Goal: Task Accomplishment & Management: Manage account settings

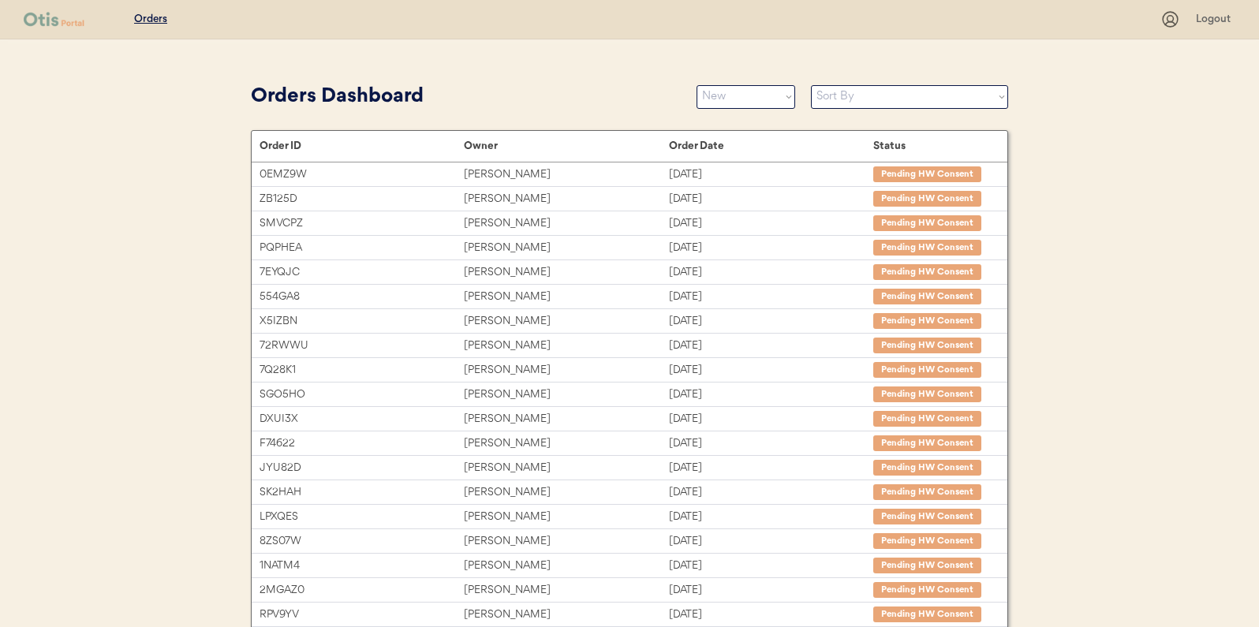
select select ""new""
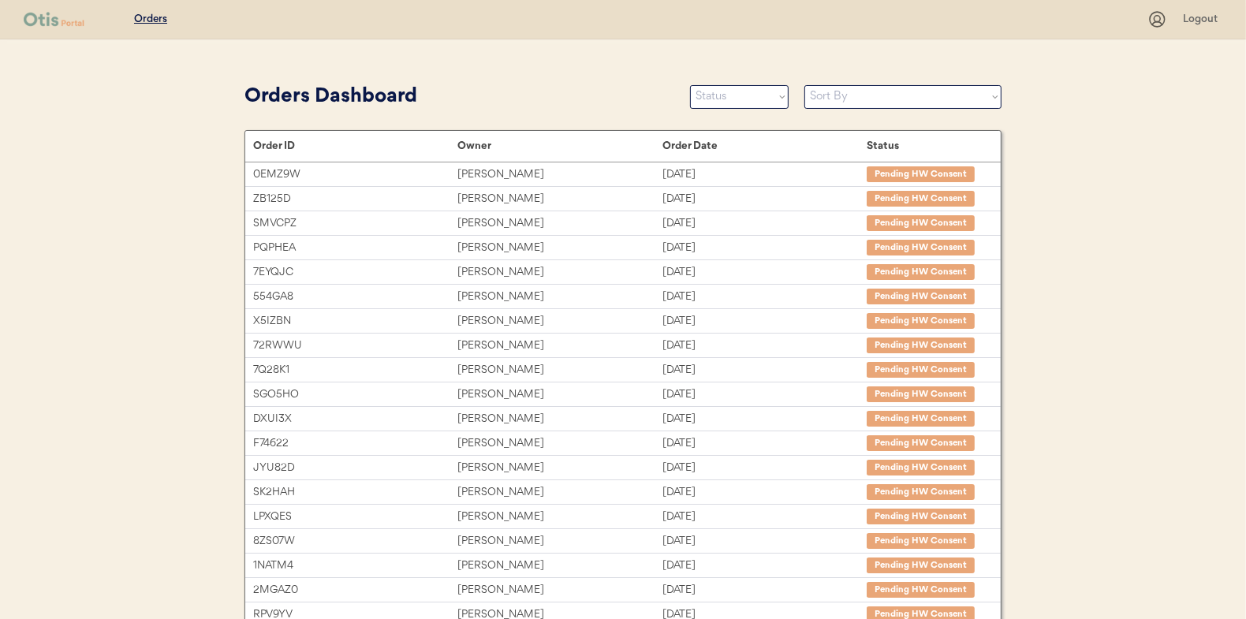
click at [733, 92] on select "Status On Hold New In Progress Complete Pending HW Consent Canceled" at bounding box center [739, 97] width 99 height 24
click at [739, 100] on select "Status On Hold New In Progress Complete Pending HW Consent Canceled" at bounding box center [739, 97] width 99 height 24
click at [712, 105] on select "Status On Hold New In Progress Complete Pending HW Consent Canceled" at bounding box center [739, 97] width 99 height 24
select select ""new""
click at [690, 85] on select "Status On Hold New In Progress Complete Pending HW Consent Canceled" at bounding box center [739, 97] width 99 height 24
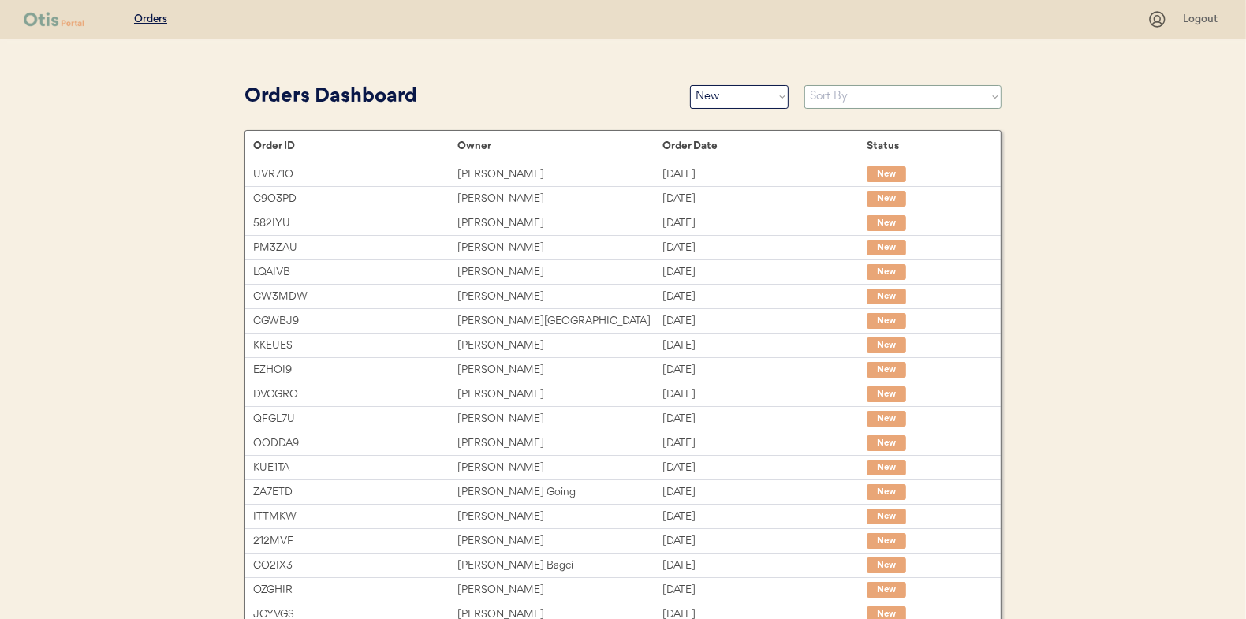
click at [876, 101] on select "Sort By Order Date (Newest → Oldest) Order Date (Oldest → Newest)" at bounding box center [903, 97] width 197 height 24
select select ""Order Date (Oldest → Newest)""
click at [805, 85] on select "Sort By Order Date (Newest → Oldest) Order Date (Oldest → Newest)" at bounding box center [903, 97] width 197 height 24
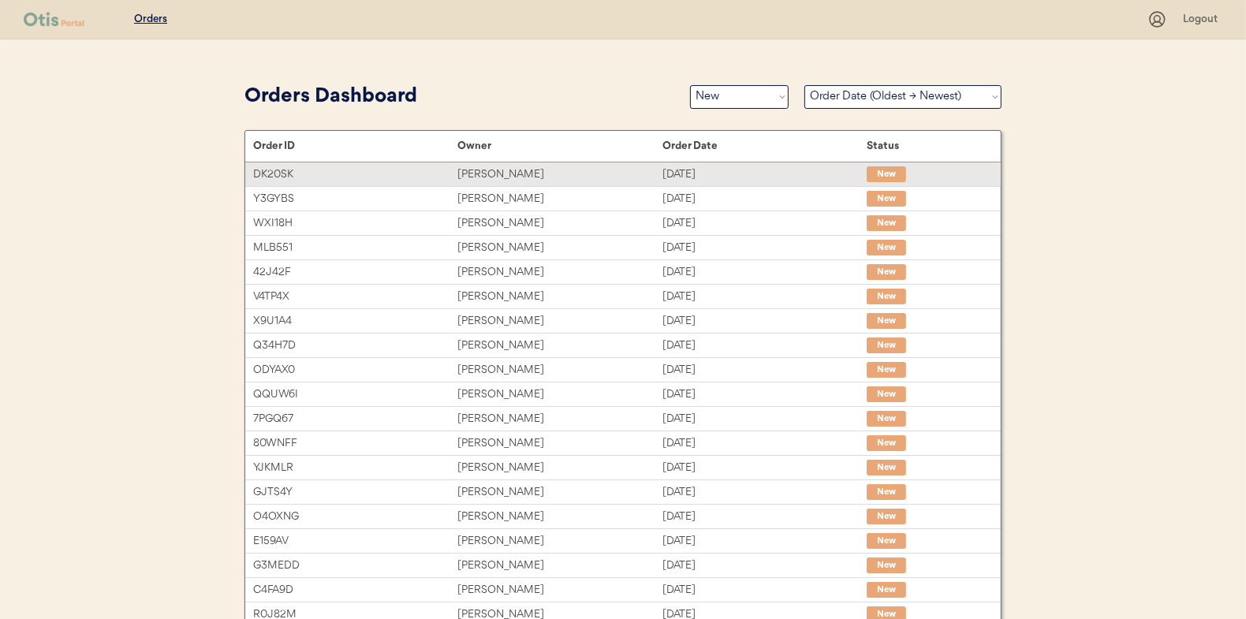
drag, startPoint x: 484, startPoint y: 166, endPoint x: 54, endPoint y: 160, distance: 430.8
click at [484, 166] on div "Dana Miller" at bounding box center [560, 175] width 204 height 18
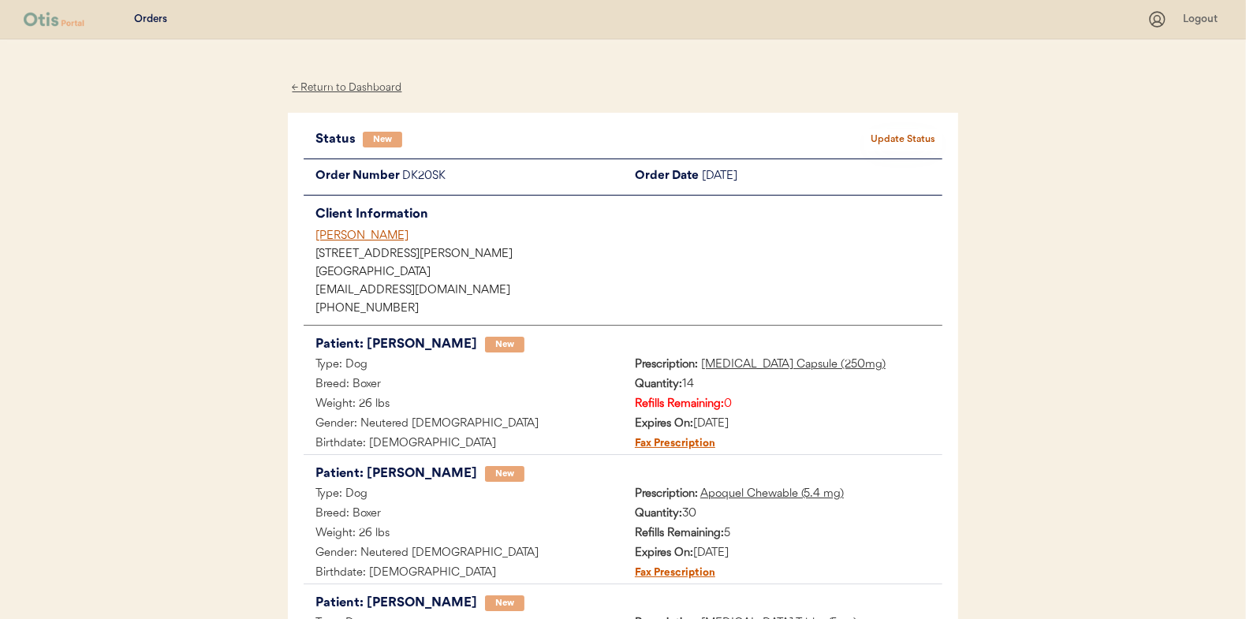
click at [886, 132] on button "Update Status" at bounding box center [903, 140] width 79 height 22
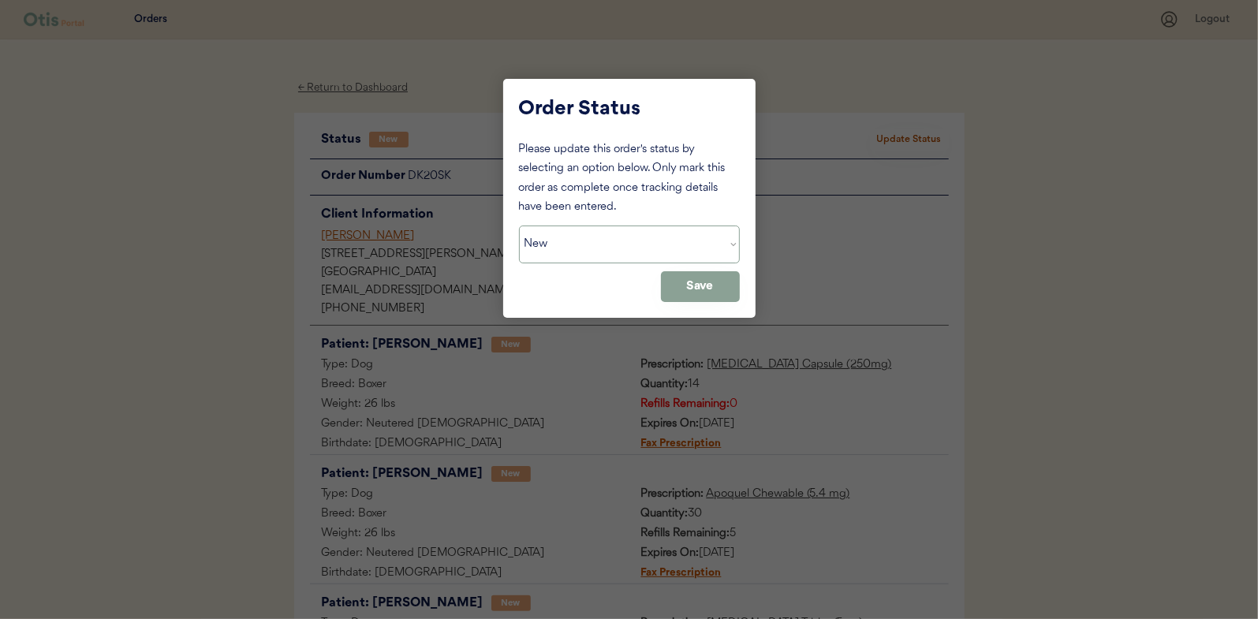
click at [600, 241] on select "Status On Hold New In Progress Complete Pending HW Consent Canceled" at bounding box center [629, 245] width 221 height 38
select select ""in_progress""
click at [519, 226] on select "Status On Hold New In Progress Complete Pending HW Consent Canceled" at bounding box center [629, 245] width 221 height 38
click at [683, 285] on button "Save" at bounding box center [700, 286] width 79 height 31
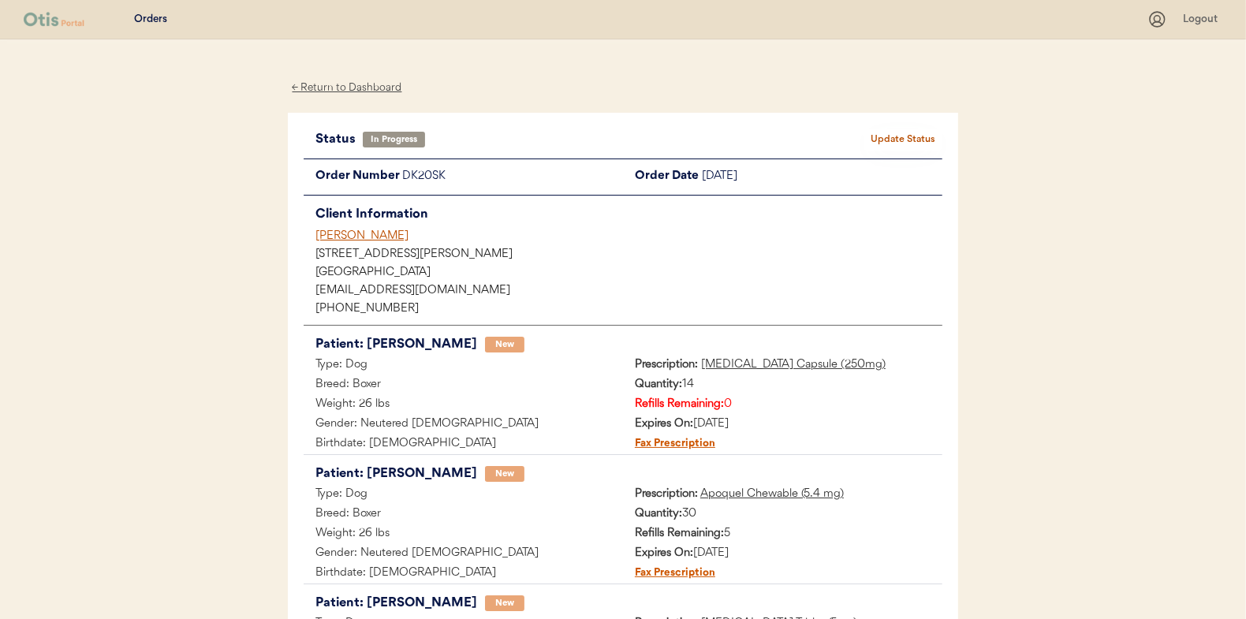
click at [341, 85] on div "← Return to Dashboard" at bounding box center [347, 88] width 118 height 18
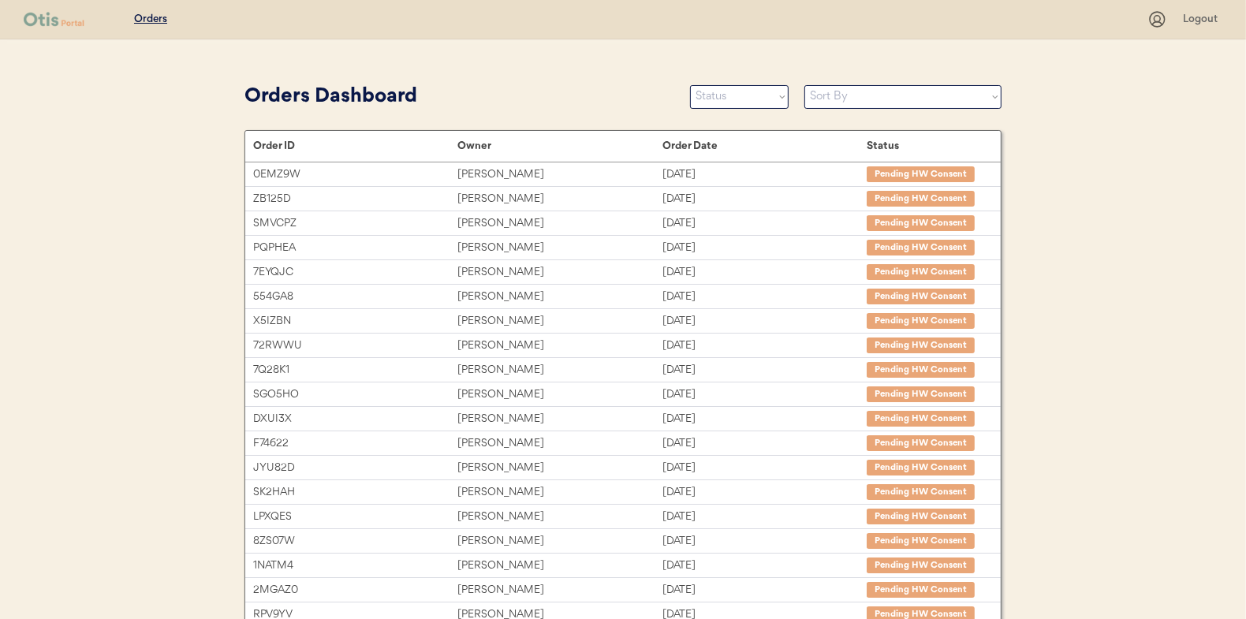
click at [726, 82] on div "Orders Dashboard Status On Hold New In Progress Complete Pending HW Consent Can…" at bounding box center [623, 97] width 757 height 36
click at [721, 95] on select "Status On Hold New In Progress Complete Pending HW Consent Canceled" at bounding box center [739, 97] width 99 height 24
select select ""new""
click at [690, 85] on select "Status On Hold New In Progress Complete Pending HW Consent Canceled" at bounding box center [739, 97] width 99 height 24
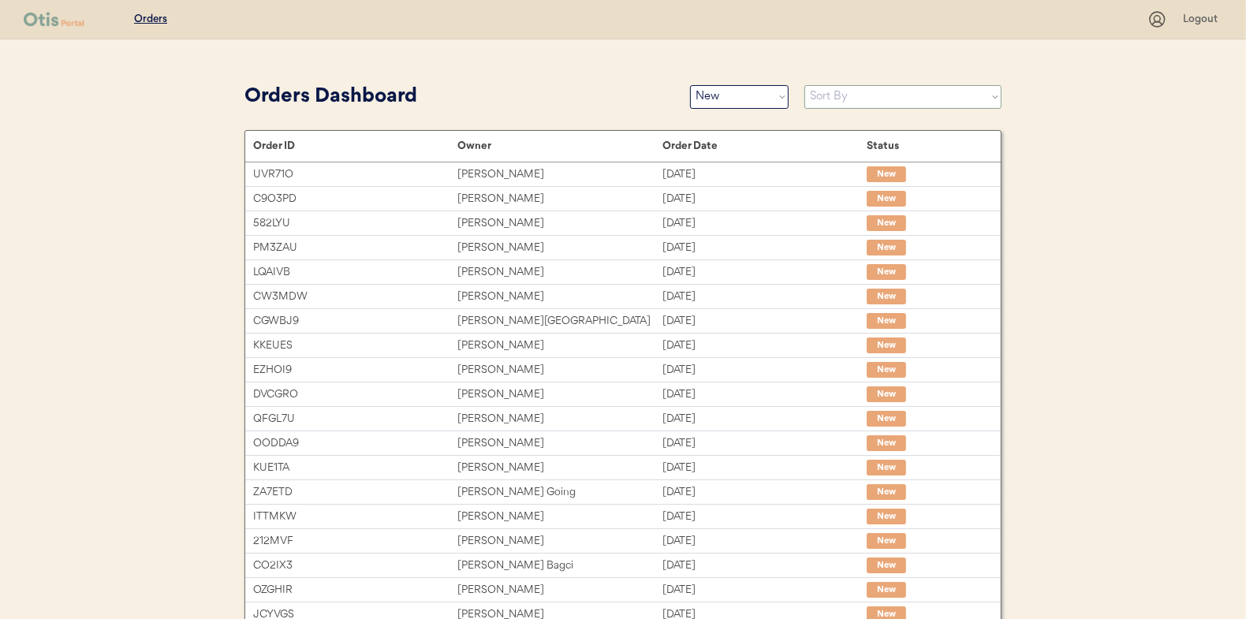
drag, startPoint x: 820, startPoint y: 97, endPoint x: 821, endPoint y: 107, distance: 9.5
click at [820, 97] on select "Sort By Order Date (Newest → Oldest) Order Date (Oldest → Newest)" at bounding box center [903, 97] width 197 height 24
select select ""Order Date (Oldest → Newest)""
click at [805, 85] on select "Sort By Order Date (Newest → Oldest) Order Date (Oldest → Newest)" at bounding box center [903, 97] width 197 height 24
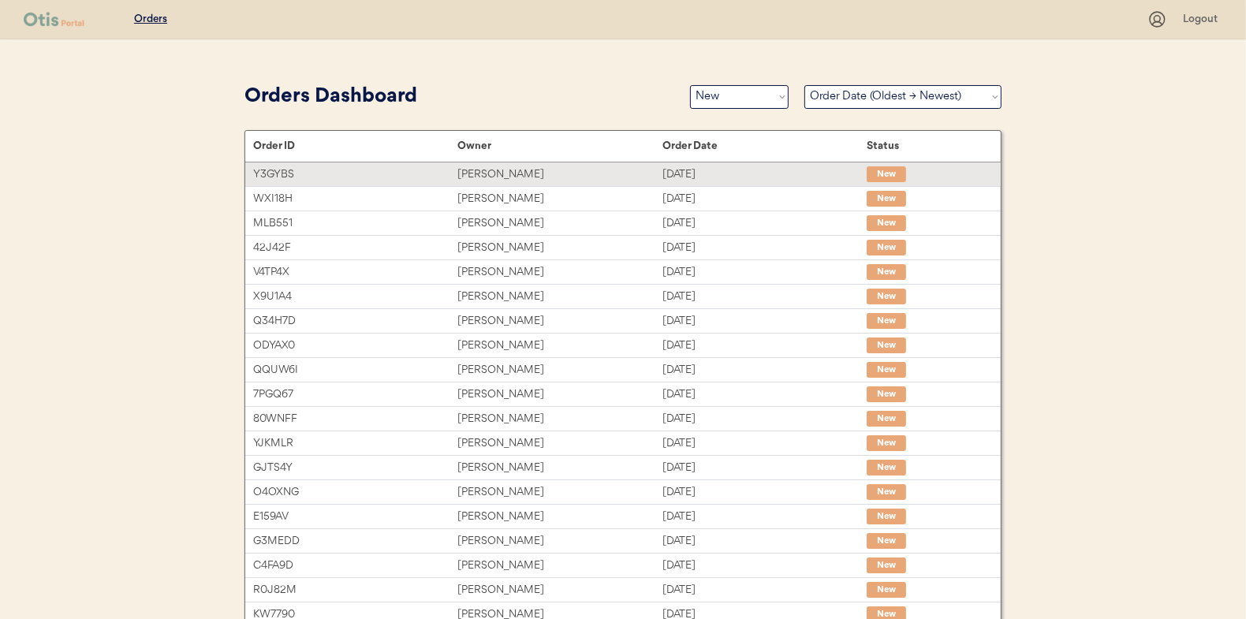
click at [480, 169] on div "Tabitha Denton" at bounding box center [560, 175] width 204 height 18
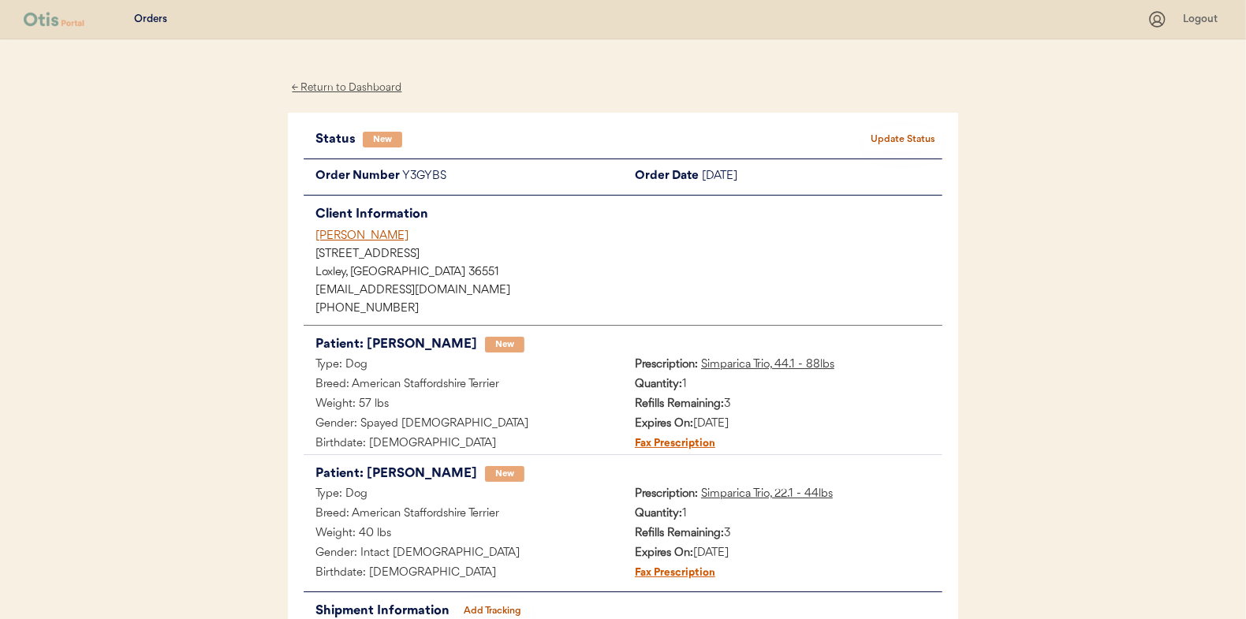
click at [891, 133] on button "Update Status" at bounding box center [903, 140] width 79 height 22
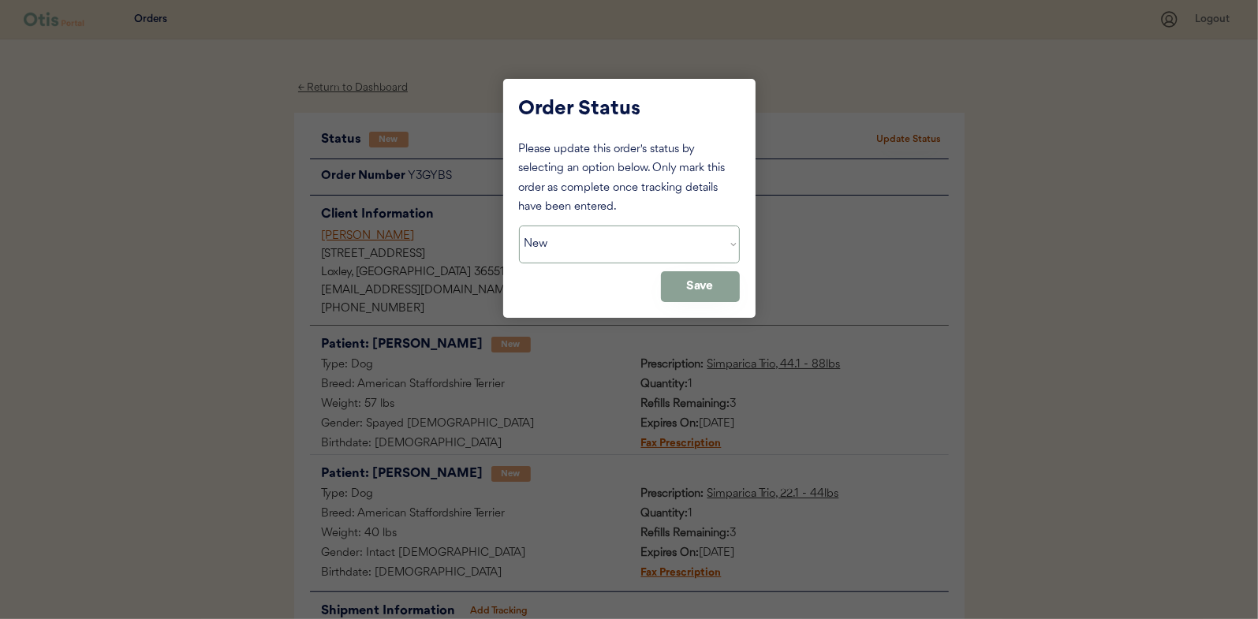
click at [564, 239] on select "Status On Hold New In Progress Complete Pending HW Consent Canceled" at bounding box center [629, 245] width 221 height 38
select select ""in_progress""
click at [519, 226] on select "Status On Hold New In Progress Complete Pending HW Consent Canceled" at bounding box center [629, 245] width 221 height 38
click at [710, 285] on button "Save" at bounding box center [700, 286] width 79 height 31
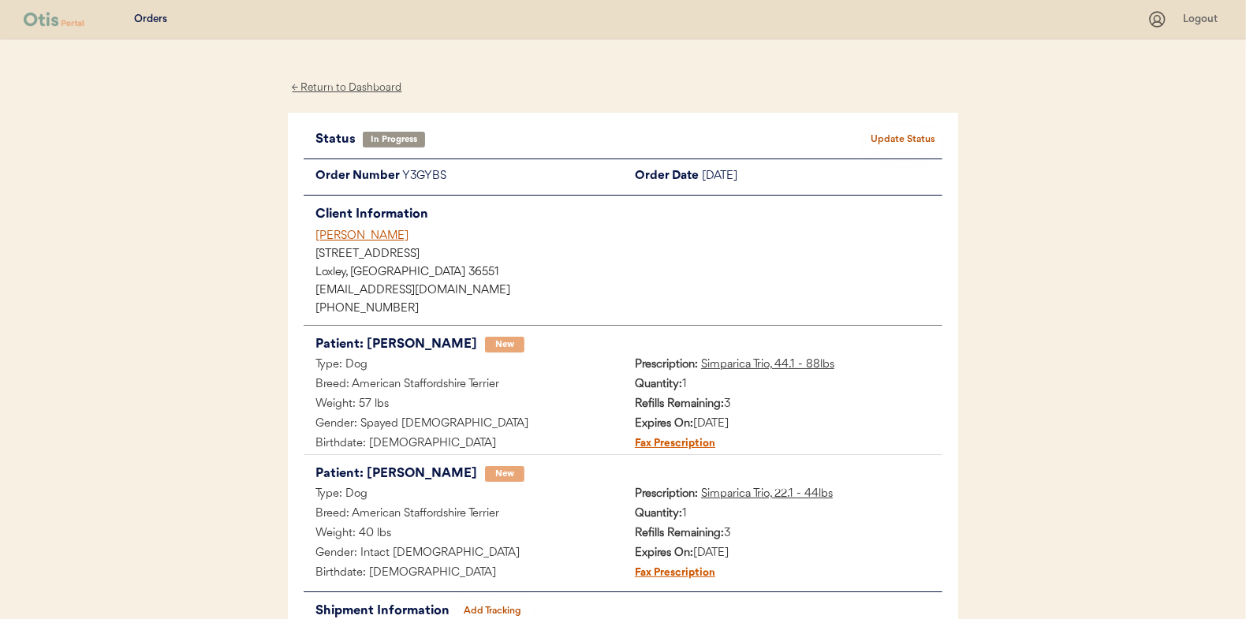
click at [334, 87] on div "← Return to Dashboard" at bounding box center [347, 88] width 118 height 18
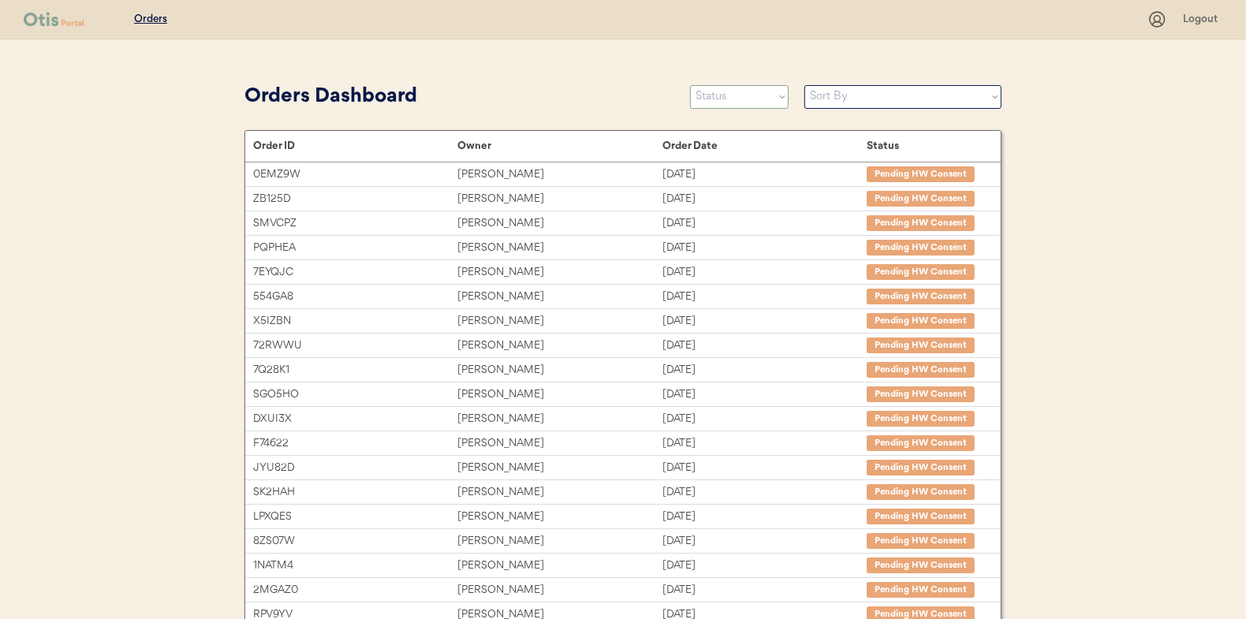
click at [749, 103] on select "Status On Hold New In Progress Complete Pending HW Consent Canceled" at bounding box center [739, 97] width 99 height 24
select select ""new""
click at [690, 85] on select "Status On Hold New In Progress Complete Pending HW Consent Canceled" at bounding box center [739, 97] width 99 height 24
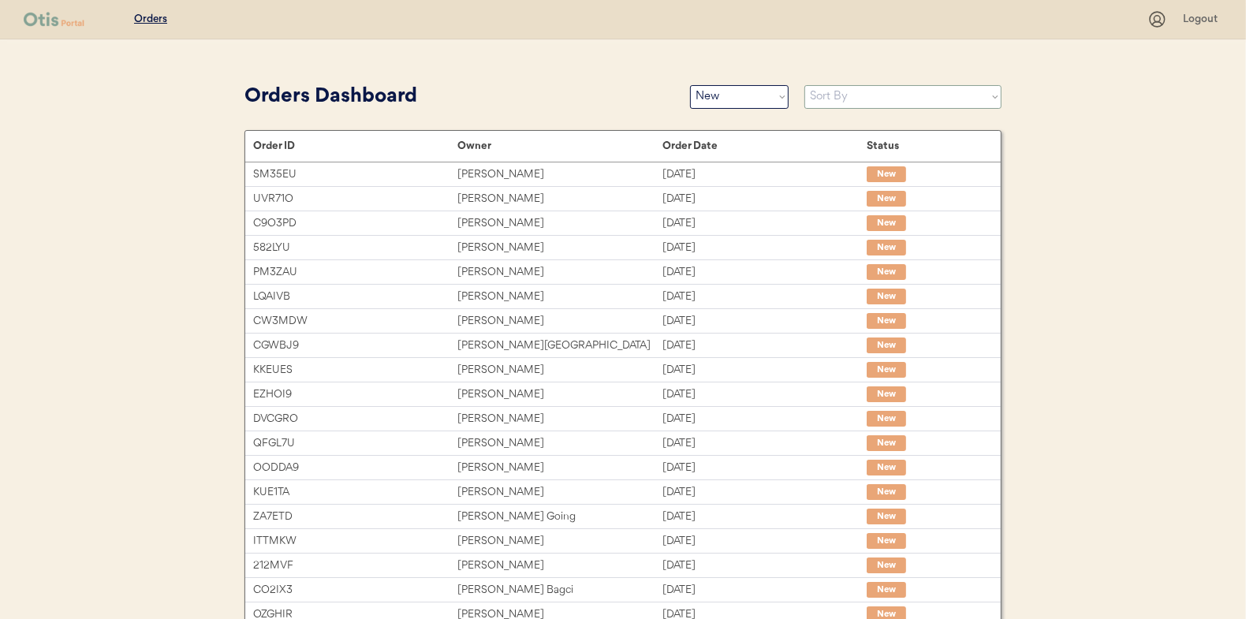
click at [829, 99] on select "Sort By Order Date (Newest → Oldest) Order Date (Oldest → Newest)" at bounding box center [903, 97] width 197 height 24
select select ""Order Date (Oldest → Newest)""
click at [805, 85] on select "Sort By Order Date (Newest → Oldest) Order Date (Oldest → Newest)" at bounding box center [903, 97] width 197 height 24
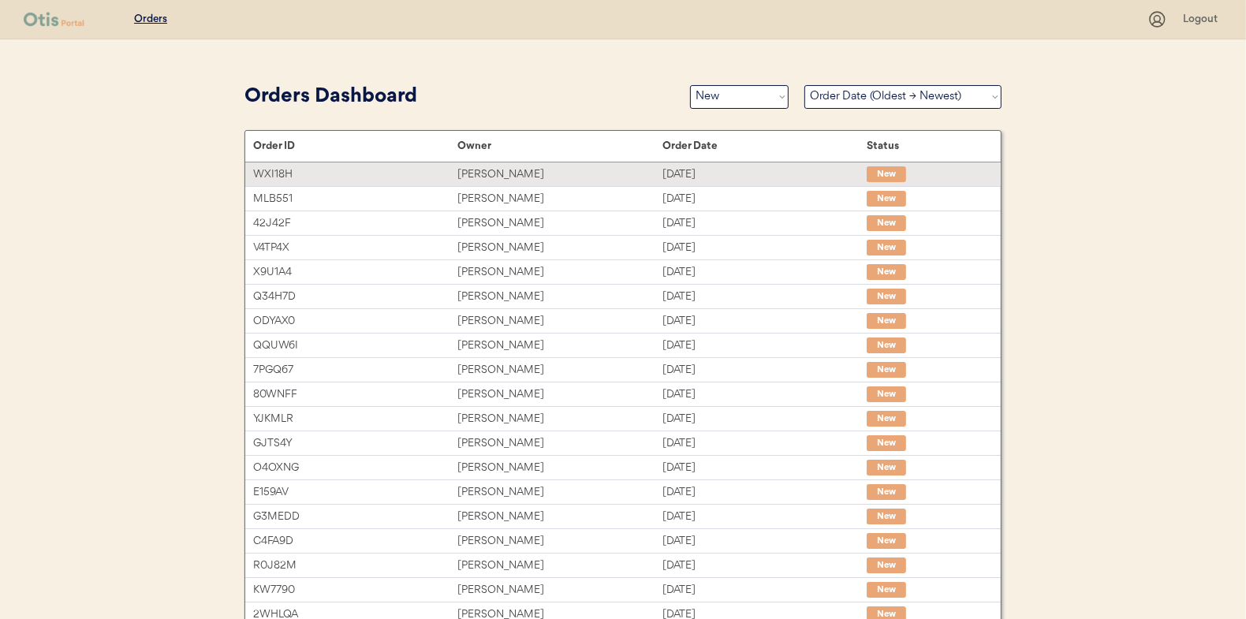
click at [491, 177] on div "[PERSON_NAME]" at bounding box center [560, 175] width 204 height 18
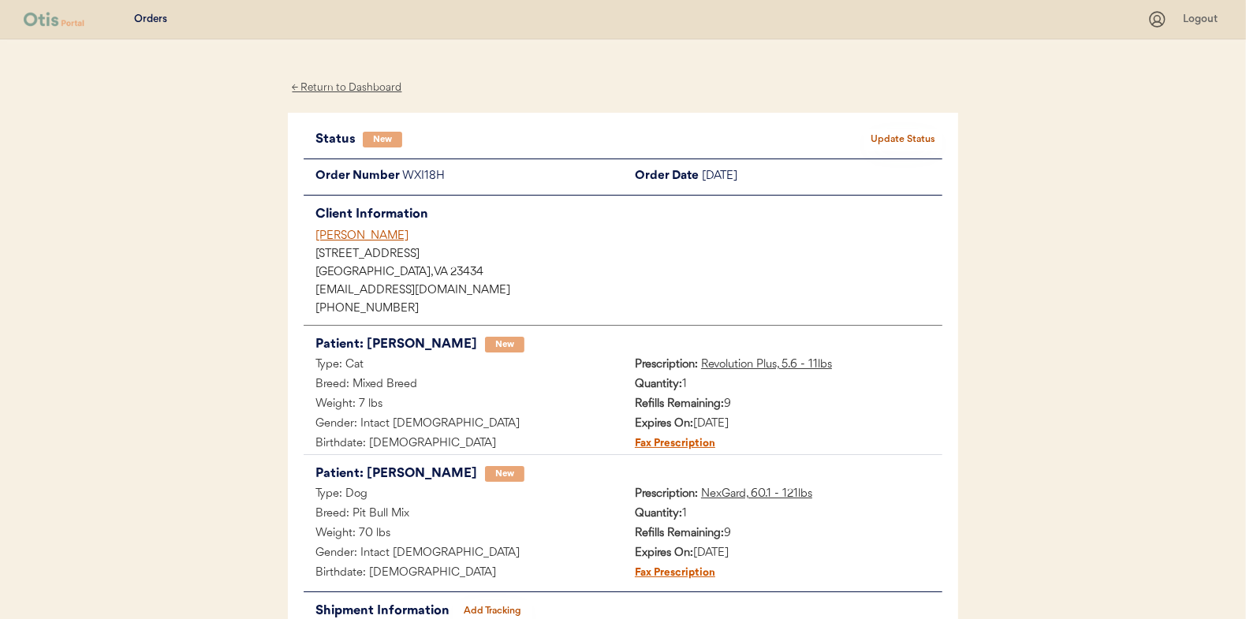
click at [894, 125] on div "Status New Update Status Order Number WXI18H Order Date [DATE] Client Informati…" at bounding box center [623, 392] width 671 height 558
click at [890, 129] on button "Update Status" at bounding box center [903, 140] width 79 height 22
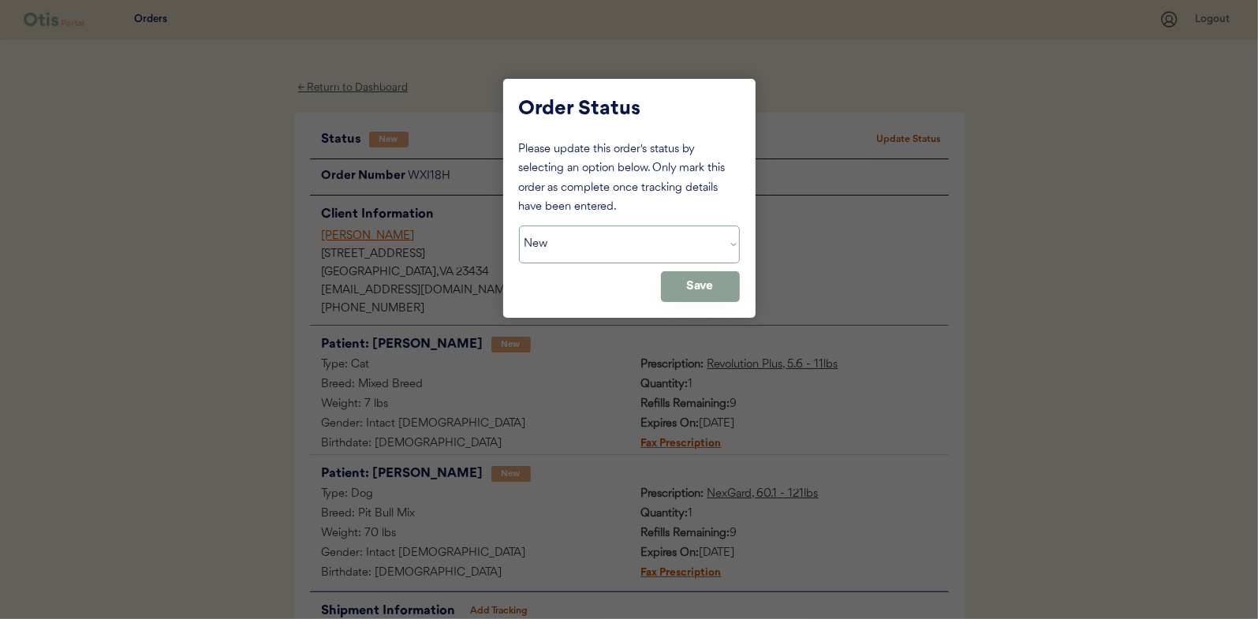
click at [646, 260] on select "Status On Hold New In Progress Complete Pending HW Consent Canceled" at bounding box center [629, 245] width 221 height 38
select select ""in_progress""
click at [519, 226] on select "Status On Hold New In Progress Complete Pending HW Consent Canceled" at bounding box center [629, 245] width 221 height 38
click at [702, 301] on button "Save" at bounding box center [700, 286] width 79 height 31
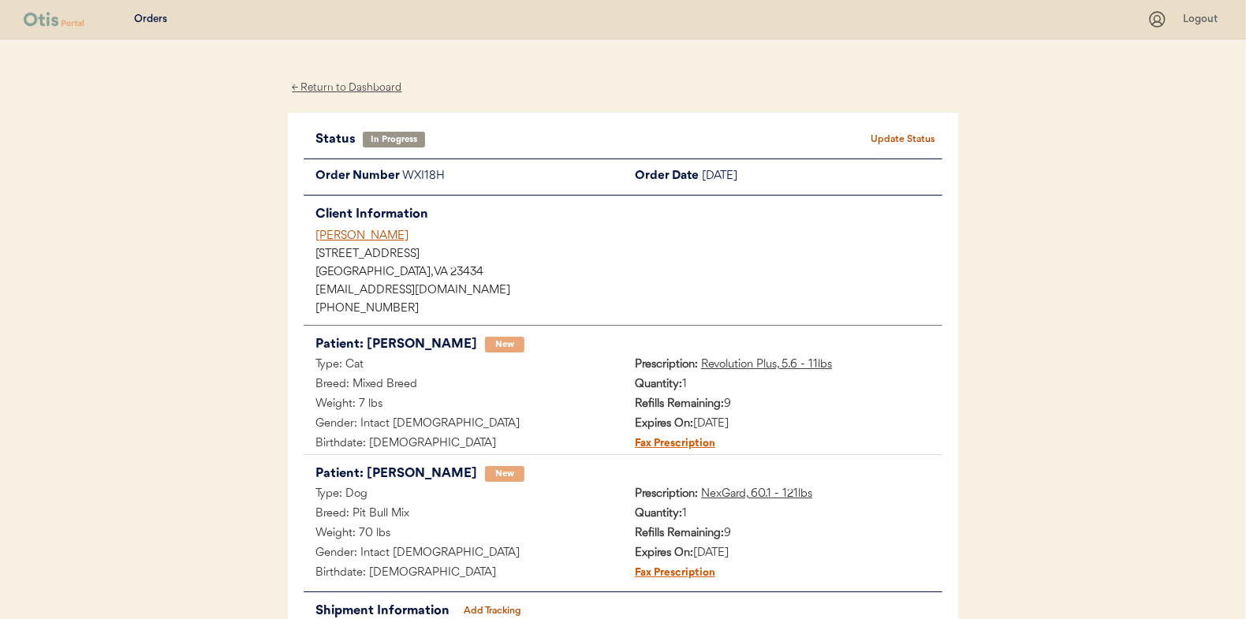
click at [338, 84] on div "← Return to Dashboard" at bounding box center [347, 88] width 118 height 18
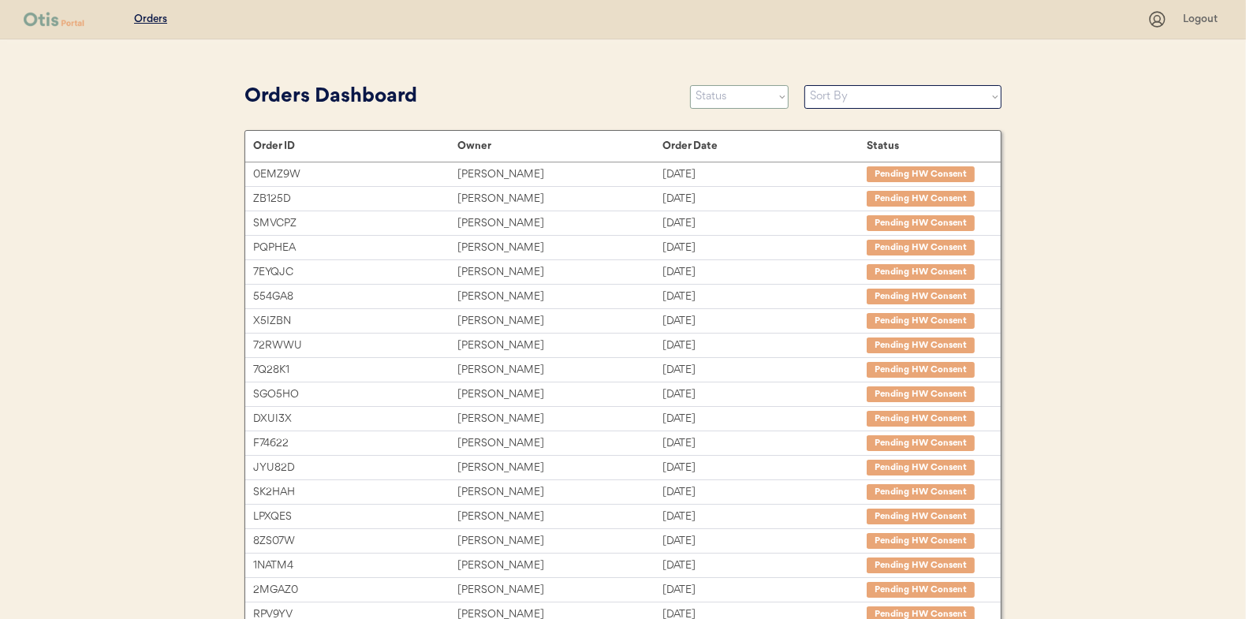
drag, startPoint x: 746, startPoint y: 91, endPoint x: 737, endPoint y: 108, distance: 19.4
click at [746, 91] on select "Status On Hold New In Progress Complete Pending HW Consent Canceled" at bounding box center [739, 97] width 99 height 24
select select ""new""
click at [690, 85] on select "Status On Hold New In Progress Complete Pending HW Consent Canceled" at bounding box center [739, 97] width 99 height 24
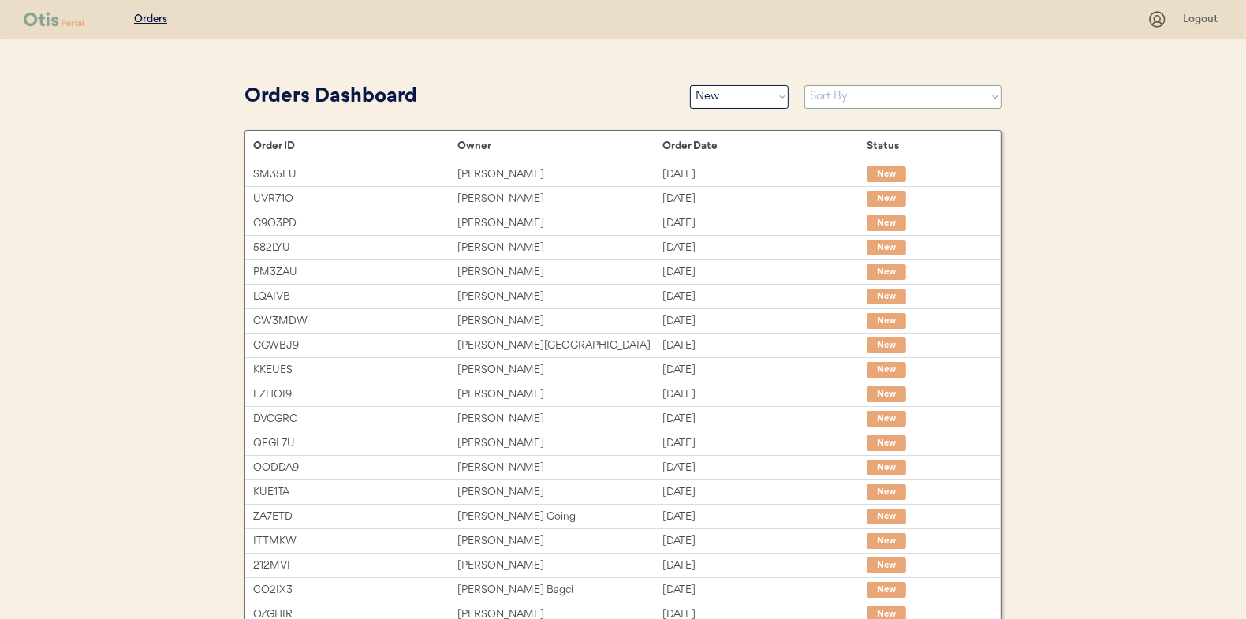
click at [871, 97] on select "Sort By Order Date (Newest → Oldest) Order Date (Oldest → Newest)" at bounding box center [903, 97] width 197 height 24
select select ""Order Date (Oldest → Newest)""
click at [805, 85] on select "Sort By Order Date (Newest → Oldest) Order Date (Oldest → Newest)" at bounding box center [903, 97] width 197 height 24
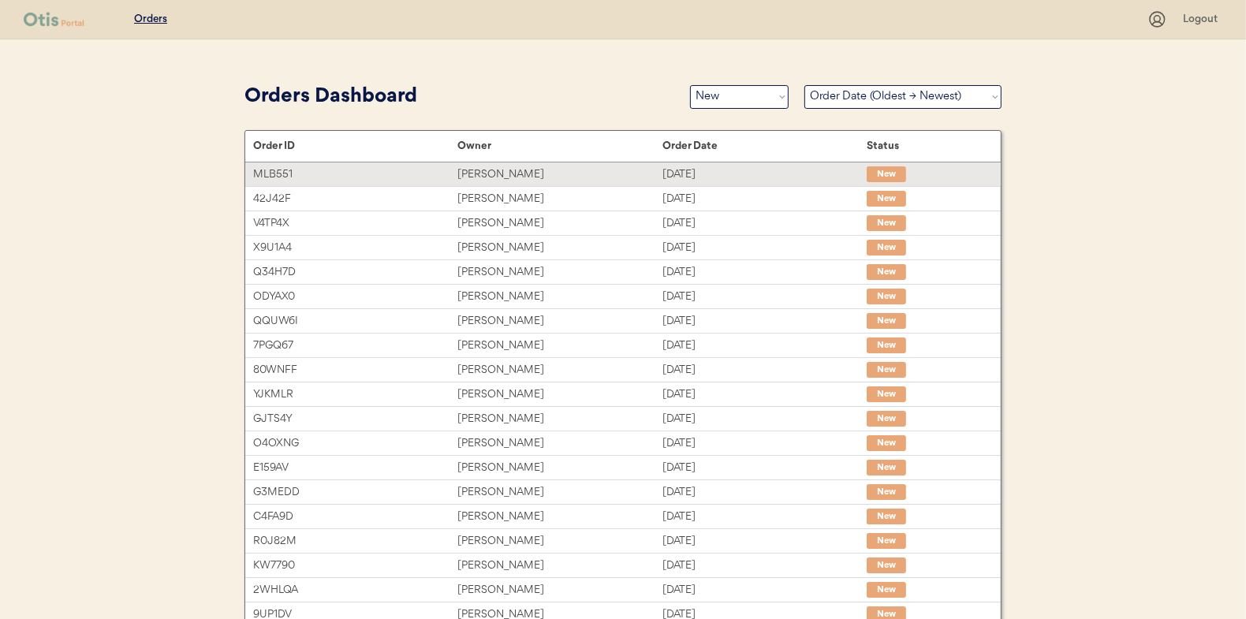
click at [498, 171] on div "[PERSON_NAME]" at bounding box center [560, 175] width 204 height 18
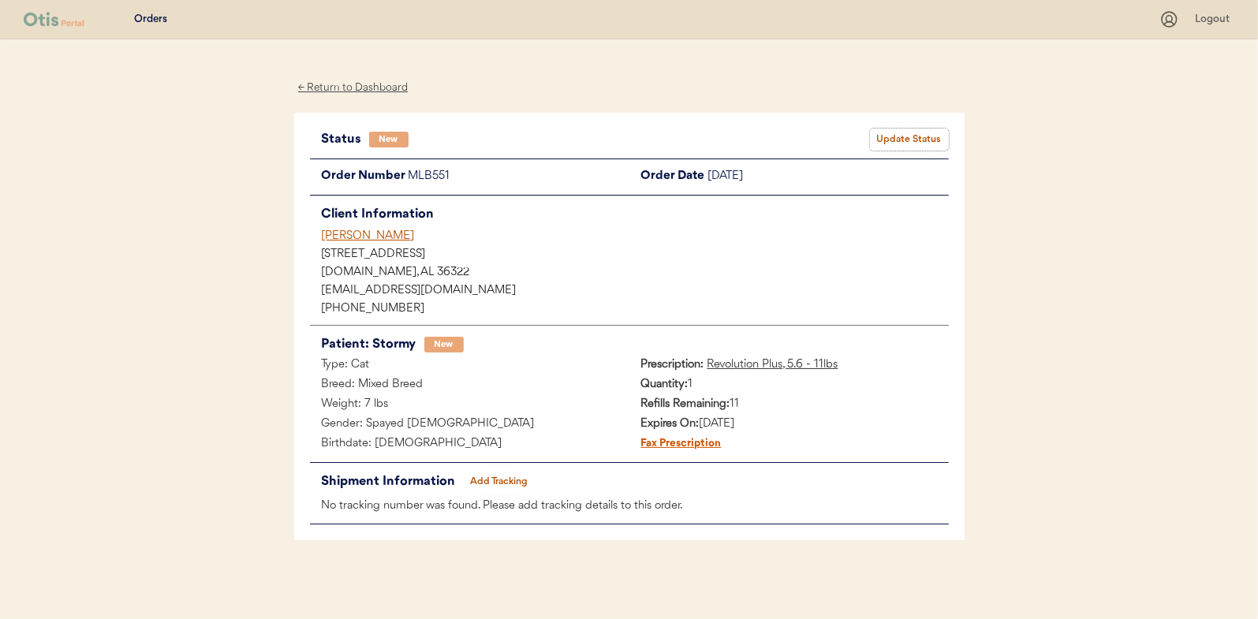
click at [918, 133] on button "Update Status" at bounding box center [909, 140] width 79 height 22
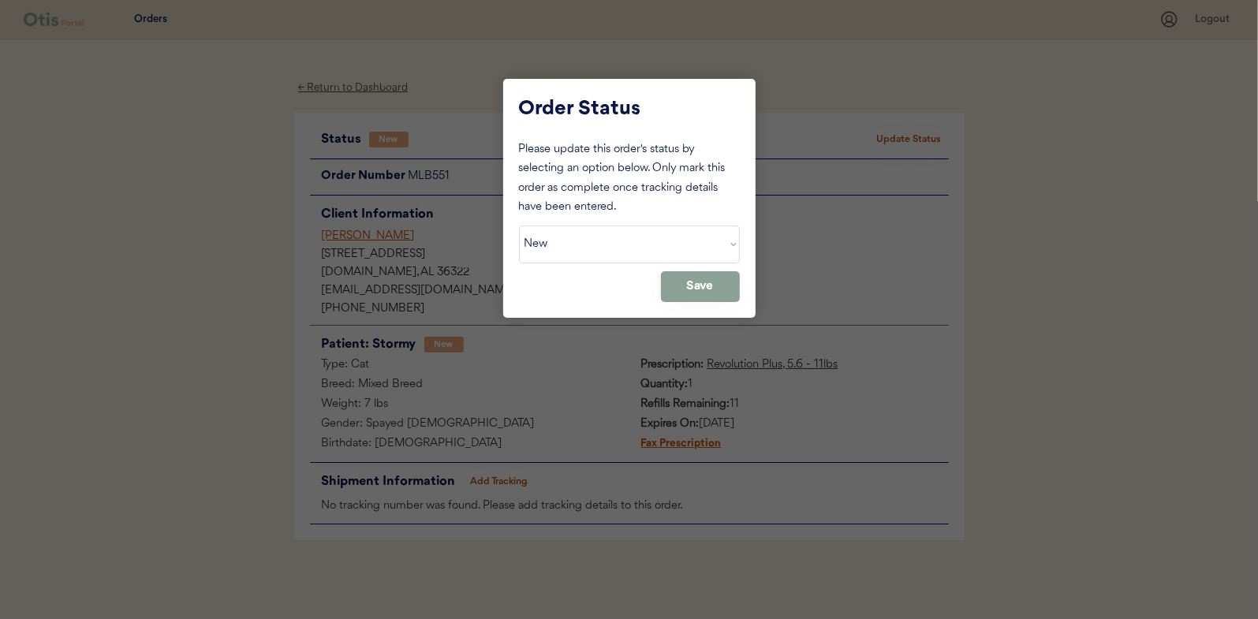
click at [556, 267] on div "Please update this order's status by selecting an option below. Only mark this …" at bounding box center [629, 221] width 221 height 162
click at [571, 252] on select "Status On Hold New In Progress Complete Pending HW Consent Canceled" at bounding box center [629, 245] width 221 height 38
select select ""in_progress""
click at [519, 226] on select "Status On Hold New In Progress Complete Pending HW Consent Canceled" at bounding box center [629, 245] width 221 height 38
click at [702, 286] on button "Save" at bounding box center [700, 286] width 79 height 31
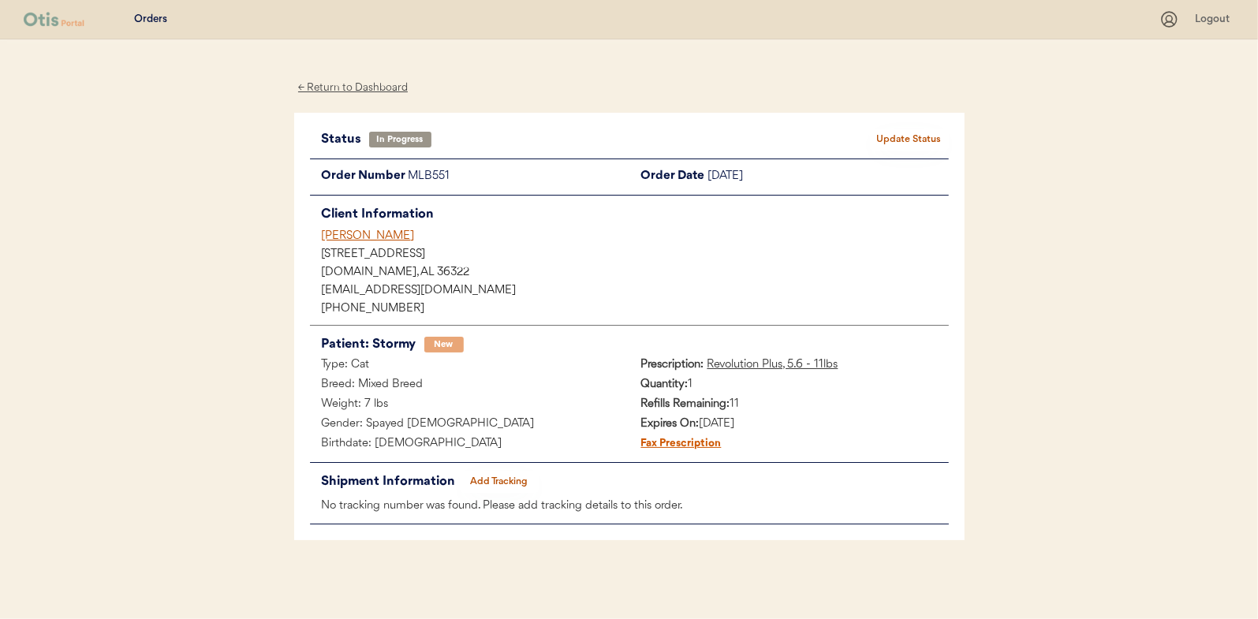
click at [335, 92] on div "← Return to Dashboard" at bounding box center [353, 88] width 118 height 18
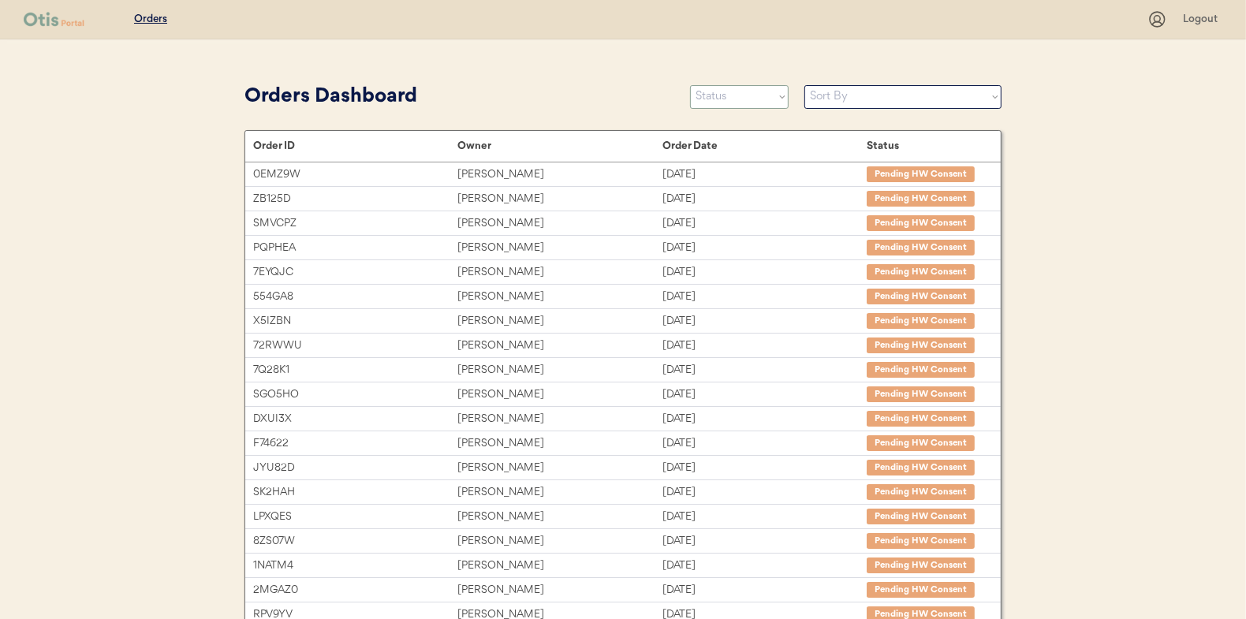
click at [739, 103] on select "Status On Hold New In Progress Complete Pending HW Consent Canceled" at bounding box center [739, 97] width 99 height 24
select select ""new""
click at [690, 85] on select "Status On Hold New In Progress Complete Pending HW Consent Canceled" at bounding box center [739, 97] width 99 height 24
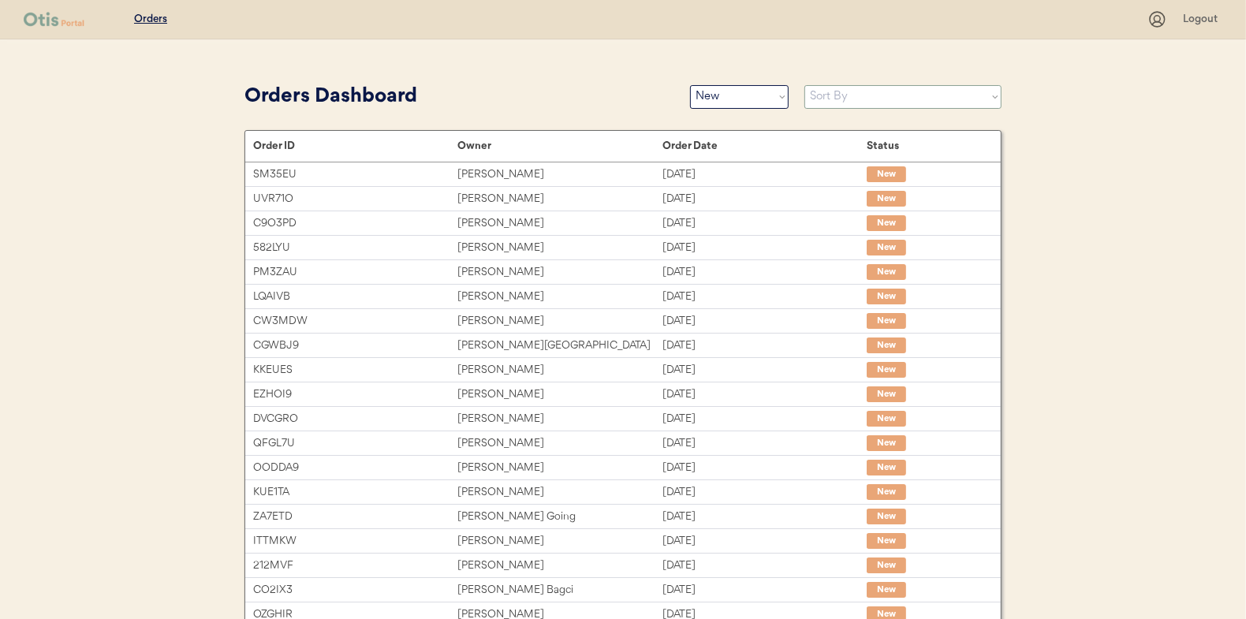
click at [824, 100] on select "Sort By Order Date (Newest → Oldest) Order Date (Oldest → Newest)" at bounding box center [903, 97] width 197 height 24
select select ""Order Date (Oldest → Newest)""
click at [805, 85] on select "Sort By Order Date (Newest → Oldest) Order Date (Oldest → Newest)" at bounding box center [903, 97] width 197 height 24
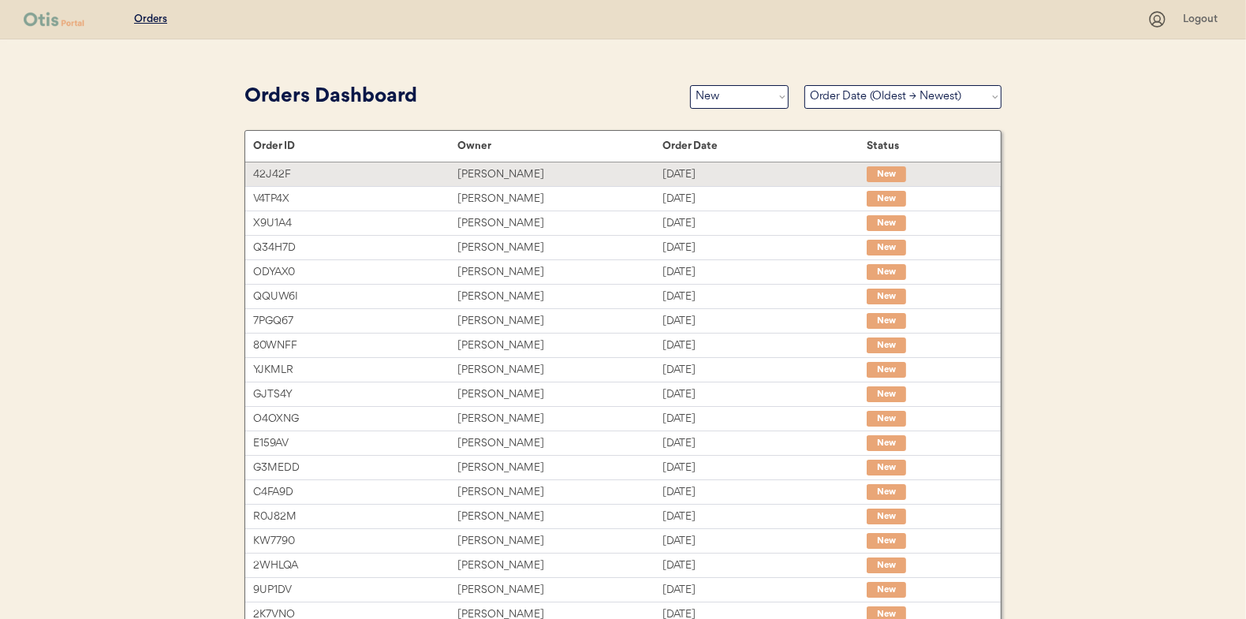
click at [499, 172] on div "[PERSON_NAME]" at bounding box center [560, 175] width 204 height 18
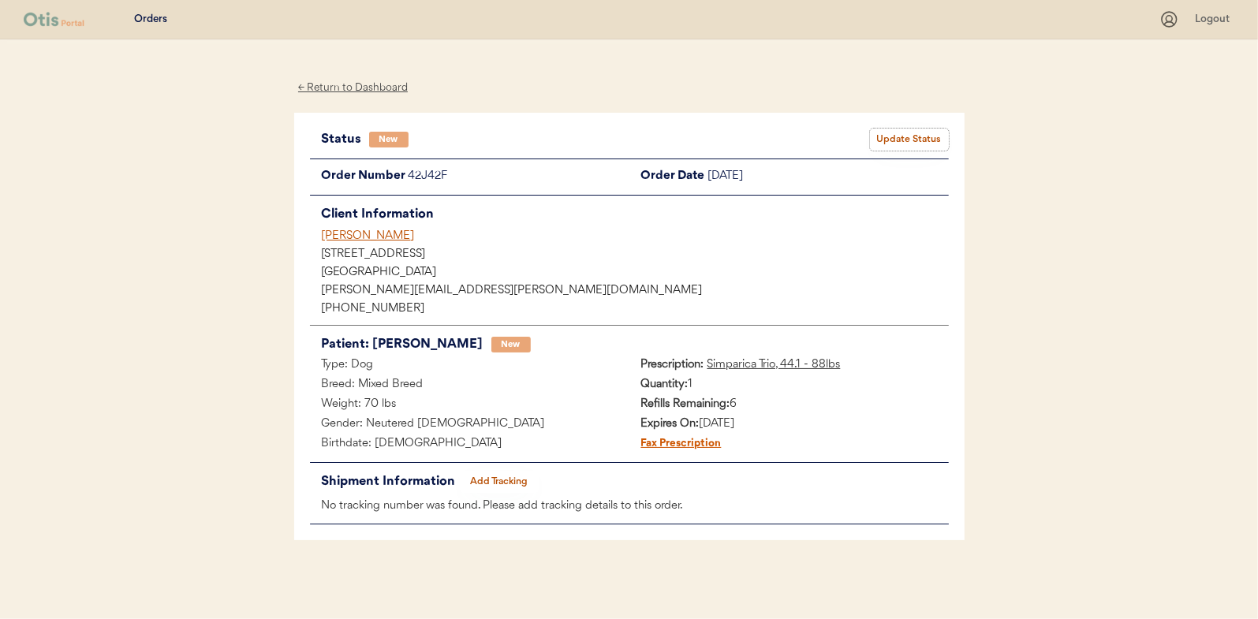
click at [890, 136] on button "Update Status" at bounding box center [909, 140] width 79 height 22
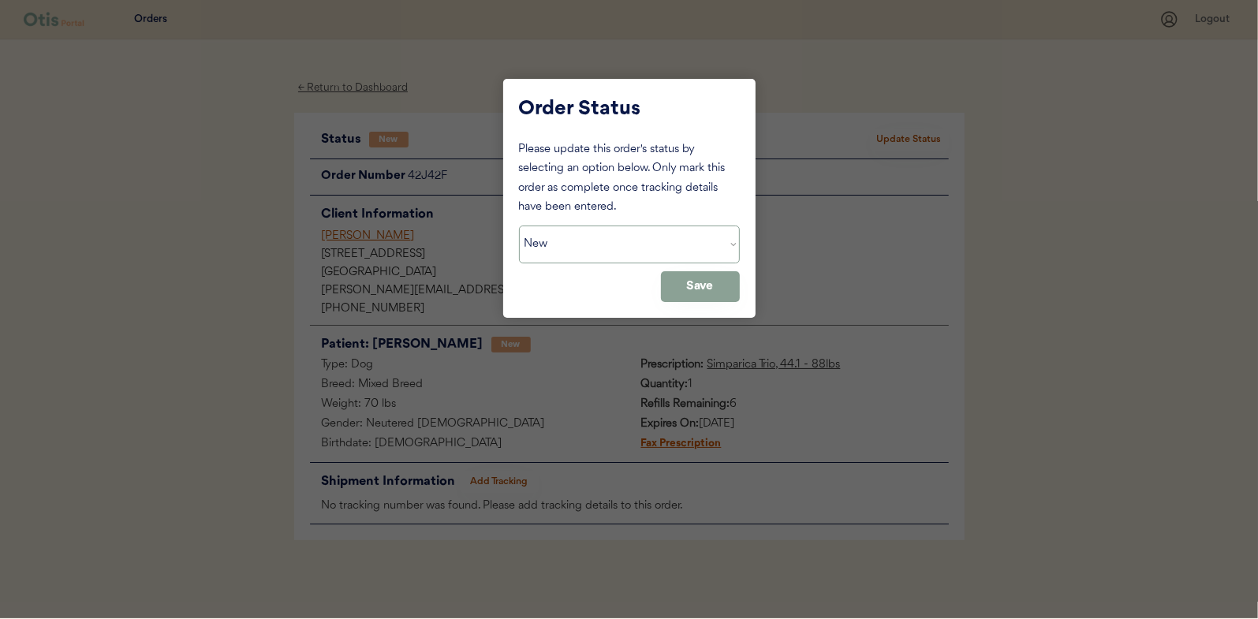
click at [615, 252] on select "Status On Hold New In Progress Complete Pending HW Consent Canceled" at bounding box center [629, 245] width 221 height 38
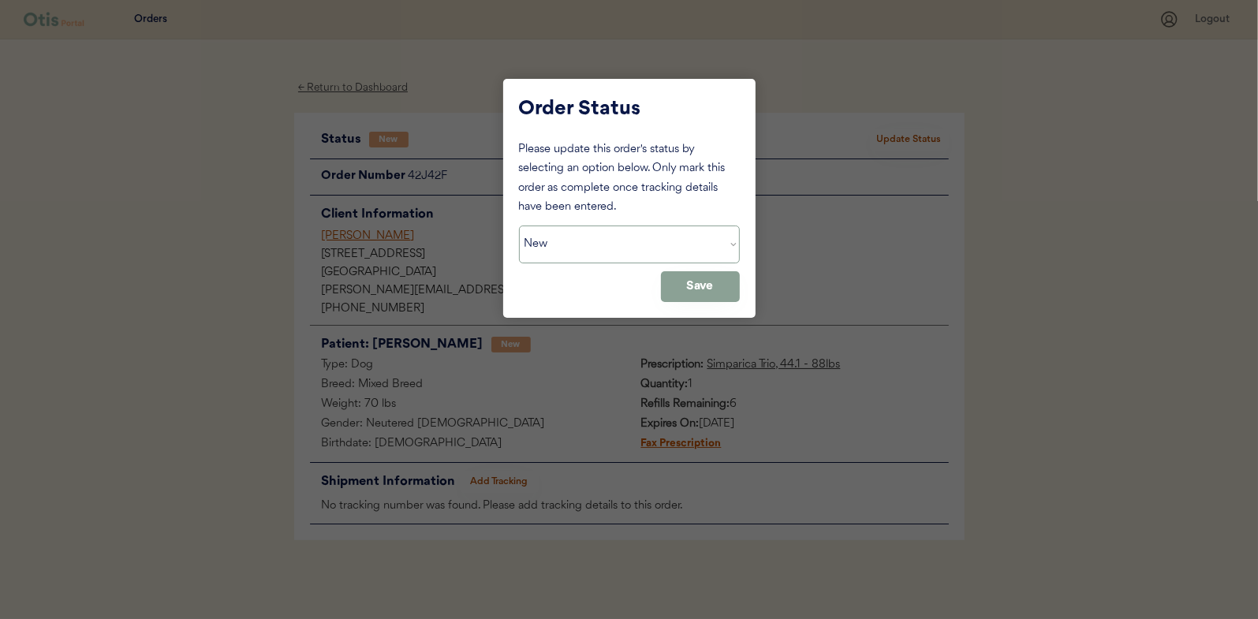
select select ""in_progress""
click at [519, 226] on select "Status On Hold New In Progress Complete Pending HW Consent Canceled" at bounding box center [629, 245] width 221 height 38
click at [711, 286] on button "Save" at bounding box center [700, 286] width 79 height 31
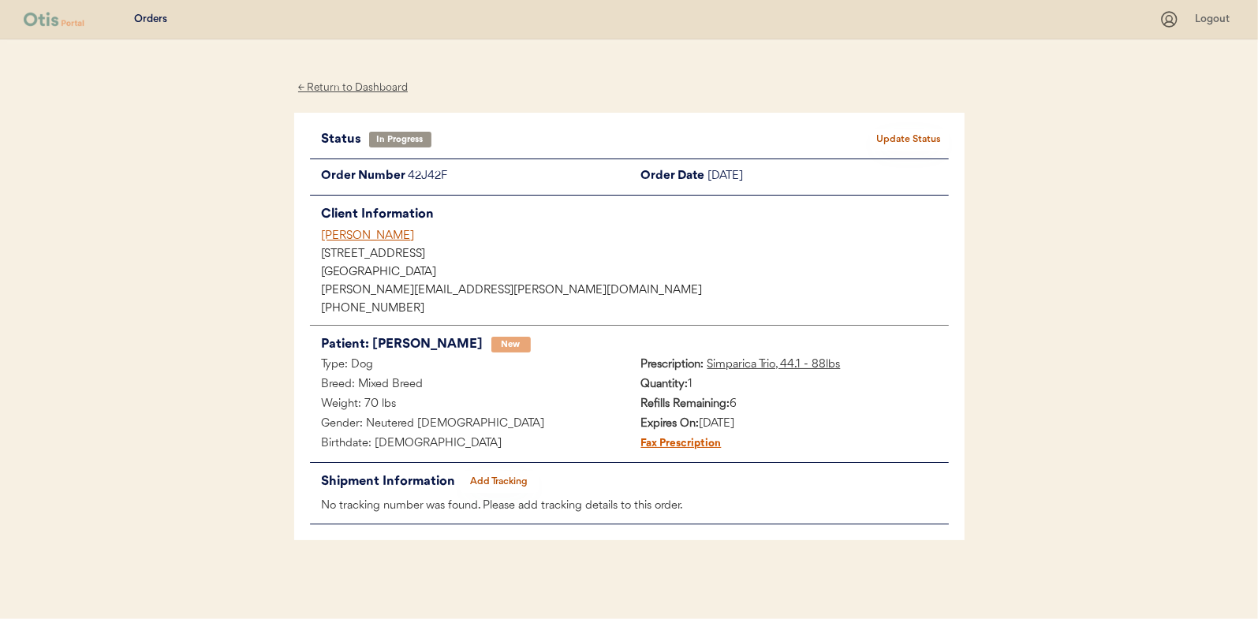
click at [359, 80] on div "← Return to Dashboard" at bounding box center [353, 88] width 118 height 18
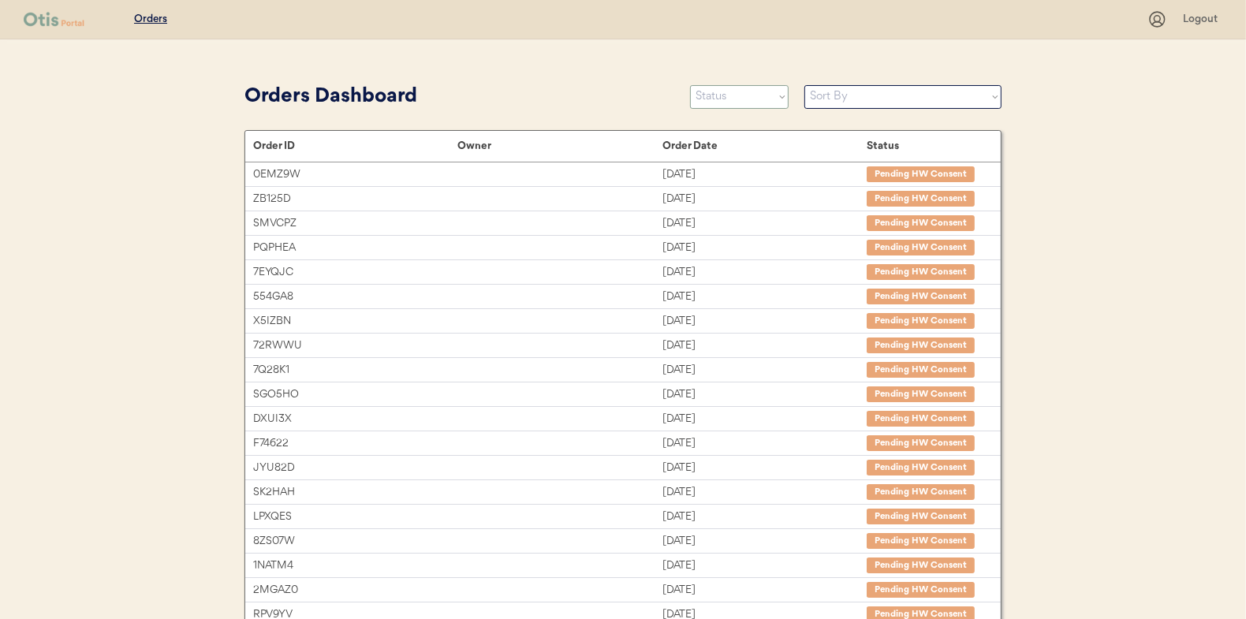
click at [716, 102] on select "Status On Hold New In Progress Complete Pending HW Consent Canceled" at bounding box center [739, 97] width 99 height 24
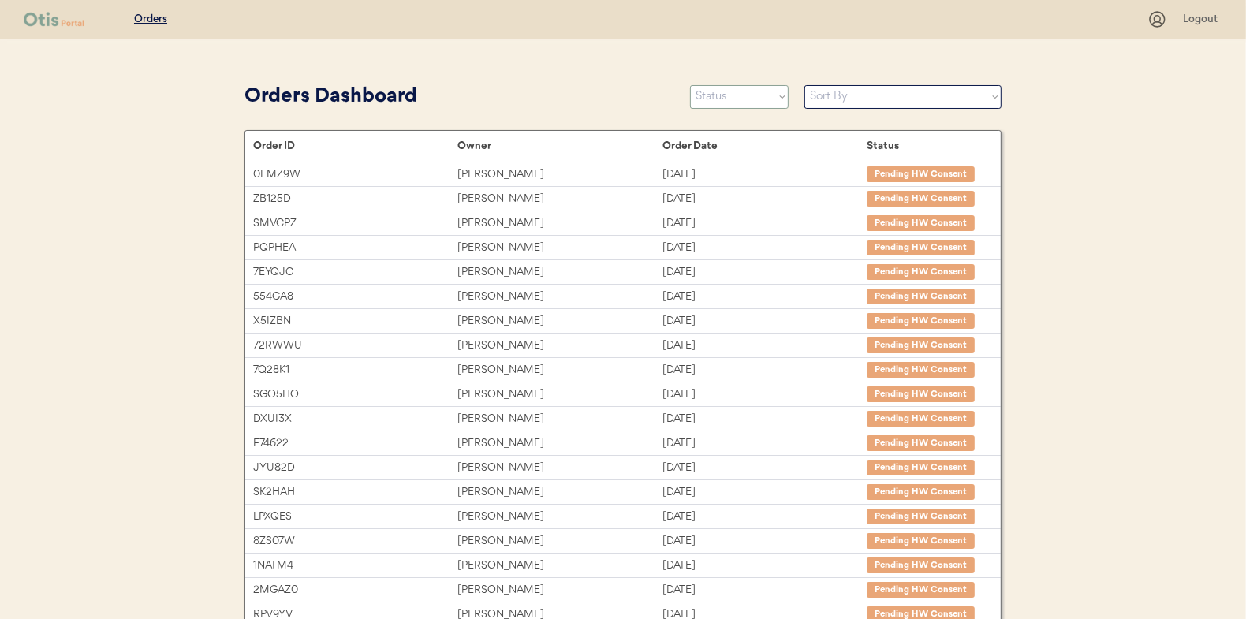
select select ""new""
click at [690, 85] on select "Status On Hold New In Progress Complete Pending HW Consent Canceled" at bounding box center [739, 97] width 99 height 24
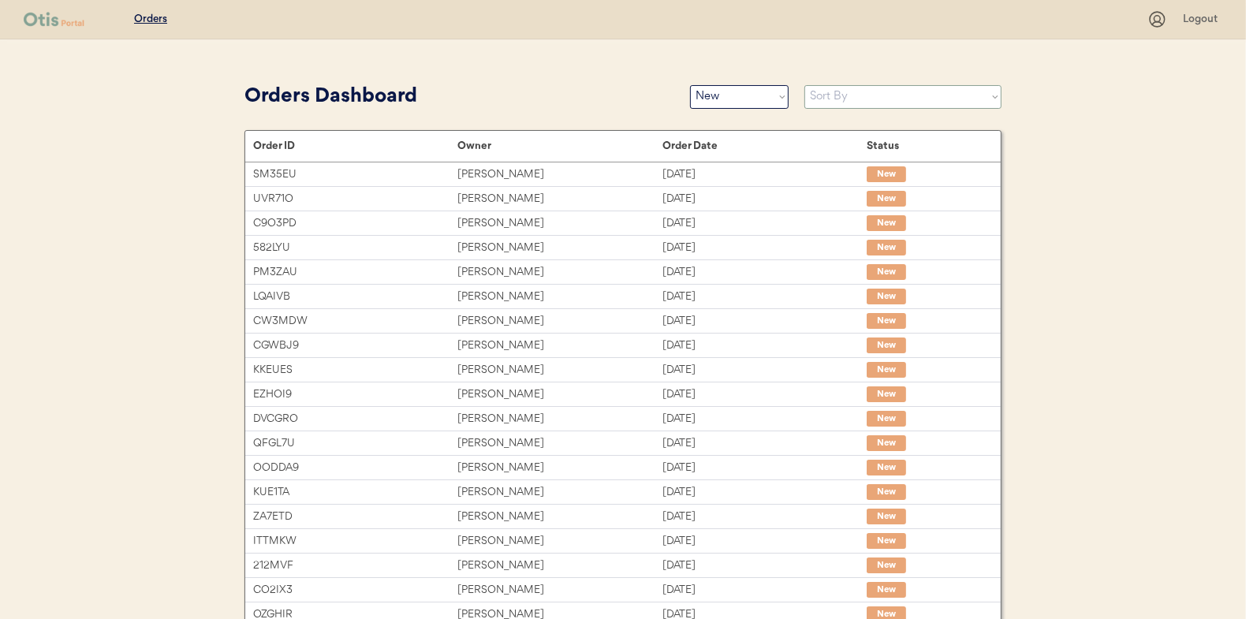
click at [821, 92] on select "Sort By Order Date (Newest → Oldest) Order Date (Oldest → Newest)" at bounding box center [903, 97] width 197 height 24
select select ""Order Date (Oldest → Newest)""
click at [805, 85] on select "Sort By Order Date (Newest → Oldest) Order Date (Oldest → Newest)" at bounding box center [903, 97] width 197 height 24
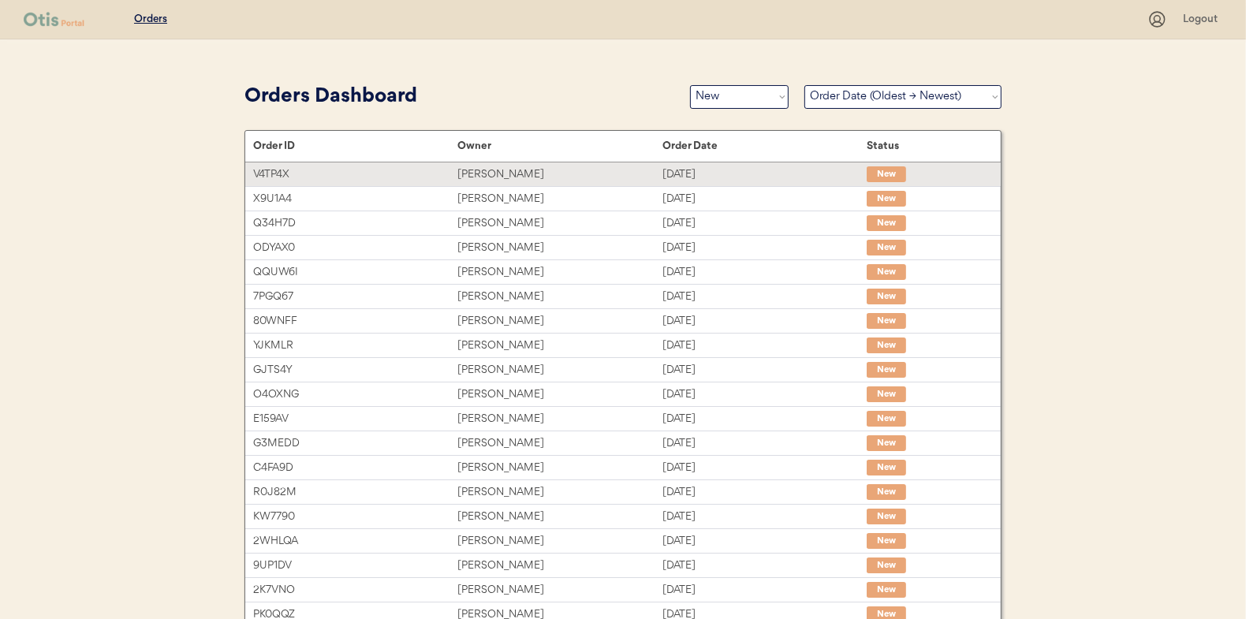
click at [484, 166] on div "[PERSON_NAME]" at bounding box center [560, 175] width 204 height 18
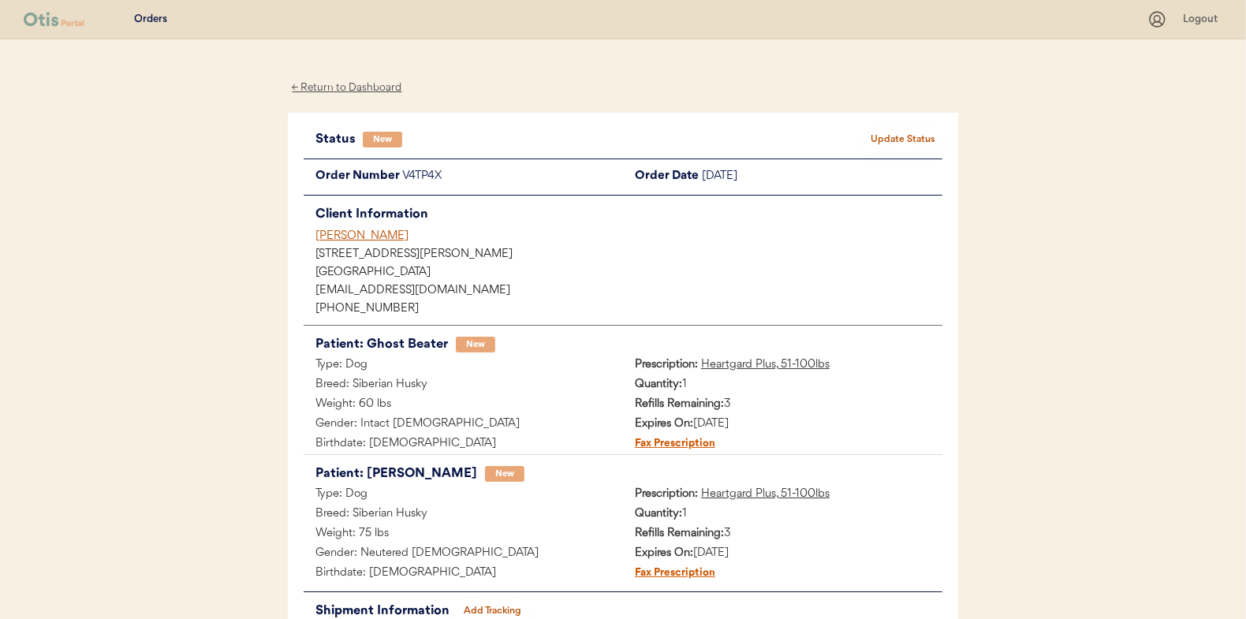
click at [906, 137] on button "Update Status" at bounding box center [903, 140] width 79 height 22
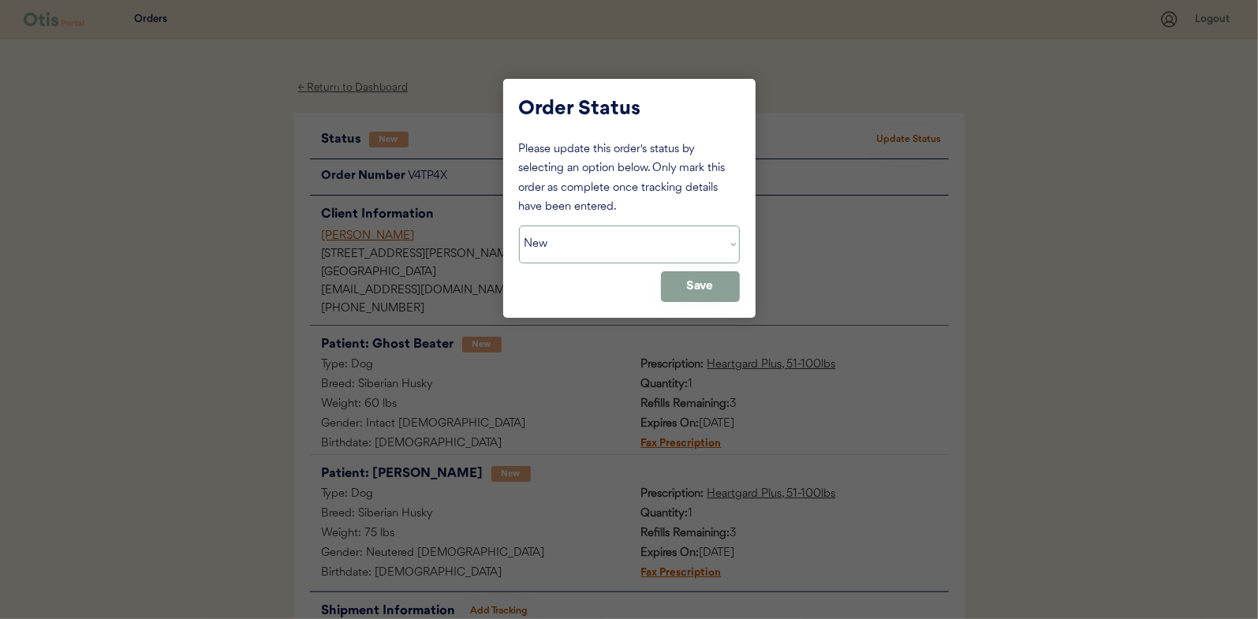
click at [570, 244] on select "Status On Hold New In Progress Complete Pending HW Consent Canceled" at bounding box center [629, 245] width 221 height 38
select select ""in_progress""
click at [519, 226] on select "Status On Hold New In Progress Complete Pending HW Consent Canceled" at bounding box center [629, 245] width 221 height 38
click at [710, 293] on button "Save" at bounding box center [700, 286] width 79 height 31
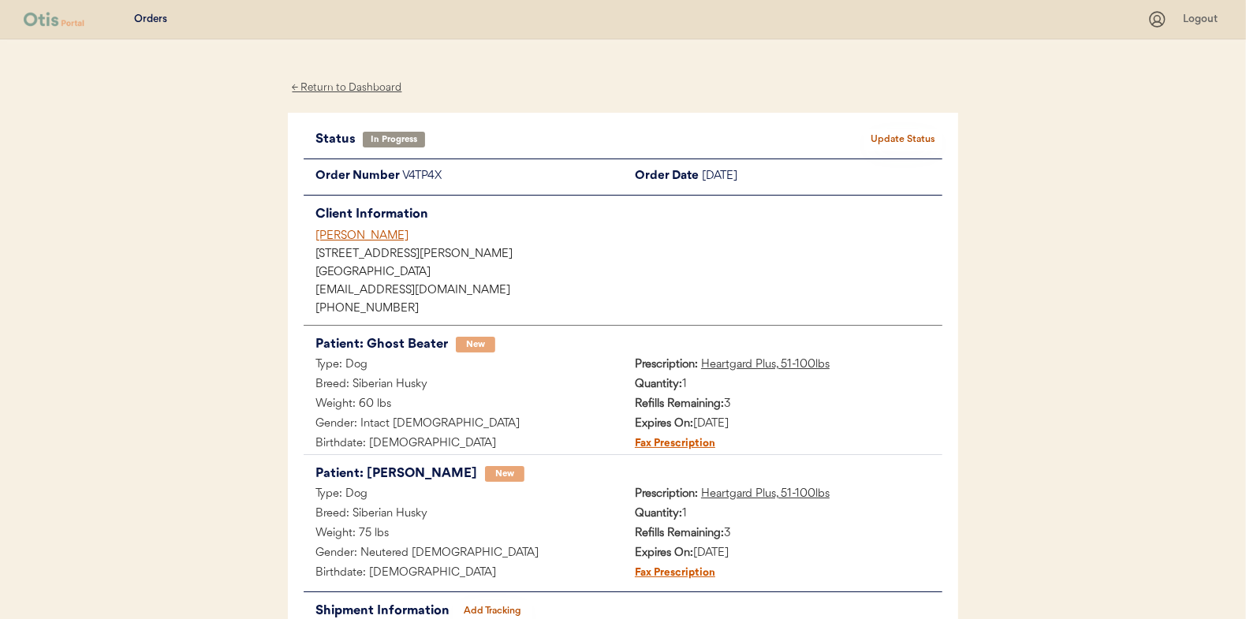
click at [346, 91] on div "← Return to Dashboard" at bounding box center [347, 88] width 118 height 18
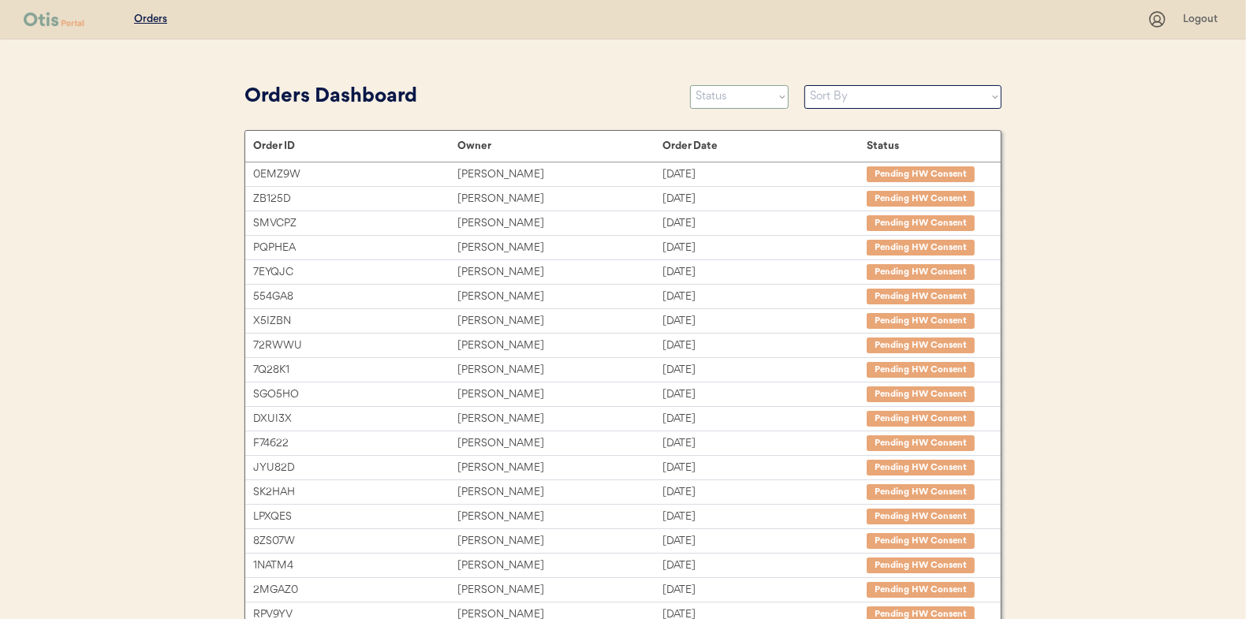
click at [727, 93] on select "Status On Hold New In Progress Complete Pending HW Consent Canceled" at bounding box center [739, 97] width 99 height 24
select select ""new""
click at [690, 85] on select "Status On Hold New In Progress Complete Pending HW Consent Canceled" at bounding box center [739, 97] width 99 height 24
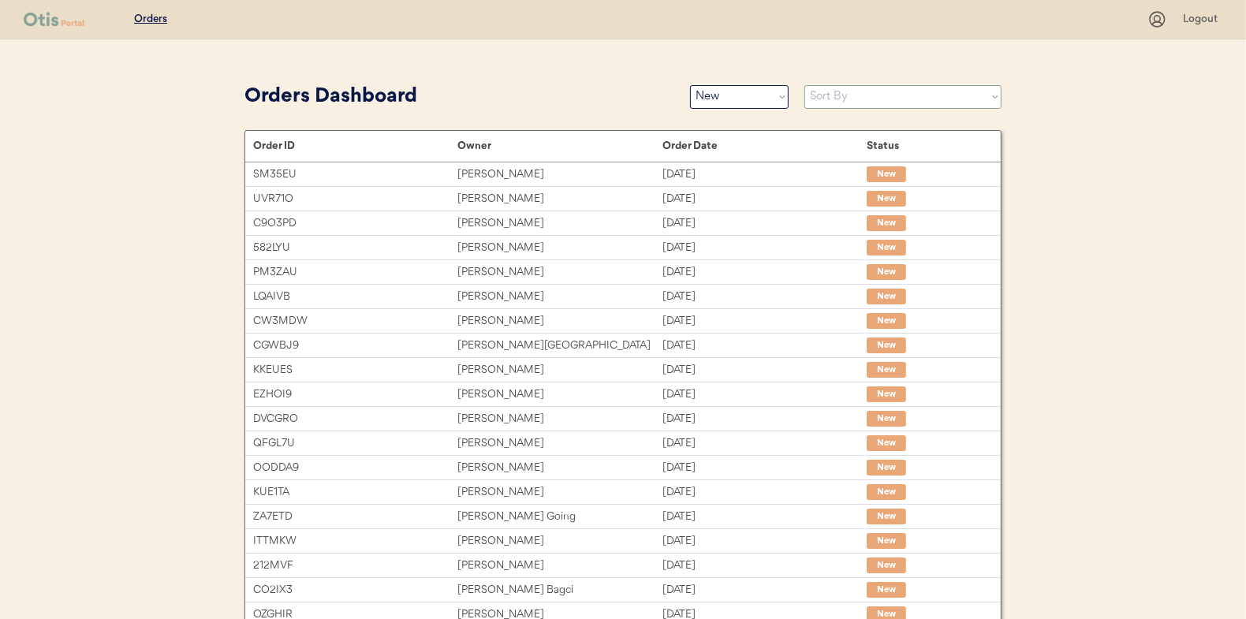
click at [830, 97] on select "Sort By Order Date (Newest → Oldest) Order Date (Oldest → Newest)" at bounding box center [903, 97] width 197 height 24
select select ""Order Date (Oldest → Newest)""
click at [805, 85] on select "Sort By Order Date (Newest → Oldest) Order Date (Oldest → Newest)" at bounding box center [903, 97] width 197 height 24
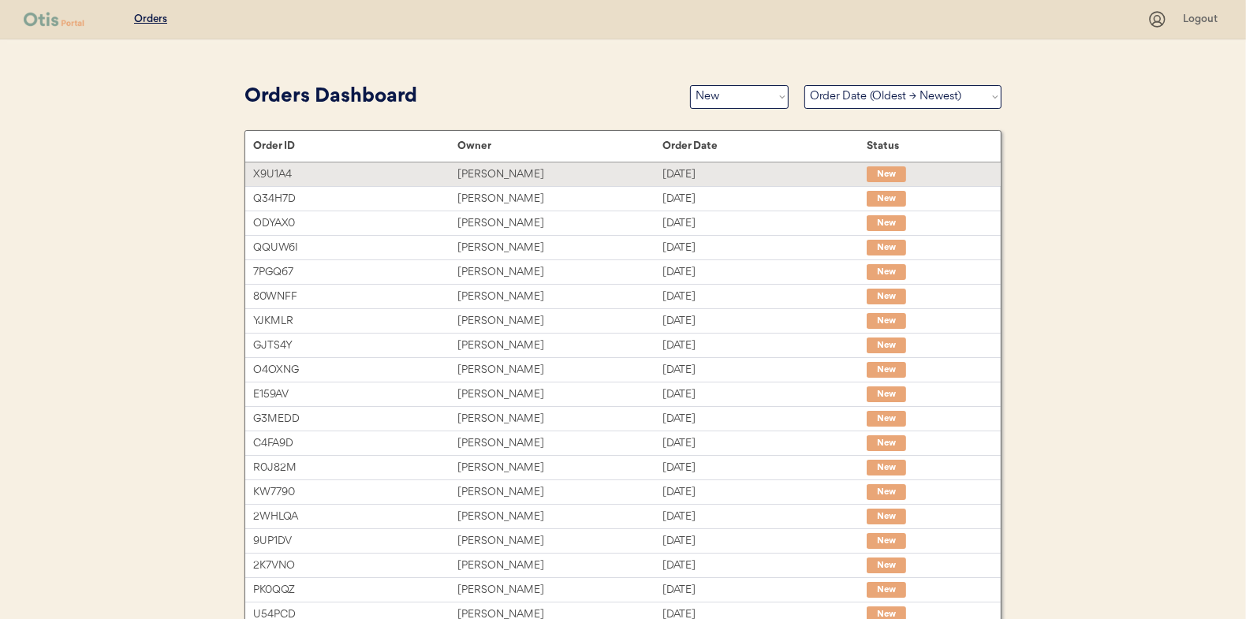
click at [512, 170] on div "[PERSON_NAME]" at bounding box center [560, 175] width 204 height 18
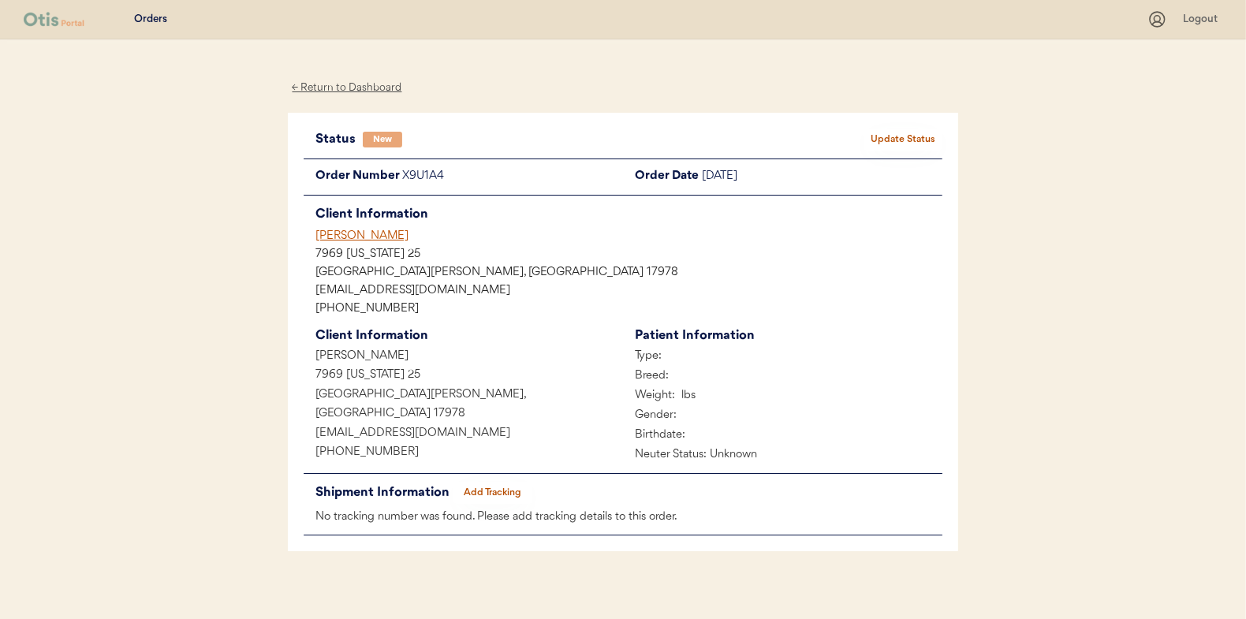
click at [224, 277] on div "Patients Consults Orders Logout ← Return to Dashboard Status New Update Status …" at bounding box center [623, 315] width 1246 height 630
drag, startPoint x: 447, startPoint y: 178, endPoint x: 402, endPoint y: 185, distance: 45.5
click at [402, 185] on div "X9U1A4" at bounding box center [512, 177] width 221 height 20
drag, startPoint x: 402, startPoint y: 185, endPoint x: 412, endPoint y: 181, distance: 11.0
copy div "X9U1A4"
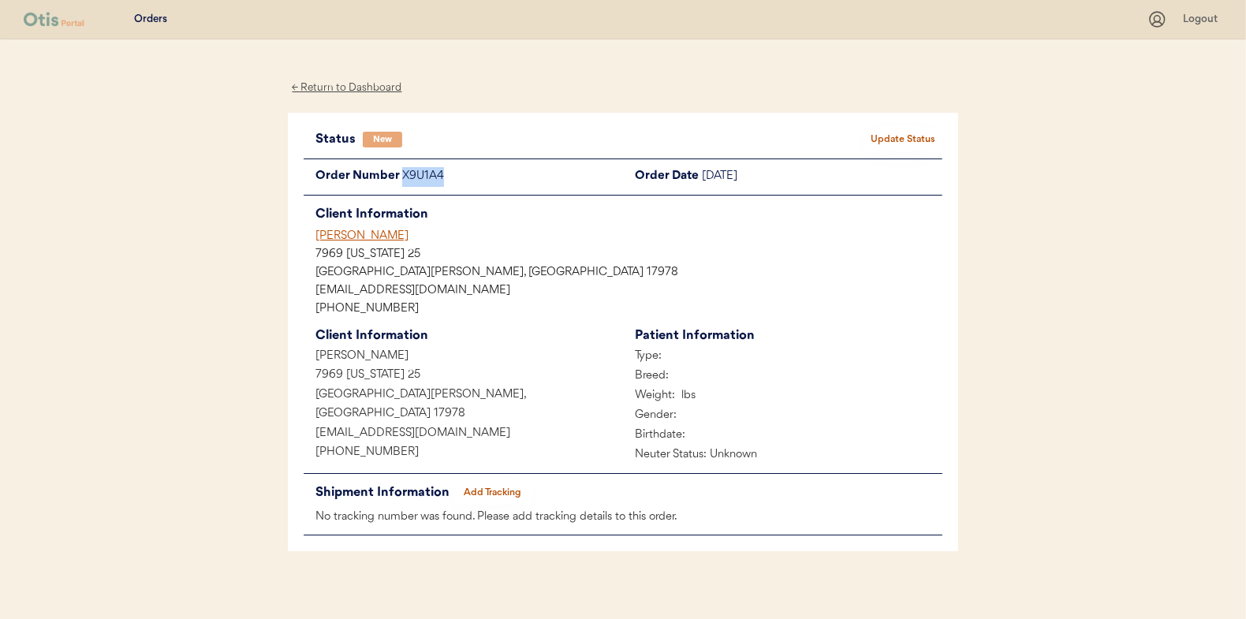
click at [899, 136] on button "Update Status" at bounding box center [903, 140] width 79 height 22
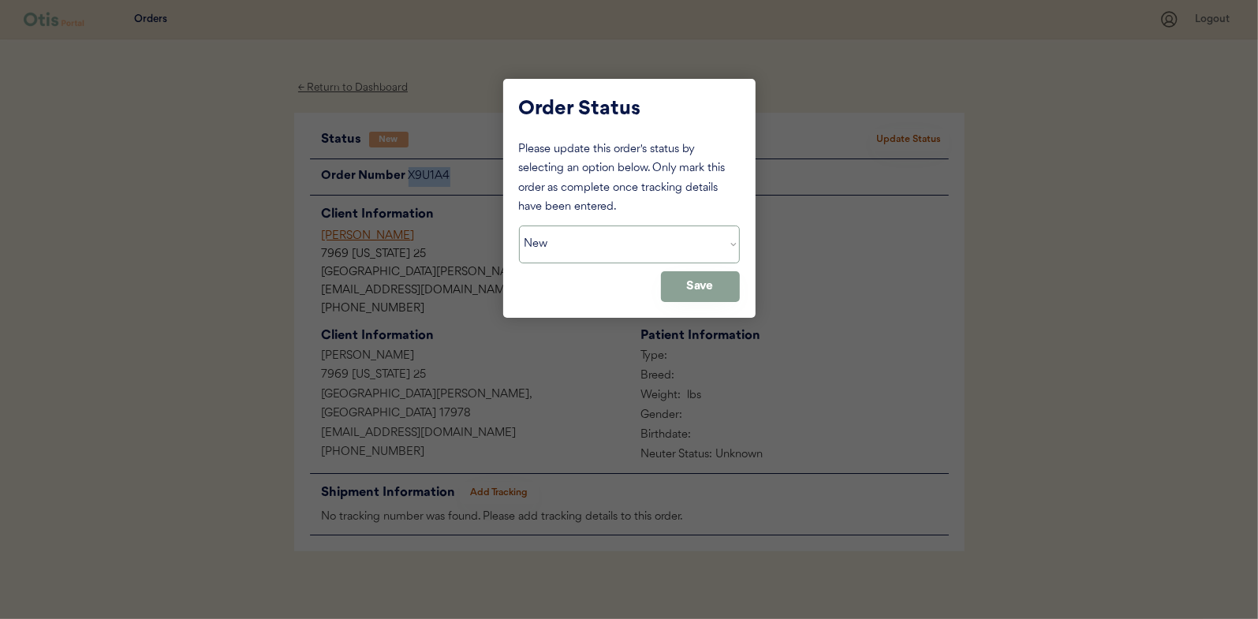
click at [630, 245] on select "Status On Hold New In Progress Complete Pending HW Consent Canceled" at bounding box center [629, 245] width 221 height 38
select select ""on_hold""
click at [519, 226] on select "Status On Hold New In Progress Complete Pending HW Consent Canceled" at bounding box center [629, 245] width 221 height 38
click at [717, 287] on button "Save" at bounding box center [700, 286] width 79 height 31
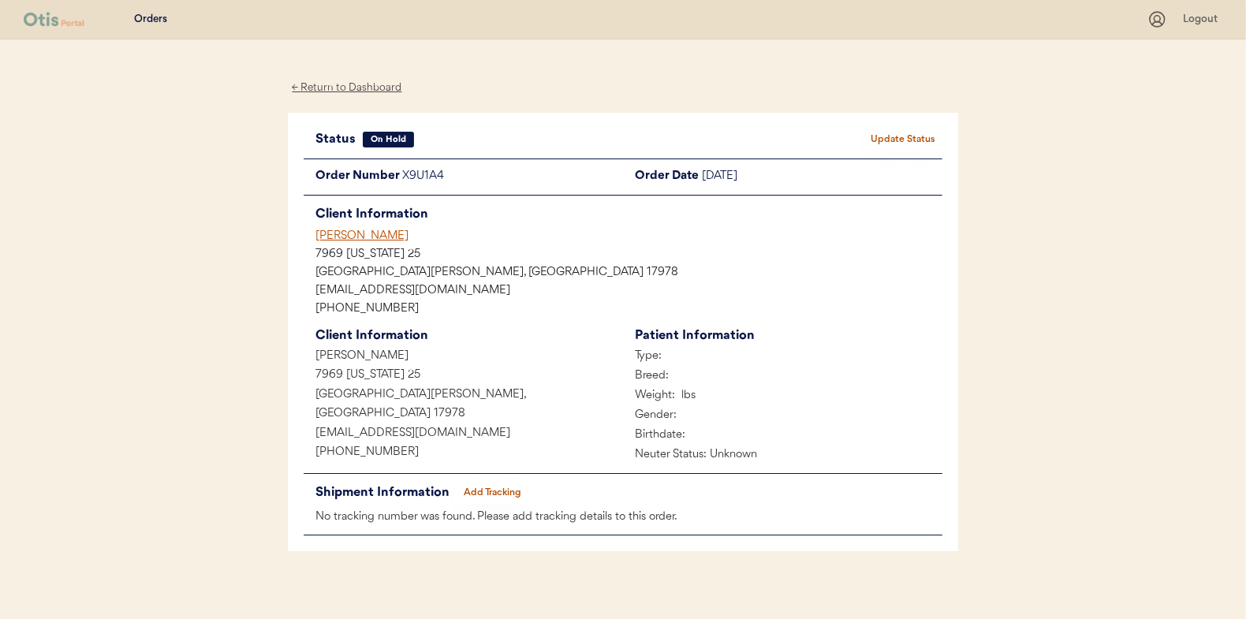
click at [335, 88] on div "← Return to Dashboard" at bounding box center [347, 88] width 118 height 18
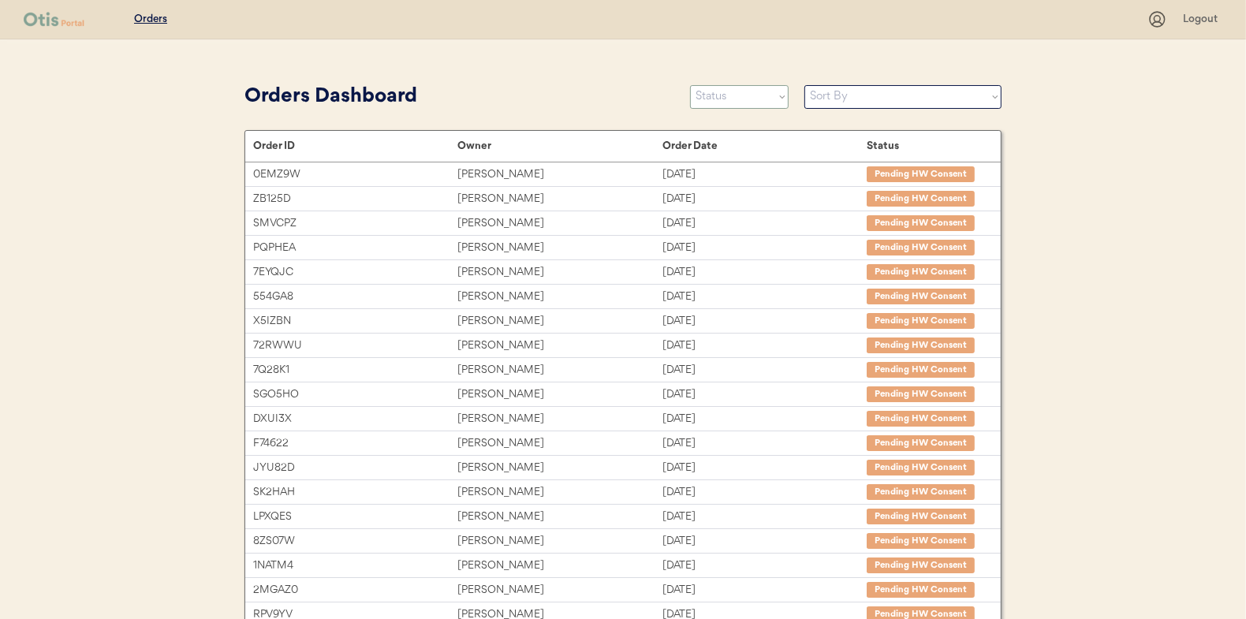
click at [710, 95] on select "Status On Hold New In Progress Complete Pending HW Consent Canceled" at bounding box center [739, 97] width 99 height 24
select select ""new""
click at [690, 85] on select "Status On Hold New In Progress Complete Pending HW Consent Canceled" at bounding box center [739, 97] width 99 height 24
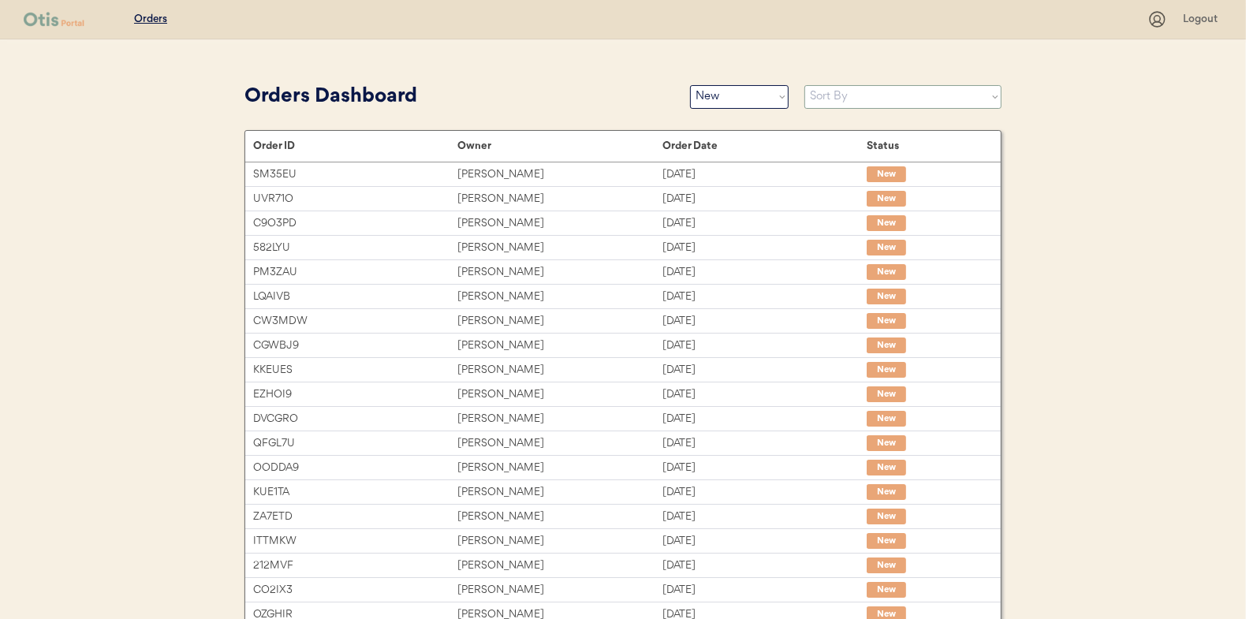
click at [839, 95] on select "Sort By Order Date (Newest → Oldest) Order Date (Oldest → Newest)" at bounding box center [903, 97] width 197 height 24
select select ""Order Date (Oldest → Newest)""
click at [805, 85] on select "Sort By Order Date (Newest → Oldest) Order Date (Oldest → Newest)" at bounding box center [903, 97] width 197 height 24
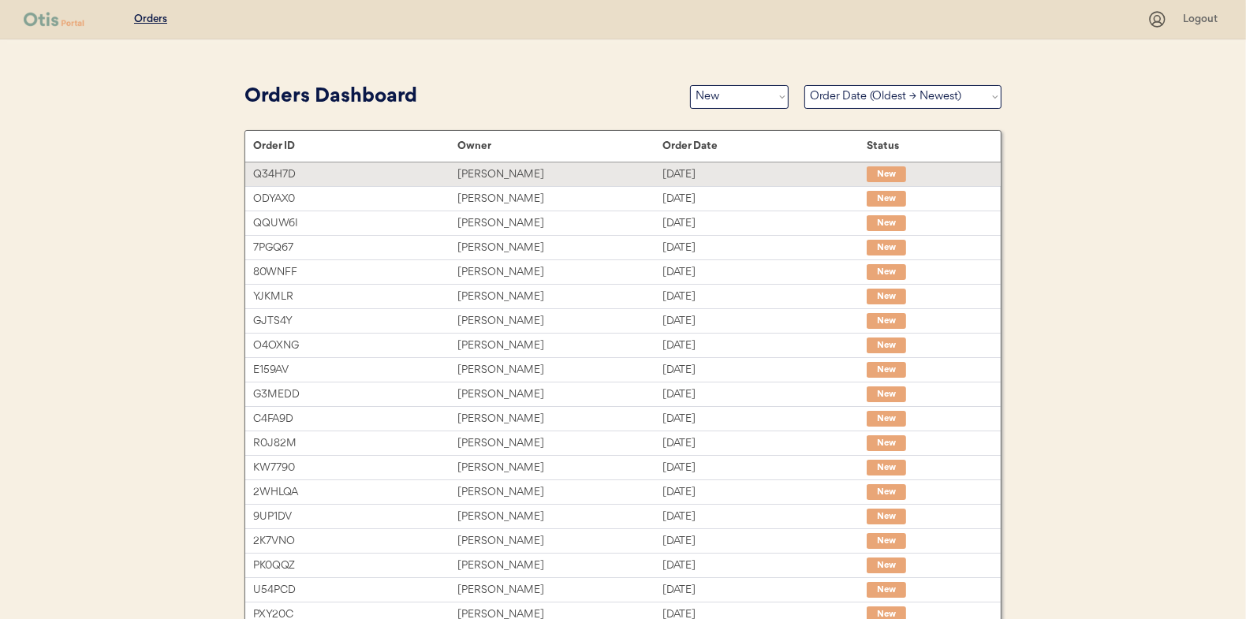
click at [481, 171] on div "sydney hoffman" at bounding box center [560, 175] width 204 height 18
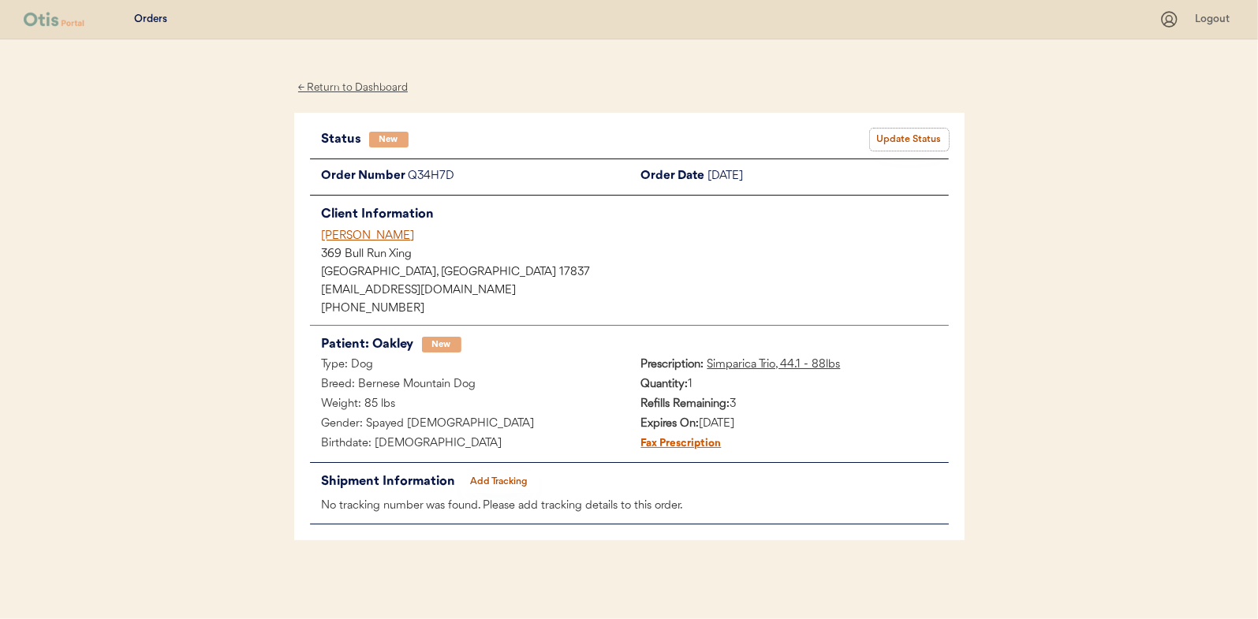
click at [904, 136] on button "Update Status" at bounding box center [909, 140] width 79 height 22
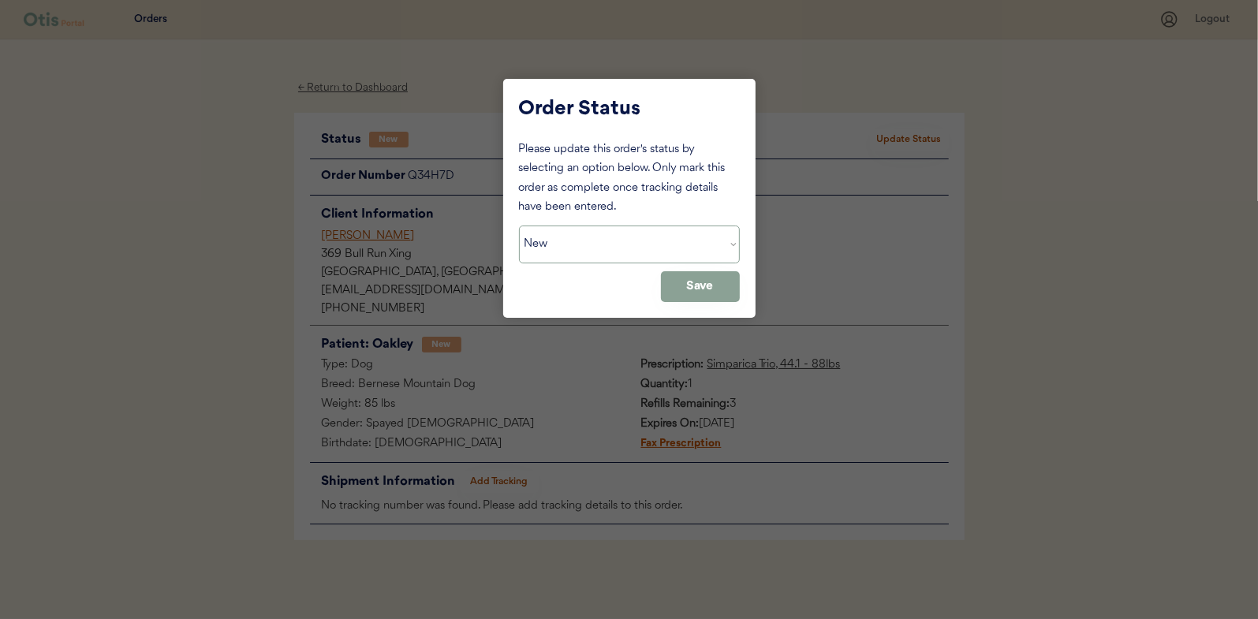
click at [583, 245] on select "Status On Hold New In Progress Complete Pending HW Consent Canceled" at bounding box center [629, 245] width 221 height 38
select select ""in_progress""
click at [519, 226] on select "Status On Hold New In Progress Complete Pending HW Consent Canceled" at bounding box center [629, 245] width 221 height 38
click at [694, 285] on button "Save" at bounding box center [700, 286] width 79 height 31
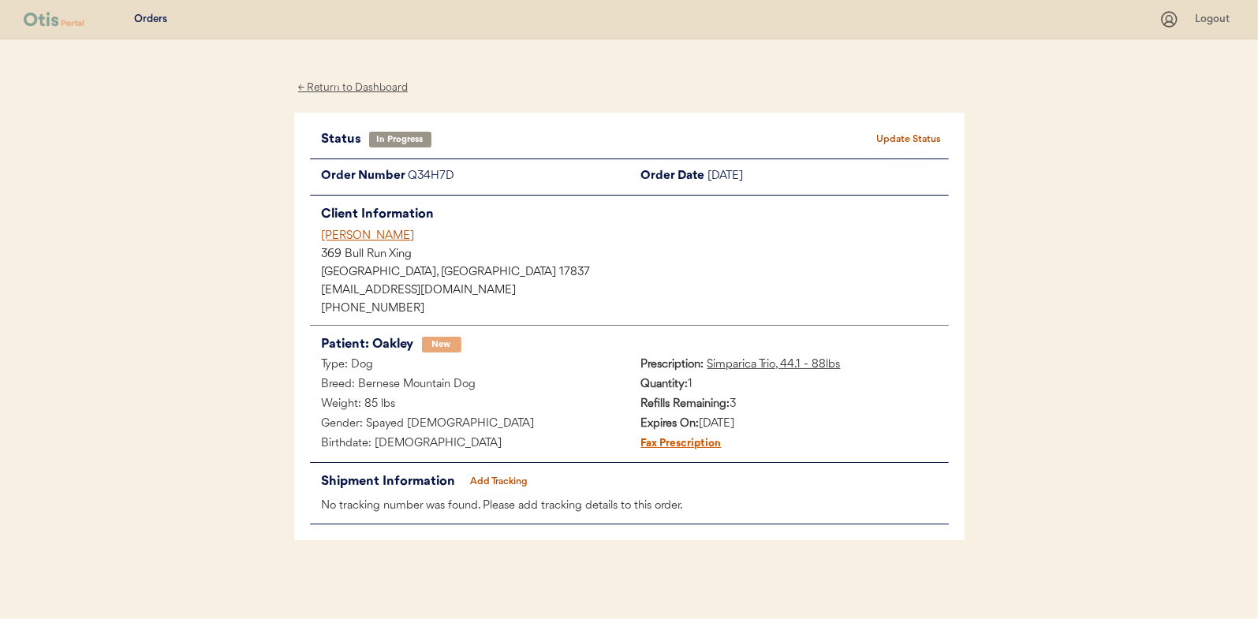
click at [351, 91] on div "← Return to Dashboard" at bounding box center [353, 88] width 118 height 18
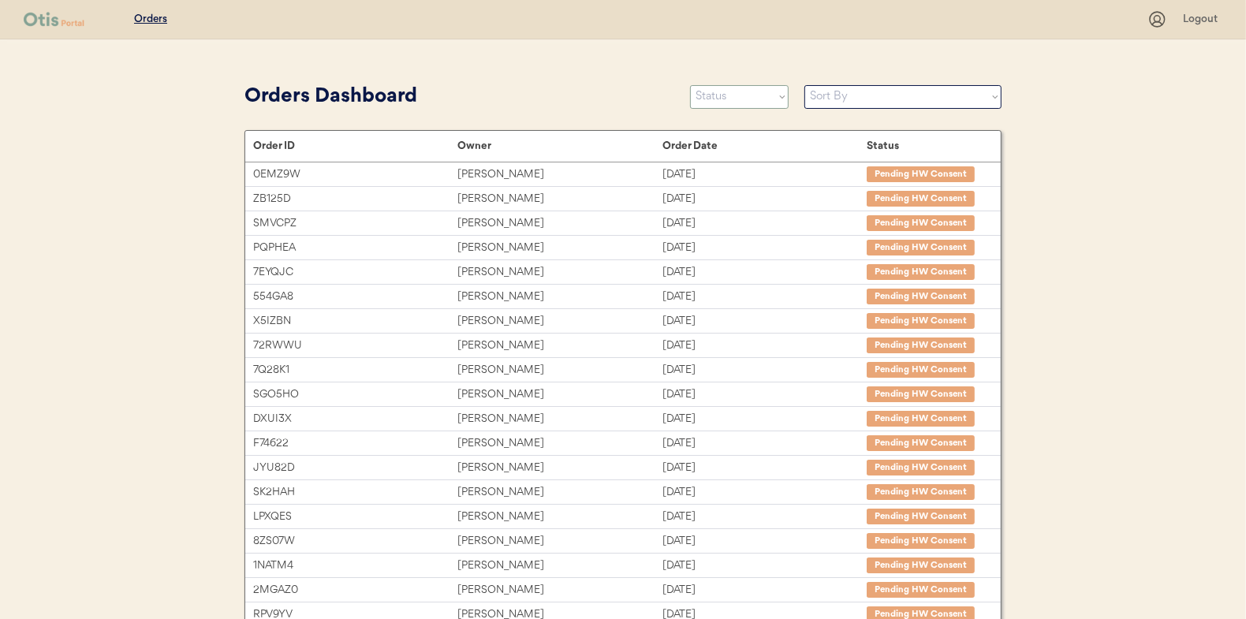
click at [747, 96] on select "Status On Hold New In Progress Complete Pending HW Consent Canceled" at bounding box center [739, 97] width 99 height 24
select select ""new""
click at [690, 85] on select "Status On Hold New In Progress Complete Pending HW Consent Canceled" at bounding box center [739, 97] width 99 height 24
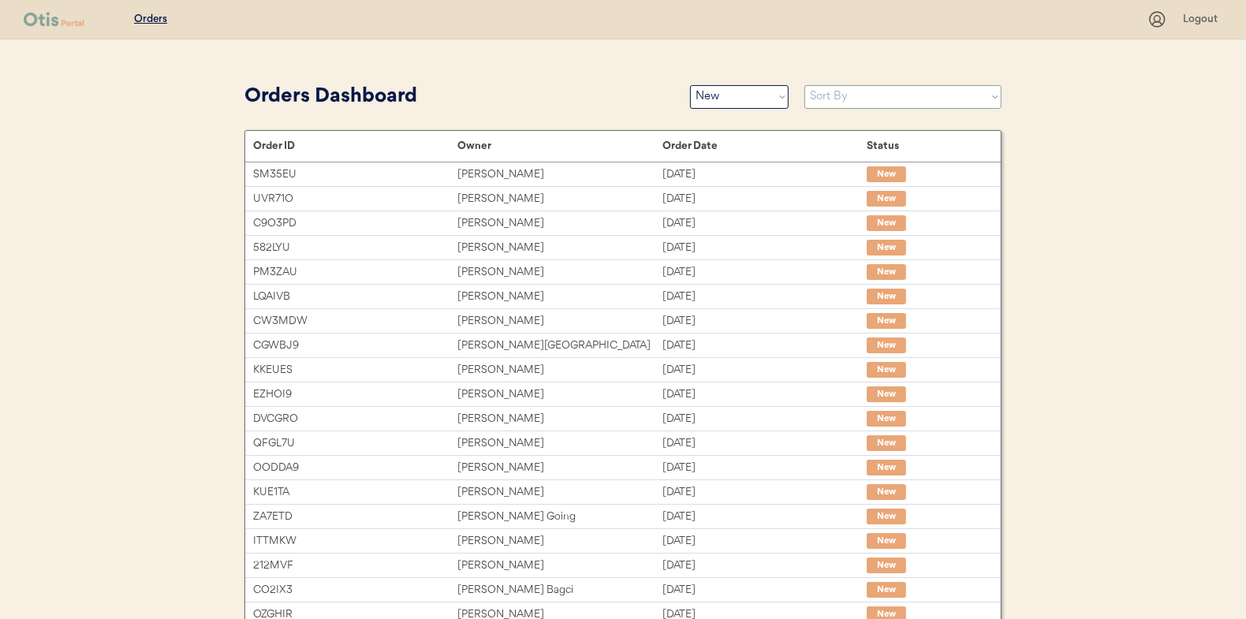
click at [821, 102] on select "Sort By Order Date (Newest → Oldest) Order Date (Oldest → Newest)" at bounding box center [903, 97] width 197 height 24
select select ""Order Date (Oldest → Newest)""
click at [805, 85] on select "Sort By Order Date (Newest → Oldest) Order Date (Oldest → Newest)" at bounding box center [903, 97] width 197 height 24
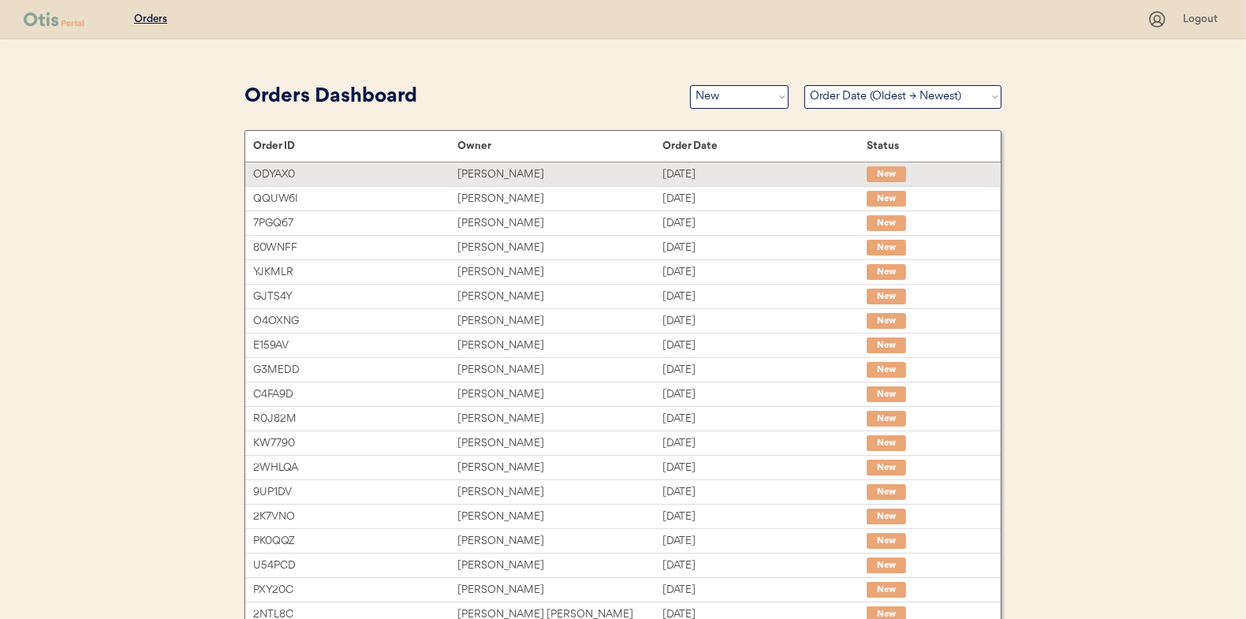
click at [479, 168] on div "[PERSON_NAME]" at bounding box center [560, 175] width 204 height 18
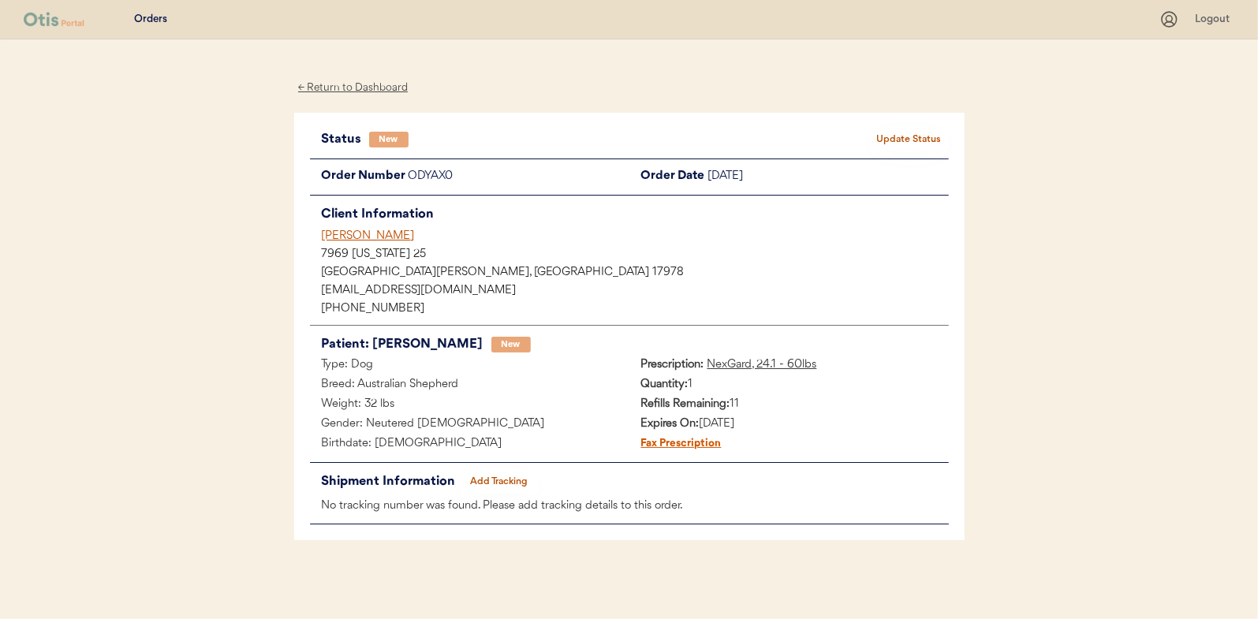
click at [361, 85] on div "← Return to Dashboard" at bounding box center [353, 88] width 118 height 18
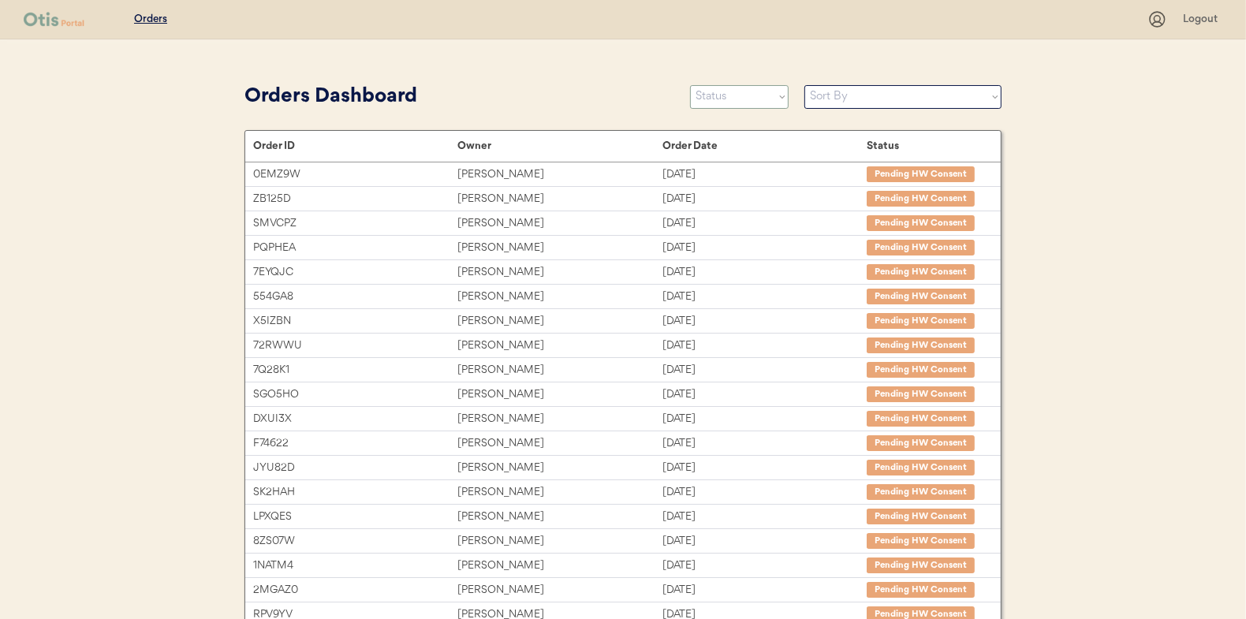
click at [741, 93] on select "Status On Hold New In Progress Complete Pending HW Consent Canceled" at bounding box center [739, 97] width 99 height 24
select select ""new""
click at [690, 85] on select "Status On Hold New In Progress Complete Pending HW Consent Canceled" at bounding box center [739, 97] width 99 height 24
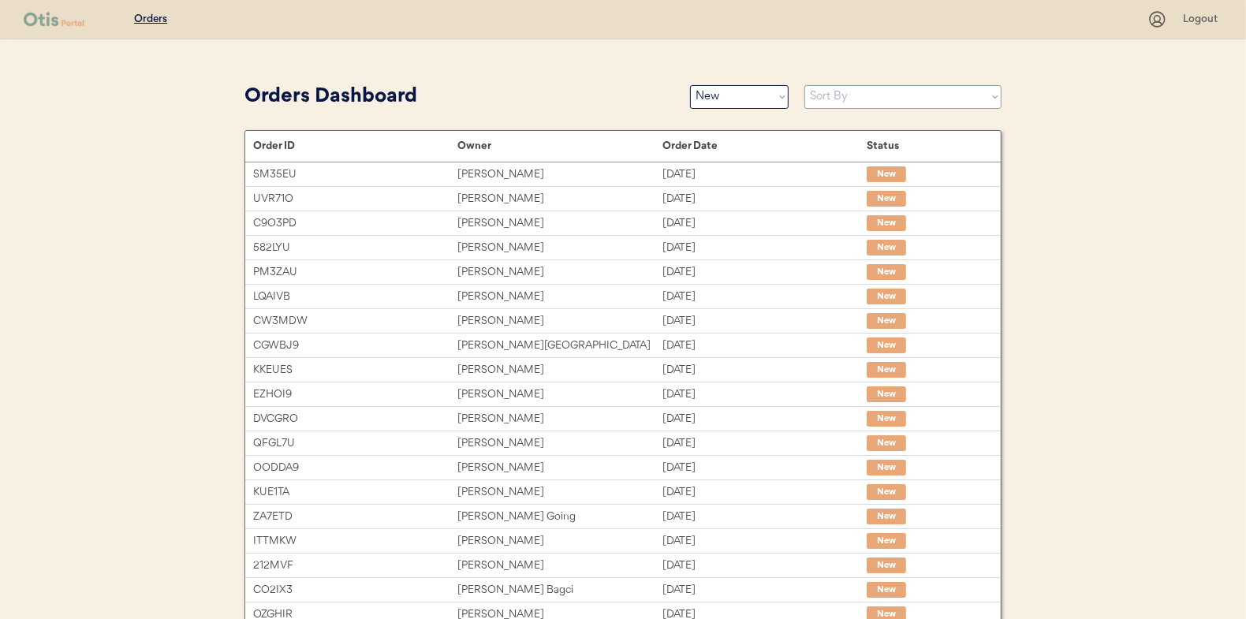
click at [838, 97] on select "Sort By Order Date (Newest → Oldest) Order Date (Oldest → Newest)" at bounding box center [903, 97] width 197 height 24
select select ""Order Date (Oldest → Newest)""
click at [805, 85] on select "Sort By Order Date (Newest → Oldest) Order Date (Oldest → Newest)" at bounding box center [903, 97] width 197 height 24
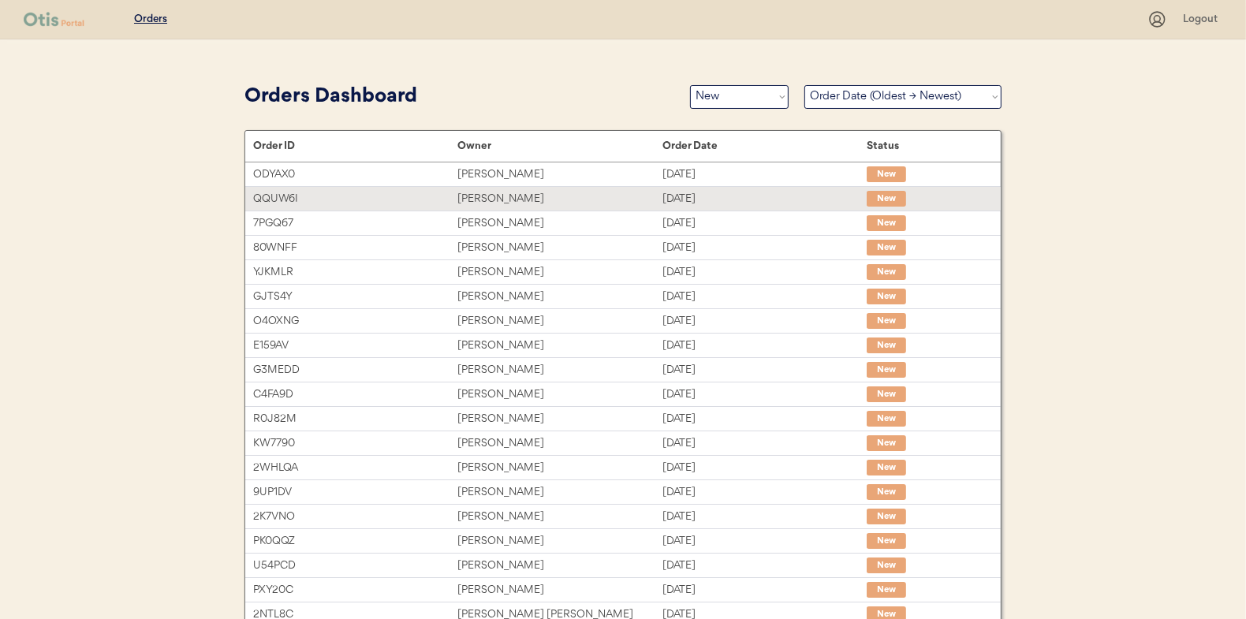
click at [475, 196] on div "Emmy Dobyns" at bounding box center [560, 199] width 204 height 18
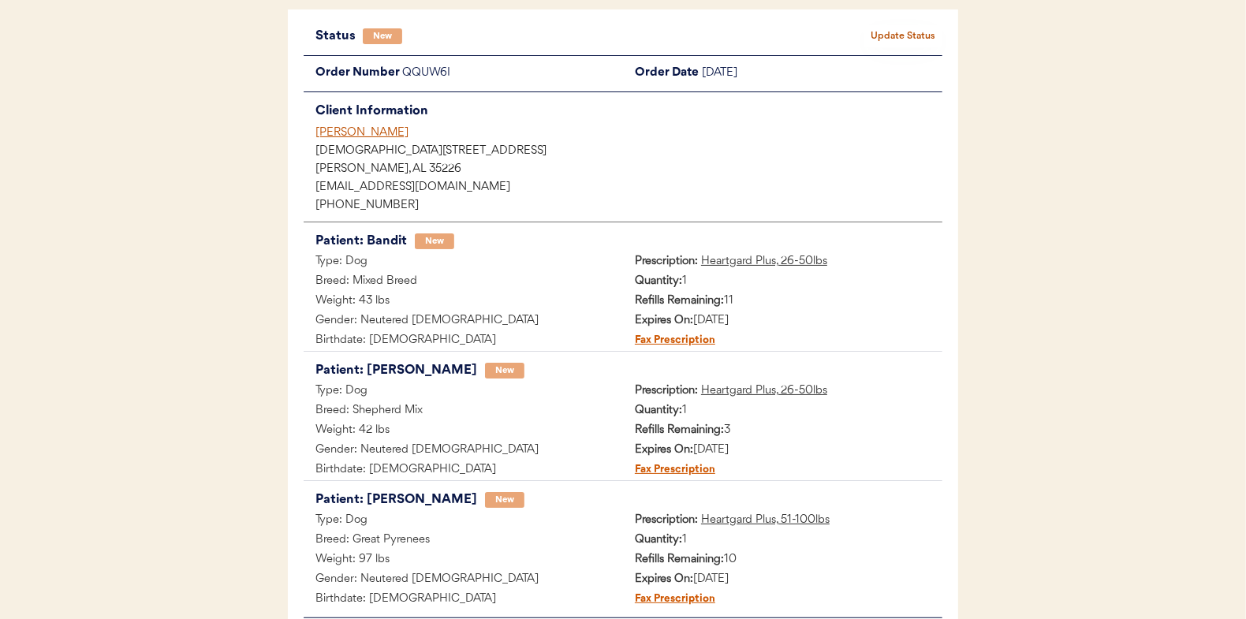
scroll to position [79, 0]
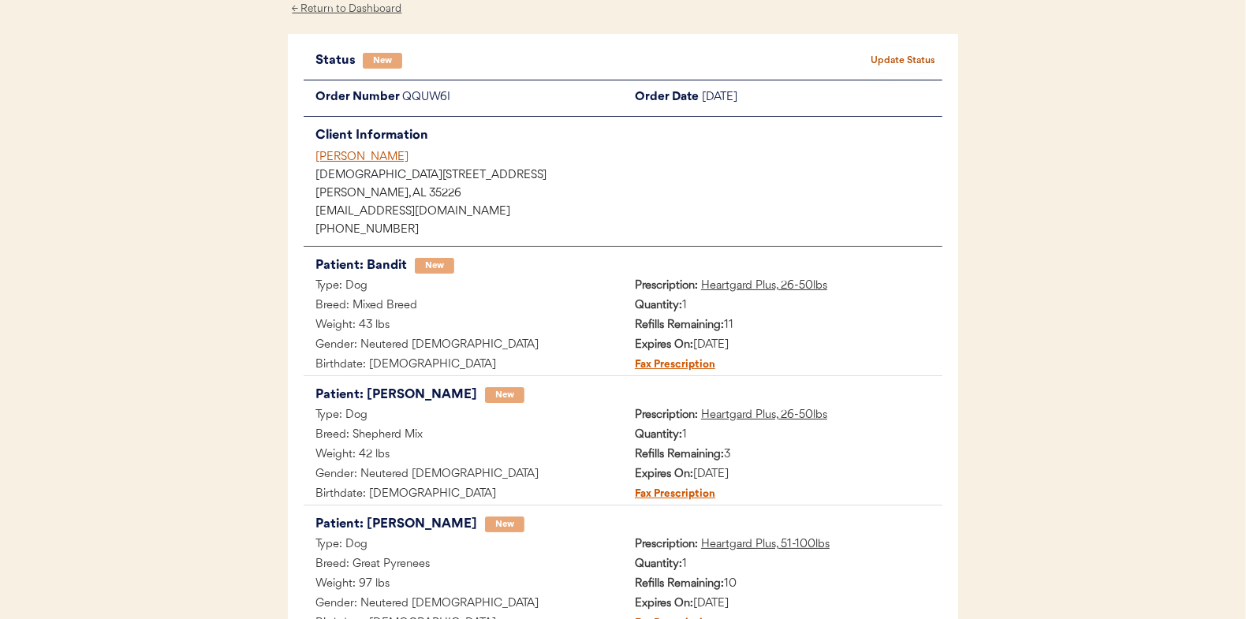
click at [886, 54] on button "Update Status" at bounding box center [903, 61] width 79 height 22
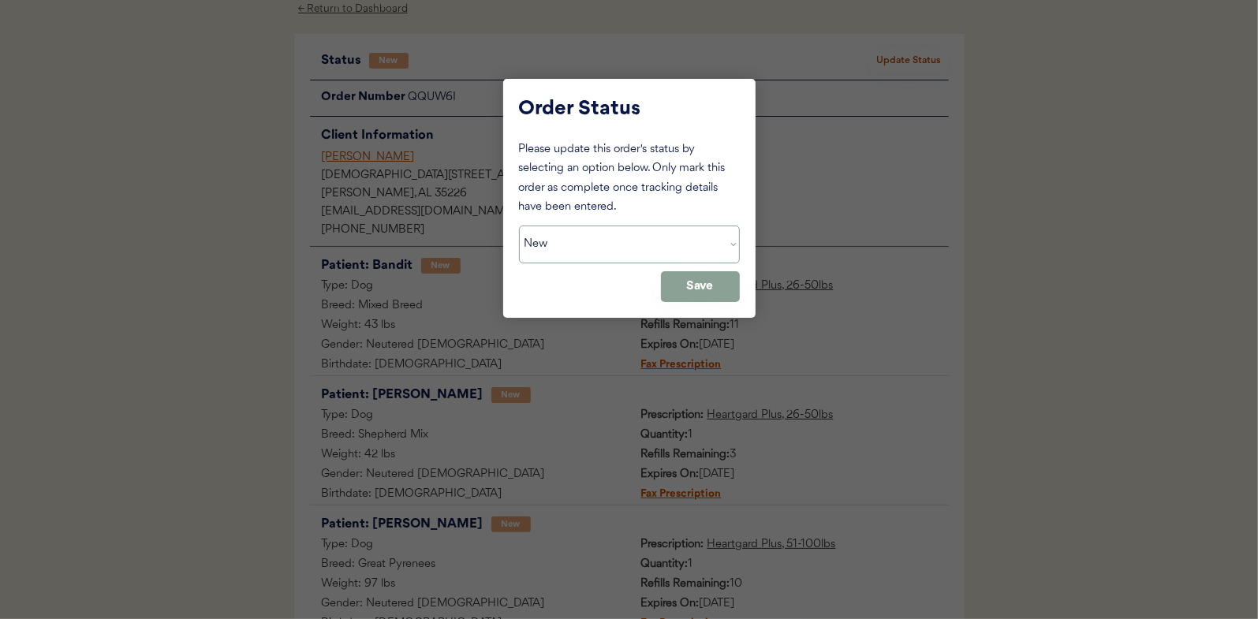
click at [603, 239] on select "Status On Hold New In Progress Complete Pending HW Consent Canceled" at bounding box center [629, 245] width 221 height 38
select select ""in_progress""
click at [519, 226] on select "Status On Hold New In Progress Complete Pending HW Consent Canceled" at bounding box center [629, 245] width 221 height 38
click at [682, 296] on button "Save" at bounding box center [700, 286] width 79 height 31
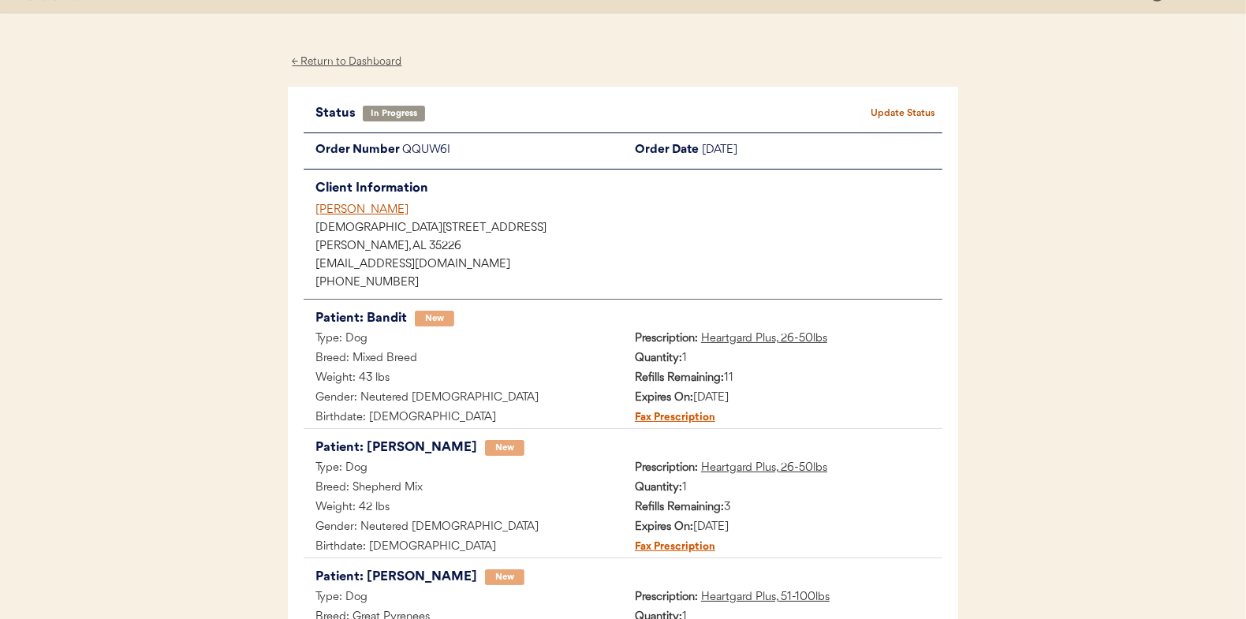
scroll to position [0, 0]
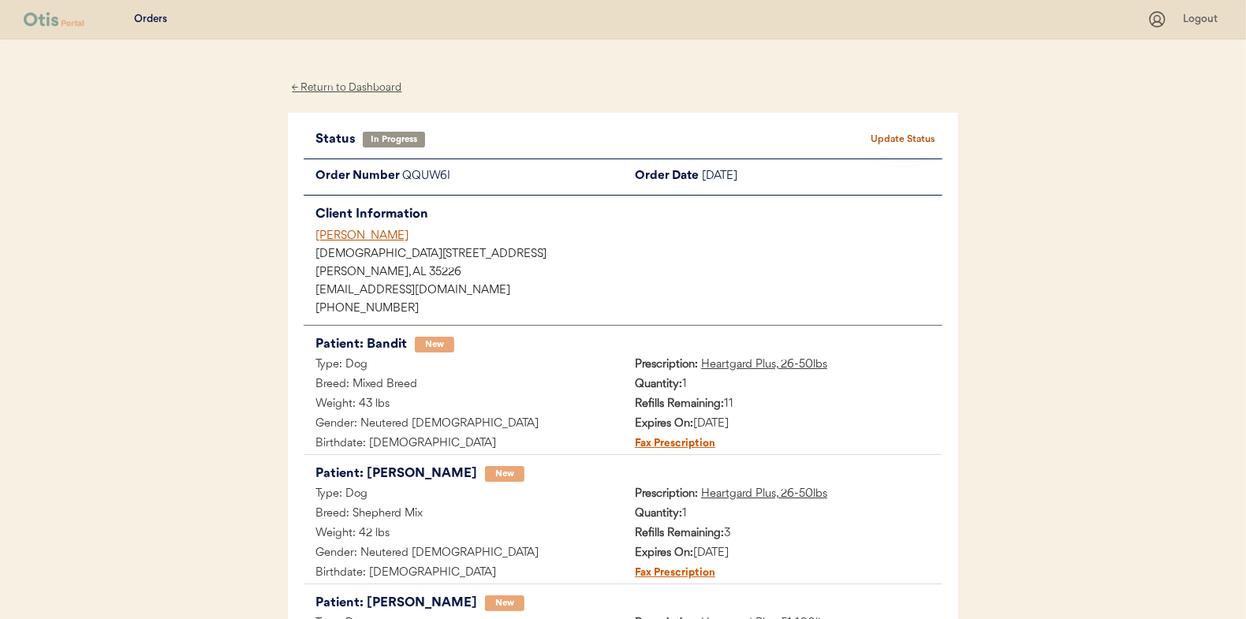
click at [351, 81] on div "← Return to Dashboard" at bounding box center [347, 88] width 118 height 18
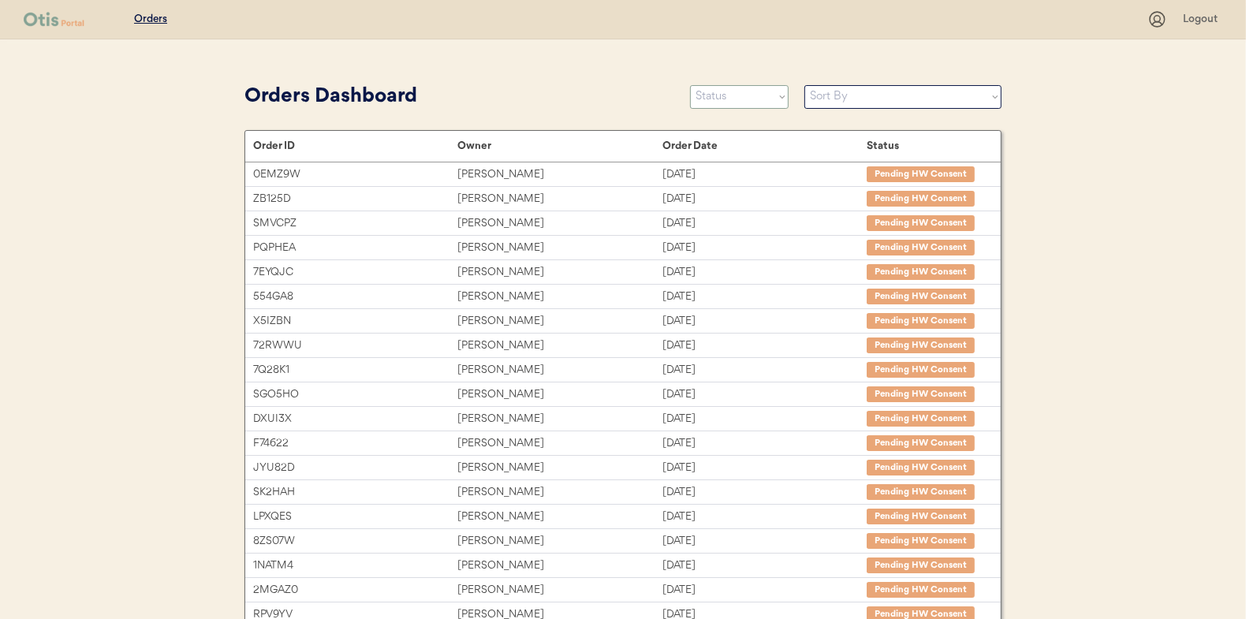
click at [738, 97] on select "Status On Hold New In Progress Complete Pending HW Consent Canceled" at bounding box center [739, 97] width 99 height 24
select select ""new""
click at [690, 85] on select "Status On Hold New In Progress Complete Pending HW Consent Canceled" at bounding box center [739, 97] width 99 height 24
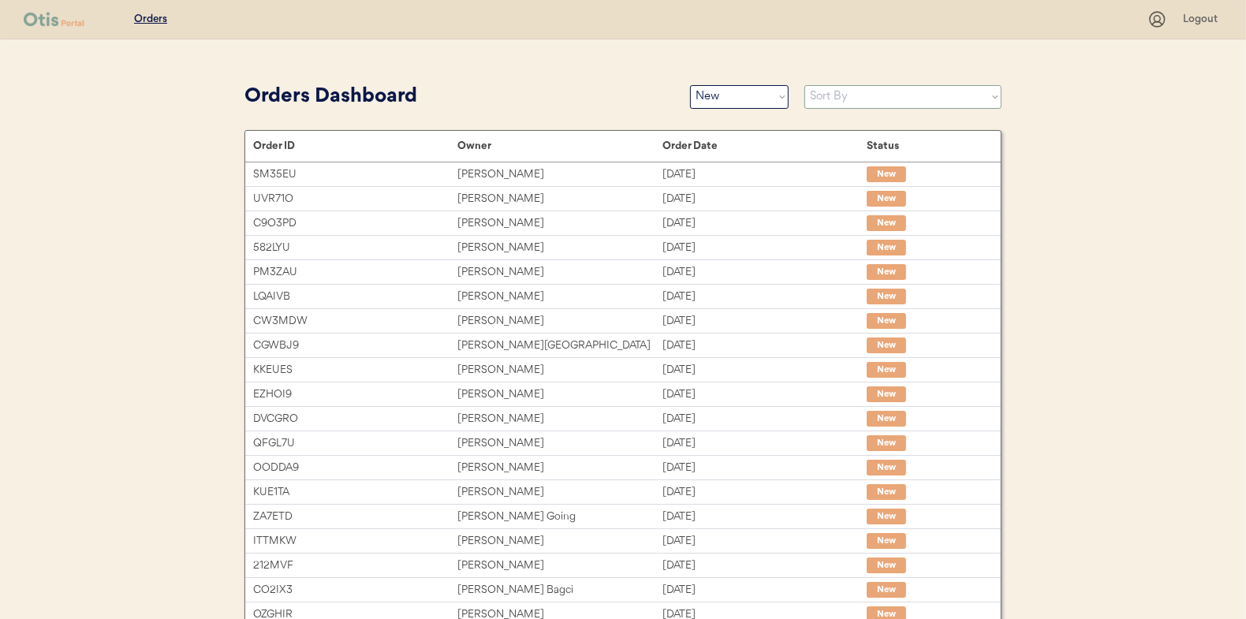
click at [839, 101] on select "Sort By Order Date (Newest → Oldest) Order Date (Oldest → Newest)" at bounding box center [903, 97] width 197 height 24
select select ""Order Date (Oldest → Newest)""
click at [805, 85] on select "Sort By Order Date (Newest → Oldest) Order Date (Oldest → Newest)" at bounding box center [903, 97] width 197 height 24
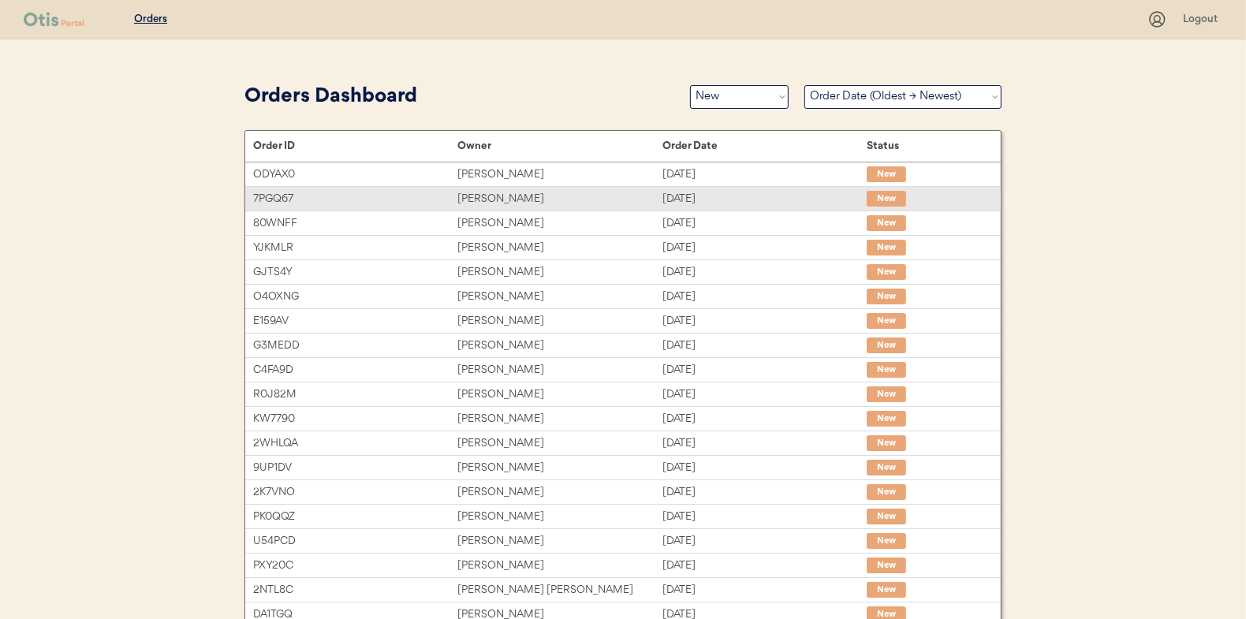
click at [491, 199] on div "Cory Eller" at bounding box center [560, 199] width 204 height 18
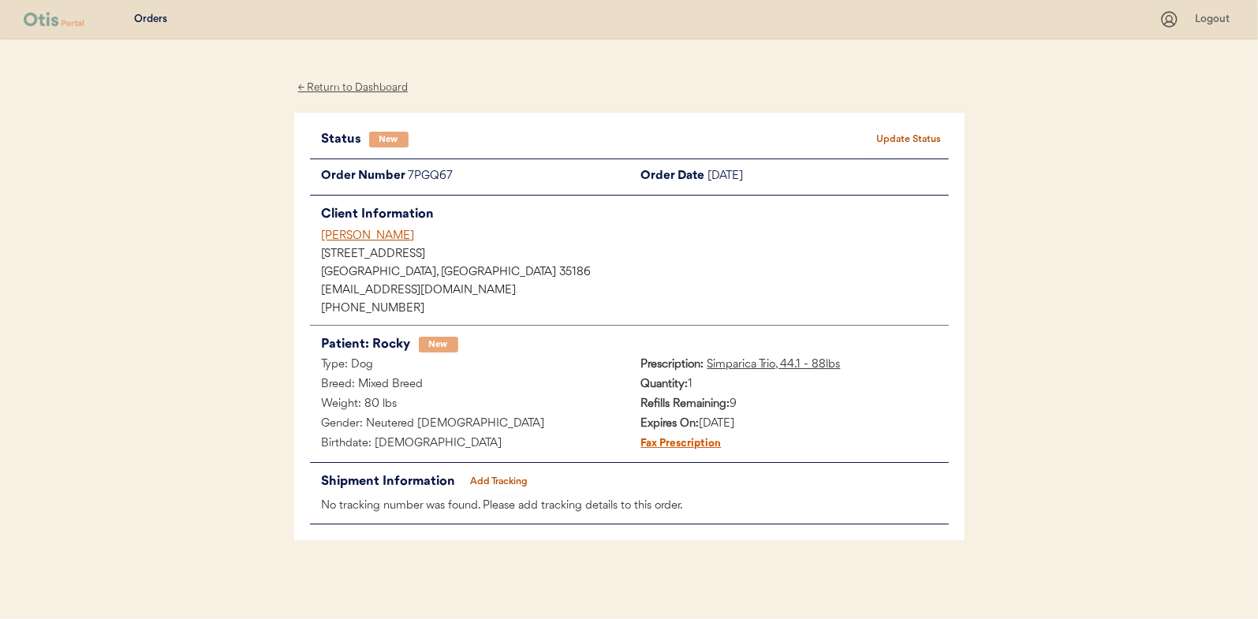
click at [908, 141] on button "Update Status" at bounding box center [909, 140] width 79 height 22
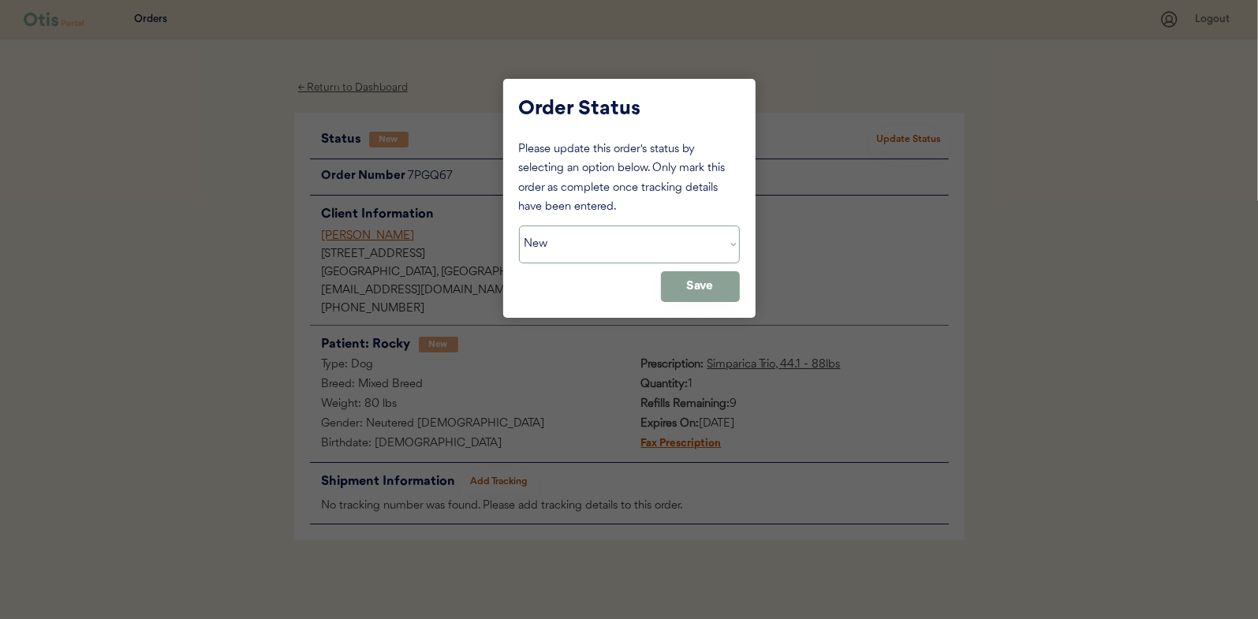
click at [554, 245] on select "Status On Hold New In Progress Complete Pending HW Consent Canceled" at bounding box center [629, 245] width 221 height 38
select select ""in_progress""
click at [519, 226] on select "Status On Hold New In Progress Complete Pending HW Consent Canceled" at bounding box center [629, 245] width 221 height 38
click at [692, 290] on button "Save" at bounding box center [700, 286] width 79 height 31
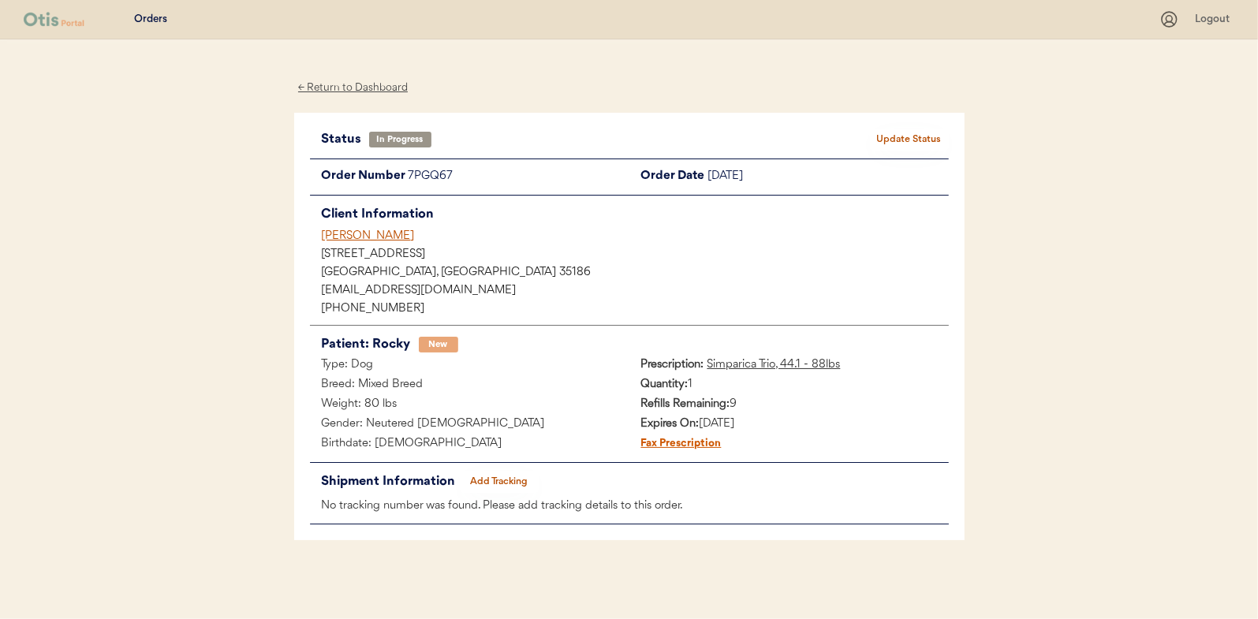
click at [352, 89] on div "← Return to Dashboard" at bounding box center [353, 88] width 118 height 18
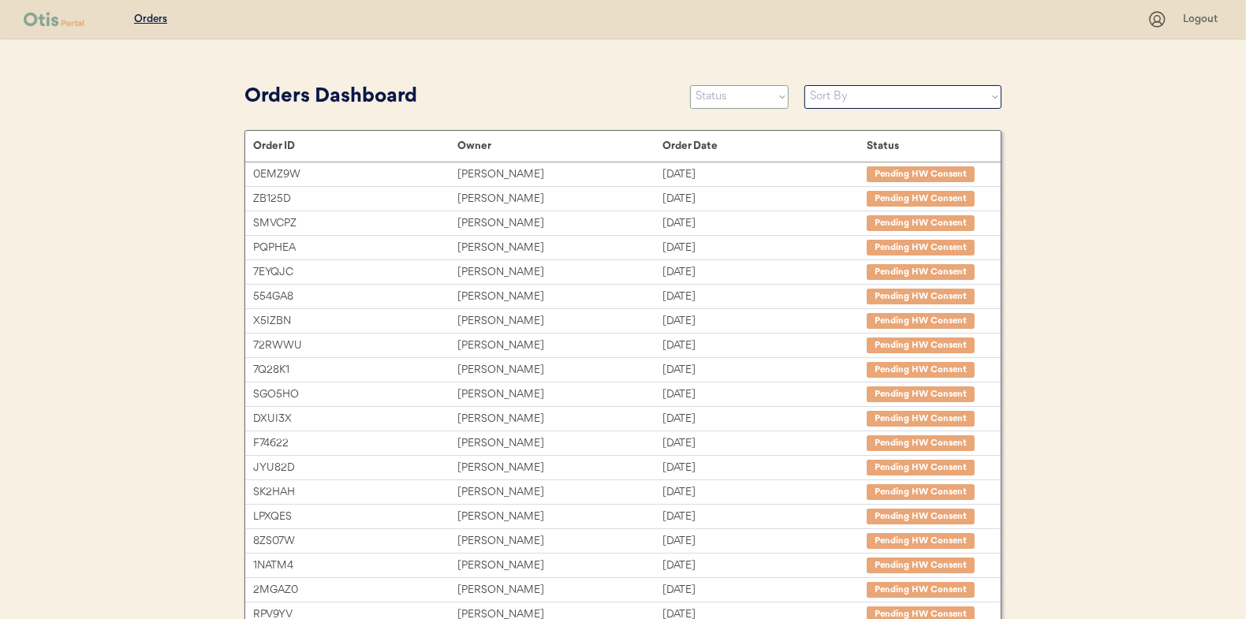
click at [742, 93] on select "Status On Hold New In Progress Complete Pending HW Consent Canceled" at bounding box center [739, 97] width 99 height 24
select select ""new""
click at [690, 85] on select "Status On Hold New In Progress Complete Pending HW Consent Canceled" at bounding box center [739, 97] width 99 height 24
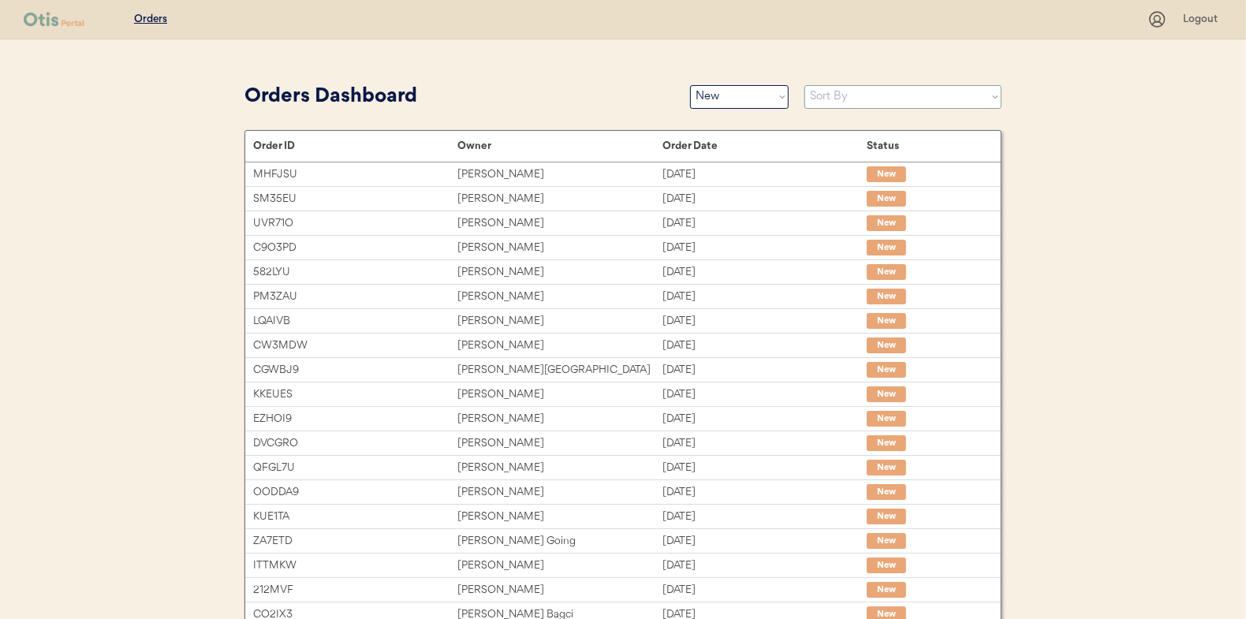
click at [839, 101] on select "Sort By Order Date (Newest → Oldest) Order Date (Oldest → Newest)" at bounding box center [903, 97] width 197 height 24
select select ""Order Date (Oldest → Newest)""
click at [805, 85] on select "Sort By Order Date (Newest → Oldest) Order Date (Oldest → Newest)" at bounding box center [903, 97] width 197 height 24
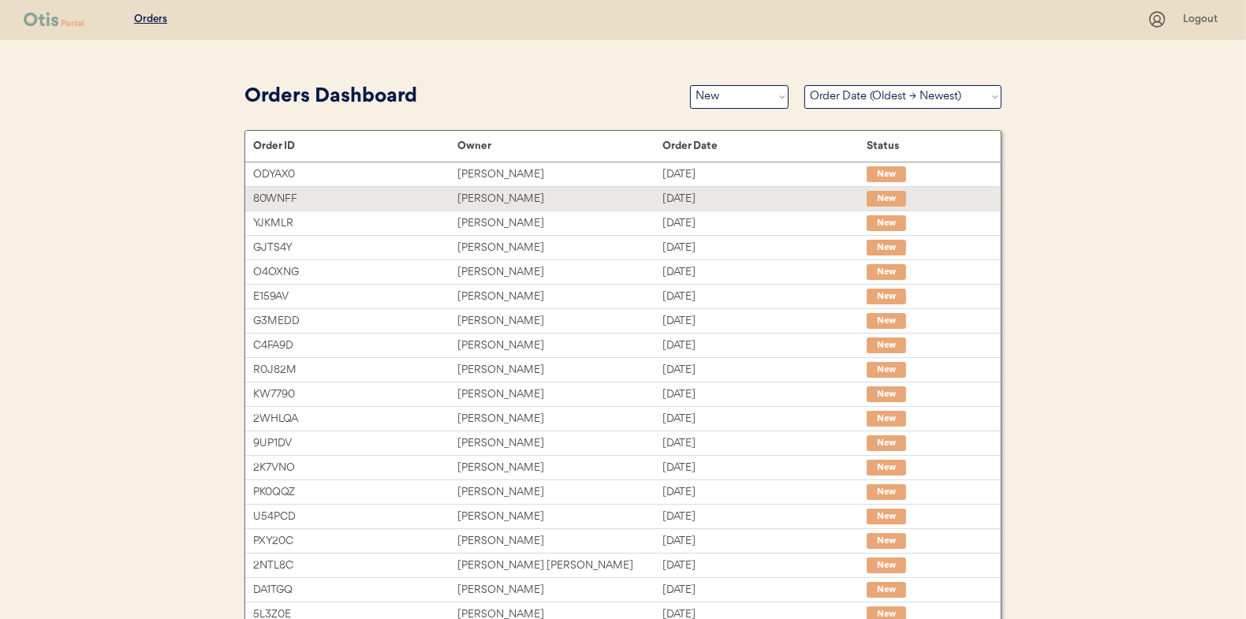
click at [480, 196] on div "[PERSON_NAME]" at bounding box center [560, 199] width 204 height 18
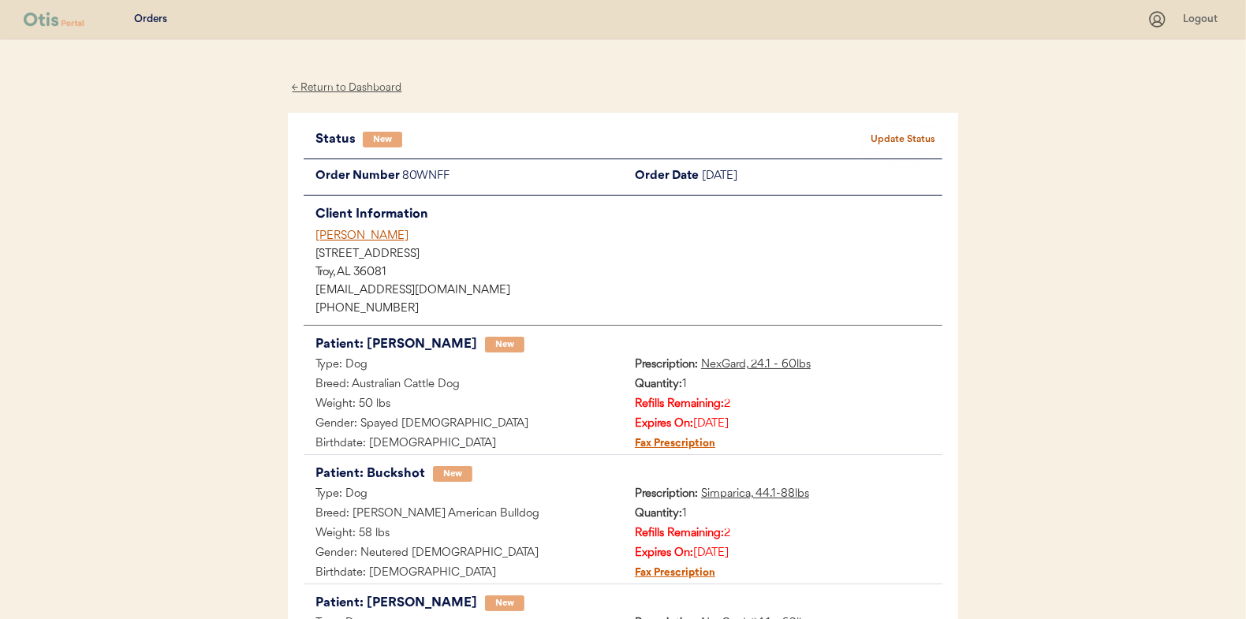
click at [909, 132] on button "Update Status" at bounding box center [903, 140] width 79 height 22
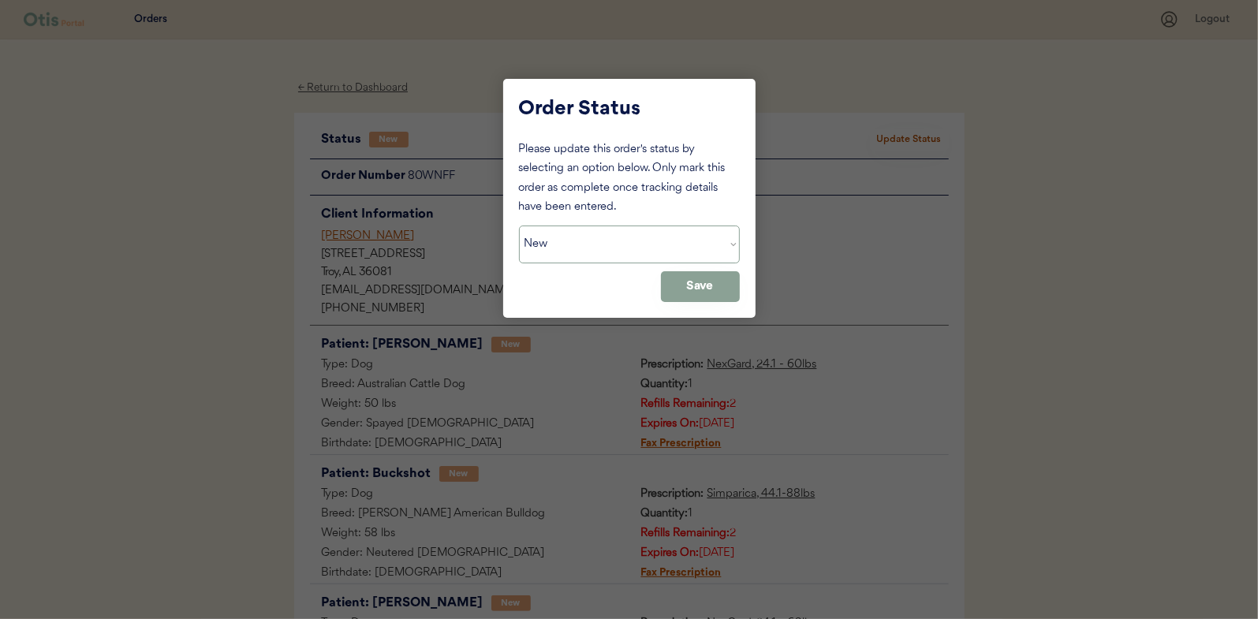
click at [598, 245] on select "Status On Hold New In Progress Complete Pending HW Consent Canceled" at bounding box center [629, 245] width 221 height 38
select select ""in_progress""
click at [519, 226] on select "Status On Hold New In Progress Complete Pending HW Consent Canceled" at bounding box center [629, 245] width 221 height 38
click at [718, 276] on button "Save" at bounding box center [700, 286] width 79 height 31
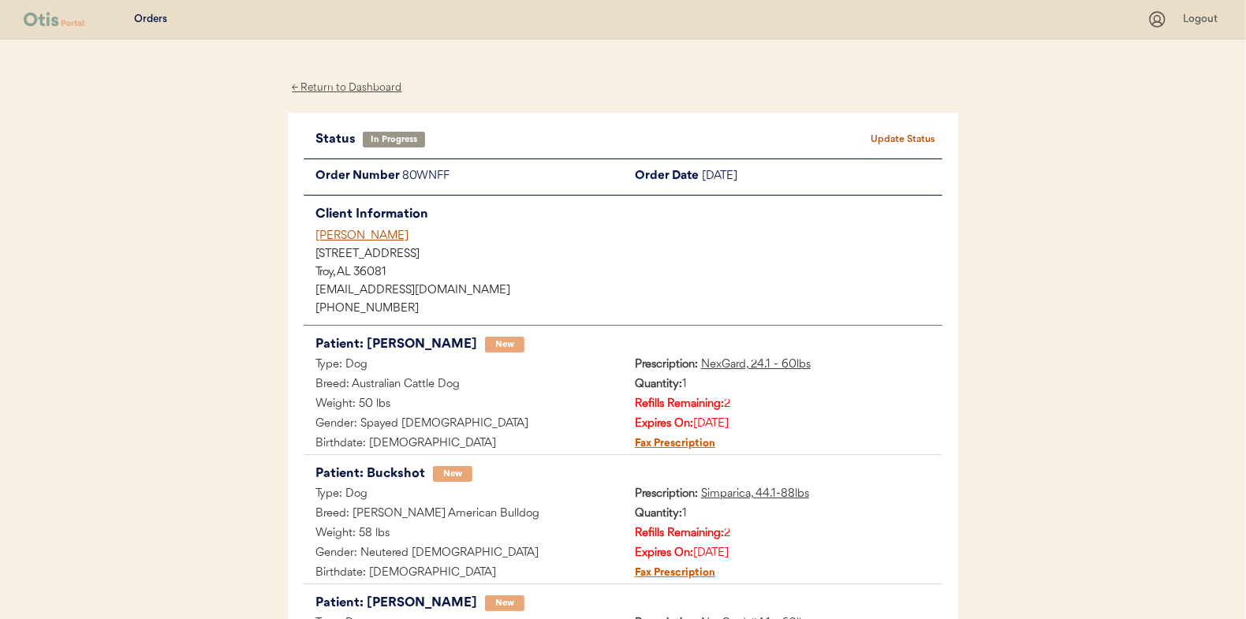
click at [363, 80] on div "← Return to Dashboard" at bounding box center [347, 88] width 118 height 18
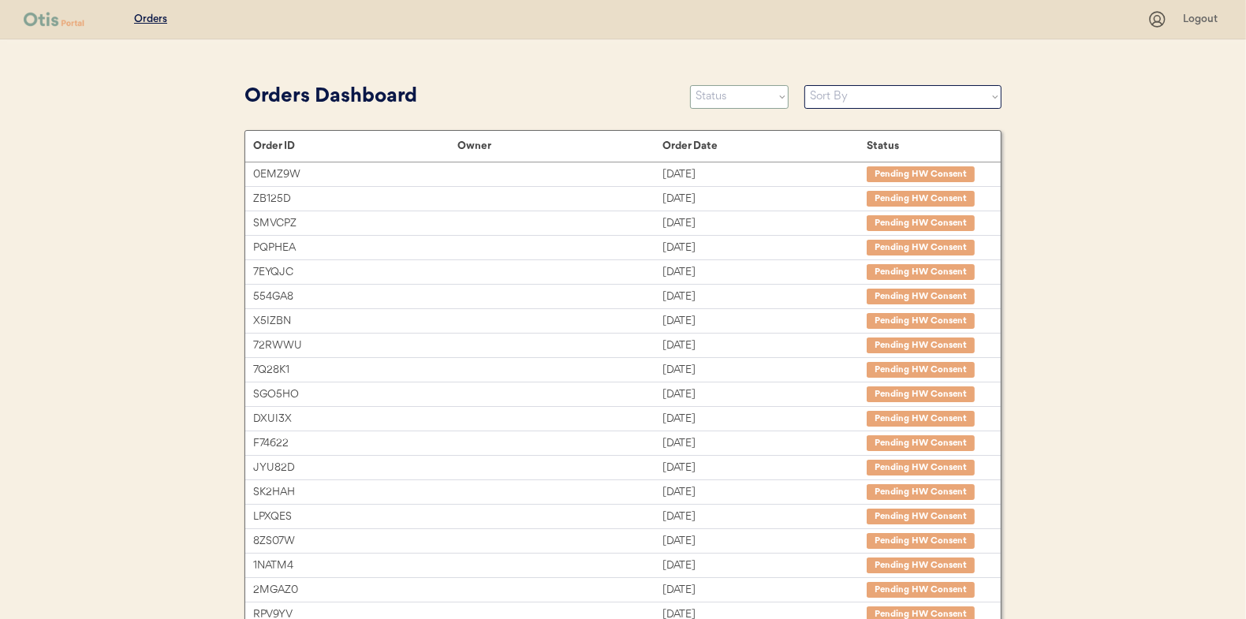
click at [727, 97] on select "Status On Hold New In Progress Complete Pending HW Consent Canceled" at bounding box center [739, 97] width 99 height 24
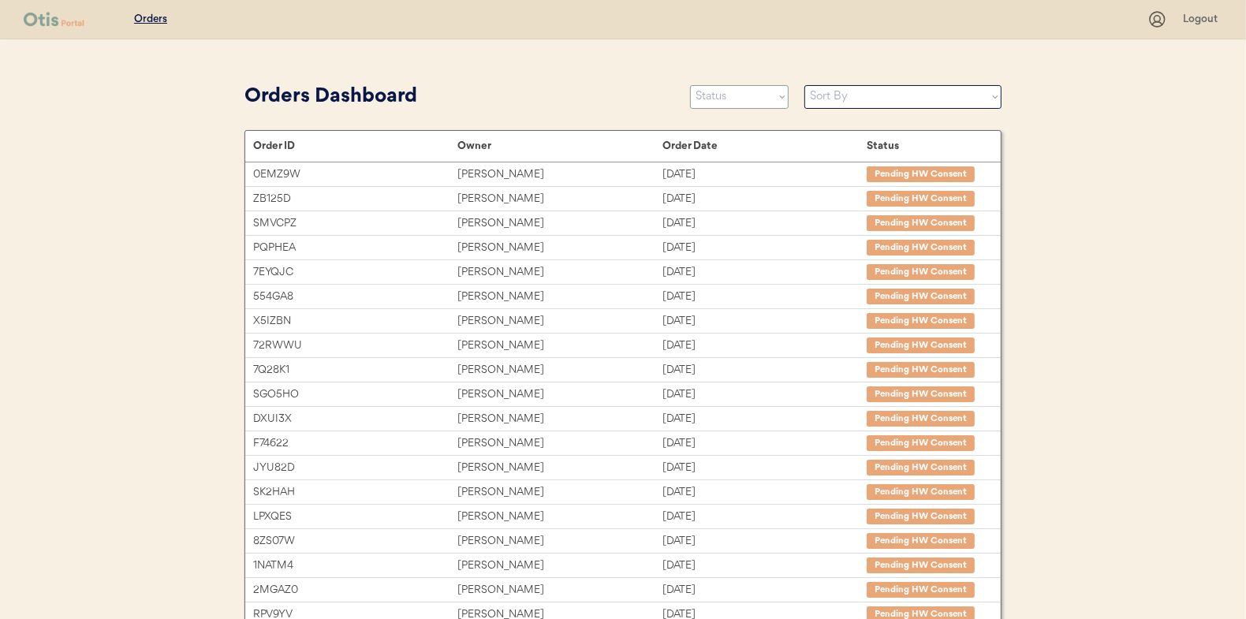
select select ""new""
click at [690, 85] on select "Status On Hold New In Progress Complete Pending HW Consent Canceled" at bounding box center [739, 97] width 99 height 24
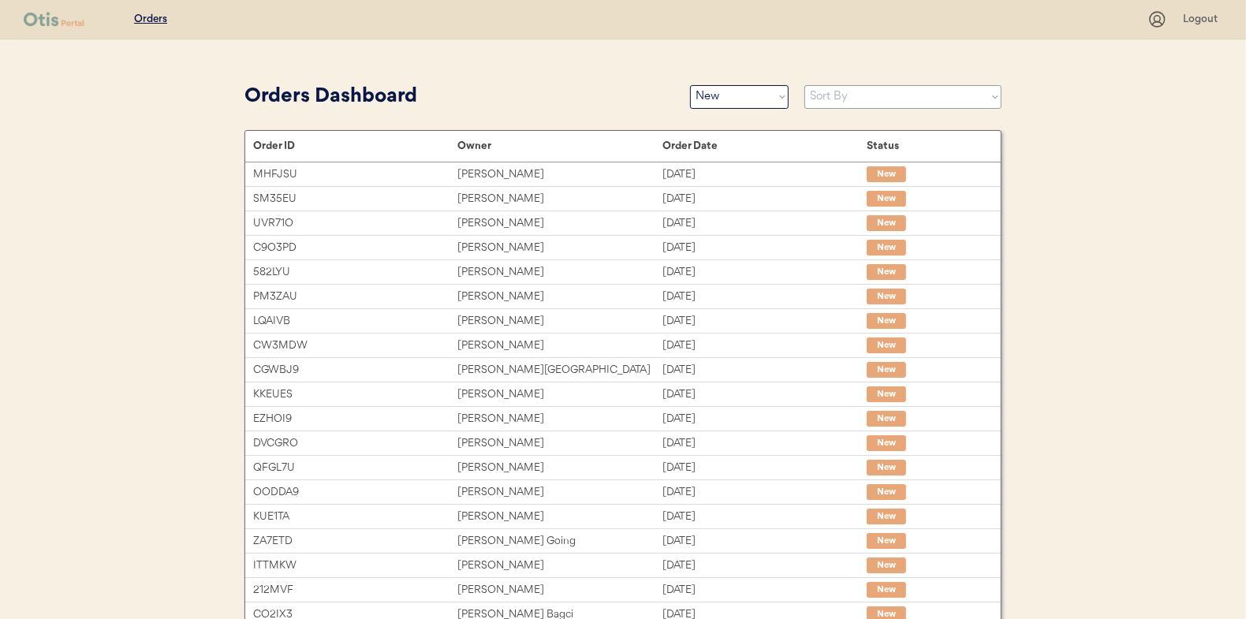
click at [821, 100] on select "Sort By Order Date (Newest → Oldest) Order Date (Oldest → Newest)" at bounding box center [903, 97] width 197 height 24
select select ""Order Date (Oldest → Newest)""
click at [805, 85] on select "Sort By Order Date (Newest → Oldest) Order Date (Oldest → Newest)" at bounding box center [903, 97] width 197 height 24
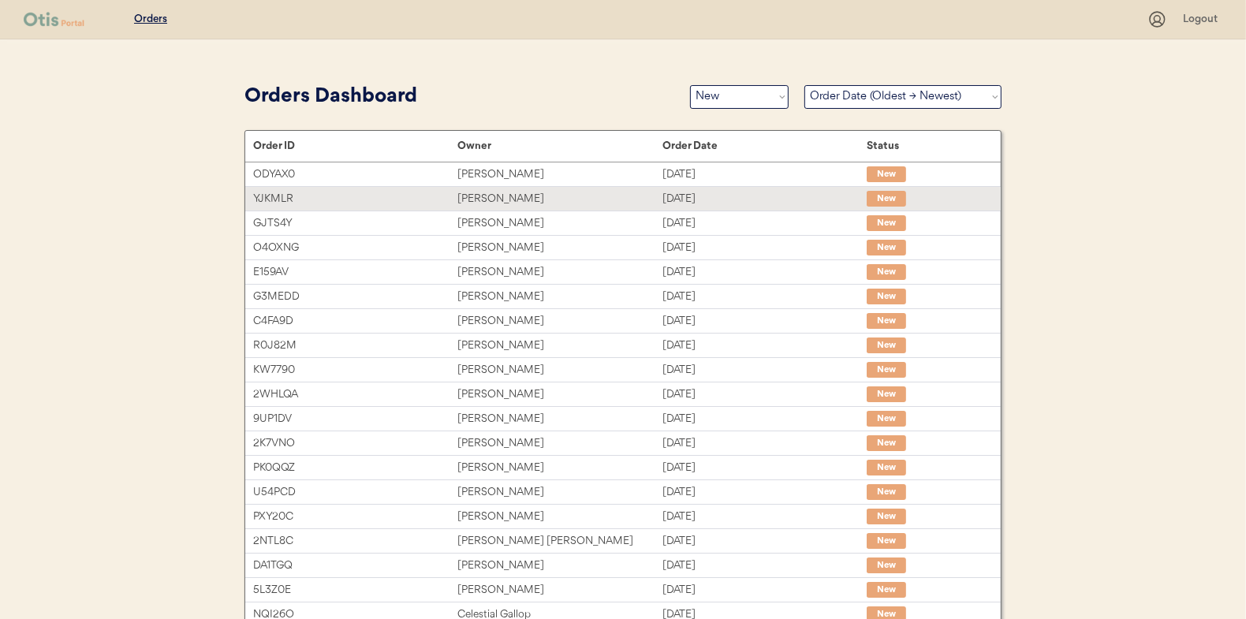
click at [499, 196] on div "[PERSON_NAME]" at bounding box center [560, 199] width 204 height 18
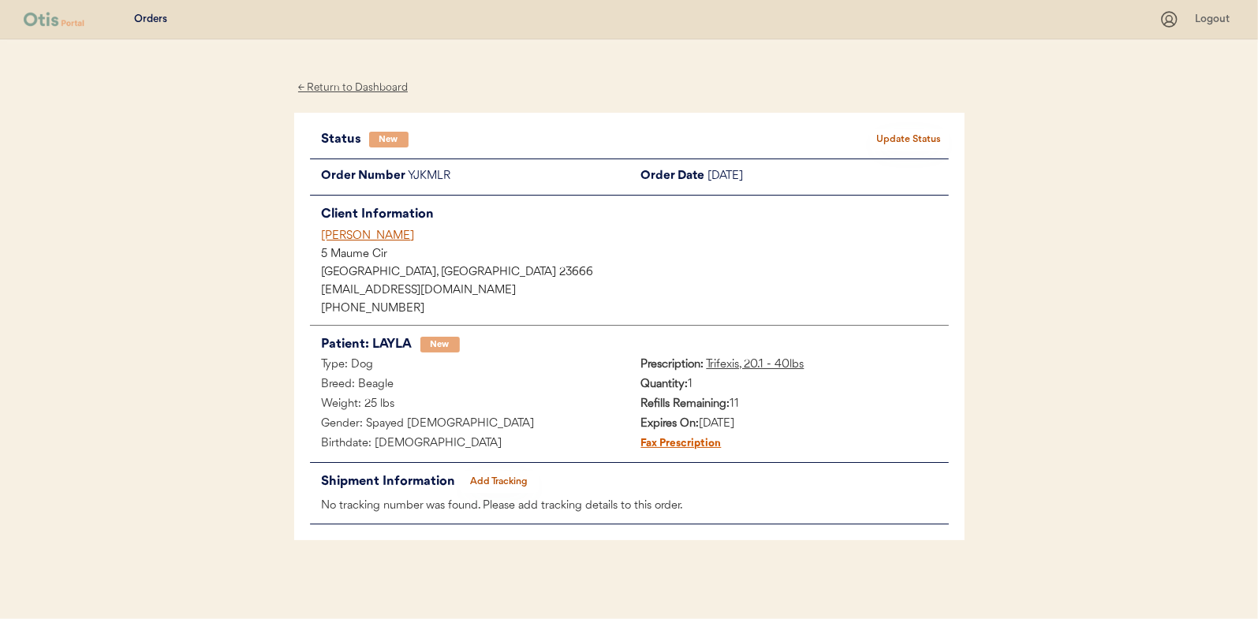
click at [357, 85] on div "← Return to Dashboard" at bounding box center [353, 88] width 118 height 18
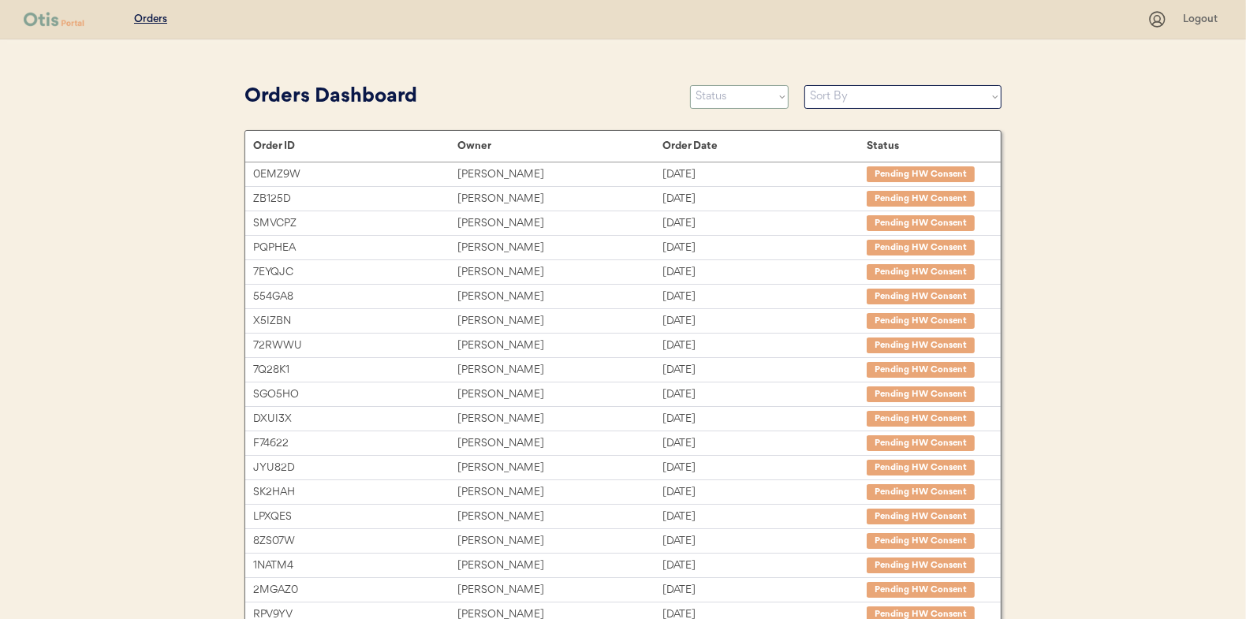
click at [740, 100] on select "Status On Hold New In Progress Complete Pending HW Consent Canceled" at bounding box center [739, 97] width 99 height 24
select select ""new""
click at [690, 85] on select "Status On Hold New In Progress Complete Pending HW Consent Canceled" at bounding box center [739, 97] width 99 height 24
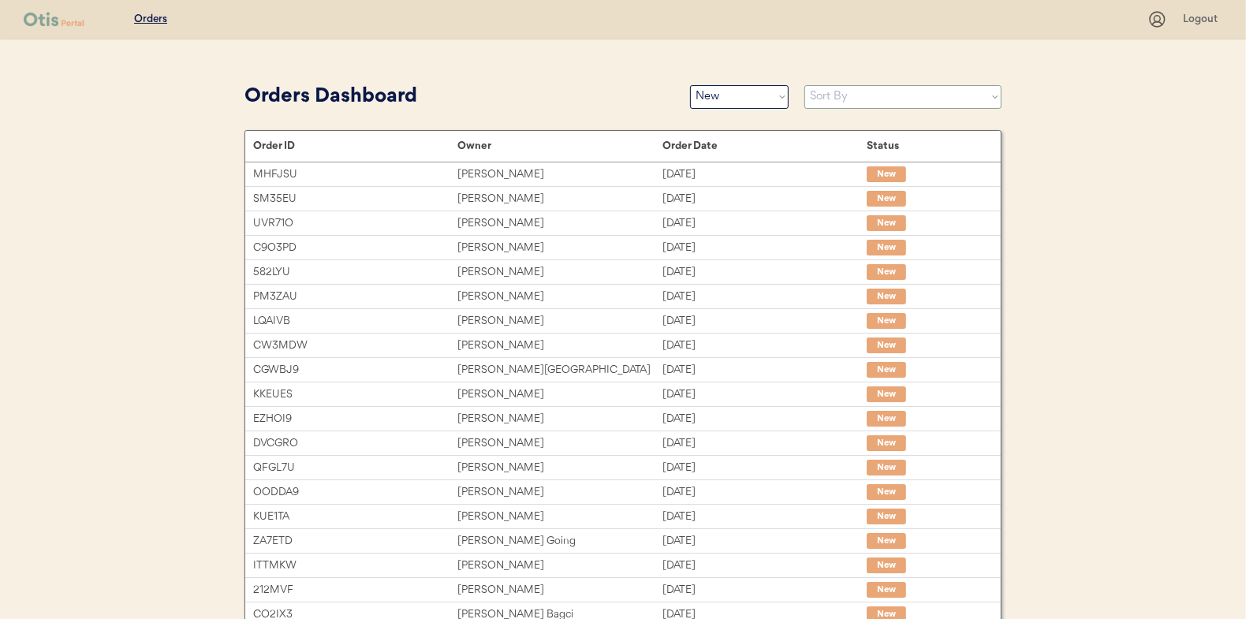
click at [828, 98] on select "Sort By Order Date (Newest → Oldest) Order Date (Oldest → Newest)" at bounding box center [903, 97] width 197 height 24
select select ""Order Date (Oldest → Newest)""
click at [805, 85] on select "Sort By Order Date (Newest → Oldest) Order Date (Oldest → Newest)" at bounding box center [903, 97] width 197 height 24
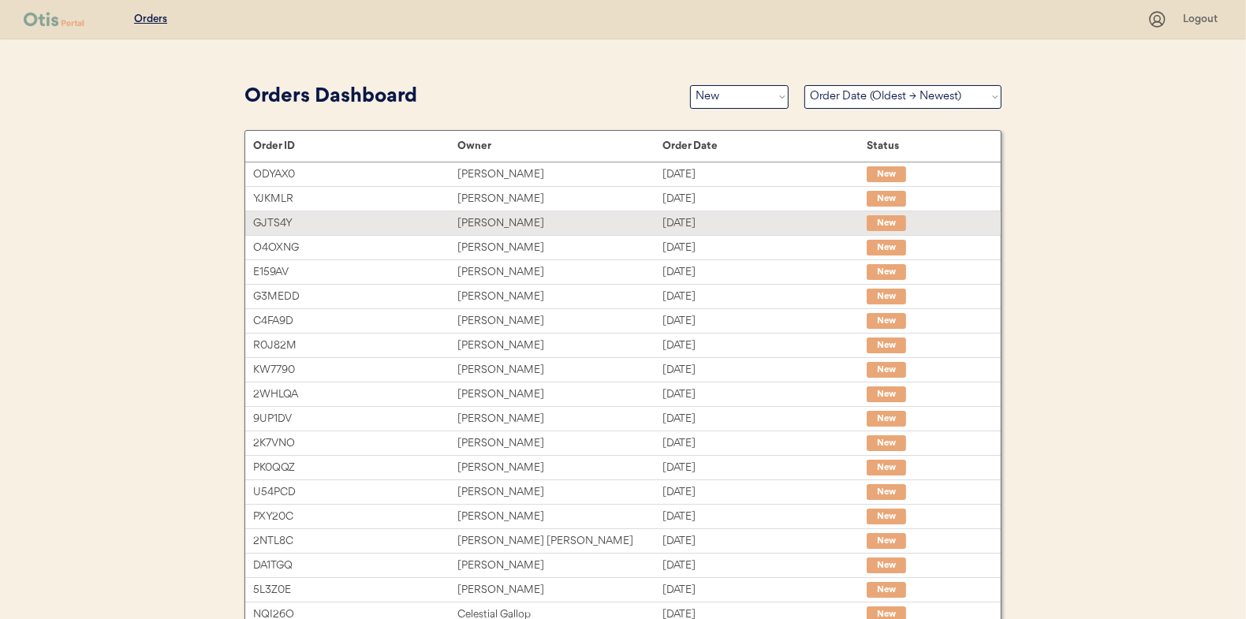
click at [495, 224] on div "[PERSON_NAME]" at bounding box center [560, 224] width 204 height 18
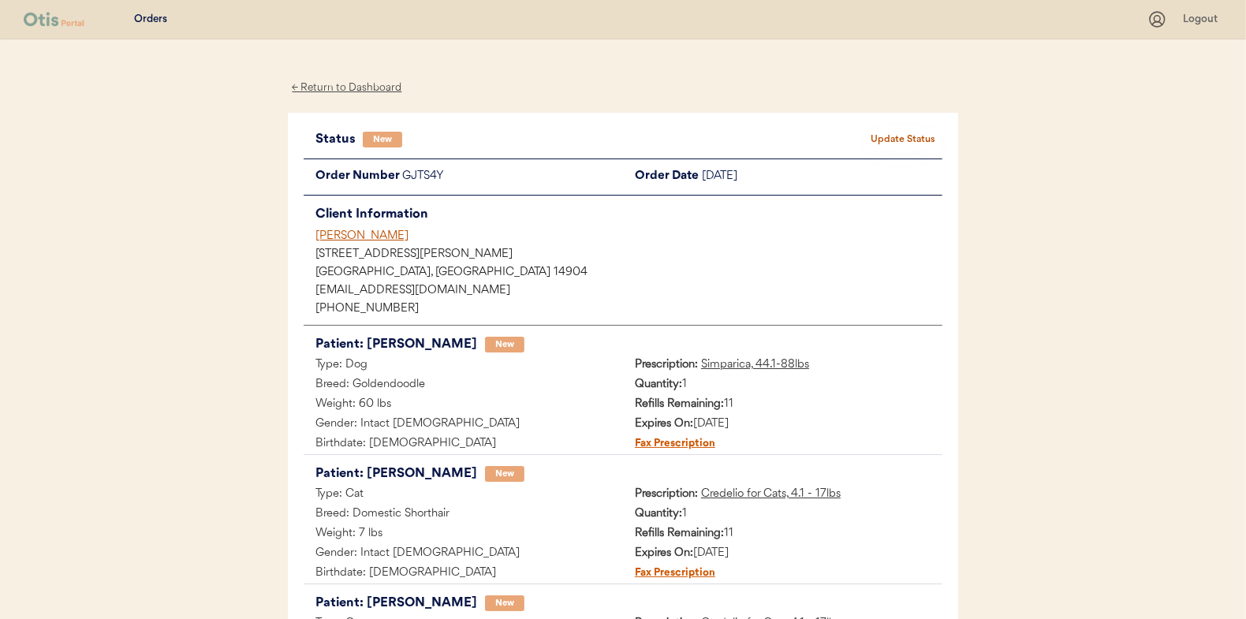
click at [354, 84] on div "← Return to Dashboard" at bounding box center [347, 88] width 118 height 18
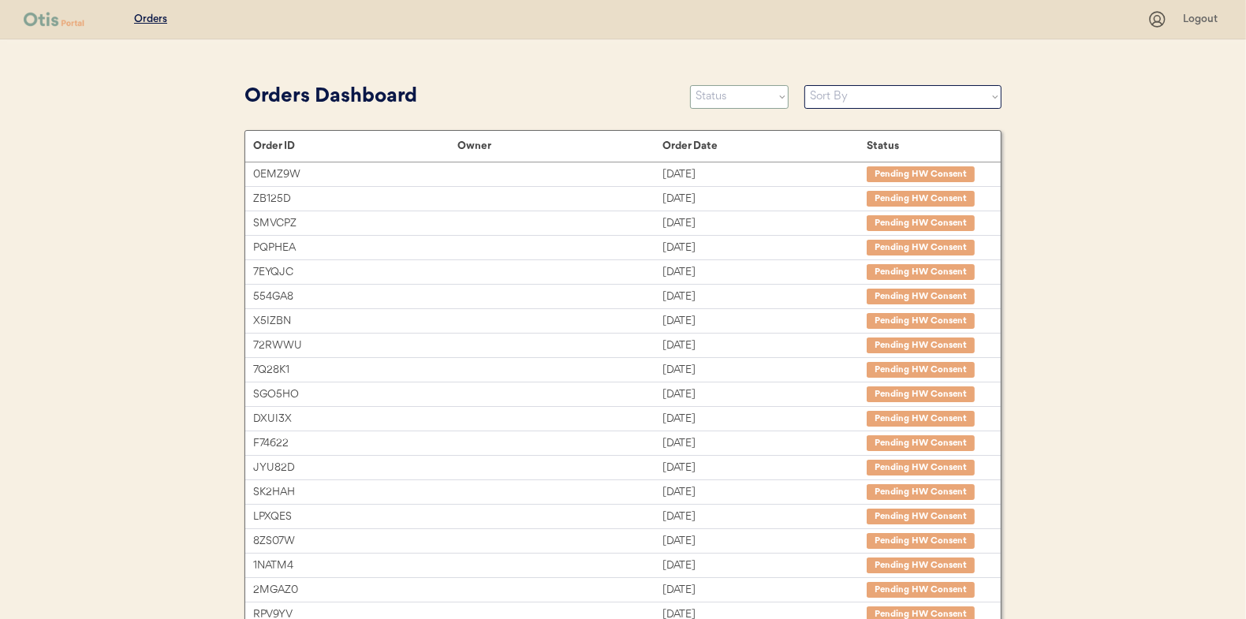
click at [718, 96] on select "Status On Hold New In Progress Complete Pending HW Consent Canceled" at bounding box center [739, 97] width 99 height 24
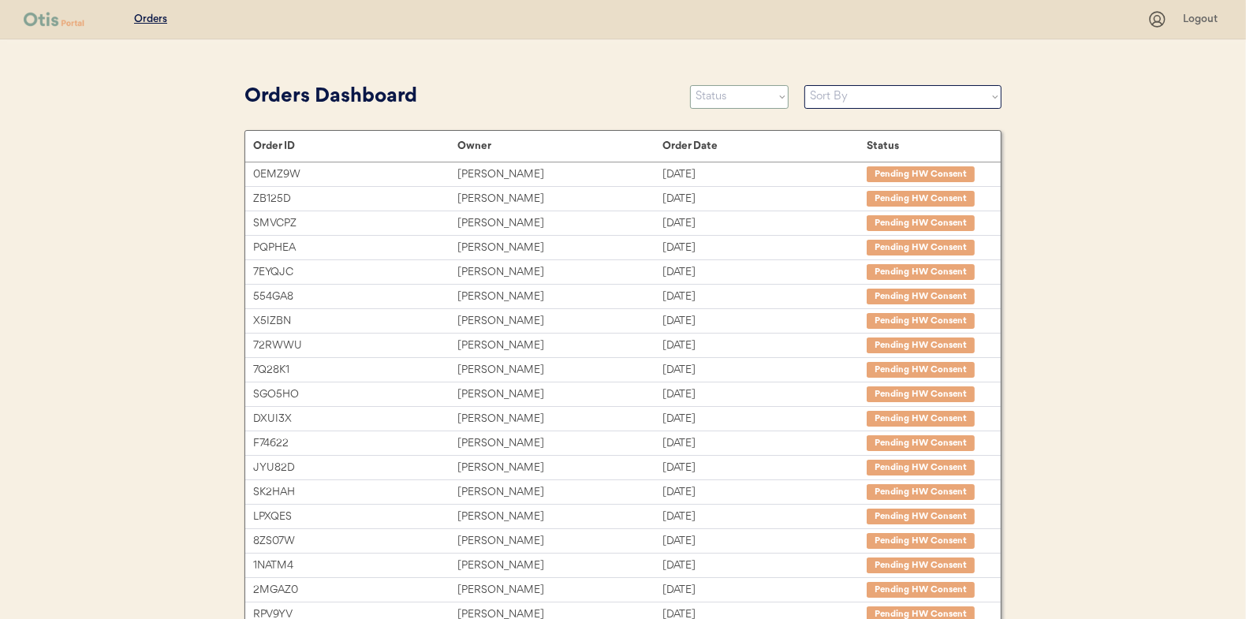
select select ""new""
click at [690, 85] on select "Status On Hold New In Progress Complete Pending HW Consent Canceled" at bounding box center [739, 97] width 99 height 24
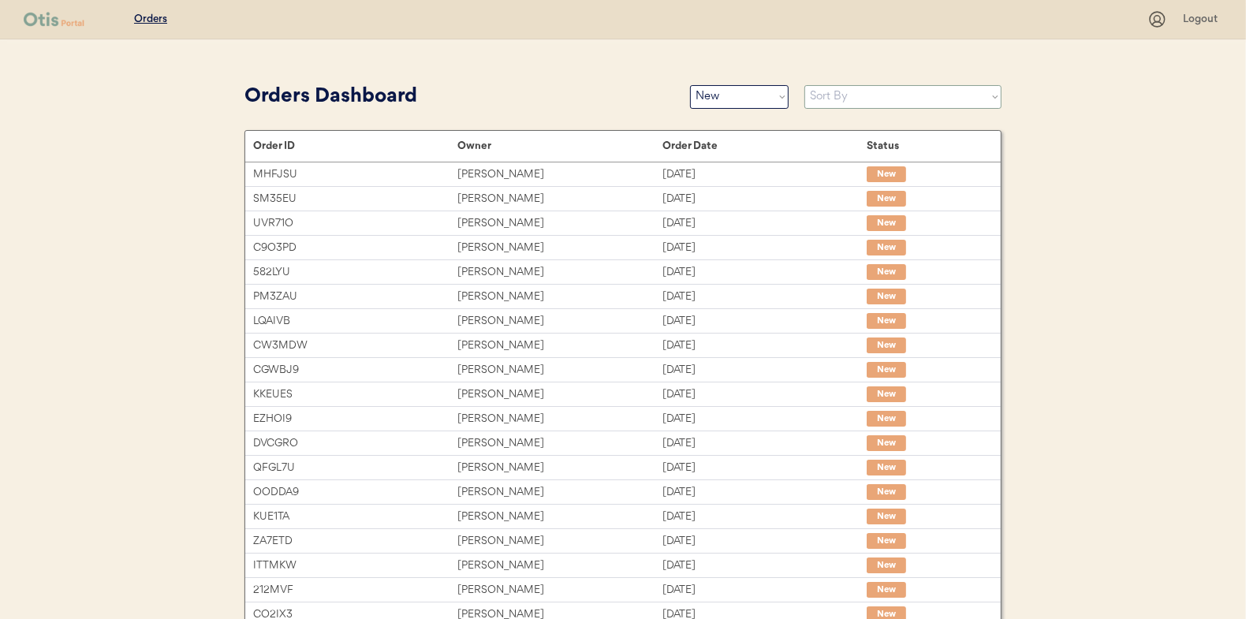
click at [837, 99] on select "Sort By Order Date (Newest → Oldest) Order Date (Oldest → Newest)" at bounding box center [903, 97] width 197 height 24
select select ""Order Date (Oldest → Newest)""
click at [805, 85] on select "Sort By Order Date (Newest → Oldest) Order Date (Oldest → Newest)" at bounding box center [903, 97] width 197 height 24
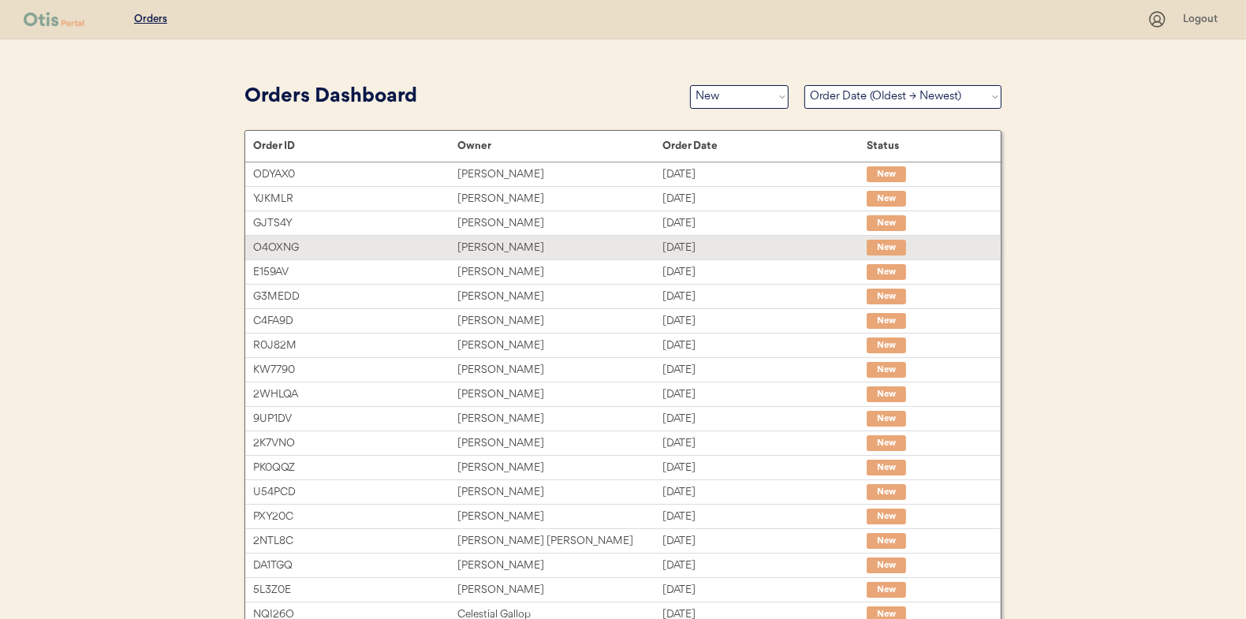
click at [485, 245] on div "[PERSON_NAME]" at bounding box center [560, 248] width 204 height 18
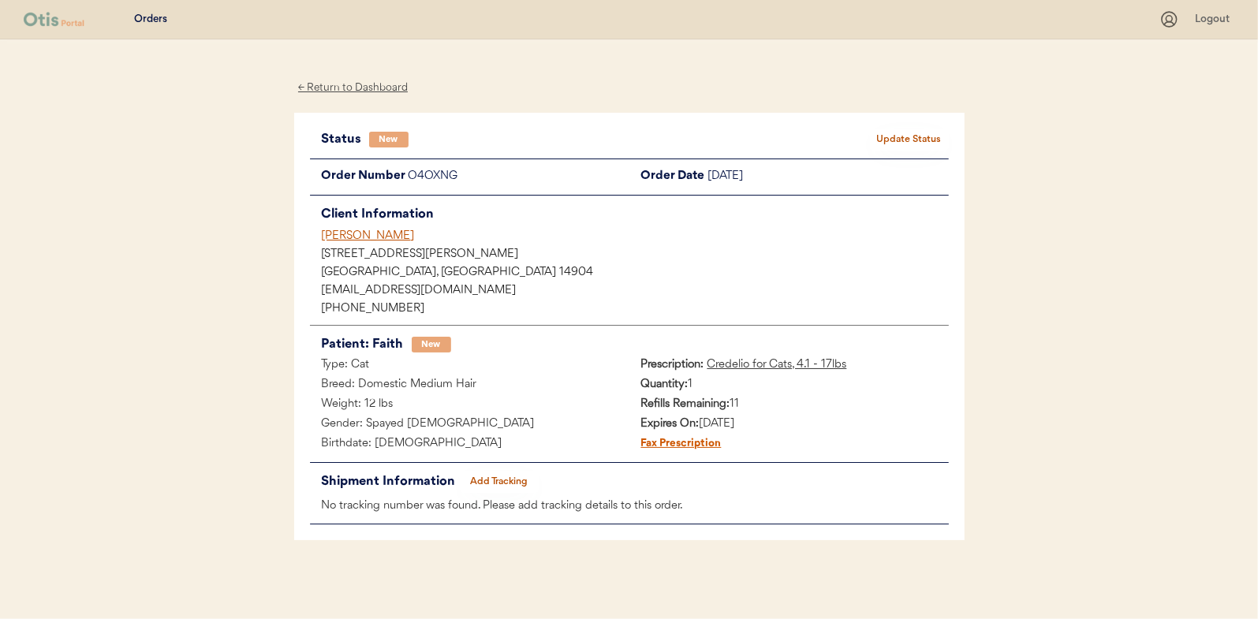
click at [370, 84] on div "← Return to Dashboard" at bounding box center [353, 88] width 118 height 18
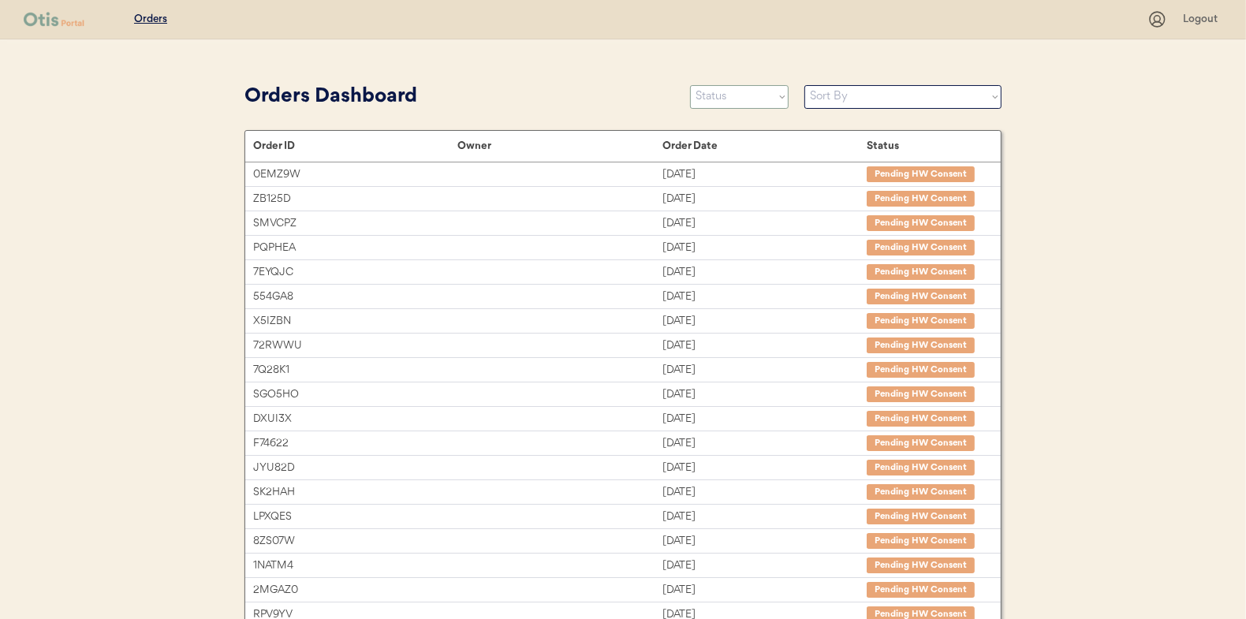
click at [754, 98] on select "Status On Hold New In Progress Complete Pending HW Consent Canceled" at bounding box center [739, 97] width 99 height 24
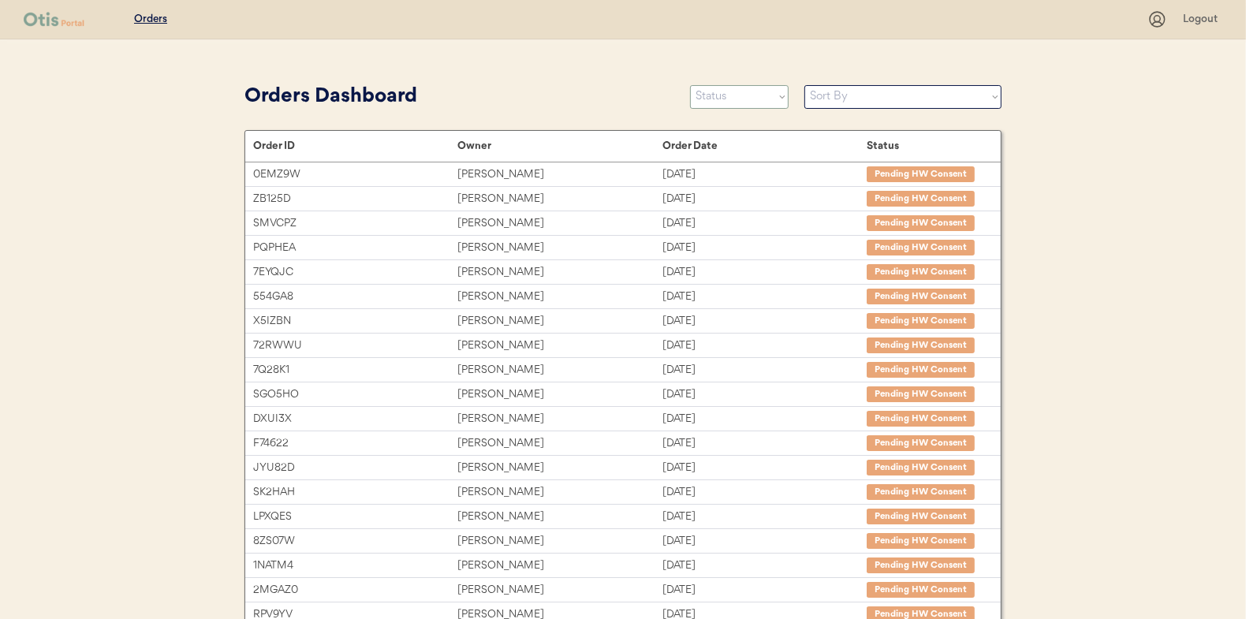
select select ""new""
click at [690, 85] on select "Status On Hold New In Progress Complete Pending HW Consent Canceled" at bounding box center [739, 97] width 99 height 24
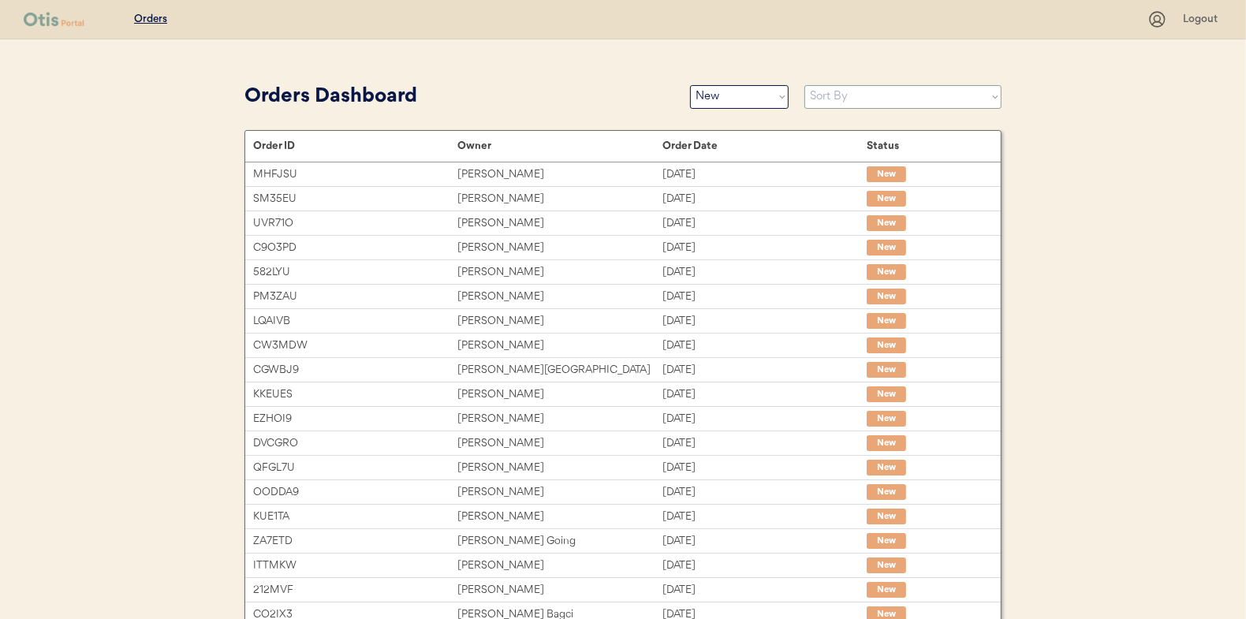
click at [848, 93] on select "Sort By Order Date (Newest → Oldest) Order Date (Oldest → Newest)" at bounding box center [903, 97] width 197 height 24
select select ""Order Date (Oldest → Newest)""
click at [805, 85] on select "Sort By Order Date (Newest → Oldest) Order Date (Oldest → Newest)" at bounding box center [903, 97] width 197 height 24
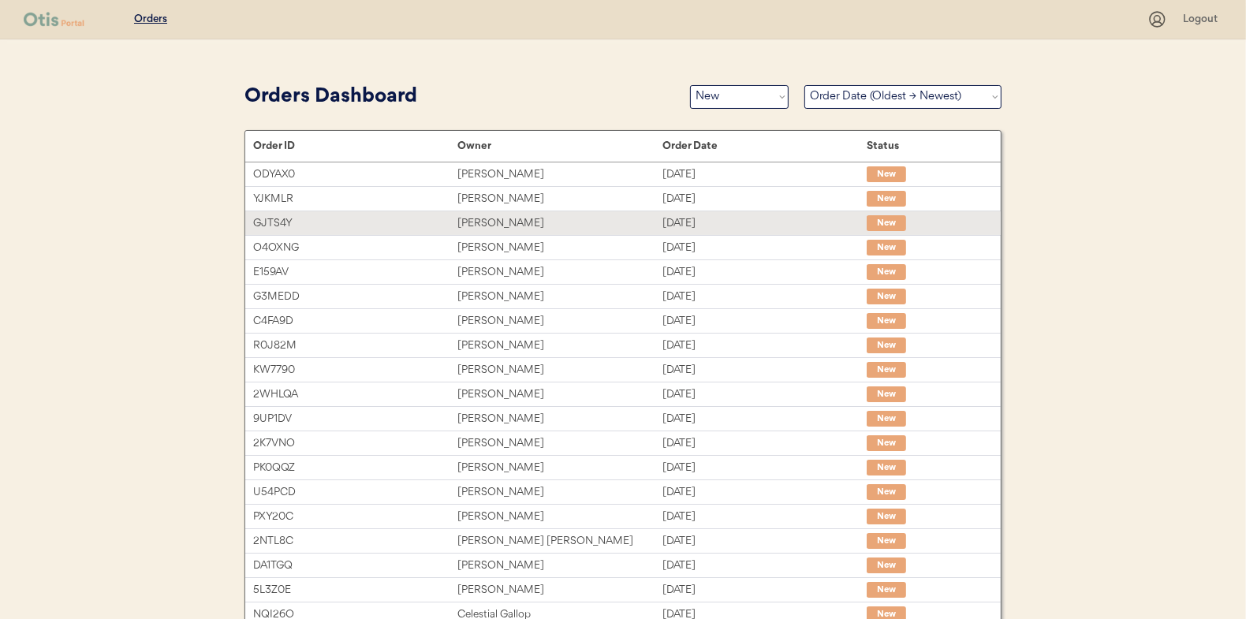
click at [484, 222] on div "[PERSON_NAME]" at bounding box center [560, 224] width 204 height 18
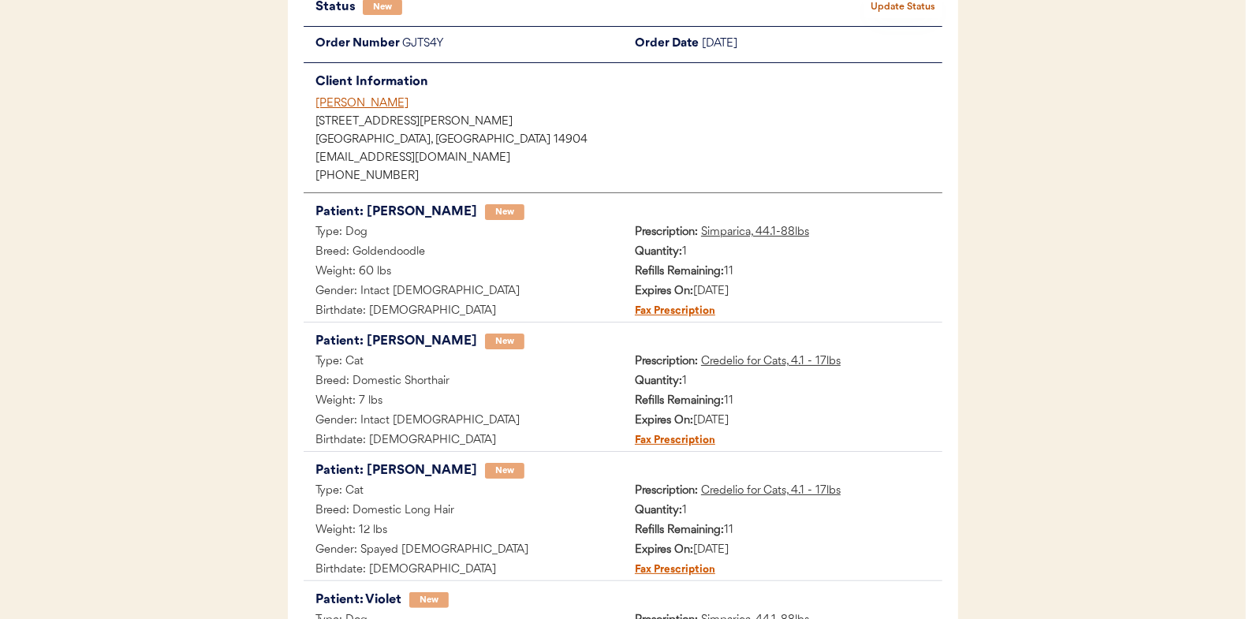
scroll to position [79, 0]
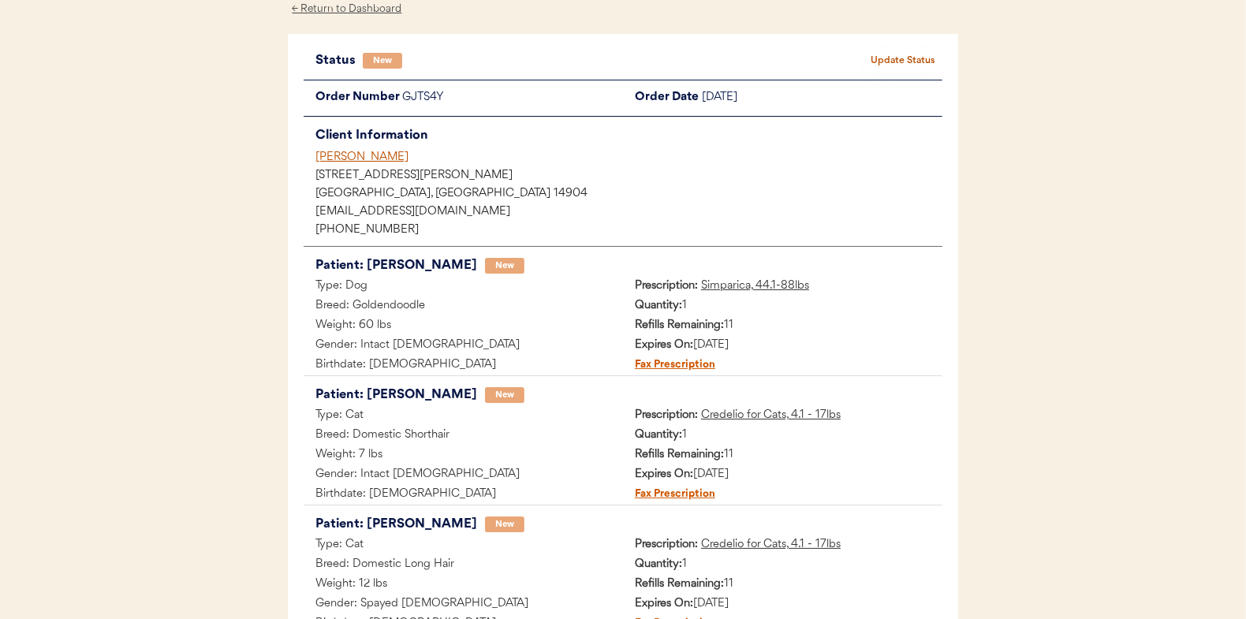
click at [905, 53] on button "Update Status" at bounding box center [903, 61] width 79 height 22
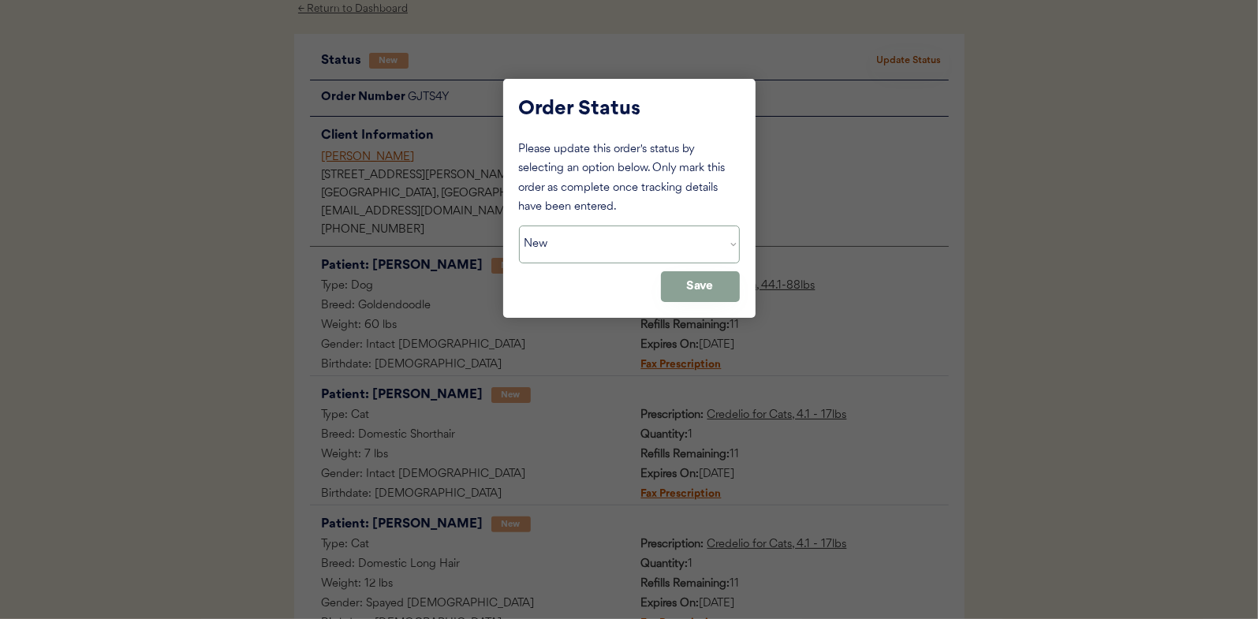
click at [554, 238] on select "Status On Hold New In Progress Complete Pending HW Consent Canceled" at bounding box center [629, 245] width 221 height 38
select select ""in_progress""
click at [519, 226] on select "Status On Hold New In Progress Complete Pending HW Consent Canceled" at bounding box center [629, 245] width 221 height 38
click at [687, 280] on button "Save" at bounding box center [700, 286] width 79 height 31
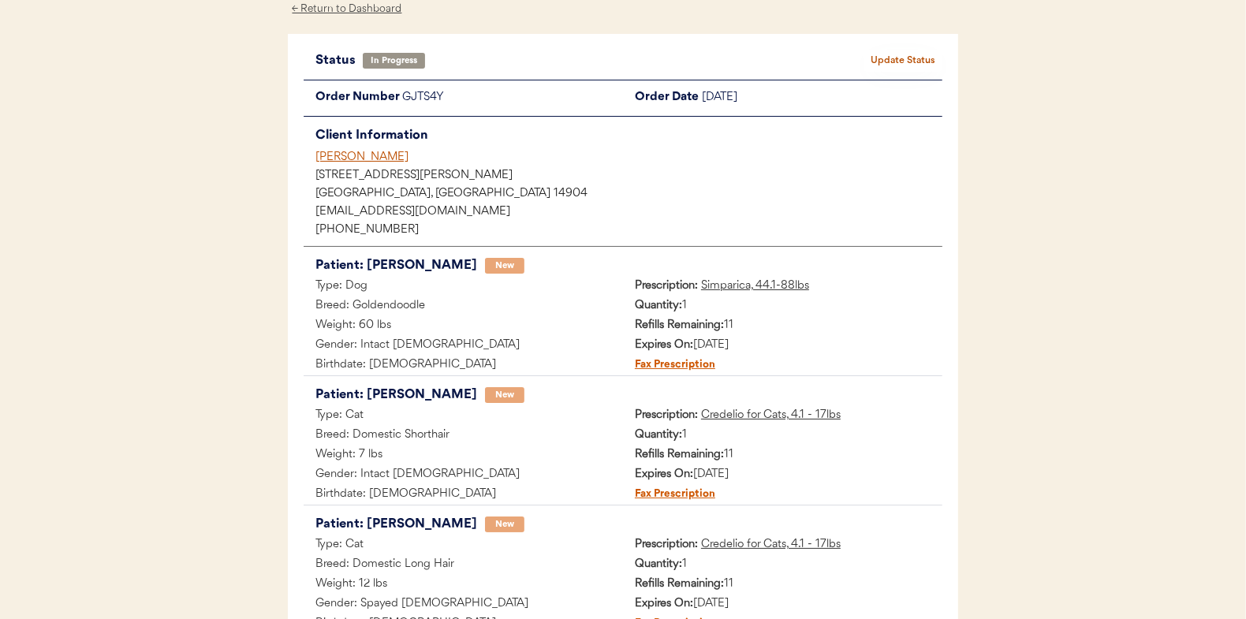
click at [236, 213] on div "Patients Consults Orders Logout ← Return to Dashboard Status In Progress Update…" at bounding box center [623, 619] width 1246 height 1396
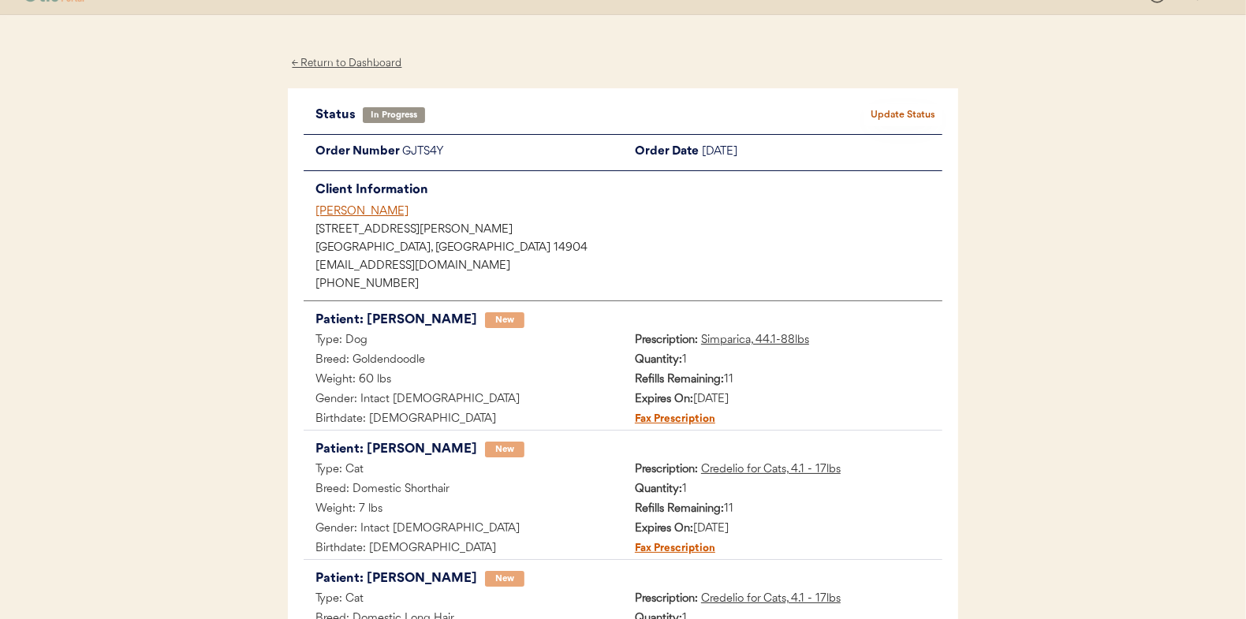
scroll to position [0, 0]
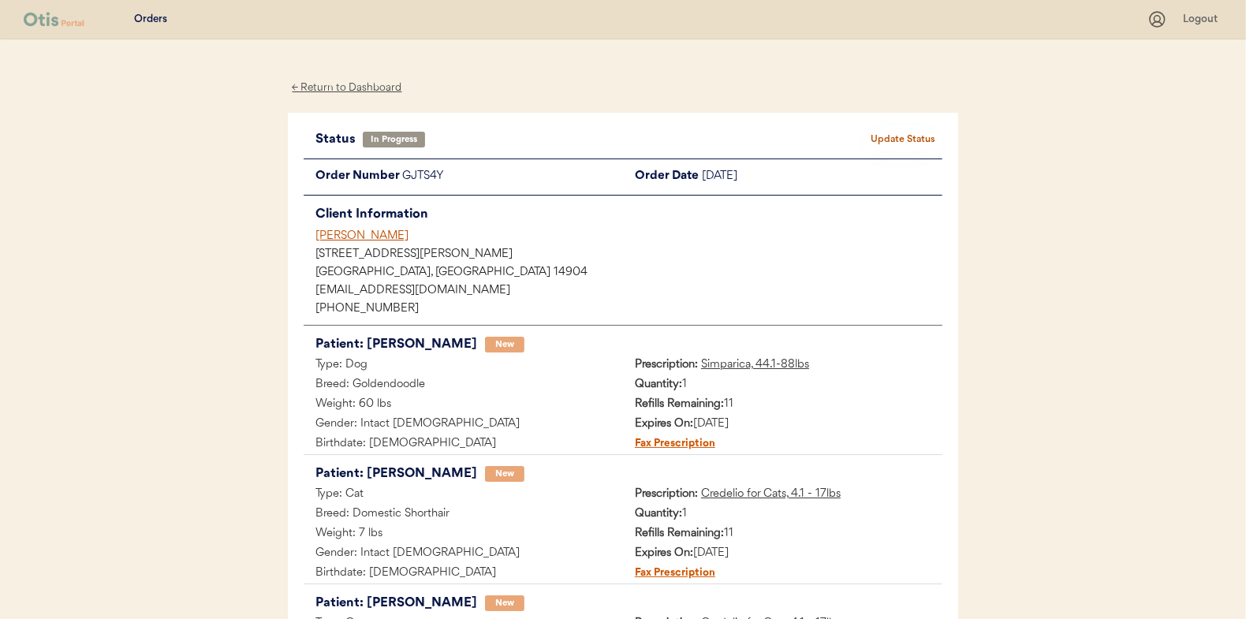
click at [360, 84] on div "← Return to Dashboard" at bounding box center [347, 88] width 118 height 18
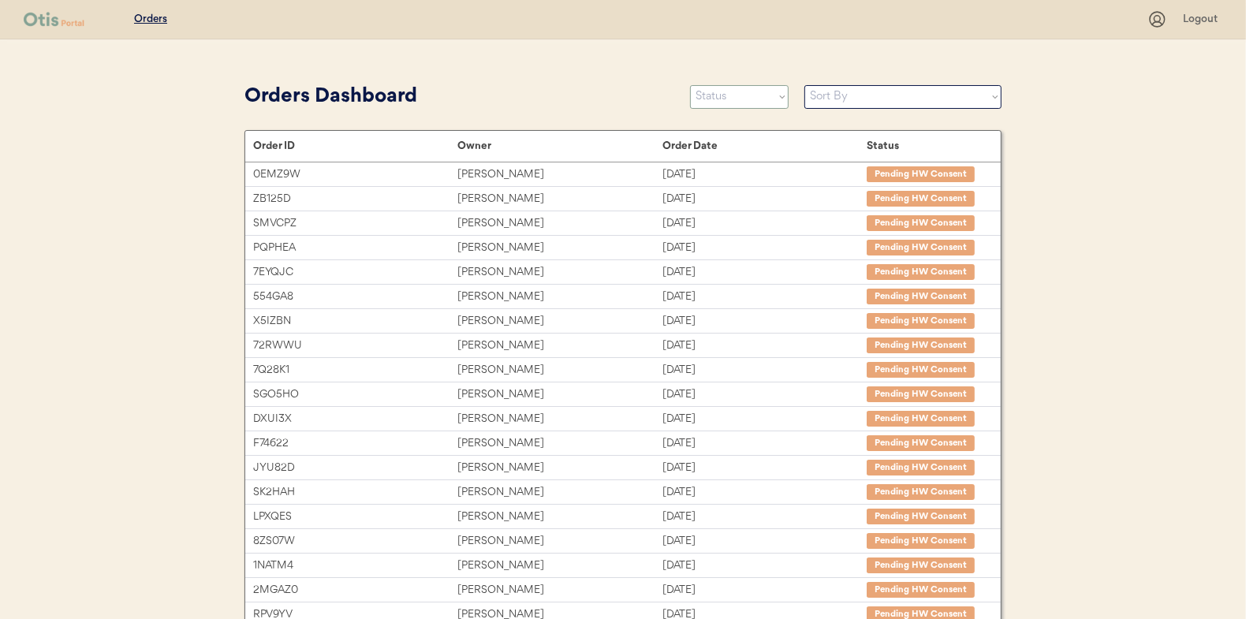
click at [713, 98] on select "Status On Hold New In Progress Complete Pending HW Consent Canceled" at bounding box center [739, 97] width 99 height 24
select select ""new""
click at [690, 85] on select "Status On Hold New In Progress Complete Pending HW Consent Canceled" at bounding box center [739, 97] width 99 height 24
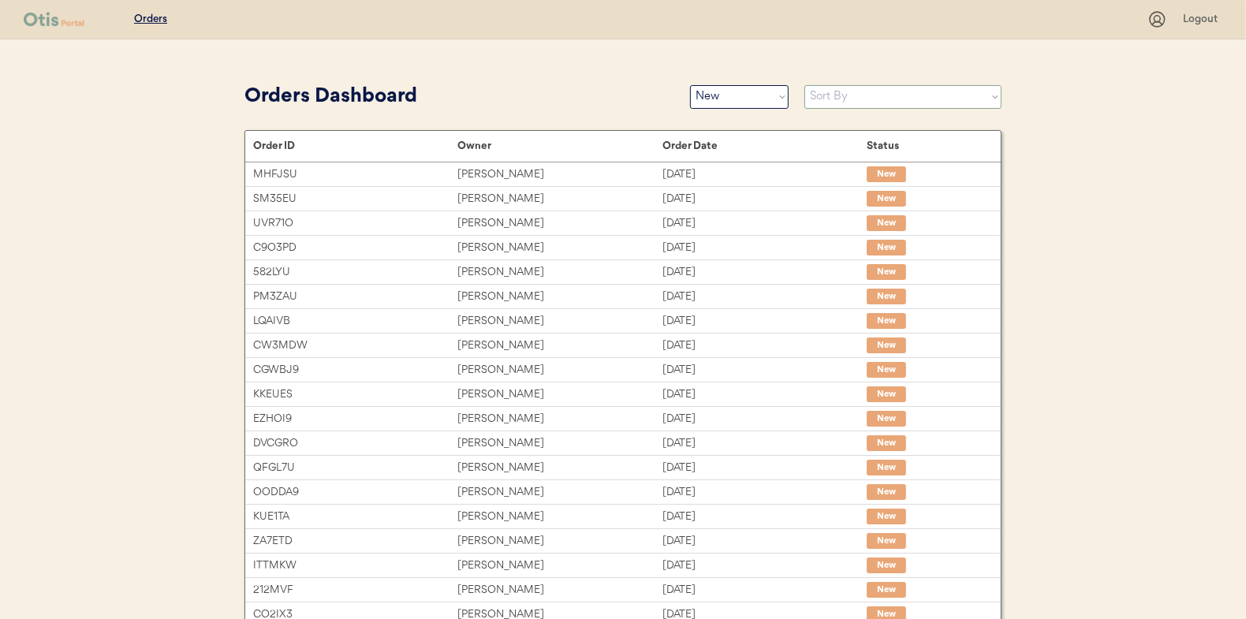
click at [852, 101] on select "Sort By Order Date (Newest → Oldest) Order Date (Oldest → Newest)" at bounding box center [903, 97] width 197 height 24
select select ""Order Date (Oldest → Newest)""
click at [805, 85] on select "Sort By Order Date (Newest → Oldest) Order Date (Oldest → Newest)" at bounding box center [903, 97] width 197 height 24
click at [734, 101] on select "Status On Hold New In Progress Complete Pending HW Consent Canceled" at bounding box center [739, 97] width 99 height 24
select select ""in_progress""
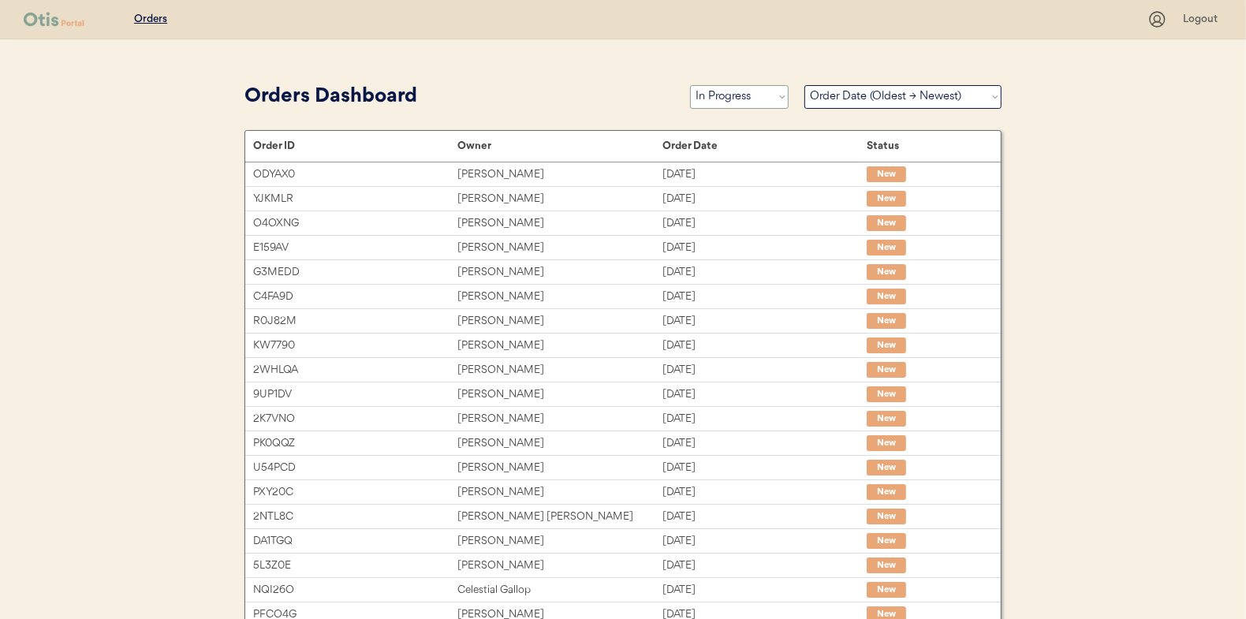
click at [690, 85] on select "Status On Hold New In Progress Complete Pending HW Consent Canceled" at bounding box center [739, 97] width 99 height 24
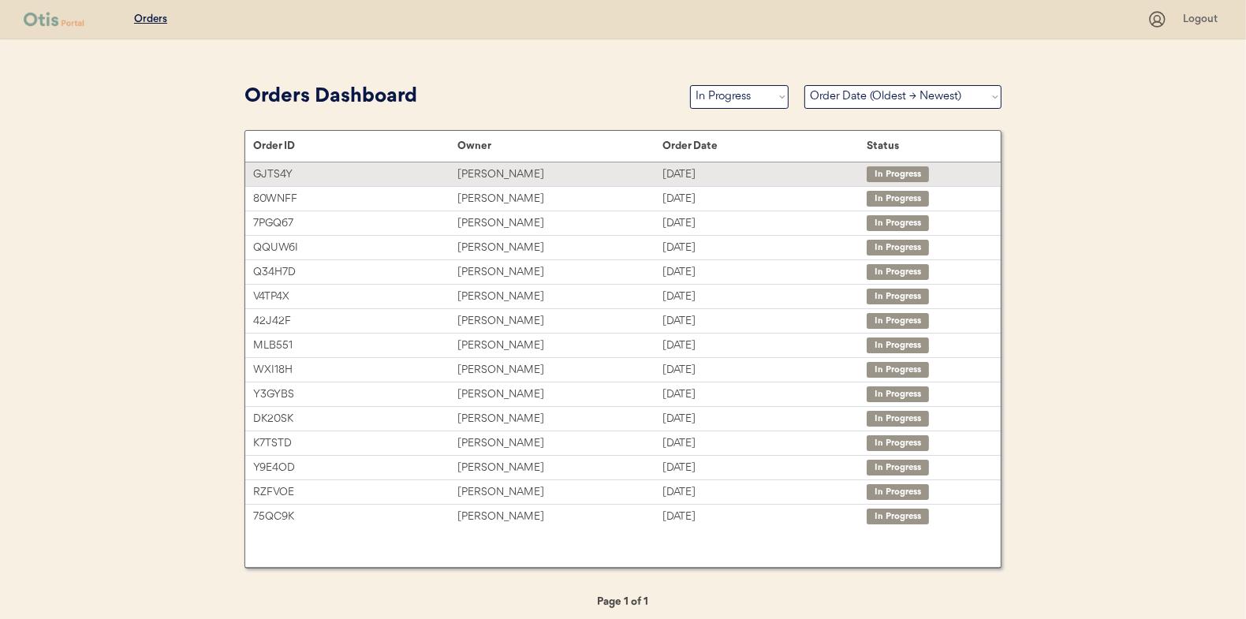
click at [491, 173] on div "[PERSON_NAME]" at bounding box center [560, 175] width 204 height 18
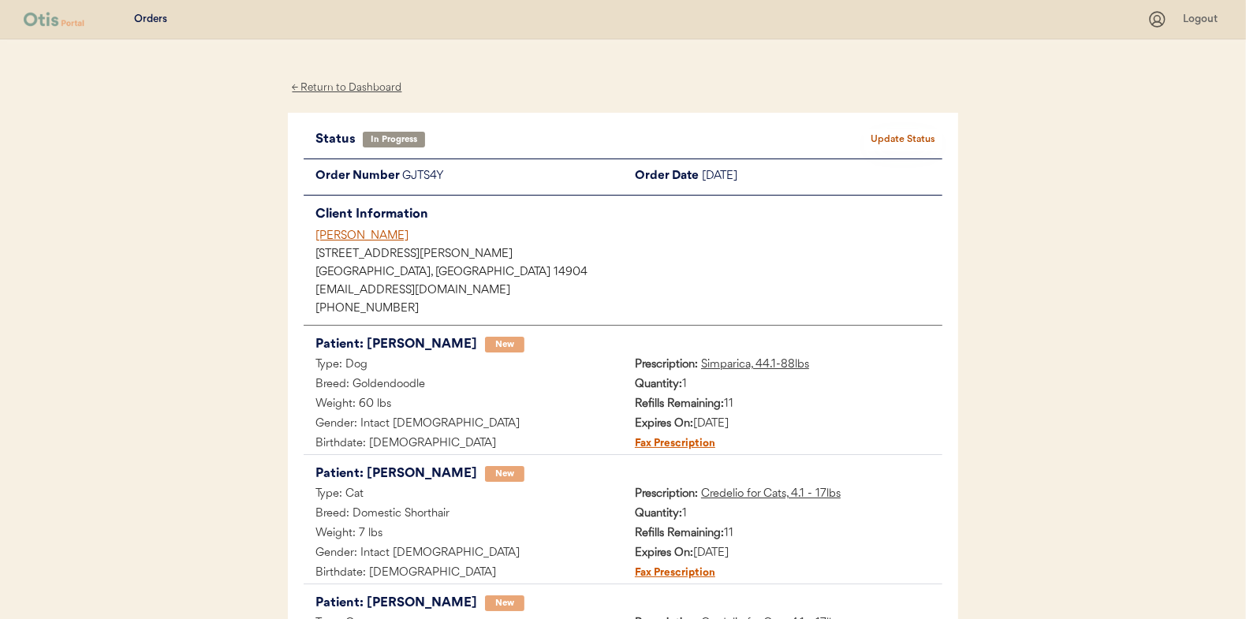
click at [904, 132] on button "Update Status" at bounding box center [903, 140] width 79 height 22
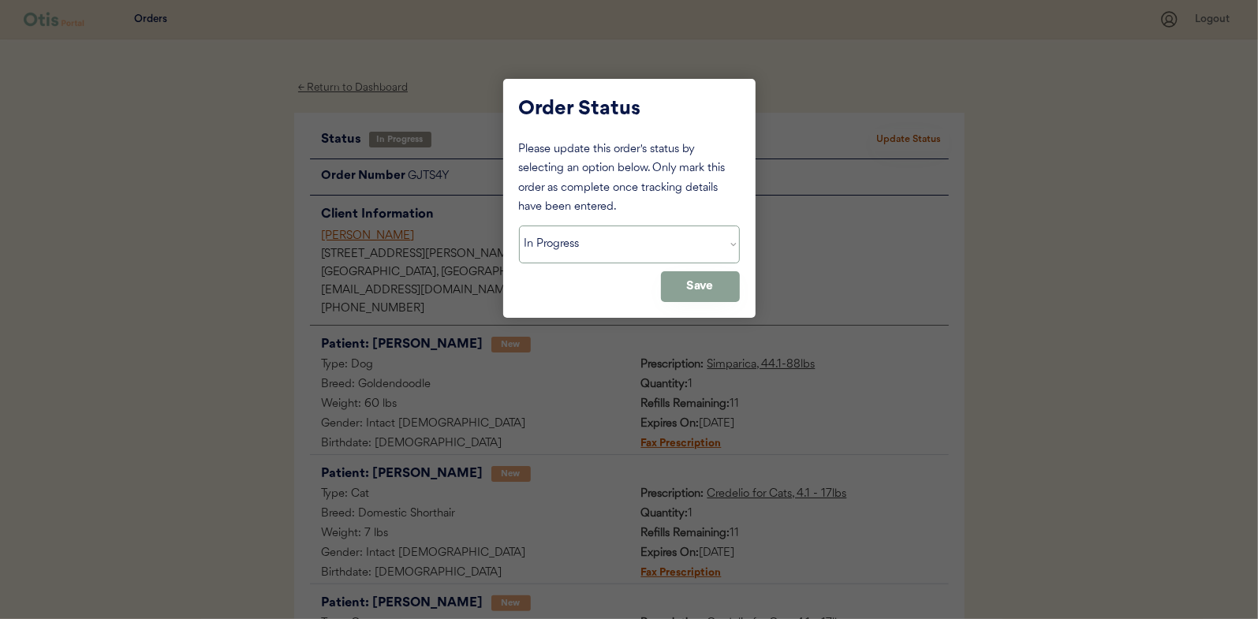
click at [604, 245] on select "Status On Hold New In Progress Complete Pending HW Consent Canceled" at bounding box center [629, 245] width 221 height 38
select select ""new""
click at [519, 226] on select "Status On Hold New In Progress Complete Pending HW Consent Canceled" at bounding box center [629, 245] width 221 height 38
click at [700, 281] on button "Save" at bounding box center [700, 286] width 79 height 31
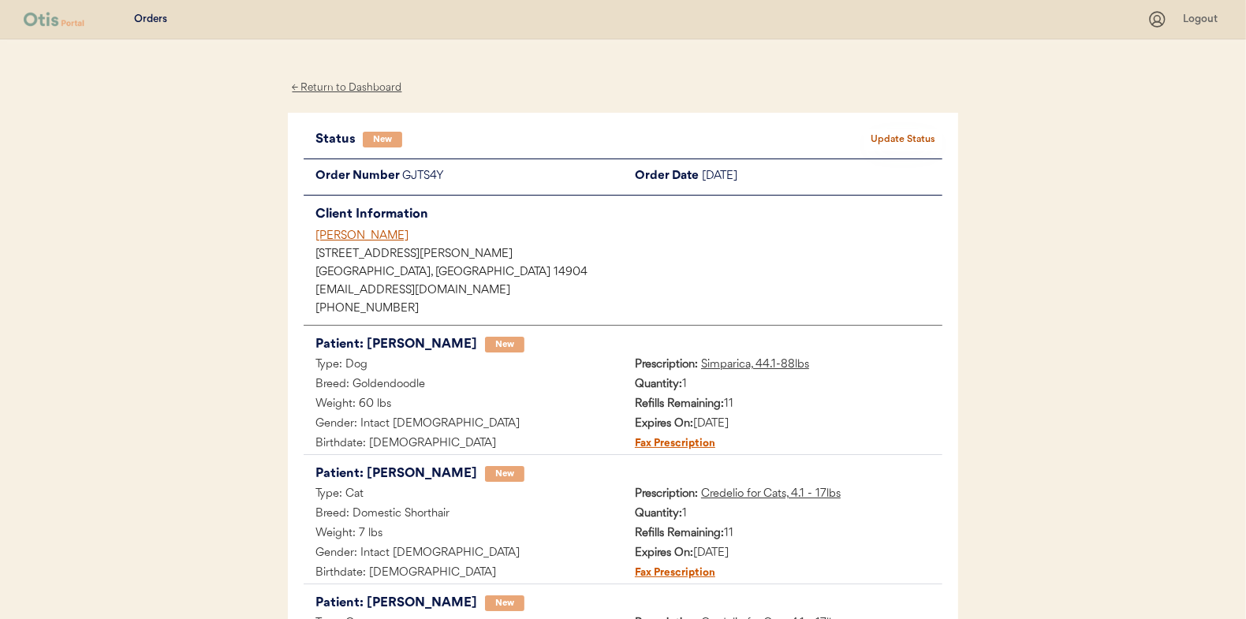
click at [352, 89] on div "← Return to Dashboard" at bounding box center [347, 88] width 118 height 18
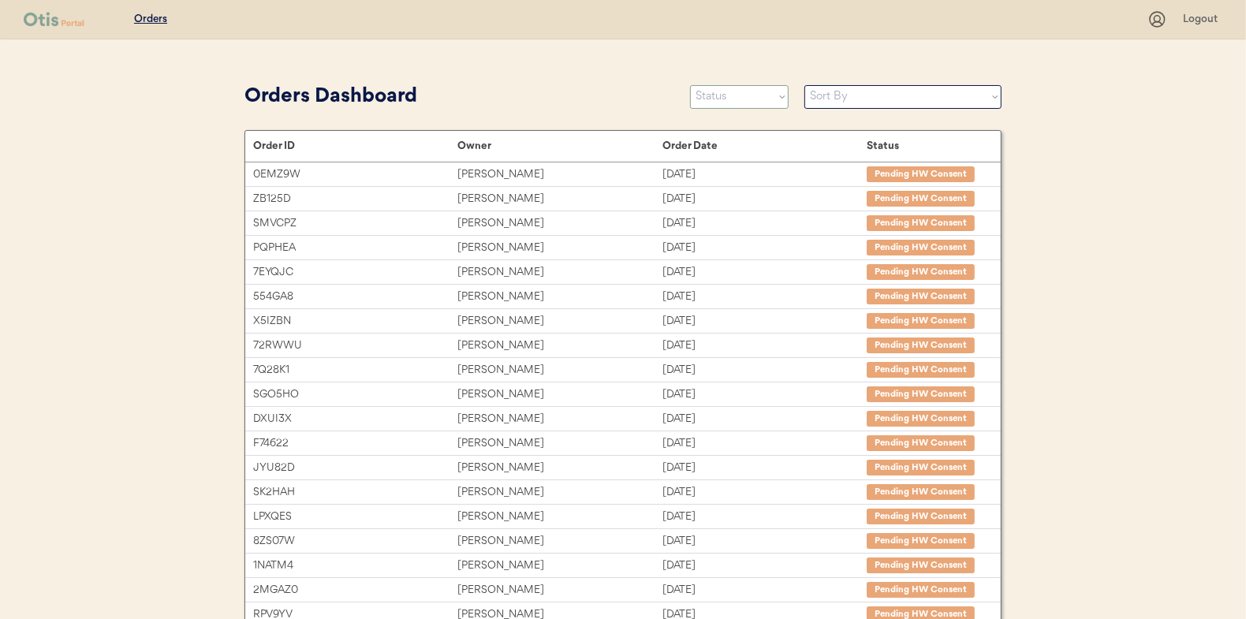
click at [727, 98] on select "Status On Hold New In Progress Complete Pending HW Consent Canceled" at bounding box center [739, 97] width 99 height 24
select select ""new""
click at [690, 85] on select "Status On Hold New In Progress Complete Pending HW Consent Canceled" at bounding box center [739, 97] width 99 height 24
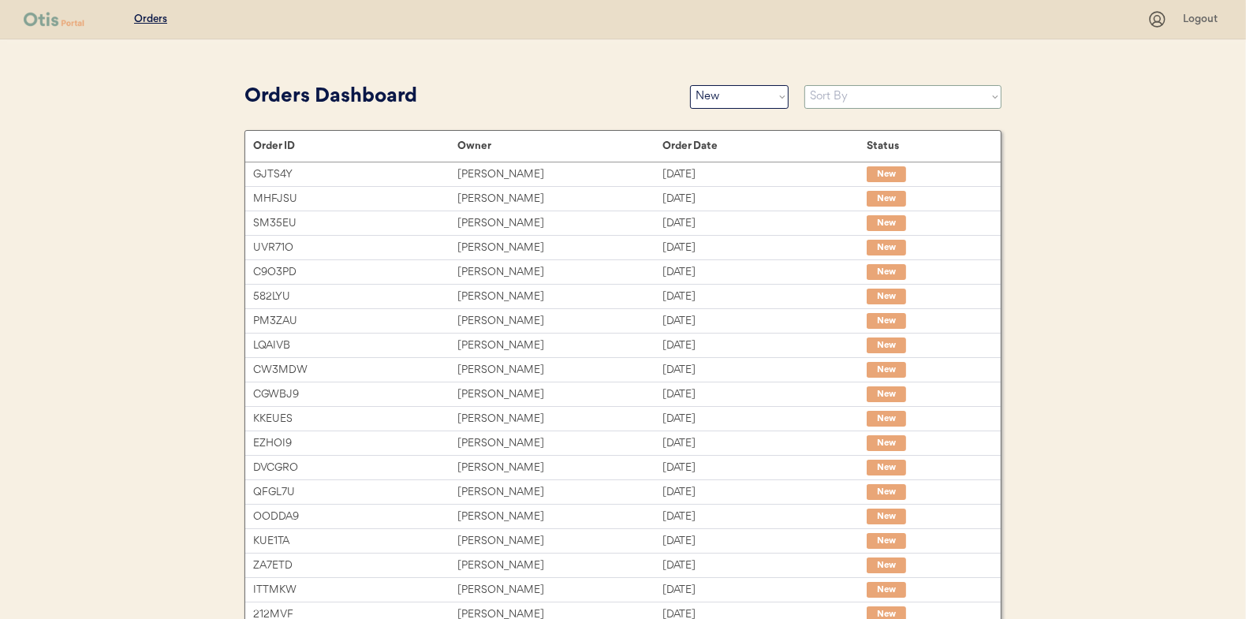
click at [835, 100] on select "Sort By Order Date (Newest → Oldest) Order Date (Oldest → Newest)" at bounding box center [903, 97] width 197 height 24
select select ""Order Date (Oldest → Newest)""
click at [805, 85] on select "Sort By Order Date (Newest → Oldest) Order Date (Oldest → Newest)" at bounding box center [903, 97] width 197 height 24
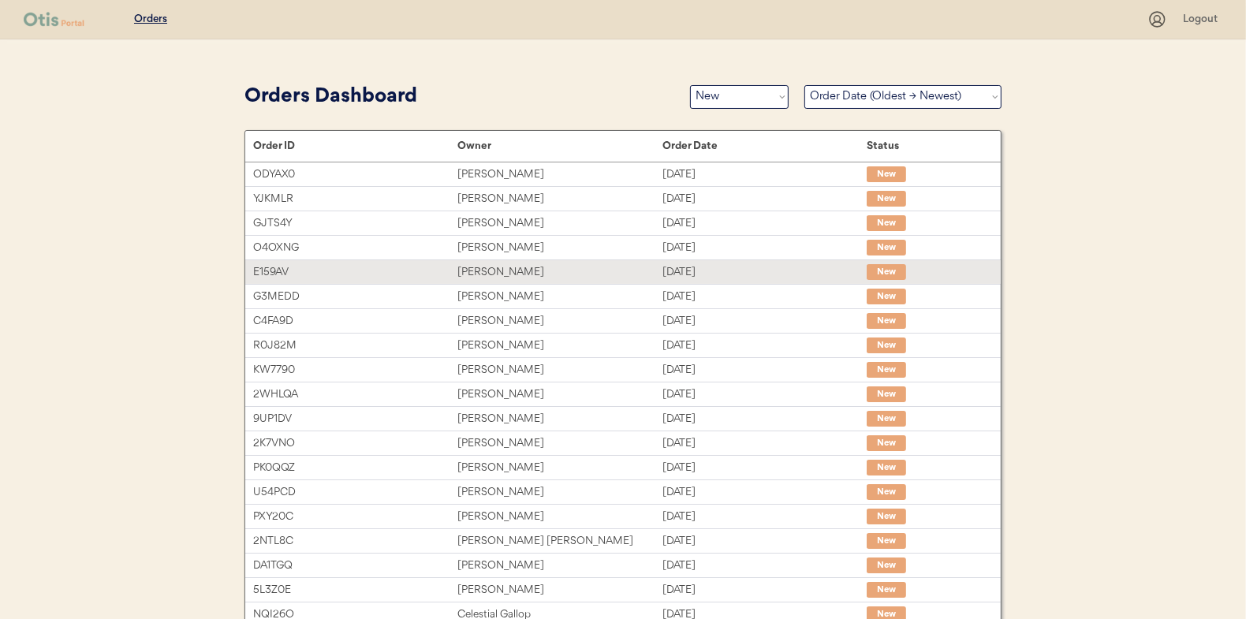
click at [480, 268] on div "[PERSON_NAME]" at bounding box center [560, 272] width 204 height 18
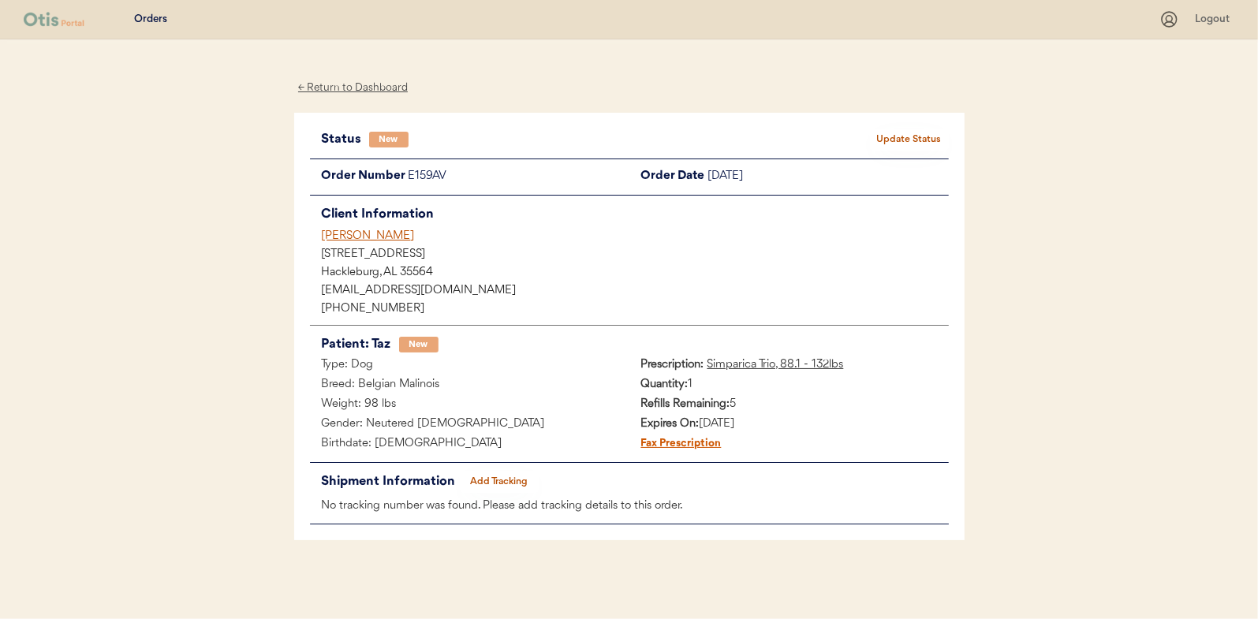
click at [923, 134] on button "Update Status" at bounding box center [909, 140] width 79 height 22
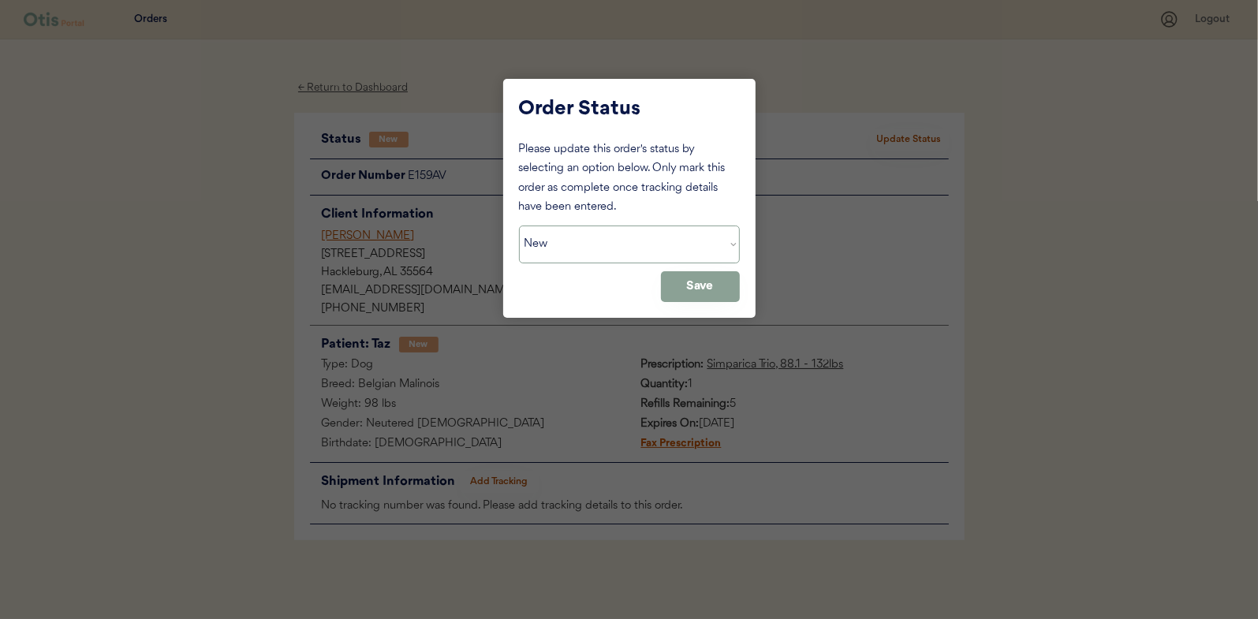
click at [570, 256] on select "Status On Hold New In Progress Complete Pending HW Consent Canceled" at bounding box center [629, 245] width 221 height 38
select select ""in_progress""
click at [519, 226] on select "Status On Hold New In Progress Complete Pending HW Consent Canceled" at bounding box center [629, 245] width 221 height 38
click at [684, 286] on button "Save" at bounding box center [700, 286] width 79 height 31
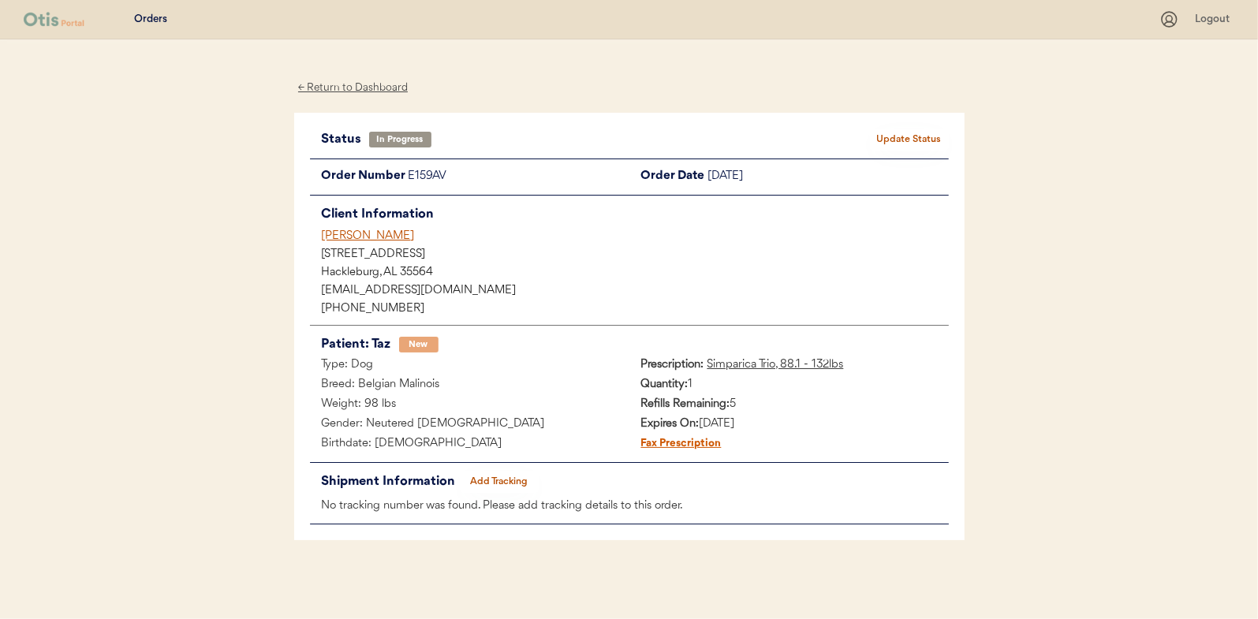
click at [353, 81] on div "← Return to Dashboard" at bounding box center [353, 88] width 118 height 18
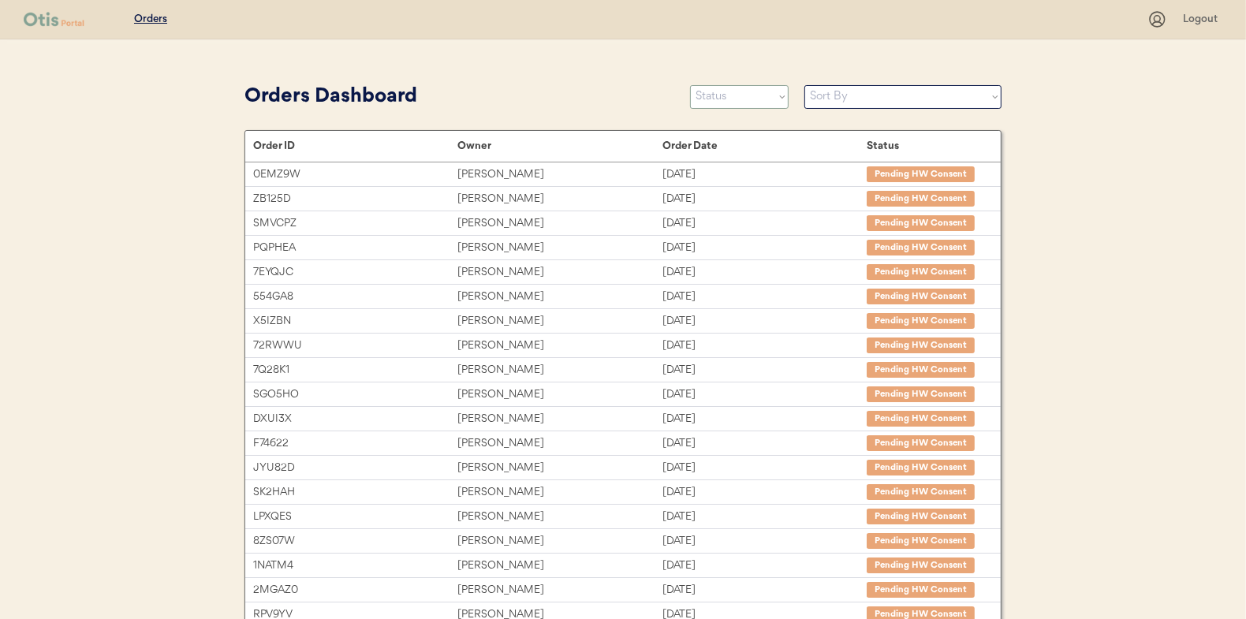
click at [738, 95] on select "Status On Hold New In Progress Complete Pending HW Consent Canceled" at bounding box center [739, 97] width 99 height 24
select select ""new""
click at [690, 85] on select "Status On Hold New In Progress Complete Pending HW Consent Canceled" at bounding box center [739, 97] width 99 height 24
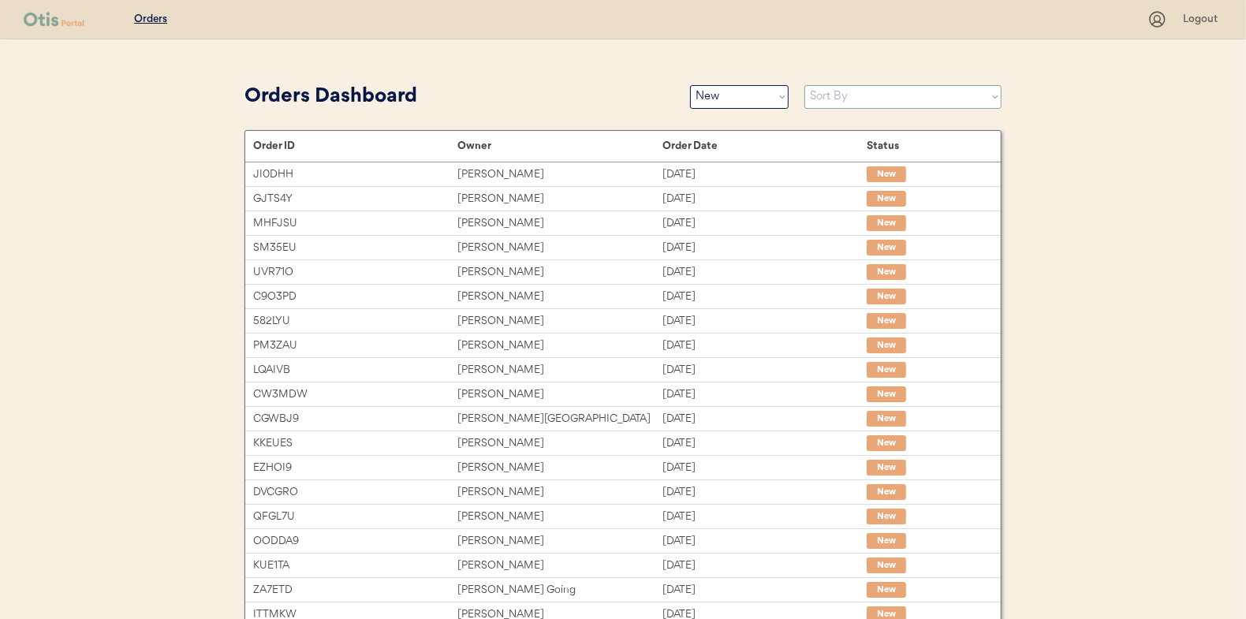
click at [828, 97] on select "Sort By Order Date (Newest → Oldest) Order Date (Oldest → Newest)" at bounding box center [903, 97] width 197 height 24
select select ""Order Date (Oldest → Newest)""
click at [805, 85] on select "Sort By Order Date (Newest → Oldest) Order Date (Oldest → Newest)" at bounding box center [903, 97] width 197 height 24
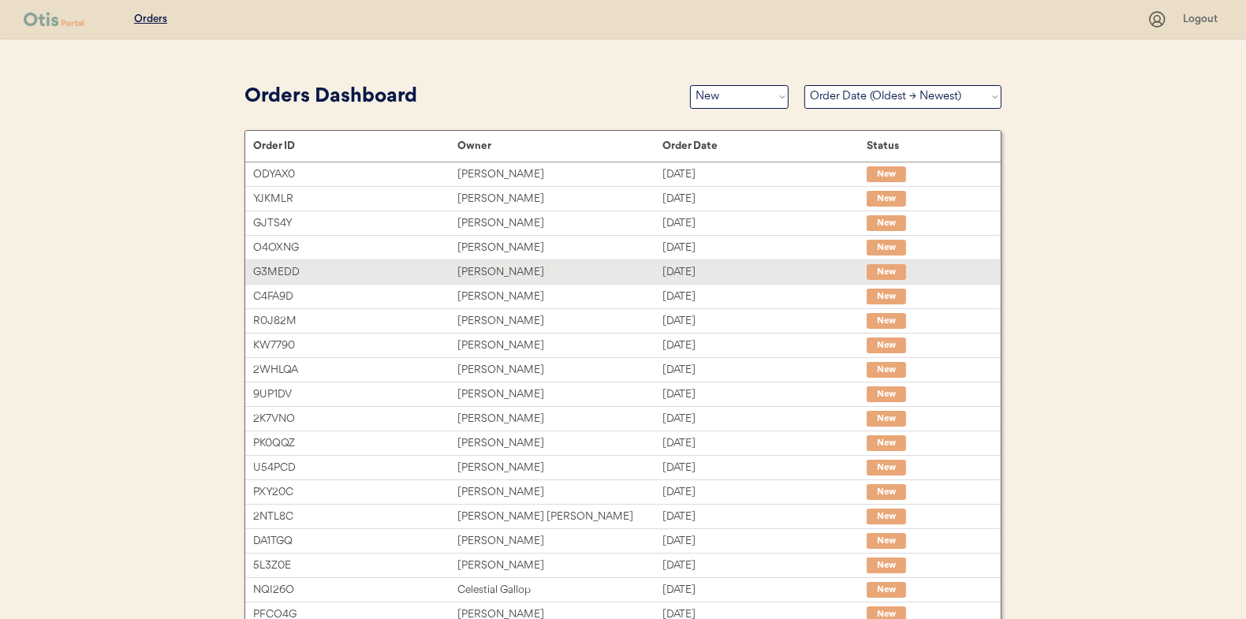
click at [499, 271] on div "Jennifer Bell" at bounding box center [560, 272] width 204 height 18
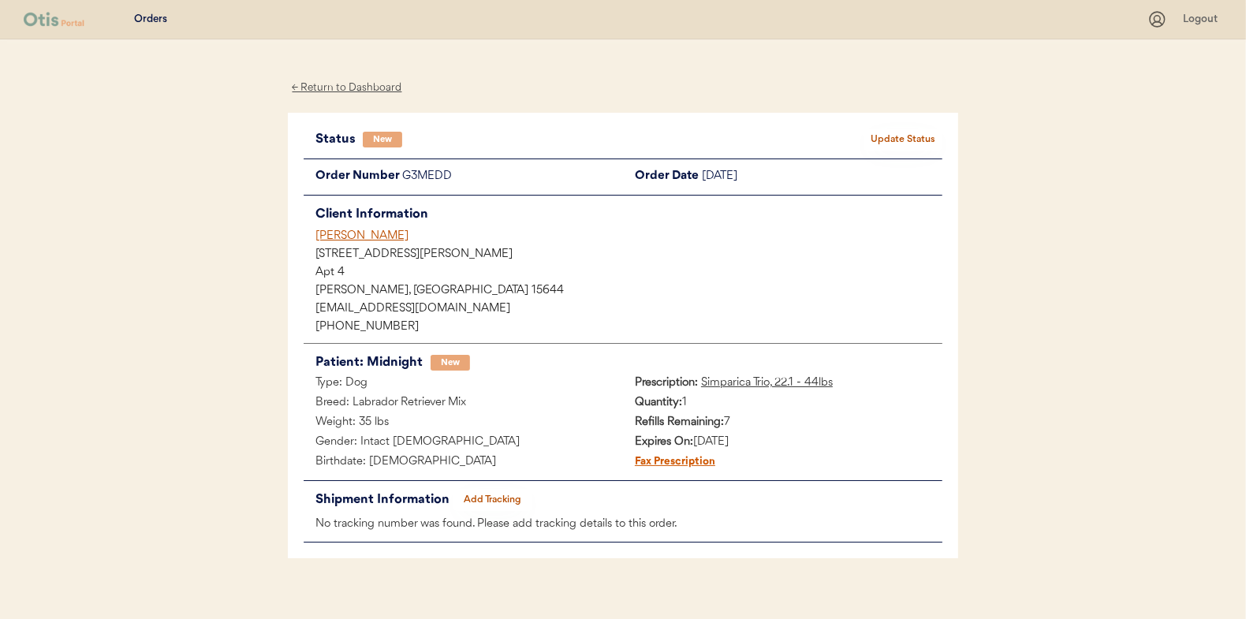
click at [904, 140] on button "Update Status" at bounding box center [903, 140] width 79 height 22
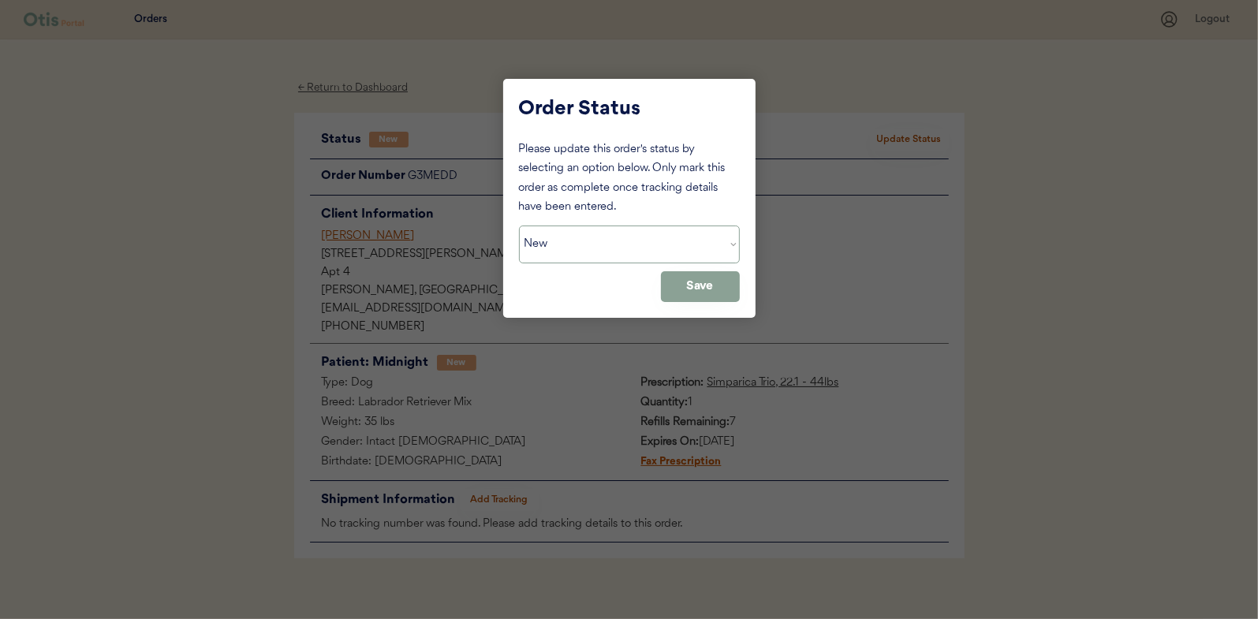
click at [595, 245] on select "Status On Hold New In Progress Complete Pending HW Consent Canceled" at bounding box center [629, 245] width 221 height 38
select select ""in_progress""
click at [519, 226] on select "Status On Hold New In Progress Complete Pending HW Consent Canceled" at bounding box center [629, 245] width 221 height 38
click at [709, 288] on button "Save" at bounding box center [700, 286] width 79 height 31
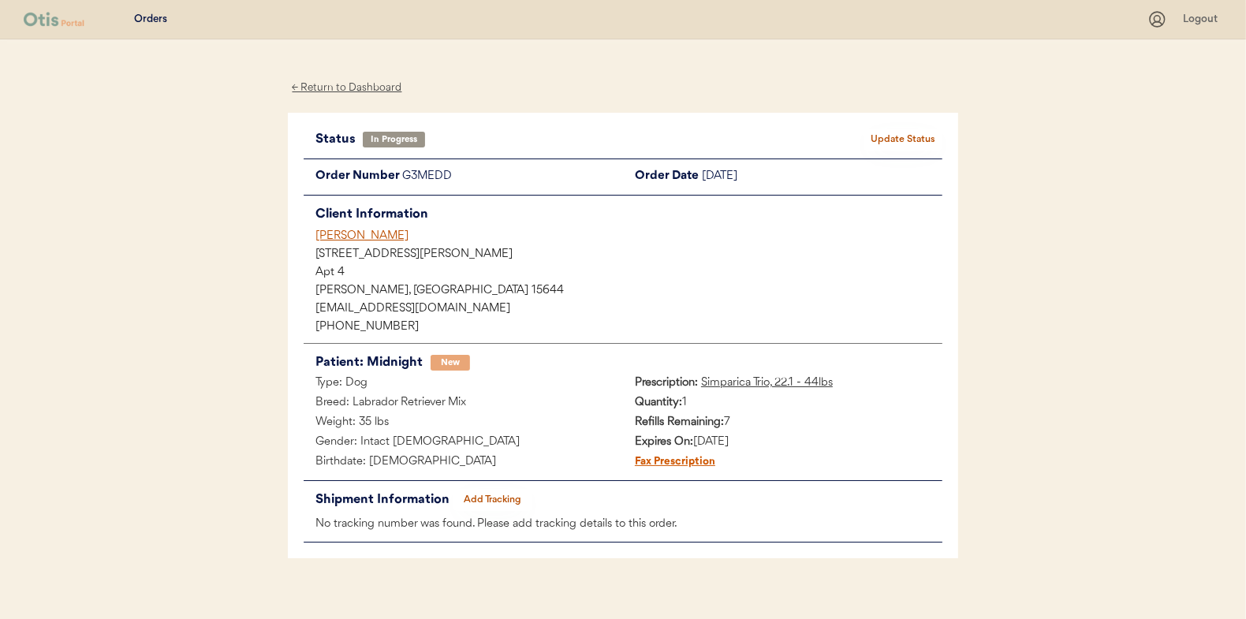
click at [351, 85] on div "← Return to Dashboard" at bounding box center [347, 88] width 118 height 18
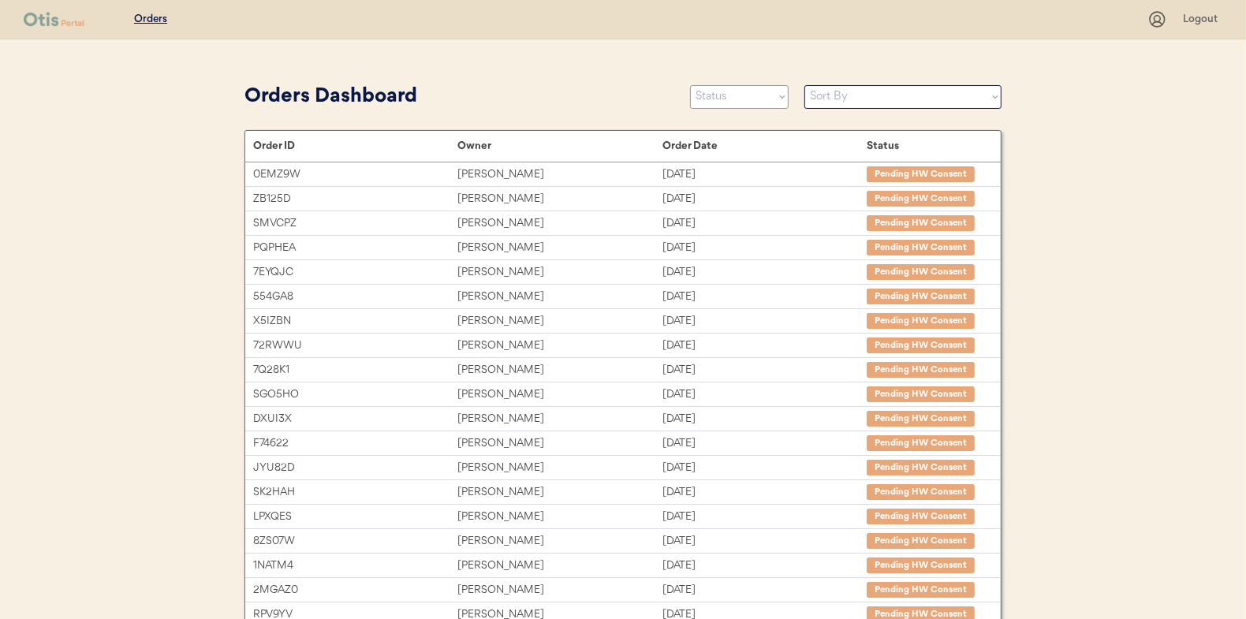
click at [723, 97] on select "Status On Hold New In Progress Complete Pending HW Consent Canceled" at bounding box center [739, 97] width 99 height 24
select select ""new""
click at [690, 85] on select "Status On Hold New In Progress Complete Pending HW Consent Canceled" at bounding box center [739, 97] width 99 height 24
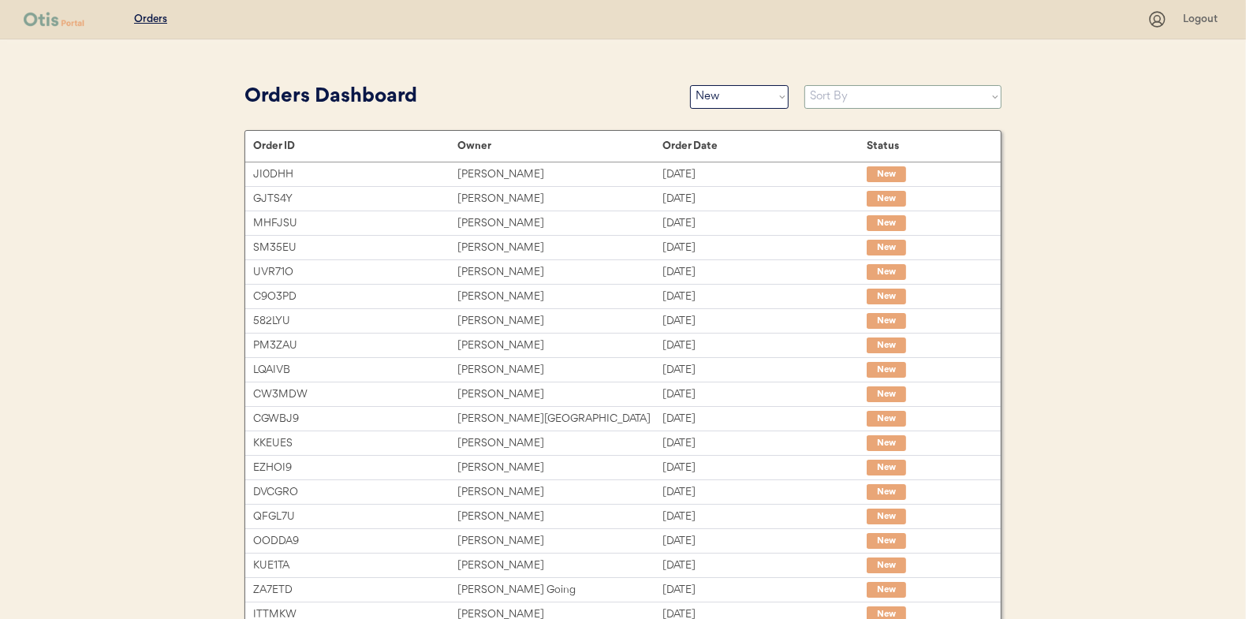
click at [847, 97] on select "Sort By Order Date (Newest → Oldest) Order Date (Oldest → Newest)" at bounding box center [903, 97] width 197 height 24
select select ""Order Date (Oldest → Newest)""
click at [805, 85] on select "Sort By Order Date (Newest → Oldest) Order Date (Oldest → Newest)" at bounding box center [903, 97] width 197 height 24
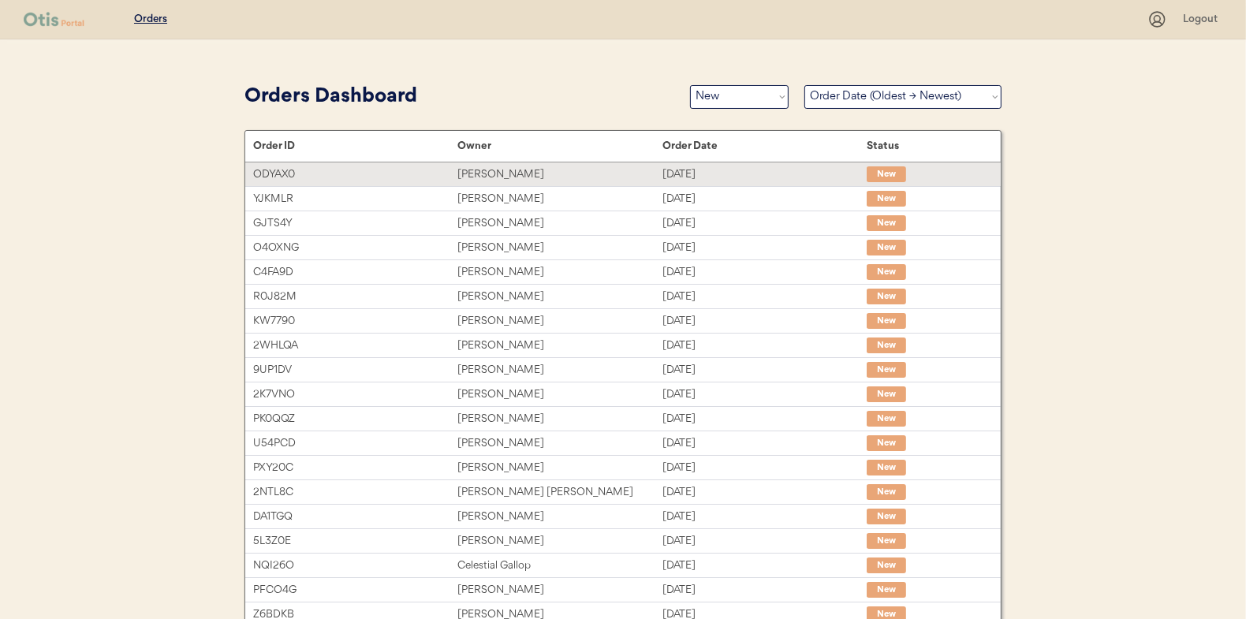
click at [513, 174] on div "Angela Hoffman" at bounding box center [560, 175] width 204 height 18
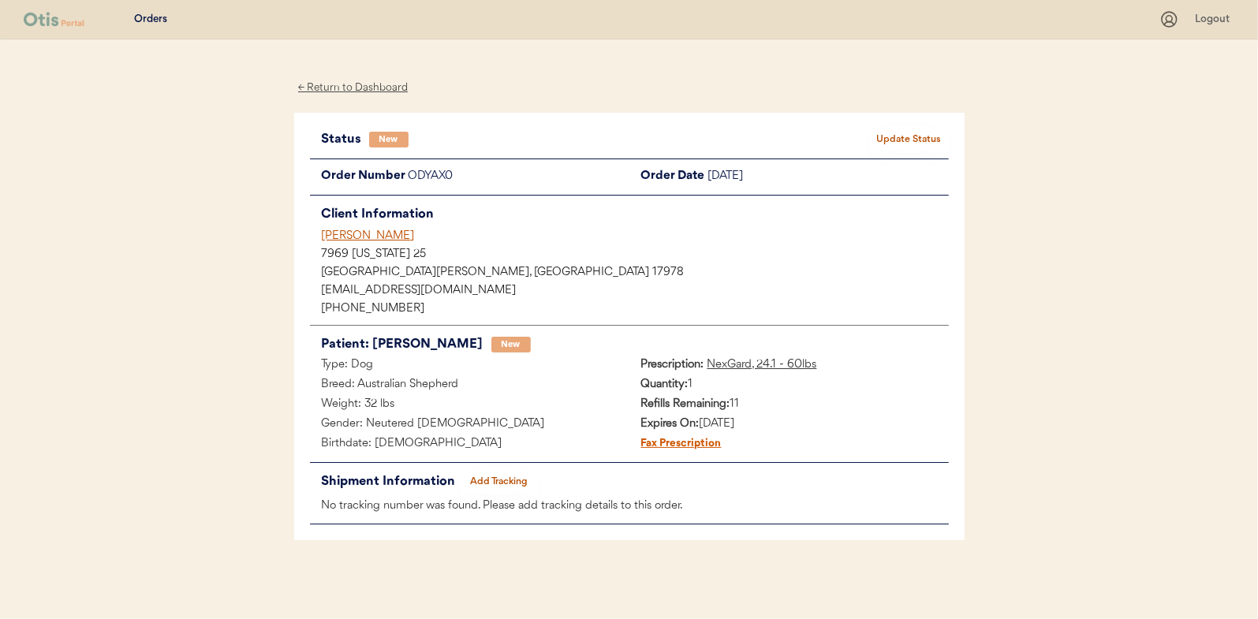
click at [913, 133] on button "Update Status" at bounding box center [909, 140] width 79 height 22
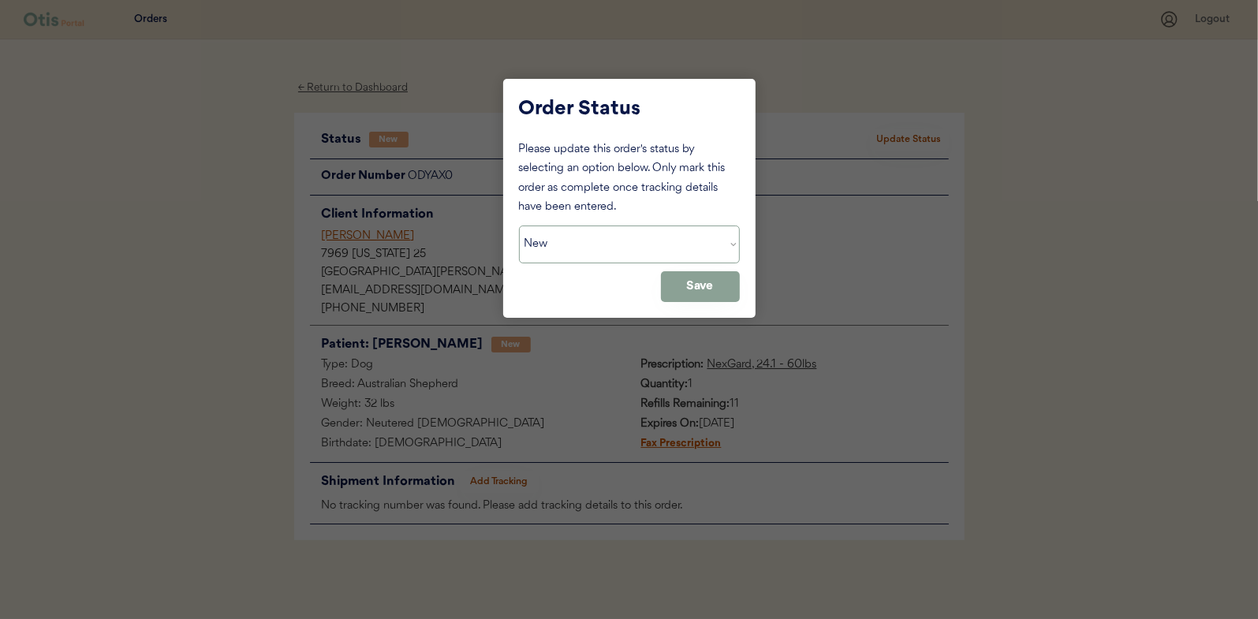
click at [544, 244] on select "Status On Hold New In Progress Complete Pending HW Consent Canceled" at bounding box center [629, 245] width 221 height 38
select select ""in_progress""
click at [519, 226] on select "Status On Hold New In Progress Complete Pending HW Consent Canceled" at bounding box center [629, 245] width 221 height 38
click at [720, 280] on button "Save" at bounding box center [700, 286] width 79 height 31
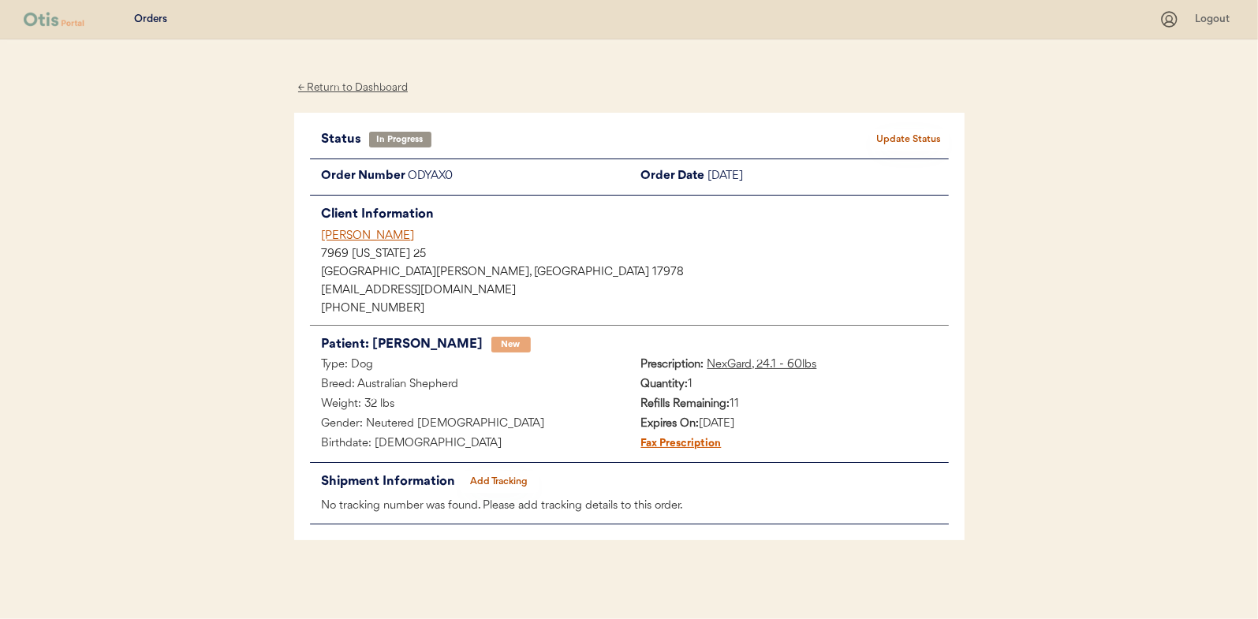
click at [364, 82] on div "← Return to Dashboard" at bounding box center [353, 88] width 118 height 18
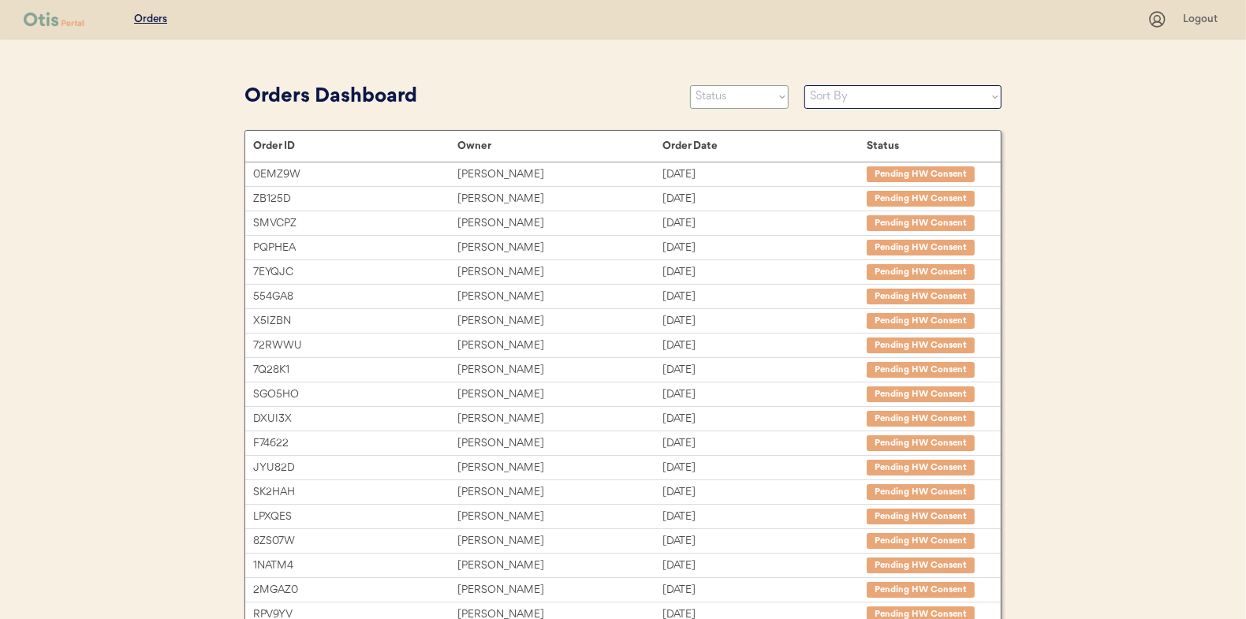
click at [708, 89] on select "Status On Hold New In Progress Complete Pending HW Consent Canceled" at bounding box center [739, 97] width 99 height 24
select select ""new""
click at [690, 85] on select "Status On Hold New In Progress Complete Pending HW Consent Canceled" at bounding box center [739, 97] width 99 height 24
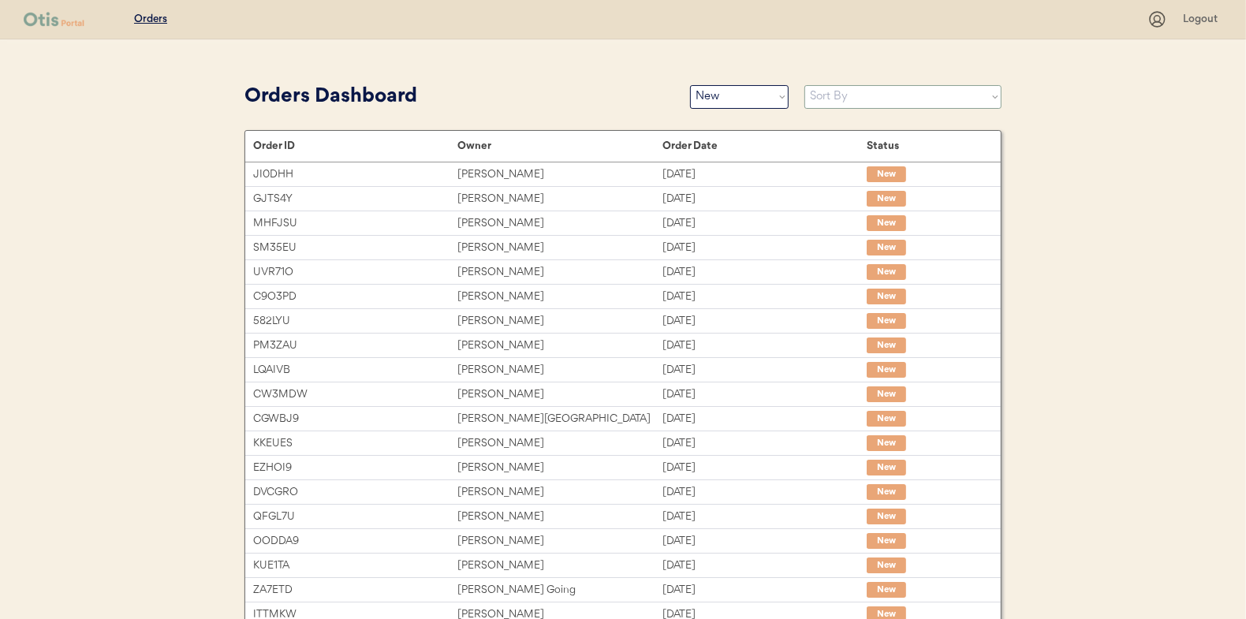
click at [834, 92] on select "Sort By Order Date (Newest → Oldest) Order Date (Oldest → Newest)" at bounding box center [903, 97] width 197 height 24
select select ""Order Date (Oldest → Newest)""
click at [805, 85] on select "Sort By Order Date (Newest → Oldest) Order Date (Oldest → Newest)" at bounding box center [903, 97] width 197 height 24
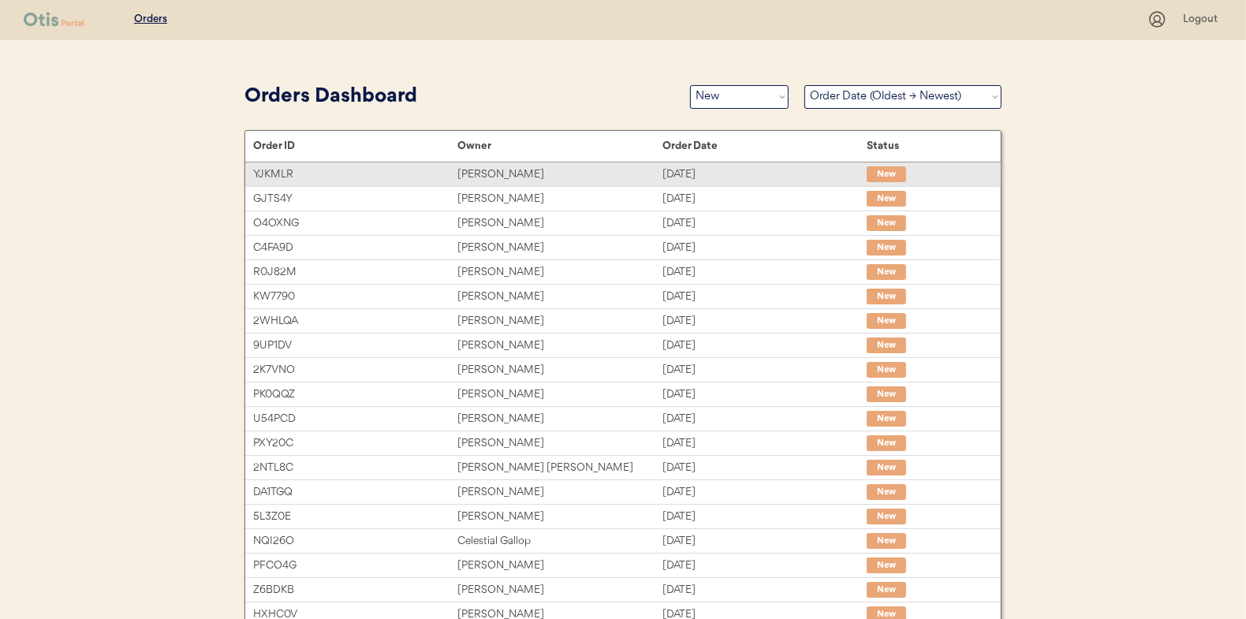
click at [491, 176] on div "[PERSON_NAME]" at bounding box center [560, 175] width 204 height 18
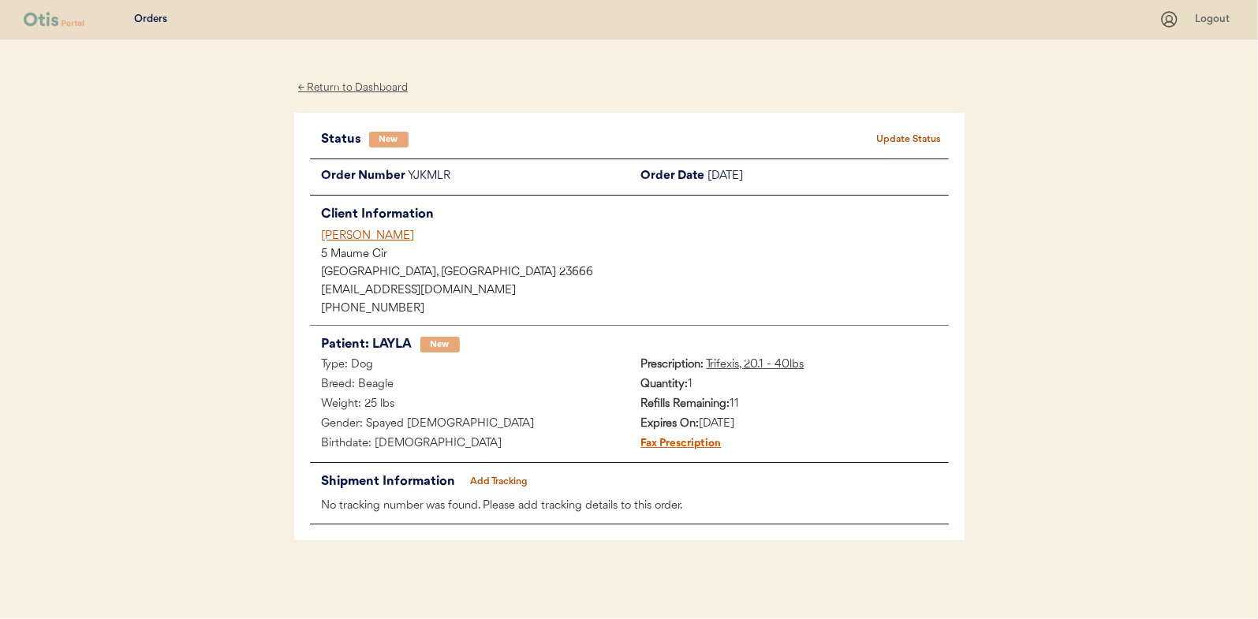
click at [897, 133] on button "Update Status" at bounding box center [909, 140] width 79 height 22
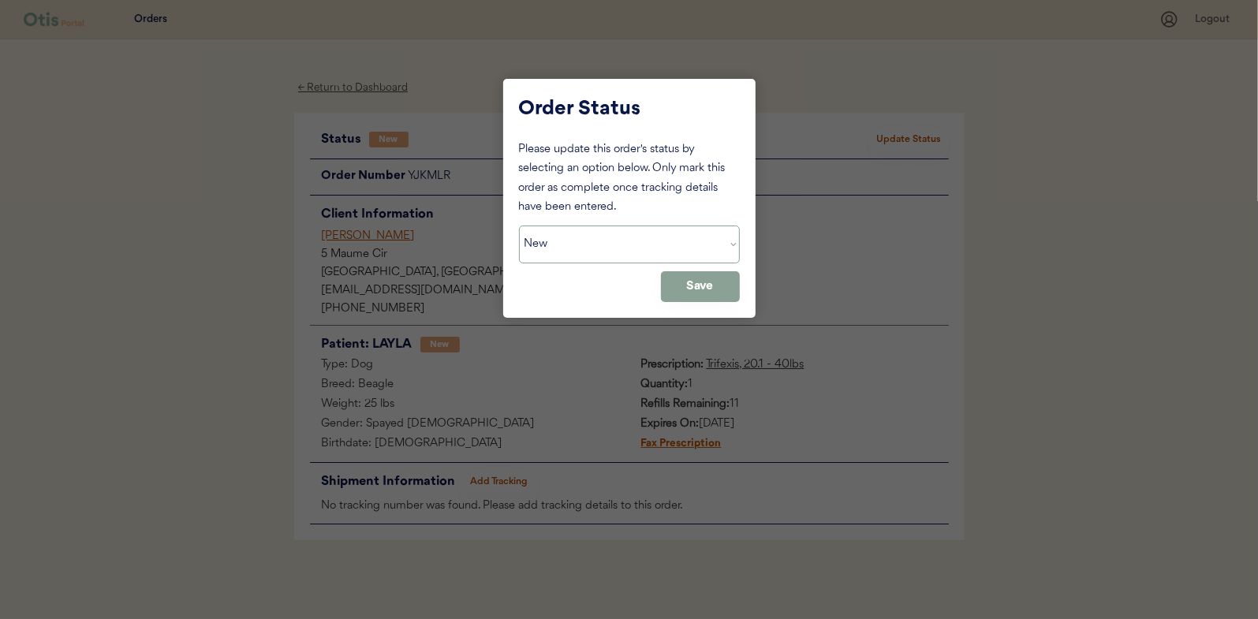
click at [586, 237] on select "Status On Hold New In Progress Complete Pending HW Consent Canceled" at bounding box center [629, 245] width 221 height 38
select select ""in_progress""
click at [519, 226] on select "Status On Hold New In Progress Complete Pending HW Consent Canceled" at bounding box center [629, 245] width 221 height 38
click at [694, 274] on button "Save" at bounding box center [700, 286] width 79 height 31
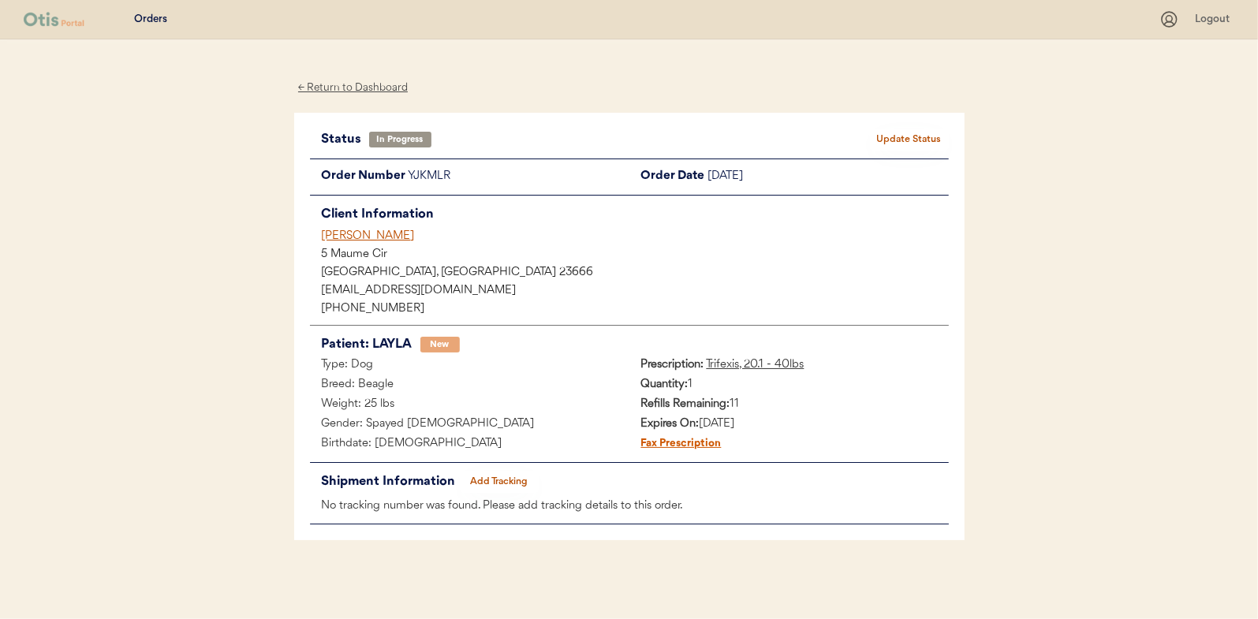
click at [366, 88] on div "← Return to Dashboard" at bounding box center [353, 88] width 118 height 18
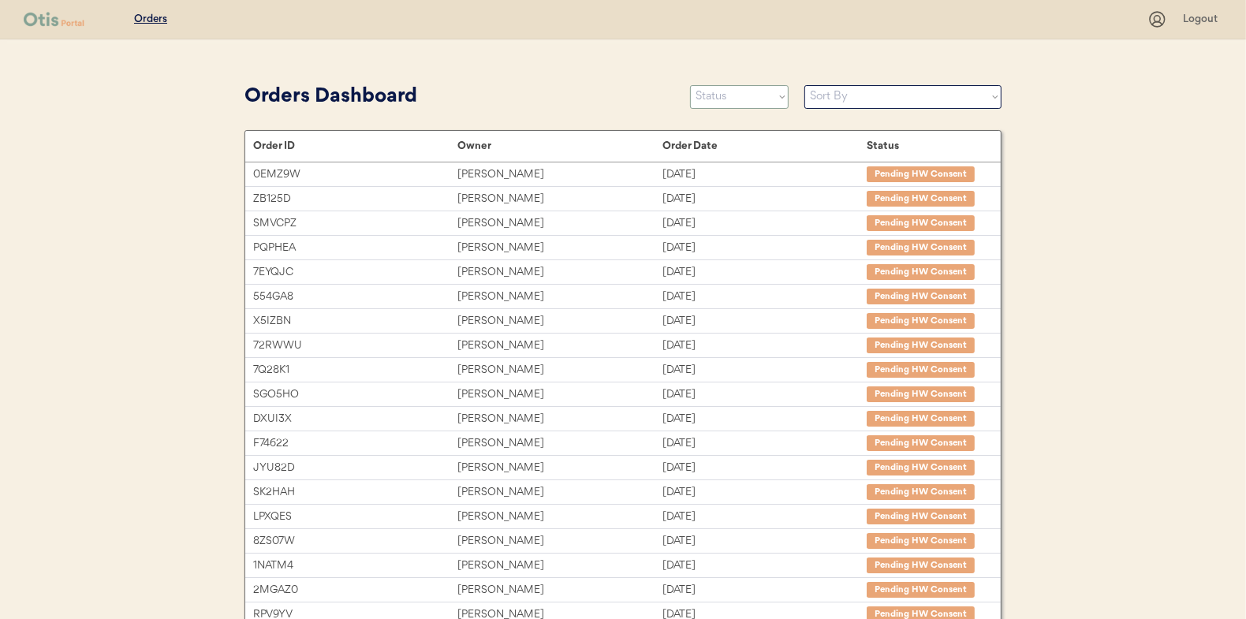
click at [726, 98] on select "Status On Hold New In Progress Complete Pending HW Consent Canceled" at bounding box center [739, 97] width 99 height 24
select select ""new""
click at [690, 85] on select "Status On Hold New In Progress Complete Pending HW Consent Canceled" at bounding box center [739, 97] width 99 height 24
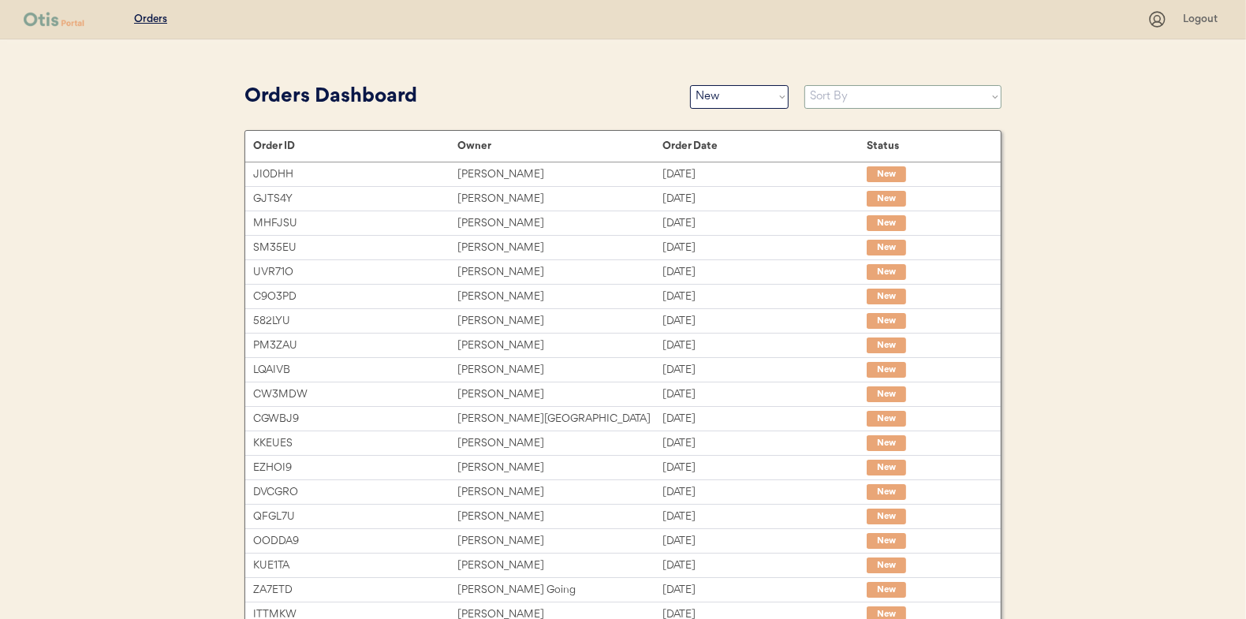
drag, startPoint x: 838, startPoint y: 97, endPoint x: 837, endPoint y: 109, distance: 11.9
click at [838, 97] on select "Sort By Order Date (Newest → Oldest) Order Date (Oldest → Newest)" at bounding box center [903, 97] width 197 height 24
select select ""Order Date (Oldest → Newest)""
click at [805, 85] on select "Sort By Order Date (Newest → Oldest) Order Date (Oldest → Newest)" at bounding box center [903, 97] width 197 height 24
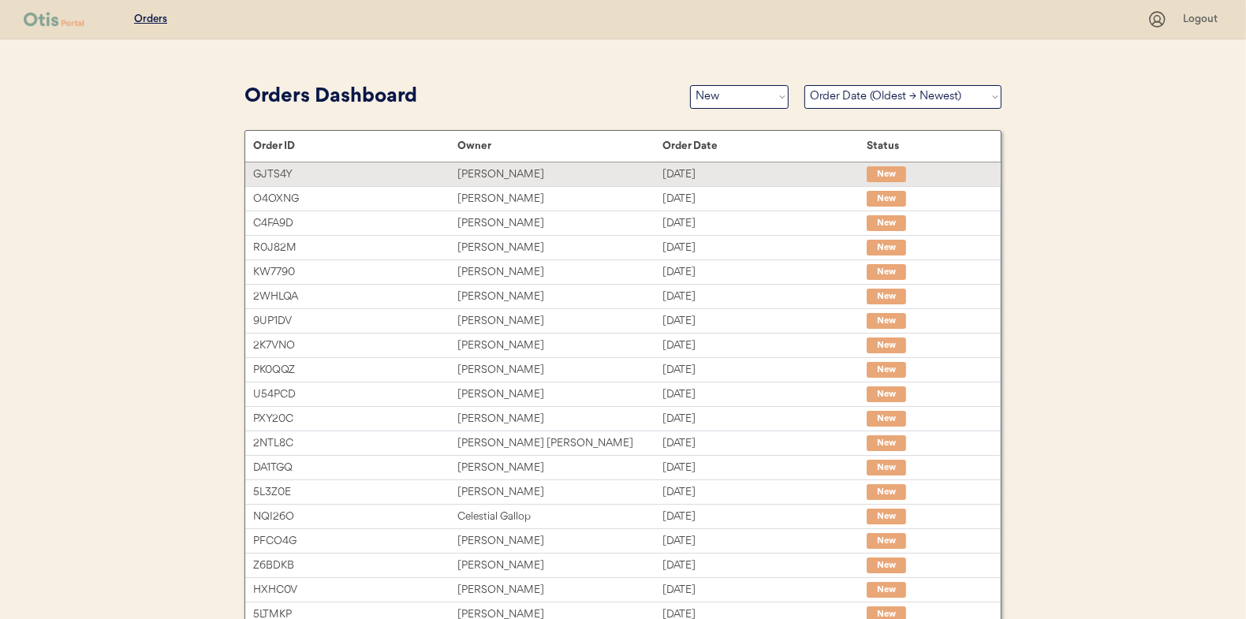
click at [488, 172] on div "[PERSON_NAME]" at bounding box center [560, 175] width 204 height 18
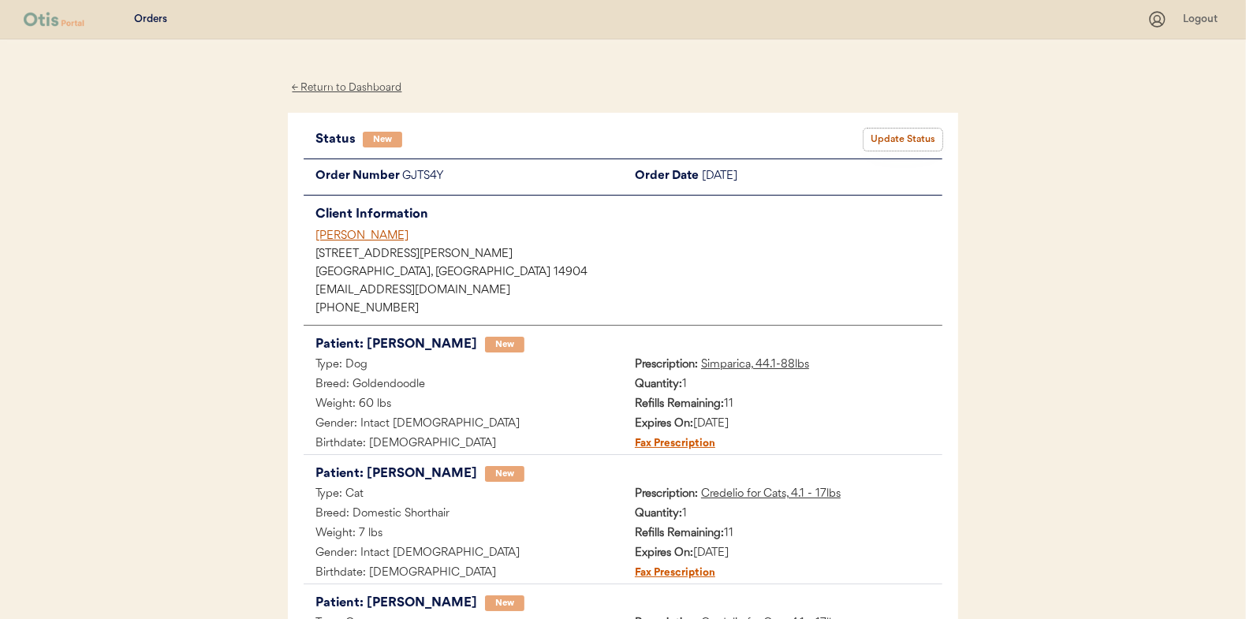
click at [899, 136] on button "Update Status" at bounding box center [903, 140] width 79 height 22
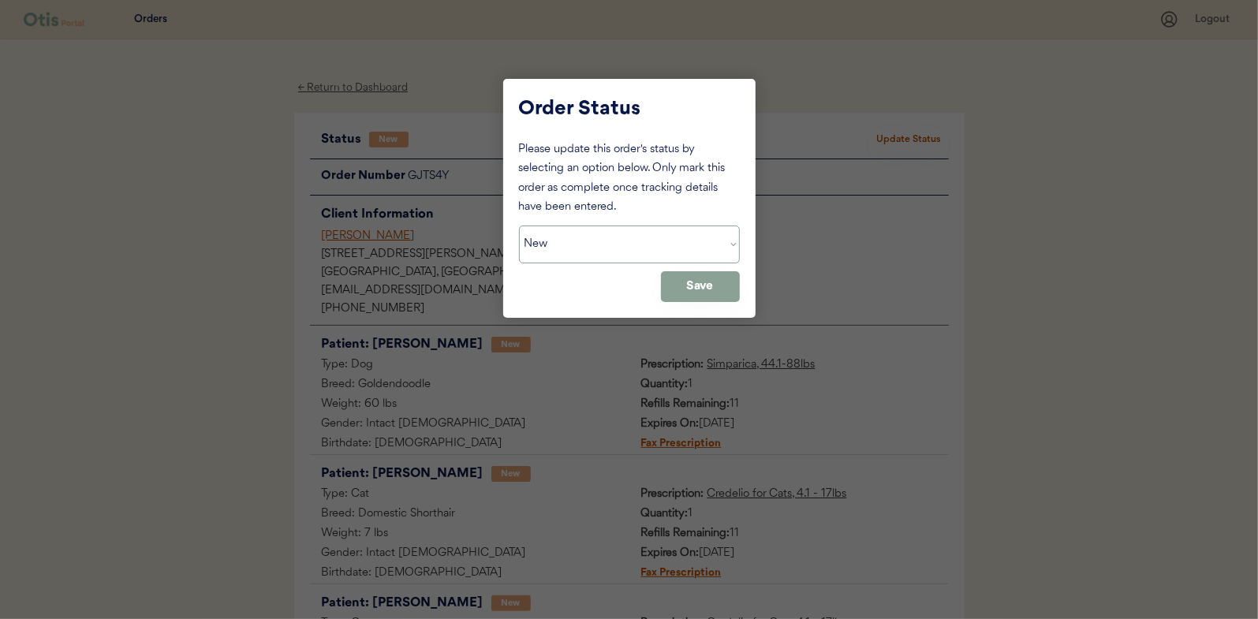
click at [577, 245] on select "Status On Hold New In Progress Complete Pending HW Consent Canceled" at bounding box center [629, 245] width 221 height 38
select select ""in_progress""
click at [519, 226] on select "Status On Hold New In Progress Complete Pending HW Consent Canceled" at bounding box center [629, 245] width 221 height 38
click at [703, 292] on button "Save" at bounding box center [700, 286] width 79 height 31
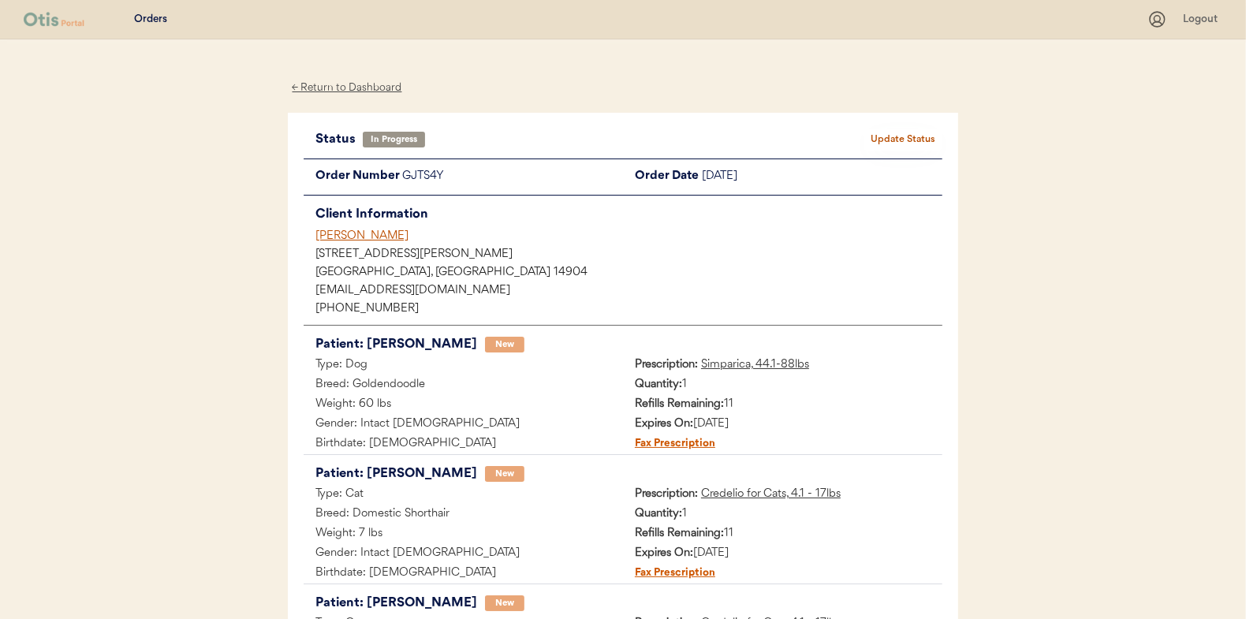
click at [321, 83] on div "← Return to Dashboard" at bounding box center [347, 88] width 118 height 18
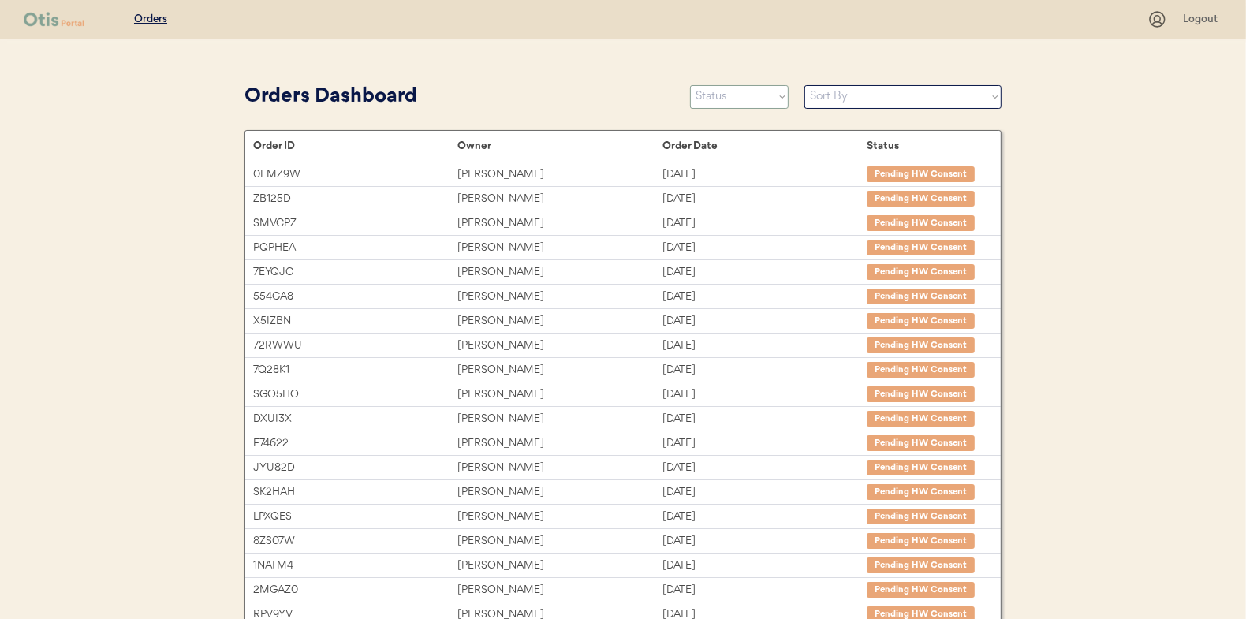
click at [711, 97] on select "Status On Hold New In Progress Complete Pending HW Consent Canceled" at bounding box center [739, 97] width 99 height 24
select select ""in_progress""
click at [690, 85] on select "Status On Hold New In Progress Complete Pending HW Consent Canceled" at bounding box center [739, 97] width 99 height 24
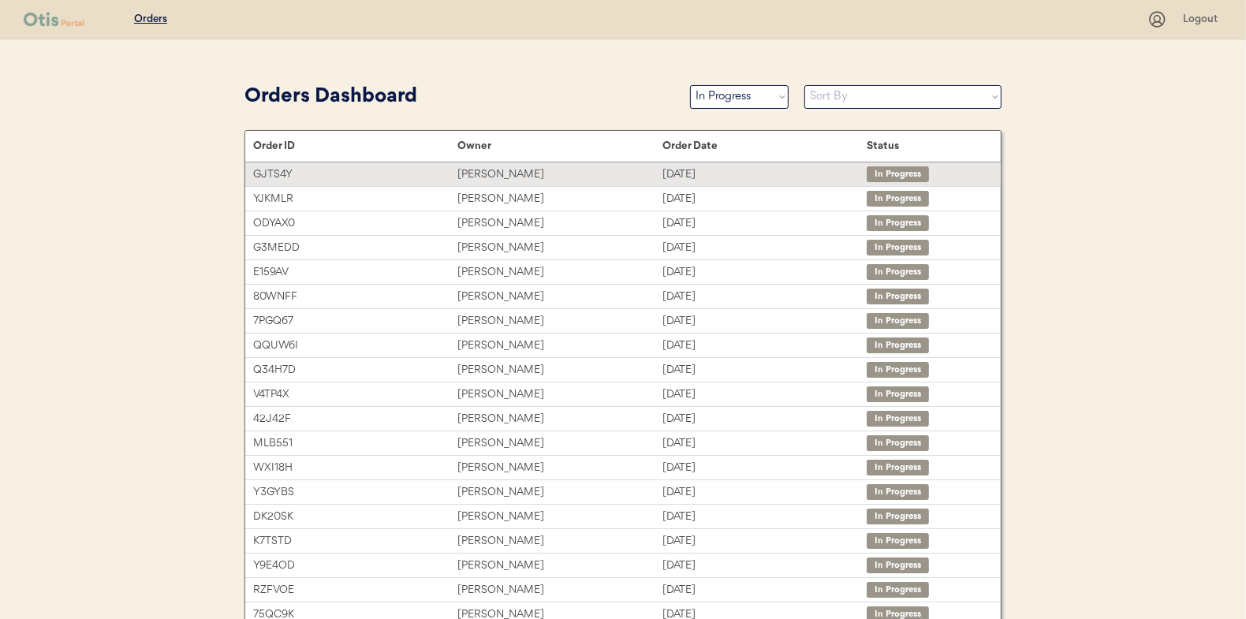
click at [487, 170] on div "Jessica Roberts" at bounding box center [560, 175] width 204 height 18
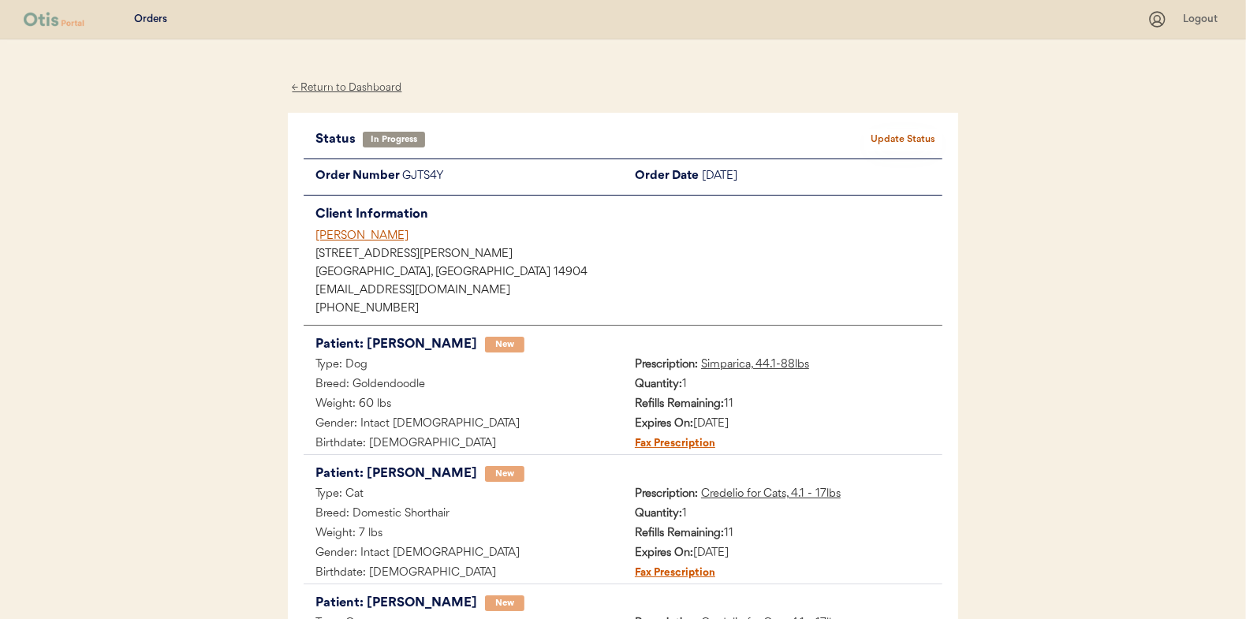
click at [350, 88] on div "← Return to Dashboard" at bounding box center [347, 88] width 118 height 18
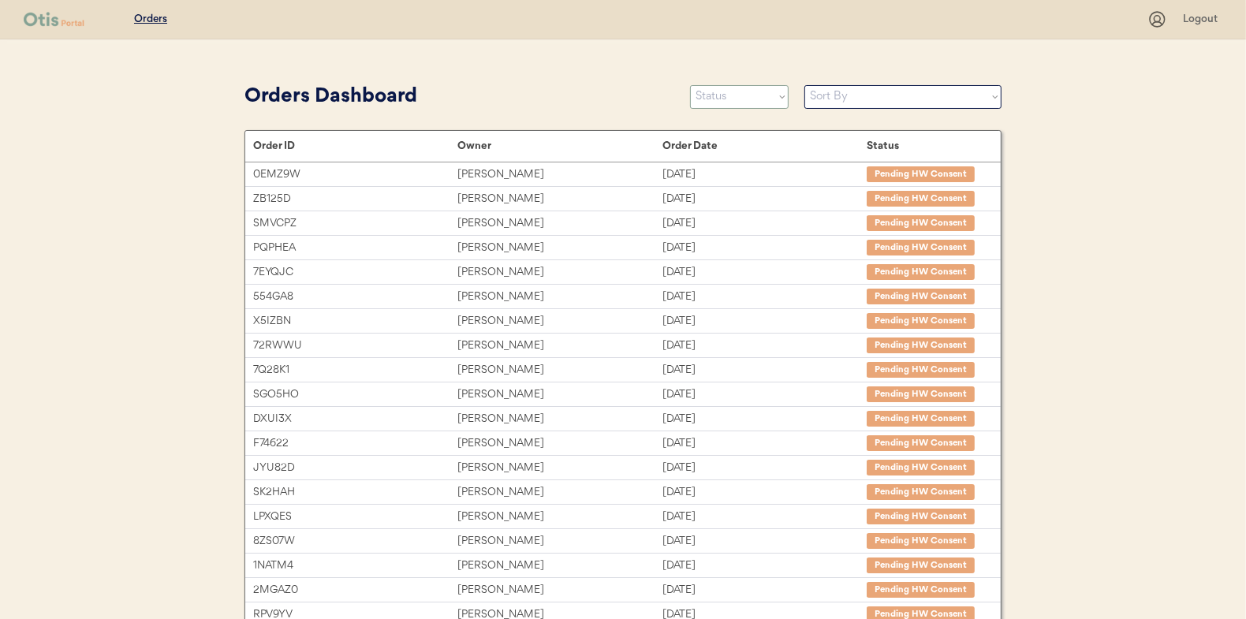
click at [741, 96] on select "Status On Hold New In Progress Complete Pending HW Consent Canceled" at bounding box center [739, 97] width 99 height 24
select select ""new""
click at [690, 85] on select "Status On Hold New In Progress Complete Pending HW Consent Canceled" at bounding box center [739, 97] width 99 height 24
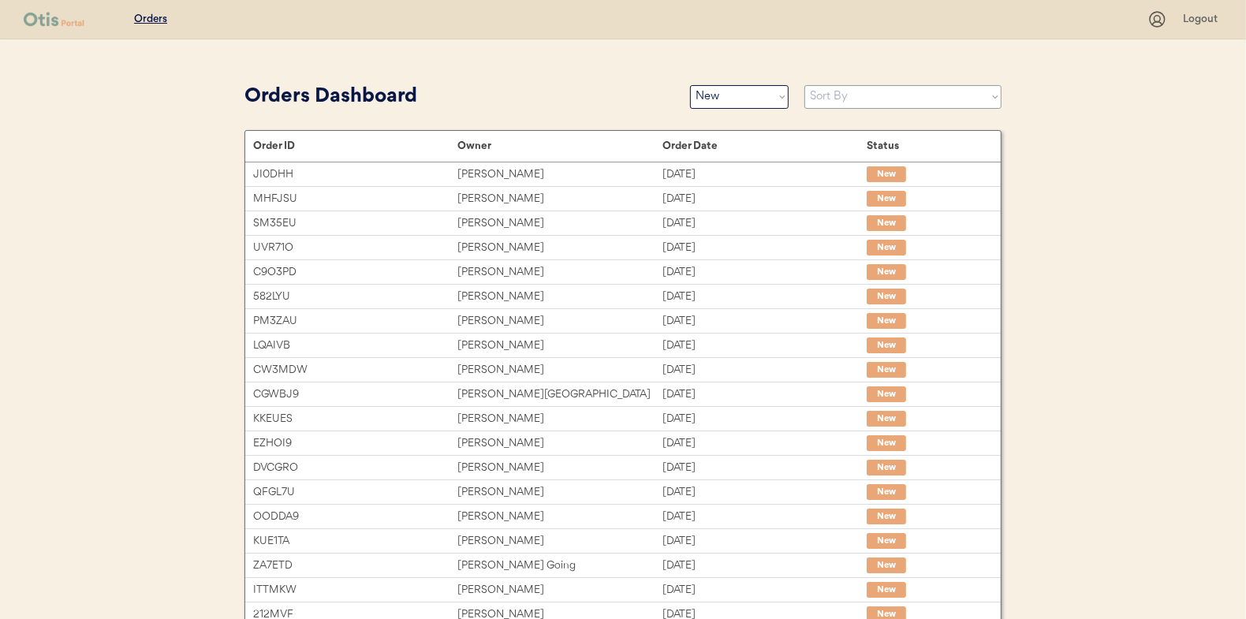
click at [839, 102] on select "Sort By Order Date (Newest → Oldest) Order Date (Oldest → Newest)" at bounding box center [903, 97] width 197 height 24
select select ""Order Date (Oldest → Newest)""
click at [805, 85] on select "Sort By Order Date (Newest → Oldest) Order Date (Oldest → Newest)" at bounding box center [903, 97] width 197 height 24
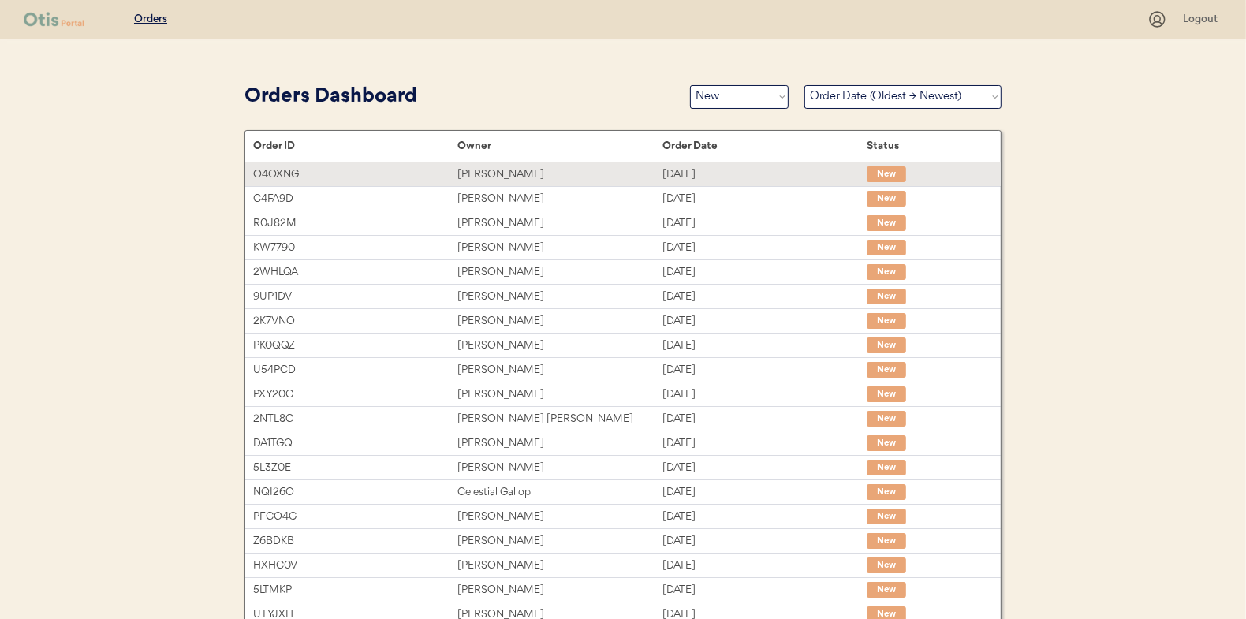
click at [486, 174] on div "[PERSON_NAME]" at bounding box center [560, 175] width 204 height 18
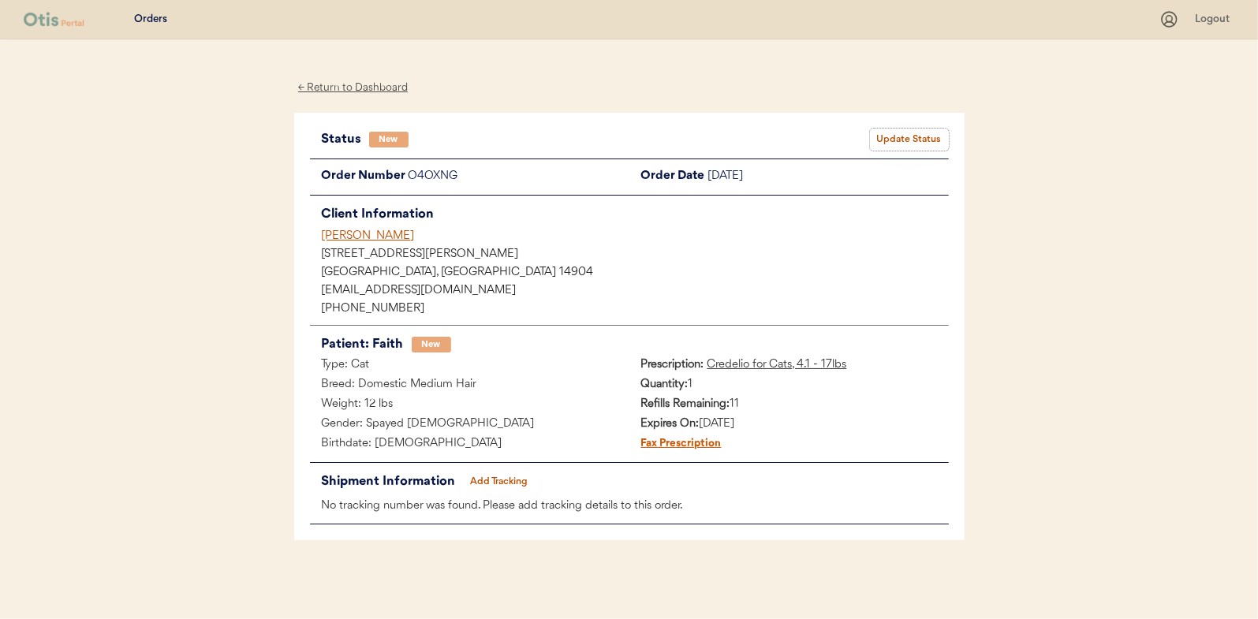
click at [891, 136] on button "Update Status" at bounding box center [909, 140] width 79 height 22
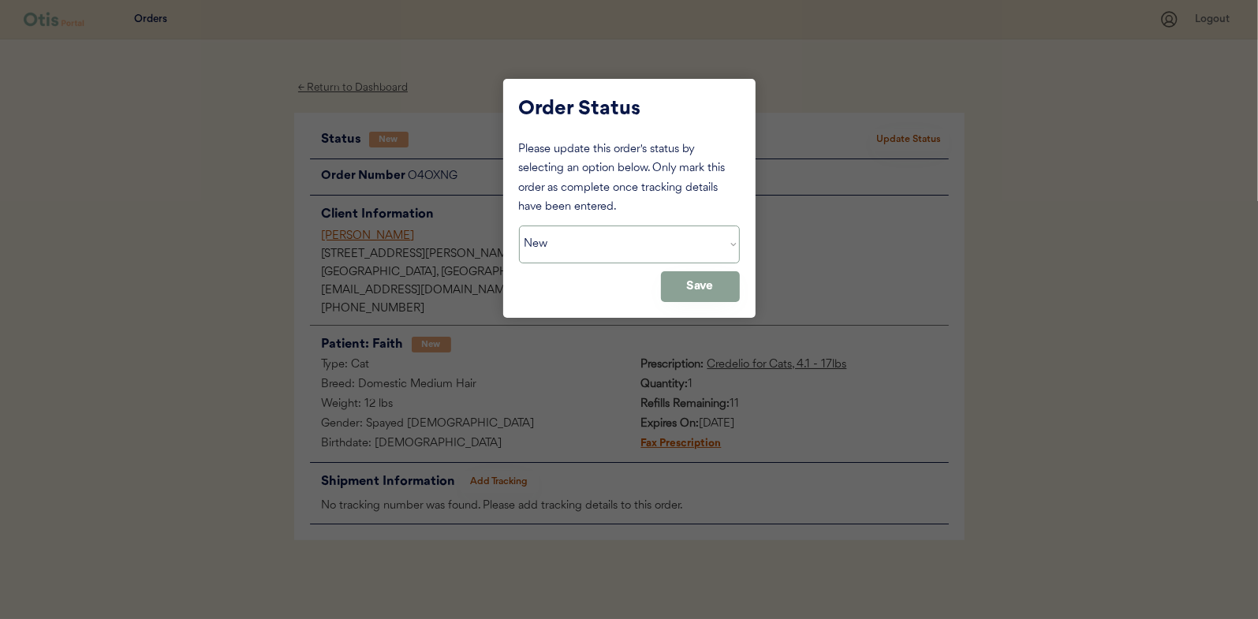
click at [559, 243] on select "Status On Hold New In Progress Complete Pending HW Consent Canceled" at bounding box center [629, 245] width 221 height 38
select select ""in_progress""
click at [519, 226] on select "Status On Hold New In Progress Complete Pending HW Consent Canceled" at bounding box center [629, 245] width 221 height 38
click at [671, 283] on button "Save" at bounding box center [700, 286] width 79 height 31
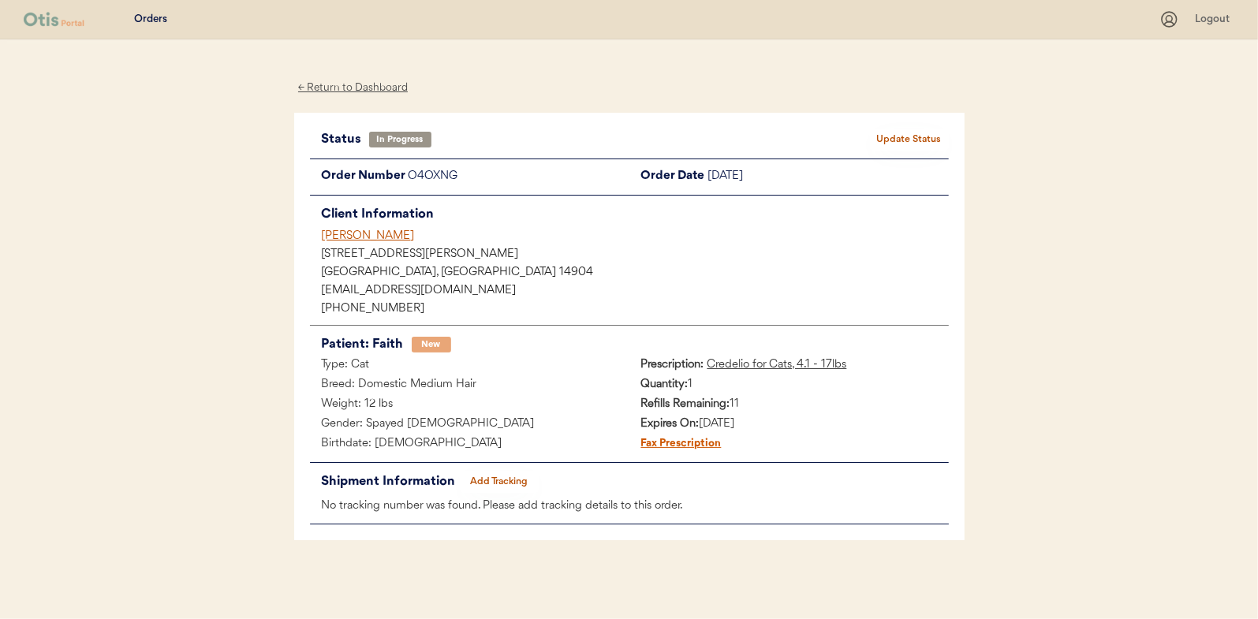
click at [350, 90] on div "← Return to Dashboard" at bounding box center [353, 88] width 118 height 18
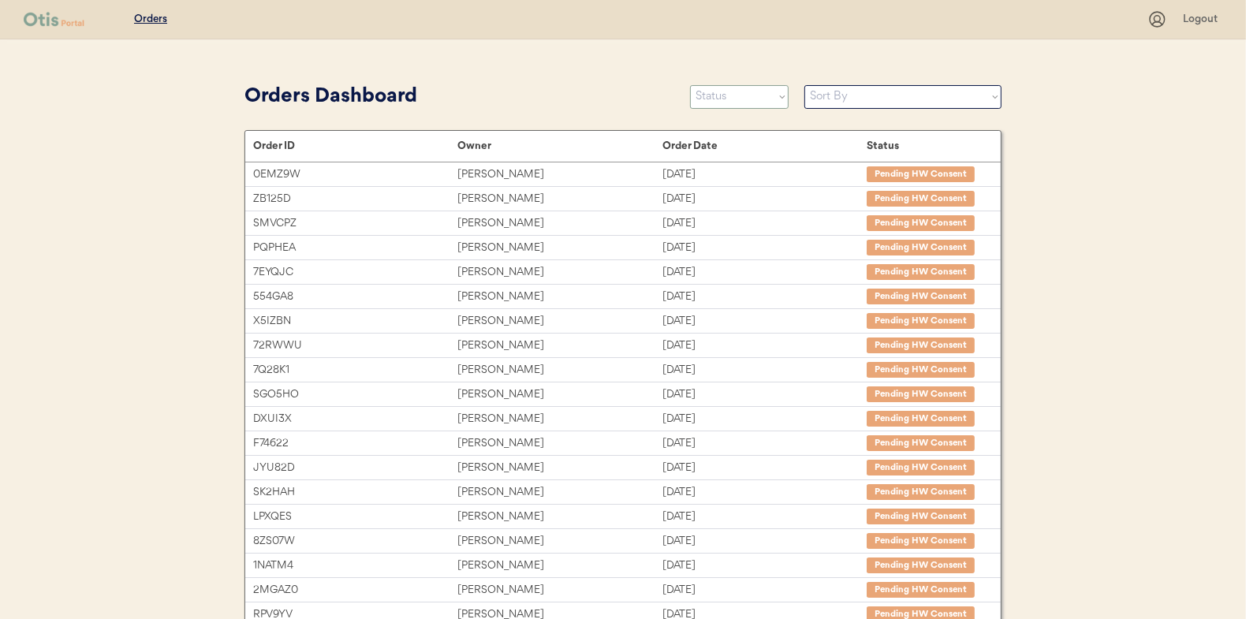
click at [735, 101] on select "Status On Hold New In Progress Complete Pending HW Consent Canceled" at bounding box center [739, 97] width 99 height 24
select select ""new""
click at [690, 85] on select "Status On Hold New In Progress Complete Pending HW Consent Canceled" at bounding box center [739, 97] width 99 height 24
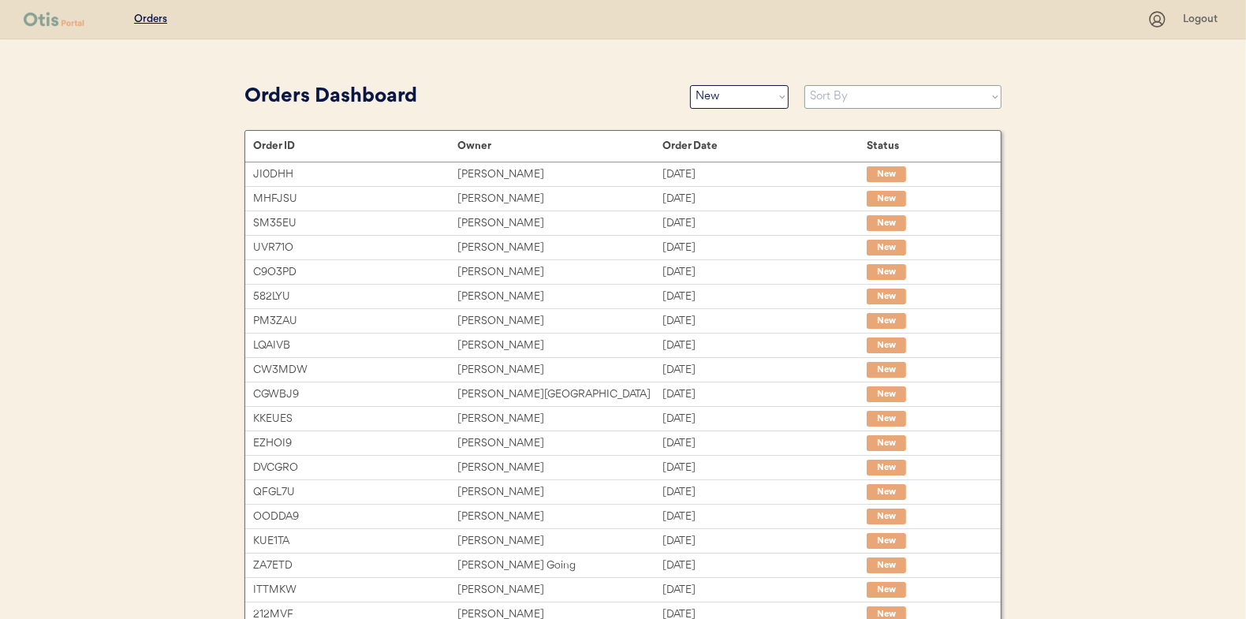
click at [835, 97] on select "Sort By Order Date (Newest → Oldest) Order Date (Oldest → Newest)" at bounding box center [903, 97] width 197 height 24
select select ""Order Date (Oldest → Newest)""
click at [805, 85] on select "Sort By Order Date (Newest → Oldest) Order Date (Oldest → Newest)" at bounding box center [903, 97] width 197 height 24
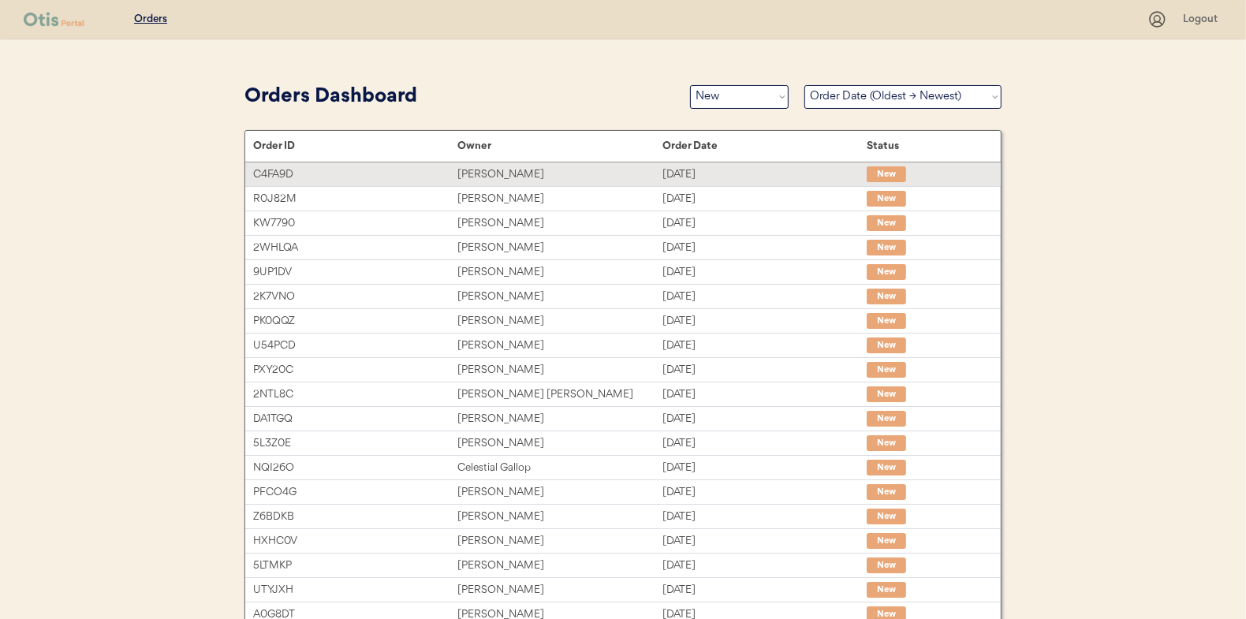
click at [461, 169] on div "[PERSON_NAME]" at bounding box center [560, 175] width 204 height 18
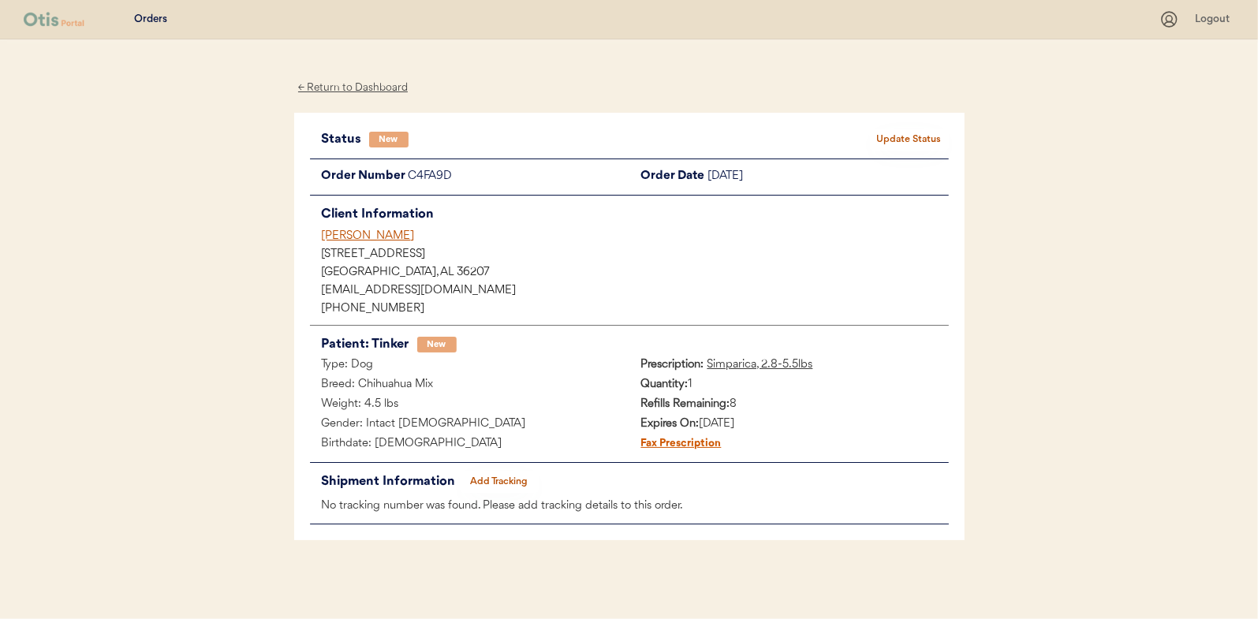
click at [907, 140] on button "Update Status" at bounding box center [909, 140] width 79 height 22
select select ""new""
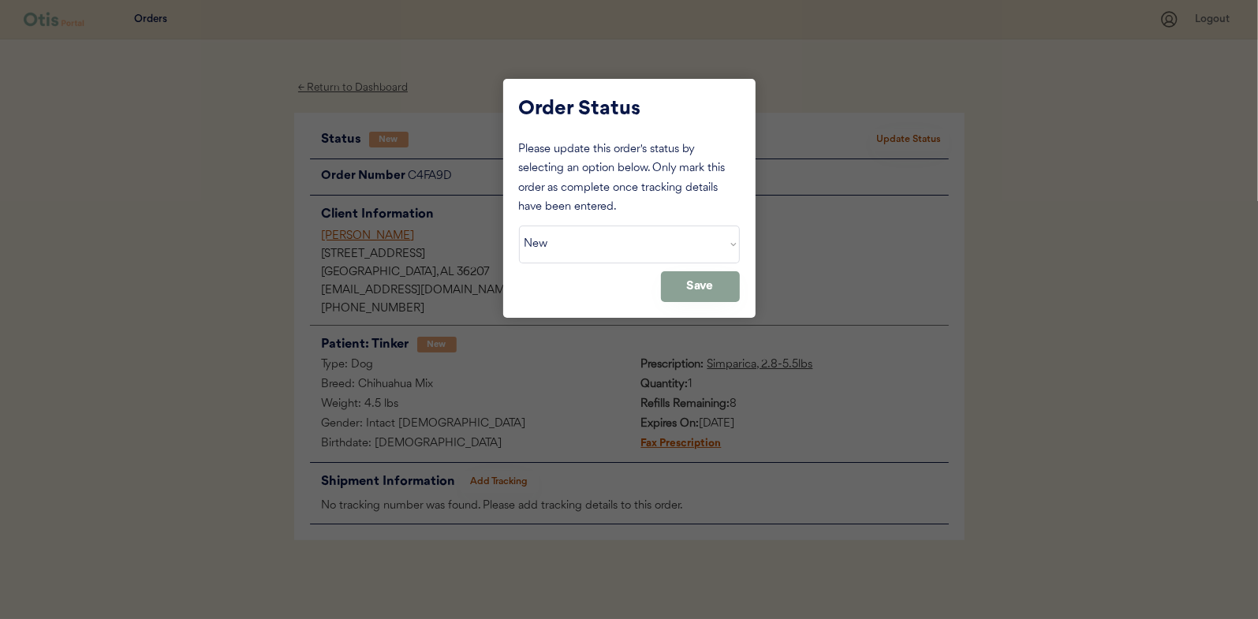
click at [910, 140] on div at bounding box center [629, 309] width 1258 height 619
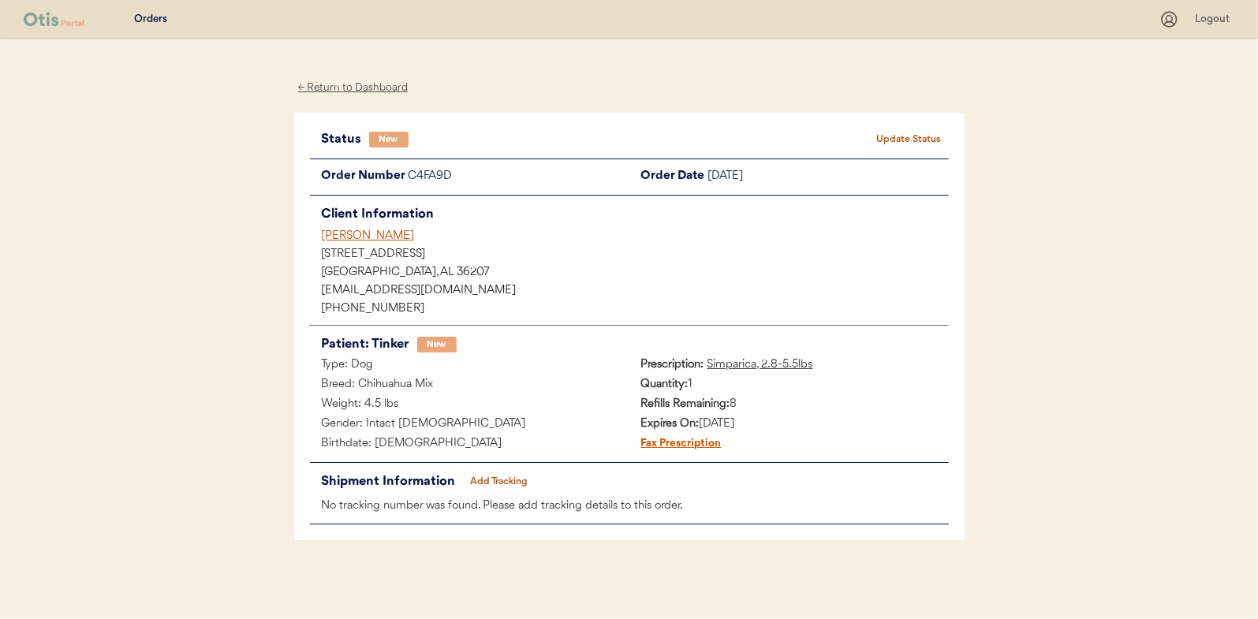
click at [368, 85] on div "← Return to Dashboard" at bounding box center [353, 88] width 118 height 18
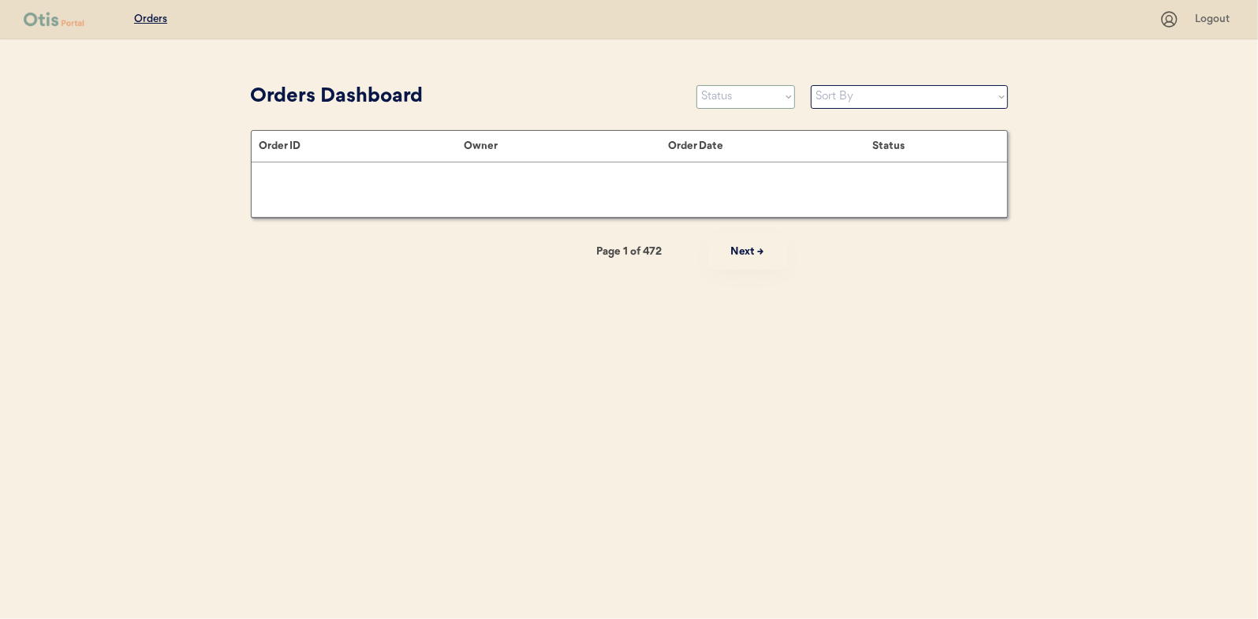
click at [740, 87] on select "Status On Hold New In Progress Complete Pending HW Consent Canceled" at bounding box center [746, 97] width 99 height 24
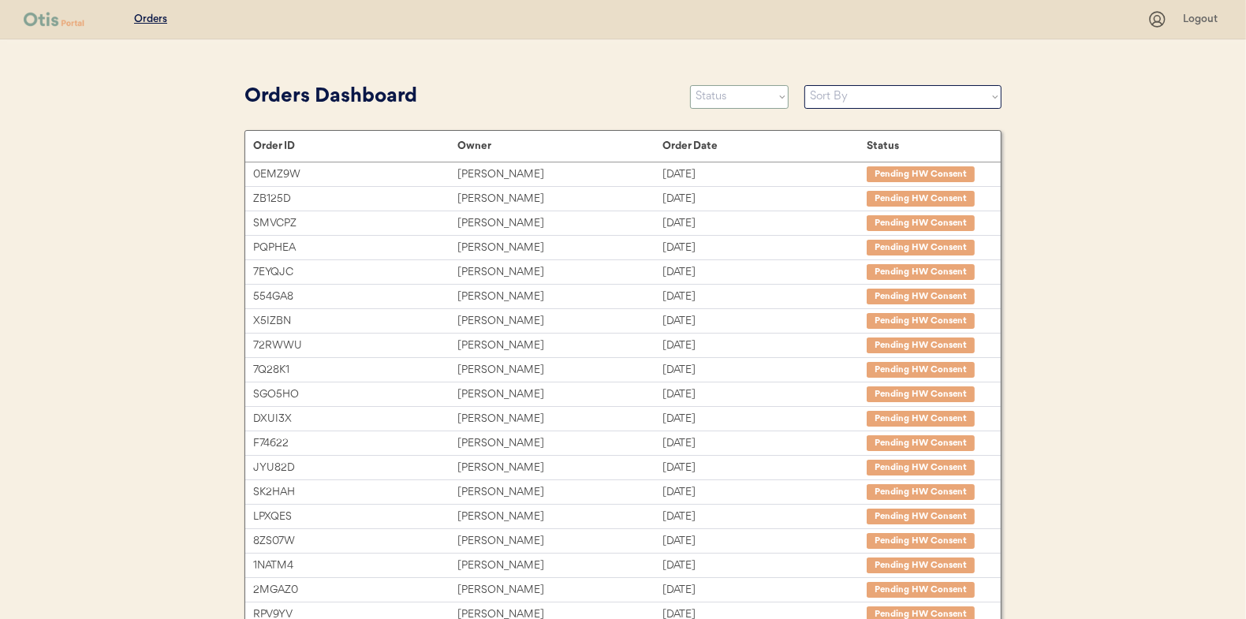
select select ""in_progress""
click at [690, 85] on select "Status On Hold New In Progress Complete Pending HW Consent Canceled" at bounding box center [739, 97] width 99 height 24
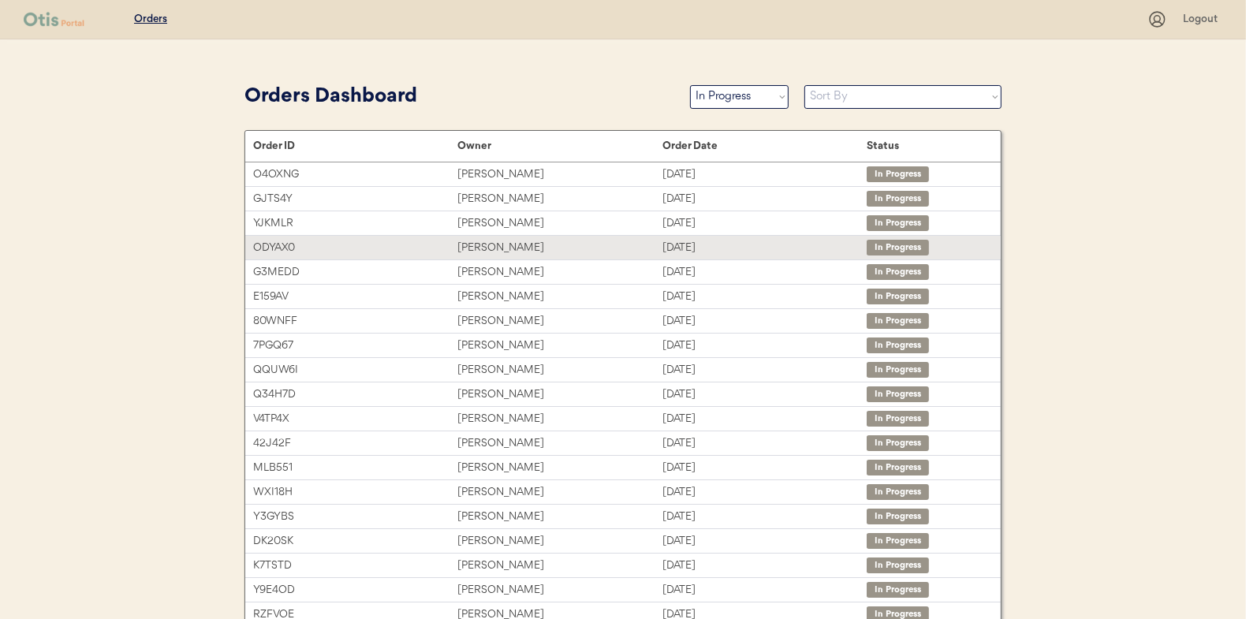
click at [487, 248] on div "[PERSON_NAME]" at bounding box center [560, 248] width 204 height 18
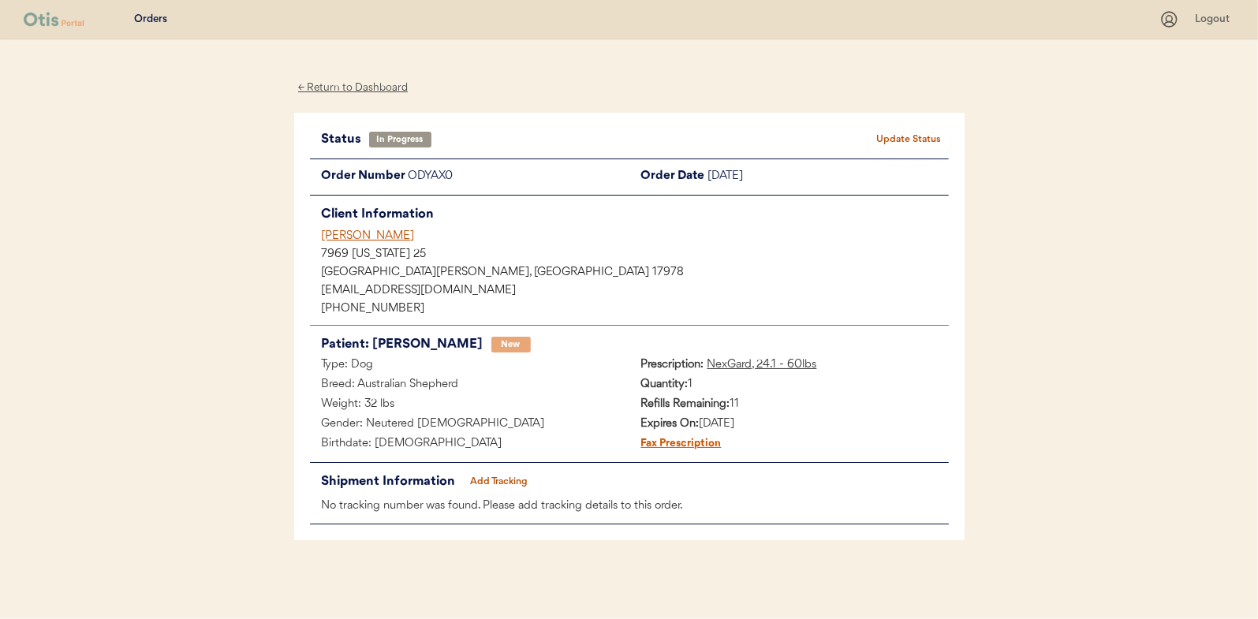
click at [353, 90] on div "← Return to Dashboard" at bounding box center [353, 88] width 118 height 18
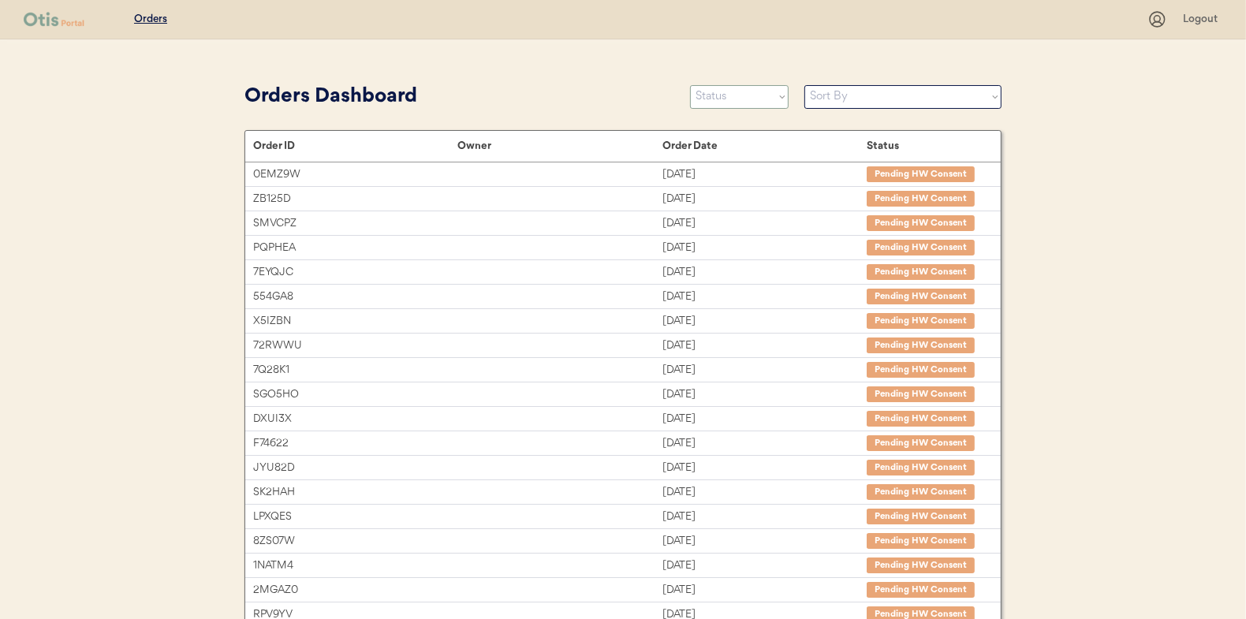
click at [730, 102] on select "Status On Hold New In Progress Complete Pending HW Consent Canceled" at bounding box center [739, 97] width 99 height 24
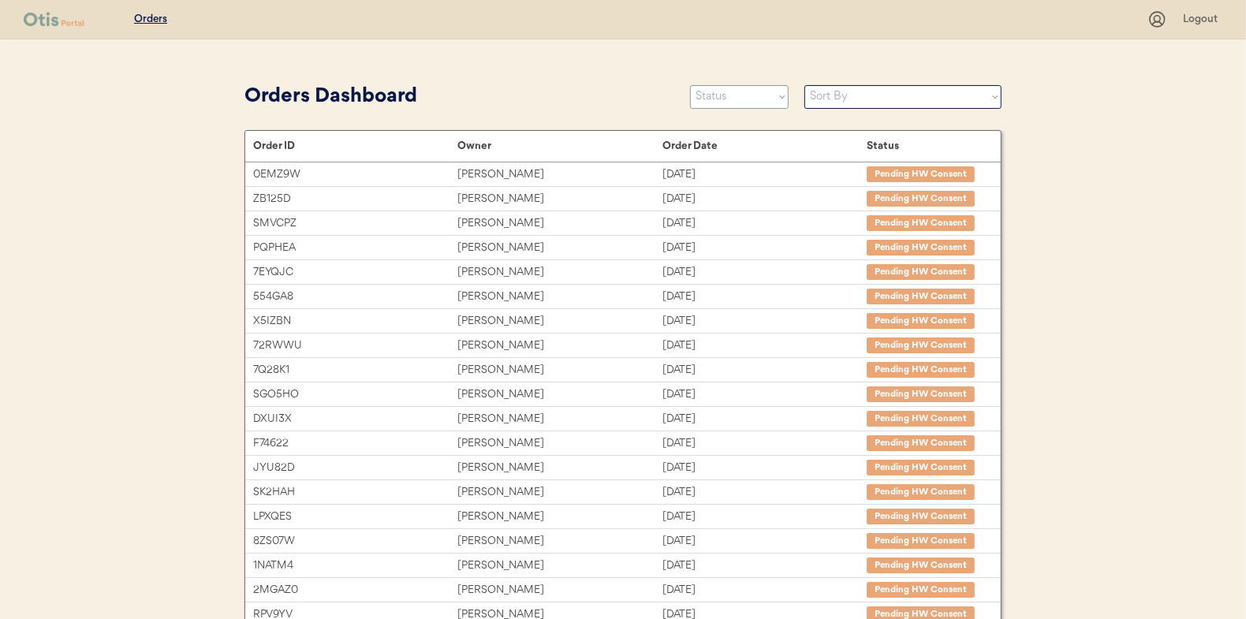
select select ""new""
click at [690, 85] on select "Status On Hold New In Progress Complete Pending HW Consent Canceled" at bounding box center [739, 97] width 99 height 24
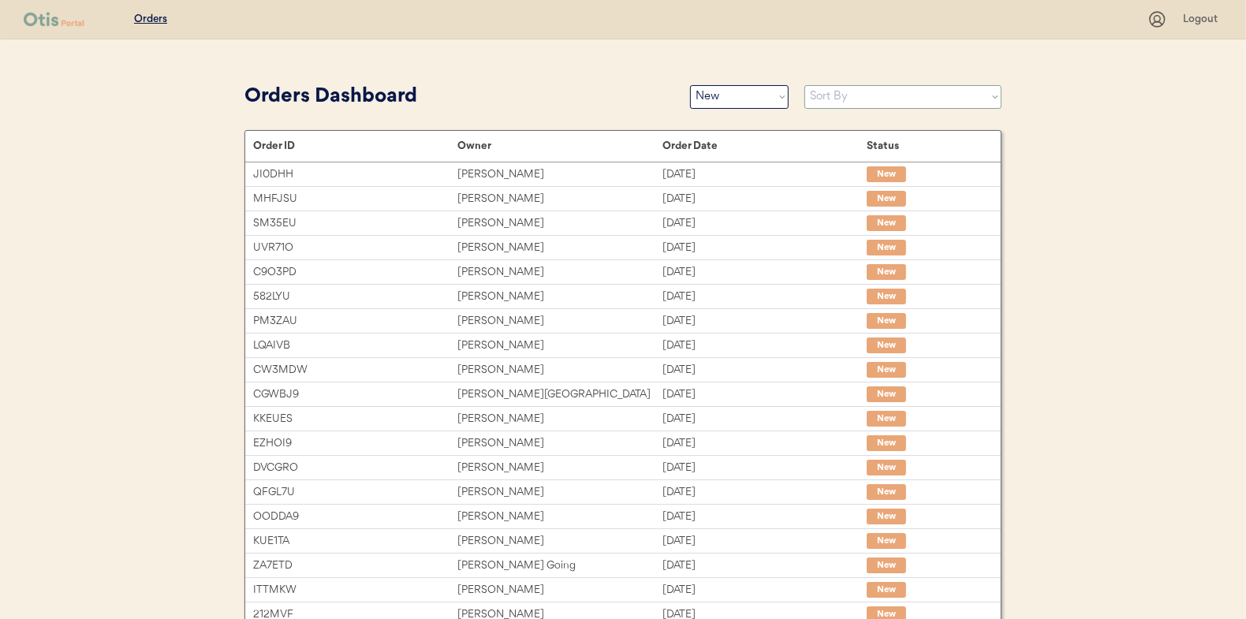
click at [832, 99] on select "Sort By Order Date (Newest → Oldest) Order Date (Oldest → Newest)" at bounding box center [903, 97] width 197 height 24
select select ""Order Date (Oldest → Newest)""
click at [805, 85] on select "Sort By Order Date (Newest → Oldest) Order Date (Oldest → Newest)" at bounding box center [903, 97] width 197 height 24
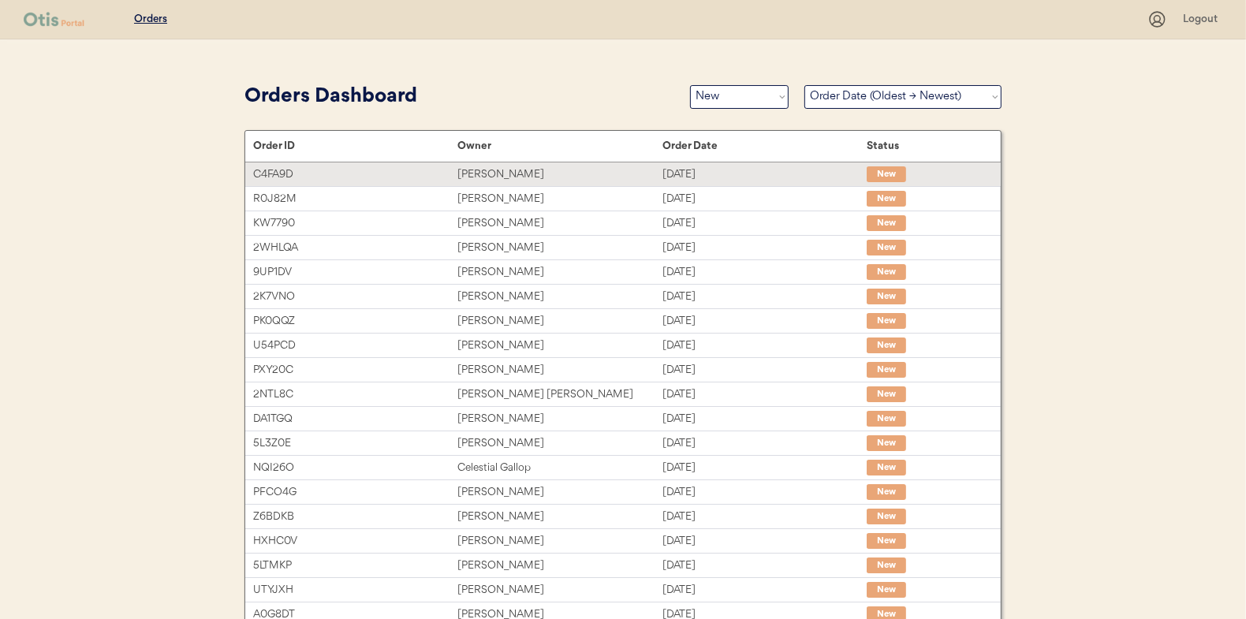
click at [486, 177] on div "[PERSON_NAME]" at bounding box center [560, 175] width 204 height 18
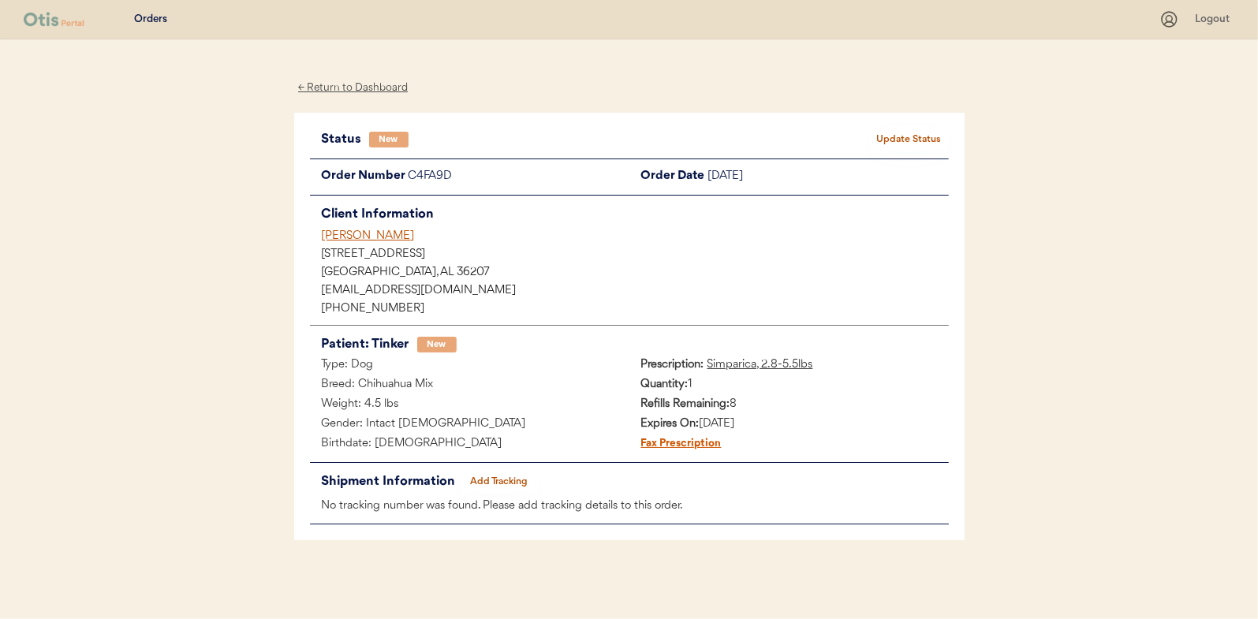
click at [933, 136] on button "Update Status" at bounding box center [909, 140] width 79 height 22
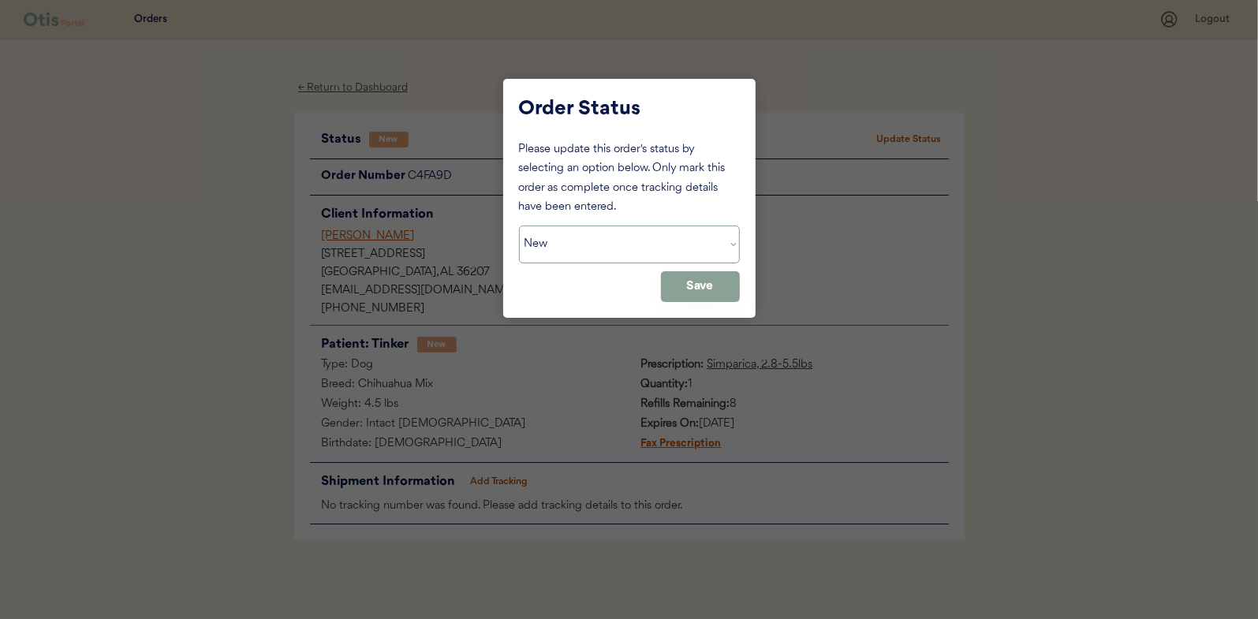
click at [557, 250] on select "Status On Hold New In Progress Complete Pending HW Consent Canceled" at bounding box center [629, 245] width 221 height 38
select select ""in_progress""
click at [519, 226] on select "Status On Hold New In Progress Complete Pending HW Consent Canceled" at bounding box center [629, 245] width 221 height 38
click at [694, 272] on button "Save" at bounding box center [700, 286] width 79 height 31
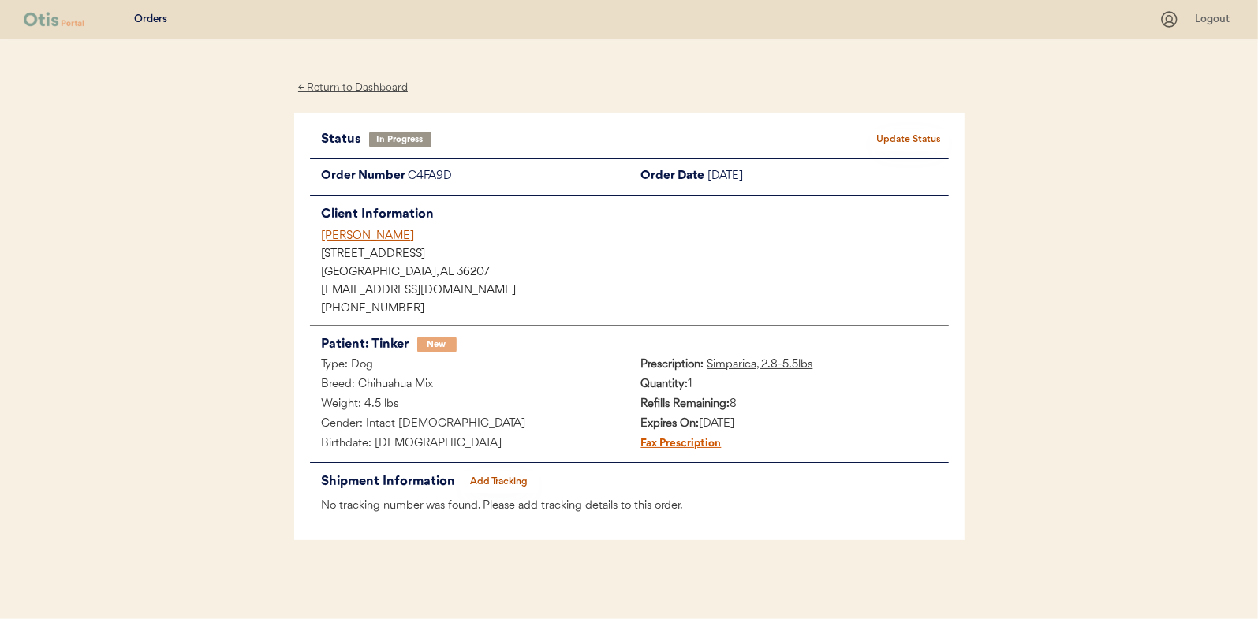
click at [361, 84] on div "← Return to Dashboard" at bounding box center [353, 88] width 118 height 18
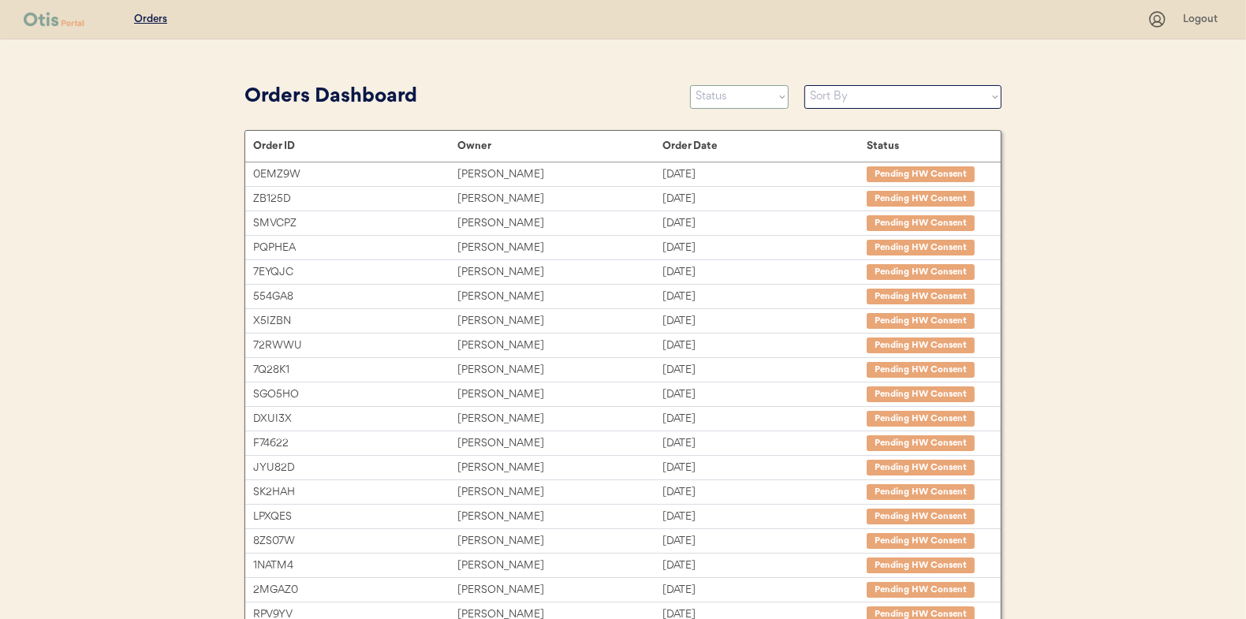
click at [726, 102] on select "Status On Hold New In Progress Complete Pending HW Consent Canceled" at bounding box center [739, 97] width 99 height 24
select select ""new""
click at [690, 85] on select "Status On Hold New In Progress Complete Pending HW Consent Canceled" at bounding box center [739, 97] width 99 height 24
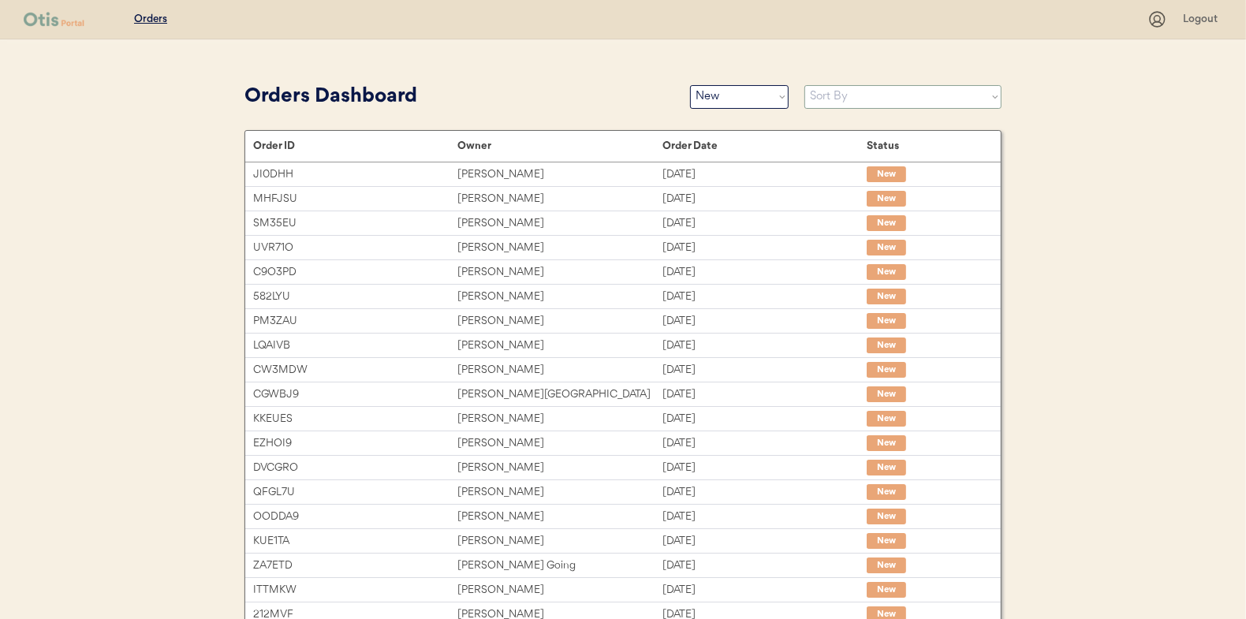
drag, startPoint x: 839, startPoint y: 94, endPoint x: 836, endPoint y: 103, distance: 10.0
click at [839, 94] on select "Sort By Order Date (Newest → Oldest) Order Date (Oldest → Newest)" at bounding box center [903, 97] width 197 height 24
select select ""Order Date (Oldest → Newest)""
click at [805, 85] on select "Sort By Order Date (Newest → Oldest) Order Date (Oldest → Newest)" at bounding box center [903, 97] width 197 height 24
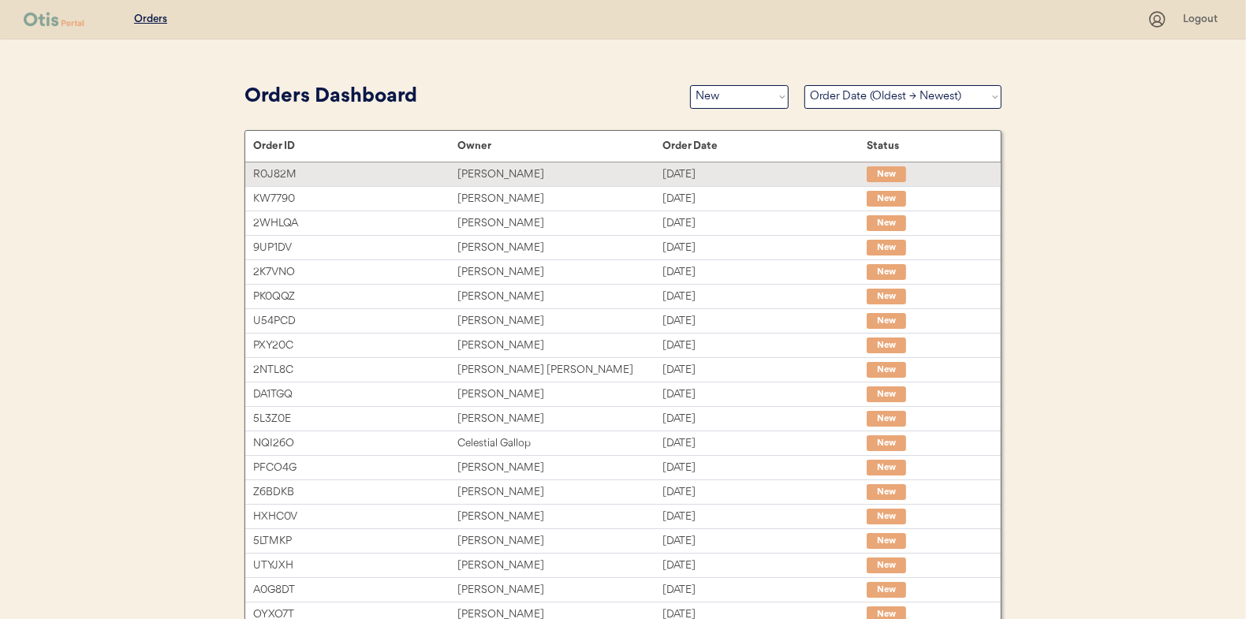
click at [489, 171] on div "DeEtta Brown" at bounding box center [560, 175] width 204 height 18
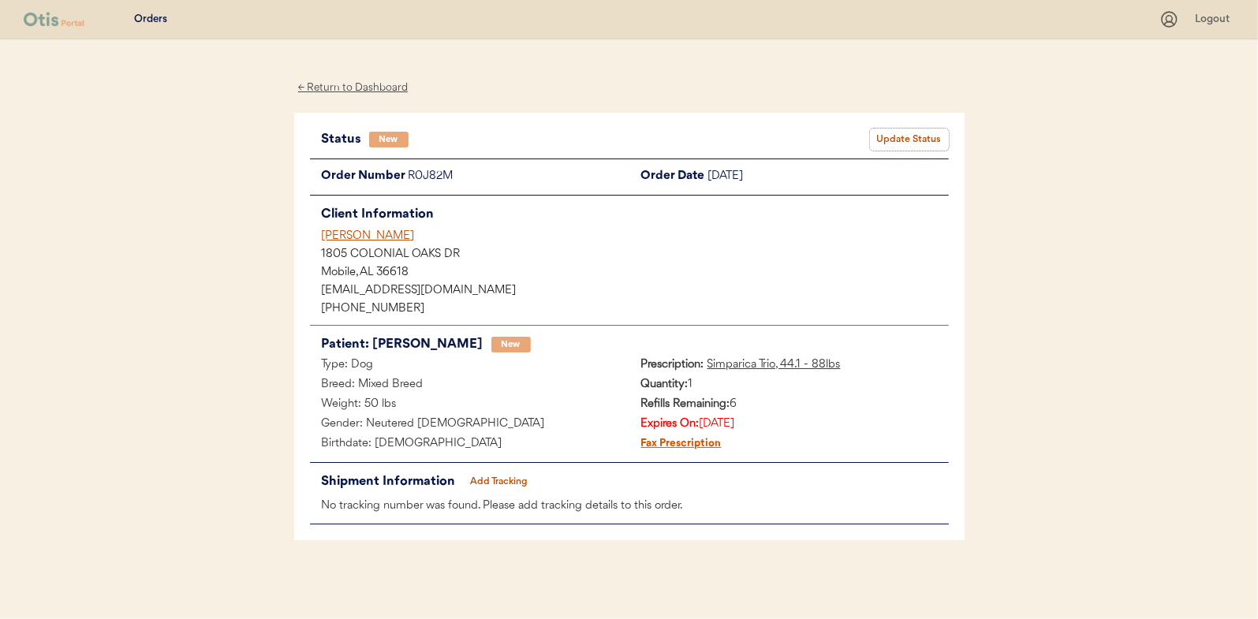
click at [934, 133] on button "Update Status" at bounding box center [909, 140] width 79 height 22
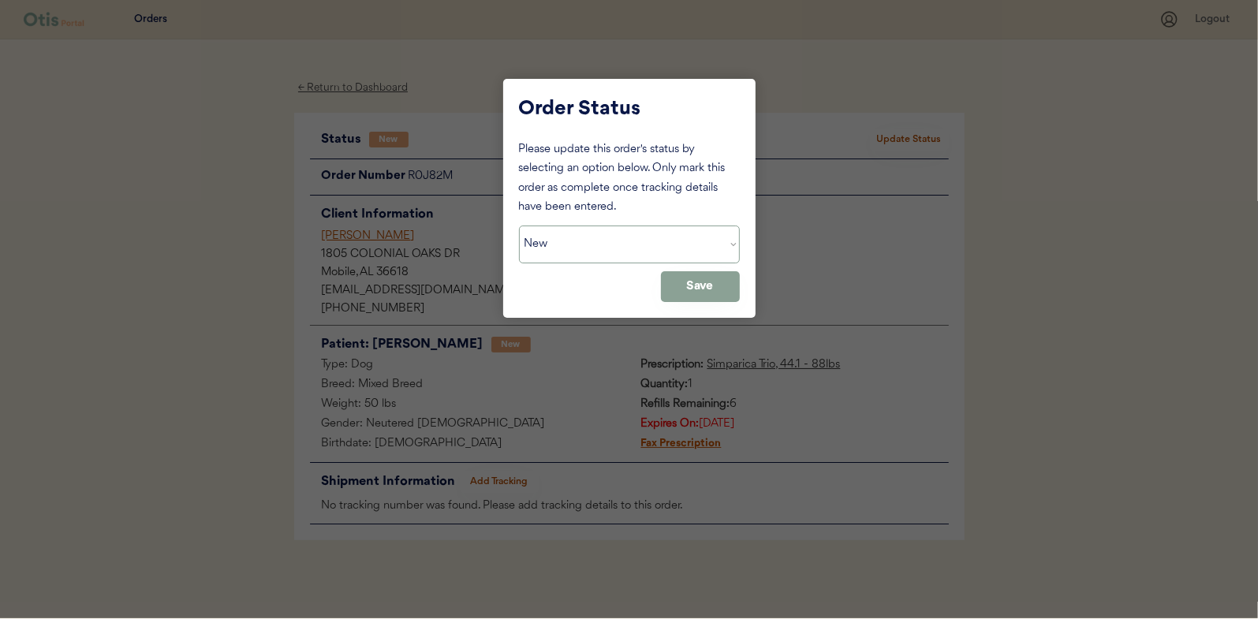
click at [616, 234] on select "Status On Hold New In Progress Complete Pending HW Consent Canceled" at bounding box center [629, 245] width 221 height 38
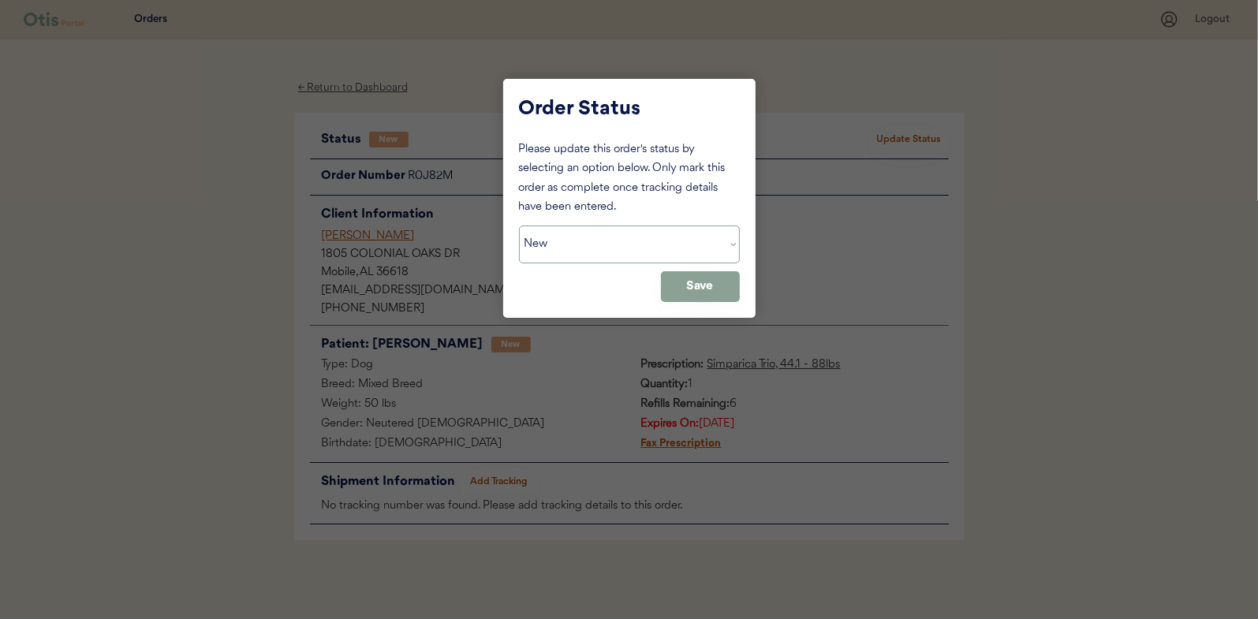
select select ""in_progress""
click at [519, 226] on select "Status On Hold New In Progress Complete Pending HW Consent Canceled" at bounding box center [629, 245] width 221 height 38
click at [707, 291] on button "Save" at bounding box center [700, 286] width 79 height 31
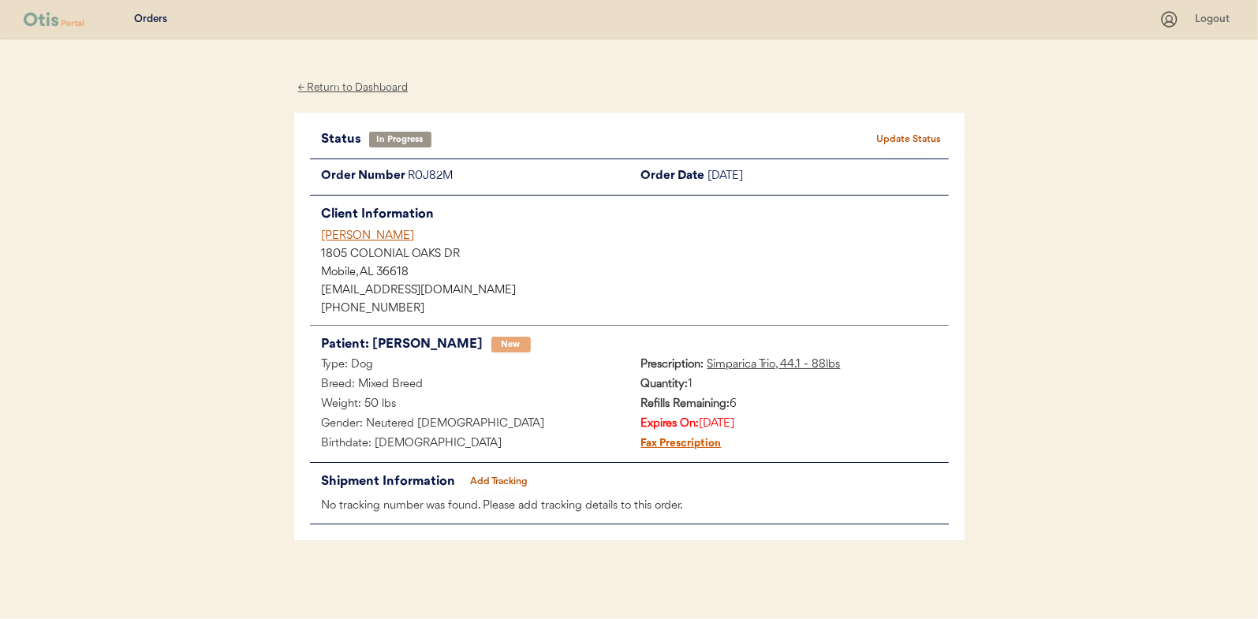
click at [346, 88] on div "← Return to Dashboard" at bounding box center [353, 88] width 118 height 18
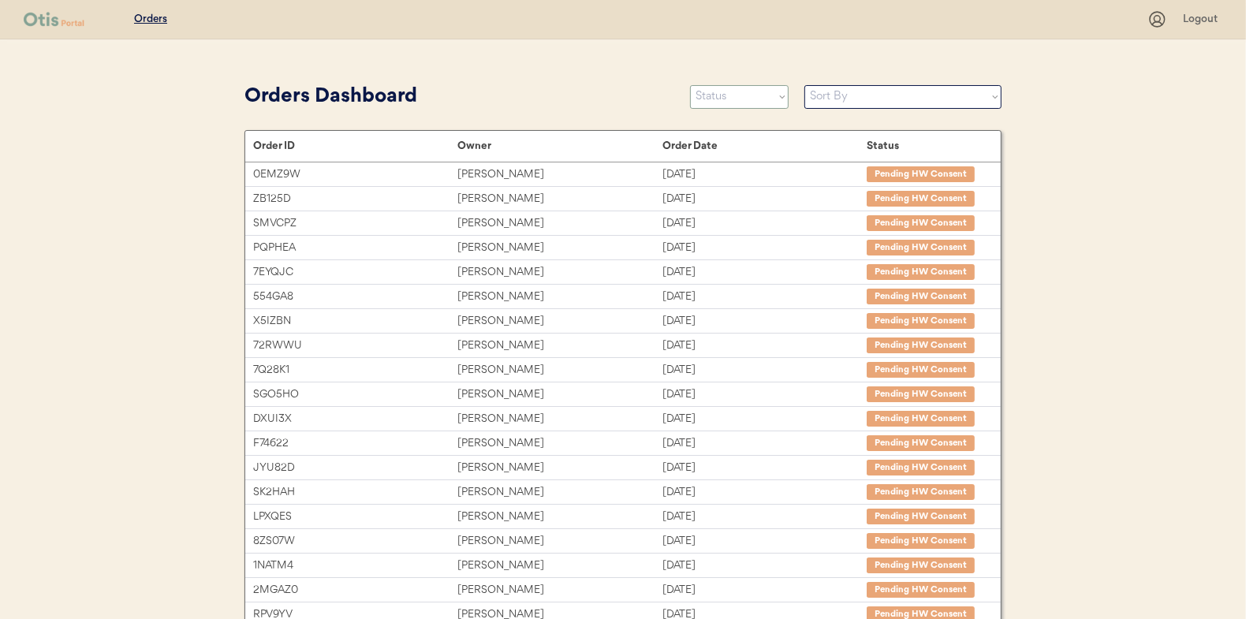
click at [711, 102] on select "Status On Hold New In Progress Complete Pending HW Consent Canceled" at bounding box center [739, 97] width 99 height 24
select select ""new""
click at [690, 85] on select "Status On Hold New In Progress Complete Pending HW Consent Canceled" at bounding box center [739, 97] width 99 height 24
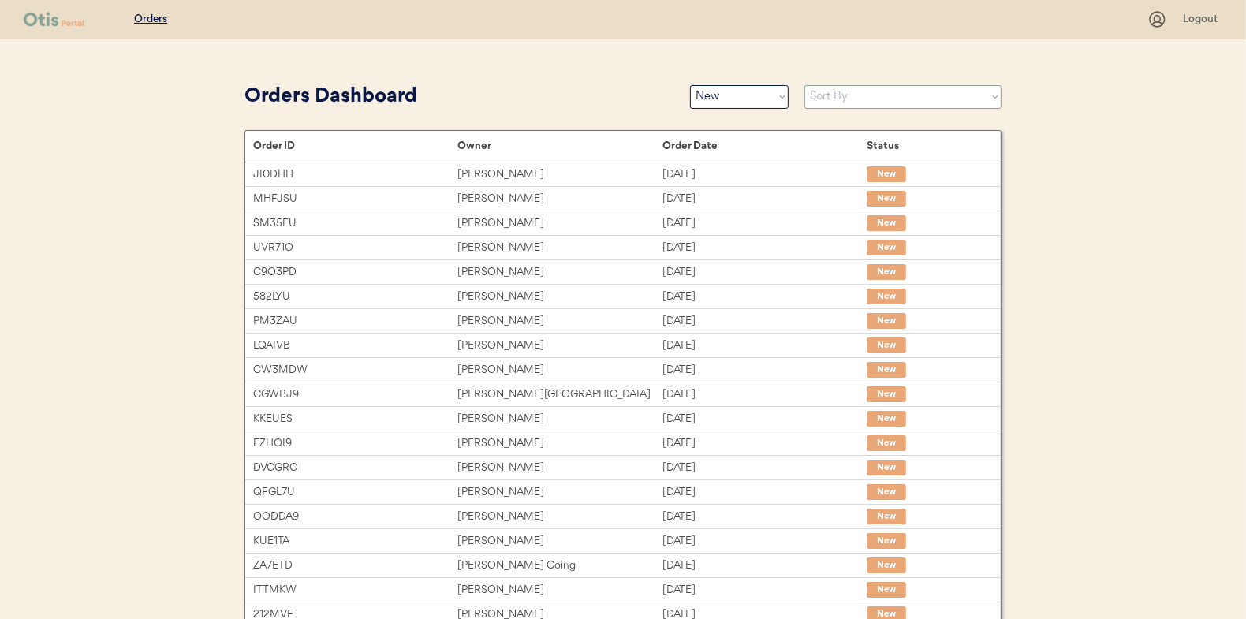
click at [840, 98] on select "Sort By Order Date (Newest → Oldest) Order Date (Oldest → Newest)" at bounding box center [903, 97] width 197 height 24
select select ""Order Date (Oldest → Newest)""
click at [805, 85] on select "Sort By Order Date (Newest → Oldest) Order Date (Oldest → Newest)" at bounding box center [903, 97] width 197 height 24
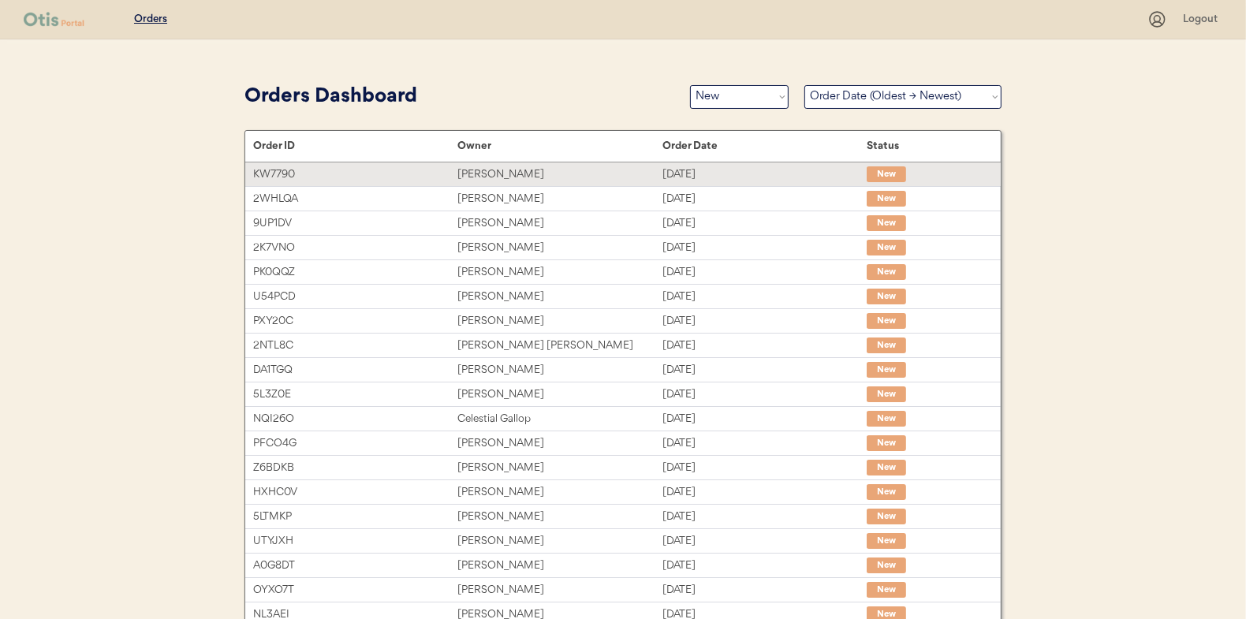
click at [484, 171] on div "Judy Howard" at bounding box center [560, 175] width 204 height 18
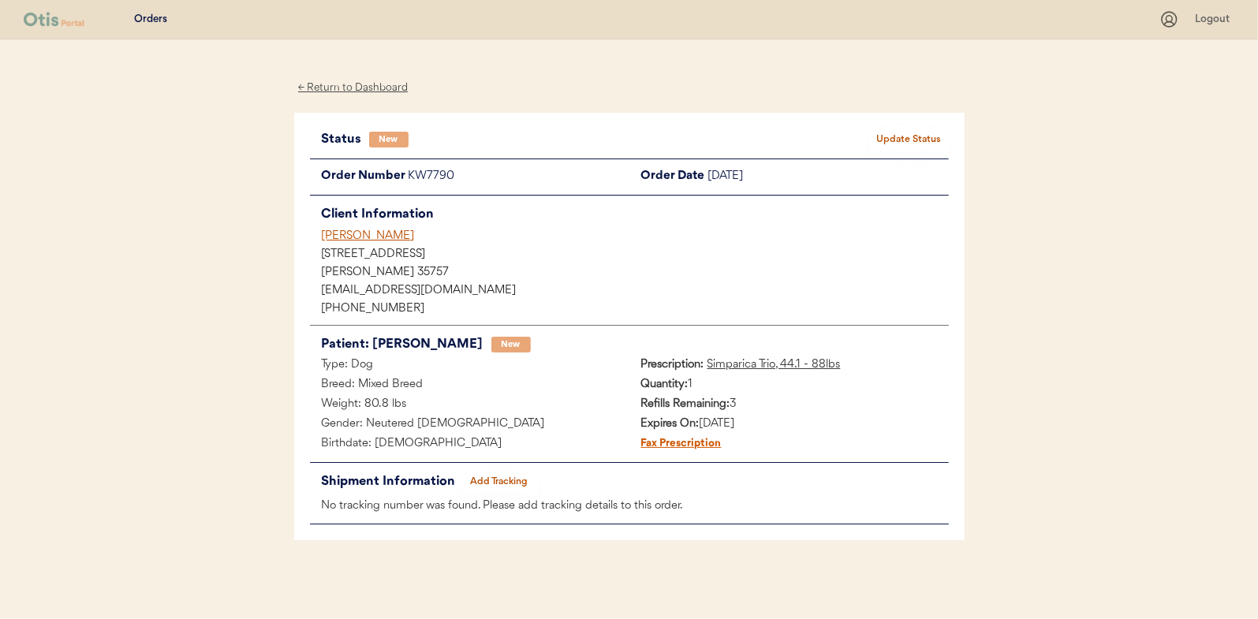
click at [898, 140] on button "Update Status" at bounding box center [909, 140] width 79 height 22
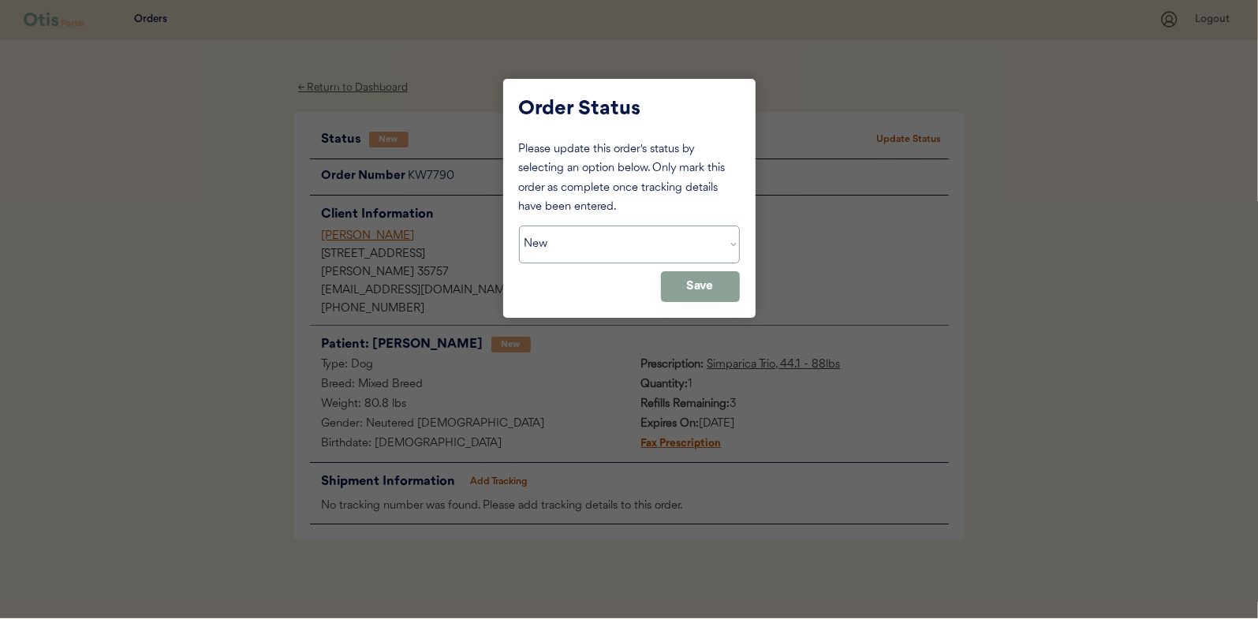
click at [595, 241] on select "Status On Hold New In Progress Complete Pending HW Consent Canceled" at bounding box center [629, 245] width 221 height 38
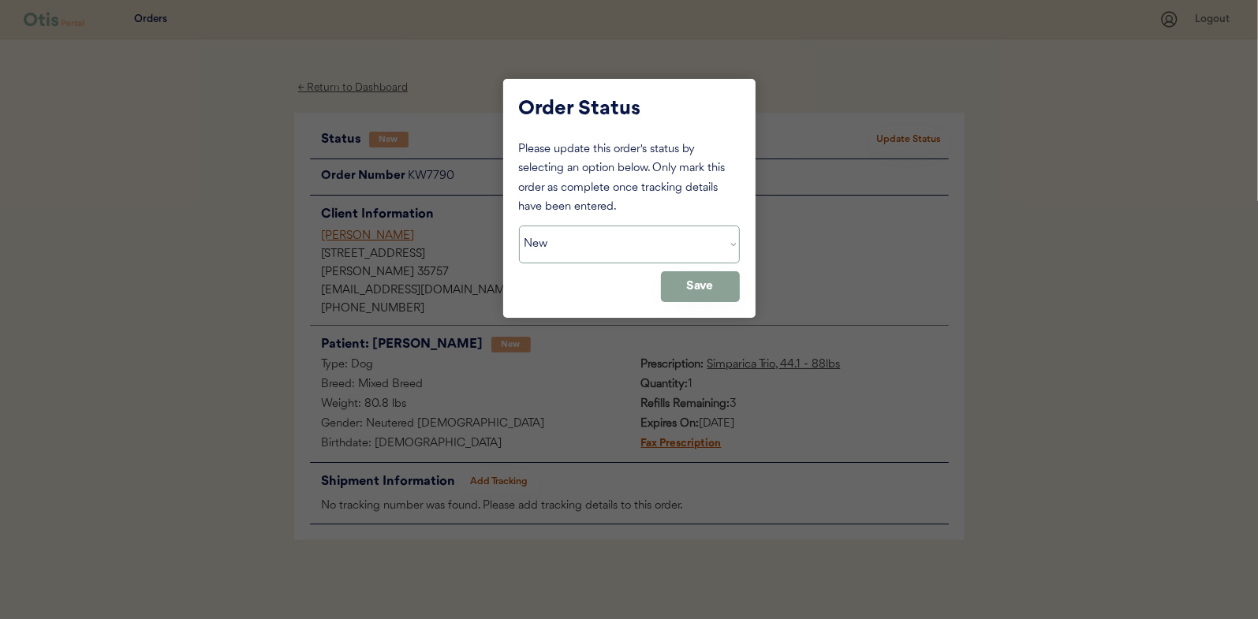
select select ""in_progress""
click at [519, 226] on select "Status On Hold New In Progress Complete Pending HW Consent Canceled" at bounding box center [629, 245] width 221 height 38
click at [724, 288] on button "Save" at bounding box center [700, 286] width 79 height 31
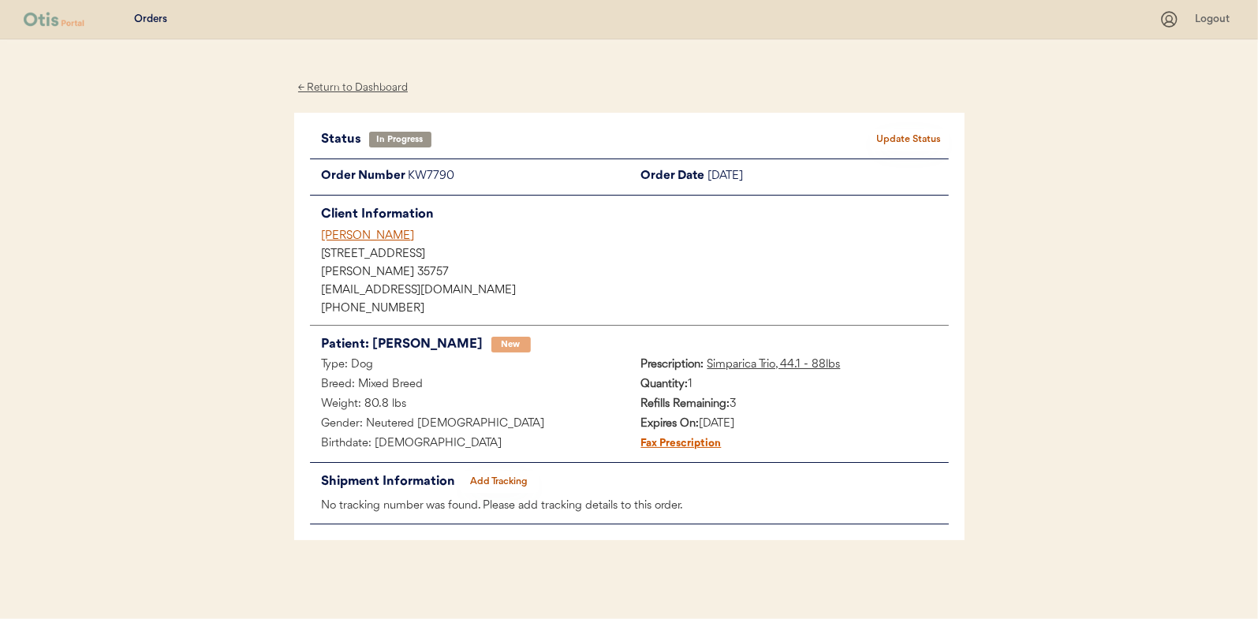
click at [331, 86] on div "← Return to Dashboard" at bounding box center [353, 88] width 118 height 18
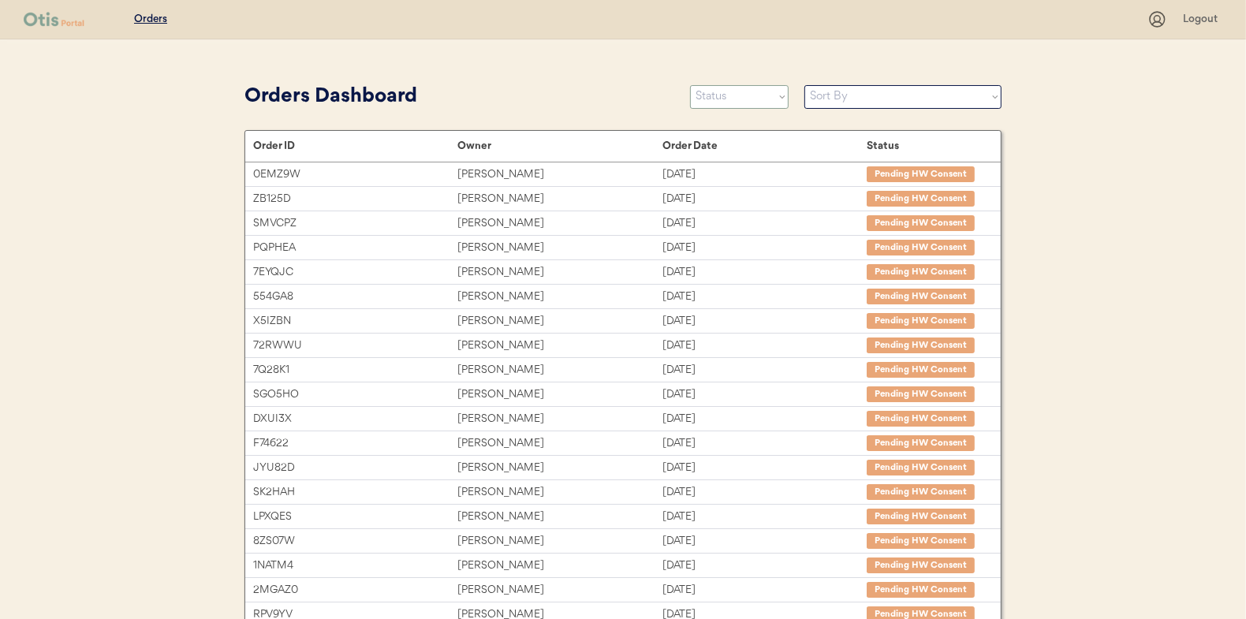
click at [754, 102] on select "Status On Hold New In Progress Complete Pending HW Consent Canceled" at bounding box center [739, 97] width 99 height 24
select select ""new""
click at [690, 85] on select "Status On Hold New In Progress Complete Pending HW Consent Canceled" at bounding box center [739, 97] width 99 height 24
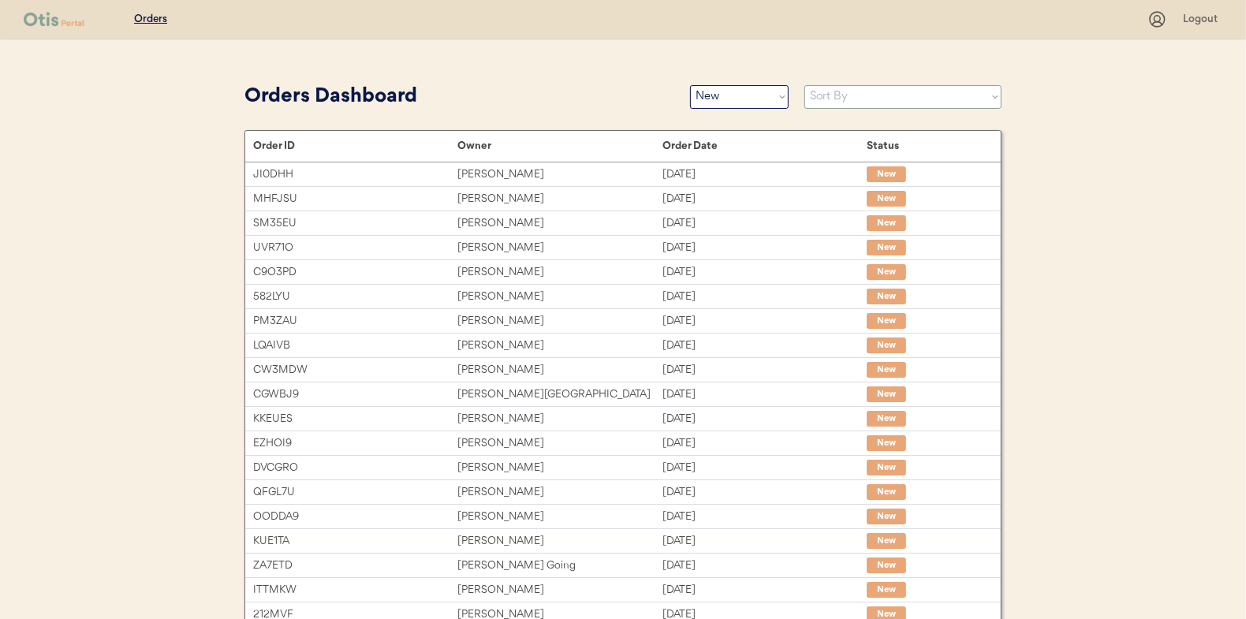
click at [855, 99] on select "Sort By Order Date (Newest → Oldest) Order Date (Oldest → Newest)" at bounding box center [903, 97] width 197 height 24
select select ""Order Date (Oldest → Newest)""
click at [805, 85] on select "Sort By Order Date (Newest → Oldest) Order Date (Oldest → Newest)" at bounding box center [903, 97] width 197 height 24
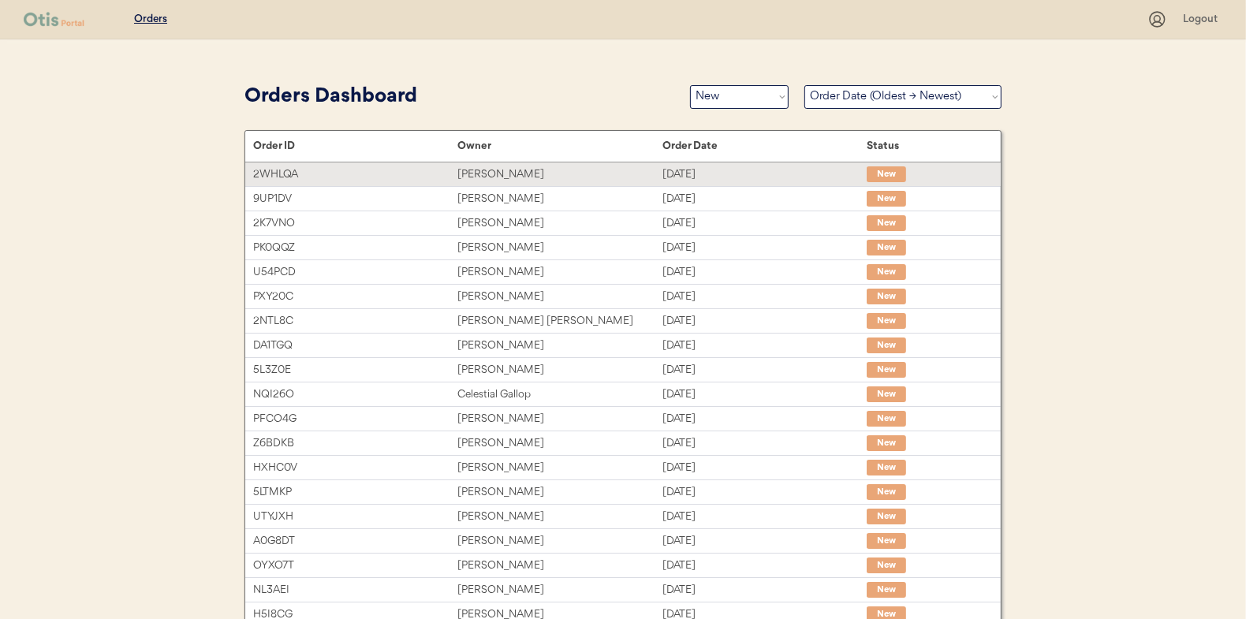
click at [499, 170] on div "[PERSON_NAME]" at bounding box center [560, 175] width 204 height 18
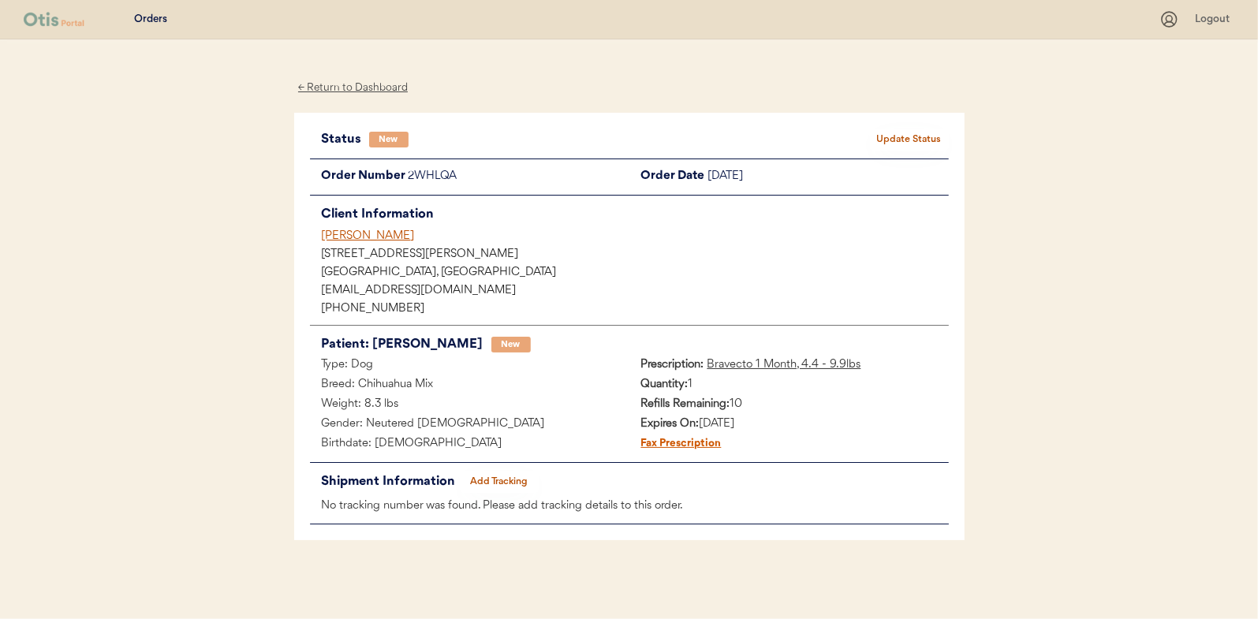
click at [925, 141] on button "Update Status" at bounding box center [909, 140] width 79 height 22
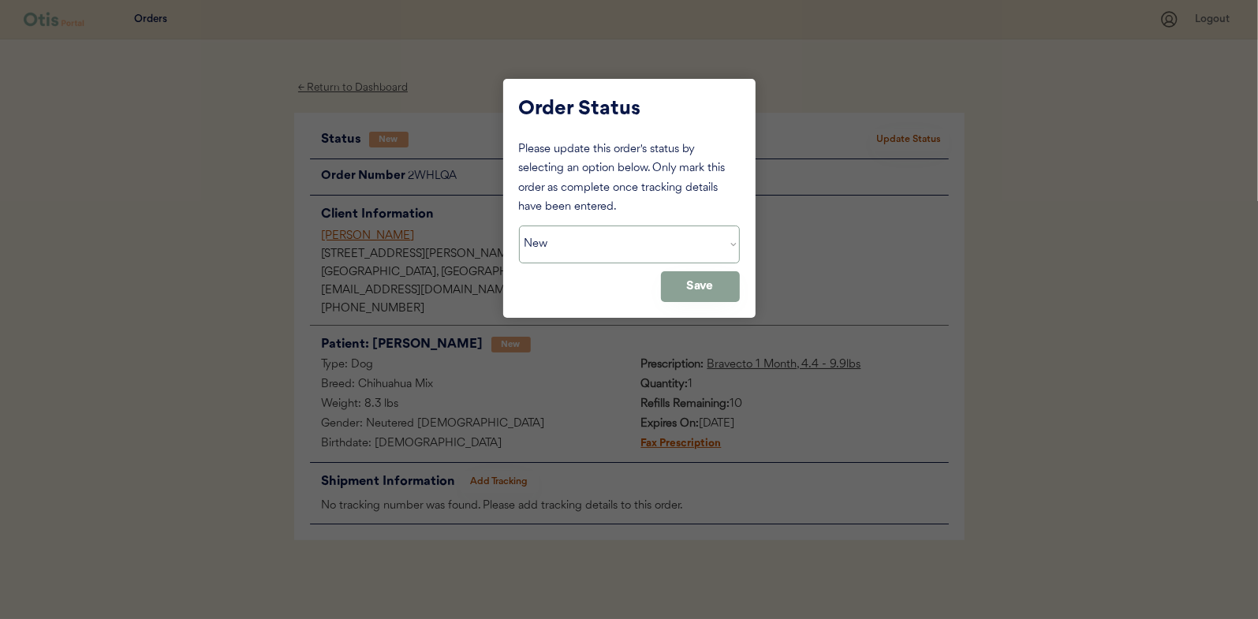
click at [565, 232] on select "Status On Hold New In Progress Complete Pending HW Consent Canceled" at bounding box center [629, 245] width 221 height 38
select select ""in_progress""
click at [519, 226] on select "Status On Hold New In Progress Complete Pending HW Consent Canceled" at bounding box center [629, 245] width 221 height 38
click at [693, 279] on button "Save" at bounding box center [700, 286] width 79 height 31
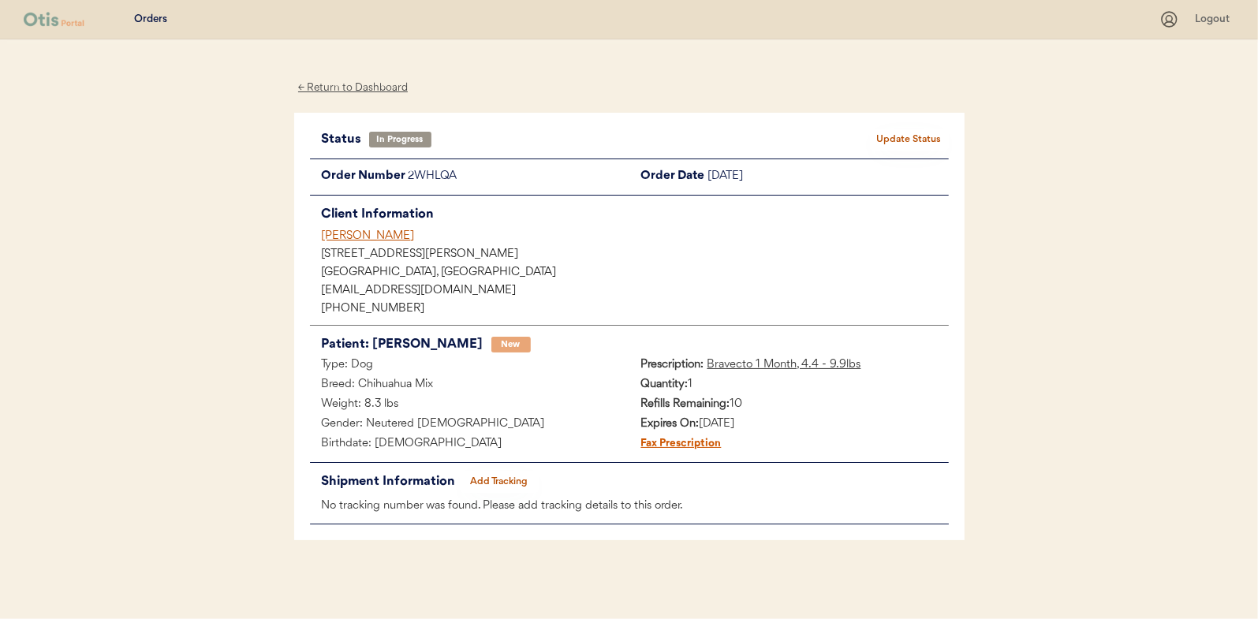
click at [342, 84] on div "← Return to Dashboard" at bounding box center [353, 88] width 118 height 18
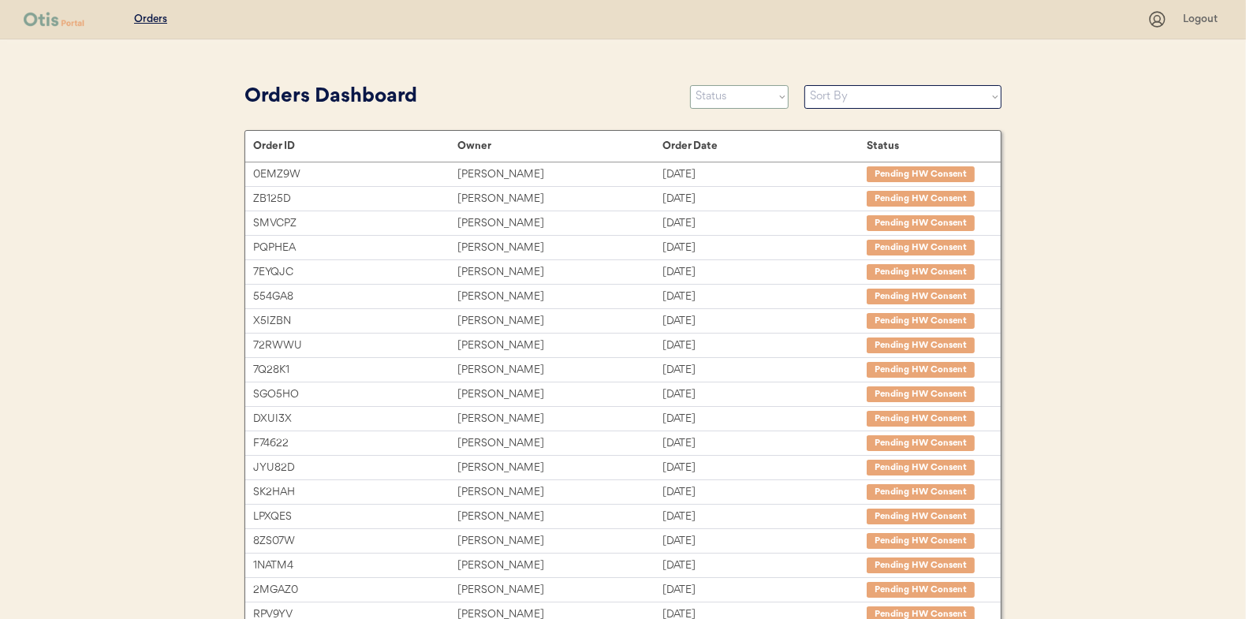
click at [739, 102] on select "Status On Hold New In Progress Complete Pending HW Consent Canceled" at bounding box center [739, 97] width 99 height 24
select select ""new""
click at [690, 85] on select "Status On Hold New In Progress Complete Pending HW Consent Canceled" at bounding box center [739, 97] width 99 height 24
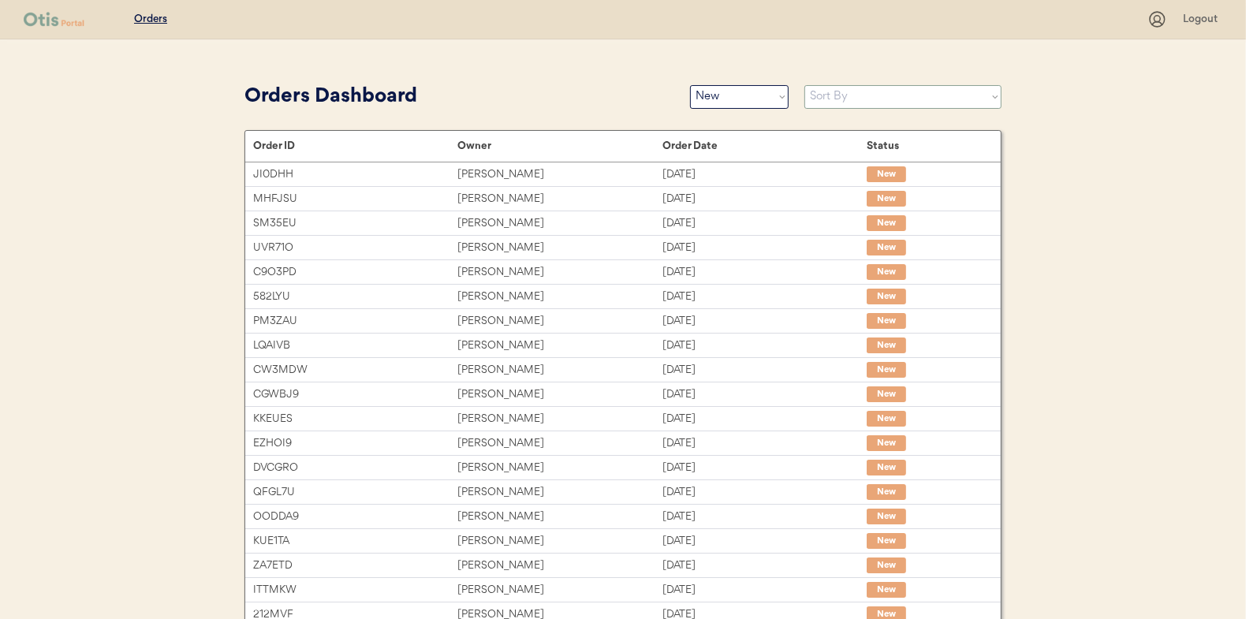
click at [826, 97] on select "Sort By Order Date (Newest → Oldest) Order Date (Oldest → Newest)" at bounding box center [903, 97] width 197 height 24
select select ""Order Date (Oldest → Newest)""
click at [805, 85] on select "Sort By Order Date (Newest → Oldest) Order Date (Oldest → Newest)" at bounding box center [903, 97] width 197 height 24
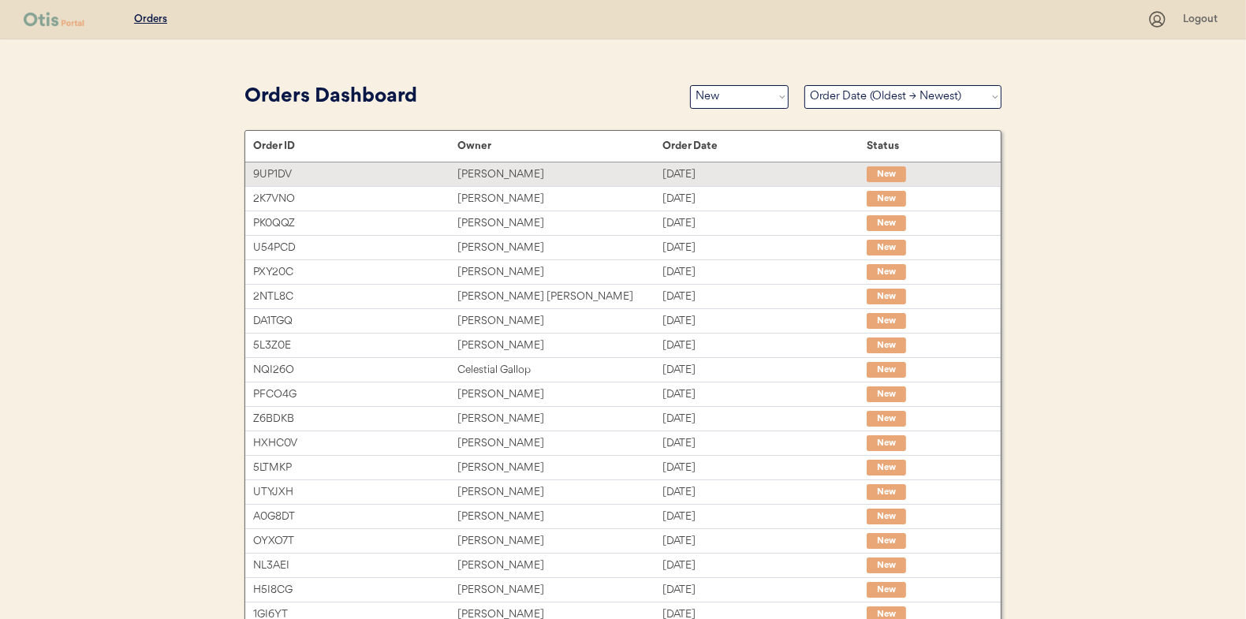
click at [480, 169] on div "[PERSON_NAME]" at bounding box center [560, 175] width 204 height 18
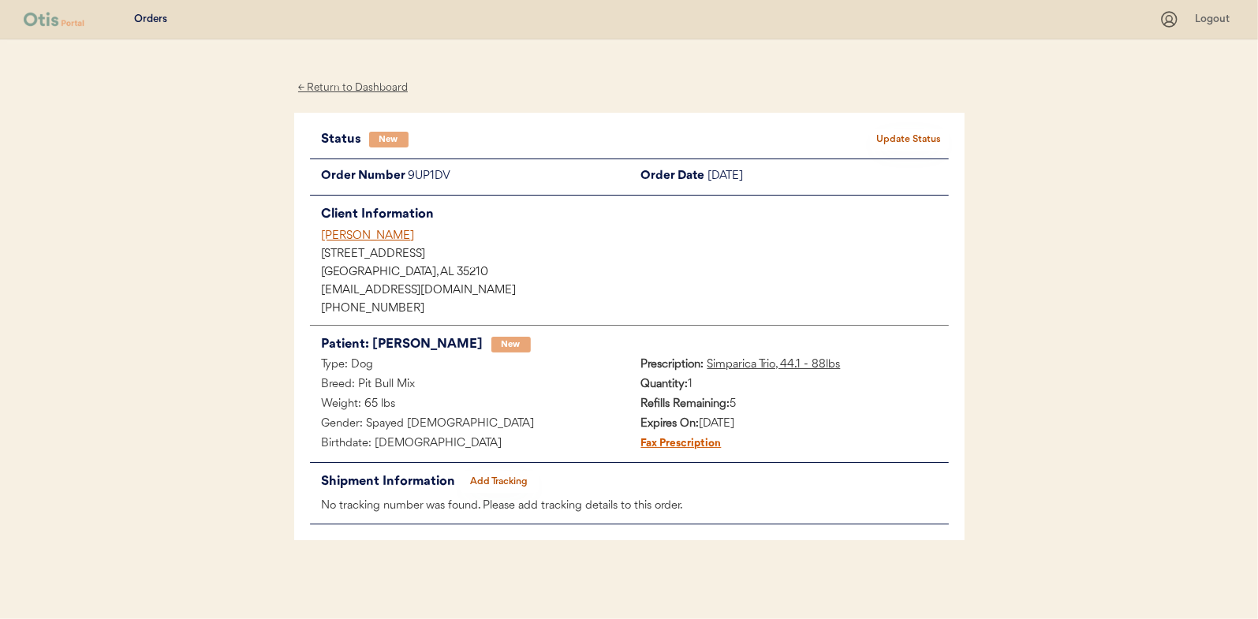
click at [916, 133] on button "Update Status" at bounding box center [909, 140] width 79 height 22
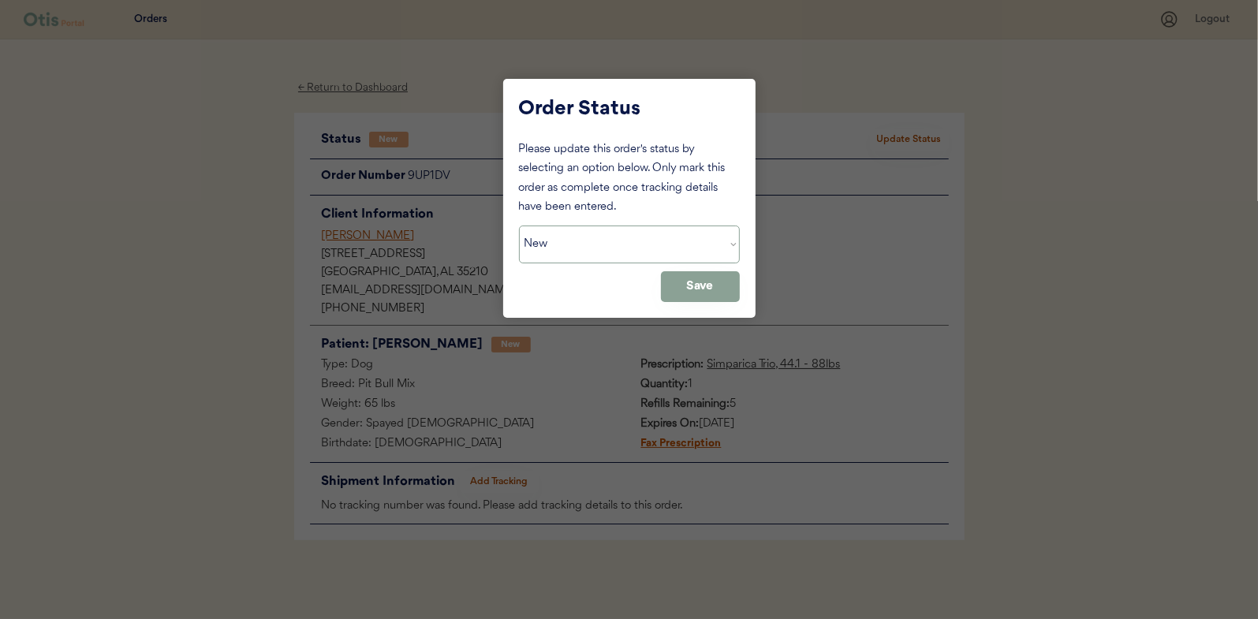
click at [559, 245] on select "Status On Hold New In Progress Complete Pending HW Consent Canceled" at bounding box center [629, 245] width 221 height 38
select select ""in_progress""
click at [519, 226] on select "Status On Hold New In Progress Complete Pending HW Consent Canceled" at bounding box center [629, 245] width 221 height 38
click at [721, 290] on button "Save" at bounding box center [700, 286] width 79 height 31
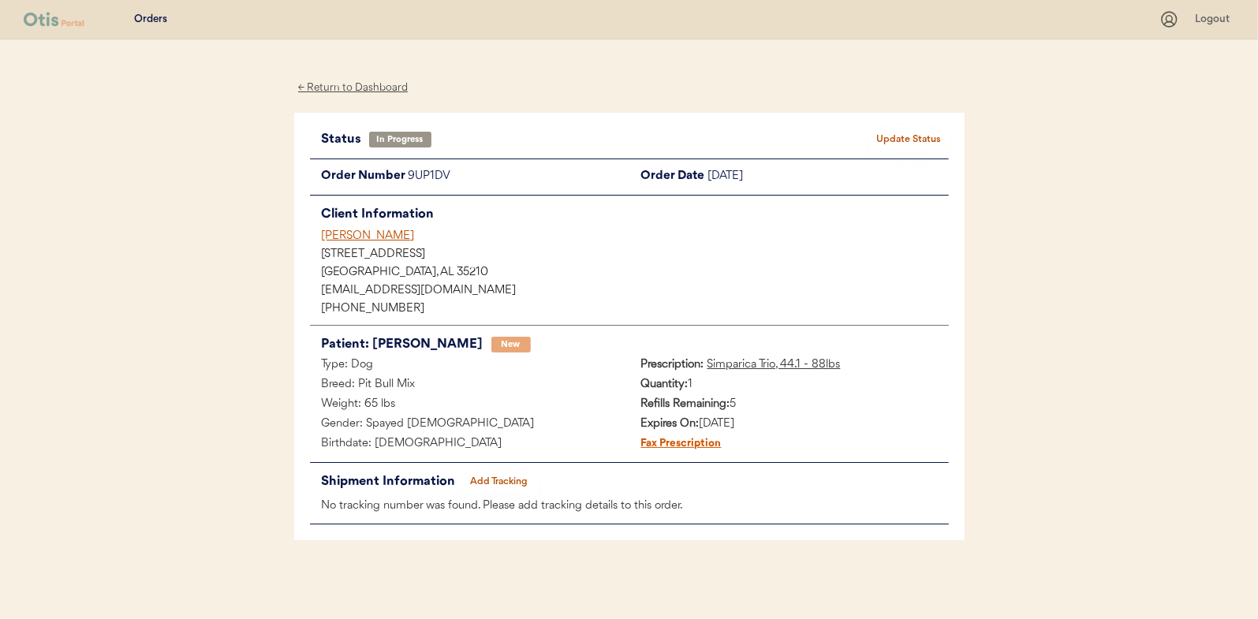
click at [379, 82] on div "← Return to Dashboard" at bounding box center [353, 88] width 118 height 18
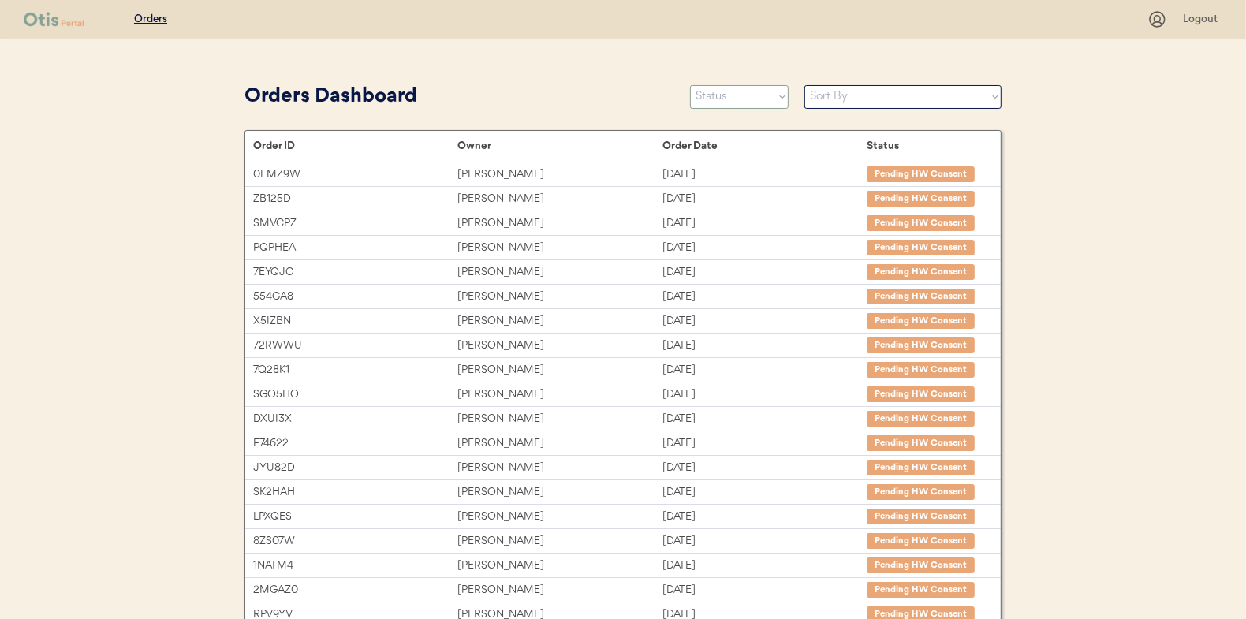
click at [741, 97] on select "Status On Hold New In Progress Complete Pending HW Consent Canceled" at bounding box center [739, 97] width 99 height 24
select select ""new""
click at [690, 85] on select "Status On Hold New In Progress Complete Pending HW Consent Canceled" at bounding box center [739, 97] width 99 height 24
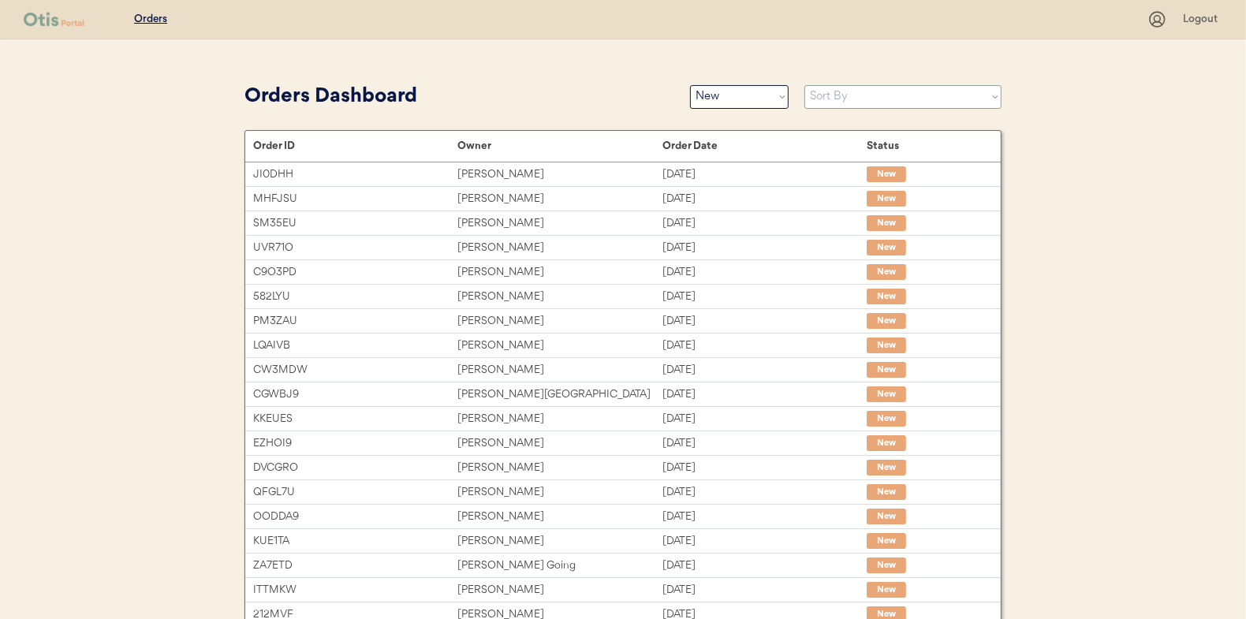
click at [838, 101] on select "Sort By Order Date (Newest → Oldest) Order Date (Oldest → Newest)" at bounding box center [903, 97] width 197 height 24
select select ""Order Date (Oldest → Newest)""
click at [805, 85] on select "Sort By Order Date (Newest → Oldest) Order Date (Oldest → Newest)" at bounding box center [903, 97] width 197 height 24
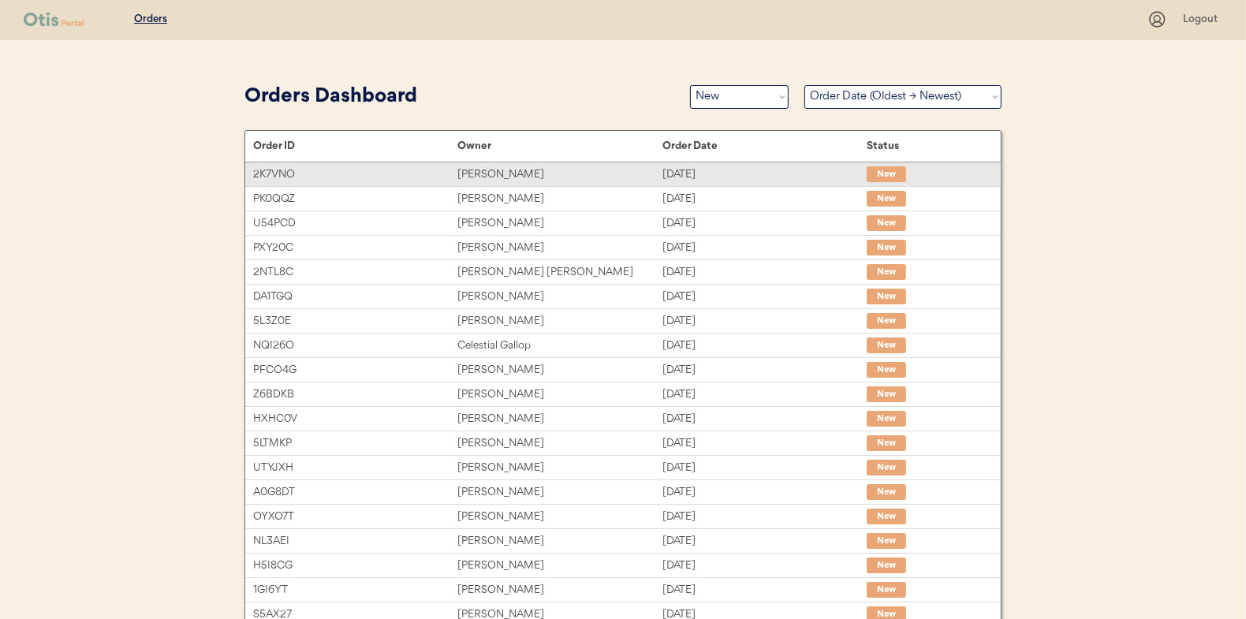
click at [495, 176] on div "[PERSON_NAME]" at bounding box center [560, 175] width 204 height 18
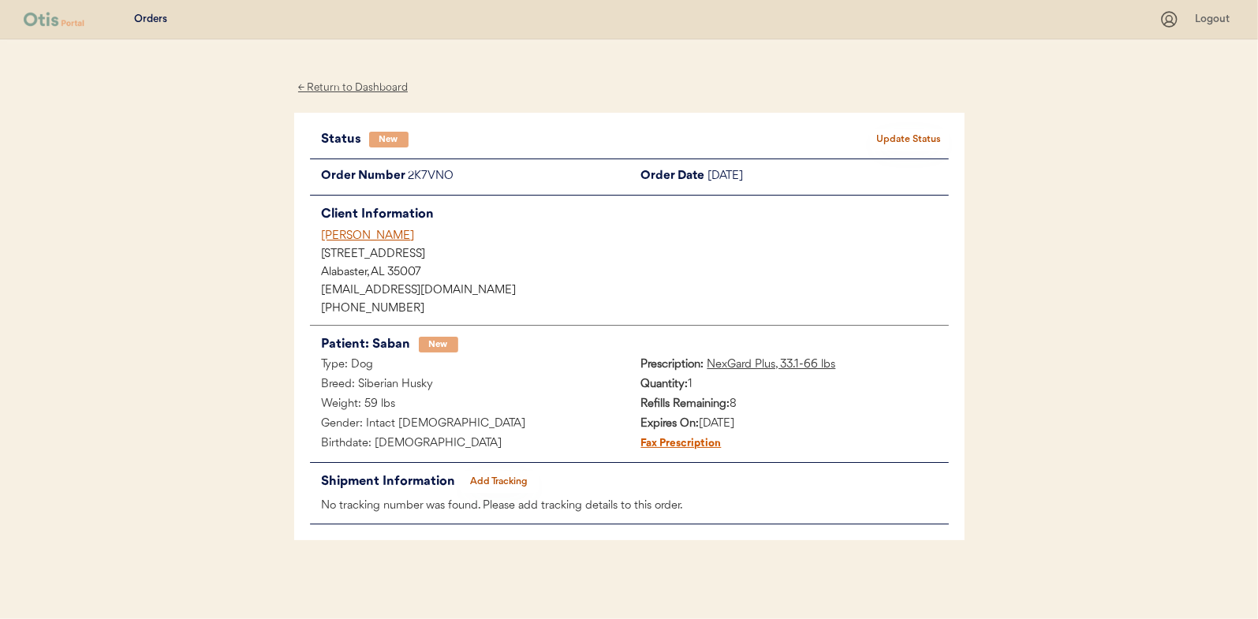
click at [917, 138] on button "Update Status" at bounding box center [909, 140] width 79 height 22
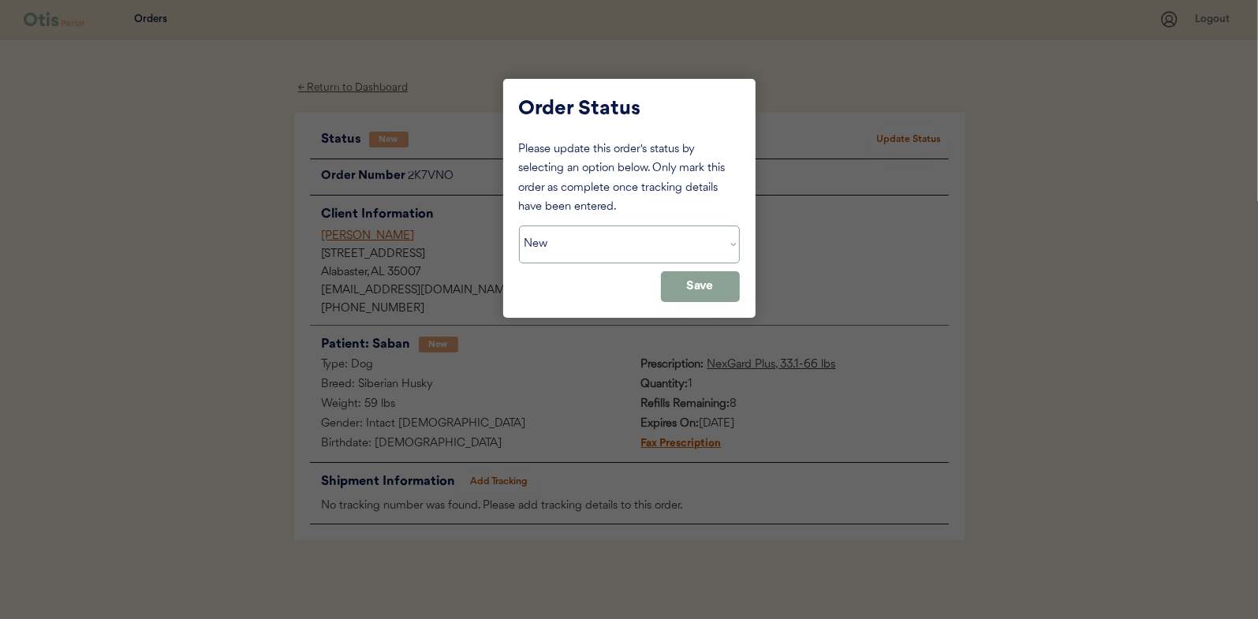
click at [576, 251] on select "Status On Hold New In Progress Complete Pending HW Consent Canceled" at bounding box center [629, 245] width 221 height 38
select select ""in_progress""
click at [519, 226] on select "Status On Hold New In Progress Complete Pending HW Consent Canceled" at bounding box center [629, 245] width 221 height 38
click at [708, 282] on button "Save" at bounding box center [700, 286] width 79 height 31
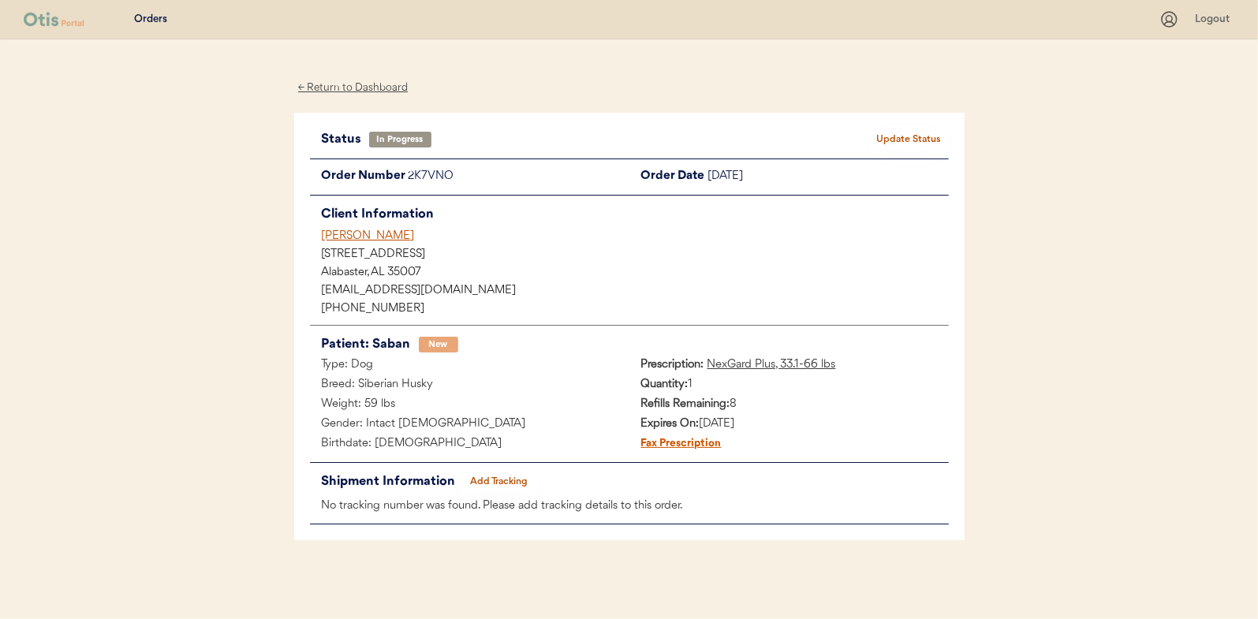
click at [360, 83] on div "← Return to Dashboard" at bounding box center [353, 88] width 118 height 18
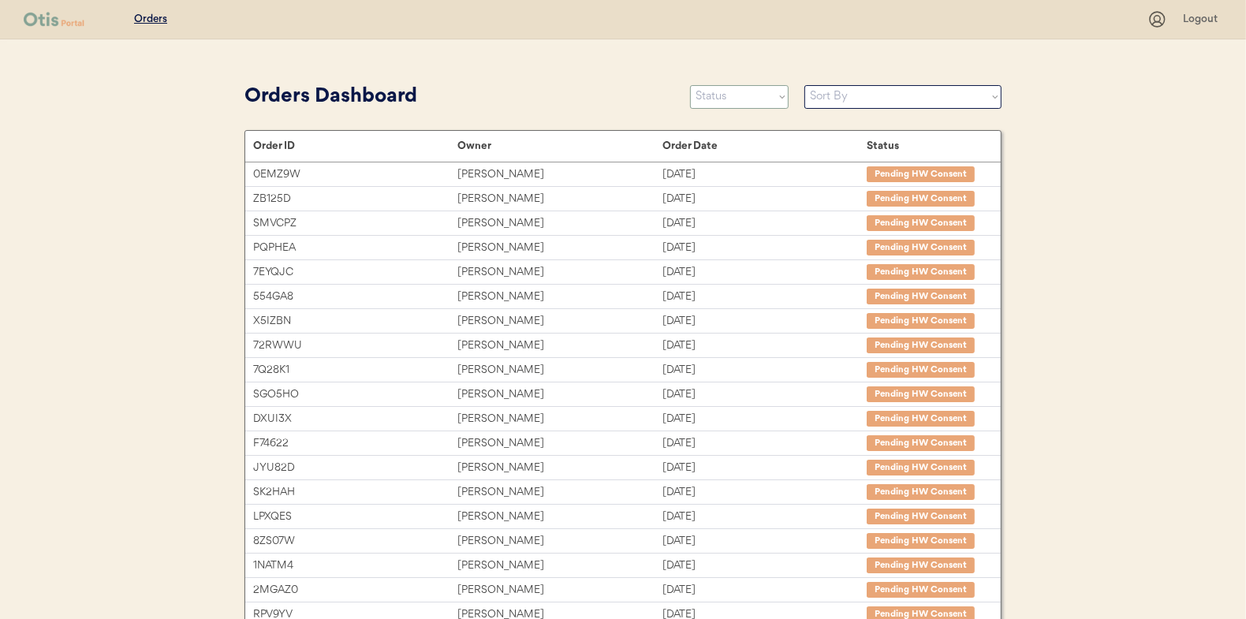
click at [731, 99] on select "Status On Hold New In Progress Complete Pending HW Consent Canceled" at bounding box center [739, 97] width 99 height 24
select select ""new""
click at [690, 85] on select "Status On Hold New In Progress Complete Pending HW Consent Canceled" at bounding box center [739, 97] width 99 height 24
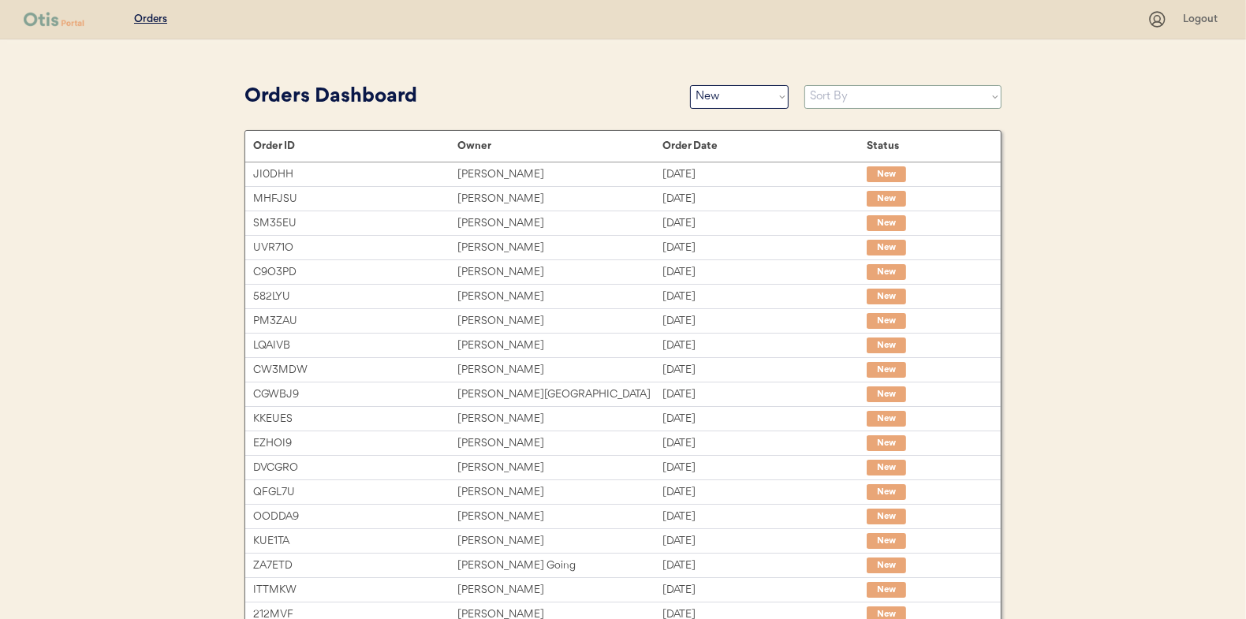
click at [832, 96] on select "Sort By Order Date (Newest → Oldest) Order Date (Oldest → Newest)" at bounding box center [903, 97] width 197 height 24
select select ""Order Date (Oldest → Newest)""
click at [805, 85] on select "Sort By Order Date (Newest → Oldest) Order Date (Oldest → Newest)" at bounding box center [903, 97] width 197 height 24
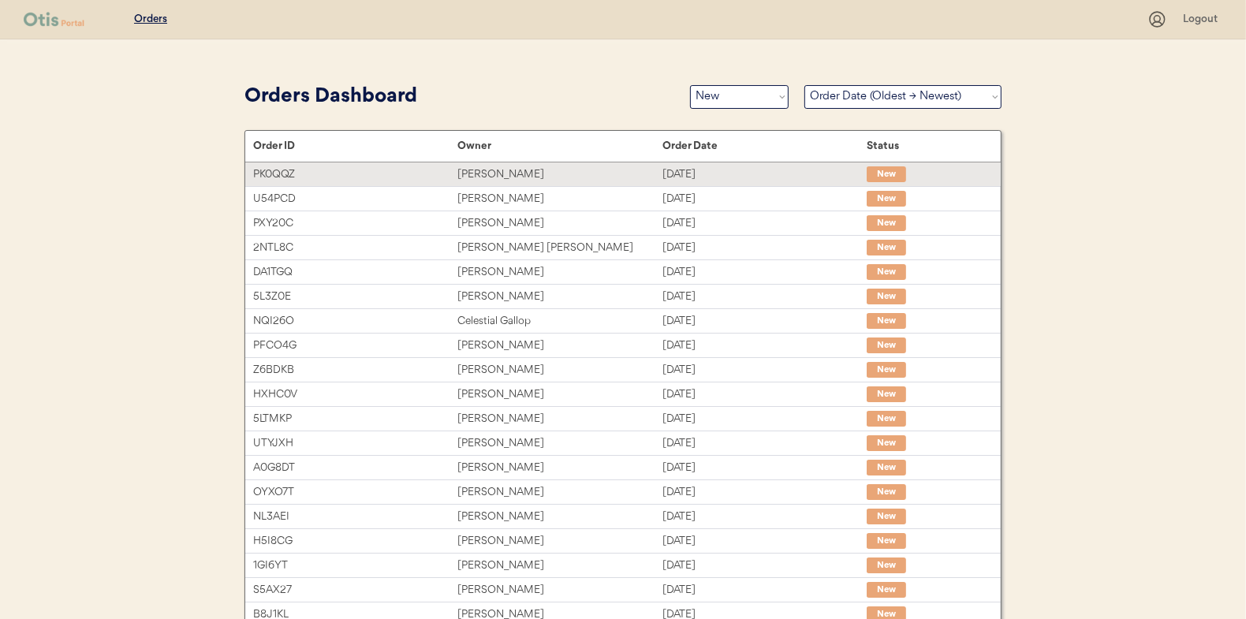
click at [492, 174] on div "[PERSON_NAME]" at bounding box center [560, 175] width 204 height 18
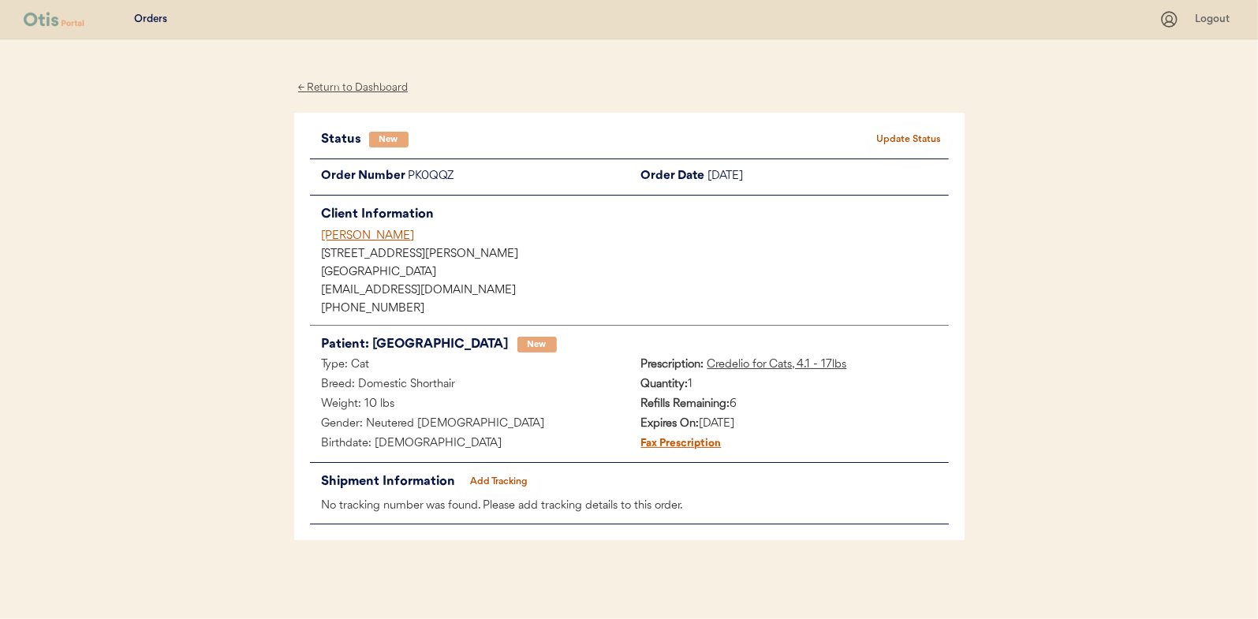
click at [910, 131] on button "Update Status" at bounding box center [909, 140] width 79 height 22
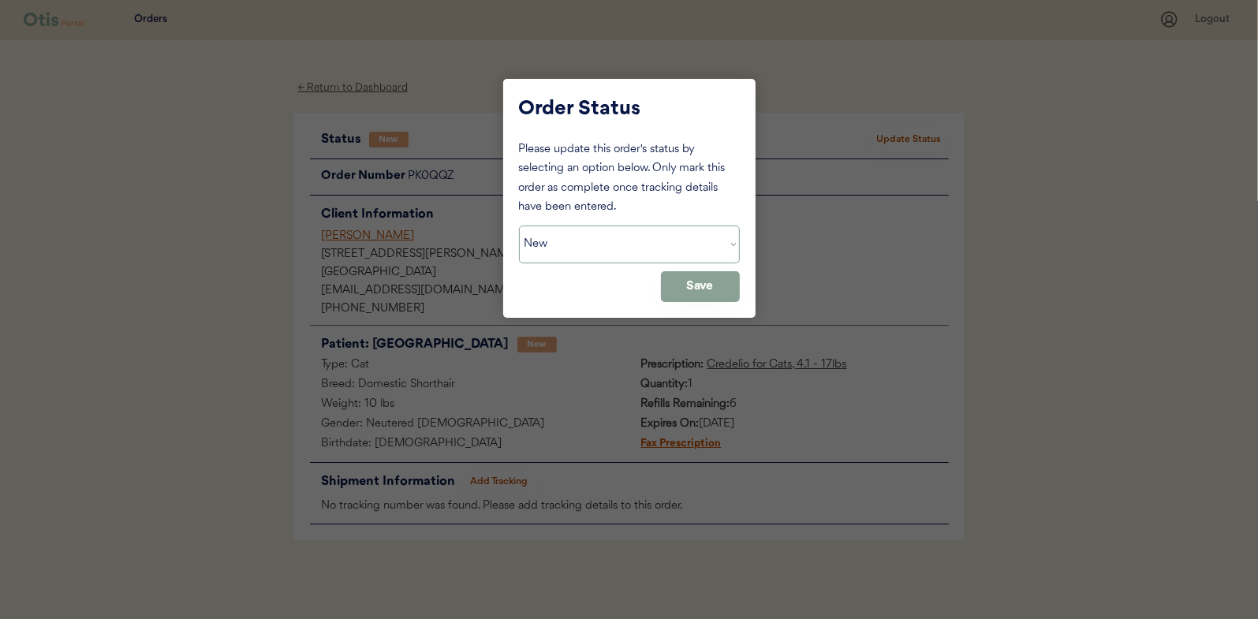
click at [594, 249] on select "Status On Hold New In Progress Complete Pending HW Consent Canceled" at bounding box center [629, 245] width 221 height 38
select select ""in_progress""
click at [519, 226] on select "Status On Hold New In Progress Complete Pending HW Consent Canceled" at bounding box center [629, 245] width 221 height 38
click at [697, 282] on button "Save" at bounding box center [700, 286] width 79 height 31
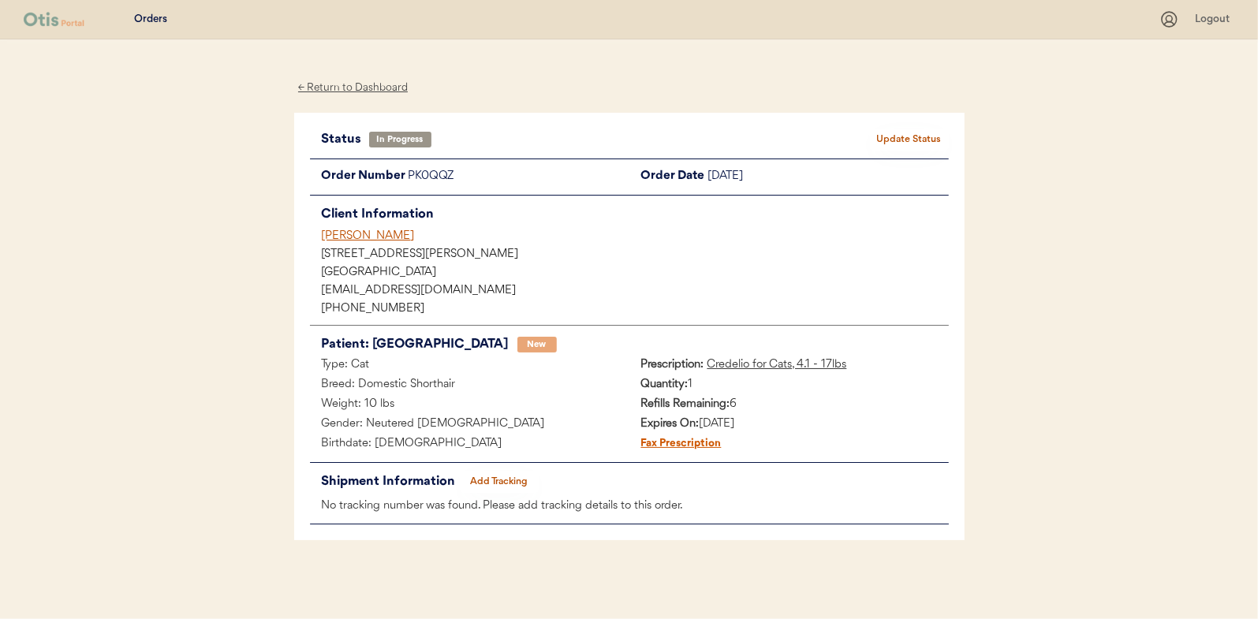
click at [348, 77] on div "← Return to Dashboard Status In Progress Update Status Order Number PK0QQZ Orde…" at bounding box center [629, 329] width 671 height 580
click at [351, 85] on div "← Return to Dashboard" at bounding box center [353, 88] width 118 height 18
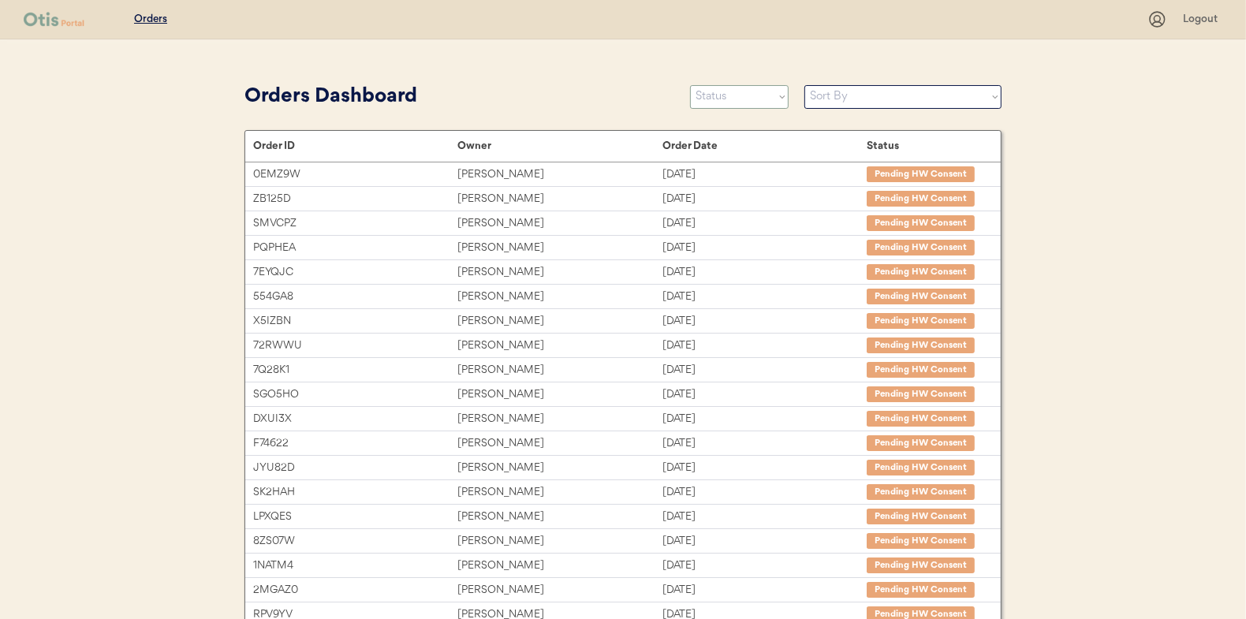
click at [746, 94] on select "Status On Hold New In Progress Complete Pending HW Consent Canceled" at bounding box center [739, 97] width 99 height 24
select select ""new""
click at [690, 85] on select "Status On Hold New In Progress Complete Pending HW Consent Canceled" at bounding box center [739, 97] width 99 height 24
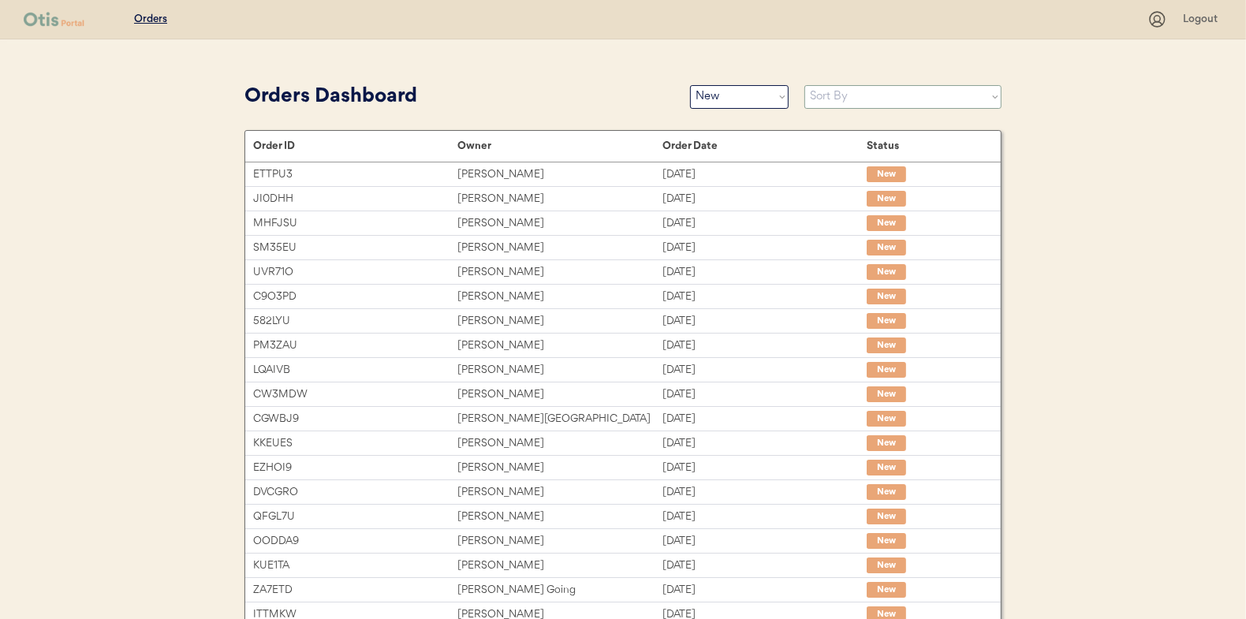
click at [841, 99] on select "Sort By Order Date (Newest → Oldest) Order Date (Oldest → Newest)" at bounding box center [903, 97] width 197 height 24
select select ""Order Date (Oldest → Newest)""
click at [805, 85] on select "Sort By Order Date (Newest → Oldest) Order Date (Oldest → Newest)" at bounding box center [903, 97] width 197 height 24
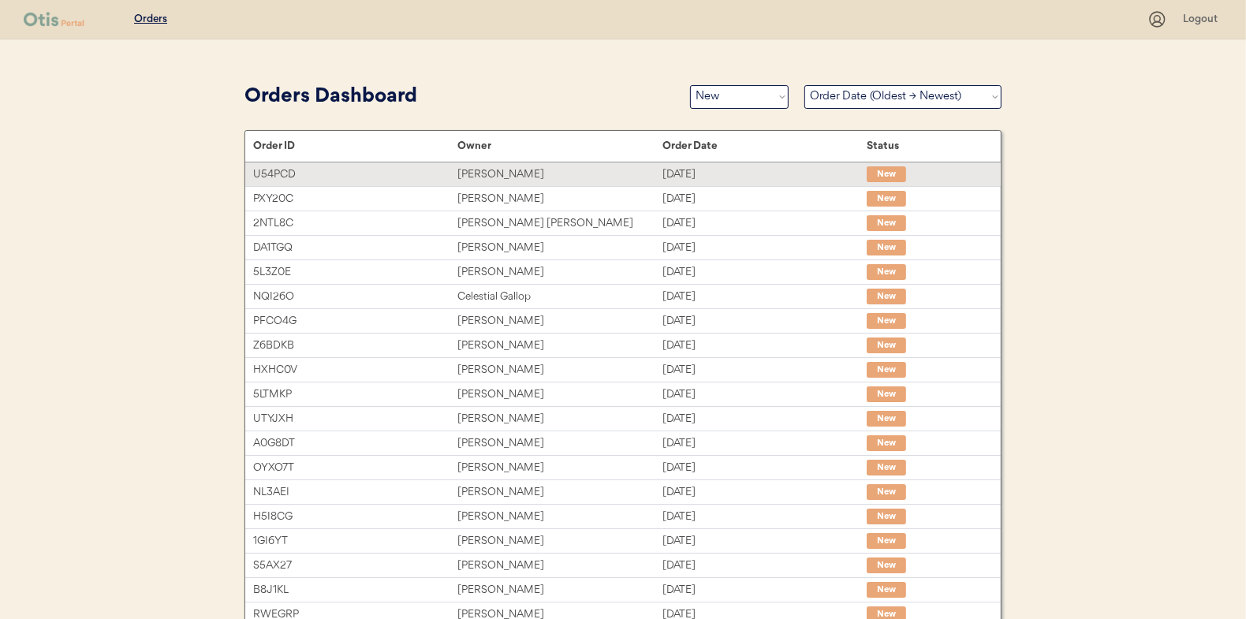
click at [491, 176] on div "[PERSON_NAME]" at bounding box center [560, 175] width 204 height 18
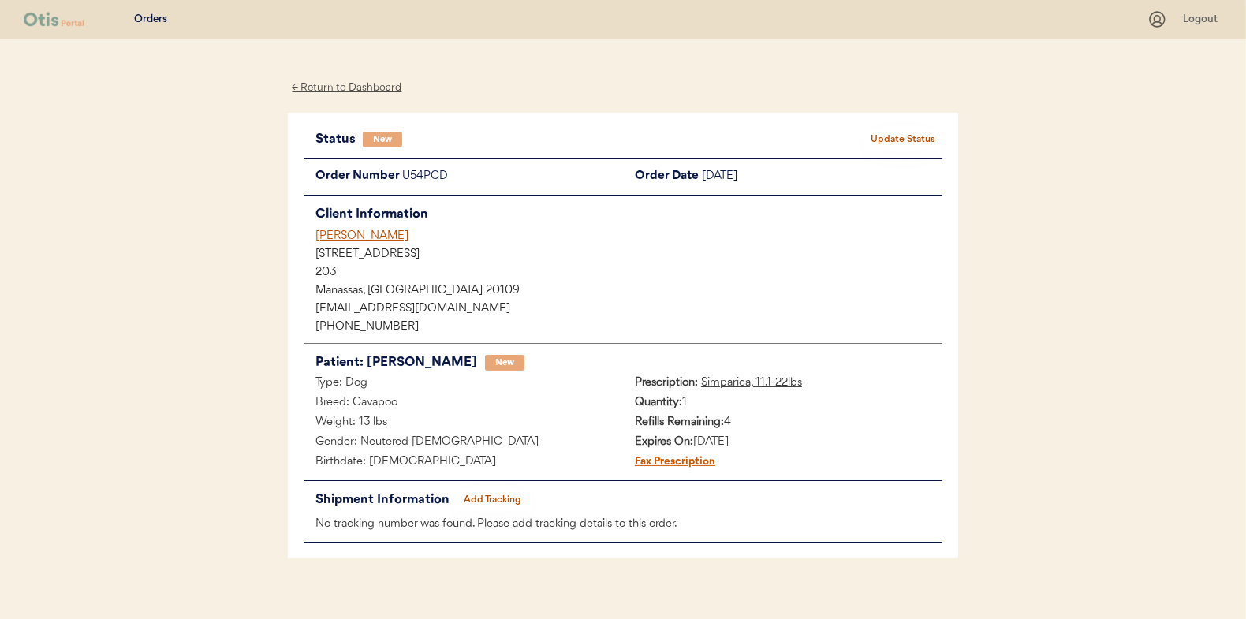
click at [915, 136] on button "Update Status" at bounding box center [903, 140] width 79 height 22
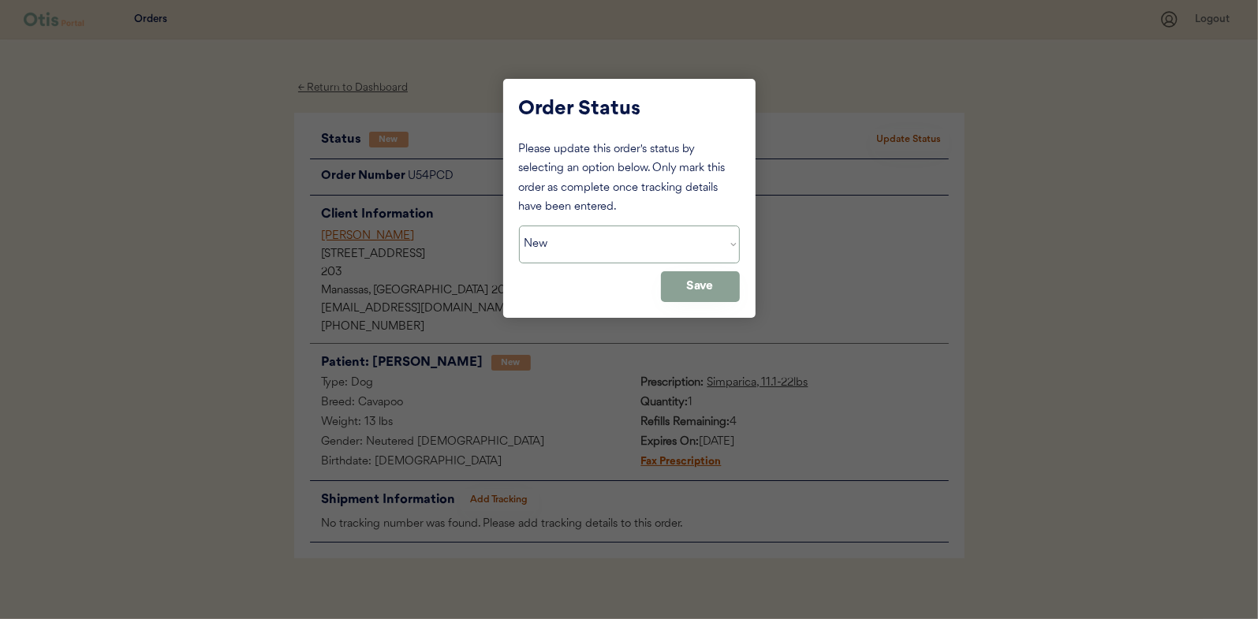
click at [588, 244] on select "Status On Hold New In Progress Complete Pending HW Consent Canceled" at bounding box center [629, 245] width 221 height 38
select select ""in_progress""
click at [519, 226] on select "Status On Hold New In Progress Complete Pending HW Consent Canceled" at bounding box center [629, 245] width 221 height 38
click at [706, 288] on button "Save" at bounding box center [700, 286] width 79 height 31
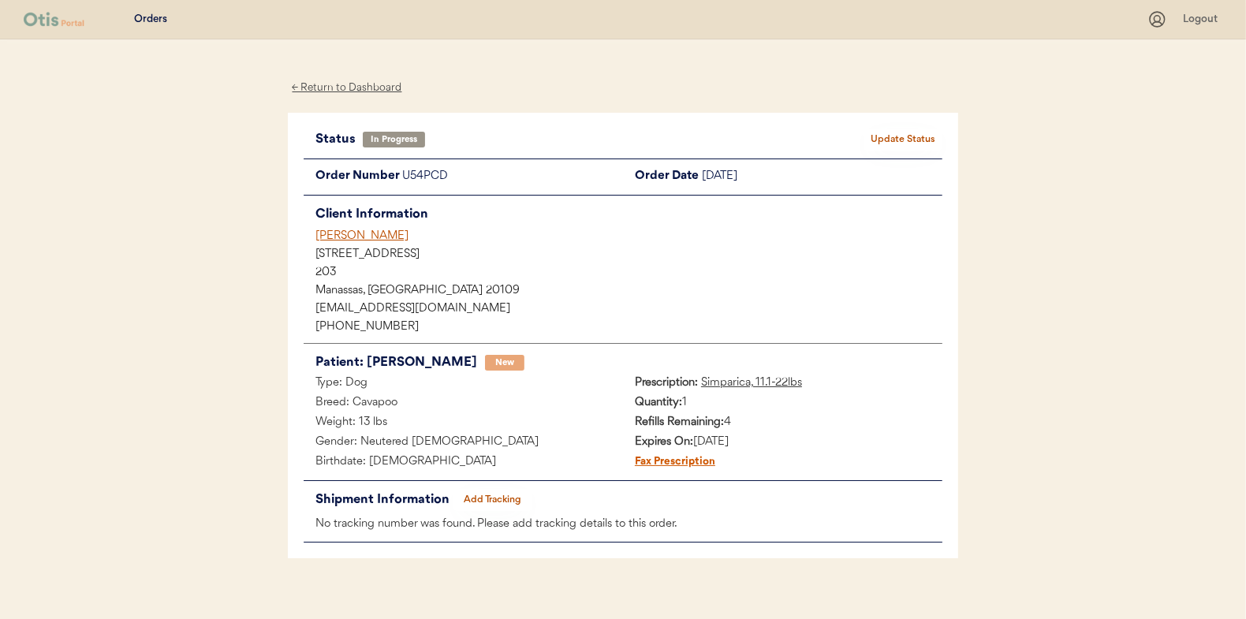
click at [354, 85] on div "← Return to Dashboard" at bounding box center [347, 88] width 118 height 18
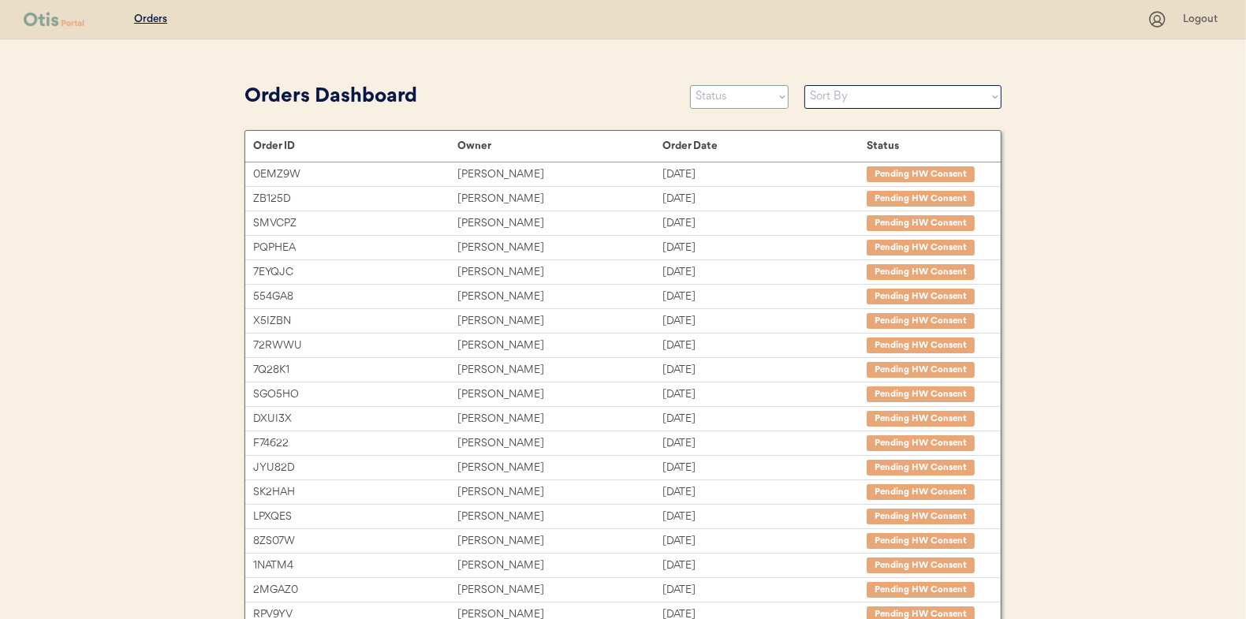
click at [721, 97] on select "Status On Hold New In Progress Complete Pending HW Consent Canceled" at bounding box center [739, 97] width 99 height 24
select select ""new""
click at [690, 85] on select "Status On Hold New In Progress Complete Pending HW Consent Canceled" at bounding box center [739, 97] width 99 height 24
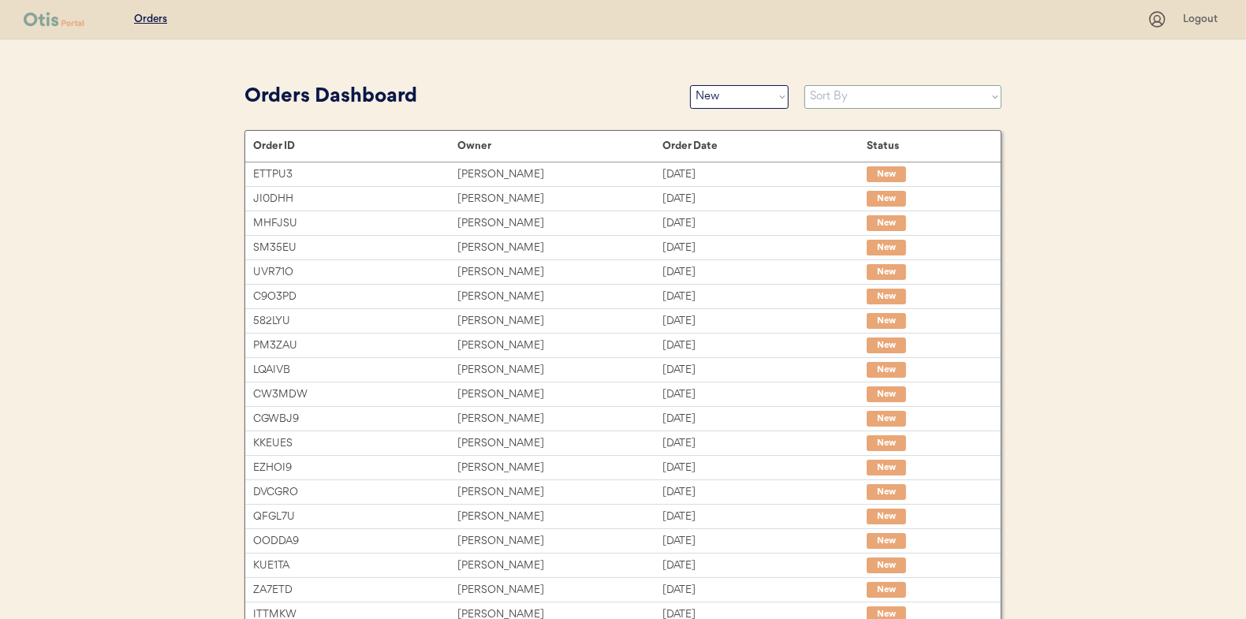
click at [842, 97] on select "Sort By Order Date (Newest → Oldest) Order Date (Oldest → Newest)" at bounding box center [903, 97] width 197 height 24
select select ""Order Date (Oldest → Newest)""
click at [805, 85] on select "Sort By Order Date (Newest → Oldest) Order Date (Oldest → Newest)" at bounding box center [903, 97] width 197 height 24
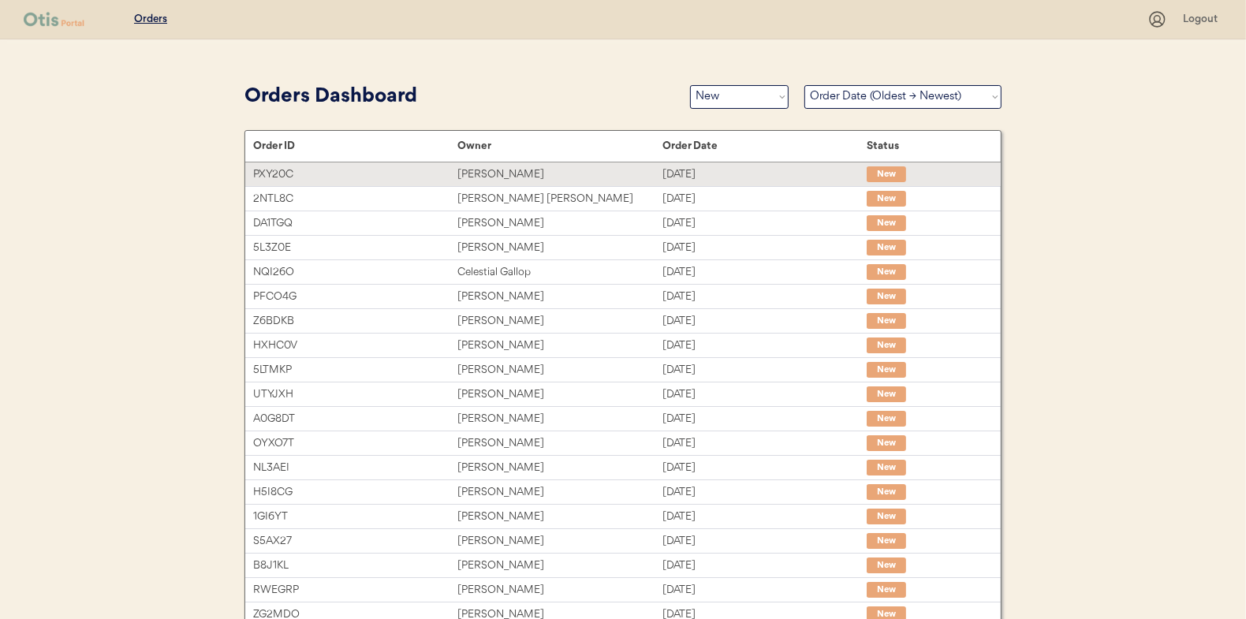
click at [510, 172] on div "Sherry Caldwell" at bounding box center [560, 175] width 204 height 18
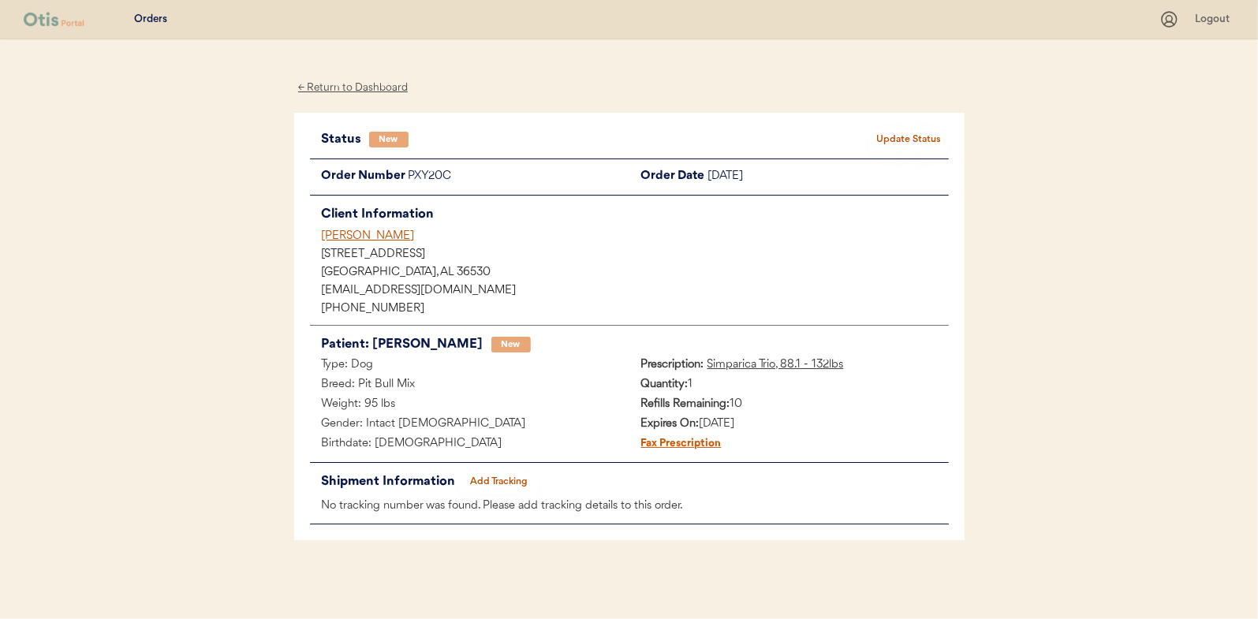
click at [910, 133] on button "Update Status" at bounding box center [909, 140] width 79 height 22
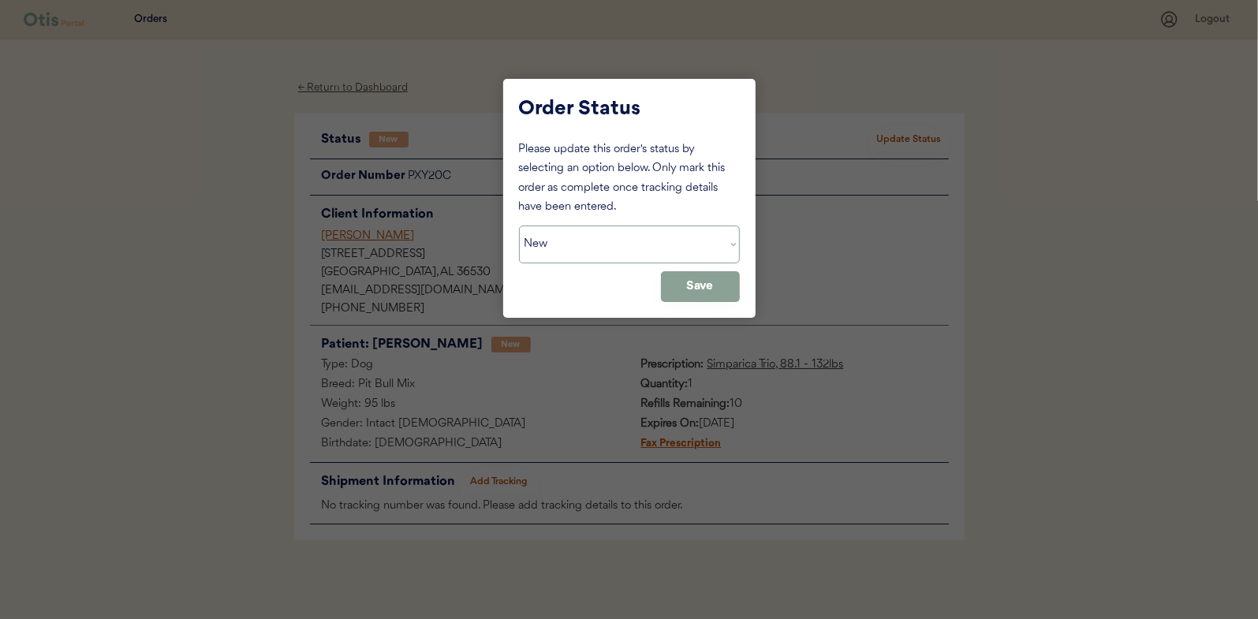
drag, startPoint x: 609, startPoint y: 228, endPoint x: 592, endPoint y: 237, distance: 19.4
click at [595, 236] on select "Status On Hold New In Progress Complete Pending HW Consent Canceled" at bounding box center [629, 245] width 221 height 38
select select ""in_progress""
click at [519, 226] on select "Status On Hold New In Progress Complete Pending HW Consent Canceled" at bounding box center [629, 245] width 221 height 38
click at [707, 290] on button "Save" at bounding box center [700, 286] width 79 height 31
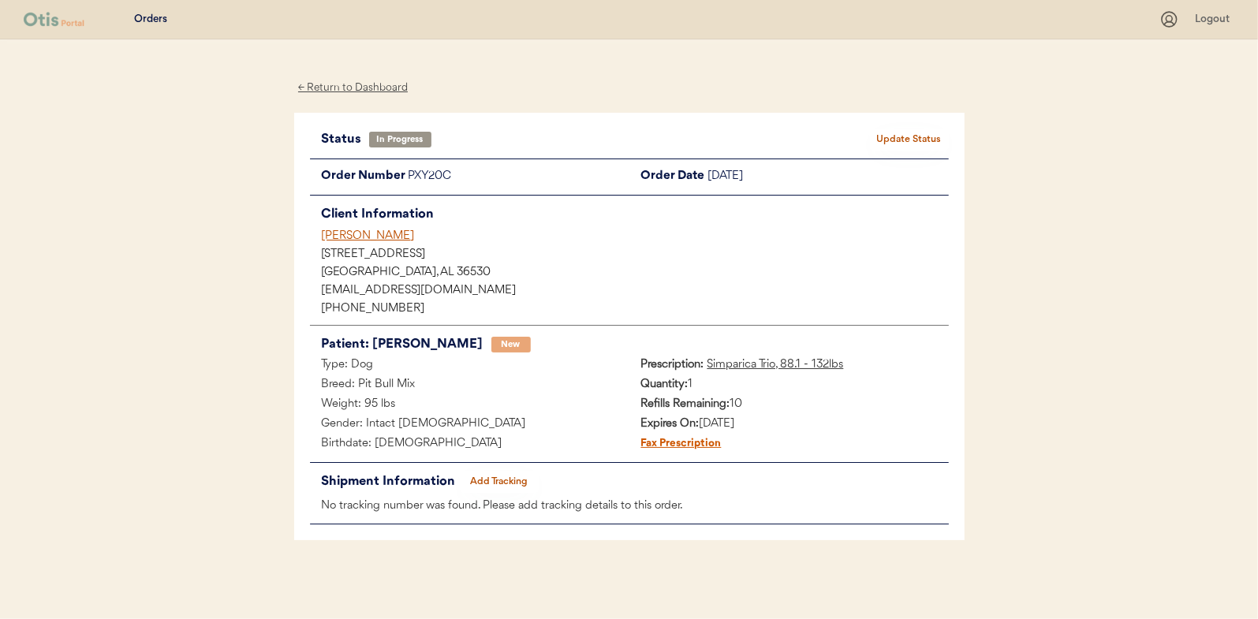
click at [367, 88] on div "← Return to Dashboard" at bounding box center [353, 88] width 118 height 18
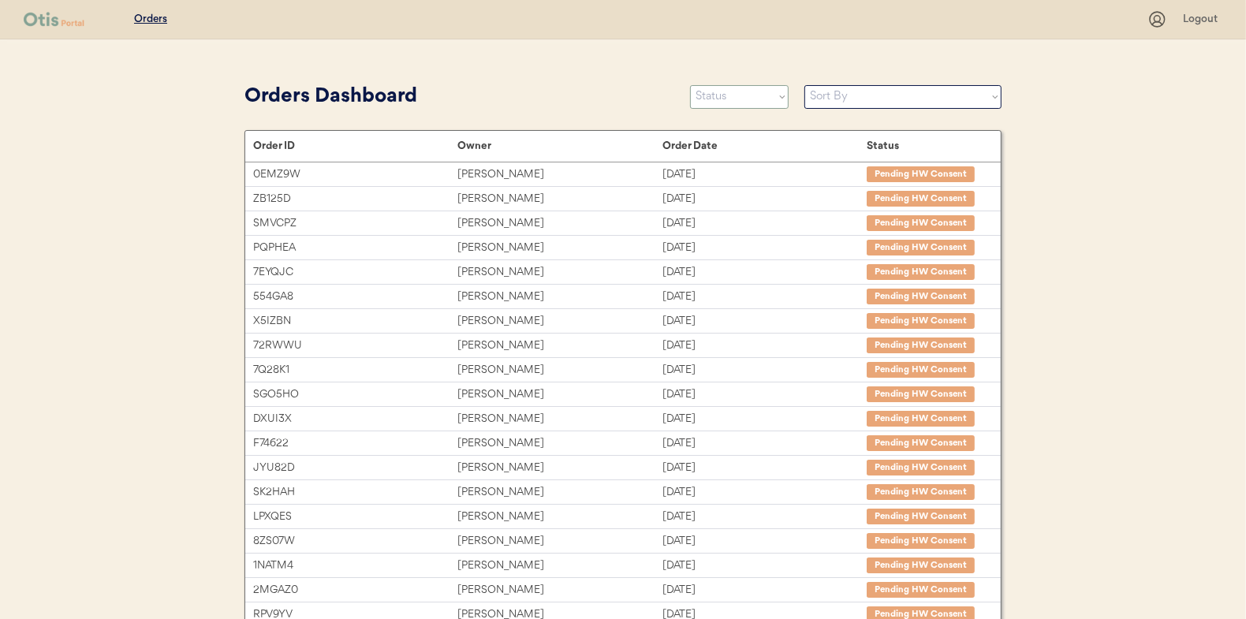
click at [716, 99] on select "Status On Hold New In Progress Complete Pending HW Consent Canceled" at bounding box center [739, 97] width 99 height 24
select select ""new""
click at [690, 85] on select "Status On Hold New In Progress Complete Pending HW Consent Canceled" at bounding box center [739, 97] width 99 height 24
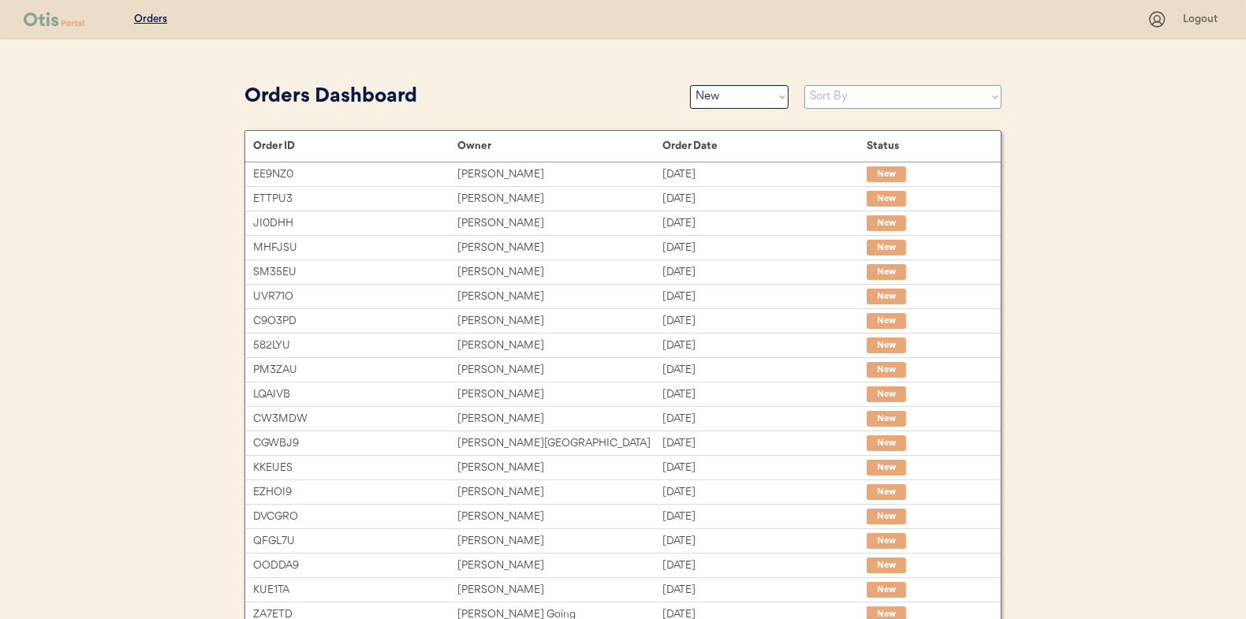
click at [839, 95] on select "Sort By Order Date (Newest → Oldest) Order Date (Oldest → Newest)" at bounding box center [903, 97] width 197 height 24
select select ""Order Date (Oldest → Newest)""
click at [805, 85] on select "Sort By Order Date (Newest → Oldest) Order Date (Oldest → Newest)" at bounding box center [903, 97] width 197 height 24
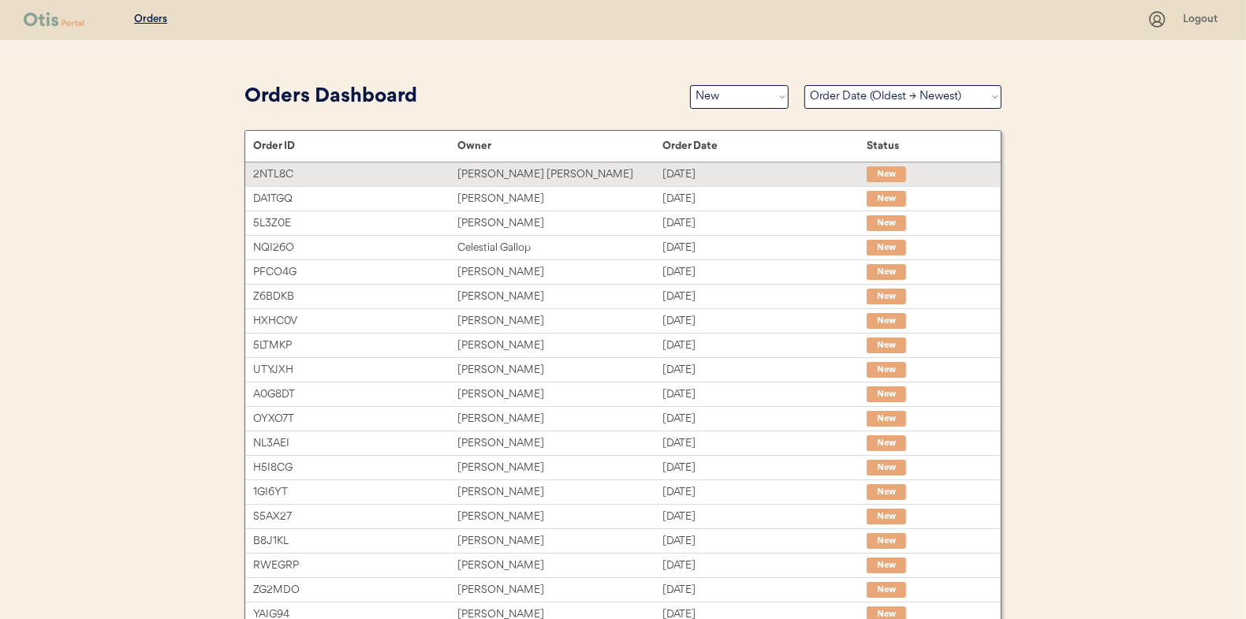
click at [493, 176] on div "[PERSON_NAME] [PERSON_NAME]" at bounding box center [560, 175] width 204 height 18
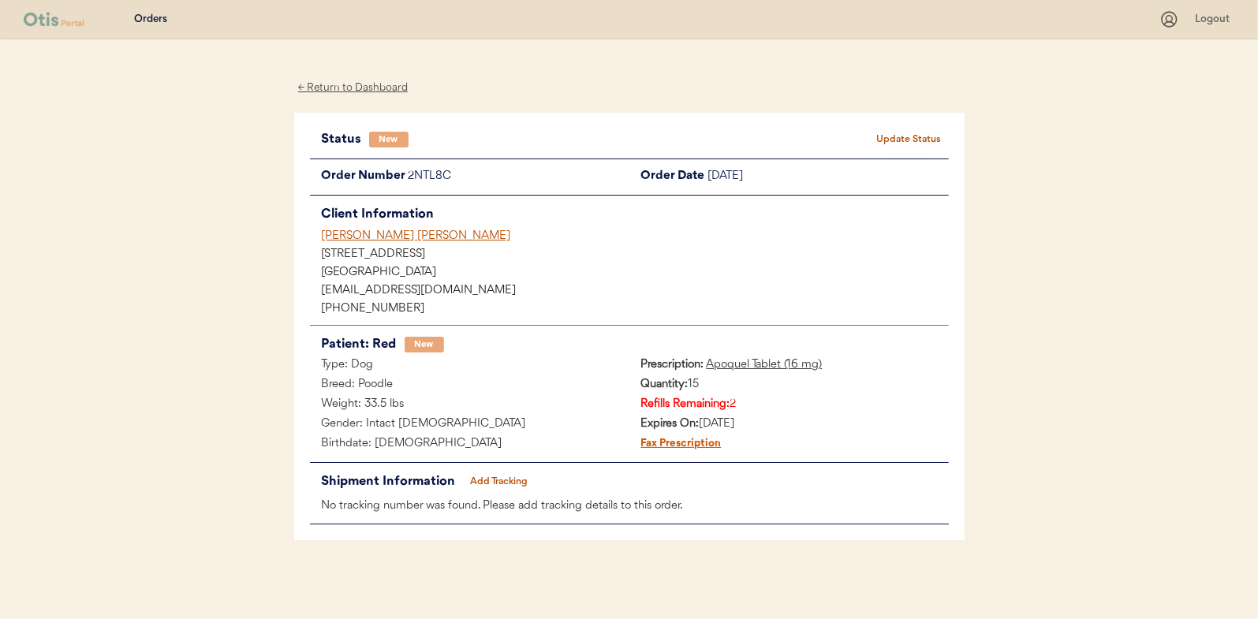
click at [920, 139] on button "Update Status" at bounding box center [909, 140] width 79 height 22
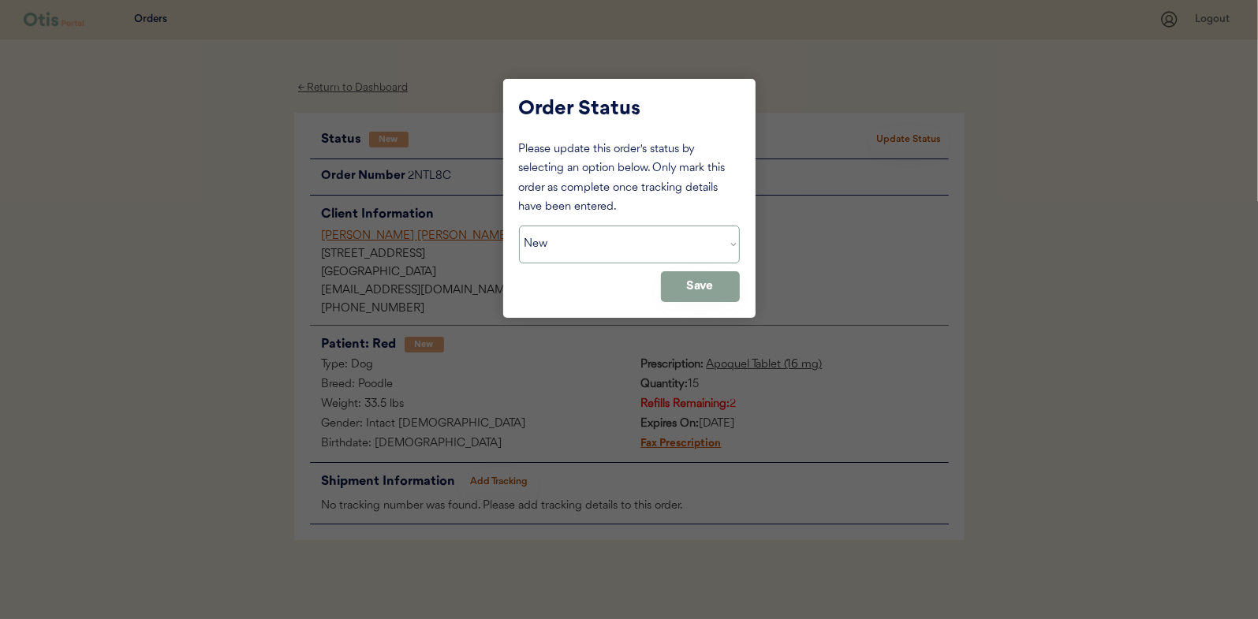
click at [555, 245] on select "Status On Hold New In Progress Complete Pending HW Consent Canceled" at bounding box center [629, 245] width 221 height 38
select select ""in_progress""
click at [519, 226] on select "Status On Hold New In Progress Complete Pending HW Consent Canceled" at bounding box center [629, 245] width 221 height 38
click at [697, 281] on button "Save" at bounding box center [700, 286] width 79 height 31
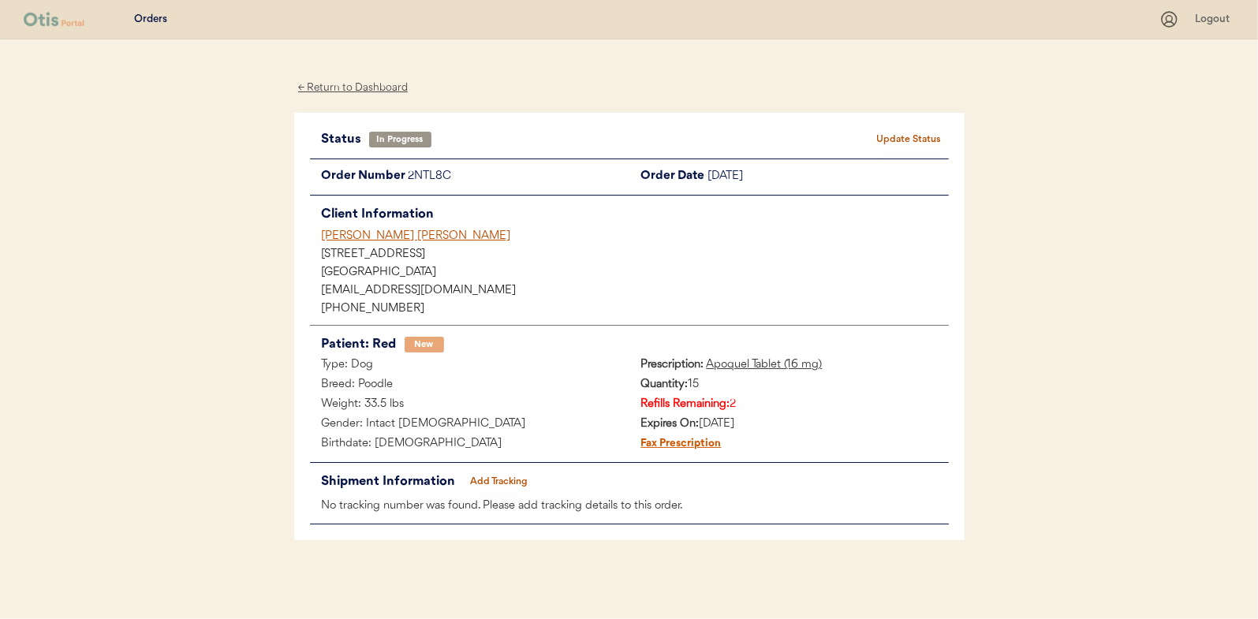
click at [362, 84] on div "← Return to Dashboard" at bounding box center [353, 88] width 118 height 18
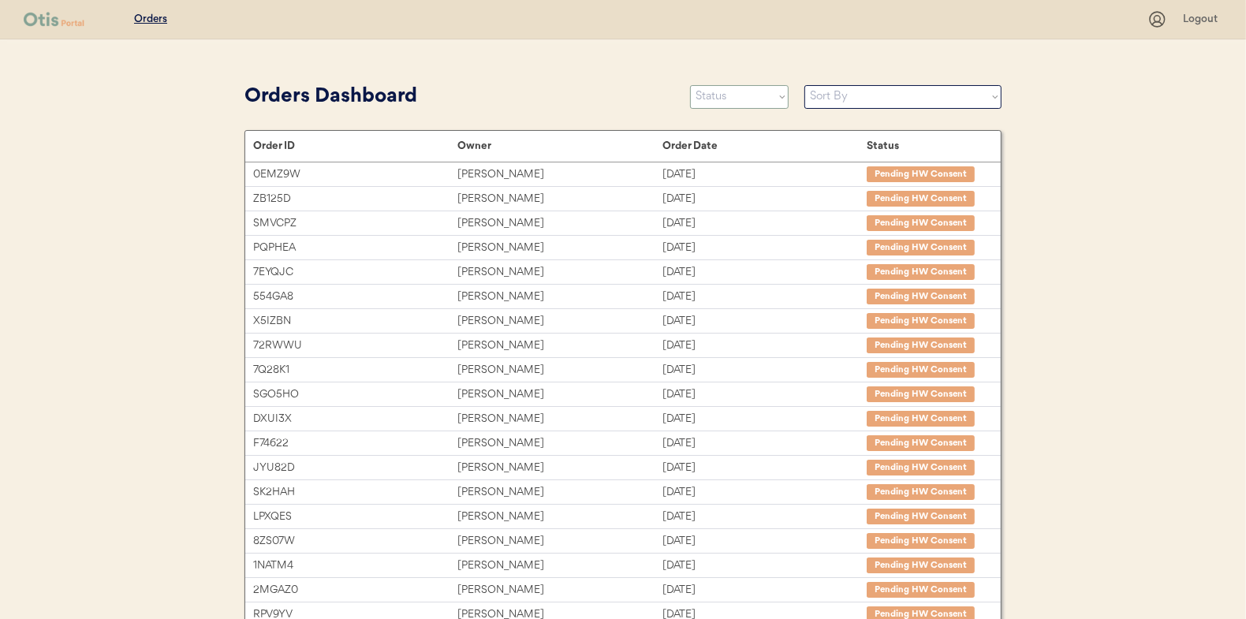
click at [739, 88] on select "Status On Hold New In Progress Complete Pending HW Consent Canceled" at bounding box center [739, 97] width 99 height 24
select select ""new""
click at [690, 85] on select "Status On Hold New In Progress Complete Pending HW Consent Canceled" at bounding box center [739, 97] width 99 height 24
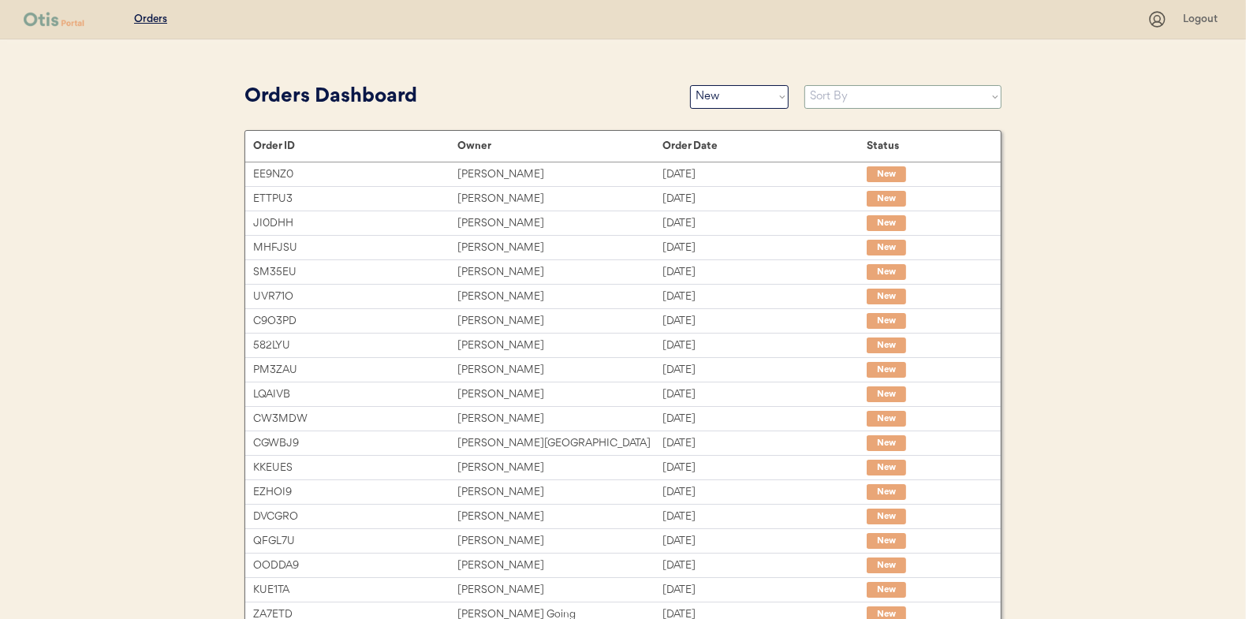
click at [822, 97] on select "Sort By Order Date (Newest → Oldest) Order Date (Oldest → Newest)" at bounding box center [903, 97] width 197 height 24
select select ""Order Date (Oldest → Newest)""
click at [805, 85] on select "Sort By Order Date (Newest → Oldest) Order Date (Oldest → Newest)" at bounding box center [903, 97] width 197 height 24
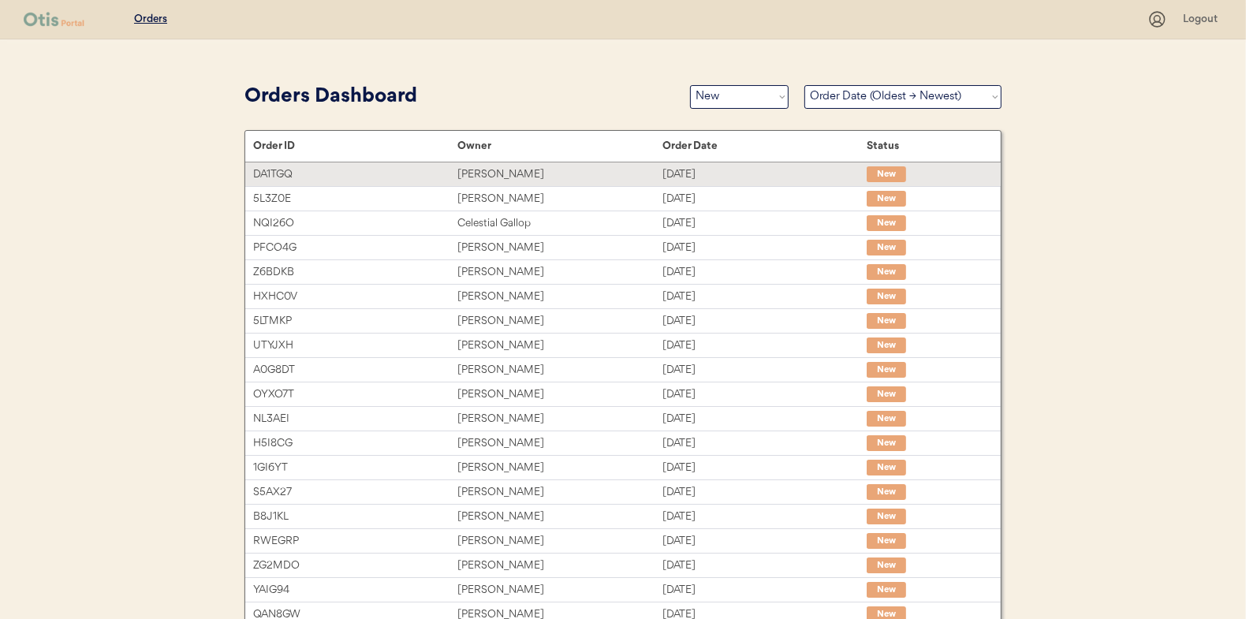
click at [498, 173] on div "[PERSON_NAME]" at bounding box center [560, 175] width 204 height 18
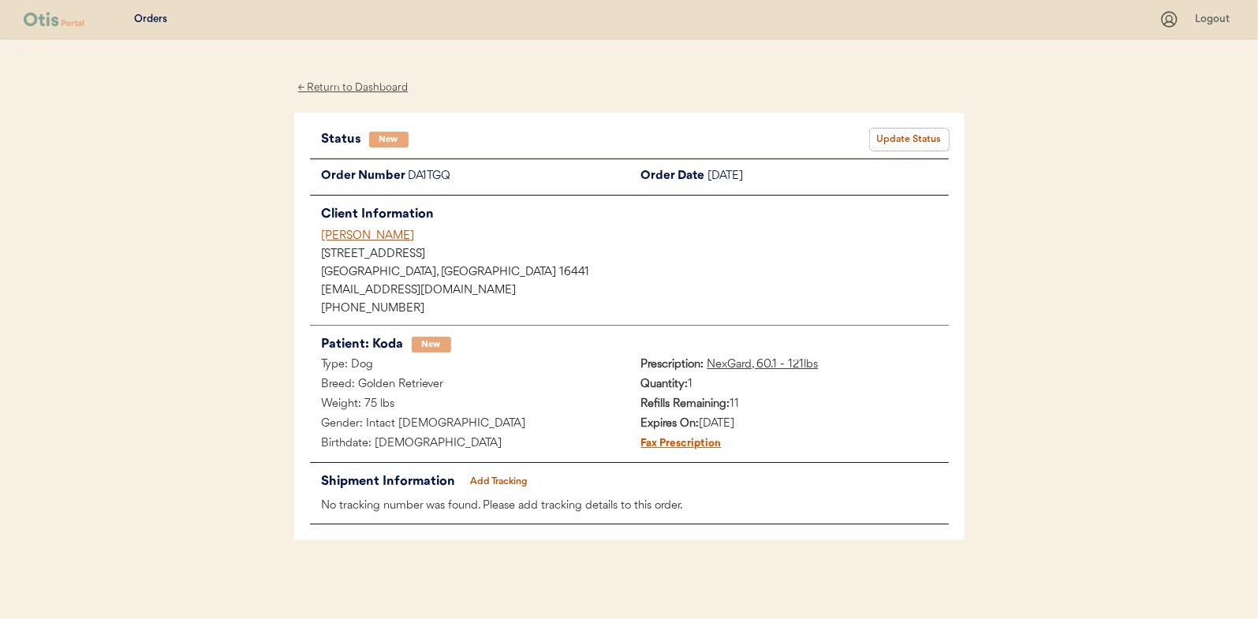
click at [924, 130] on button "Update Status" at bounding box center [909, 140] width 79 height 22
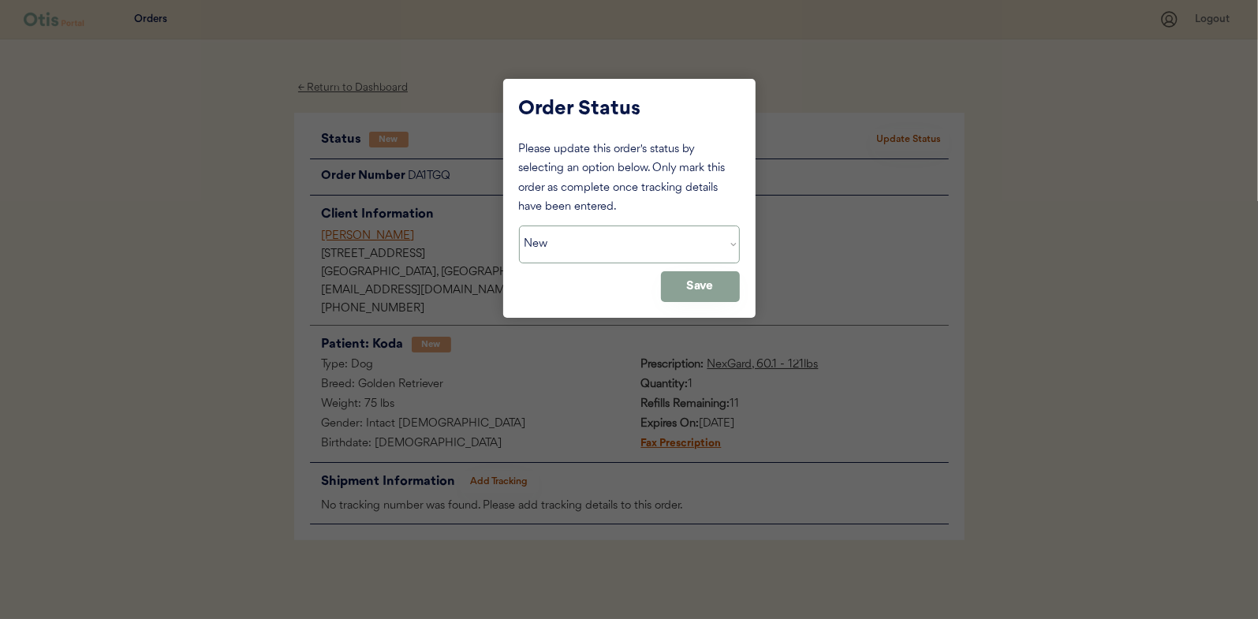
click at [563, 262] on select "Status On Hold New In Progress Complete Pending HW Consent Canceled" at bounding box center [629, 245] width 221 height 38
select select ""in_progress""
click at [519, 226] on select "Status On Hold New In Progress Complete Pending HW Consent Canceled" at bounding box center [629, 245] width 221 height 38
click at [712, 286] on button "Save" at bounding box center [700, 286] width 79 height 31
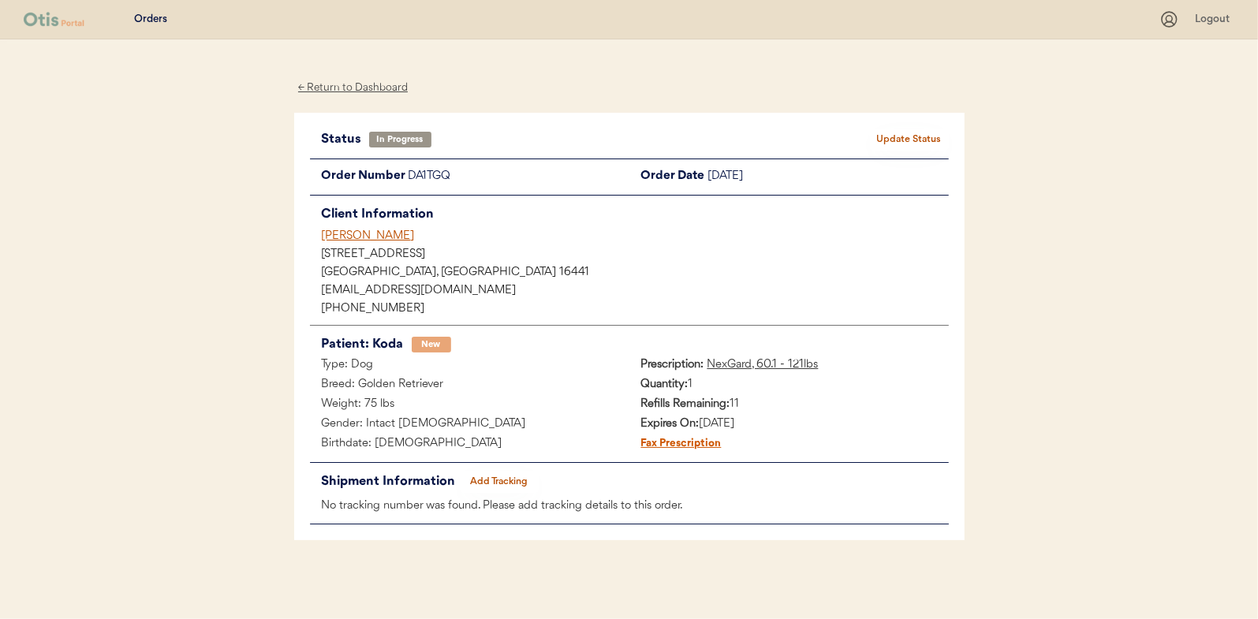
click at [340, 79] on div "← Return to Dashboard" at bounding box center [353, 88] width 118 height 18
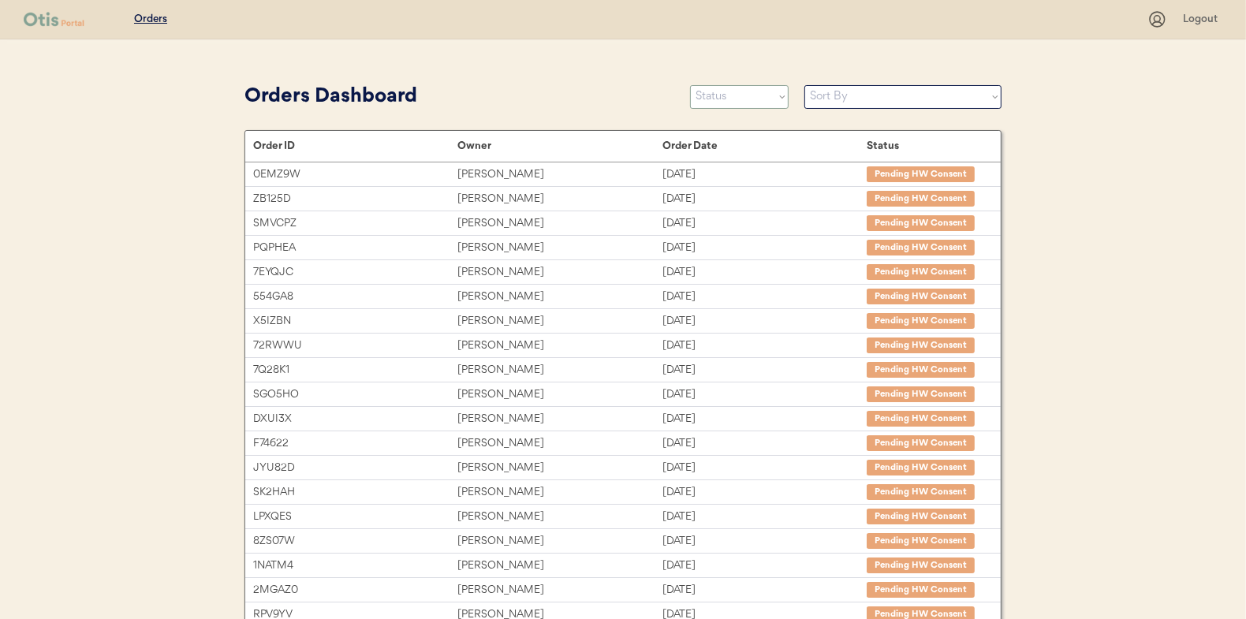
click at [734, 102] on select "Status On Hold New In Progress Complete Pending HW Consent Canceled" at bounding box center [739, 97] width 99 height 24
select select ""new""
click at [690, 85] on select "Status On Hold New In Progress Complete Pending HW Consent Canceled" at bounding box center [739, 97] width 99 height 24
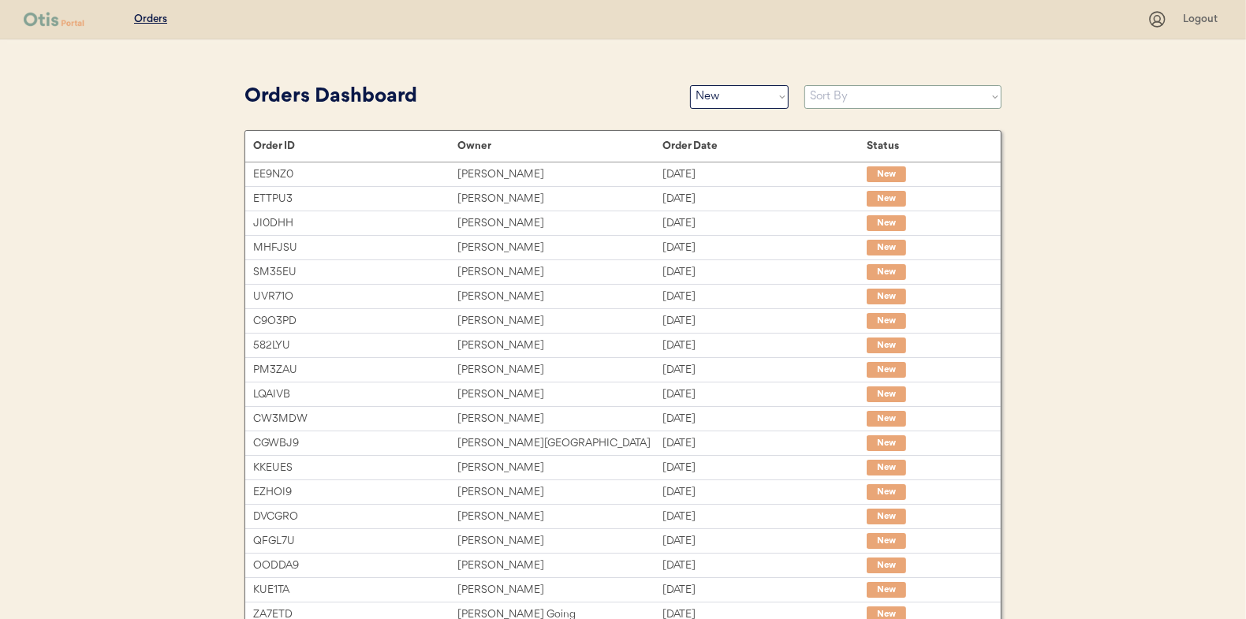
click at [848, 97] on select "Sort By Order Date (Newest → Oldest) Order Date (Oldest → Newest)" at bounding box center [903, 97] width 197 height 24
select select ""Order Date (Oldest → Newest)""
click at [805, 85] on select "Sort By Order Date (Newest → Oldest) Order Date (Oldest → Newest)" at bounding box center [903, 97] width 197 height 24
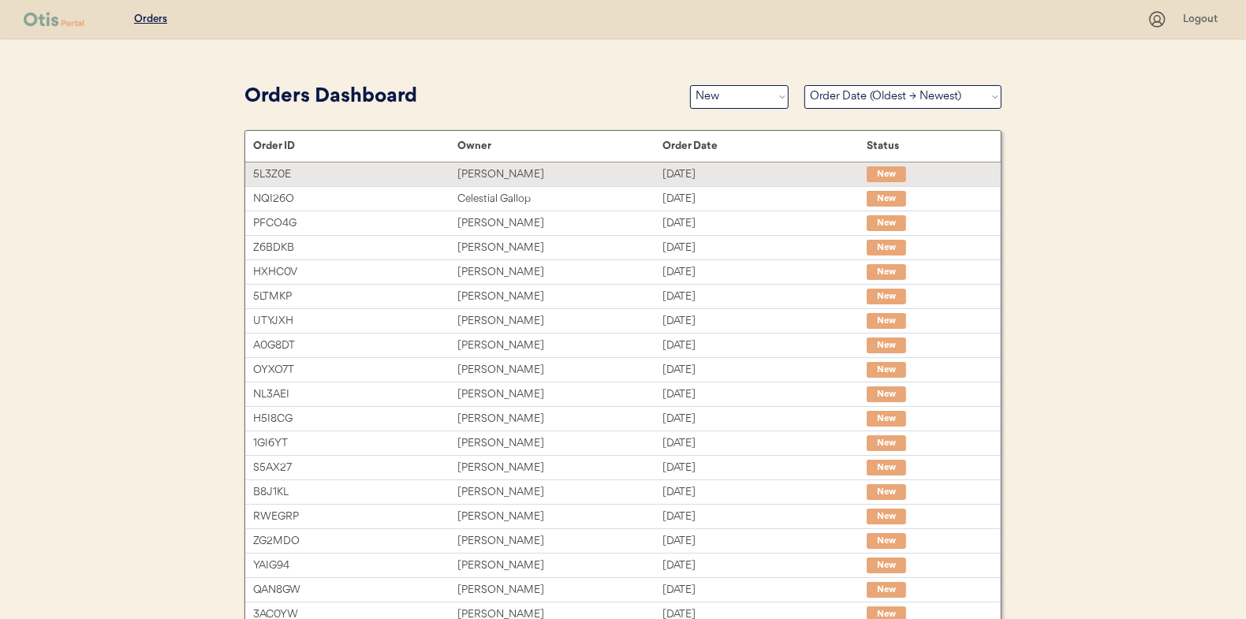
click at [495, 166] on div "Amber Ingram" at bounding box center [560, 175] width 204 height 18
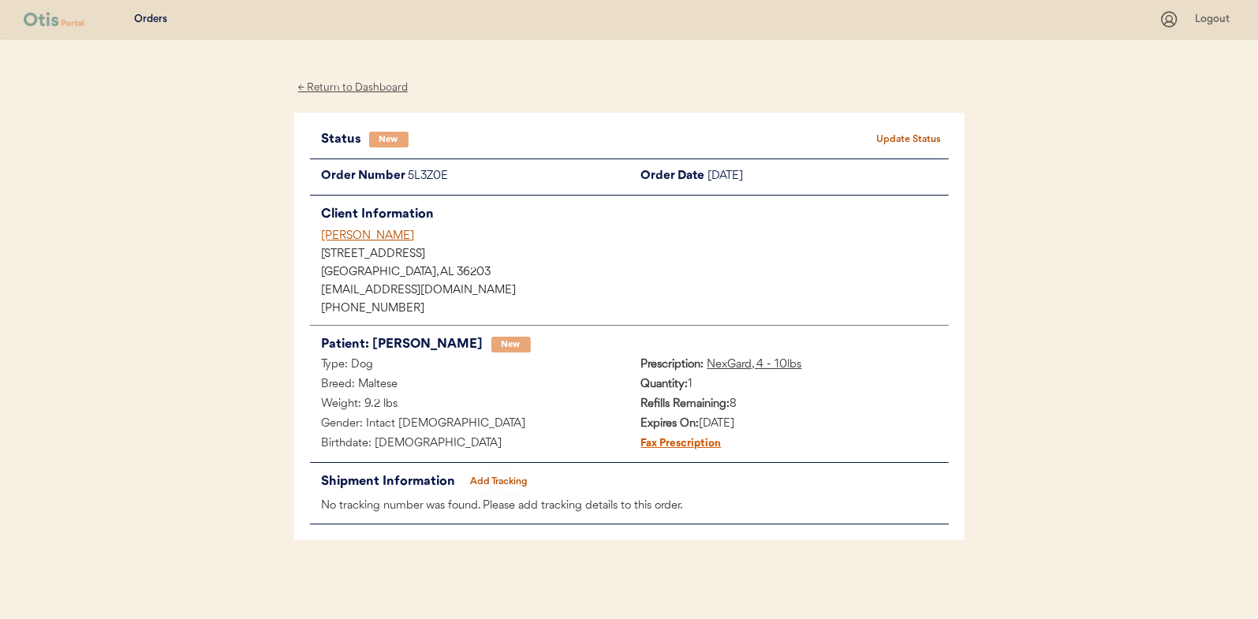
click at [919, 137] on button "Update Status" at bounding box center [909, 140] width 79 height 22
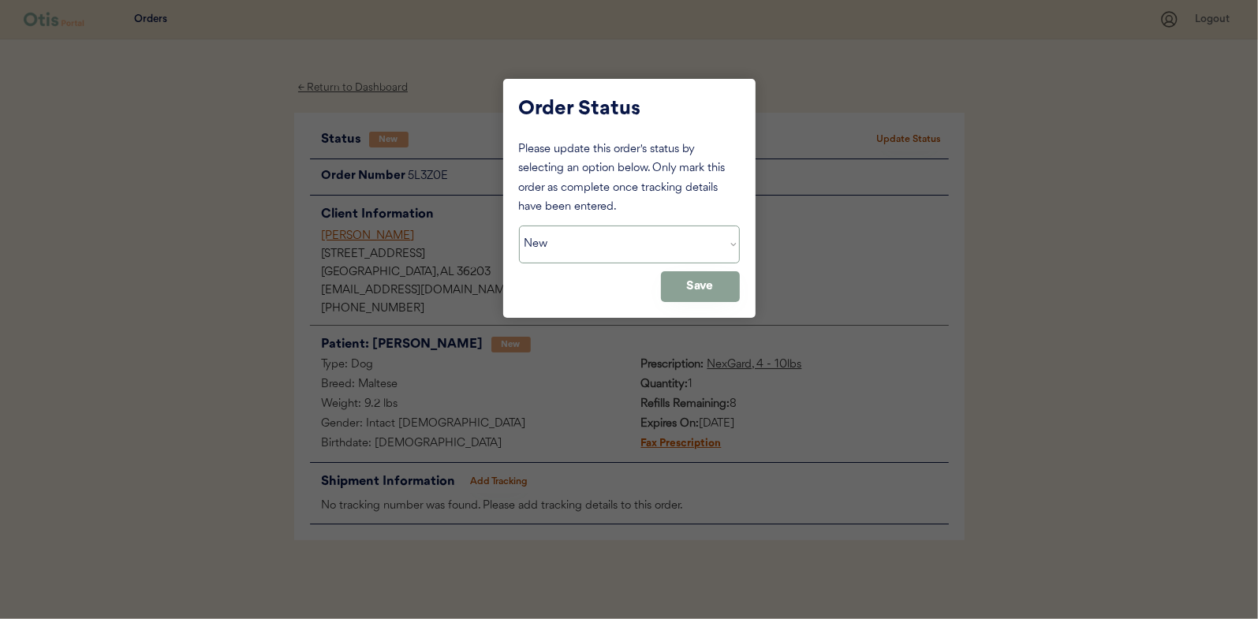
click at [590, 249] on select "Status On Hold New In Progress Complete Pending HW Consent Canceled" at bounding box center [629, 245] width 221 height 38
select select ""in_progress""
click at [519, 226] on select "Status On Hold New In Progress Complete Pending HW Consent Canceled" at bounding box center [629, 245] width 221 height 38
click at [693, 292] on button "Save" at bounding box center [700, 286] width 79 height 31
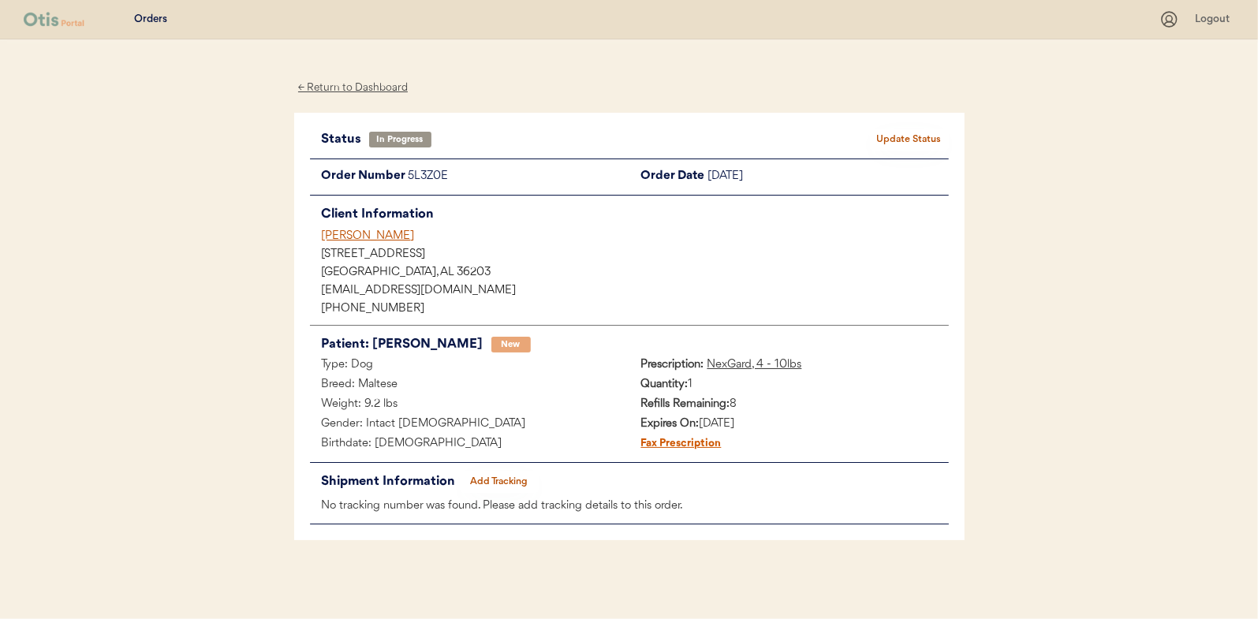
click at [342, 92] on div "← Return to Dashboard" at bounding box center [353, 88] width 118 height 18
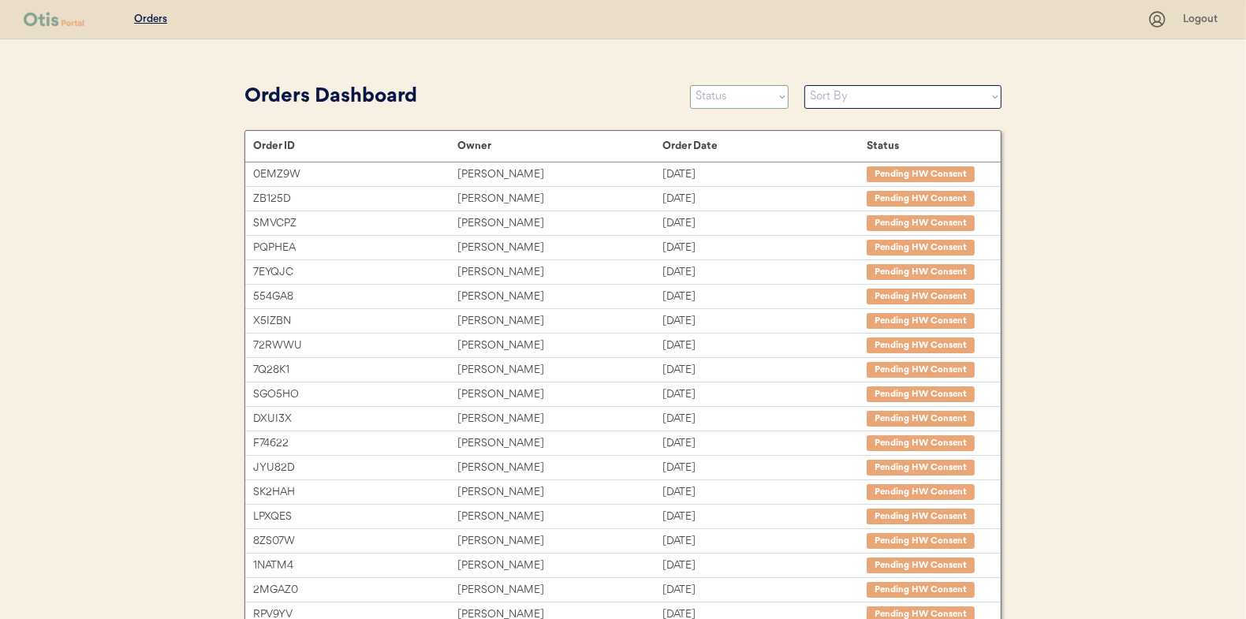
click at [746, 94] on select "Status On Hold New In Progress Complete Pending HW Consent Canceled" at bounding box center [739, 97] width 99 height 24
select select ""new""
click at [690, 85] on select "Status On Hold New In Progress Complete Pending HW Consent Canceled" at bounding box center [739, 97] width 99 height 24
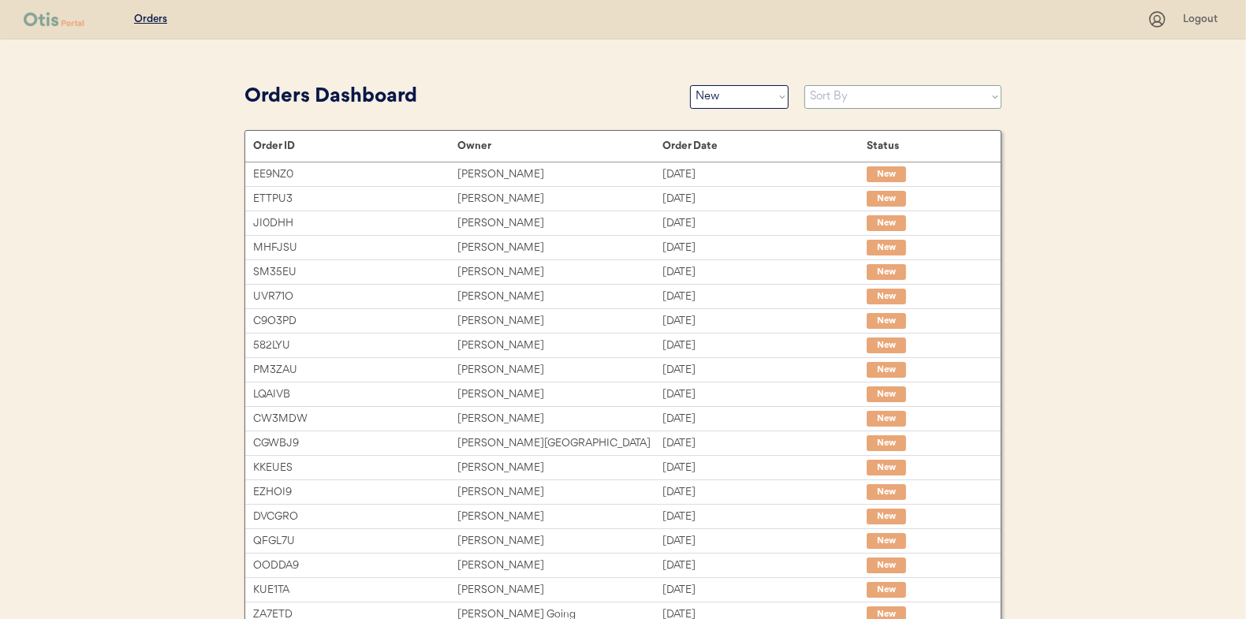
click at [829, 97] on select "Sort By Order Date (Newest → Oldest) Order Date (Oldest → Newest)" at bounding box center [903, 97] width 197 height 24
select select ""Order Date (Oldest → Newest)""
click at [805, 85] on select "Sort By Order Date (Newest → Oldest) Order Date (Oldest → Newest)" at bounding box center [903, 97] width 197 height 24
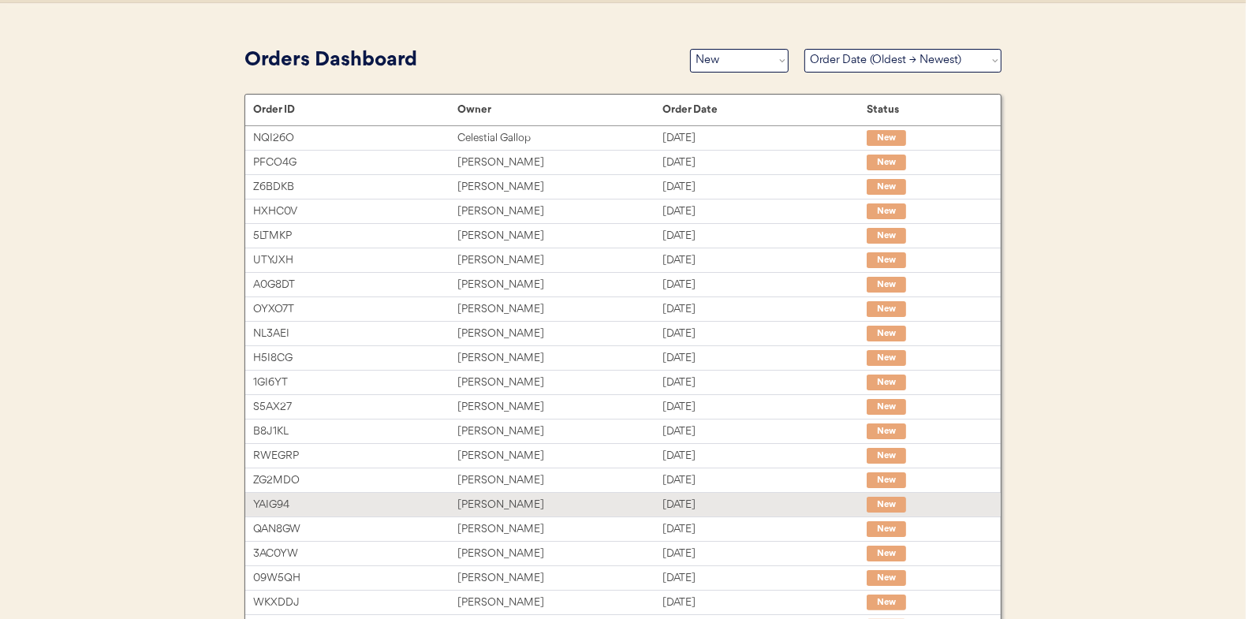
scroll to position [6, 0]
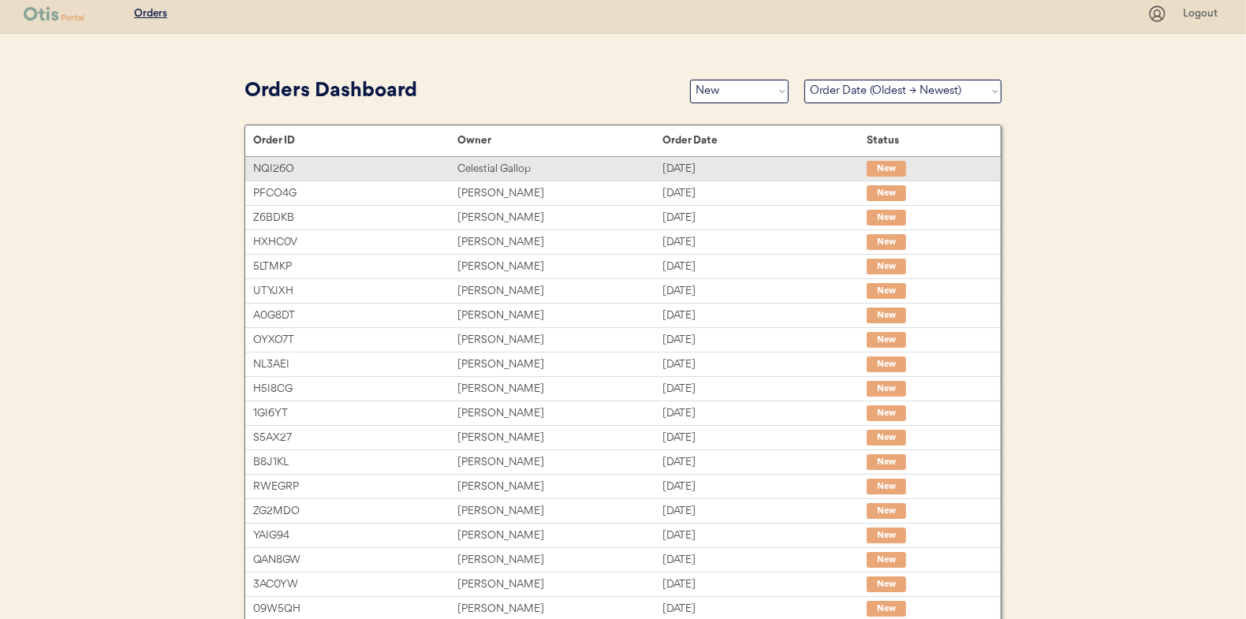
click at [500, 168] on div "Celestial Gallop" at bounding box center [560, 169] width 204 height 18
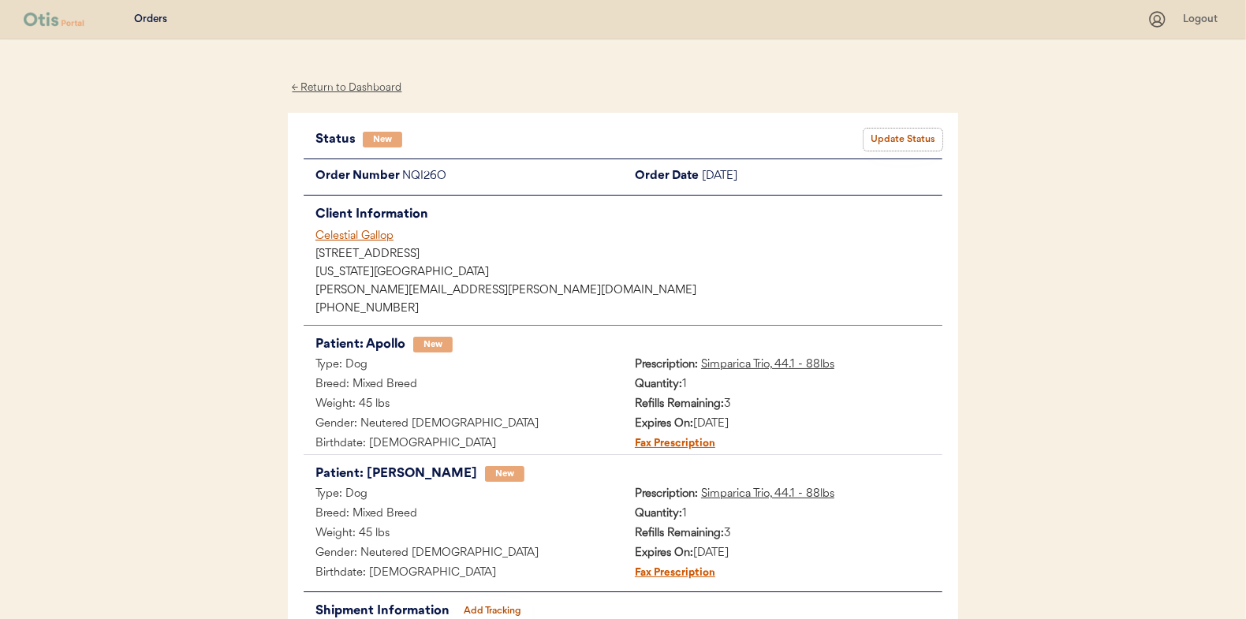
click at [900, 133] on button "Update Status" at bounding box center [903, 140] width 79 height 22
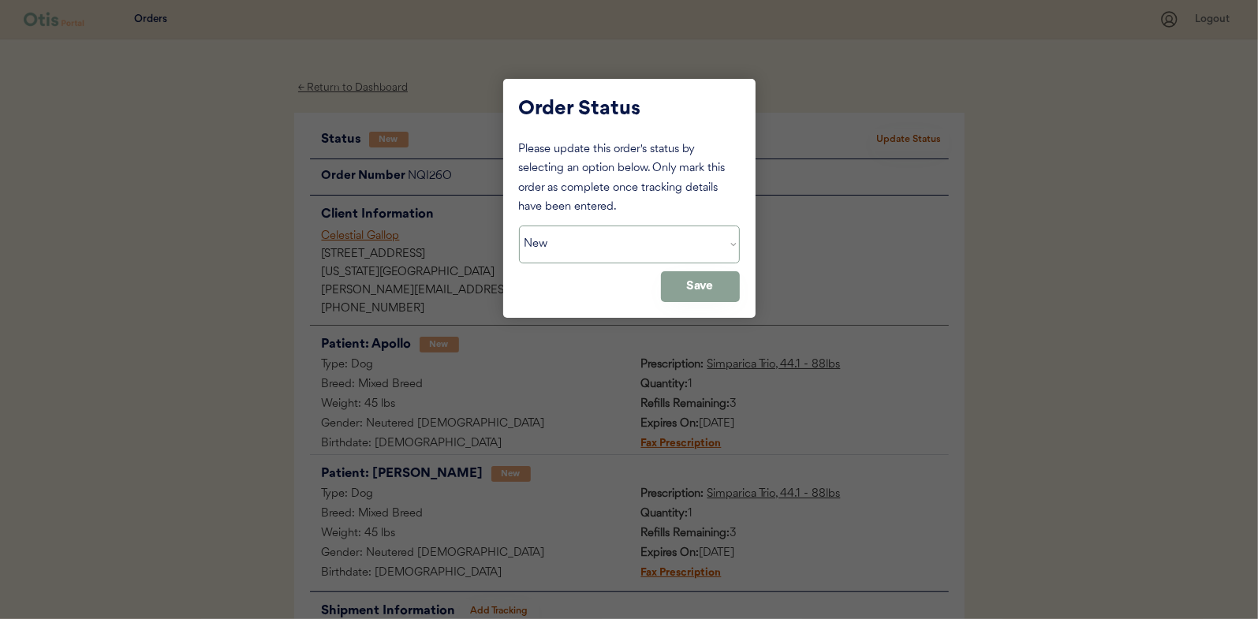
click at [574, 234] on select "Status On Hold New In Progress Complete Pending HW Consent Canceled" at bounding box center [629, 245] width 221 height 38
select select ""in_progress""
click at [519, 226] on select "Status On Hold New In Progress Complete Pending HW Consent Canceled" at bounding box center [629, 245] width 221 height 38
click at [710, 288] on button "Save" at bounding box center [700, 286] width 79 height 31
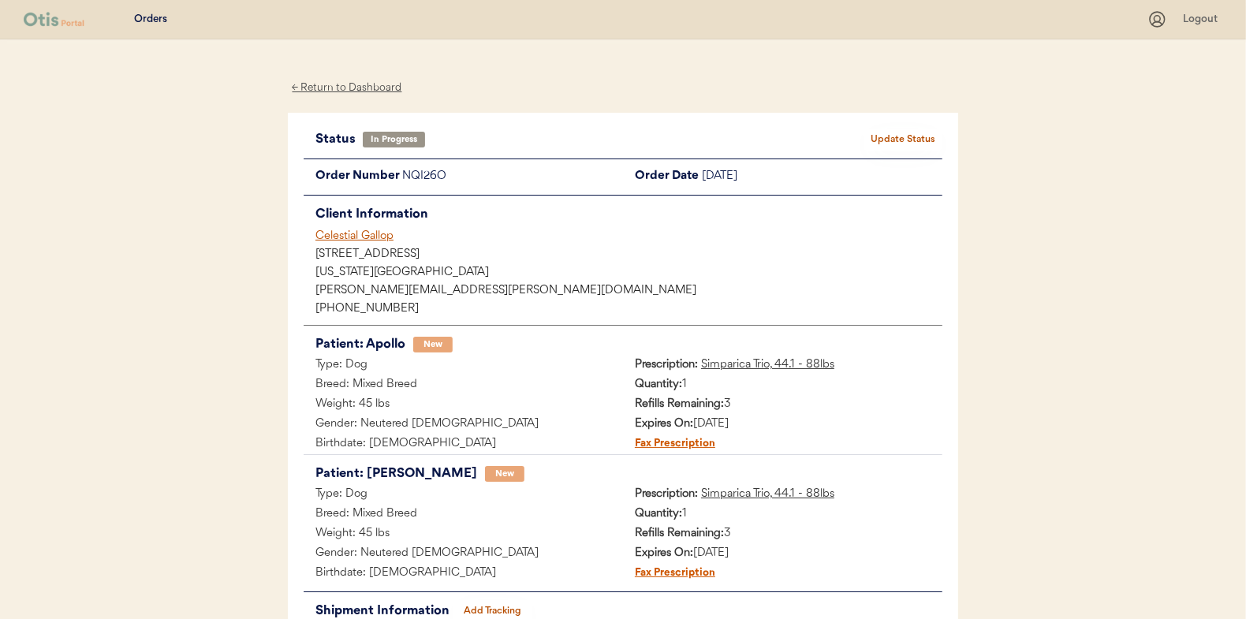
click at [333, 84] on div "← Return to Dashboard" at bounding box center [347, 88] width 118 height 18
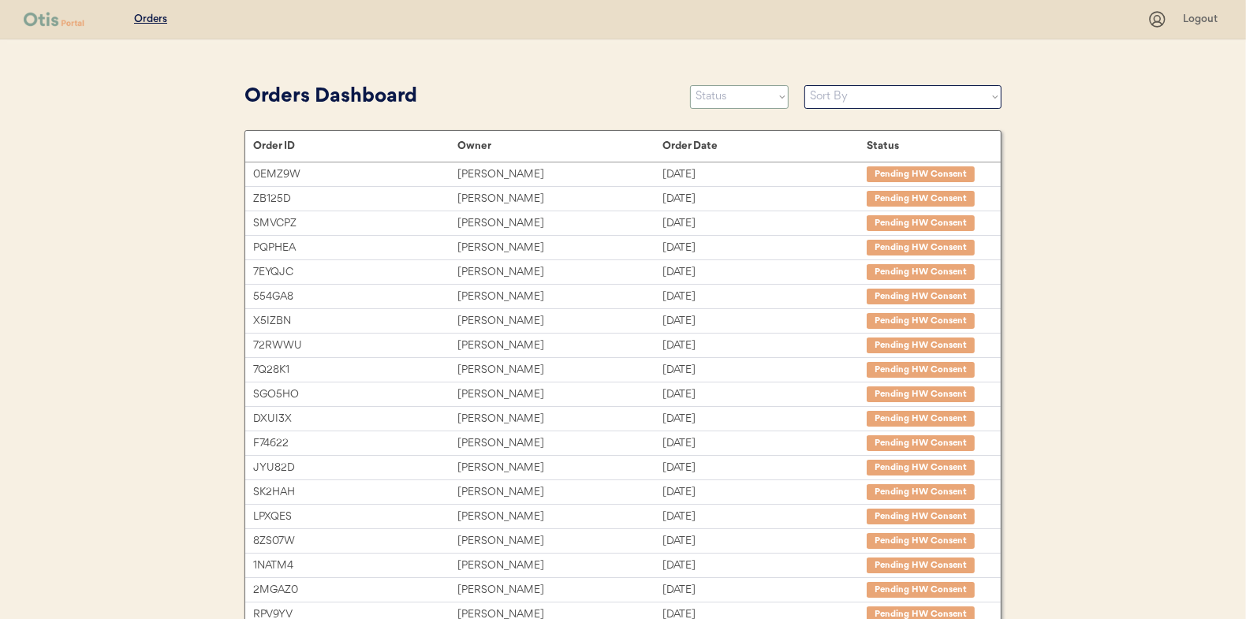
click at [726, 99] on select "Status On Hold New In Progress Complete Pending HW Consent Canceled" at bounding box center [739, 97] width 99 height 24
select select ""new""
click at [690, 85] on select "Status On Hold New In Progress Complete Pending HW Consent Canceled" at bounding box center [739, 97] width 99 height 24
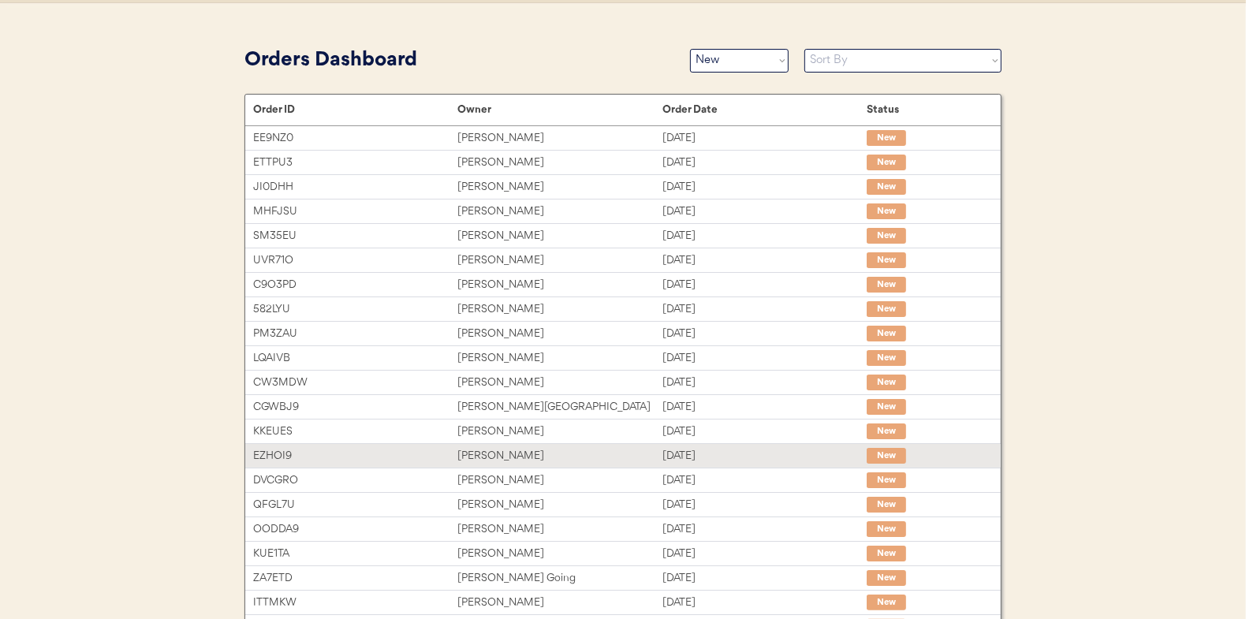
scroll to position [6, 0]
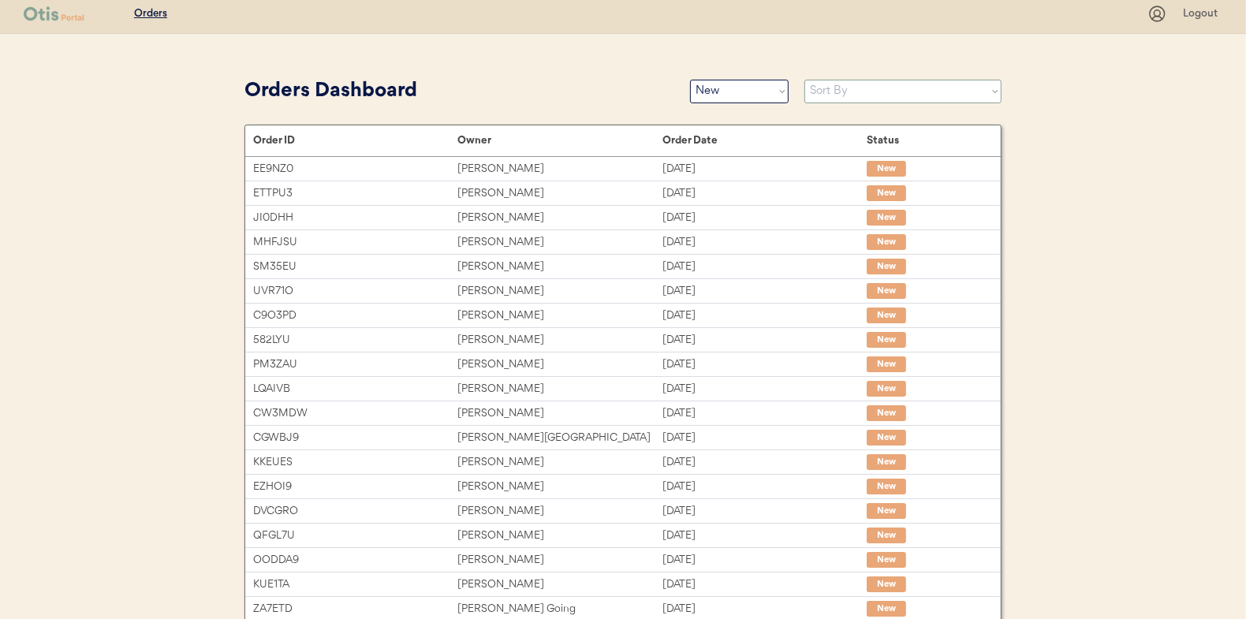
click at [860, 86] on select "Sort By Order Date (Newest → Oldest) Order Date (Oldest → Newest)" at bounding box center [903, 92] width 197 height 24
select select ""Order Date (Oldest → Newest)""
click at [805, 80] on select "Sort By Order Date (Newest → Oldest) Order Date (Oldest → Newest)" at bounding box center [903, 92] width 197 height 24
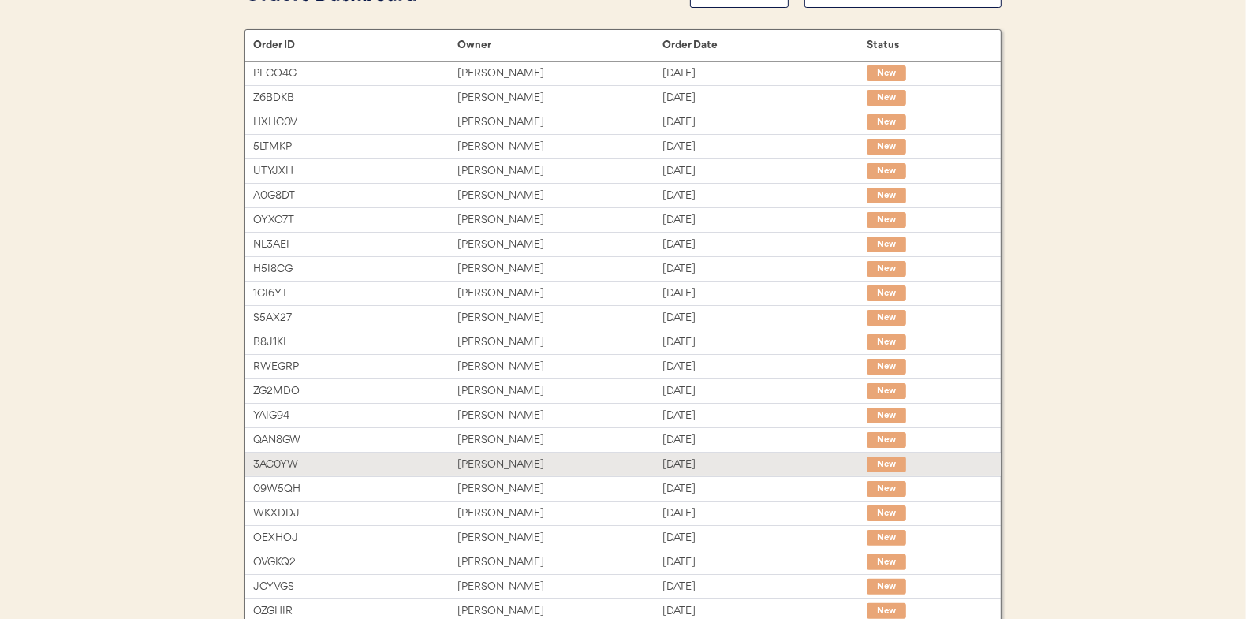
scroll to position [0, 0]
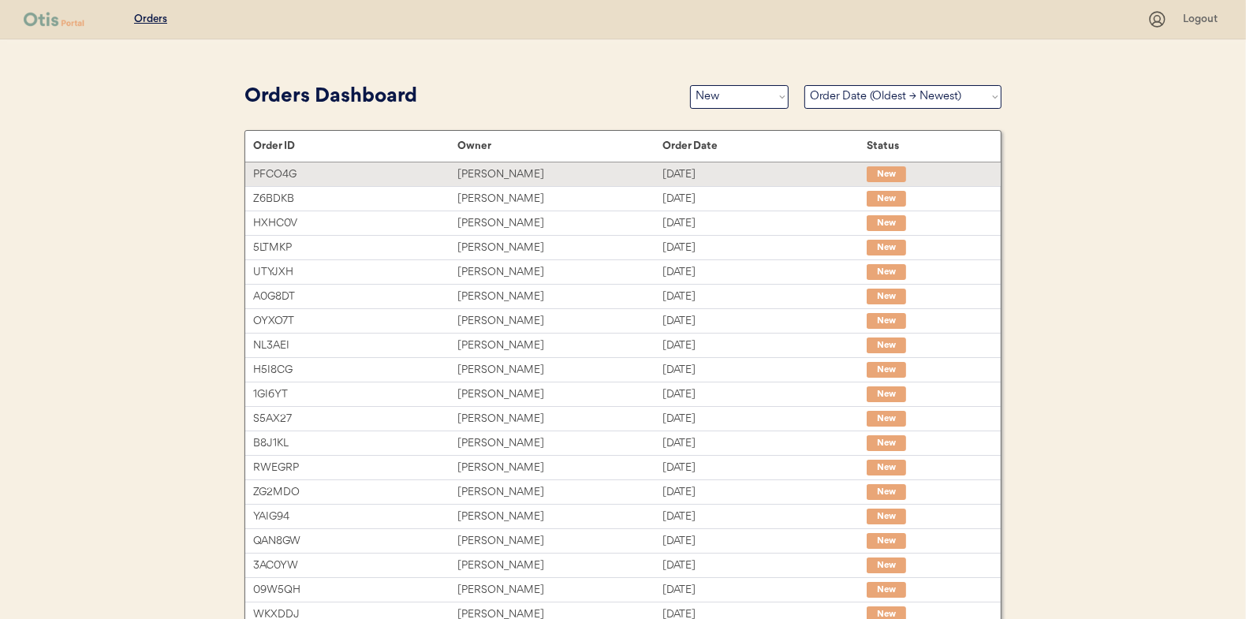
click at [491, 171] on div "[PERSON_NAME]" at bounding box center [560, 175] width 204 height 18
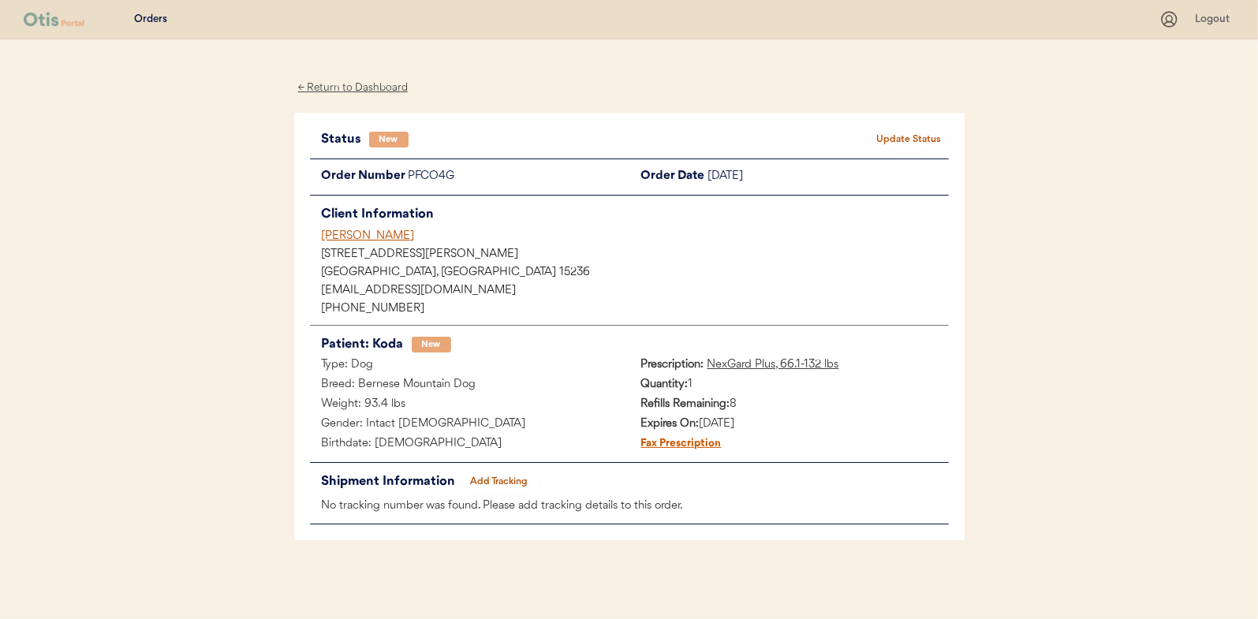
click at [898, 140] on button "Update Status" at bounding box center [909, 140] width 79 height 22
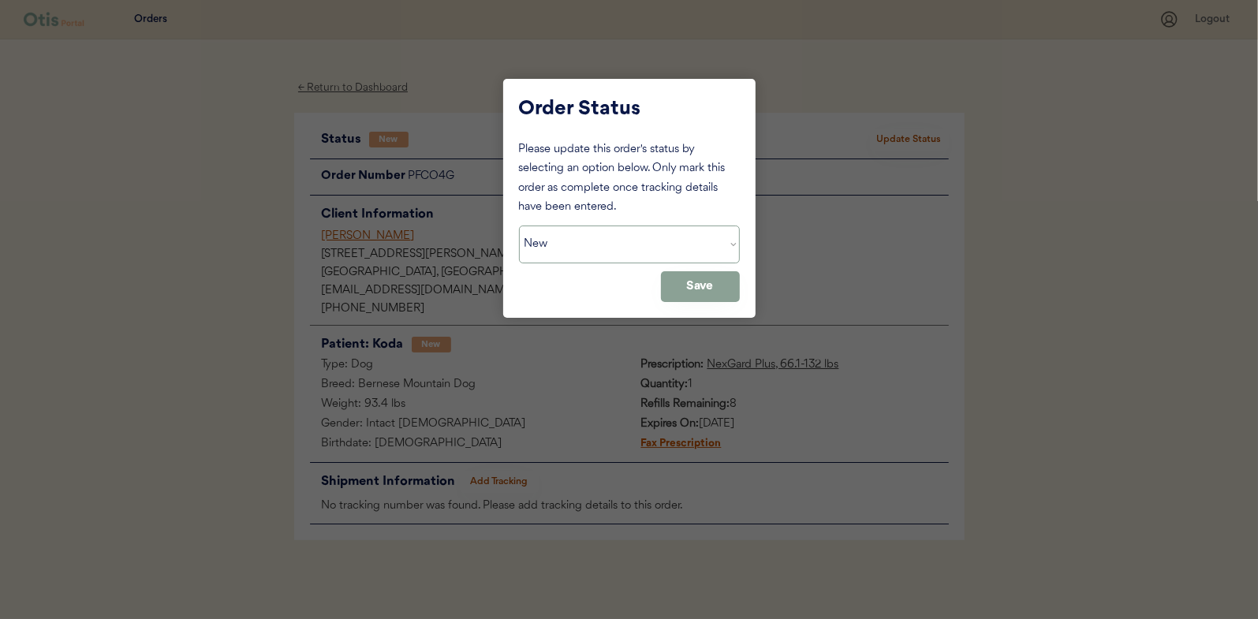
click at [600, 242] on select "Status On Hold New In Progress Complete Pending HW Consent Canceled" at bounding box center [629, 245] width 221 height 38
select select ""in_progress""
click at [519, 226] on select "Status On Hold New In Progress Complete Pending HW Consent Canceled" at bounding box center [629, 245] width 221 height 38
click at [693, 282] on button "Save" at bounding box center [700, 286] width 79 height 31
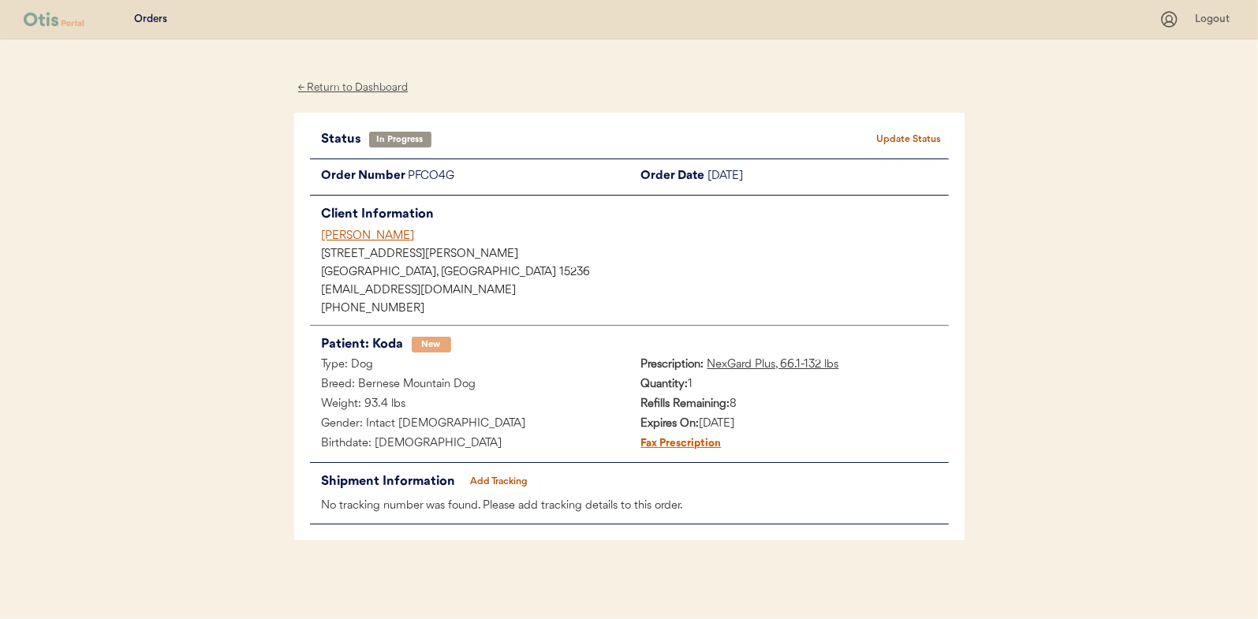
click at [355, 83] on div "← Return to Dashboard" at bounding box center [353, 88] width 118 height 18
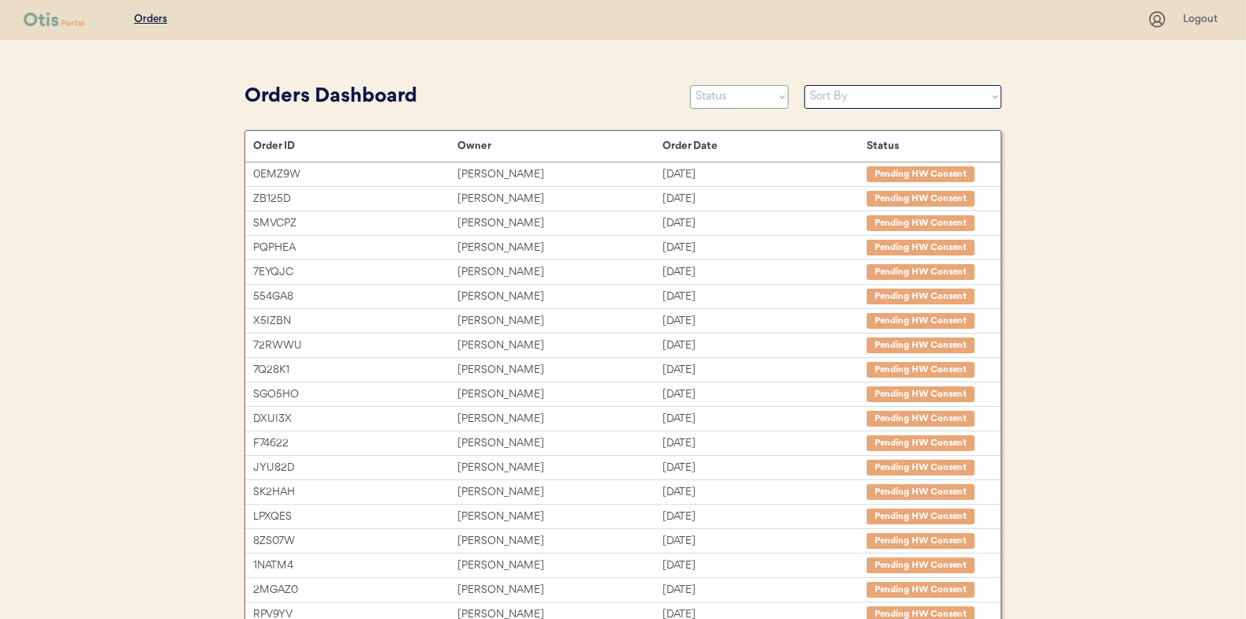
click at [730, 100] on select "Status On Hold New In Progress Complete Pending HW Consent Canceled" at bounding box center [739, 97] width 99 height 24
select select ""new""
click at [690, 85] on select "Status On Hold New In Progress Complete Pending HW Consent Canceled" at bounding box center [739, 97] width 99 height 24
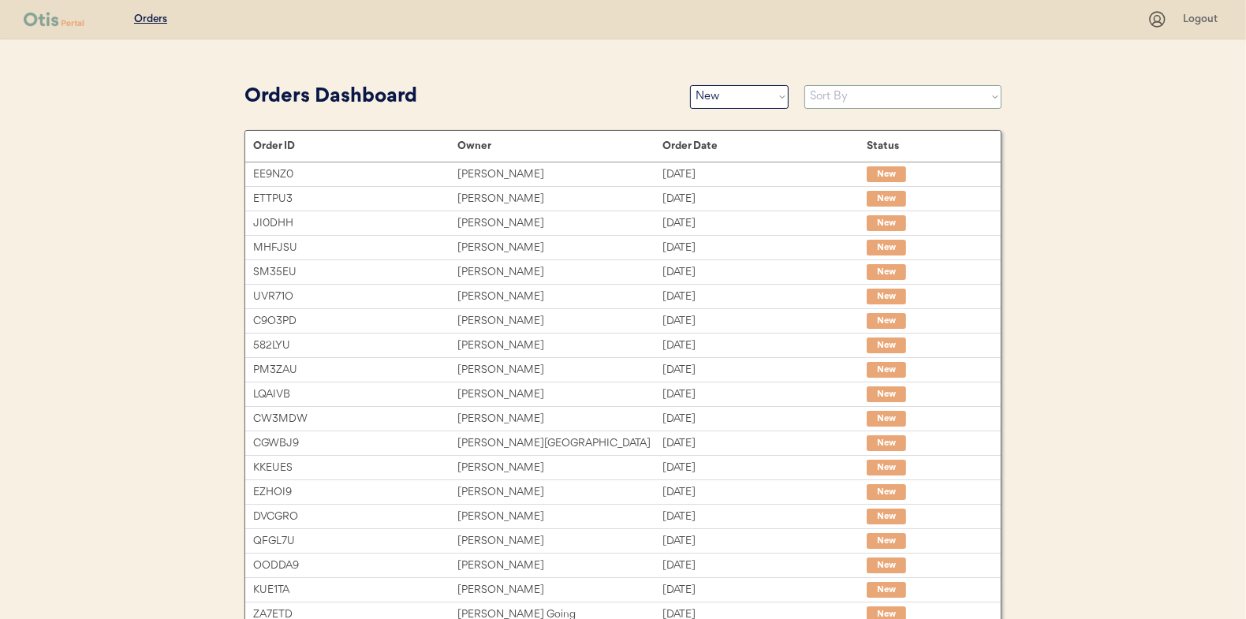
click at [830, 101] on select "Sort By Order Date (Newest → Oldest) Order Date (Oldest → Newest)" at bounding box center [903, 97] width 197 height 24
select select ""Order Date (Oldest → Newest)""
click at [805, 85] on select "Sort By Order Date (Newest → Oldest) Order Date (Oldest → Newest)" at bounding box center [903, 97] width 197 height 24
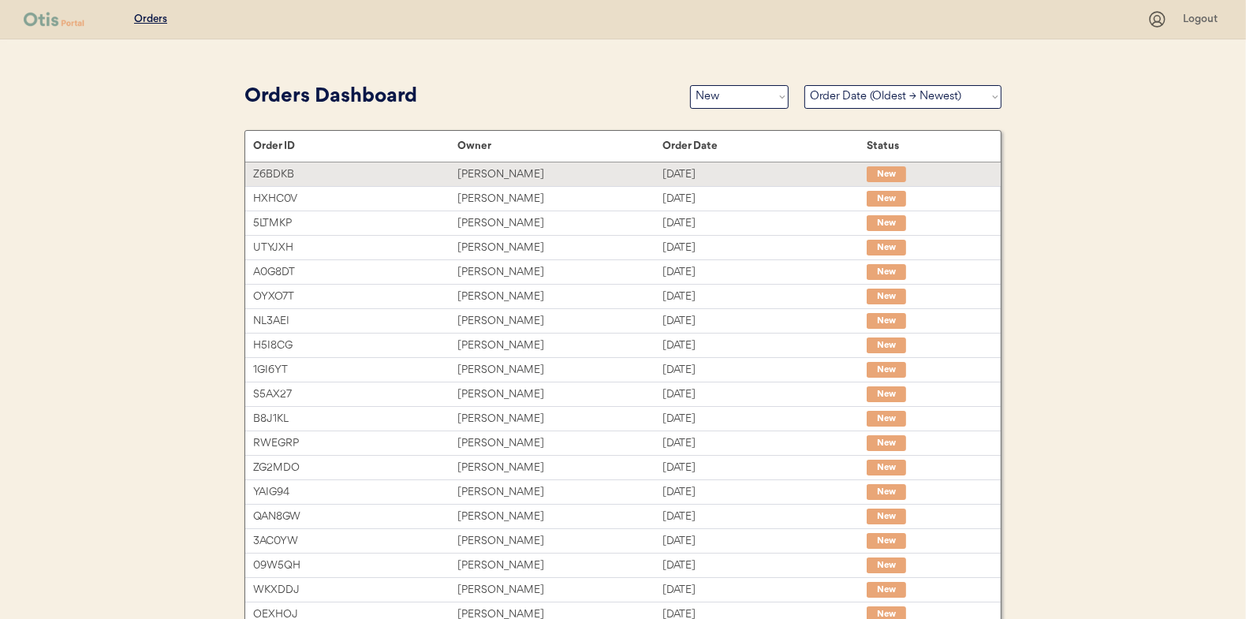
click at [488, 173] on div "Portia Winn" at bounding box center [560, 175] width 204 height 18
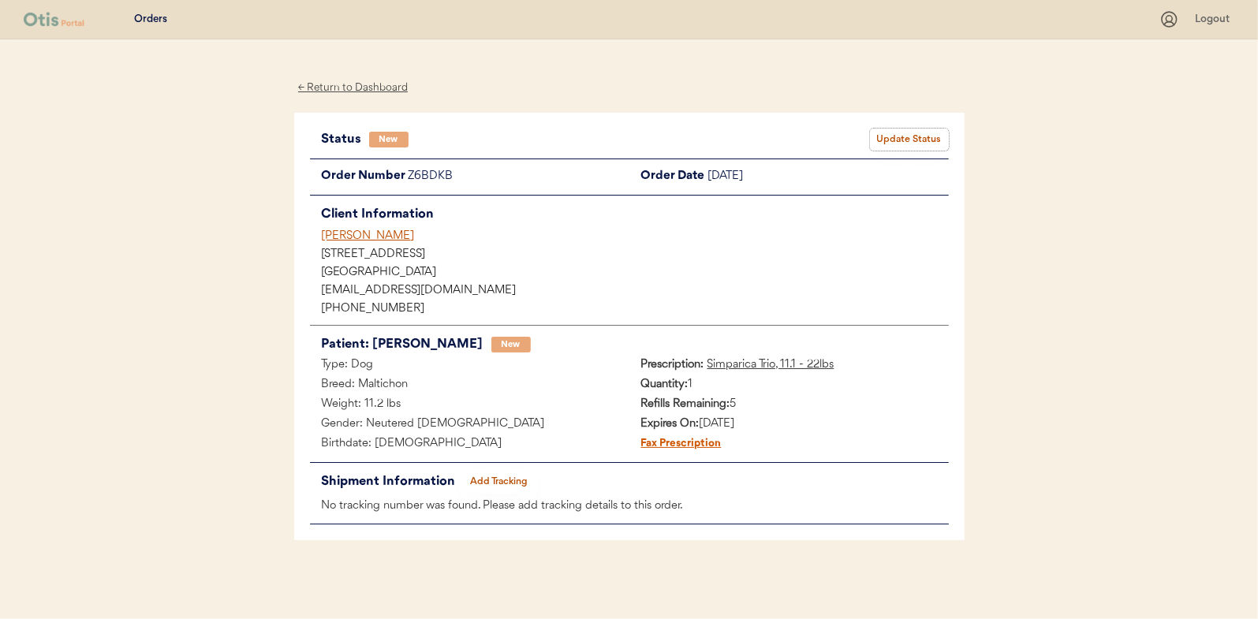
click at [906, 131] on button "Update Status" at bounding box center [909, 140] width 79 height 22
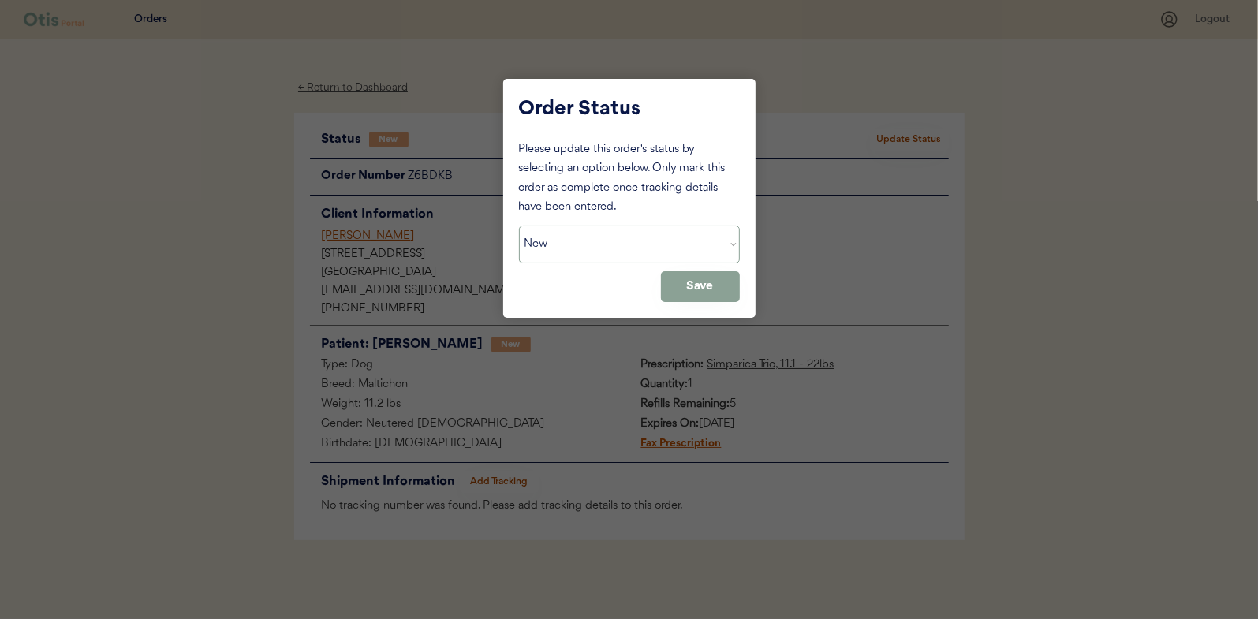
click at [570, 248] on select "Status On Hold New In Progress Complete Pending HW Consent Canceled" at bounding box center [629, 245] width 221 height 38
select select ""in_progress""
click at [519, 226] on select "Status On Hold New In Progress Complete Pending HW Consent Canceled" at bounding box center [629, 245] width 221 height 38
click at [690, 290] on button "Save" at bounding box center [700, 286] width 79 height 31
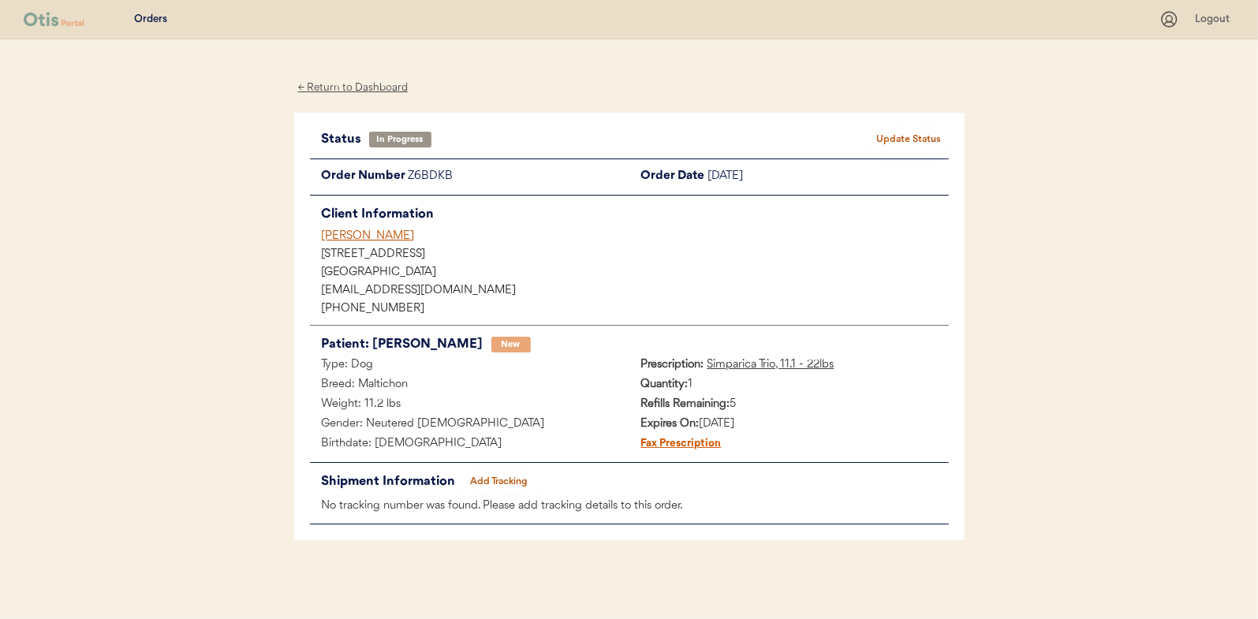
click at [362, 88] on div "← Return to Dashboard" at bounding box center [353, 88] width 118 height 18
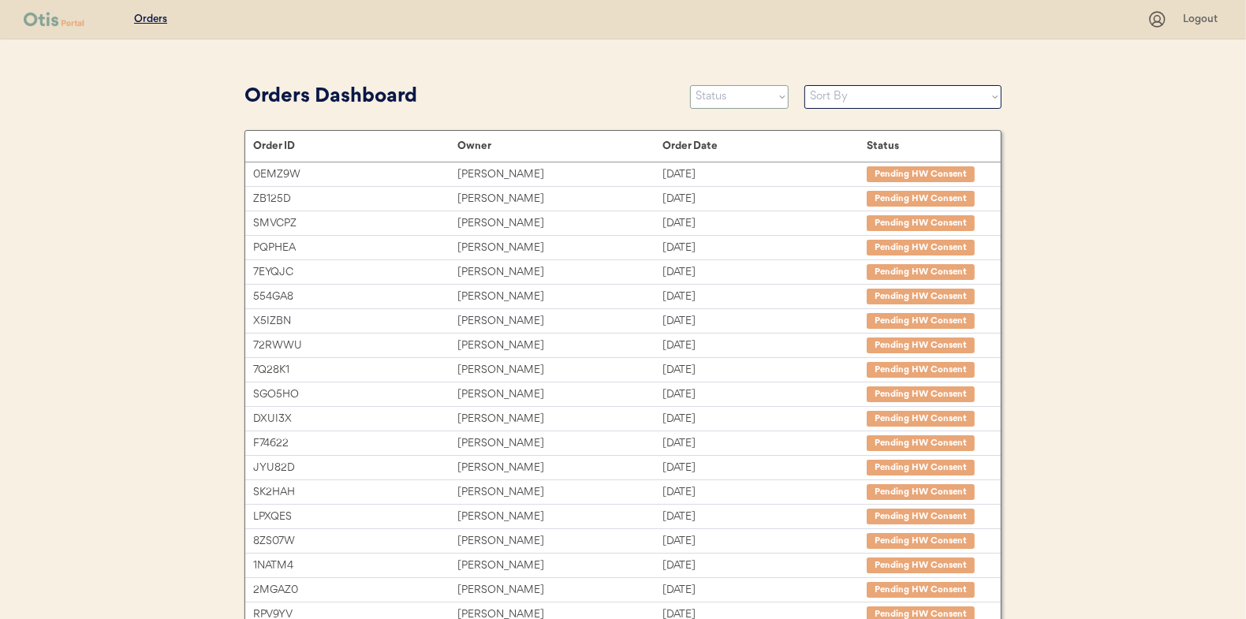
click at [712, 92] on select "Status On Hold New In Progress Complete Pending HW Consent Canceled" at bounding box center [739, 97] width 99 height 24
select select ""new""
click at [690, 85] on select "Status On Hold New In Progress Complete Pending HW Consent Canceled" at bounding box center [739, 97] width 99 height 24
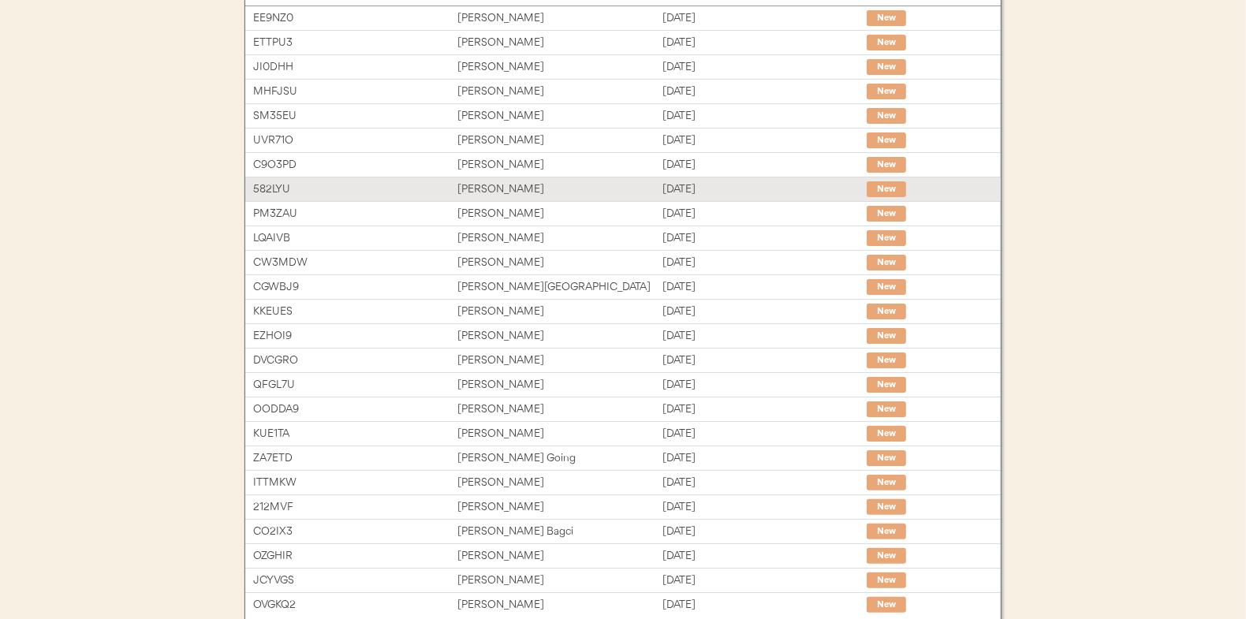
scroll to position [242, 0]
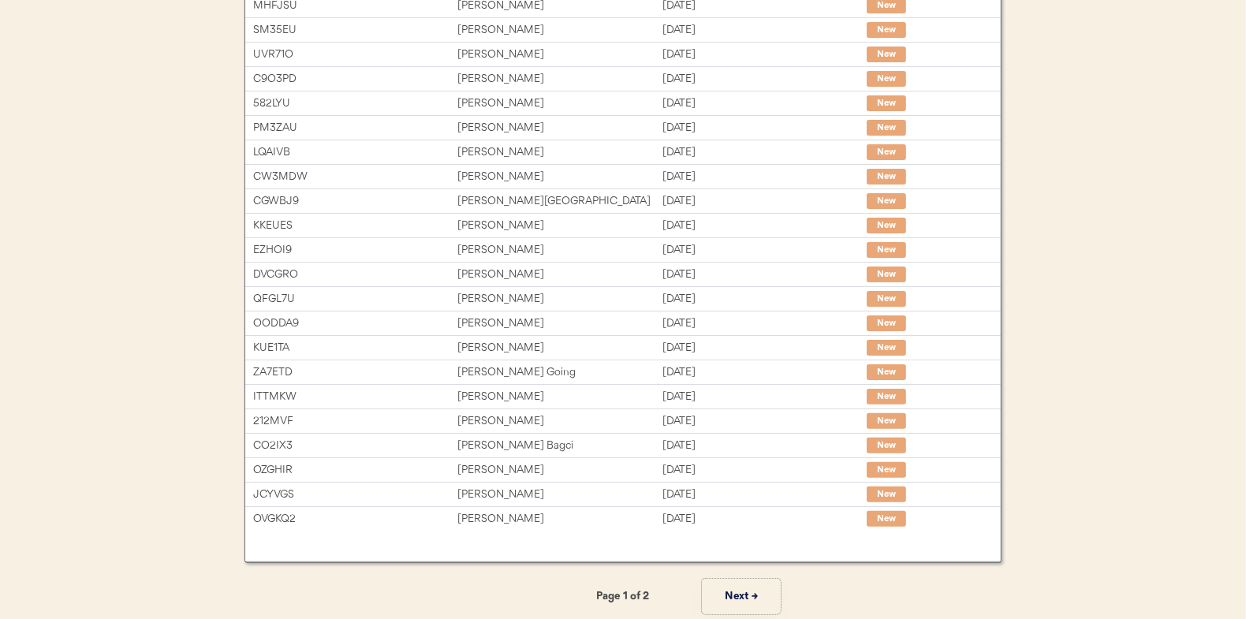
click at [743, 592] on button "Next →" at bounding box center [741, 597] width 79 height 36
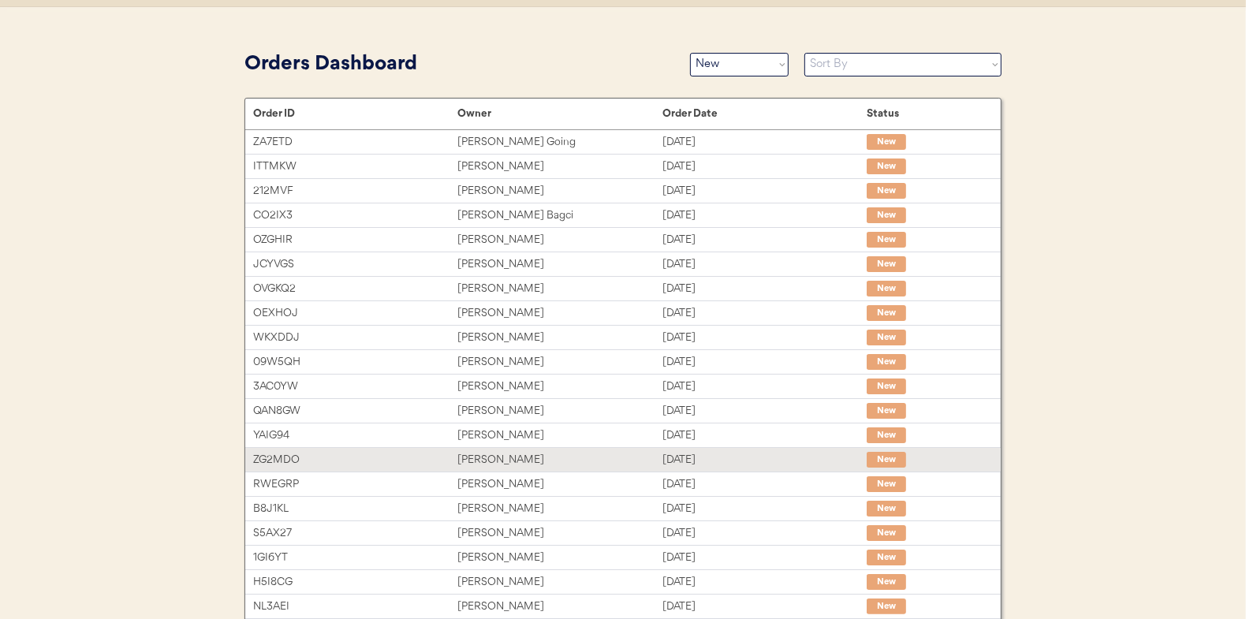
scroll to position [0, 0]
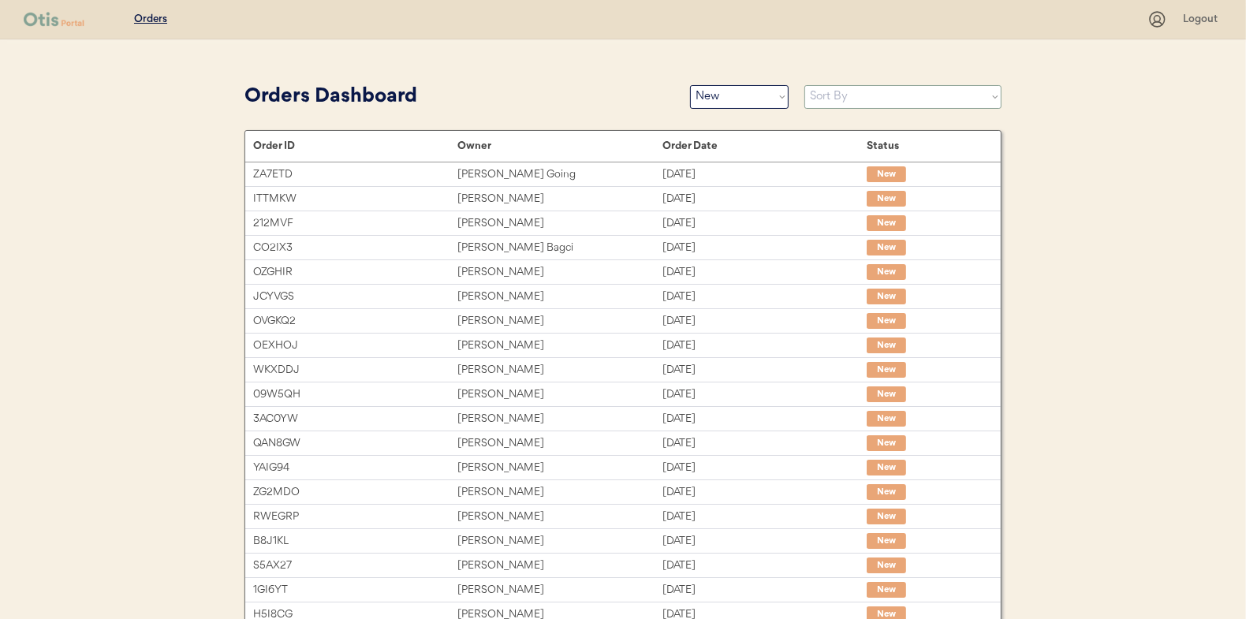
click at [843, 88] on select "Sort By Order Date (Newest → Oldest) Order Date (Oldest → Newest)" at bounding box center [903, 97] width 197 height 24
select select ""Order Date (Oldest → Newest)""
click at [805, 85] on select "Sort By Order Date (Newest → Oldest) Order Date (Oldest → Newest)" at bounding box center [903, 97] width 197 height 24
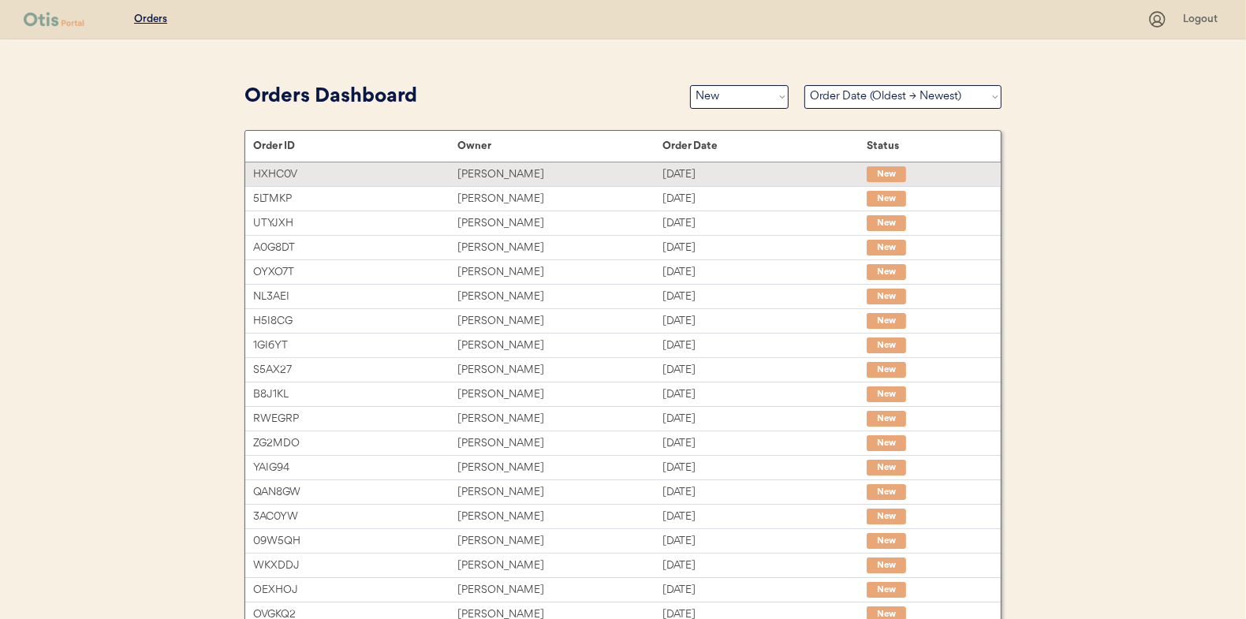
click at [486, 174] on div "[PERSON_NAME]" at bounding box center [560, 175] width 204 height 18
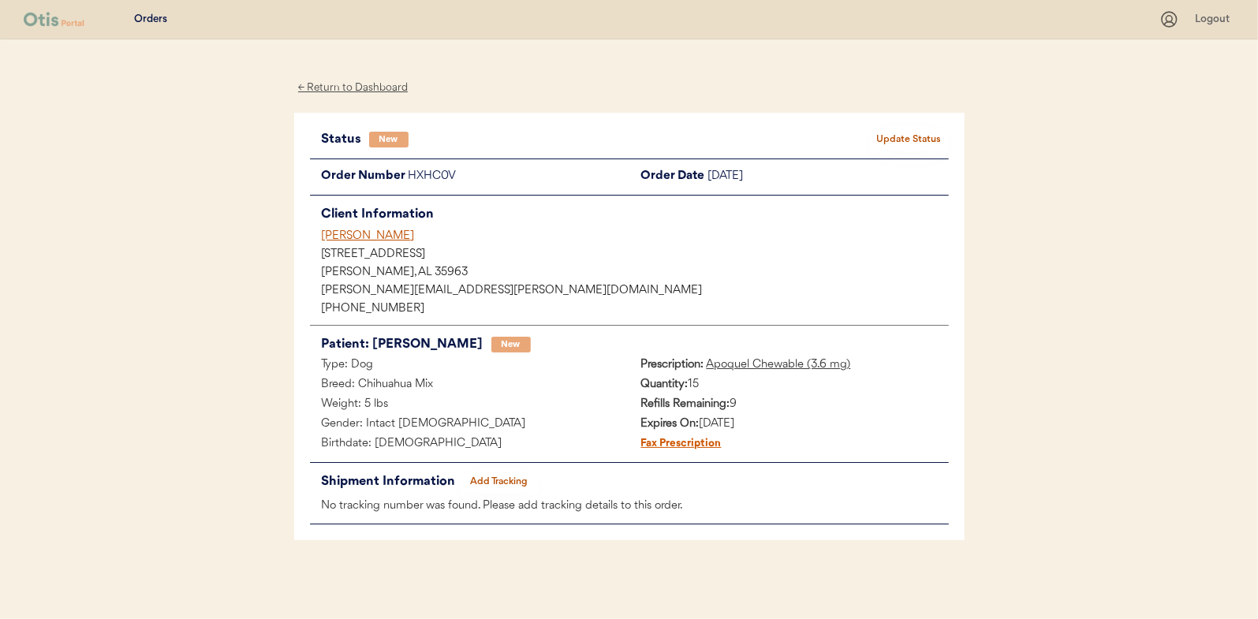
click at [919, 139] on button "Update Status" at bounding box center [909, 140] width 79 height 22
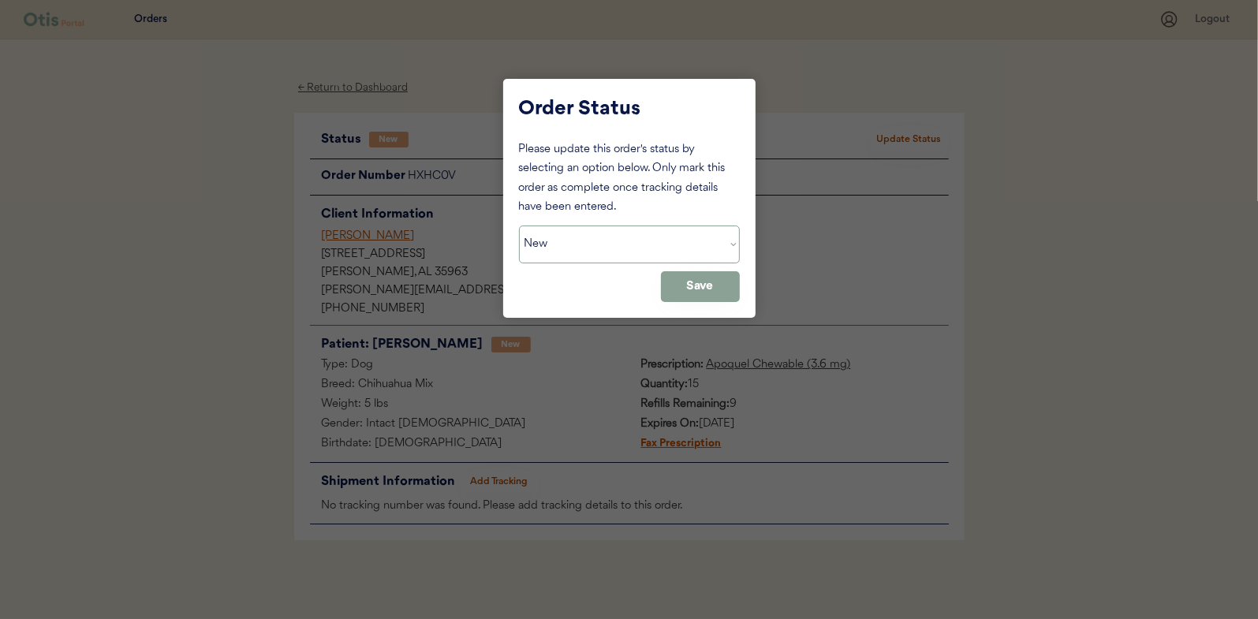
click at [599, 234] on select "Status On Hold New In Progress Complete Pending HW Consent Canceled" at bounding box center [629, 245] width 221 height 38
select select ""in_progress""
click at [519, 226] on select "Status On Hold New In Progress Complete Pending HW Consent Canceled" at bounding box center [629, 245] width 221 height 38
click at [698, 296] on button "Save" at bounding box center [700, 286] width 79 height 31
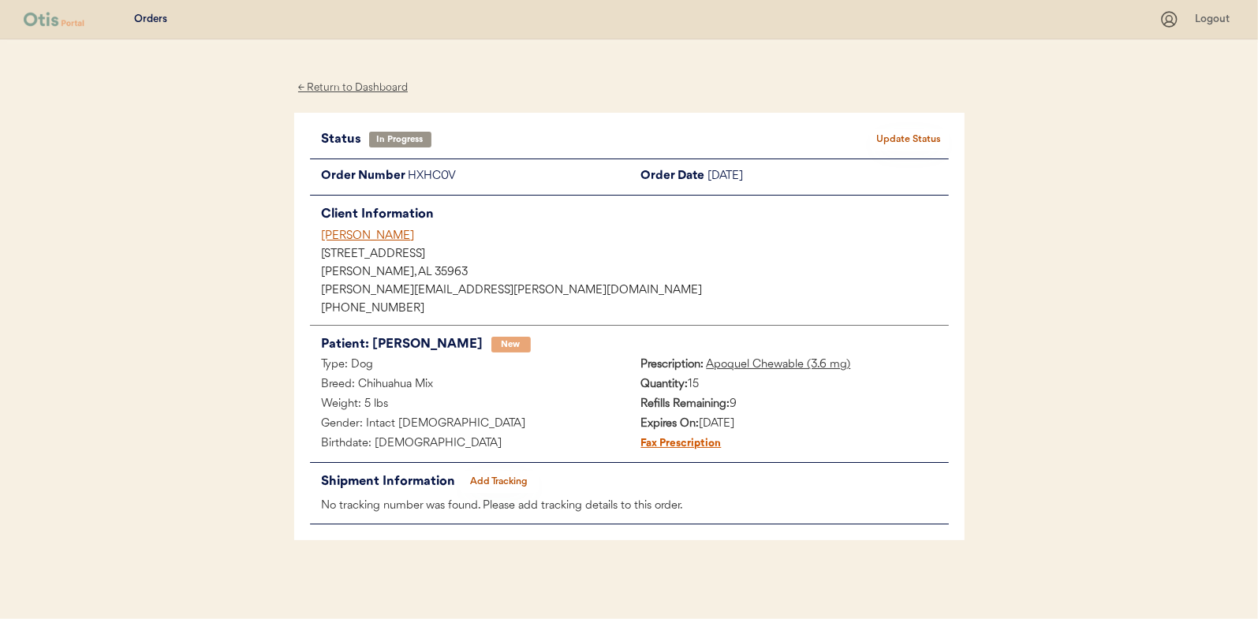
click at [361, 88] on div "← Return to Dashboard" at bounding box center [353, 88] width 118 height 18
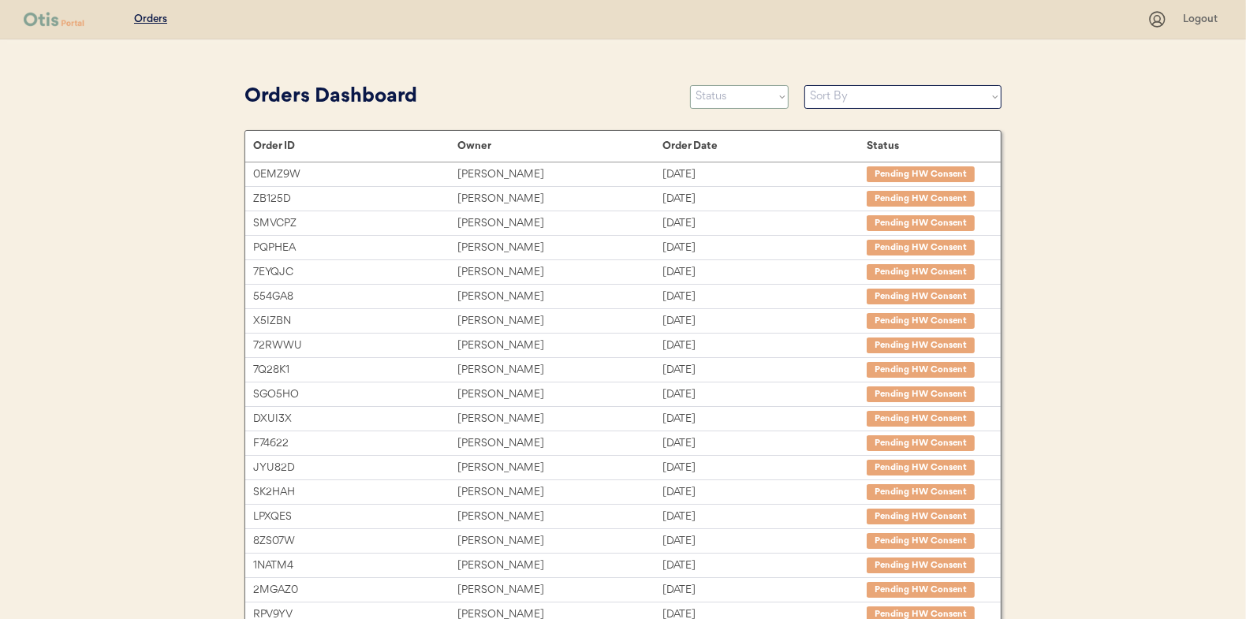
click at [724, 95] on select "Status On Hold New In Progress Complete Pending HW Consent Canceled" at bounding box center [739, 97] width 99 height 24
select select ""new""
click at [690, 85] on select "Status On Hold New In Progress Complete Pending HW Consent Canceled" at bounding box center [739, 97] width 99 height 24
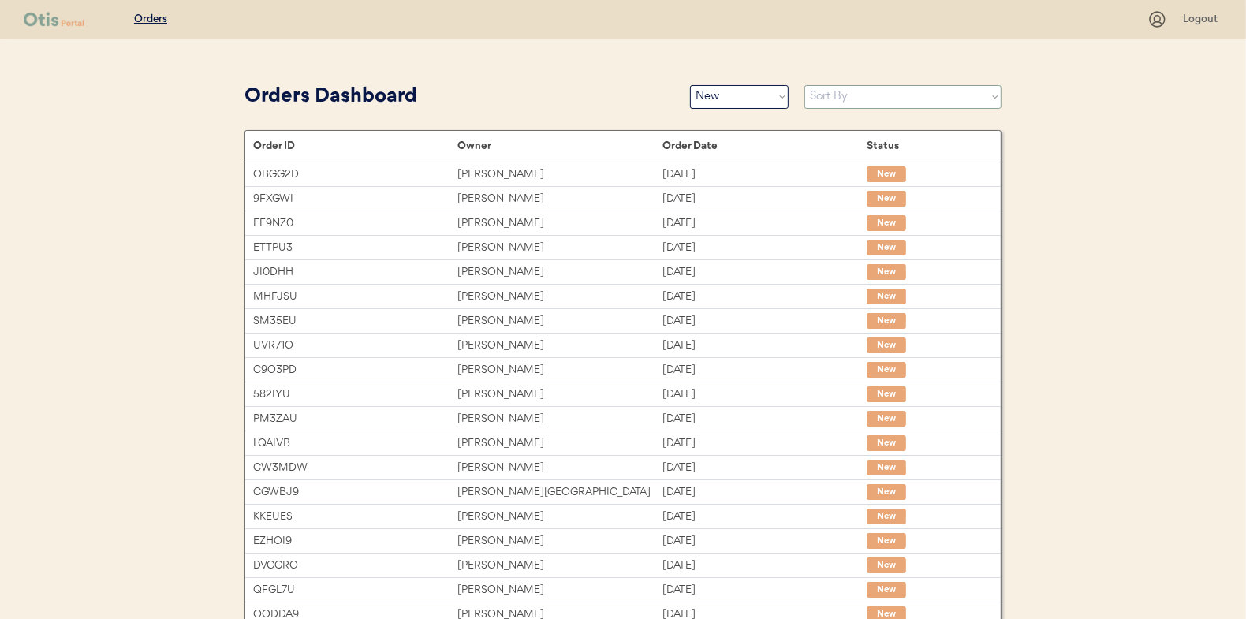
click at [846, 92] on select "Sort By Order Date (Newest → Oldest) Order Date (Oldest → Newest)" at bounding box center [903, 97] width 197 height 24
select select ""Order Date (Oldest → Newest)""
click at [805, 85] on select "Sort By Order Date (Newest → Oldest) Order Date (Oldest → Newest)" at bounding box center [903, 97] width 197 height 24
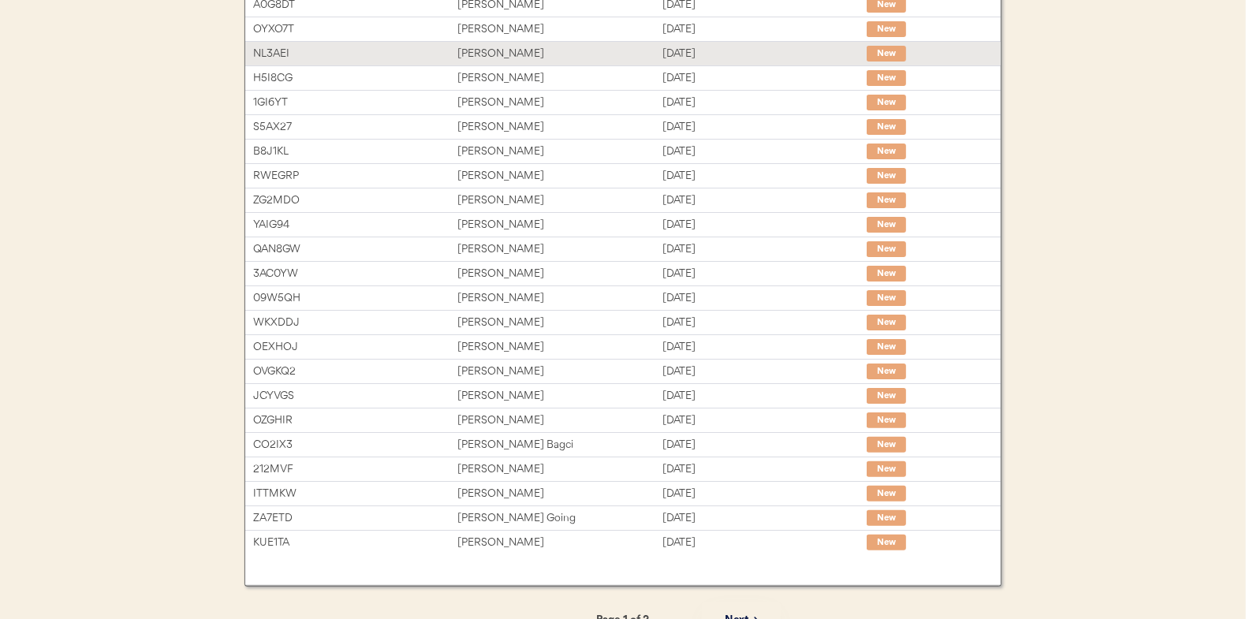
scroll to position [242, 0]
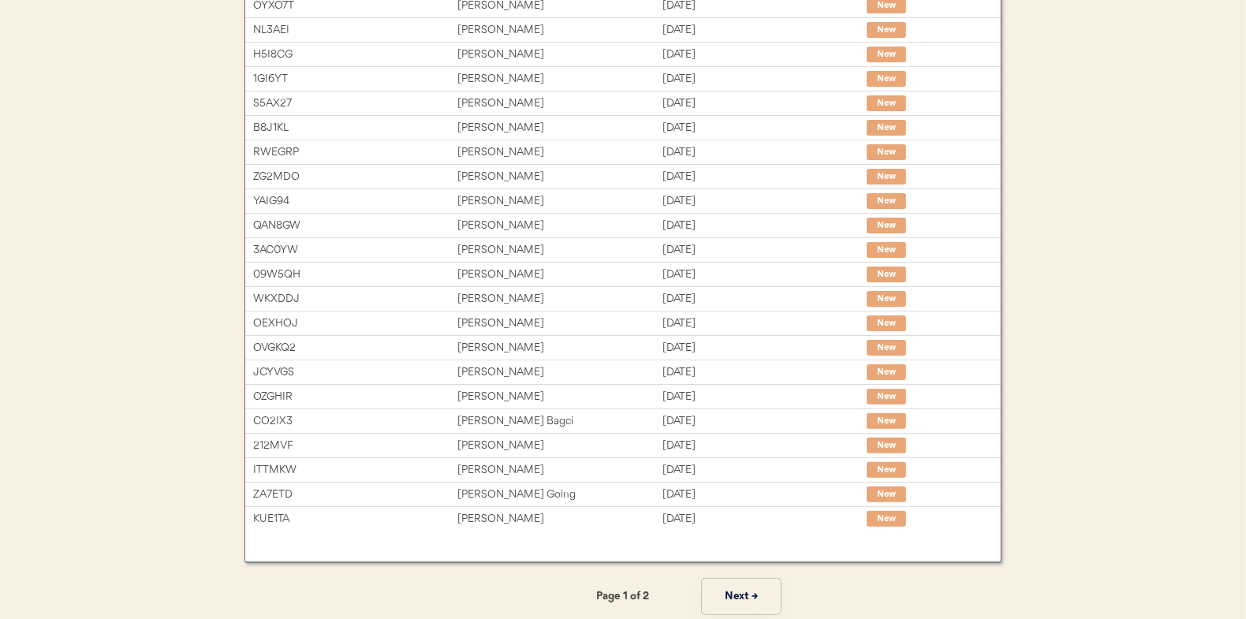
click at [744, 596] on button "Next →" at bounding box center [741, 597] width 79 height 36
click at [499, 591] on button "← Previous" at bounding box center [504, 597] width 79 height 36
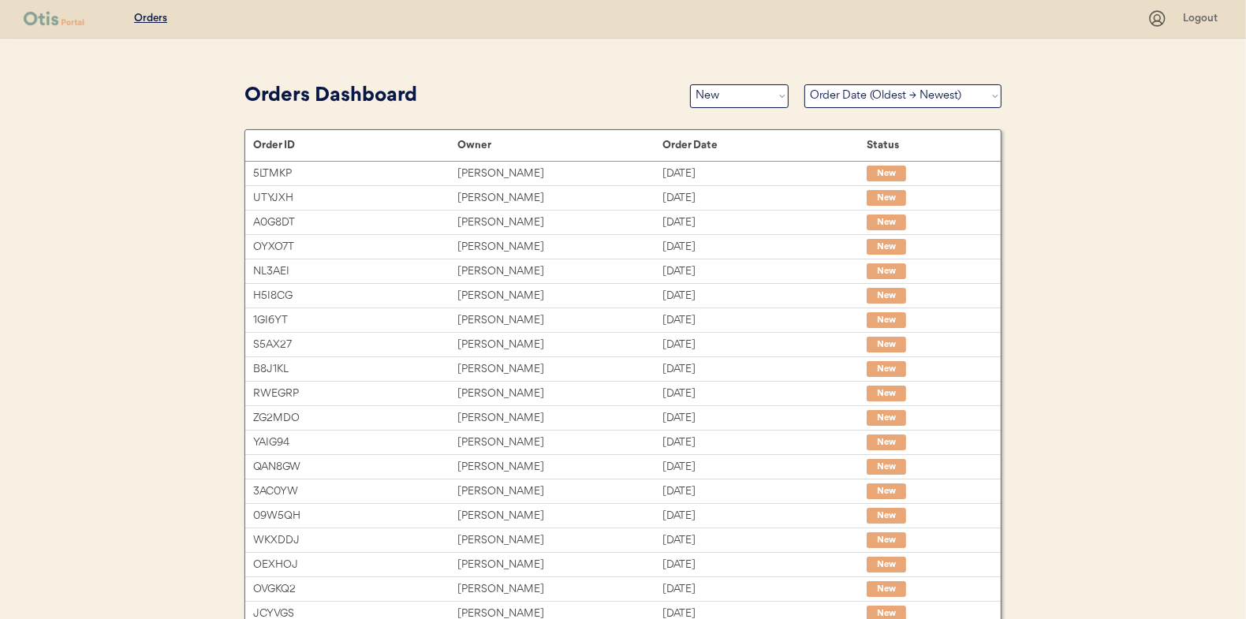
scroll to position [0, 0]
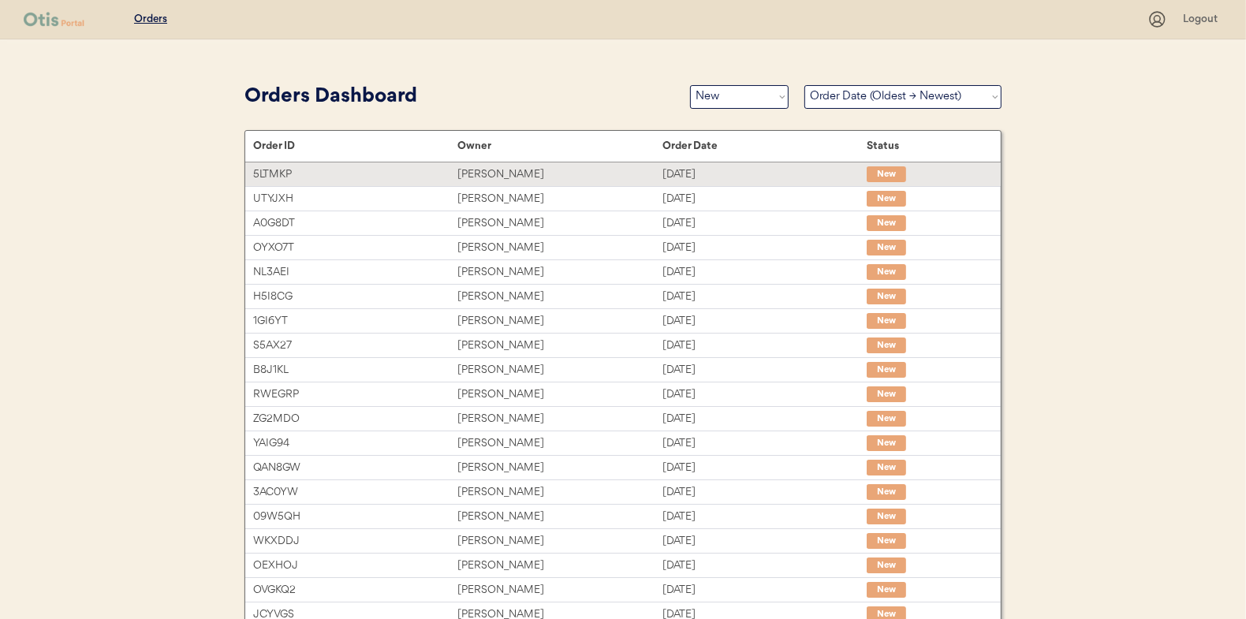
click at [479, 177] on div "[PERSON_NAME]" at bounding box center [560, 175] width 204 height 18
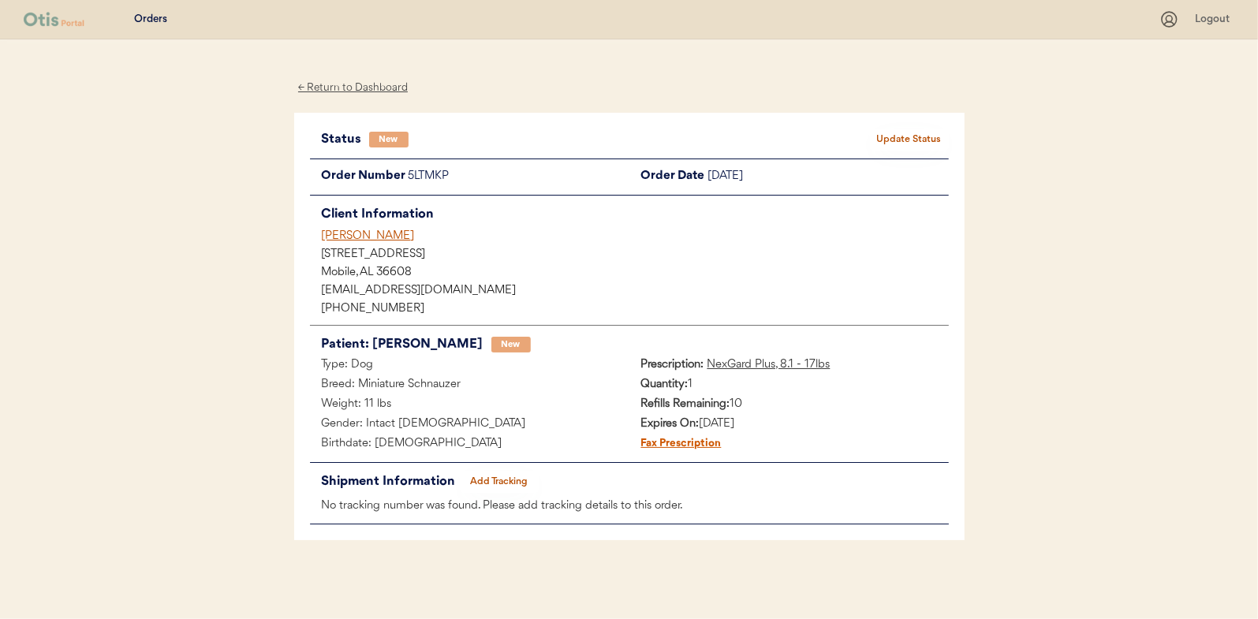
click at [897, 141] on button "Update Status" at bounding box center [909, 140] width 79 height 22
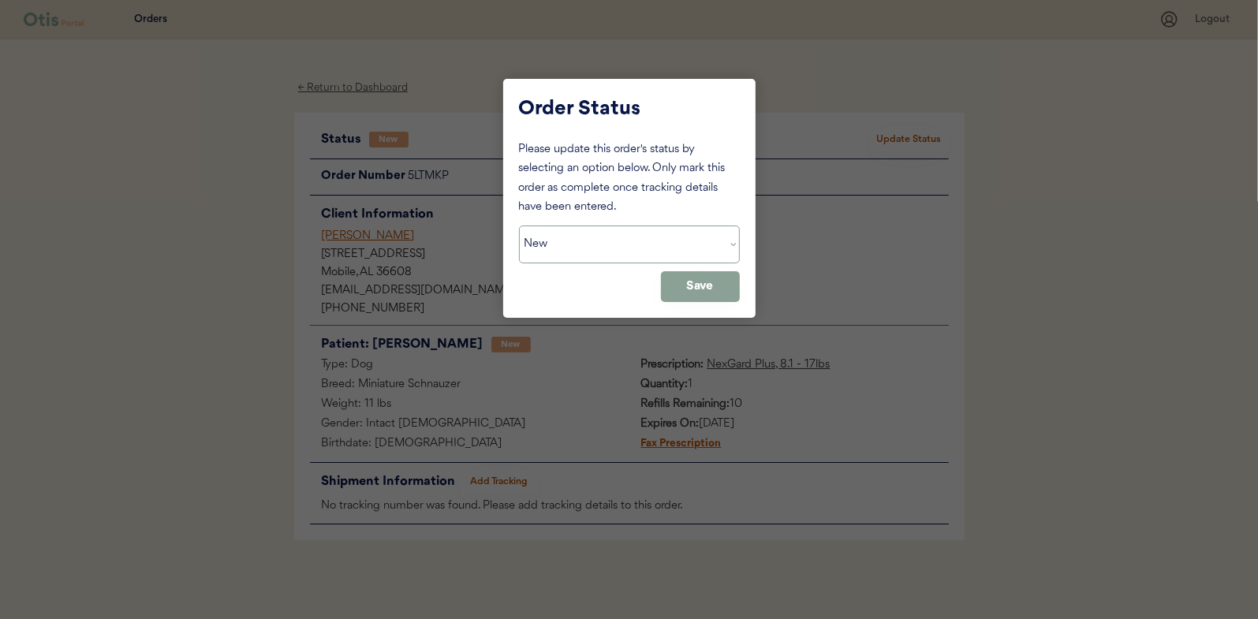
click at [559, 241] on select "Status On Hold New In Progress Complete Pending HW Consent Canceled" at bounding box center [629, 245] width 221 height 38
select select ""in_progress""
click at [519, 226] on select "Status On Hold New In Progress Complete Pending HW Consent Canceled" at bounding box center [629, 245] width 221 height 38
click at [689, 284] on button "Save" at bounding box center [700, 286] width 79 height 31
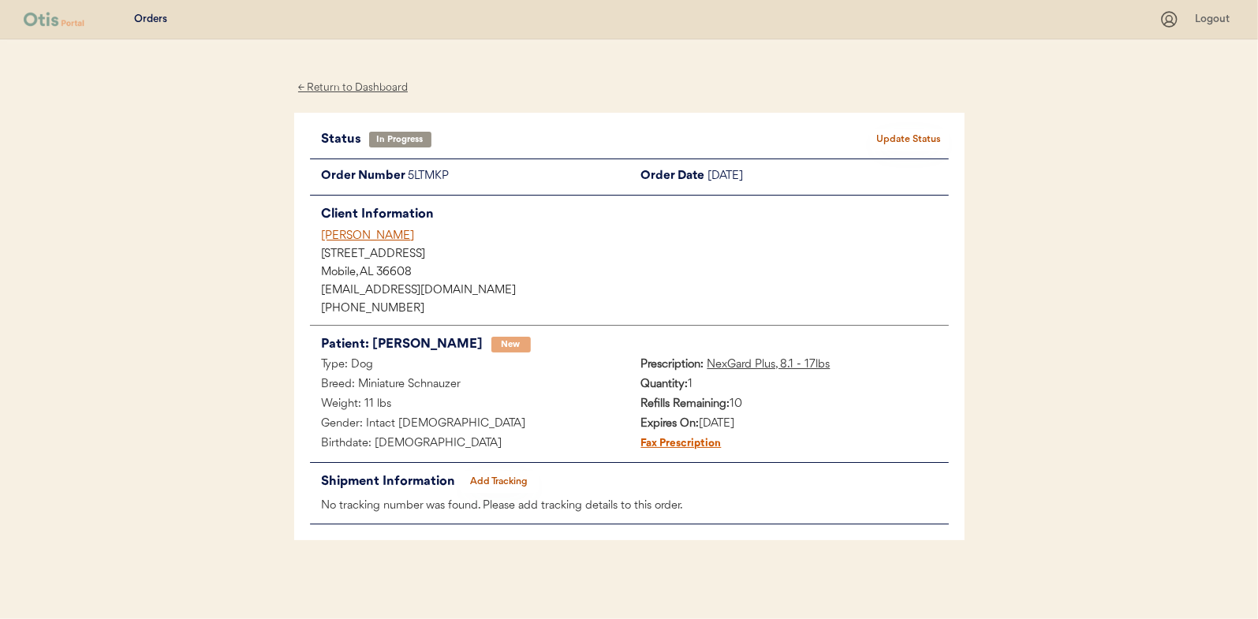
click at [355, 83] on div "← Return to Dashboard" at bounding box center [353, 88] width 118 height 18
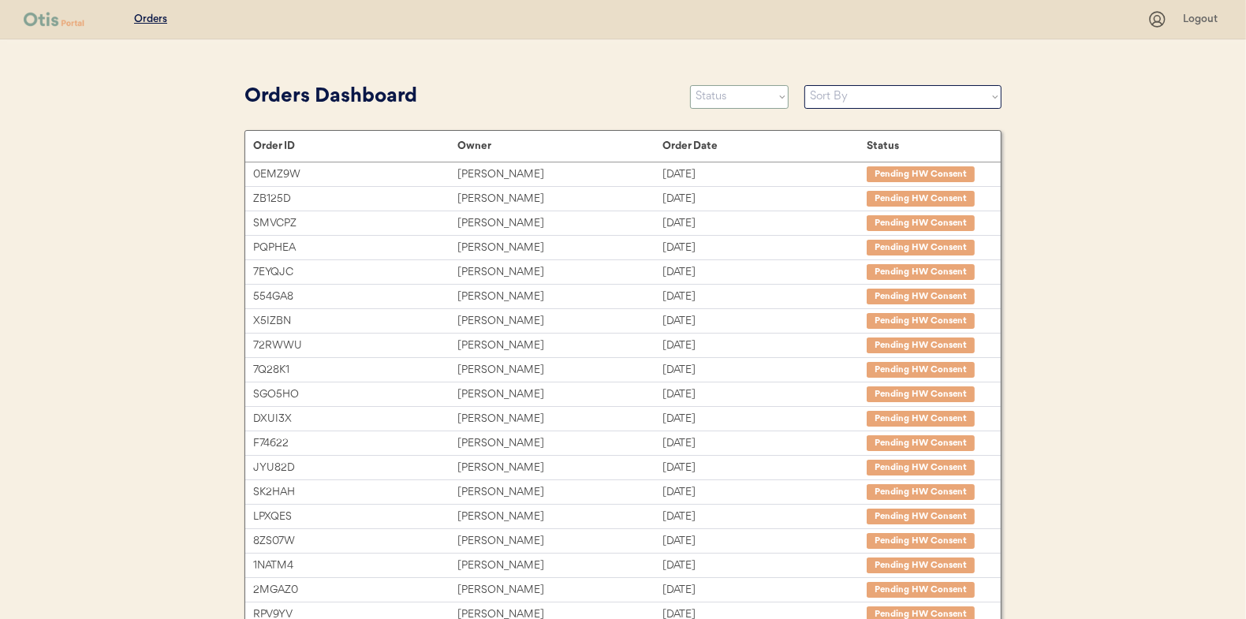
drag, startPoint x: 738, startPoint y: 103, endPoint x: 733, endPoint y: 110, distance: 8.5
click at [738, 103] on select "Status On Hold New In Progress Complete Pending HW Consent Canceled" at bounding box center [739, 97] width 99 height 24
select select ""new""
click at [690, 85] on select "Status On Hold New In Progress Complete Pending HW Consent Canceled" at bounding box center [739, 97] width 99 height 24
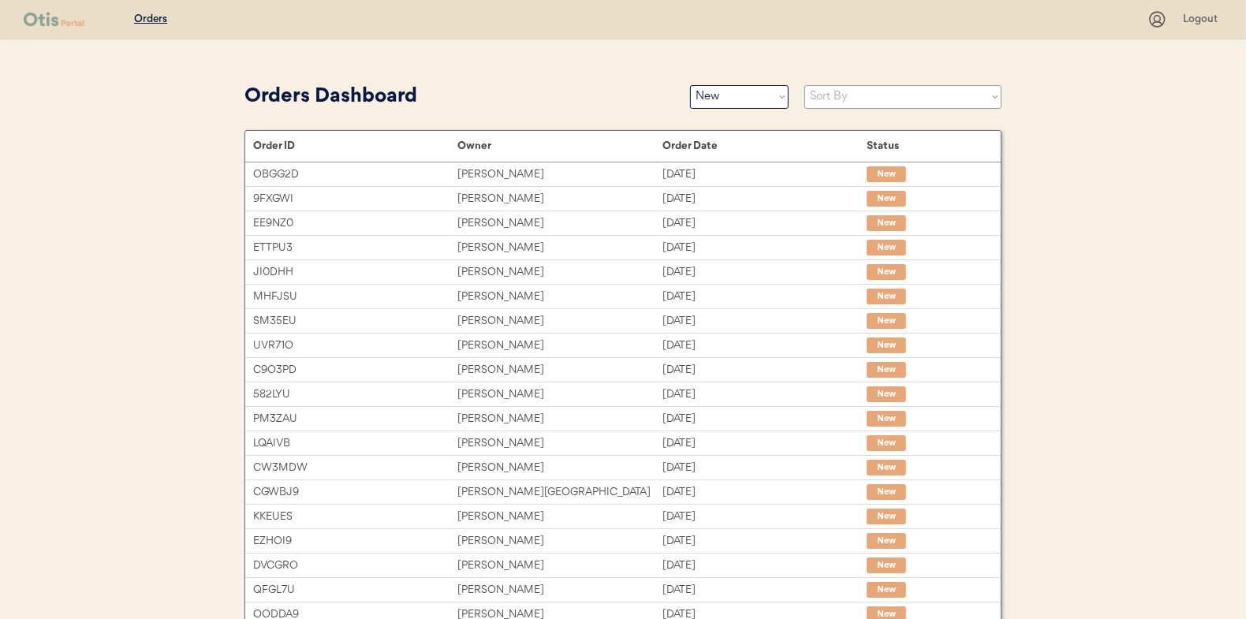
click at [850, 92] on select "Sort By Order Date (Newest → Oldest) Order Date (Oldest → Newest)" at bounding box center [903, 97] width 197 height 24
select select ""Order Date (Oldest → Newest)""
click at [805, 85] on select "Sort By Order Date (Newest → Oldest) Order Date (Oldest → Newest)" at bounding box center [903, 97] width 197 height 24
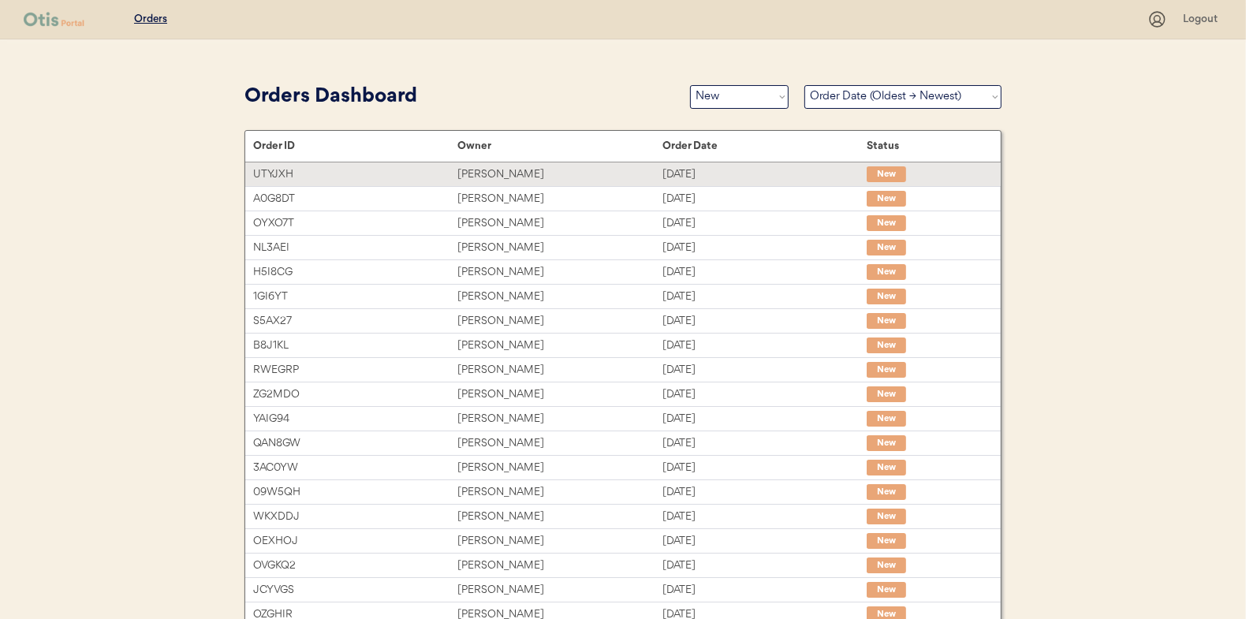
click at [491, 173] on div "Mary Samadani" at bounding box center [560, 175] width 204 height 18
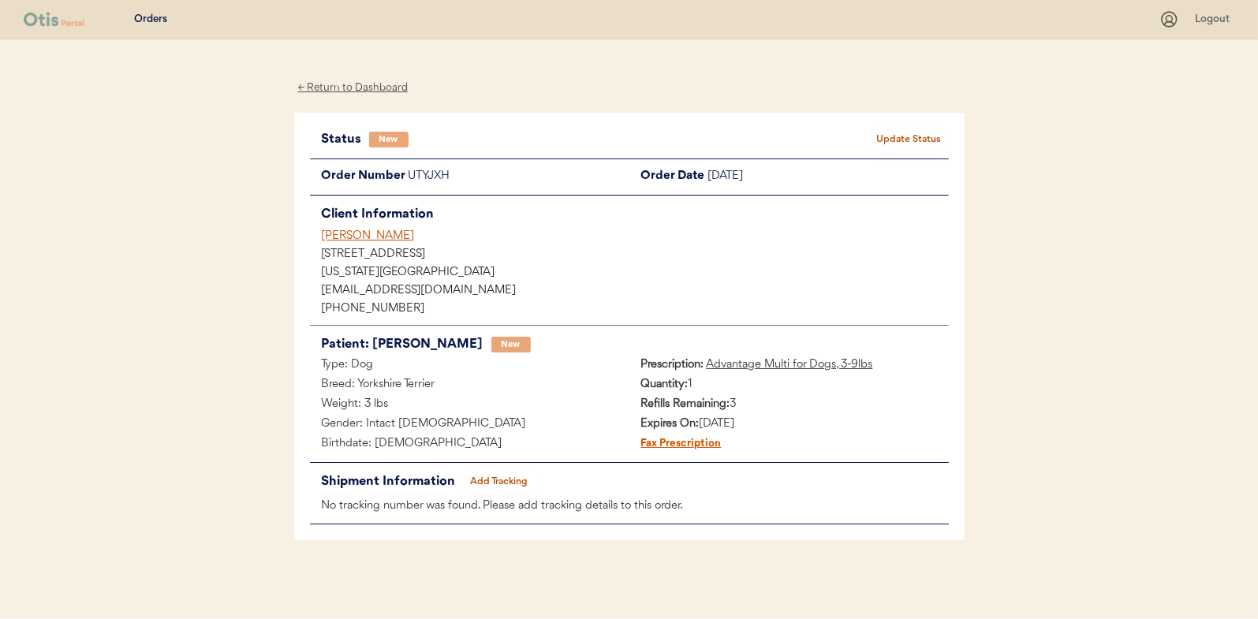
click at [897, 135] on button "Update Status" at bounding box center [909, 140] width 79 height 22
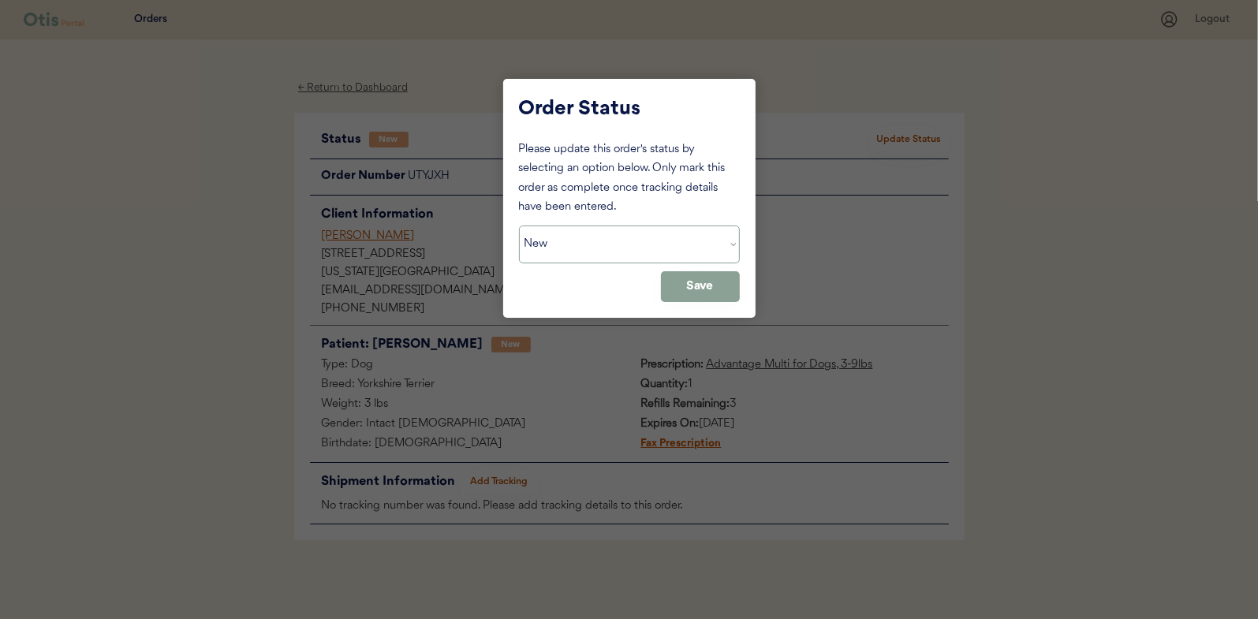
click at [539, 237] on select "Status On Hold New In Progress Complete Pending HW Consent Canceled" at bounding box center [629, 245] width 221 height 38
select select ""in_progress""
click at [519, 226] on select "Status On Hold New In Progress Complete Pending HW Consent Canceled" at bounding box center [629, 245] width 221 height 38
click at [697, 282] on button "Save" at bounding box center [700, 286] width 79 height 31
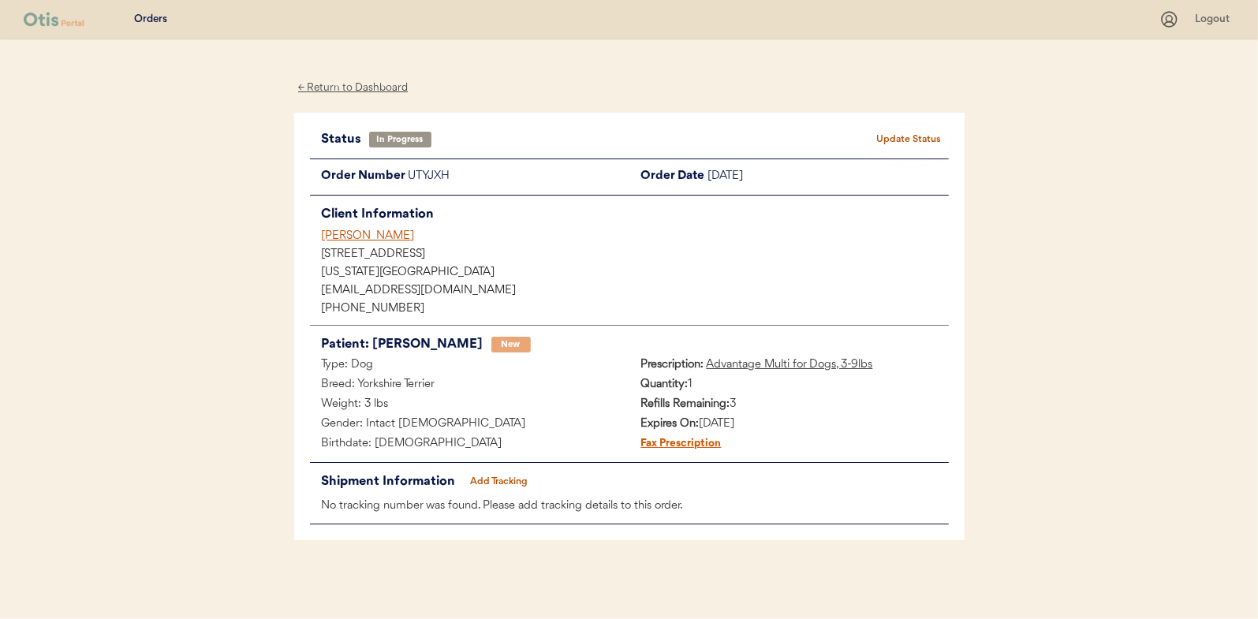
click at [335, 85] on div "← Return to Dashboard" at bounding box center [353, 88] width 118 height 18
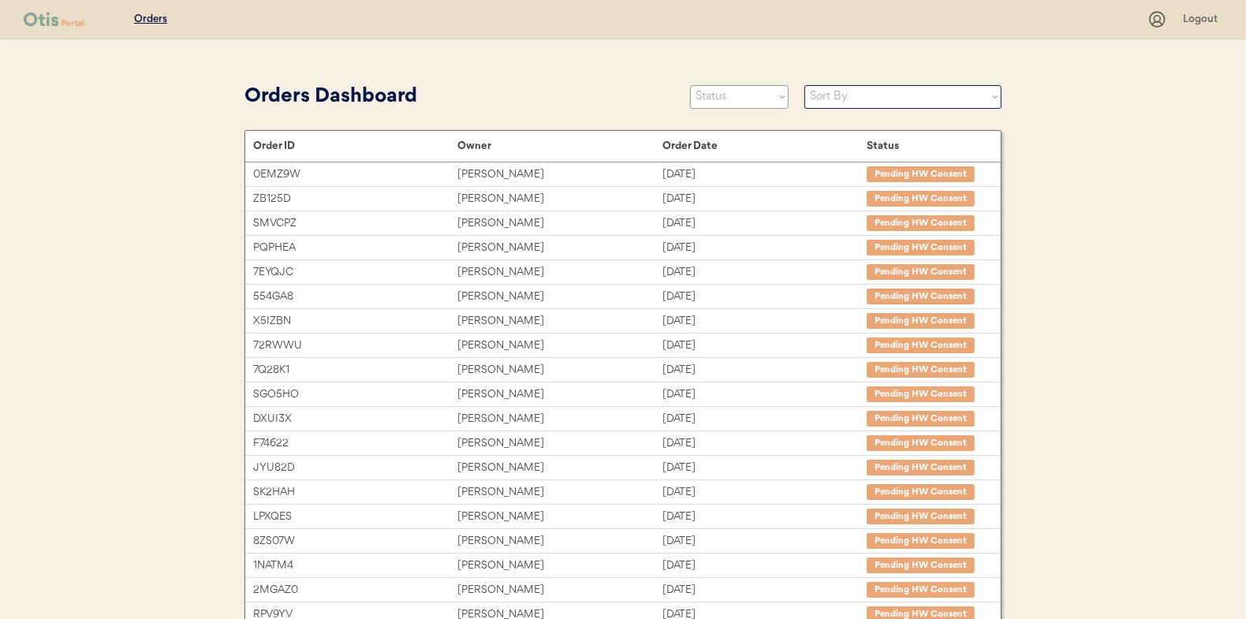
click at [728, 92] on select "Status On Hold New In Progress Complete Pending HW Consent Canceled" at bounding box center [739, 97] width 99 height 24
select select ""new""
click at [690, 85] on select "Status On Hold New In Progress Complete Pending HW Consent Canceled" at bounding box center [739, 97] width 99 height 24
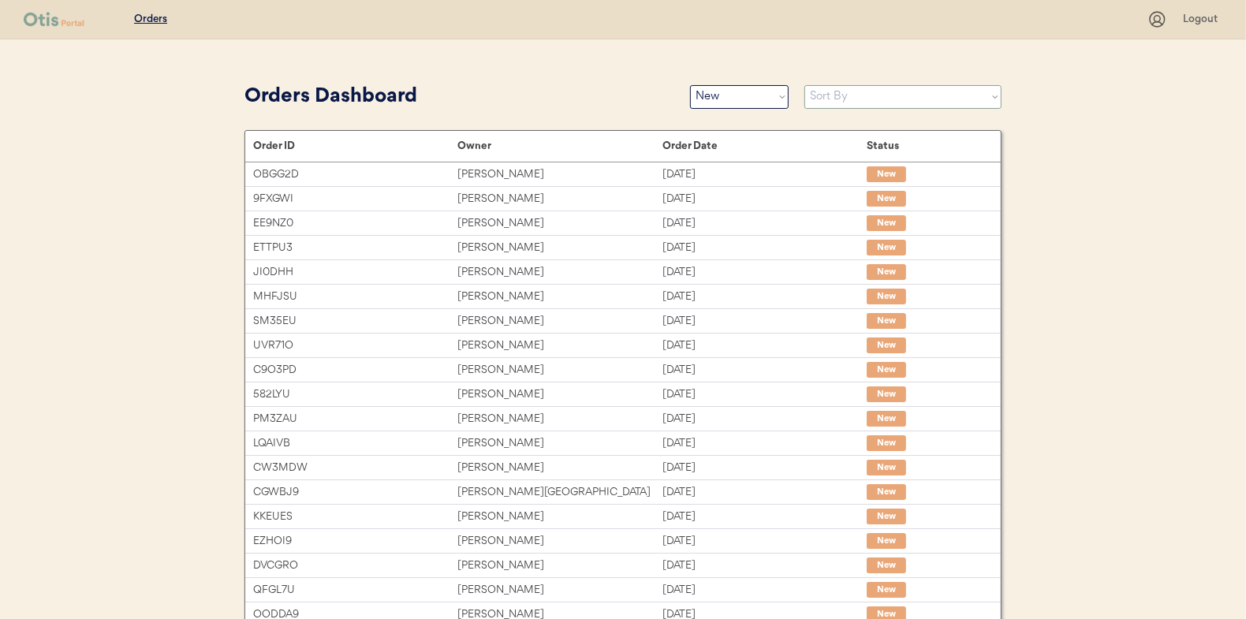
click at [835, 97] on select "Sort By Order Date (Newest → Oldest) Order Date (Oldest → Newest)" at bounding box center [903, 97] width 197 height 24
click at [805, 85] on select "Sort By Order Date (Newest → Oldest) Order Date (Oldest → Newest)" at bounding box center [903, 97] width 197 height 24
click at [847, 101] on select "Sort By Order Date (Newest → Oldest) Order Date (Oldest → Newest)" at bounding box center [903, 97] width 197 height 24
click at [805, 85] on select "Sort By Order Date (Newest → Oldest) Order Date (Oldest → Newest)" at bounding box center [903, 97] width 197 height 24
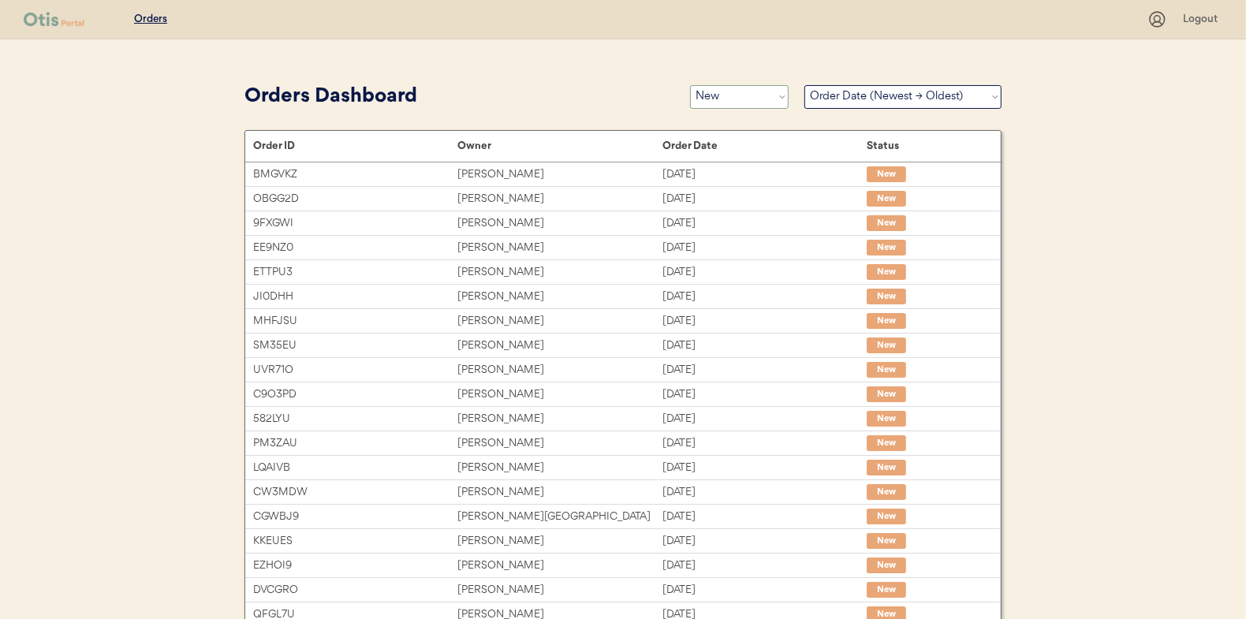
click at [738, 99] on select "Status On Hold New In Progress Complete Pending HW Consent Canceled" at bounding box center [739, 97] width 99 height 24
click at [864, 100] on select "Sort By Order Date (Newest → Oldest) Order Date (Oldest → Newest)" at bounding box center [903, 97] width 197 height 24
select select ""Order Date (Oldest → Newest)""
click at [805, 85] on select "Sort By Order Date (Newest → Oldest) Order Date (Oldest → Newest)" at bounding box center [903, 97] width 197 height 24
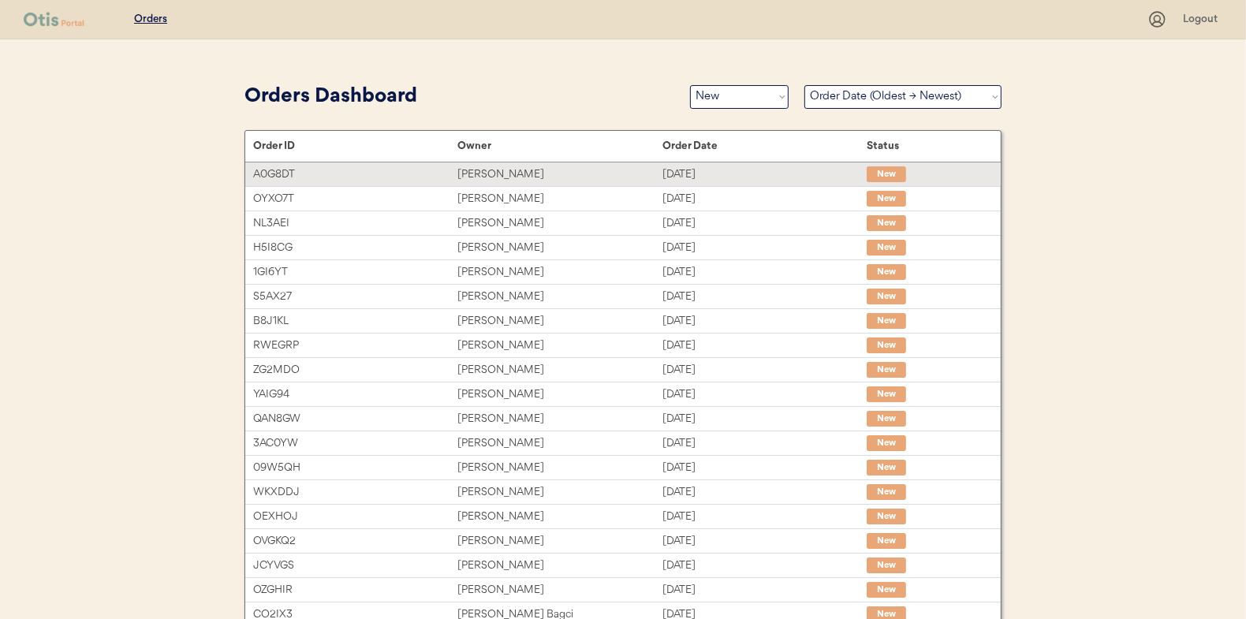
click at [489, 166] on div "Kayla Grant" at bounding box center [560, 175] width 204 height 18
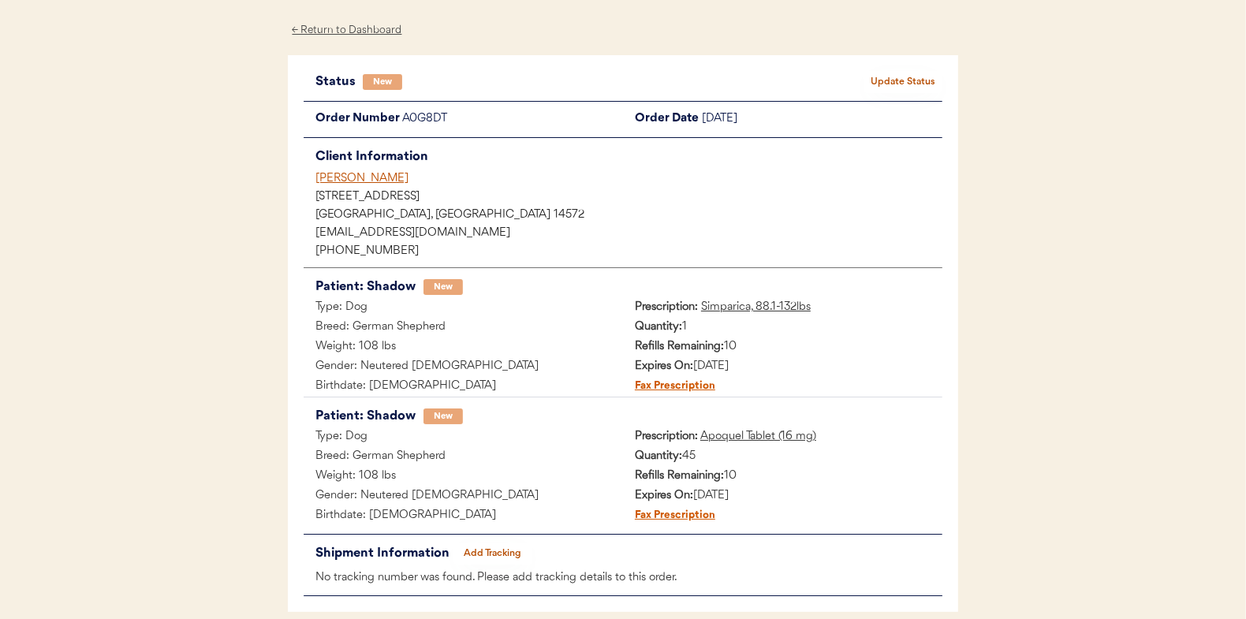
scroll to position [79, 0]
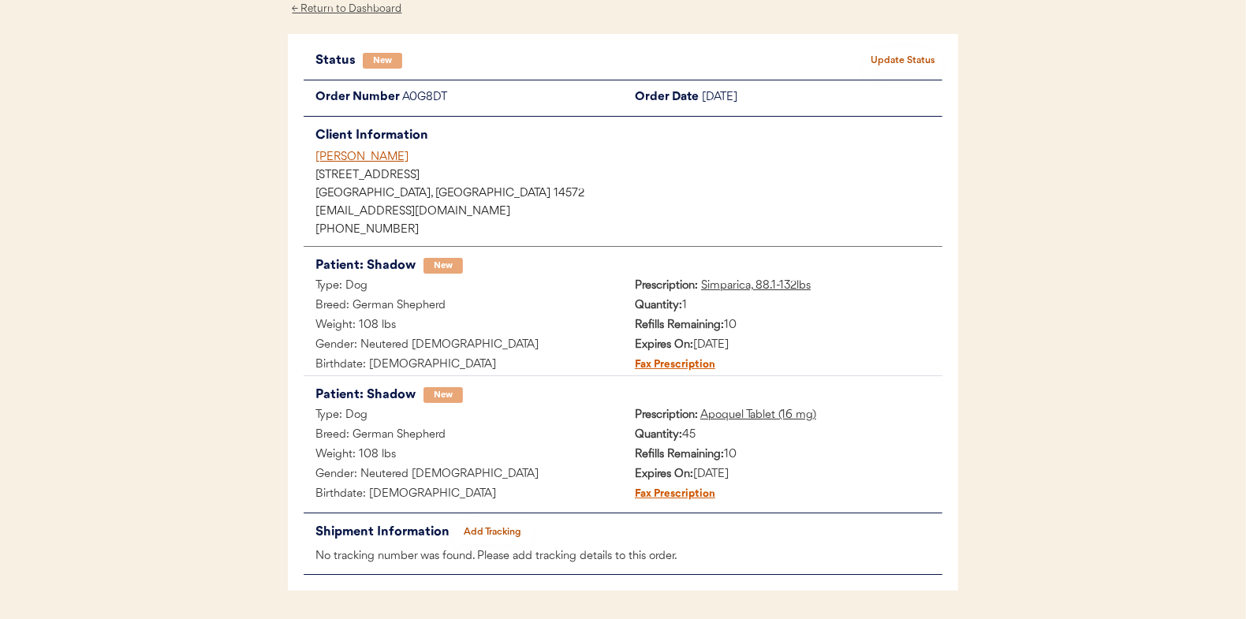
click at [909, 46] on div "Status New Update Status Order Number A0G8DT Order Date [DATE] Client Informati…" at bounding box center [623, 313] width 671 height 558
click at [903, 55] on button "Update Status" at bounding box center [903, 61] width 79 height 22
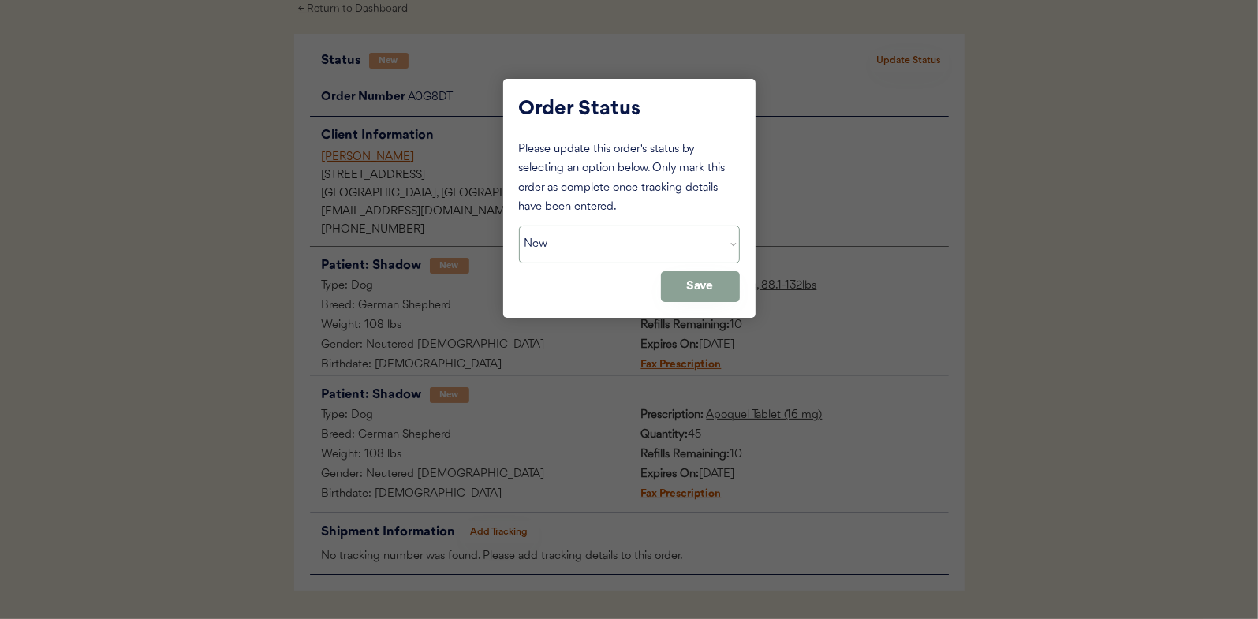
click at [566, 245] on select "Status On Hold New In Progress Complete Pending HW Consent Canceled" at bounding box center [629, 245] width 221 height 38
select select ""in_progress""
click at [519, 226] on select "Status On Hold New In Progress Complete Pending HW Consent Canceled" at bounding box center [629, 245] width 221 height 38
click at [718, 285] on button "Save" at bounding box center [700, 286] width 79 height 31
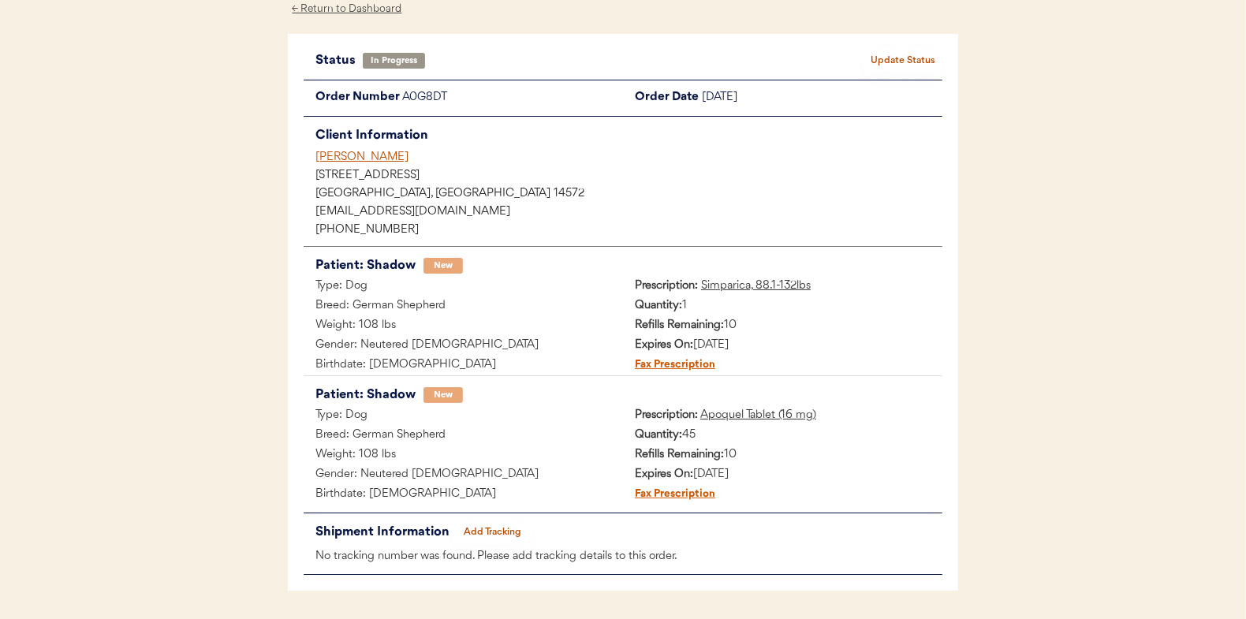
scroll to position [0, 0]
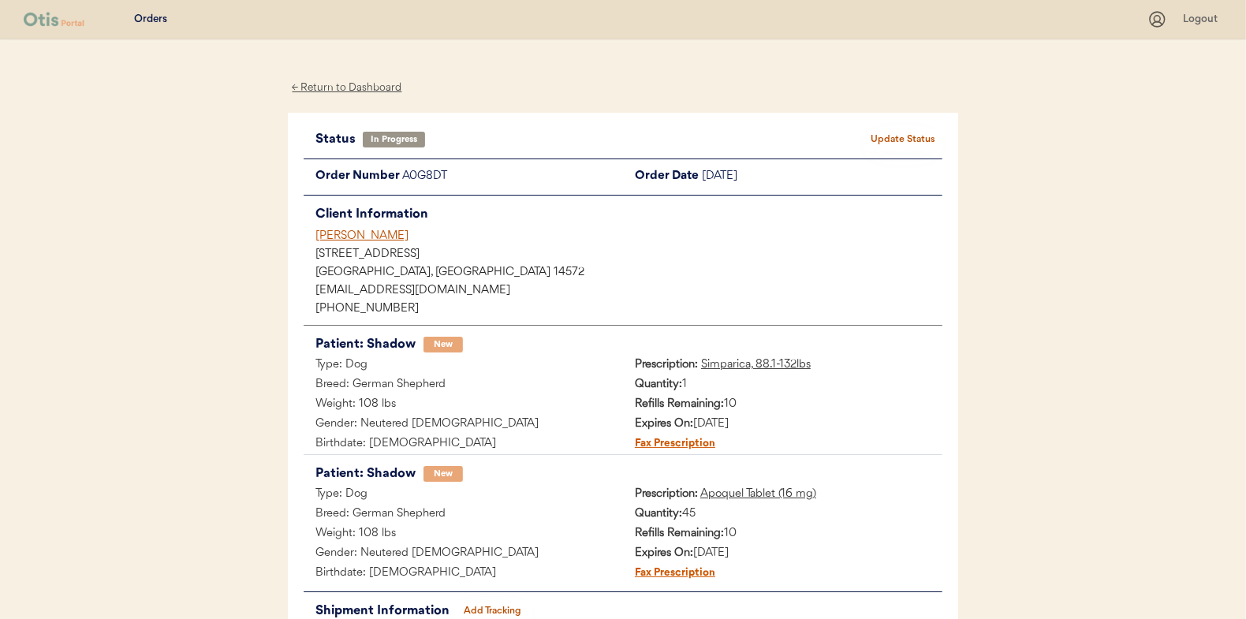
click at [346, 88] on div "← Return to Dashboard" at bounding box center [347, 88] width 118 height 18
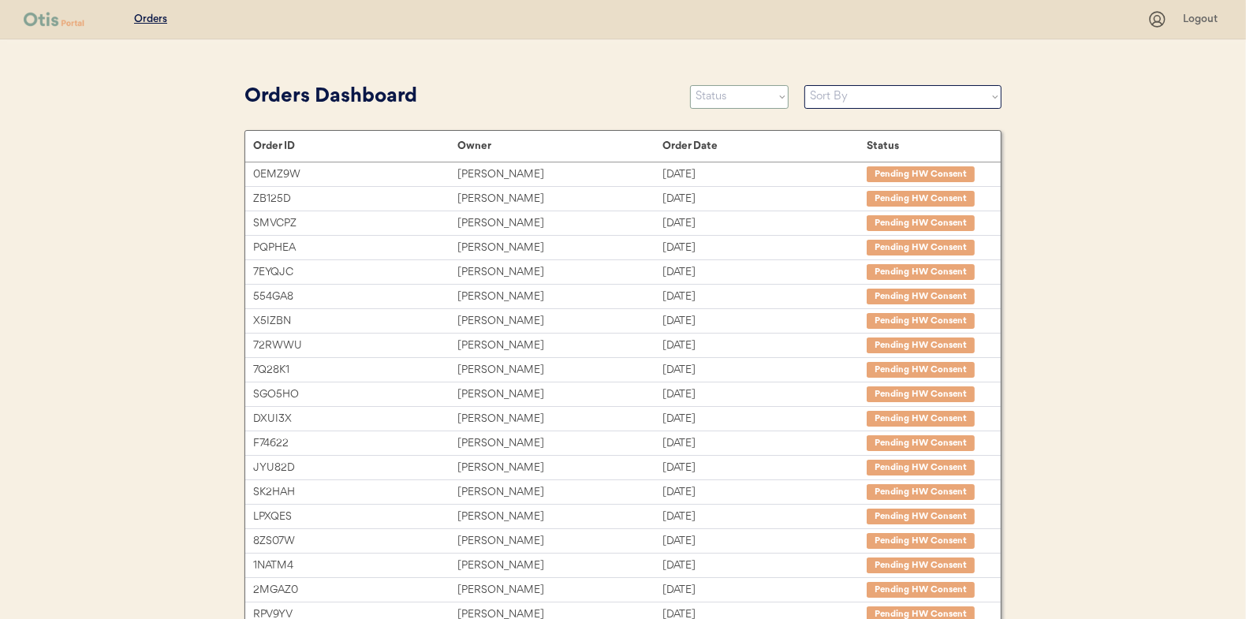
click at [726, 92] on select "Status On Hold New In Progress Complete Pending HW Consent Canceled" at bounding box center [739, 97] width 99 height 24
select select ""new""
click at [690, 85] on select "Status On Hold New In Progress Complete Pending HW Consent Canceled" at bounding box center [739, 97] width 99 height 24
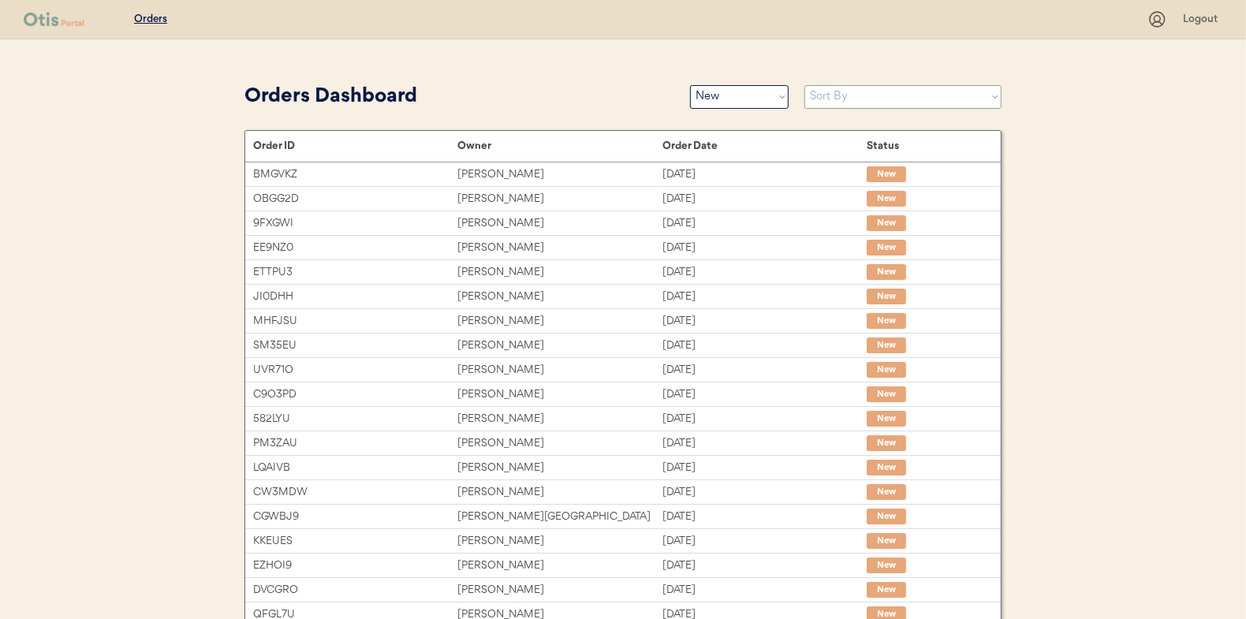
click at [848, 93] on select "Sort By Order Date (Newest → Oldest) Order Date (Oldest → Newest)" at bounding box center [903, 97] width 197 height 24
select select ""Order Date (Oldest → Newest)""
click at [805, 85] on select "Sort By Order Date (Newest → Oldest) Order Date (Oldest → Newest)" at bounding box center [903, 97] width 197 height 24
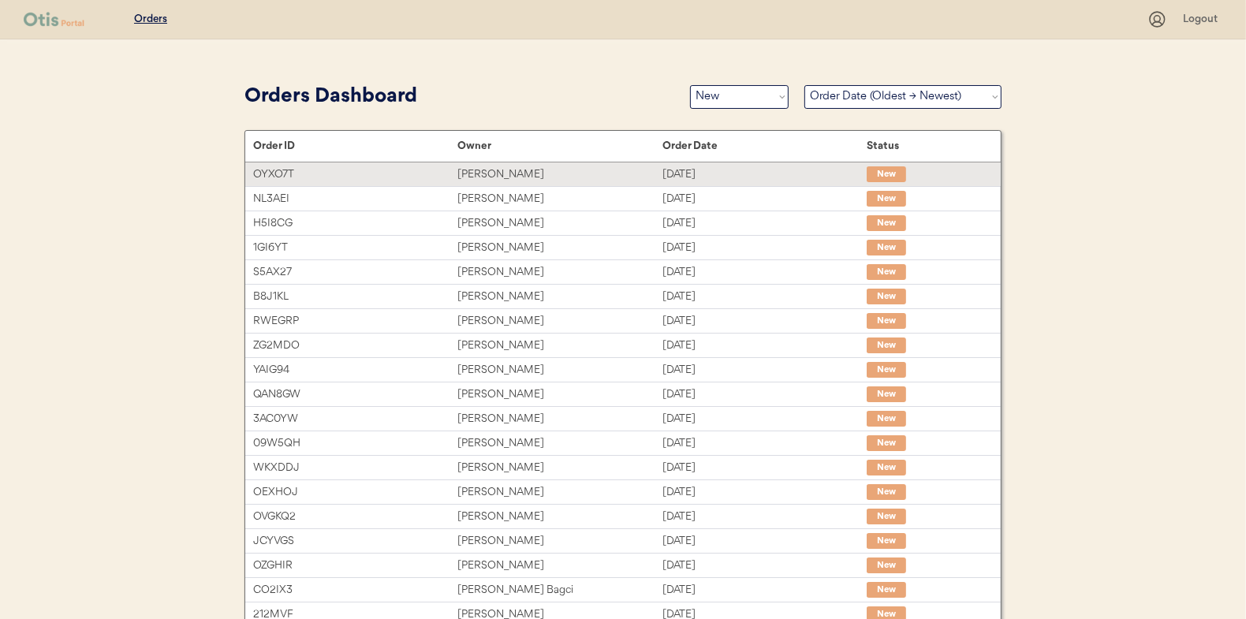
click at [500, 168] on div "[PERSON_NAME]" at bounding box center [560, 175] width 204 height 18
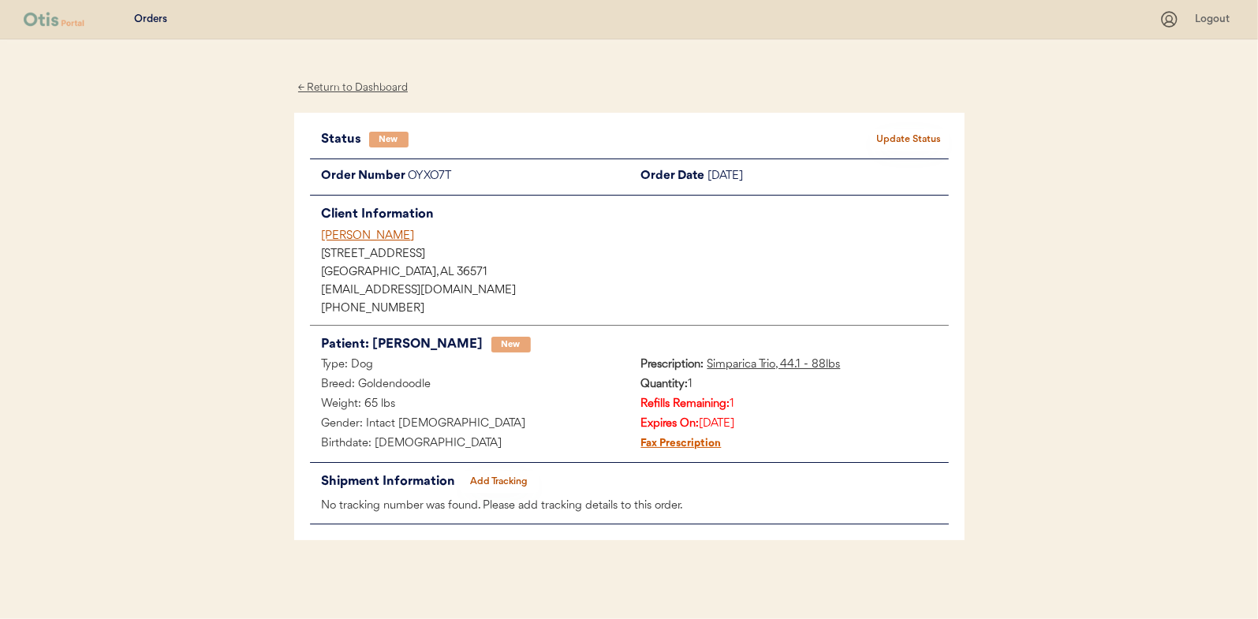
click at [921, 138] on button "Update Status" at bounding box center [909, 140] width 79 height 22
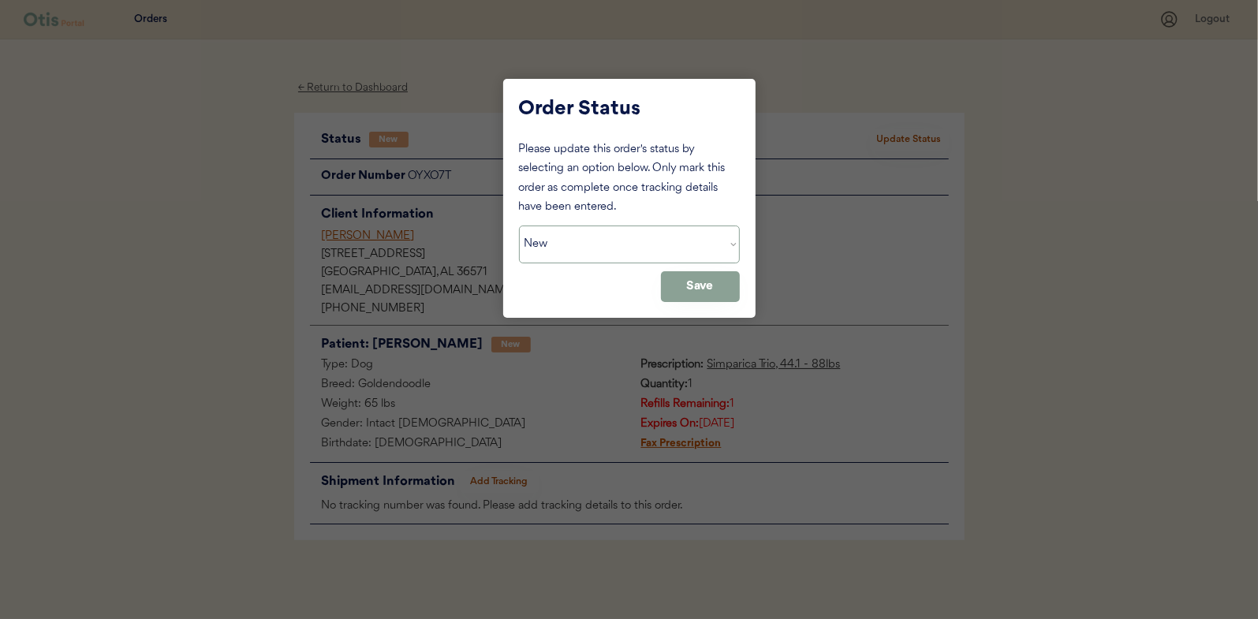
click at [587, 249] on select "Status On Hold New In Progress Complete Pending HW Consent Canceled" at bounding box center [629, 245] width 221 height 38
select select ""in_progress""
click at [519, 226] on select "Status On Hold New In Progress Complete Pending HW Consent Canceled" at bounding box center [629, 245] width 221 height 38
click at [694, 286] on button "Save" at bounding box center [700, 286] width 79 height 31
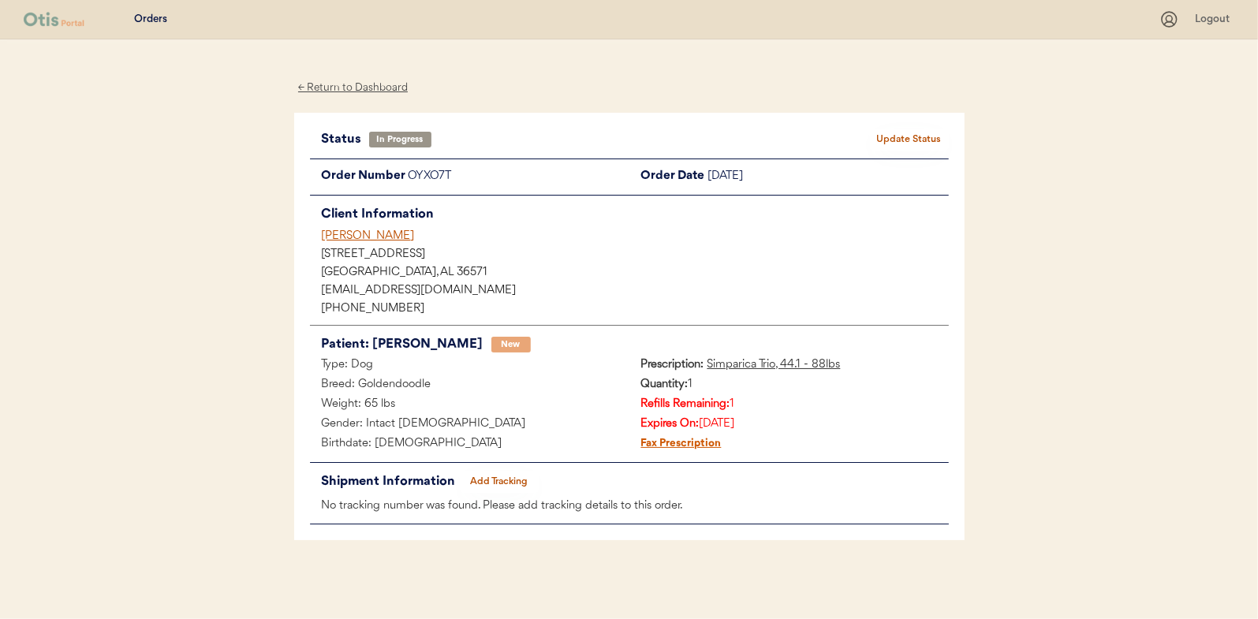
click at [353, 84] on div "← Return to Dashboard" at bounding box center [353, 88] width 118 height 18
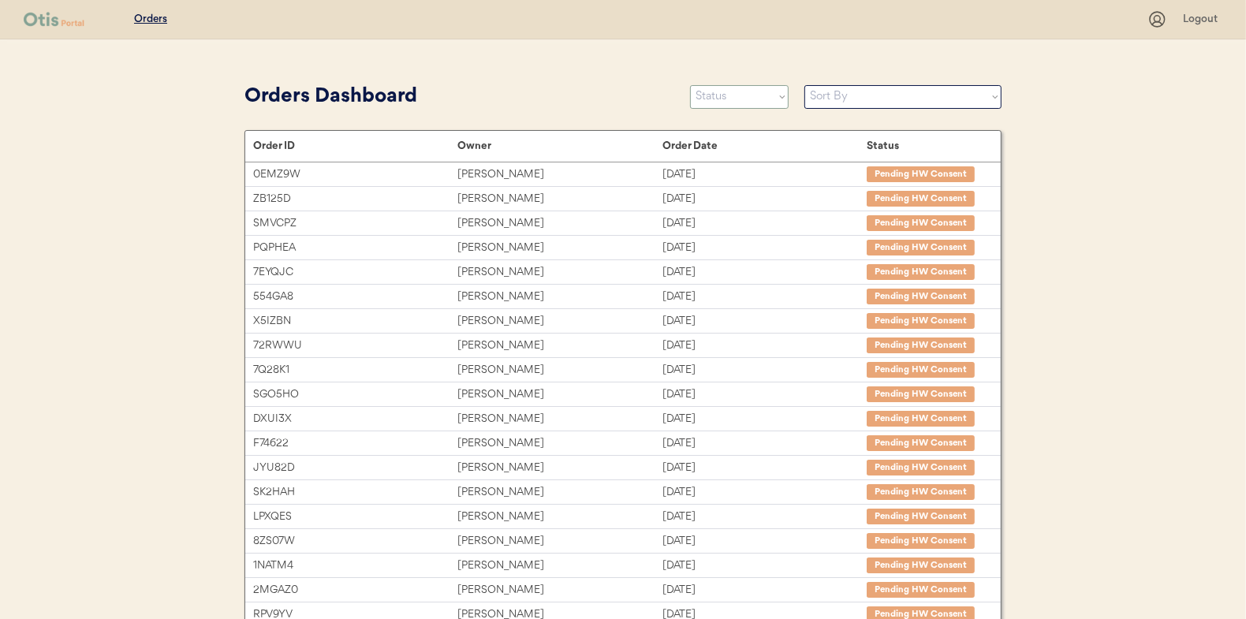
click at [723, 97] on select "Status On Hold New In Progress Complete Pending HW Consent Canceled" at bounding box center [739, 97] width 99 height 24
select select ""new""
click at [690, 85] on select "Status On Hold New In Progress Complete Pending HW Consent Canceled" at bounding box center [739, 97] width 99 height 24
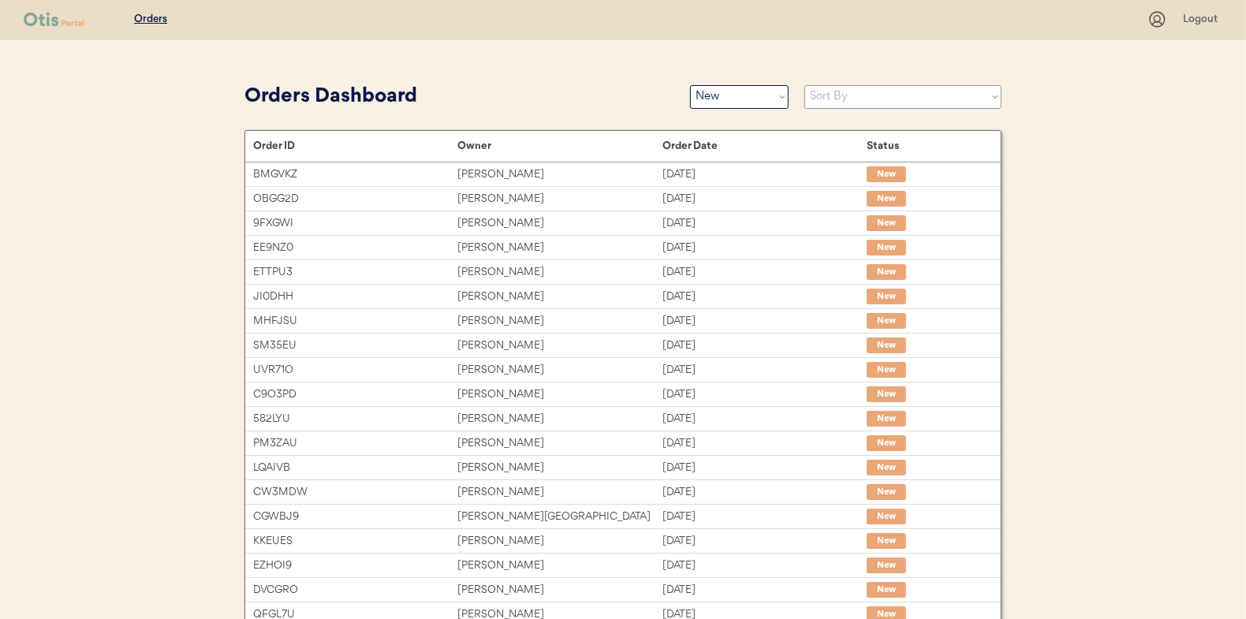
click at [869, 94] on select "Sort By Order Date (Newest → Oldest) Order Date (Oldest → Newest)" at bounding box center [903, 97] width 197 height 24
click at [805, 85] on select "Sort By Order Date (Newest → Oldest) Order Date (Oldest → Newest)" at bounding box center [903, 97] width 197 height 24
click at [859, 89] on select "Sort By Order Date (Newest → Oldest) Order Date (Oldest → Newest)" at bounding box center [903, 97] width 197 height 24
select select ""Order Date (Newest → Oldest)""
click at [805, 85] on select "Sort By Order Date (Newest → Oldest) Order Date (Oldest → Newest)" at bounding box center [903, 97] width 197 height 24
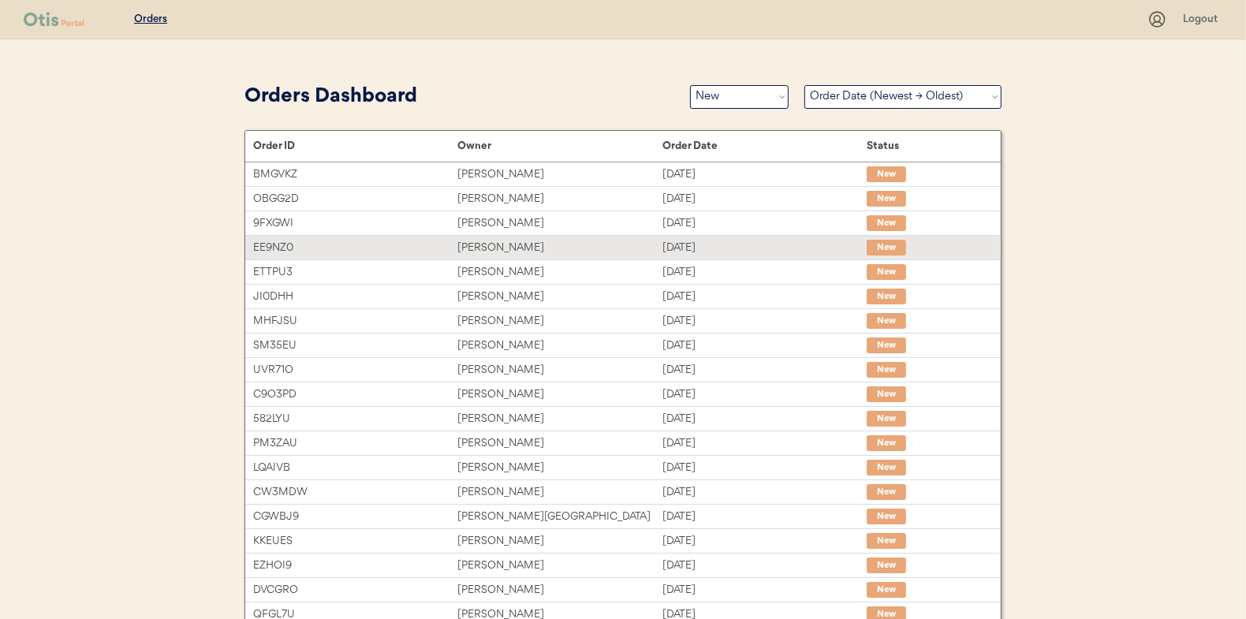
click at [501, 248] on div "Angela Hoffman" at bounding box center [560, 248] width 204 height 18
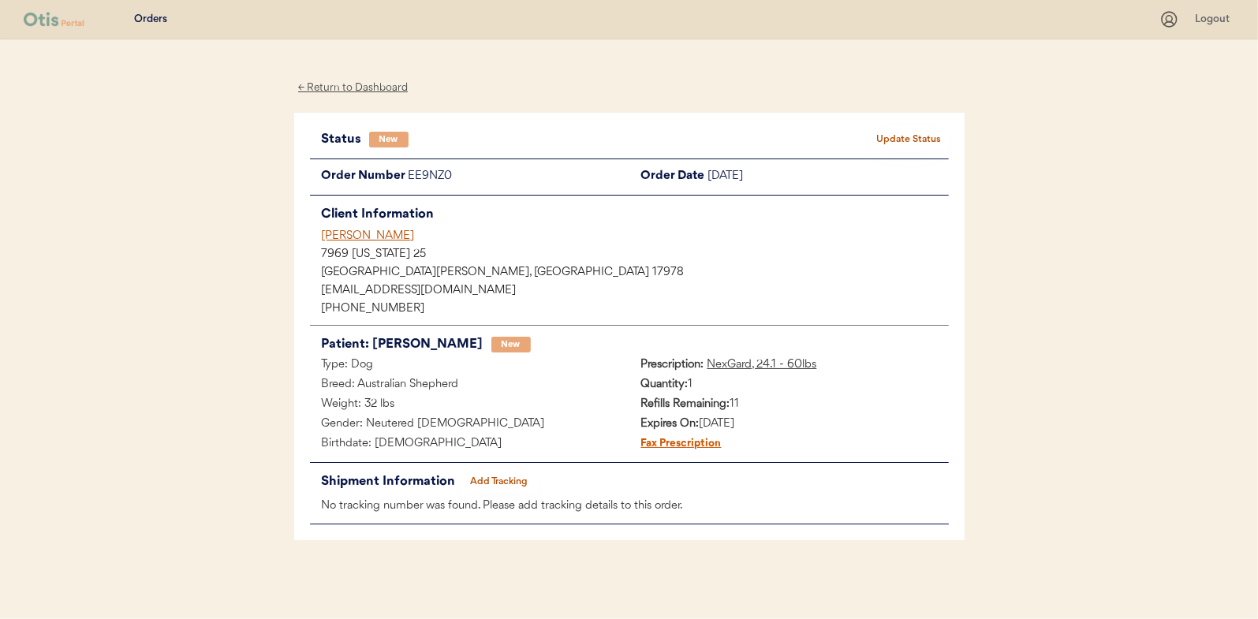
click at [910, 140] on button "Update Status" at bounding box center [909, 140] width 79 height 22
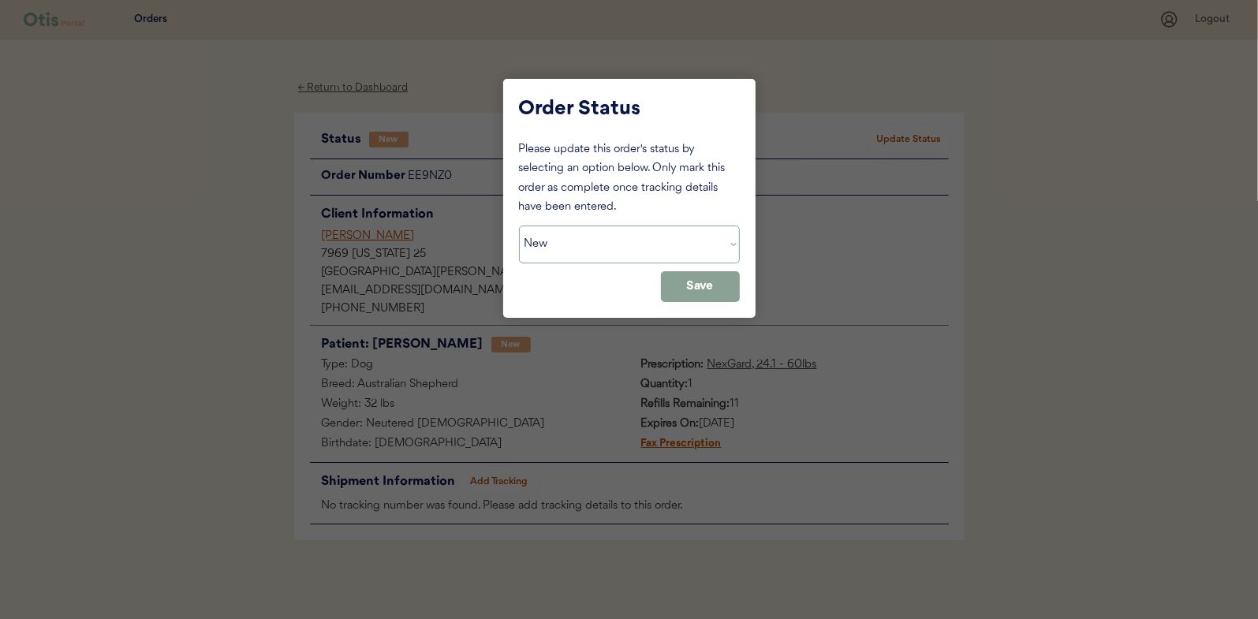
click at [559, 260] on select "Status On Hold New In Progress Complete Pending HW Consent Canceled" at bounding box center [629, 245] width 221 height 38
select select ""in_progress""
click at [519, 226] on select "Status On Hold New In Progress Complete Pending HW Consent Canceled" at bounding box center [629, 245] width 221 height 38
click at [692, 285] on button "Save" at bounding box center [700, 286] width 79 height 31
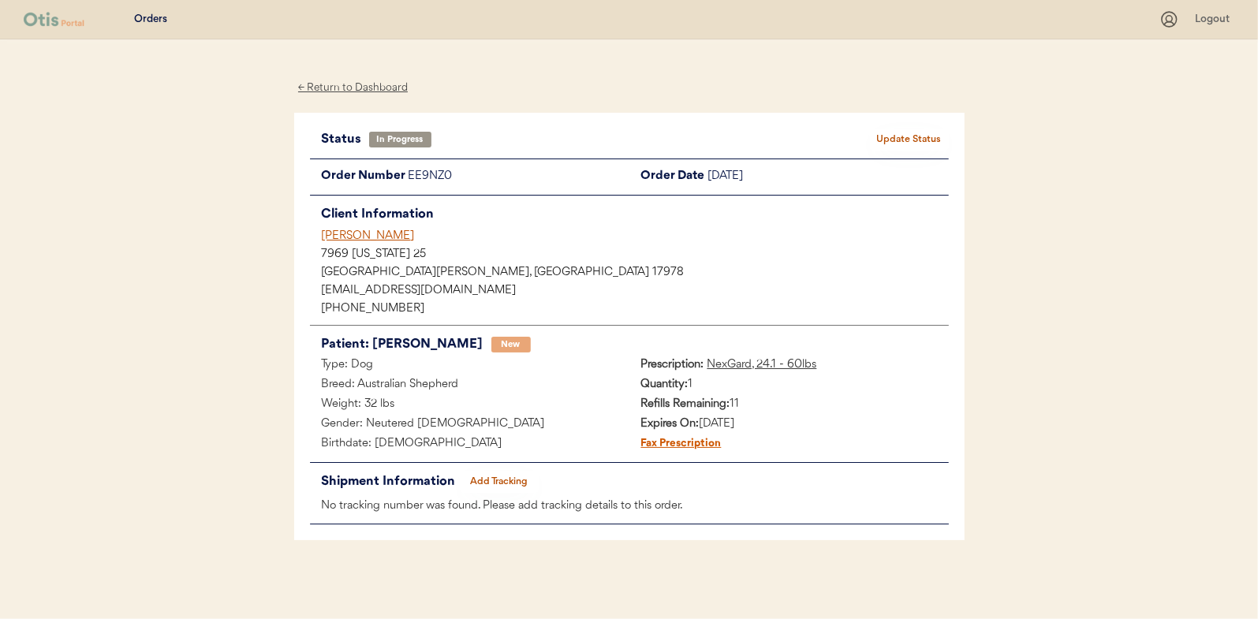
click at [349, 84] on div "← Return to Dashboard" at bounding box center [353, 88] width 118 height 18
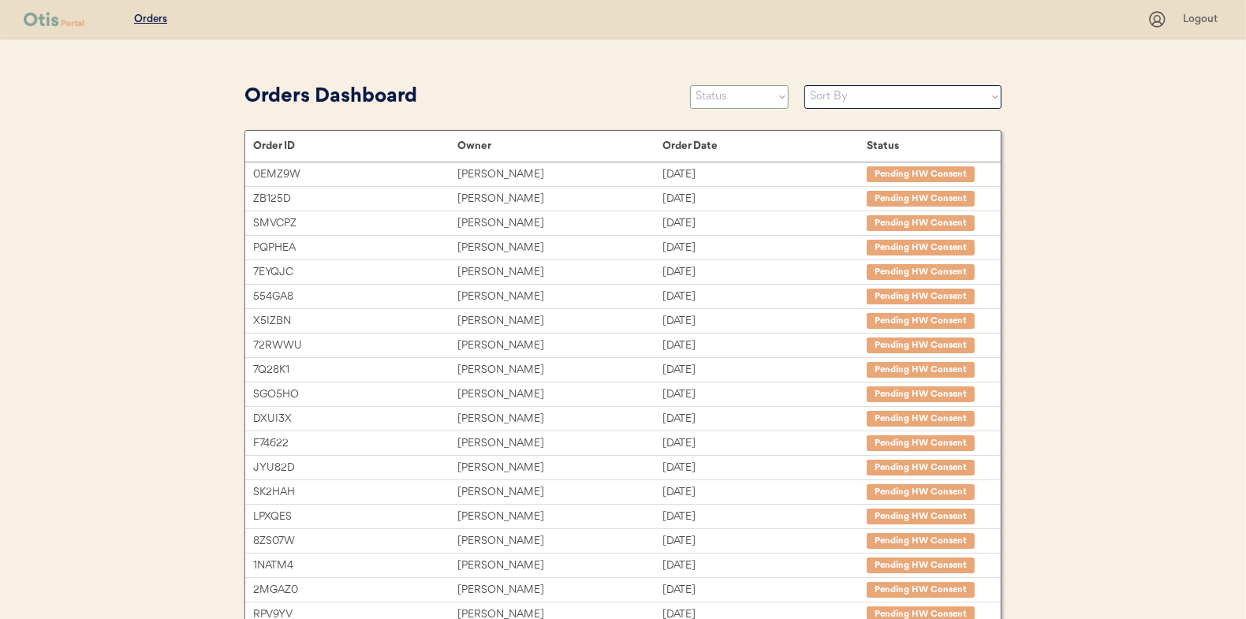
drag, startPoint x: 731, startPoint y: 96, endPoint x: 729, endPoint y: 104, distance: 8.2
click at [731, 96] on select "Status On Hold New In Progress Complete Pending HW Consent Canceled" at bounding box center [739, 97] width 99 height 24
select select ""new""
click at [690, 85] on select "Status On Hold New In Progress Complete Pending HW Consent Canceled" at bounding box center [739, 97] width 99 height 24
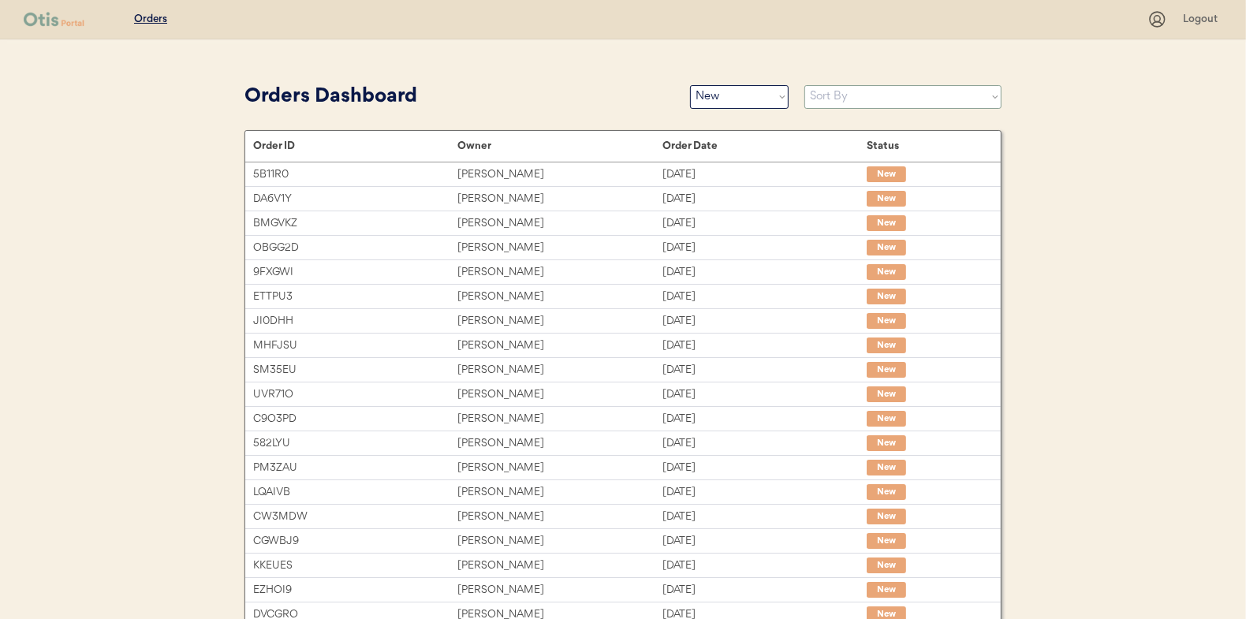
click at [852, 99] on select "Sort By Order Date (Newest → Oldest) Order Date (Oldest → Newest)" at bounding box center [903, 97] width 197 height 24
select select ""Order Date (Oldest → Newest)""
click at [805, 85] on select "Sort By Order Date (Newest → Oldest) Order Date (Oldest → Newest)" at bounding box center [903, 97] width 197 height 24
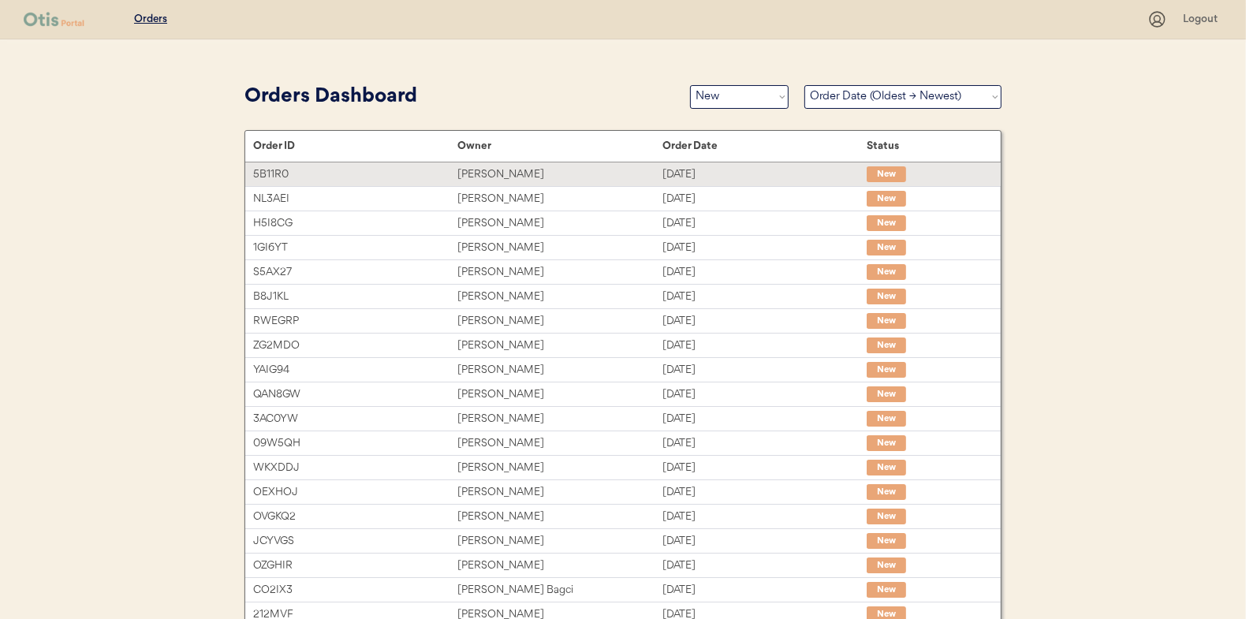
click at [485, 171] on div "[PERSON_NAME]" at bounding box center [560, 175] width 204 height 18
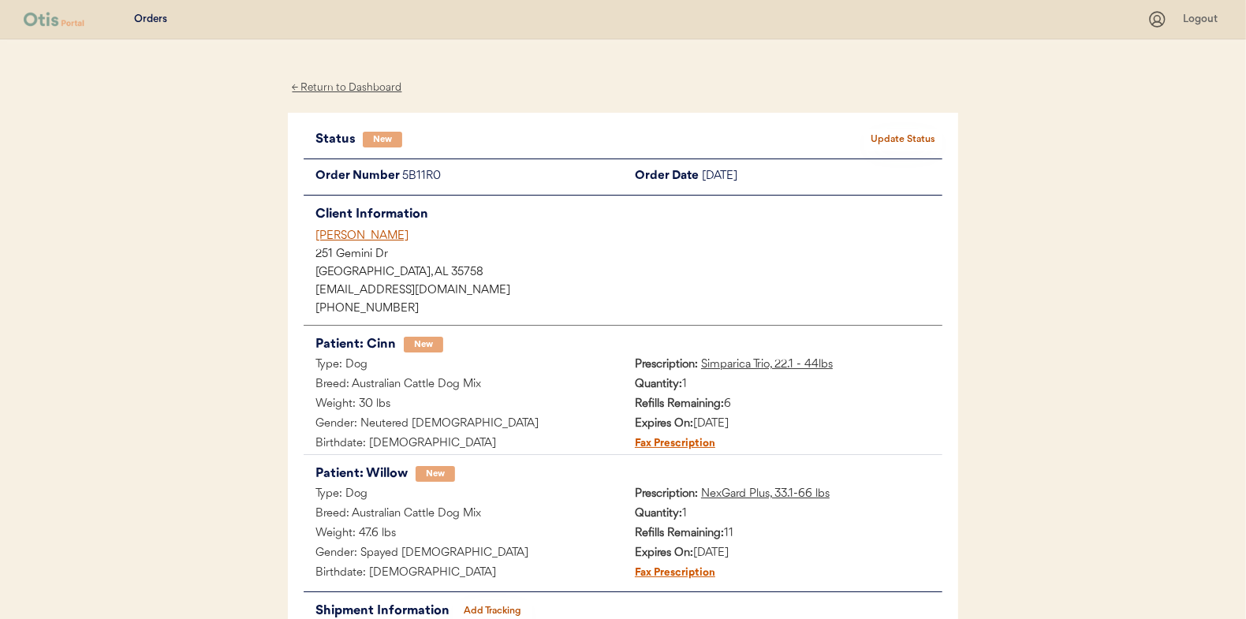
click at [913, 136] on button "Update Status" at bounding box center [903, 140] width 79 height 22
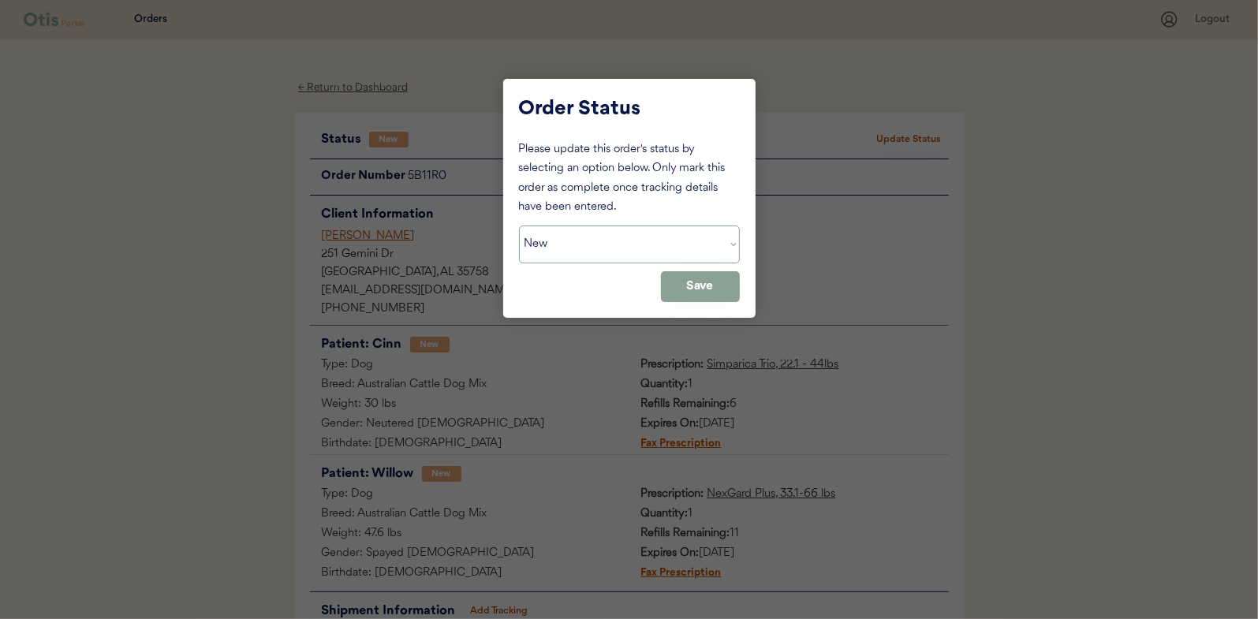
click at [617, 234] on select "Status On Hold New In Progress Complete Pending HW Consent Canceled" at bounding box center [629, 245] width 221 height 38
select select ""in_progress""
click at [519, 226] on select "Status On Hold New In Progress Complete Pending HW Consent Canceled" at bounding box center [629, 245] width 221 height 38
click at [706, 288] on button "Save" at bounding box center [700, 286] width 79 height 31
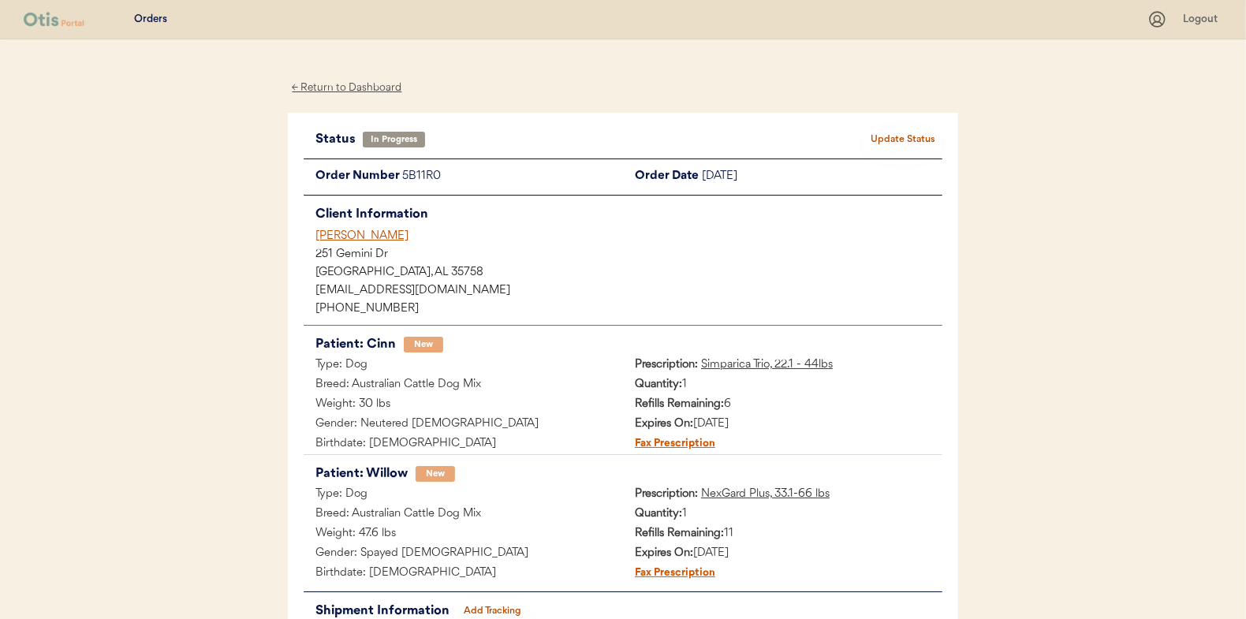
click at [317, 84] on div "← Return to Dashboard" at bounding box center [347, 88] width 118 height 18
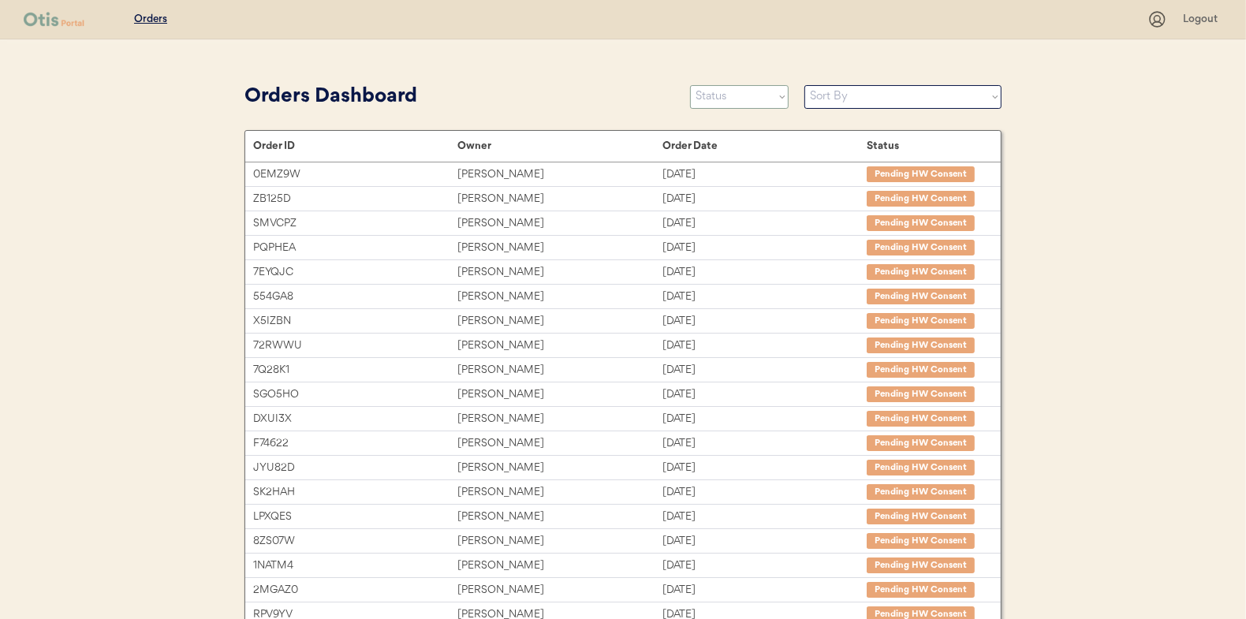
click at [734, 101] on select "Status On Hold New In Progress Complete Pending HW Consent Canceled" at bounding box center [739, 97] width 99 height 24
select select ""new""
click at [690, 85] on select "Status On Hold New In Progress Complete Pending HW Consent Canceled" at bounding box center [739, 97] width 99 height 24
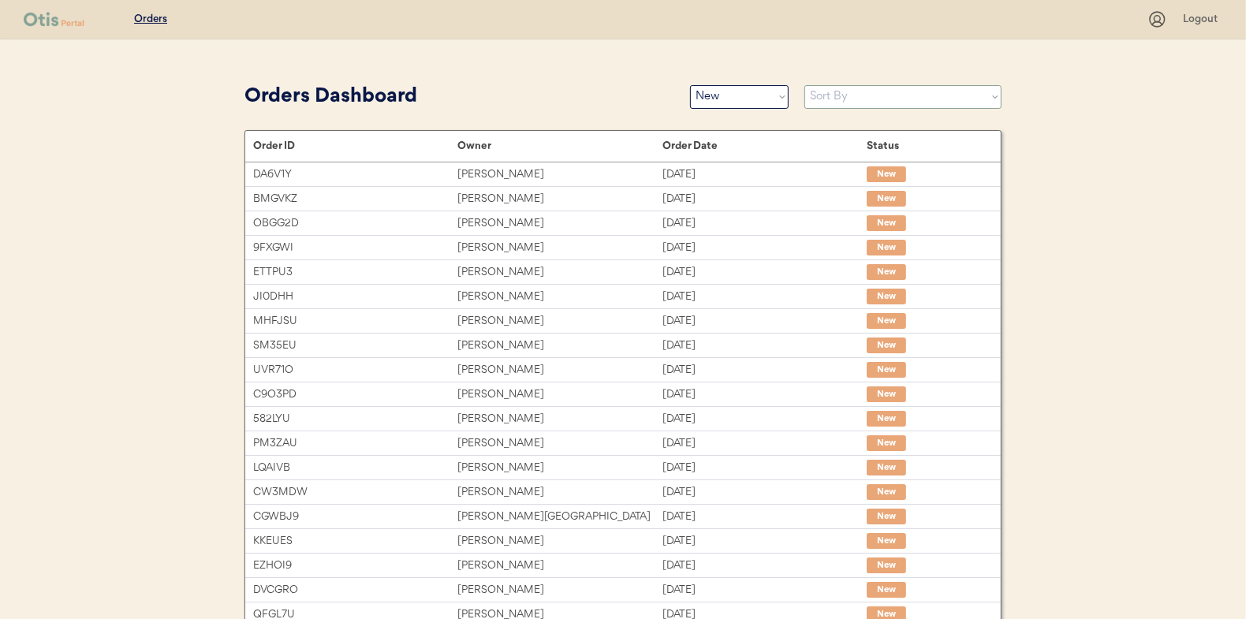
click at [835, 100] on select "Sort By Order Date (Newest → Oldest) Order Date (Oldest → Newest)" at bounding box center [903, 97] width 197 height 24
select select ""Order Date (Oldest → Newest)""
click at [805, 85] on select "Sort By Order Date (Newest → Oldest) Order Date (Oldest → Newest)" at bounding box center [903, 97] width 197 height 24
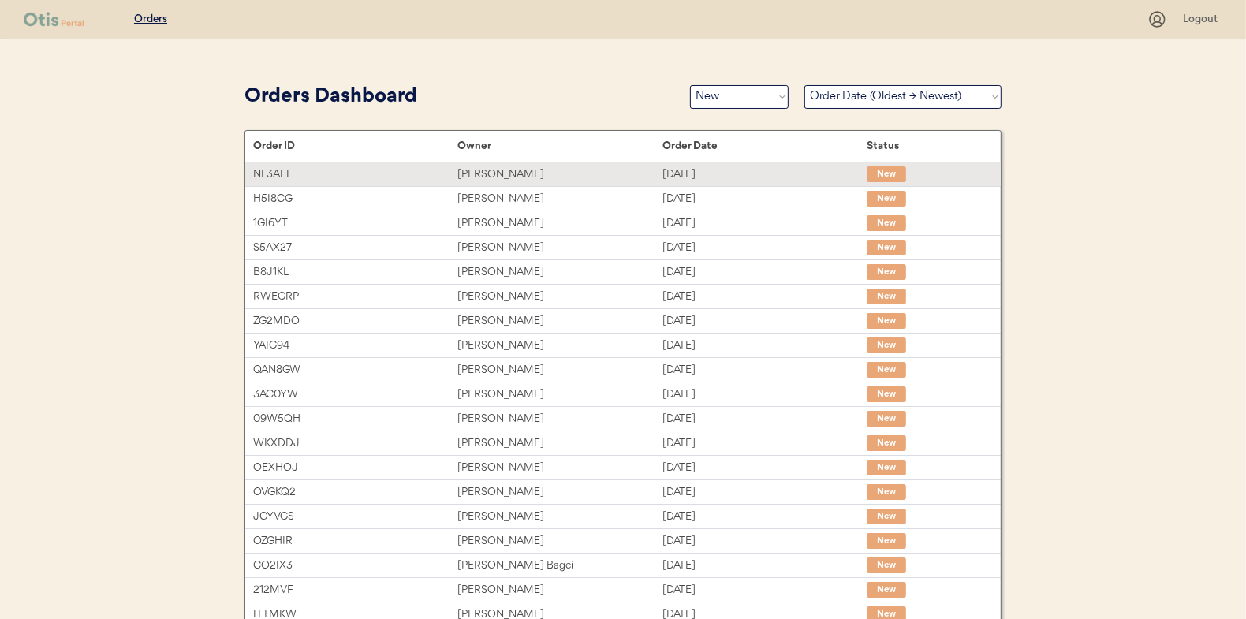
click at [504, 169] on div "Stacy Hollenbaugh" at bounding box center [560, 175] width 204 height 18
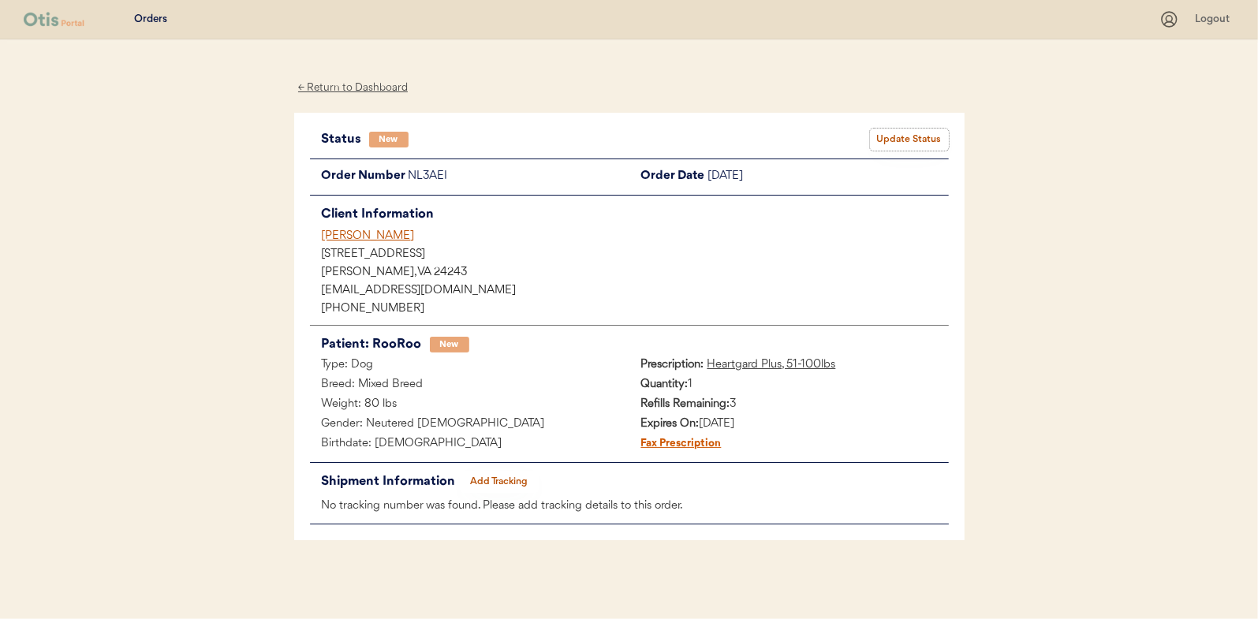
click at [914, 130] on button "Update Status" at bounding box center [909, 140] width 79 height 22
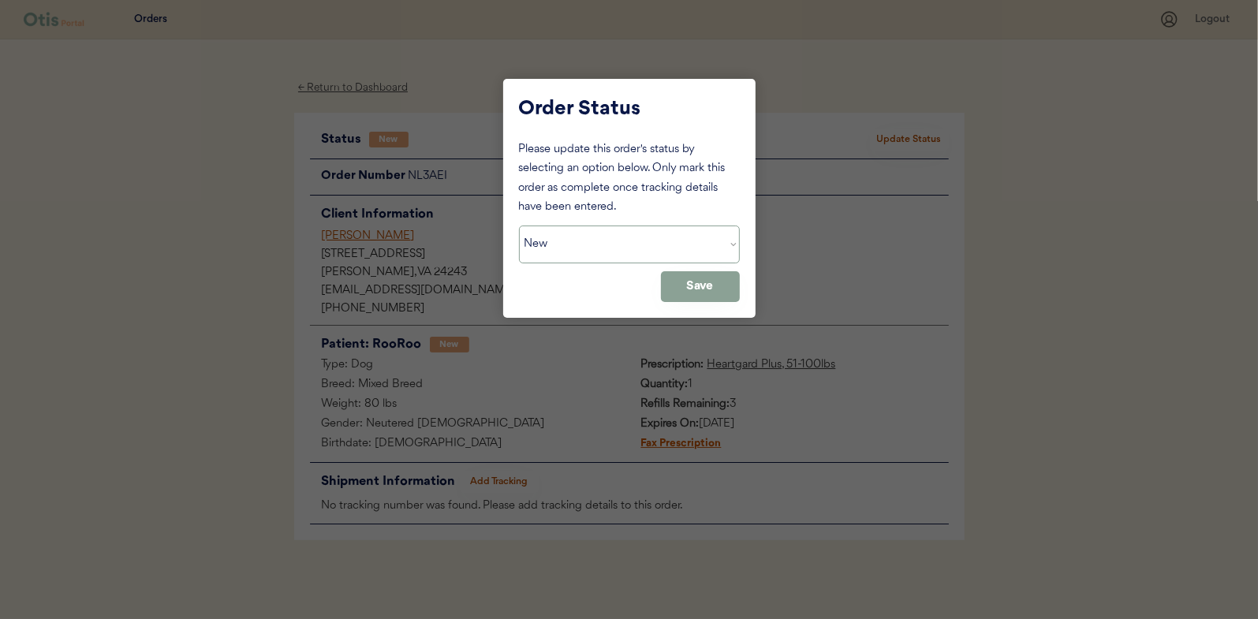
click at [599, 237] on select "Status On Hold New In Progress Complete Pending HW Consent Canceled" at bounding box center [629, 245] width 221 height 38
select select ""in_progress""
click at [519, 226] on select "Status On Hold New In Progress Complete Pending HW Consent Canceled" at bounding box center [629, 245] width 221 height 38
click at [714, 292] on button "Save" at bounding box center [700, 286] width 79 height 31
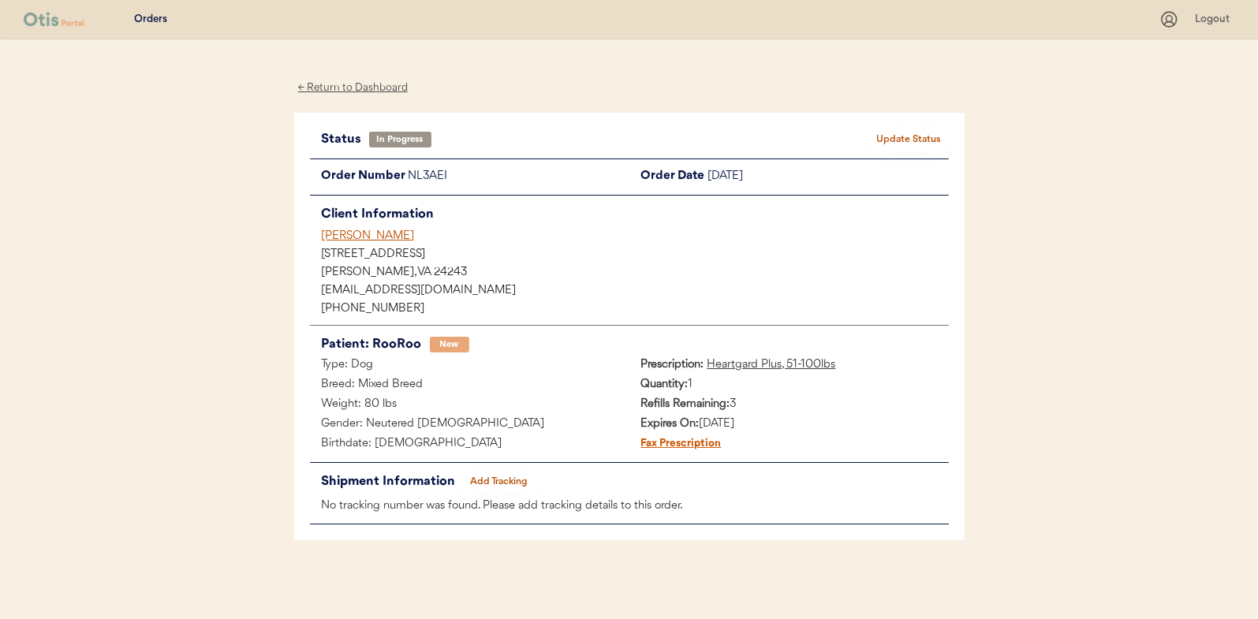
click at [361, 88] on div "← Return to Dashboard" at bounding box center [353, 88] width 118 height 18
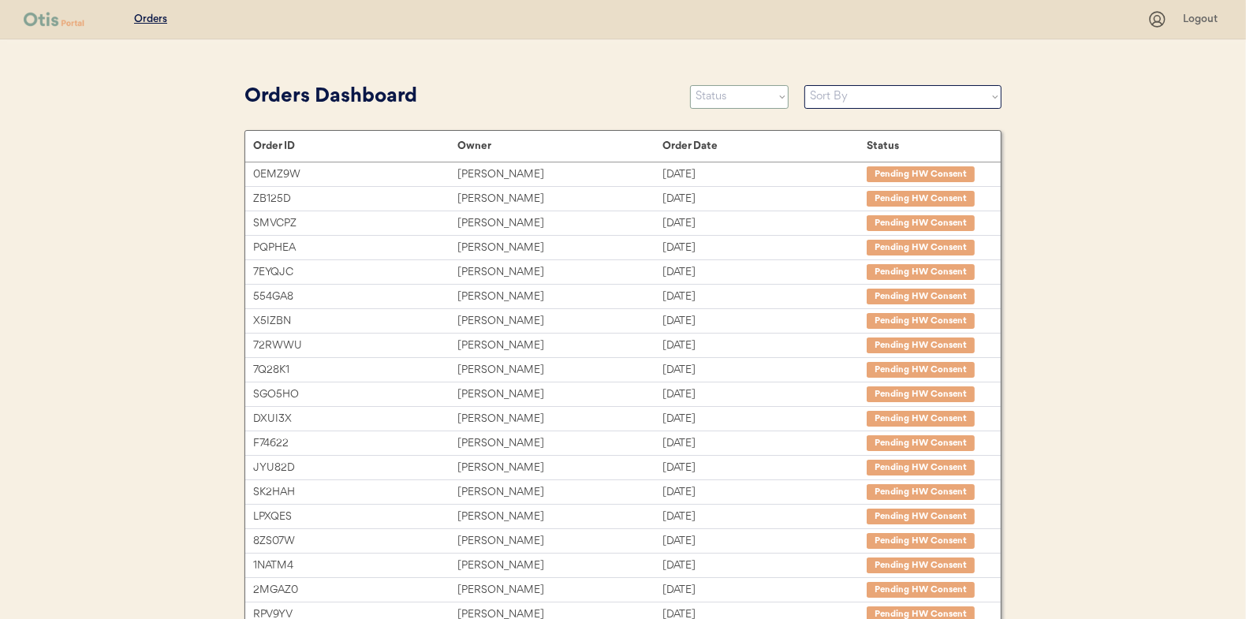
click at [734, 100] on select "Status On Hold New In Progress Complete Pending HW Consent Canceled" at bounding box center [739, 97] width 99 height 24
select select ""new""
click at [690, 85] on select "Status On Hold New In Progress Complete Pending HW Consent Canceled" at bounding box center [739, 97] width 99 height 24
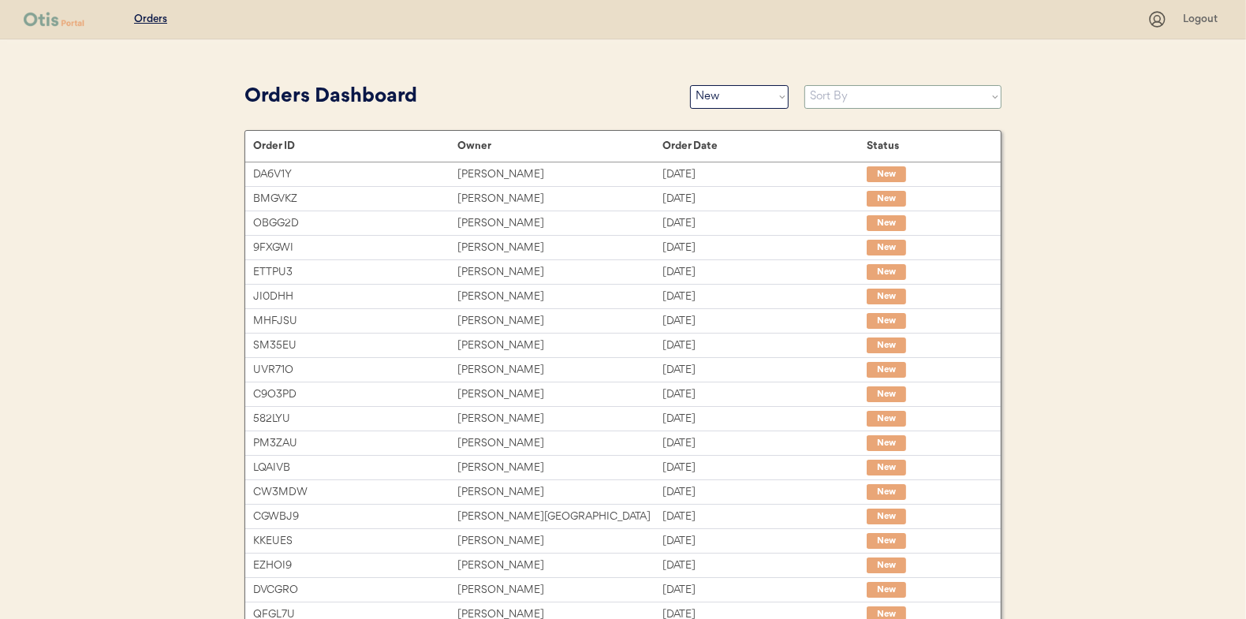
click at [854, 95] on select "Sort By Order Date (Newest → Oldest) Order Date (Oldest → Newest)" at bounding box center [903, 97] width 197 height 24
select select ""Order Date (Oldest → Newest)""
click at [805, 85] on select "Sort By Order Date (Newest → Oldest) Order Date (Oldest → Newest)" at bounding box center [903, 97] width 197 height 24
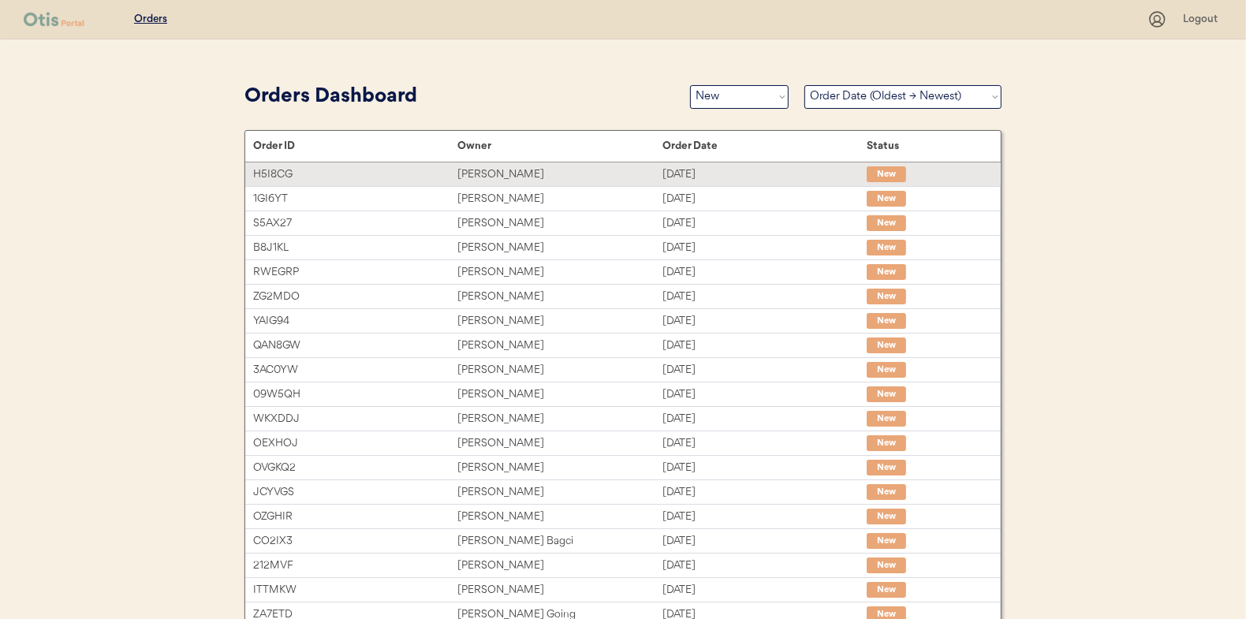
click at [503, 173] on div "[PERSON_NAME]" at bounding box center [560, 175] width 204 height 18
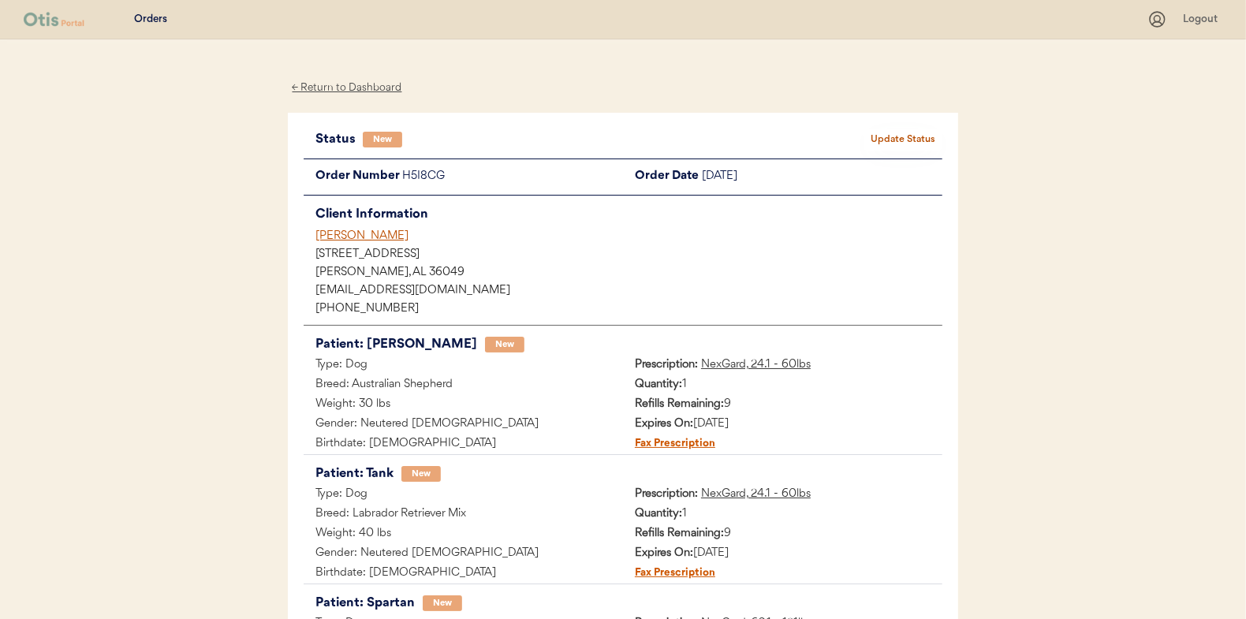
click at [905, 136] on button "Update Status" at bounding box center [903, 140] width 79 height 22
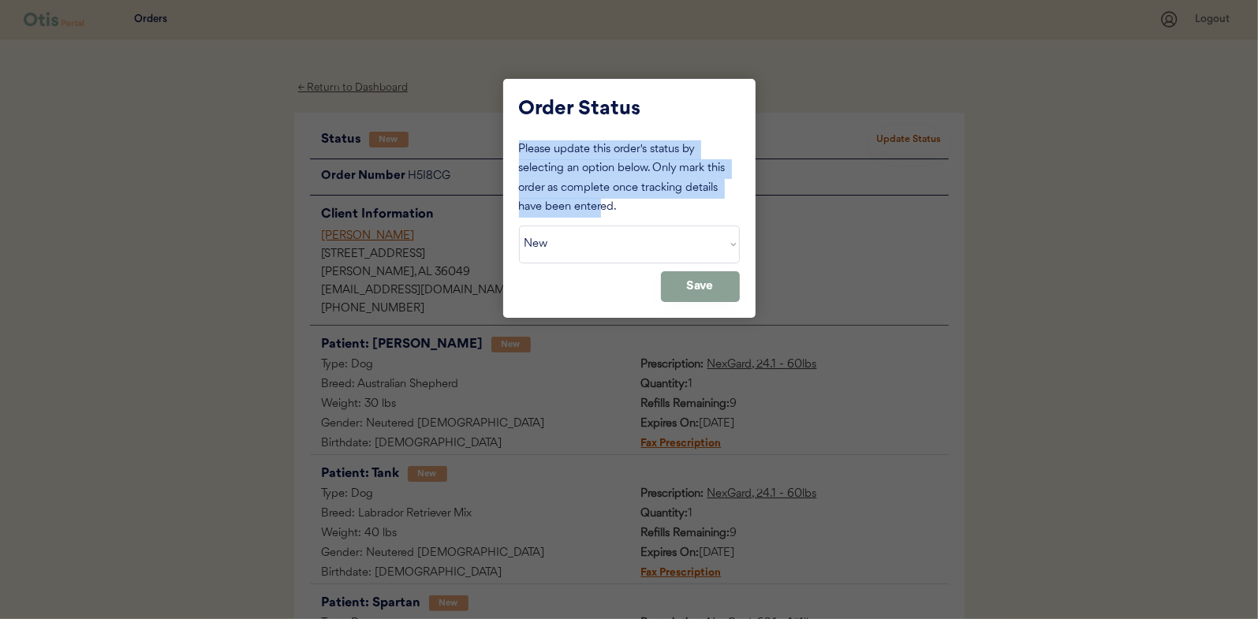
click at [596, 222] on div "Please update this order's status by selecting an option below. Only mark this …" at bounding box center [629, 221] width 221 height 162
drag, startPoint x: 596, startPoint y: 222, endPoint x: 589, endPoint y: 240, distance: 18.8
click at [589, 240] on select "Status On Hold New In Progress Complete Pending HW Consent Canceled" at bounding box center [629, 245] width 221 height 38
select select ""in_progress""
click at [519, 226] on select "Status On Hold New In Progress Complete Pending HW Consent Canceled" at bounding box center [629, 245] width 221 height 38
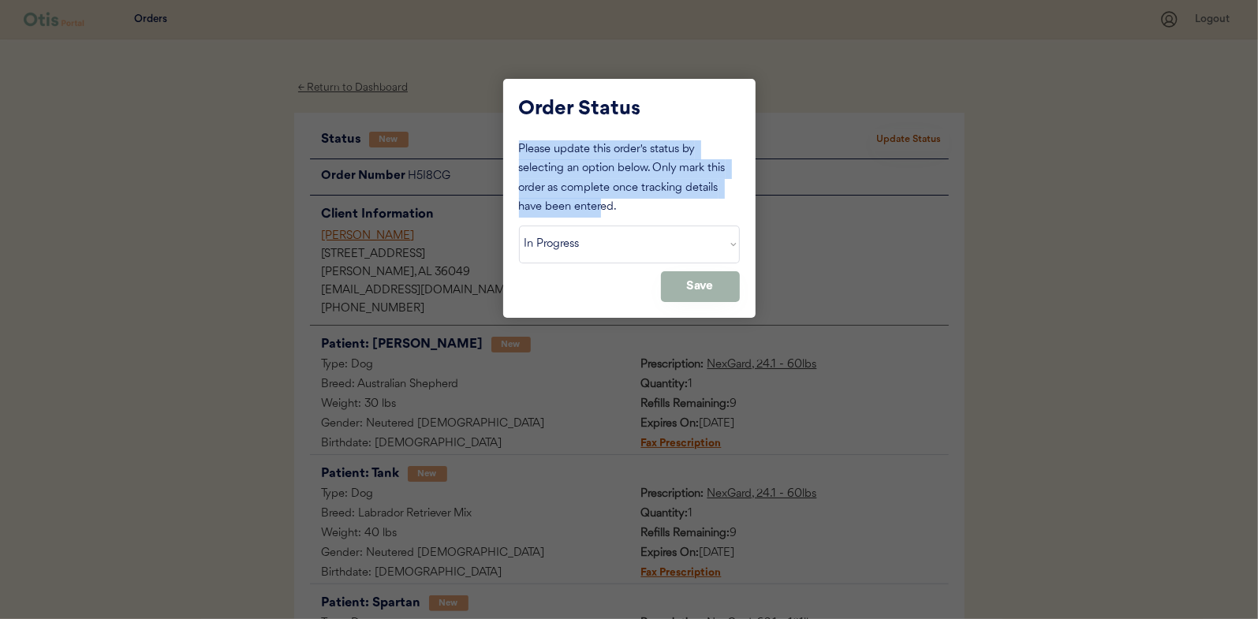
click at [690, 285] on button "Save" at bounding box center [700, 286] width 79 height 31
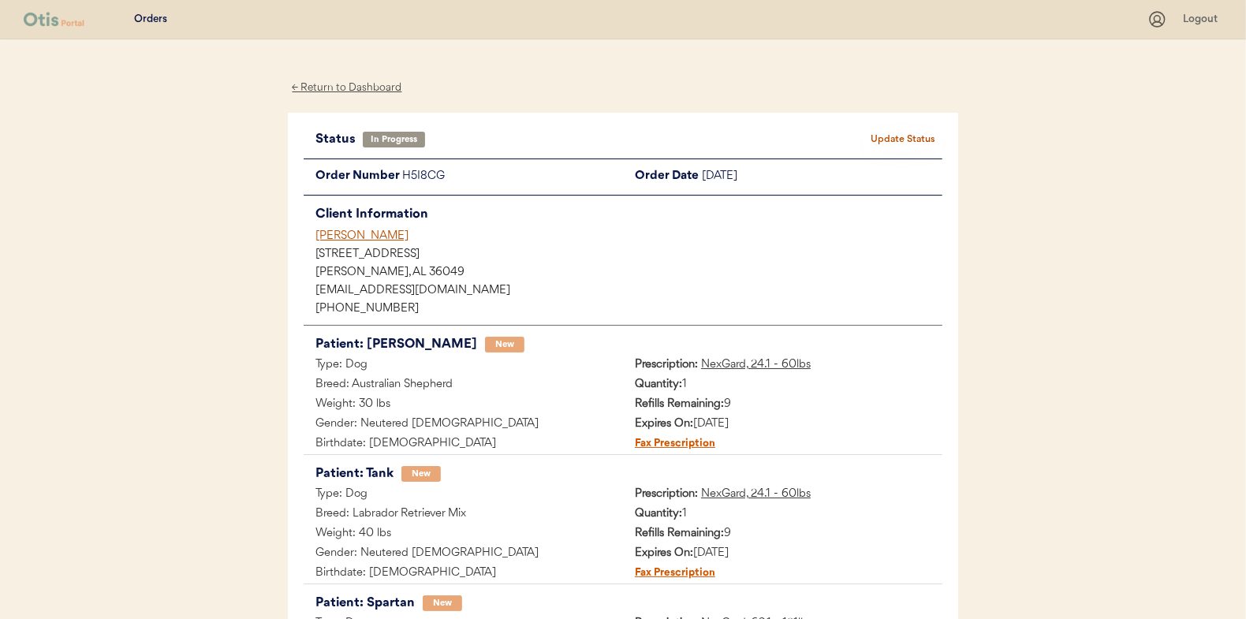
click at [340, 88] on div "← Return to Dashboard" at bounding box center [347, 88] width 118 height 18
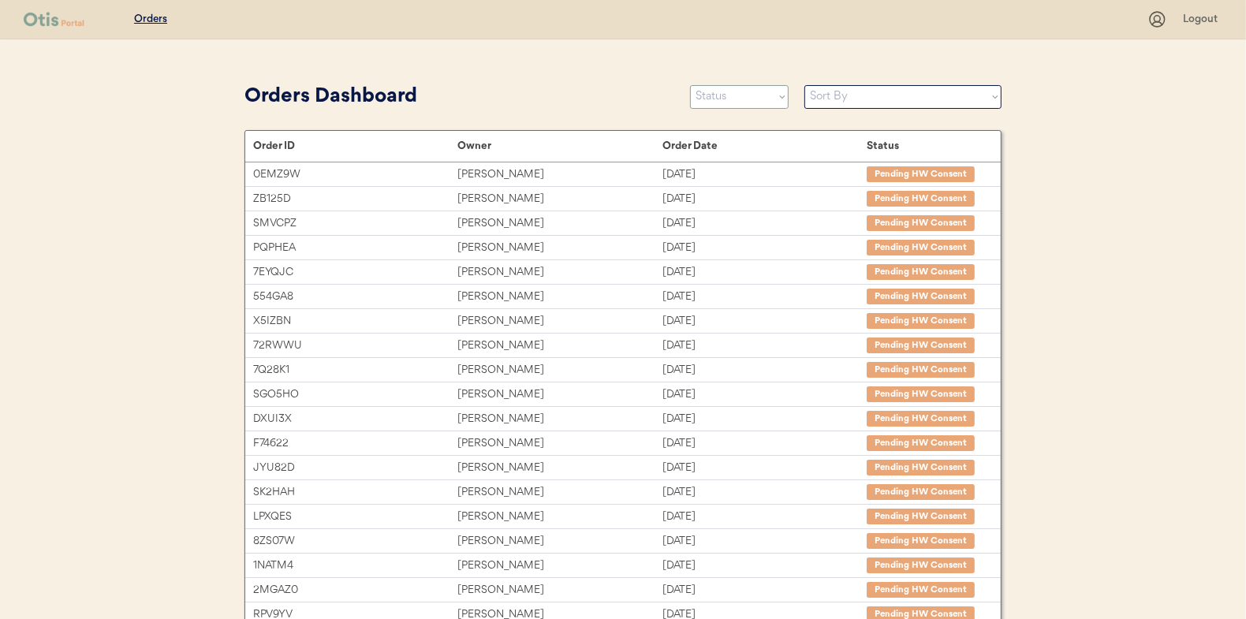
click at [718, 101] on select "Status On Hold New In Progress Complete Pending HW Consent Canceled" at bounding box center [739, 97] width 99 height 24
select select ""new""
click at [690, 85] on select "Status On Hold New In Progress Complete Pending HW Consent Canceled" at bounding box center [739, 97] width 99 height 24
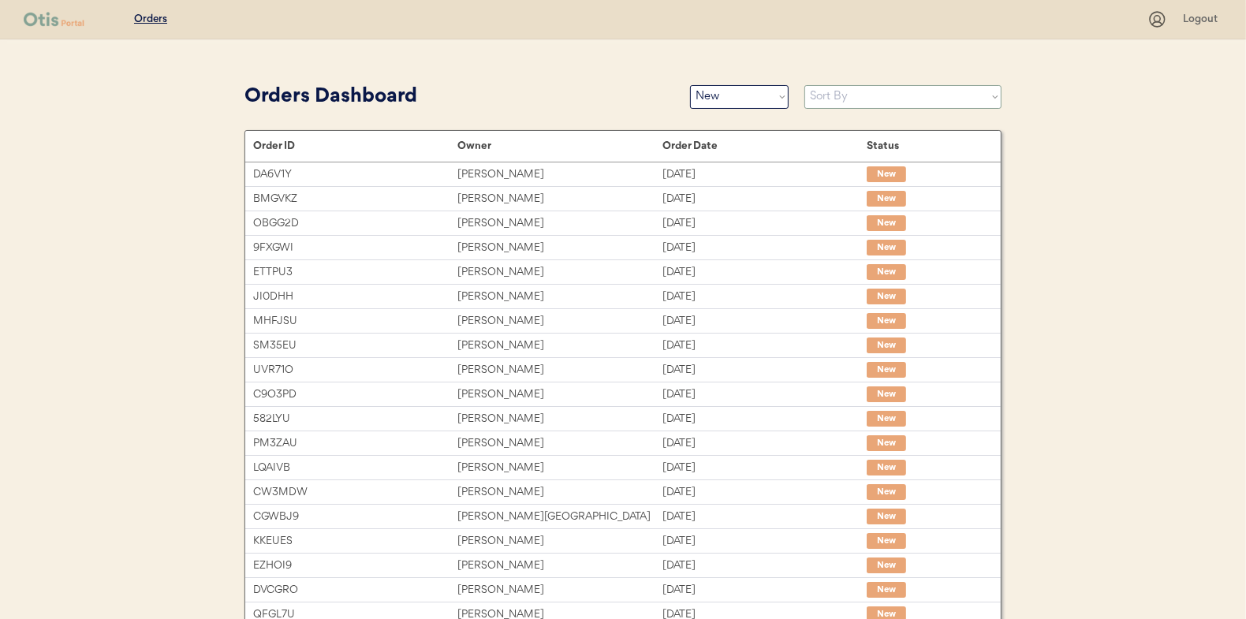
click at [834, 98] on select "Sort By Order Date (Newest → Oldest) Order Date (Oldest → Newest)" at bounding box center [903, 97] width 197 height 24
select select ""Order Date (Oldest → Newest)""
click at [805, 85] on select "Sort By Order Date (Newest → Oldest) Order Date (Oldest → Newest)" at bounding box center [903, 97] width 197 height 24
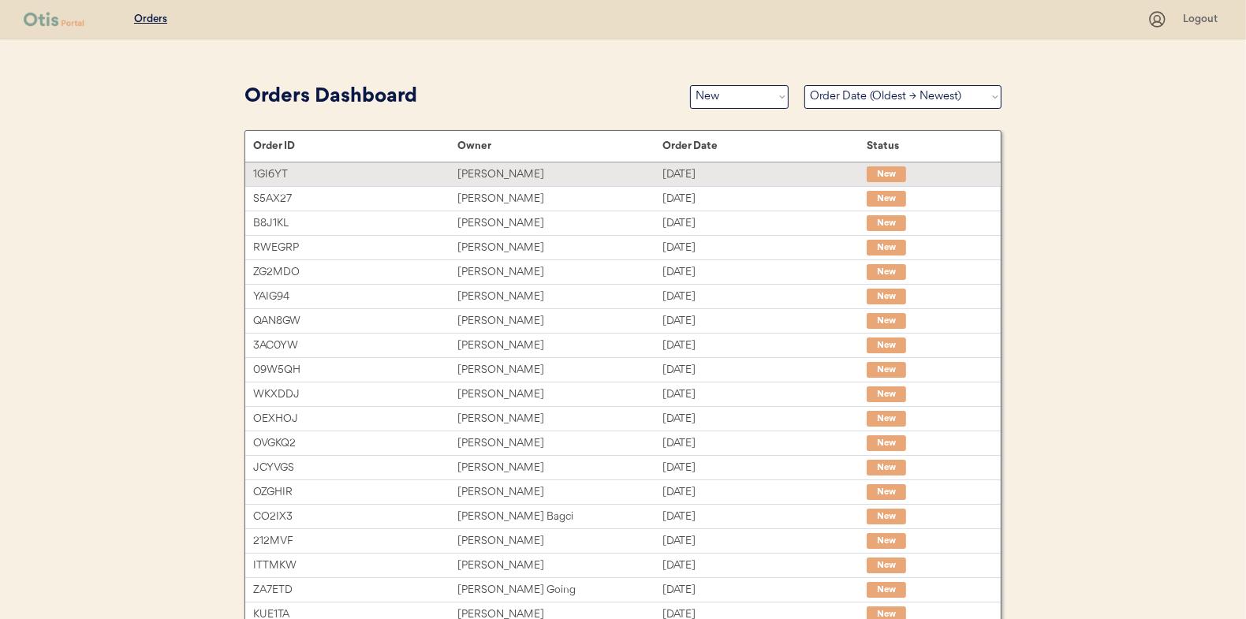
click at [506, 173] on div "[PERSON_NAME]" at bounding box center [560, 175] width 204 height 18
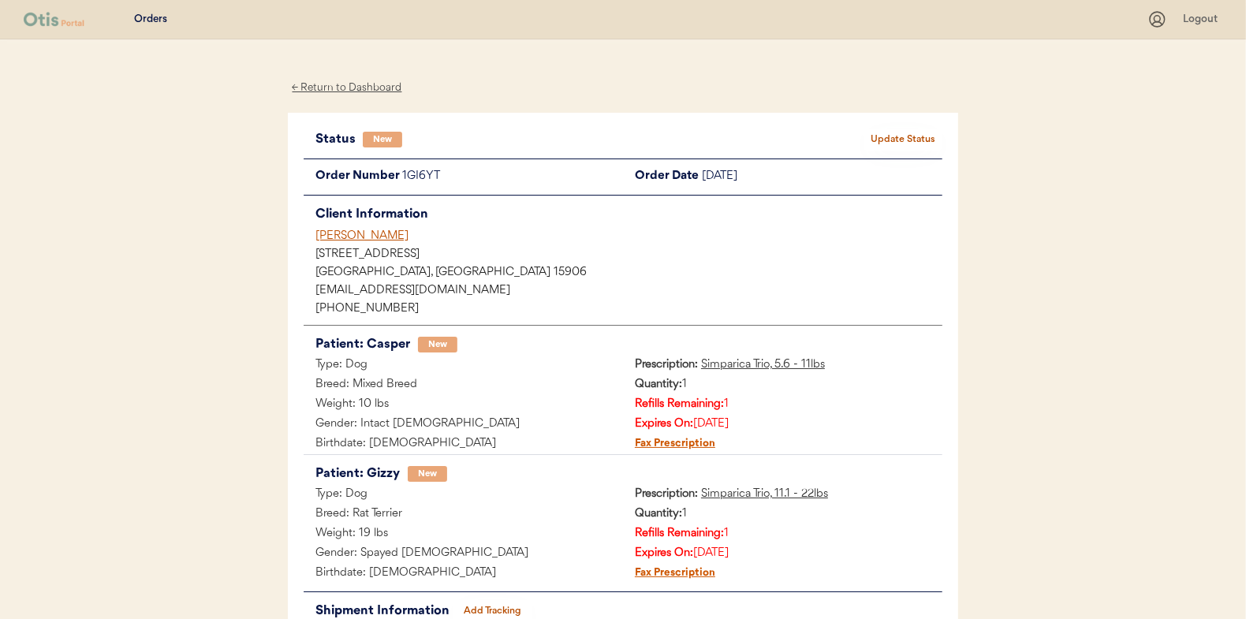
click at [896, 133] on button "Update Status" at bounding box center [903, 140] width 79 height 22
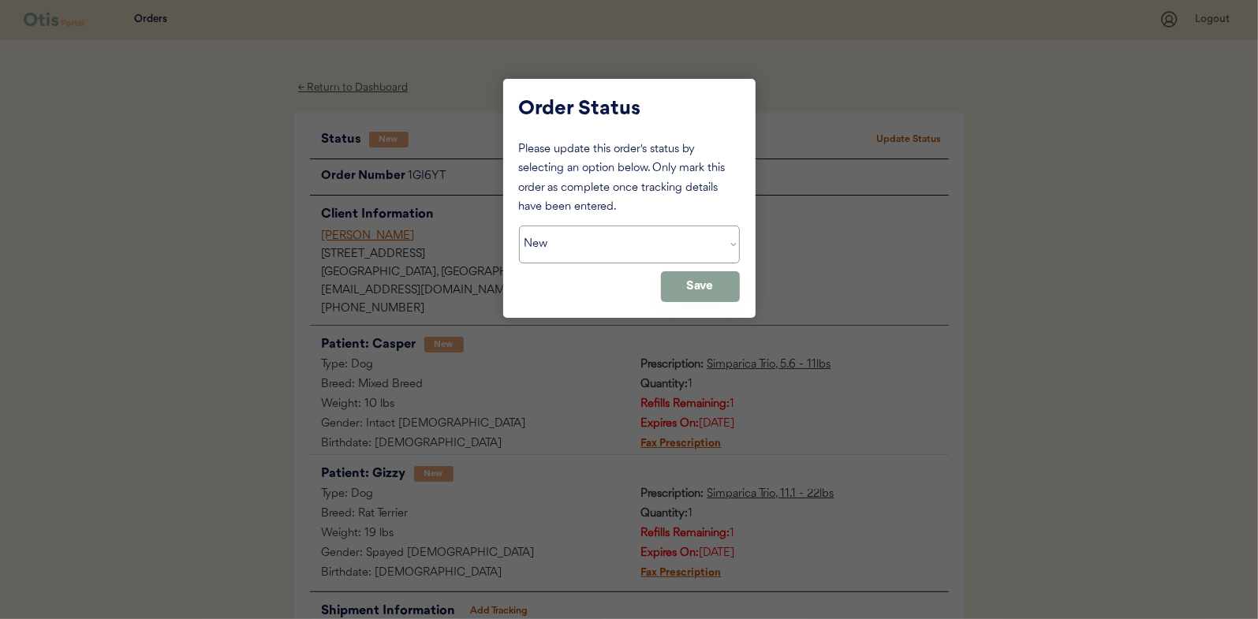
click at [626, 245] on select "Status On Hold New In Progress Complete Pending HW Consent Canceled" at bounding box center [629, 245] width 221 height 38
select select ""in_progress""
click at [519, 226] on select "Status On Hold New In Progress Complete Pending HW Consent Canceled" at bounding box center [629, 245] width 221 height 38
click at [724, 292] on button "Save" at bounding box center [700, 286] width 79 height 31
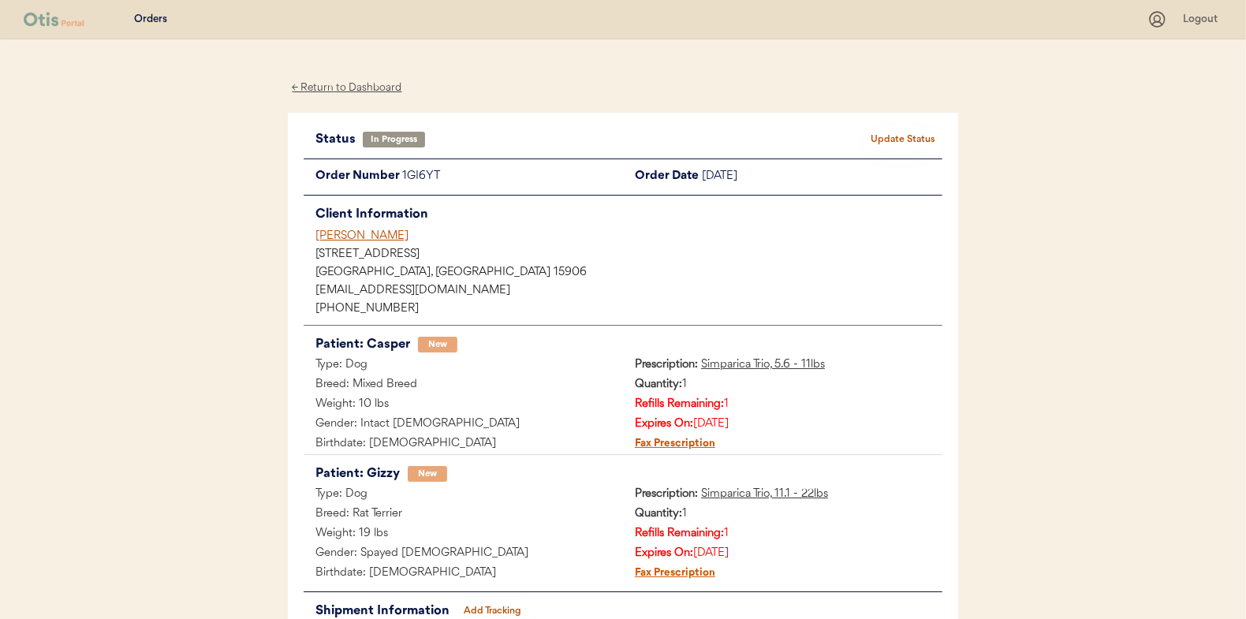
click at [342, 88] on div "← Return to Dashboard" at bounding box center [347, 88] width 118 height 18
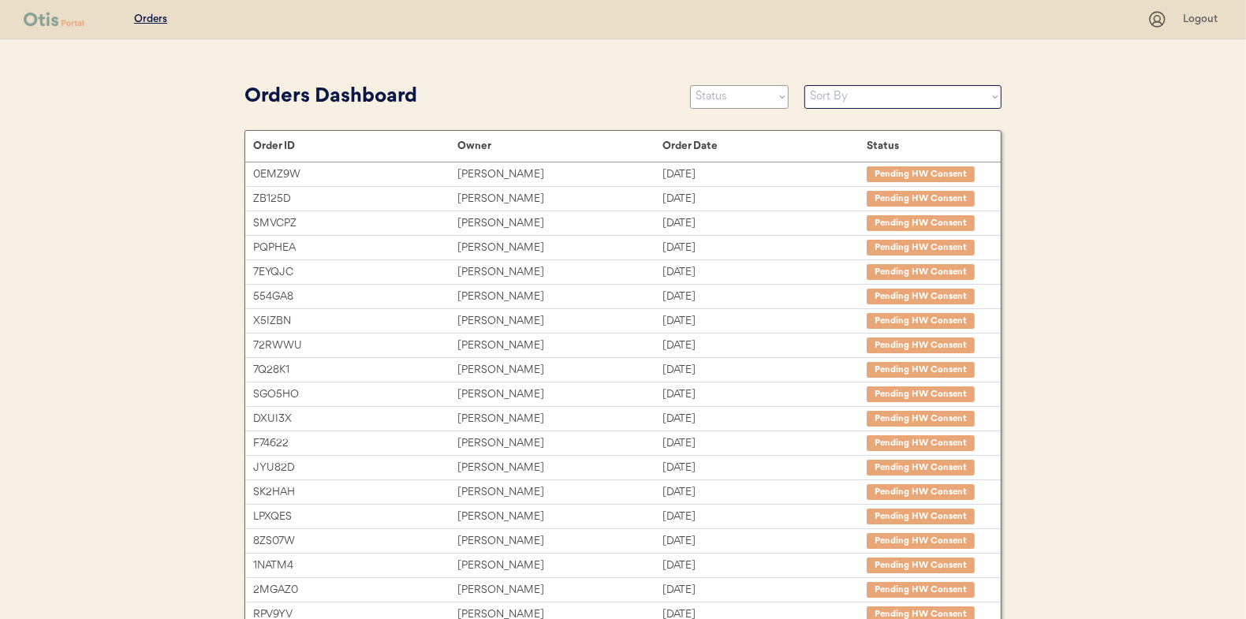
click at [720, 98] on select "Status On Hold New In Progress Complete Pending HW Consent Canceled" at bounding box center [739, 97] width 99 height 24
select select ""new""
click at [690, 85] on select "Status On Hold New In Progress Complete Pending HW Consent Canceled" at bounding box center [739, 97] width 99 height 24
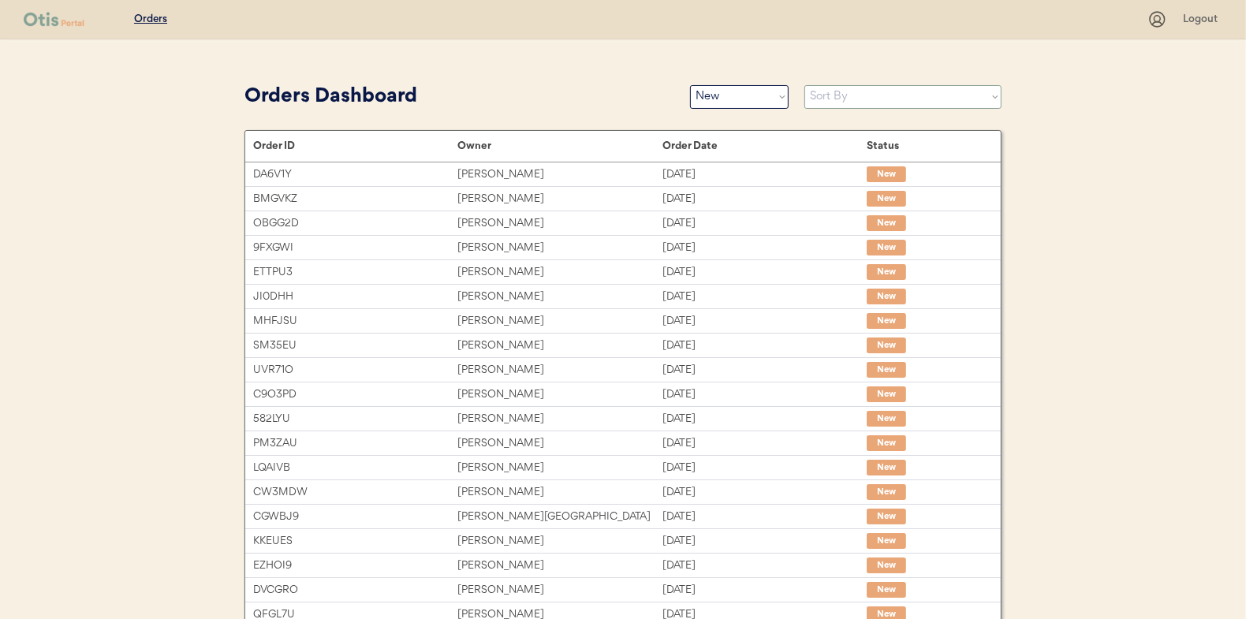
drag, startPoint x: 834, startPoint y: 95, endPoint x: 828, endPoint y: 103, distance: 9.6
click at [834, 95] on select "Sort By Order Date (Newest → Oldest) Order Date (Oldest → Newest)" at bounding box center [903, 97] width 197 height 24
select select ""Order Date (Oldest → Newest)""
click at [805, 85] on select "Sort By Order Date (Newest → Oldest) Order Date (Oldest → Newest)" at bounding box center [903, 97] width 197 height 24
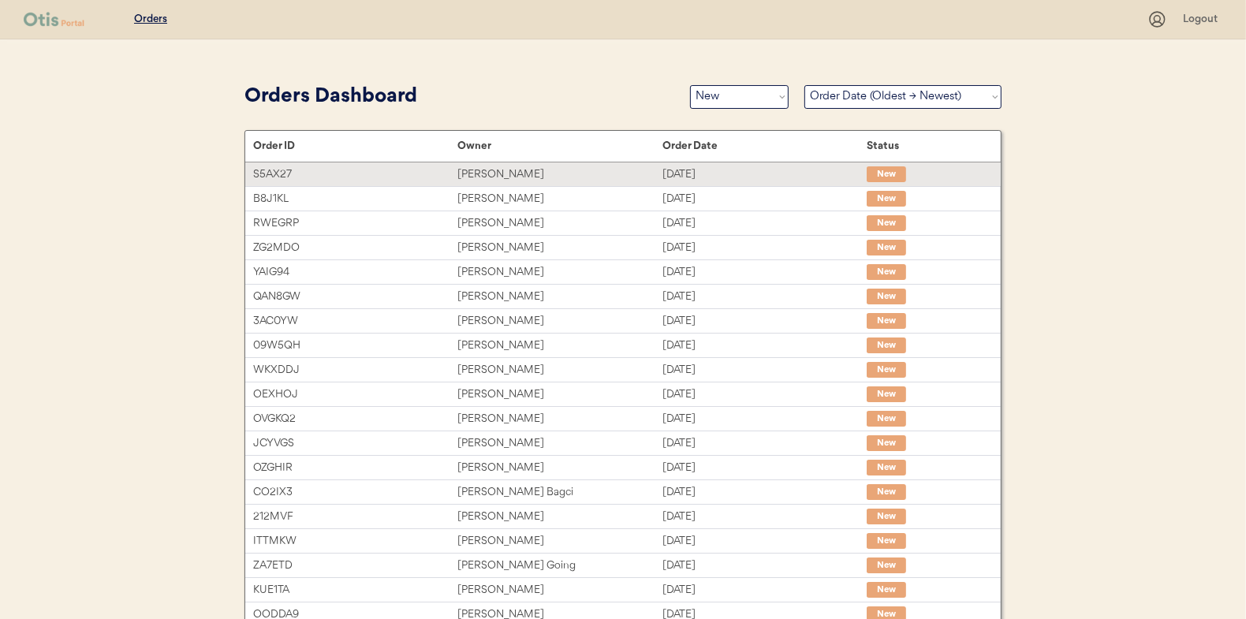
click at [458, 171] on div "Laura Fox" at bounding box center [560, 175] width 204 height 18
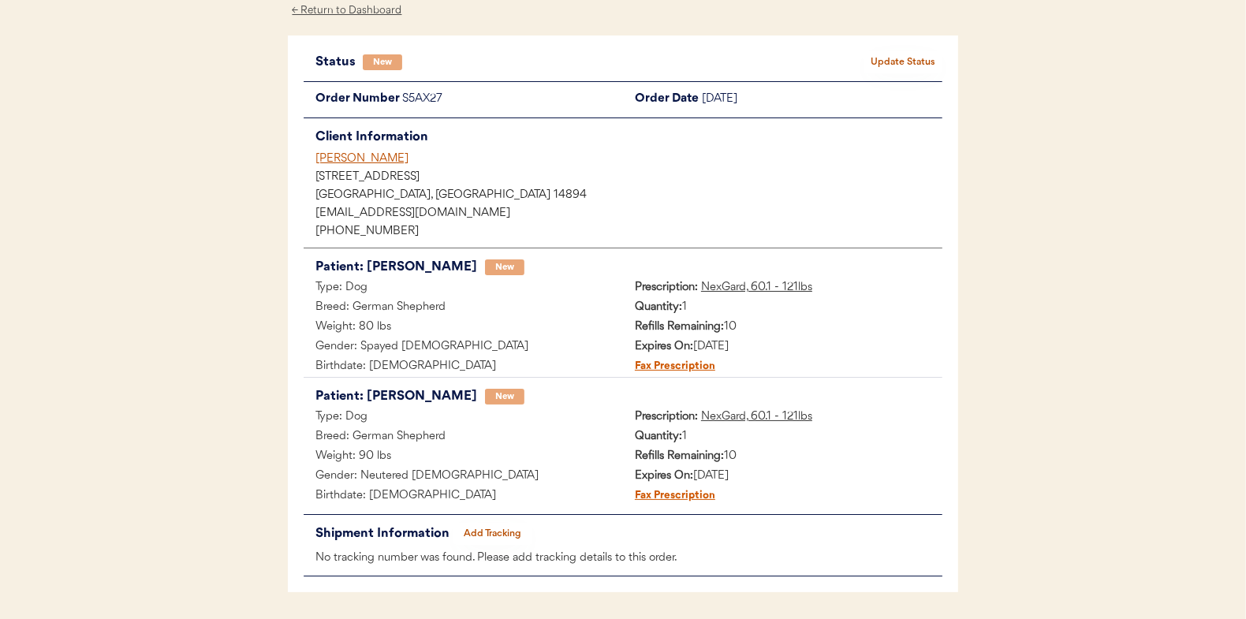
scroll to position [50, 0]
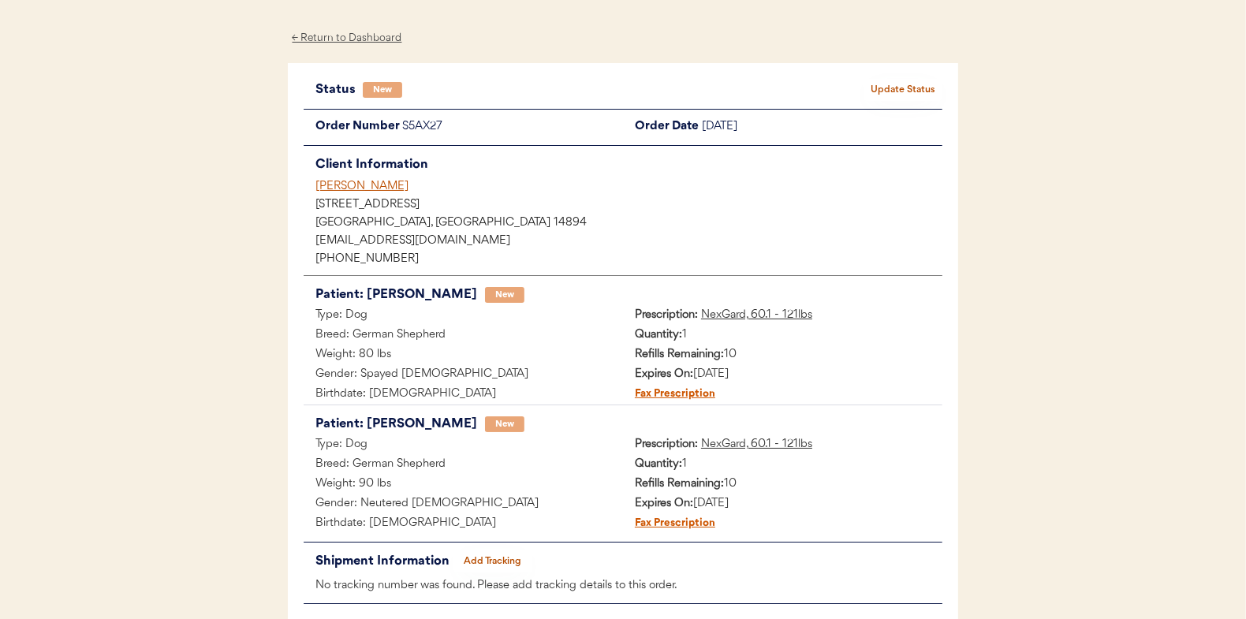
click at [922, 84] on button "Update Status" at bounding box center [903, 90] width 79 height 22
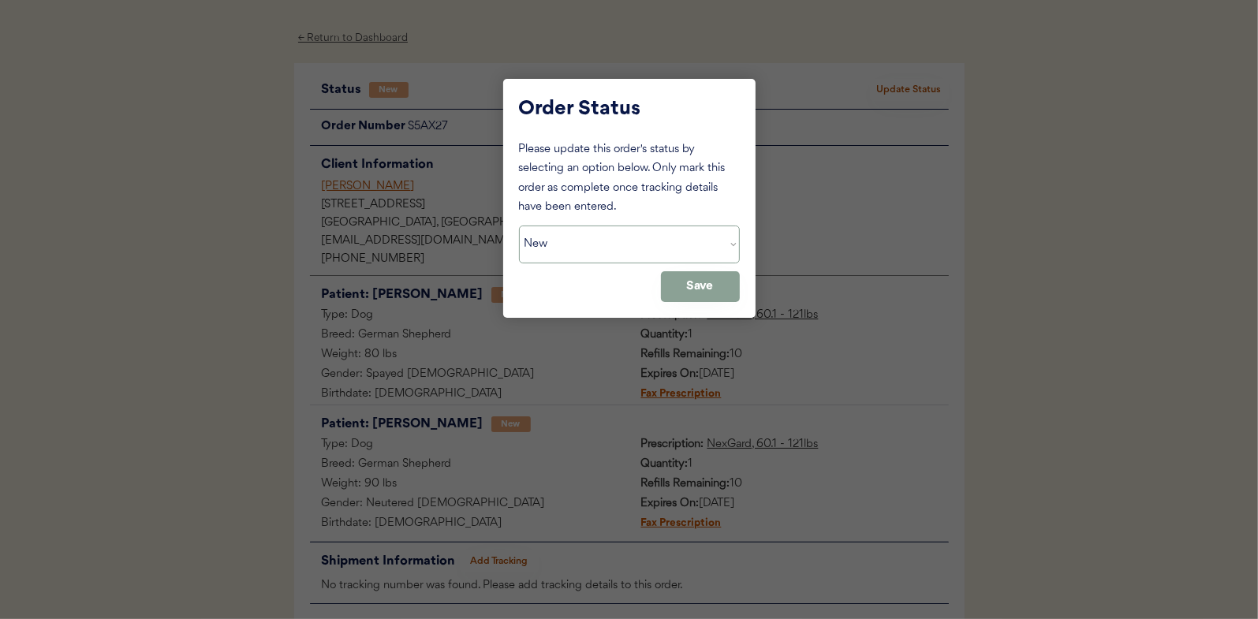
click at [570, 261] on select "Status On Hold New In Progress Complete Pending HW Consent Canceled" at bounding box center [629, 245] width 221 height 38
select select ""in_progress""
click at [519, 226] on select "Status On Hold New In Progress Complete Pending HW Consent Canceled" at bounding box center [629, 245] width 221 height 38
click at [686, 287] on button "Save" at bounding box center [700, 286] width 79 height 31
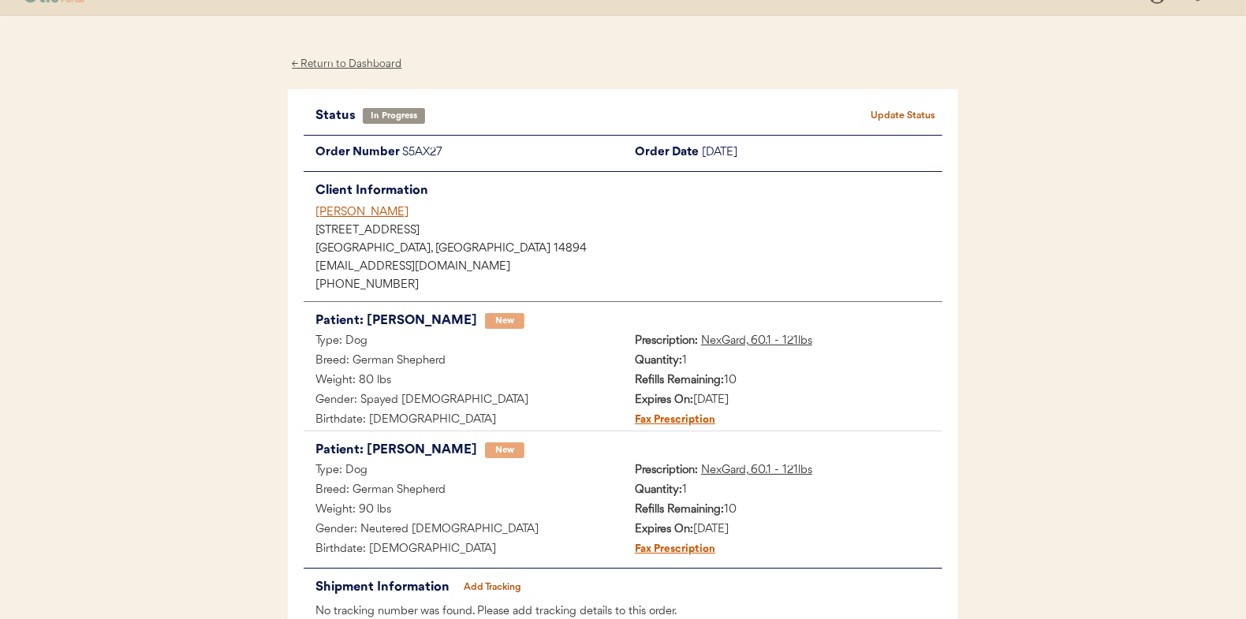
scroll to position [0, 0]
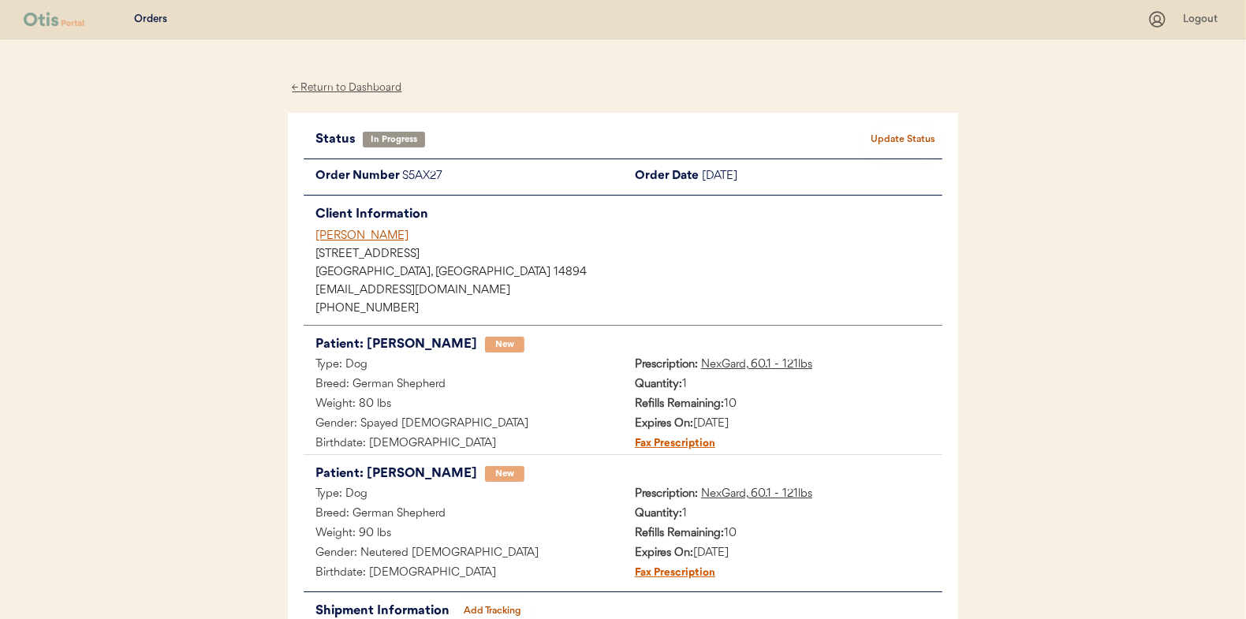
click at [346, 81] on div "← Return to Dashboard" at bounding box center [347, 88] width 118 height 18
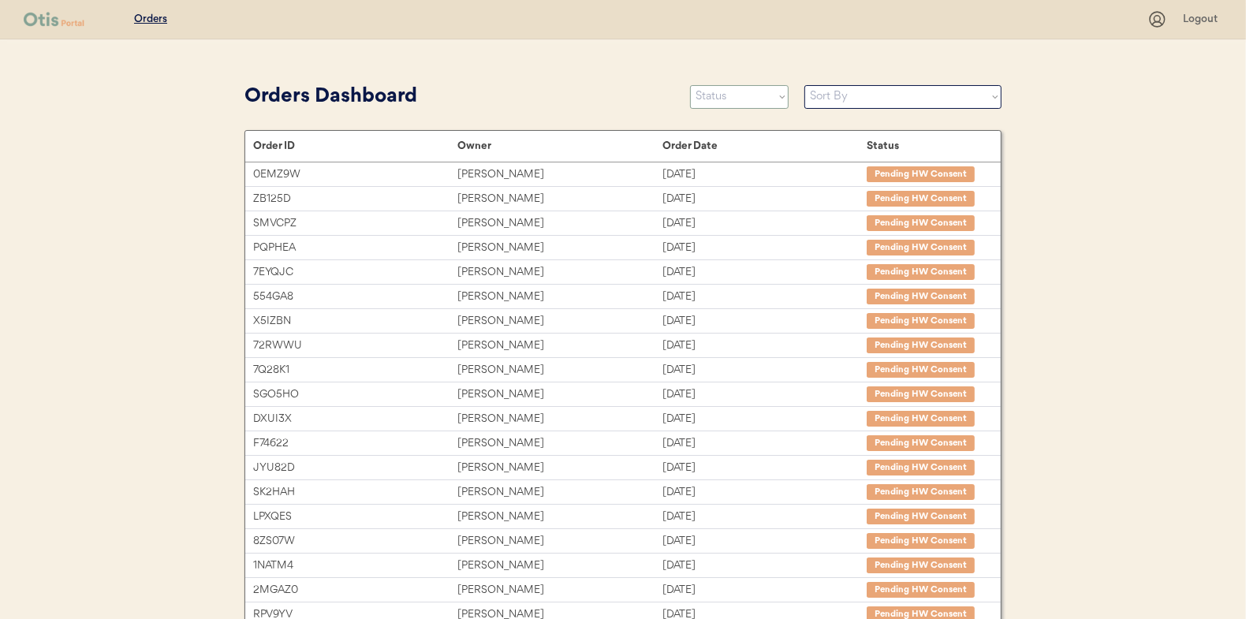
click at [740, 106] on select "Status On Hold New In Progress Complete Pending HW Consent Canceled" at bounding box center [739, 97] width 99 height 24
select select ""new""
click at [690, 85] on select "Status On Hold New In Progress Complete Pending HW Consent Canceled" at bounding box center [739, 97] width 99 height 24
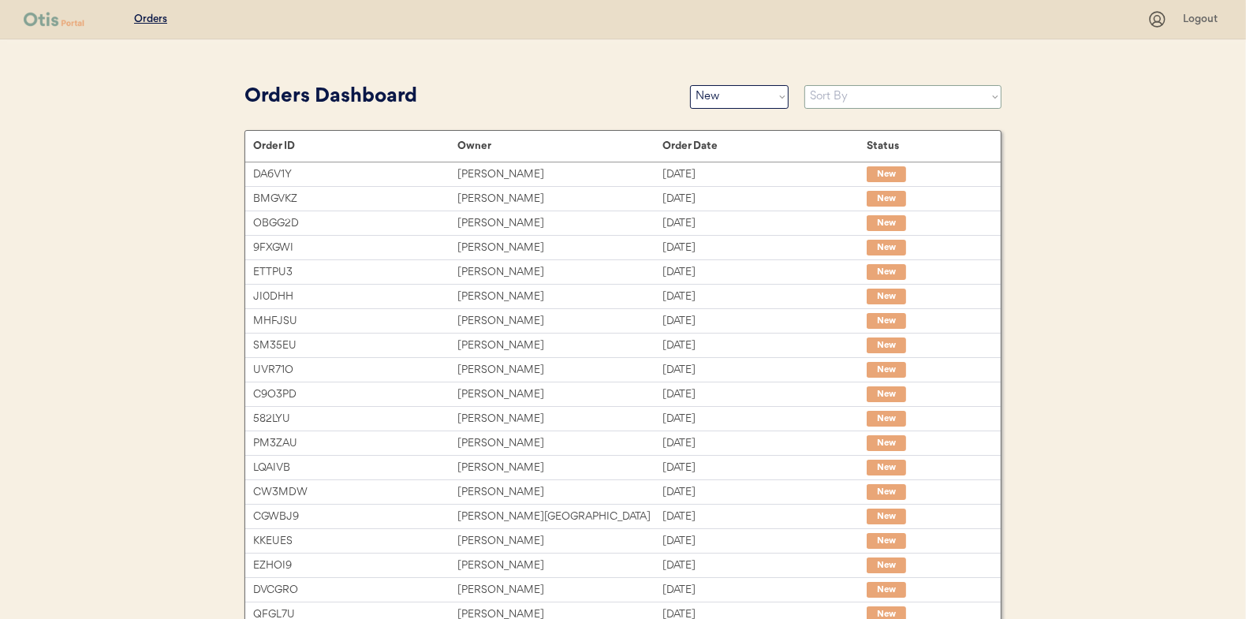
click at [835, 96] on select "Sort By Order Date (Newest → Oldest) Order Date (Oldest → Newest)" at bounding box center [903, 97] width 197 height 24
select select ""Order Date (Oldest → Newest)""
click at [805, 85] on select "Sort By Order Date (Newest → Oldest) Order Date (Oldest → Newest)" at bounding box center [903, 97] width 197 height 24
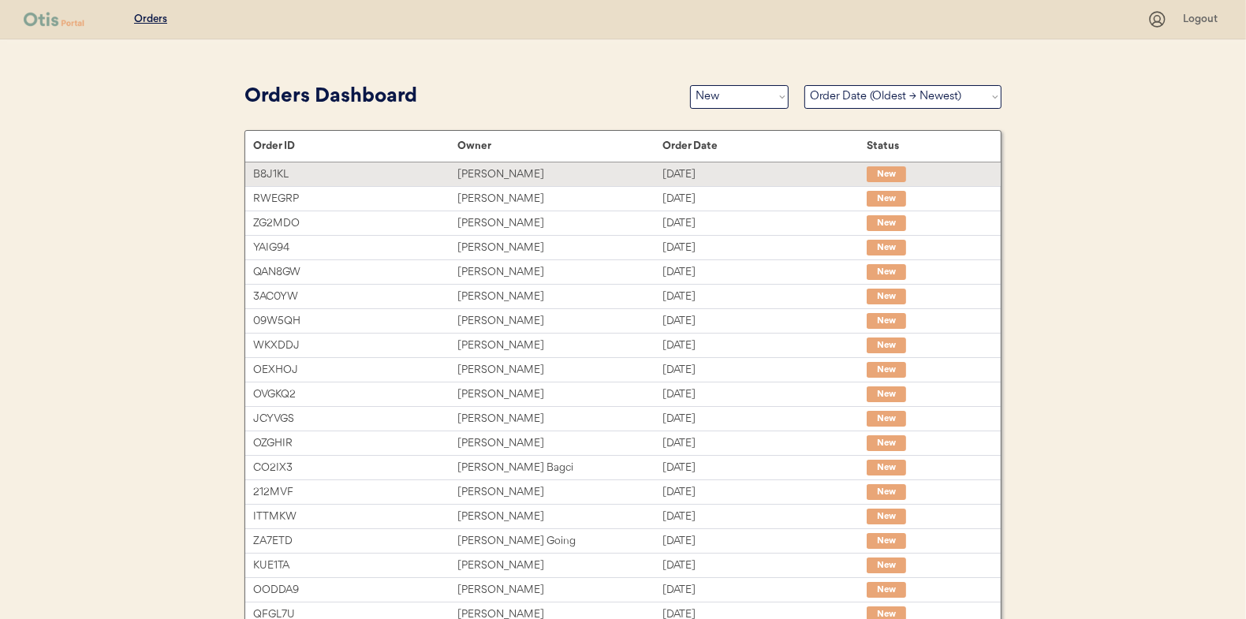
click at [517, 168] on div "Stephanie Canales" at bounding box center [560, 175] width 204 height 18
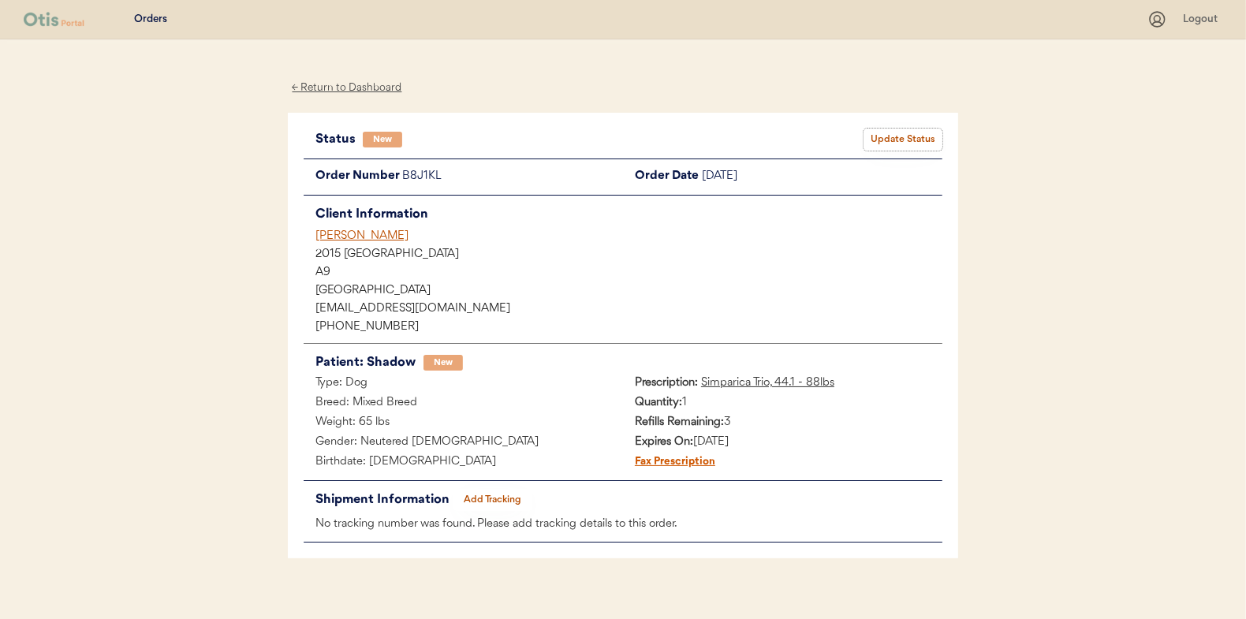
click at [899, 138] on button "Update Status" at bounding box center [903, 140] width 79 height 22
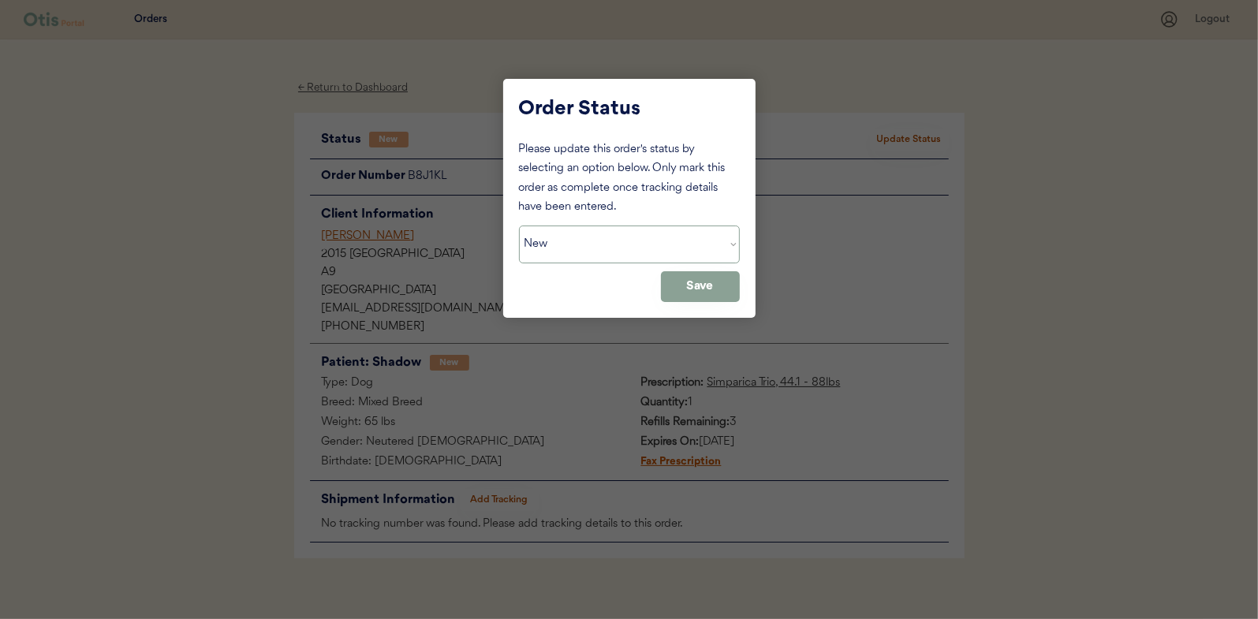
click at [599, 240] on select "Status On Hold New In Progress Complete Pending HW Consent Canceled" at bounding box center [629, 245] width 221 height 38
select select ""in_progress""
click at [519, 226] on select "Status On Hold New In Progress Complete Pending HW Consent Canceled" at bounding box center [629, 245] width 221 height 38
click at [706, 296] on button "Save" at bounding box center [700, 286] width 79 height 31
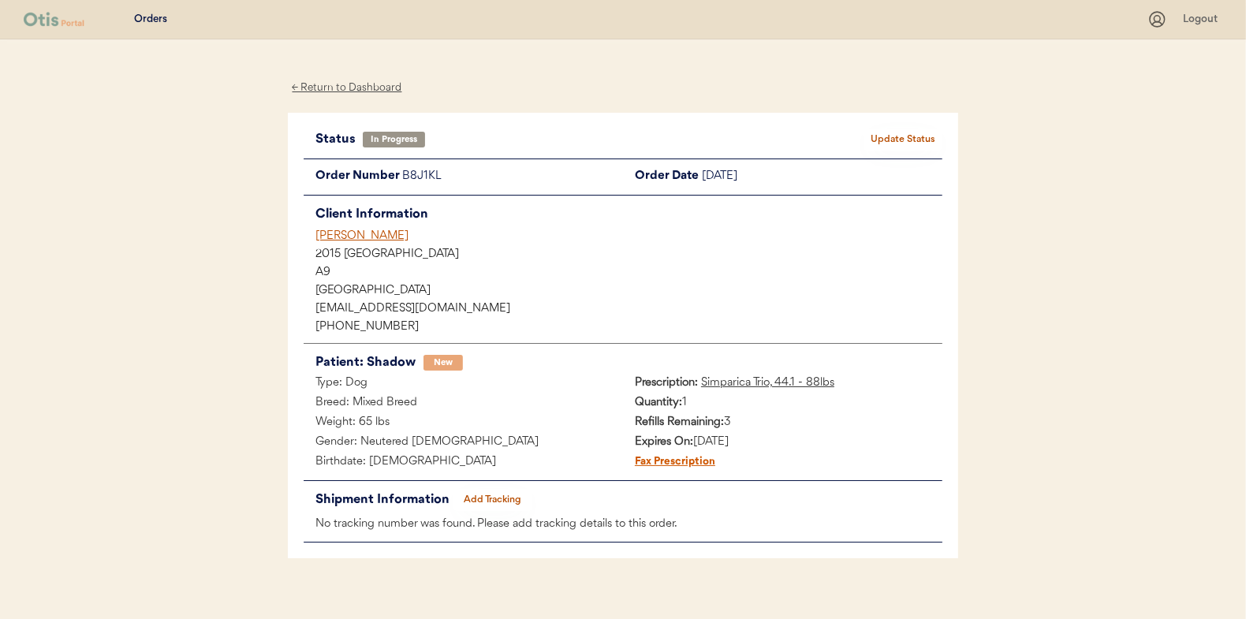
click at [335, 87] on div "← Return to Dashboard" at bounding box center [347, 88] width 118 height 18
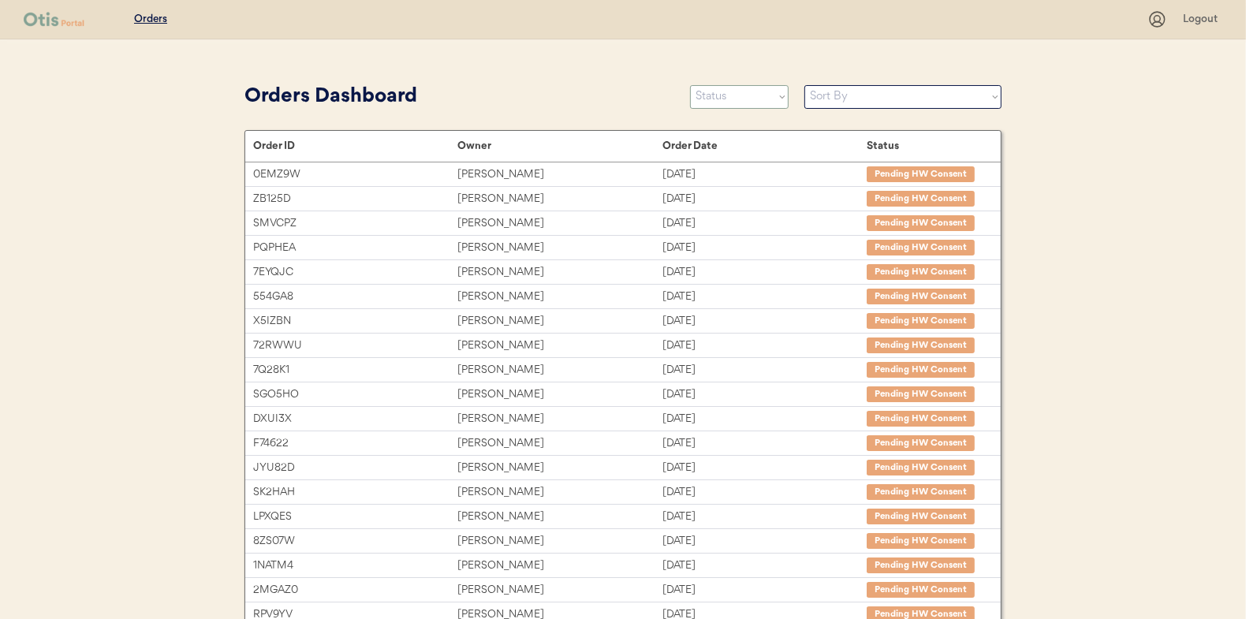
click at [719, 95] on select "Status On Hold New In Progress Complete Pending HW Consent Canceled" at bounding box center [739, 97] width 99 height 24
select select ""new""
click at [690, 85] on select "Status On Hold New In Progress Complete Pending HW Consent Canceled" at bounding box center [739, 97] width 99 height 24
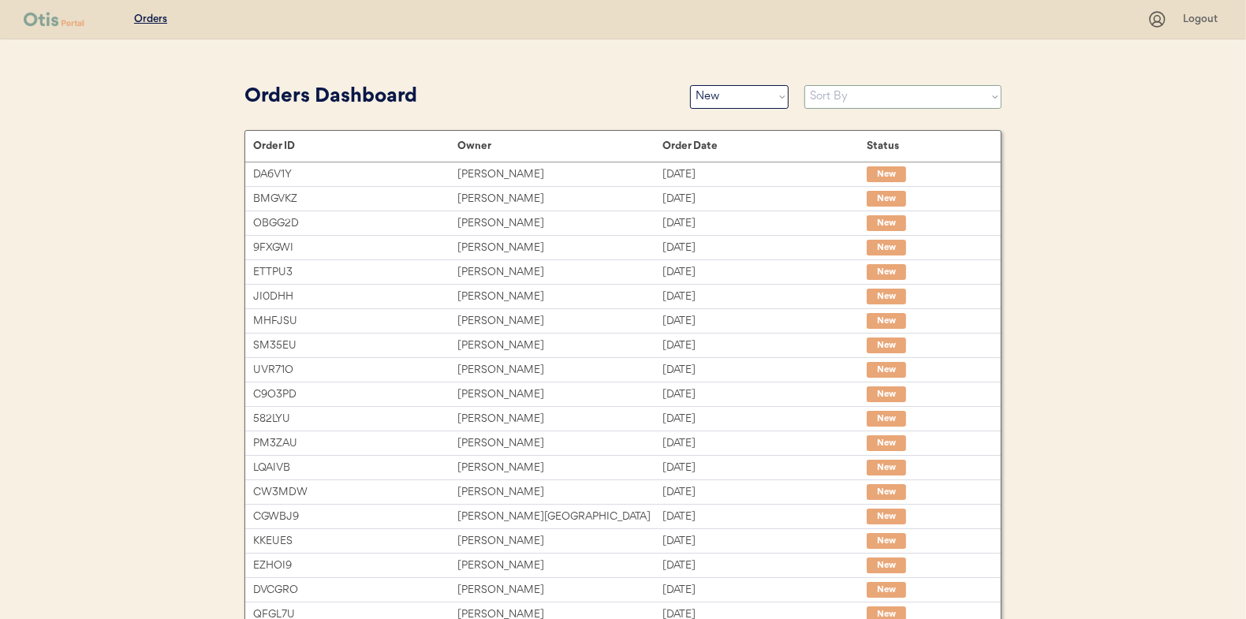
click at [830, 98] on select "Sort By Order Date (Newest → Oldest) Order Date (Oldest → Newest)" at bounding box center [903, 97] width 197 height 24
select select ""Order Date (Oldest → Newest)""
click at [805, 85] on select "Sort By Order Date (Newest → Oldest) Order Date (Oldest → Newest)" at bounding box center [903, 97] width 197 height 24
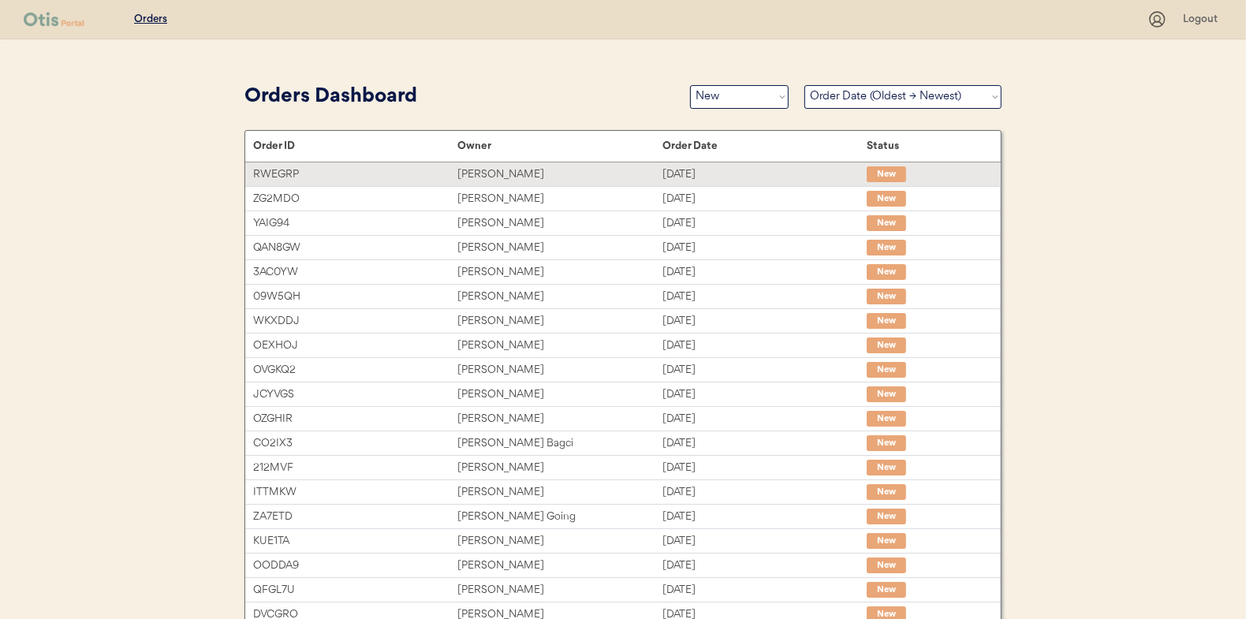
click at [489, 170] on div "[PERSON_NAME]" at bounding box center [560, 175] width 204 height 18
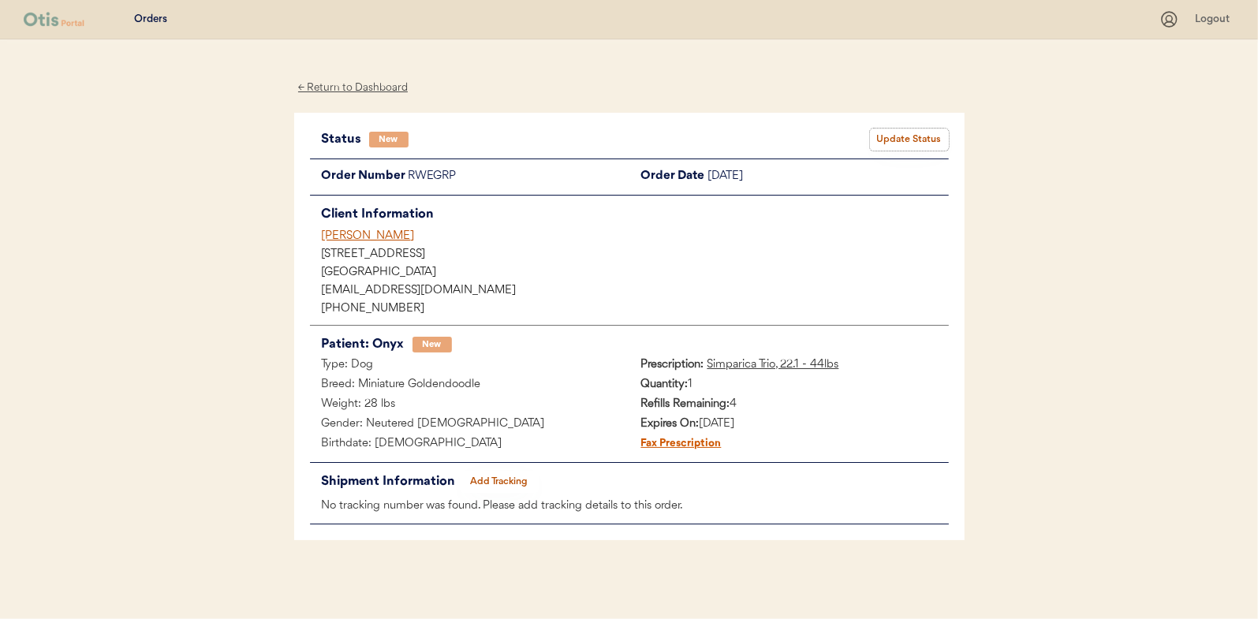
click at [901, 136] on button "Update Status" at bounding box center [909, 140] width 79 height 22
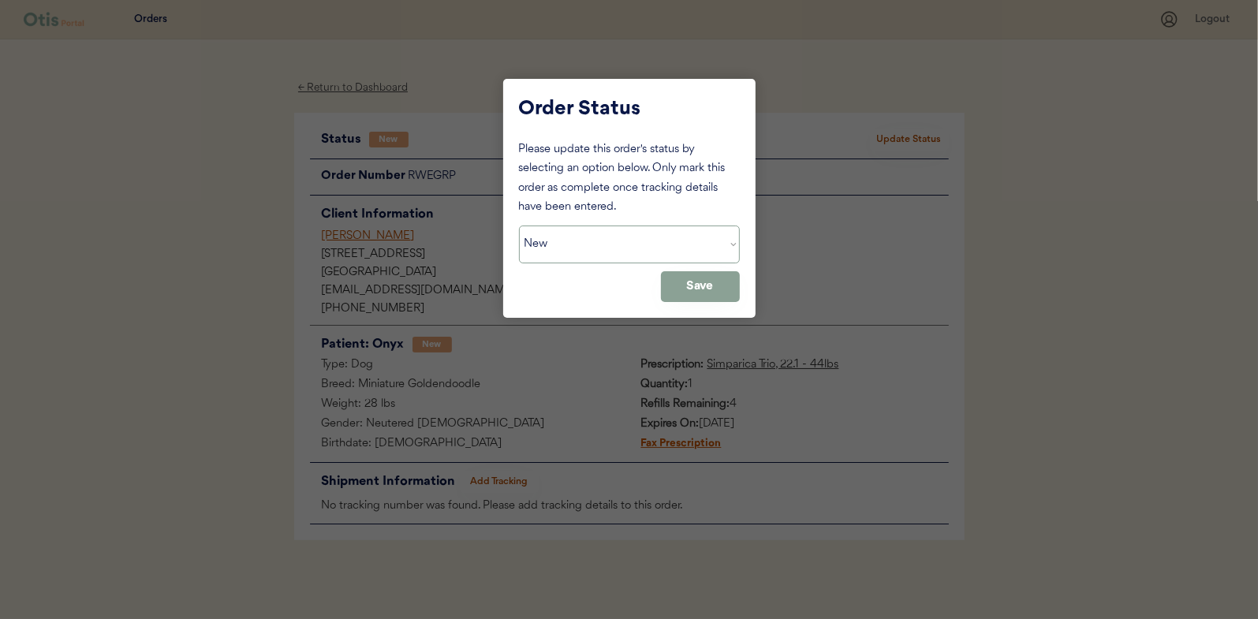
click at [598, 246] on select "Status On Hold New In Progress Complete Pending HW Consent Canceled" at bounding box center [629, 245] width 221 height 38
select select ""in_progress""
click at [519, 226] on select "Status On Hold New In Progress Complete Pending HW Consent Canceled" at bounding box center [629, 245] width 221 height 38
click at [701, 280] on button "Save" at bounding box center [700, 286] width 79 height 31
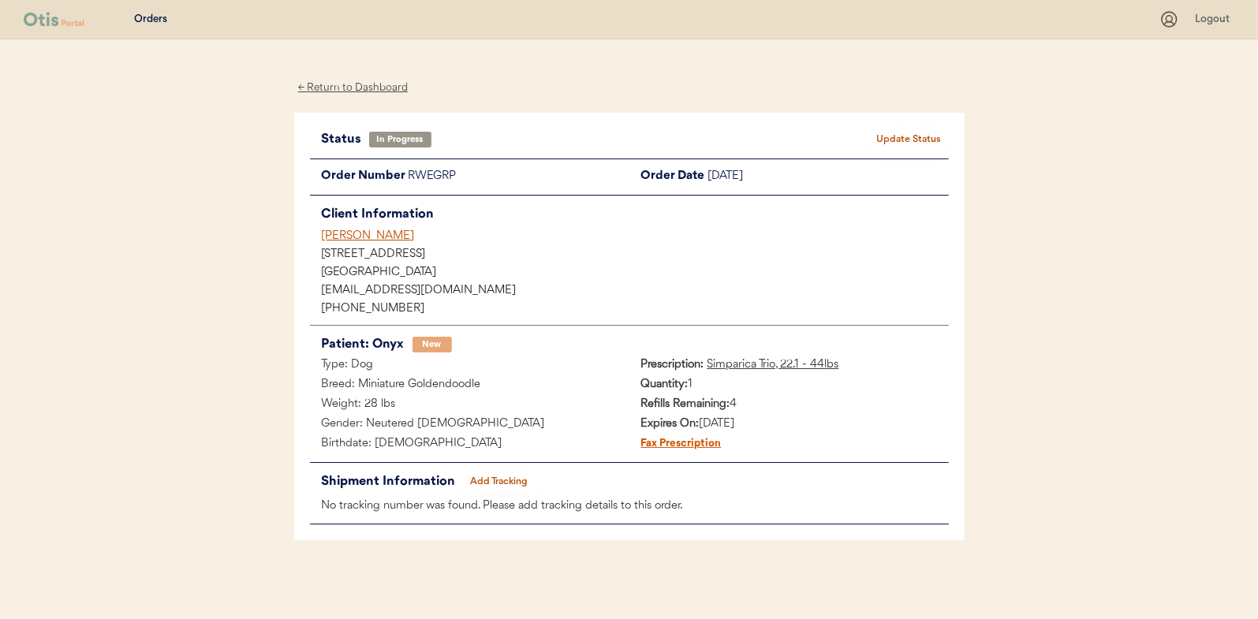
click at [359, 88] on div "← Return to Dashboard" at bounding box center [353, 88] width 118 height 18
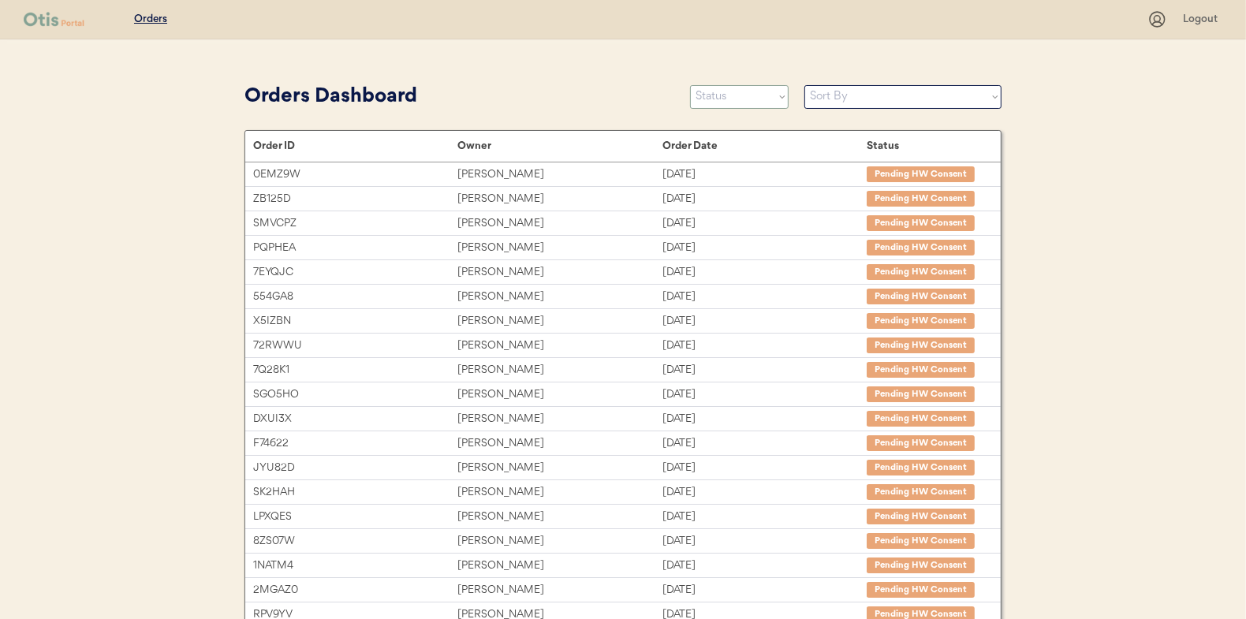
click at [715, 98] on select "Status On Hold New In Progress Complete Pending HW Consent Canceled" at bounding box center [739, 97] width 99 height 24
select select ""new""
click at [690, 85] on select "Status On Hold New In Progress Complete Pending HW Consent Canceled" at bounding box center [739, 97] width 99 height 24
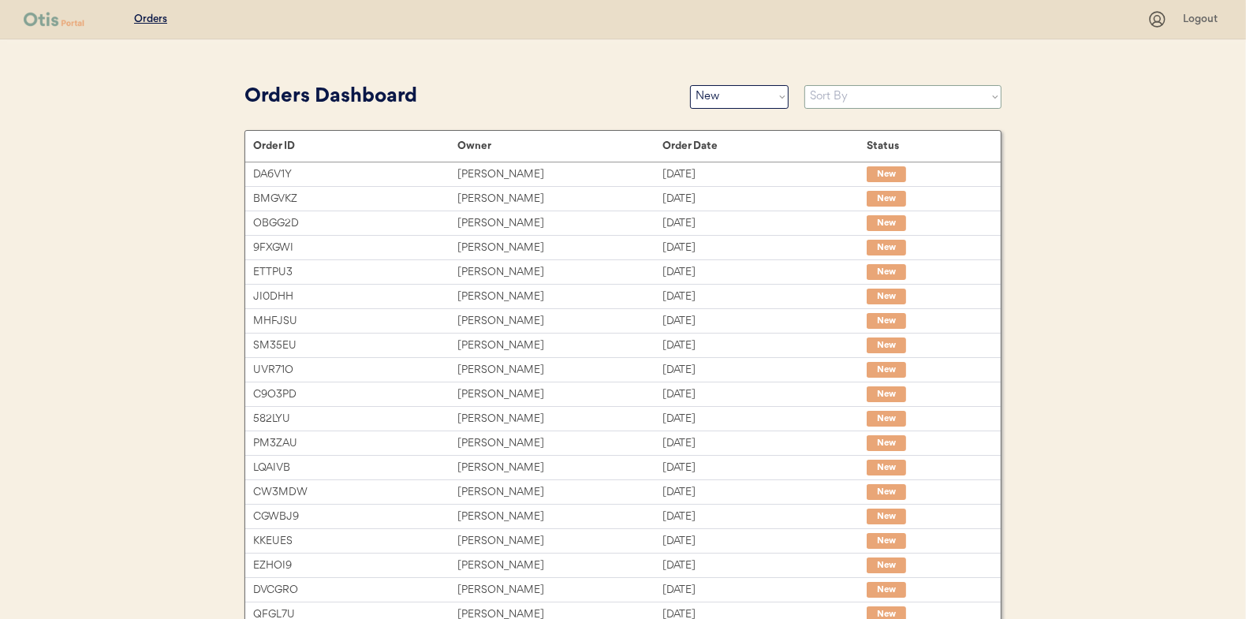
click at [842, 92] on select "Sort By Order Date (Newest → Oldest) Order Date (Oldest → Newest)" at bounding box center [903, 97] width 197 height 24
select select ""Order Date (Oldest → Newest)""
click at [805, 85] on select "Sort By Order Date (Newest → Oldest) Order Date (Oldest → Newest)" at bounding box center [903, 97] width 197 height 24
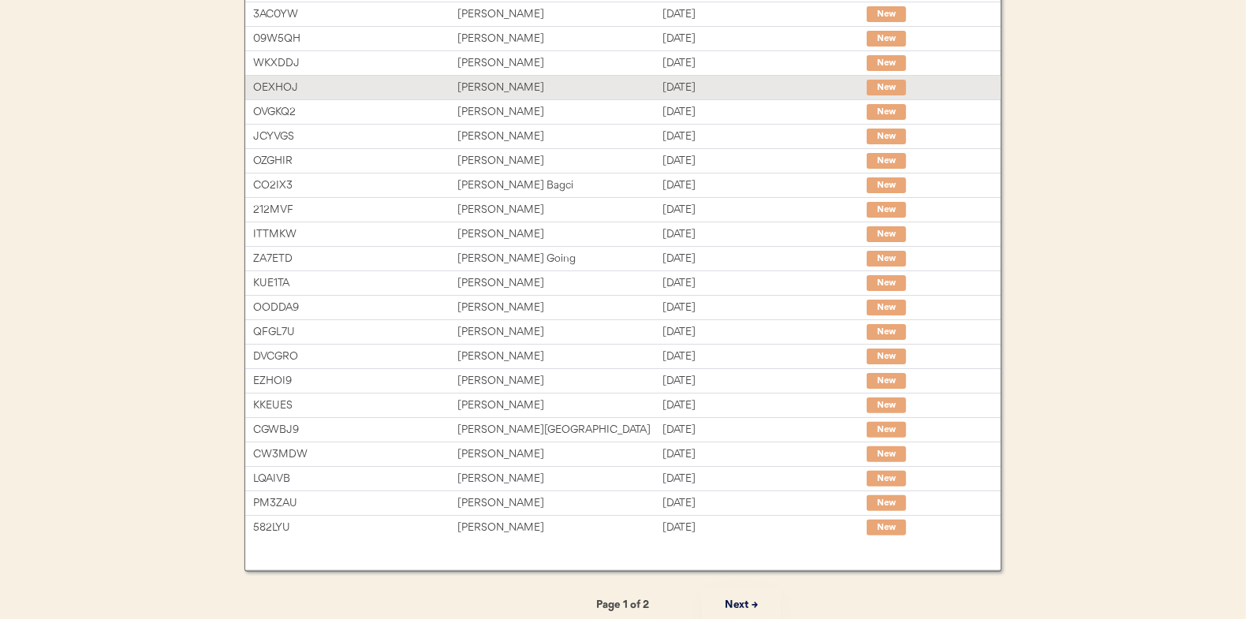
scroll to position [242, 0]
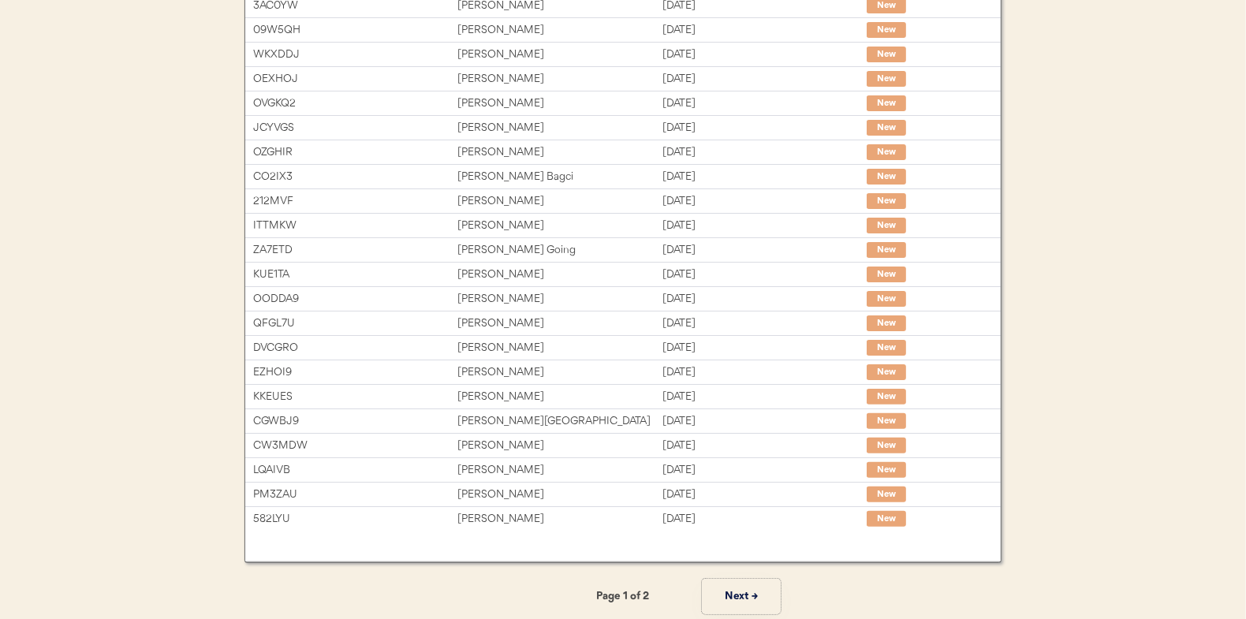
click at [753, 588] on button "Next →" at bounding box center [741, 597] width 79 height 36
click at [508, 596] on button "← Previous" at bounding box center [504, 597] width 79 height 36
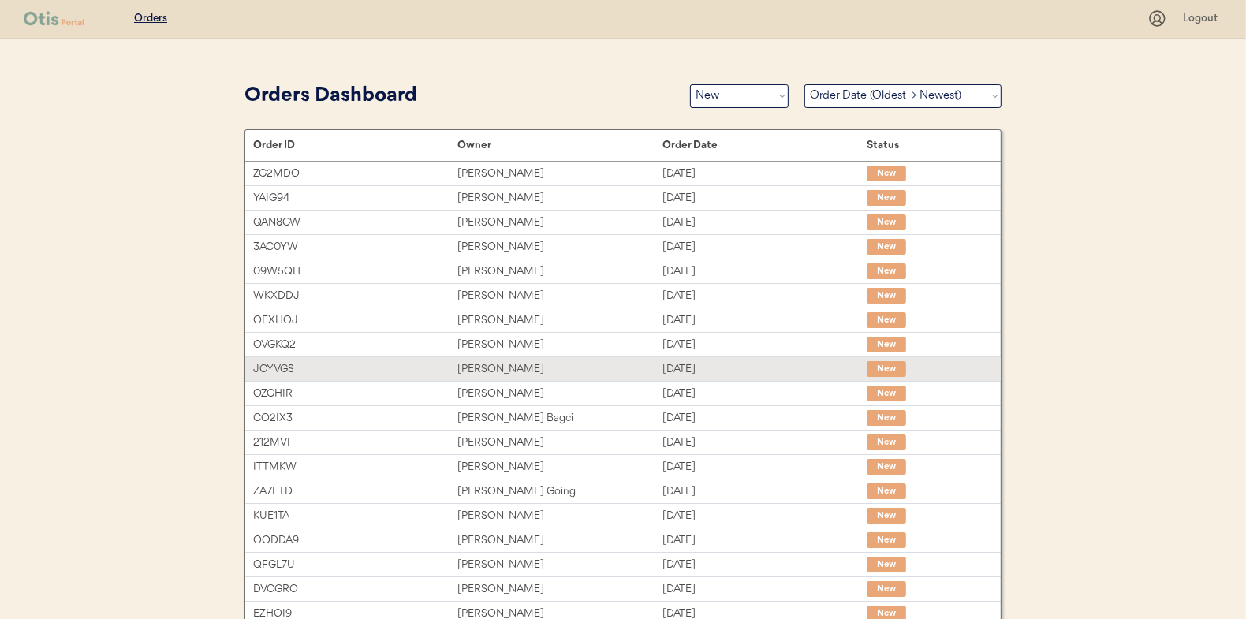
scroll to position [0, 0]
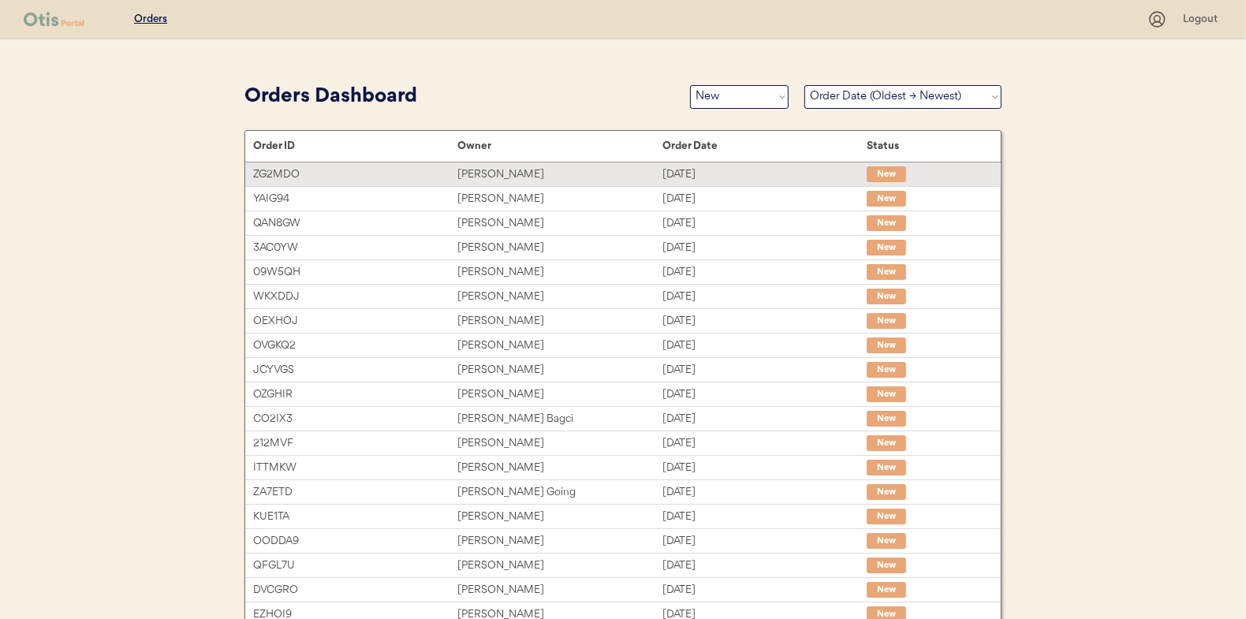
click at [505, 172] on div "Kelly Handlovitch" at bounding box center [560, 175] width 204 height 18
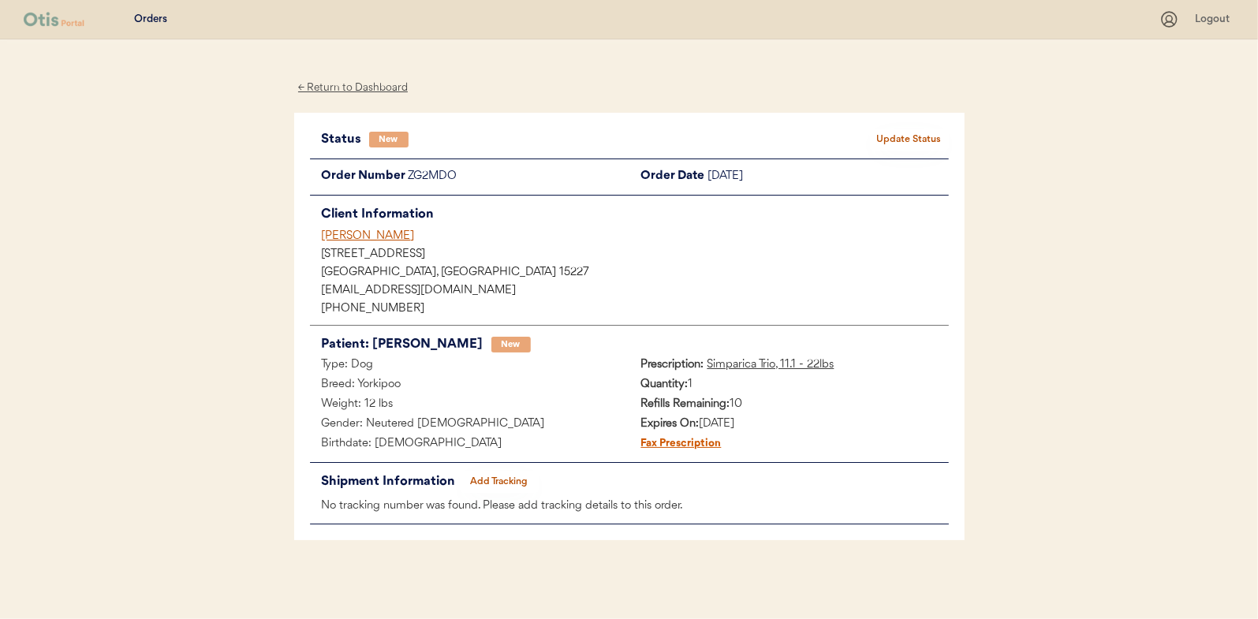
click at [906, 133] on button "Update Status" at bounding box center [909, 140] width 79 height 22
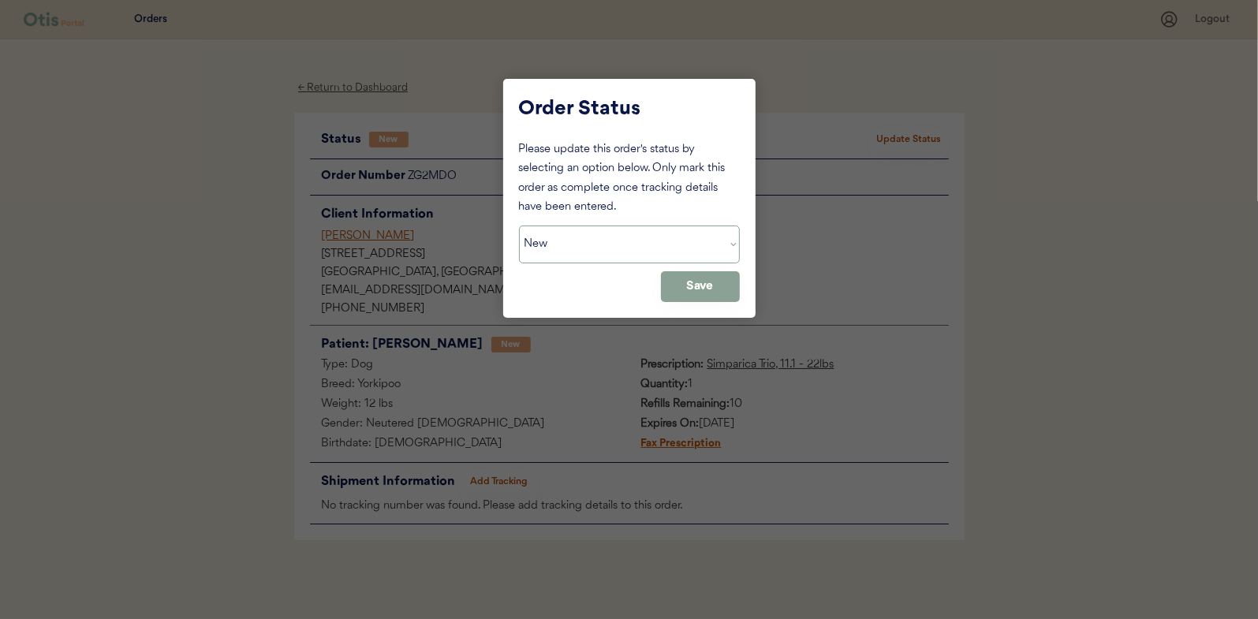
click at [624, 260] on select "Status On Hold New In Progress Complete Pending HW Consent Canceled" at bounding box center [629, 245] width 221 height 38
select select ""in_progress""
click at [519, 226] on select "Status On Hold New In Progress Complete Pending HW Consent Canceled" at bounding box center [629, 245] width 221 height 38
click at [696, 286] on button "Save" at bounding box center [700, 286] width 79 height 31
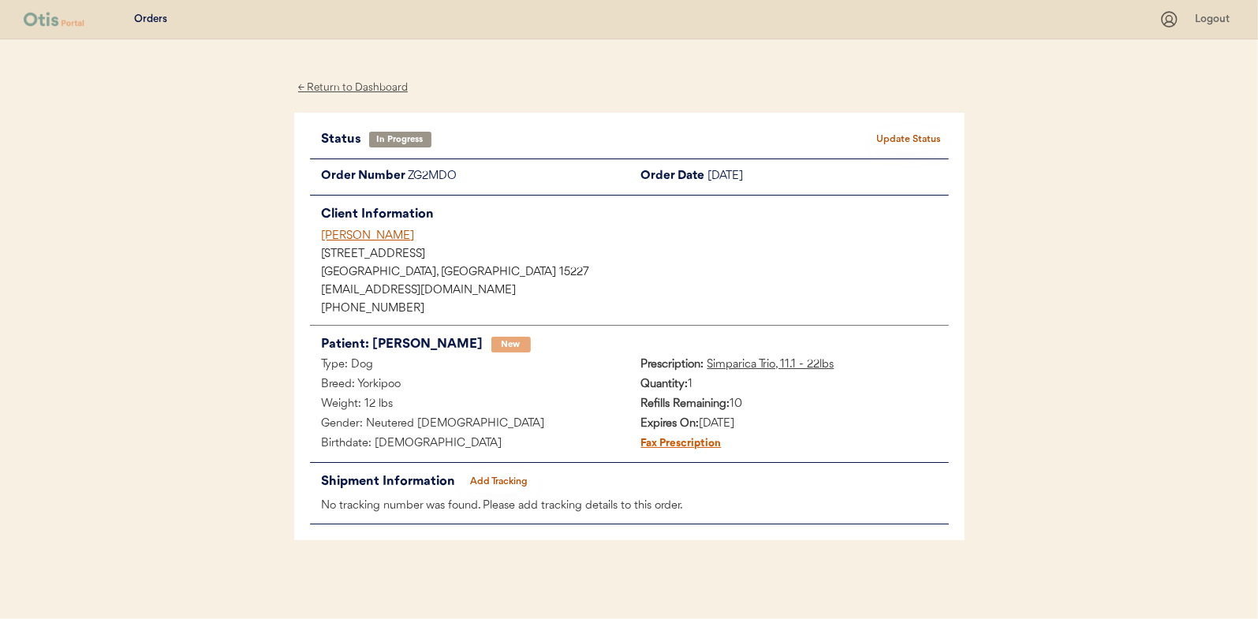
click at [343, 85] on div "← Return to Dashboard" at bounding box center [353, 88] width 118 height 18
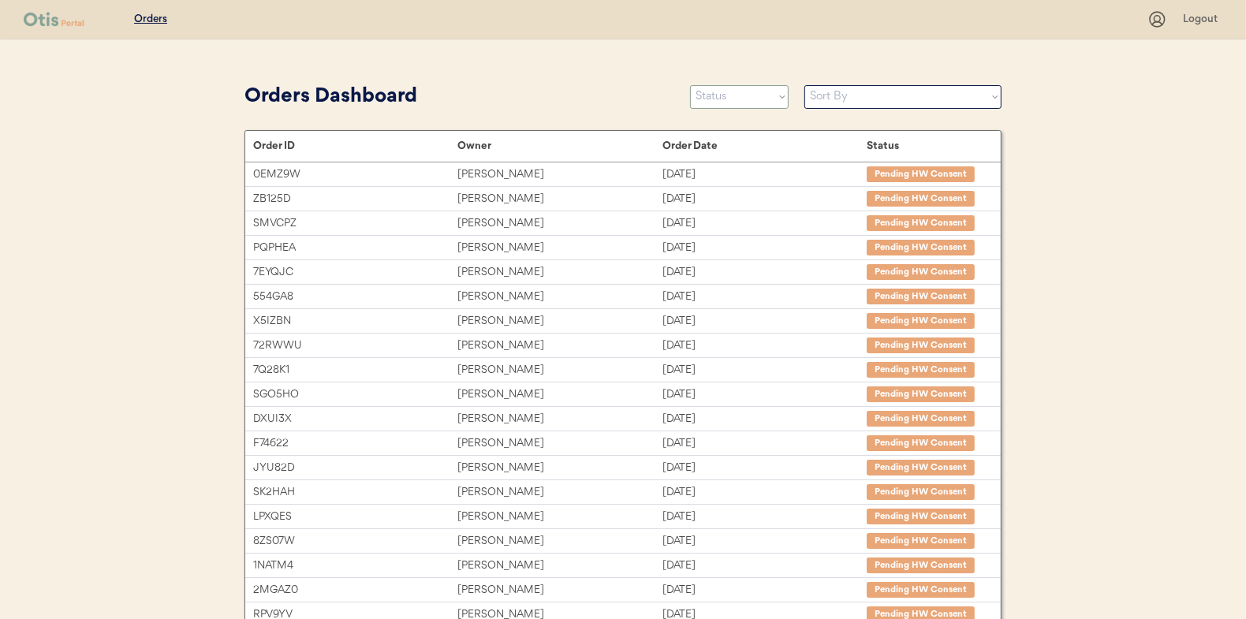
drag, startPoint x: 728, startPoint y: 99, endPoint x: 716, endPoint y: 103, distance: 12.7
click at [728, 99] on select "Status On Hold New In Progress Complete Pending HW Consent Canceled" at bounding box center [739, 97] width 99 height 24
select select ""new""
click at [690, 85] on select "Status On Hold New In Progress Complete Pending HW Consent Canceled" at bounding box center [739, 97] width 99 height 24
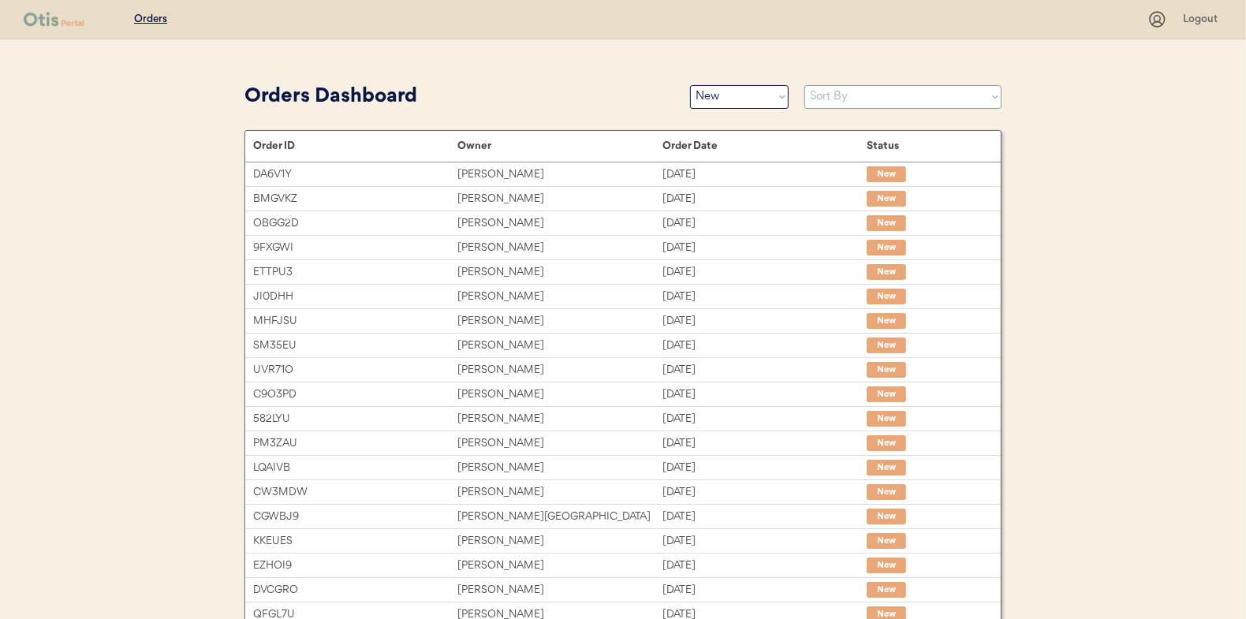
click at [830, 90] on select "Sort By Order Date (Newest → Oldest) Order Date (Oldest → Newest)" at bounding box center [903, 97] width 197 height 24
select select ""Order Date (Oldest → Newest)""
click at [805, 85] on select "Sort By Order Date (Newest → Oldest) Order Date (Oldest → Newest)" at bounding box center [903, 97] width 197 height 24
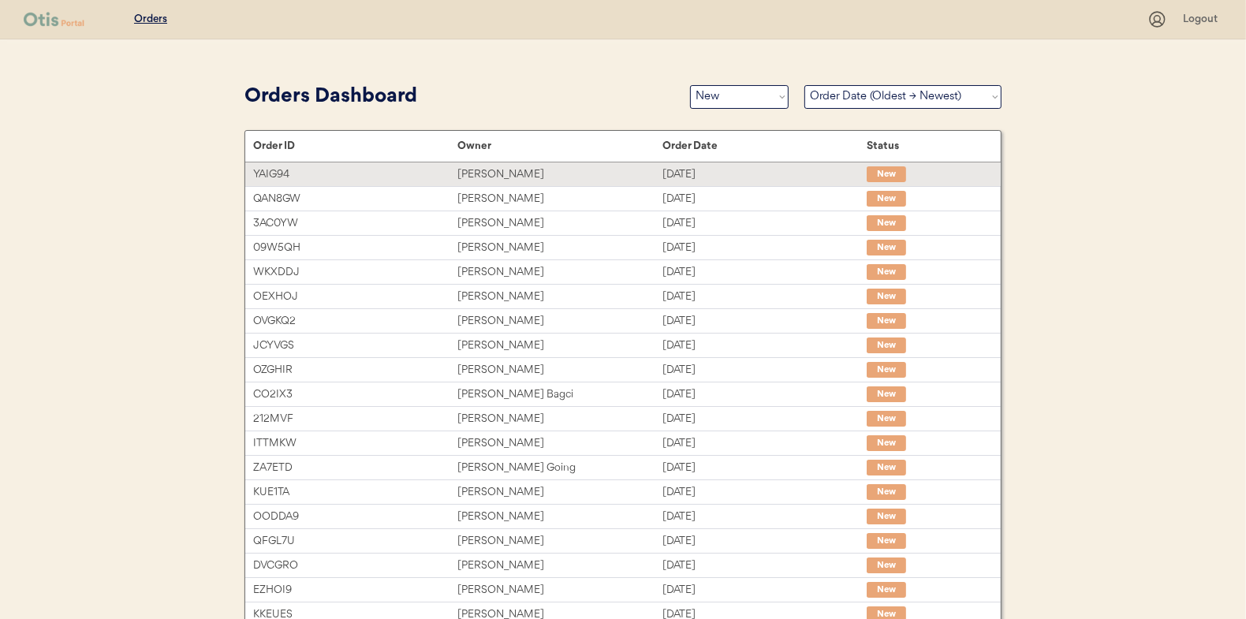
click at [480, 172] on div "[PERSON_NAME]" at bounding box center [560, 175] width 204 height 18
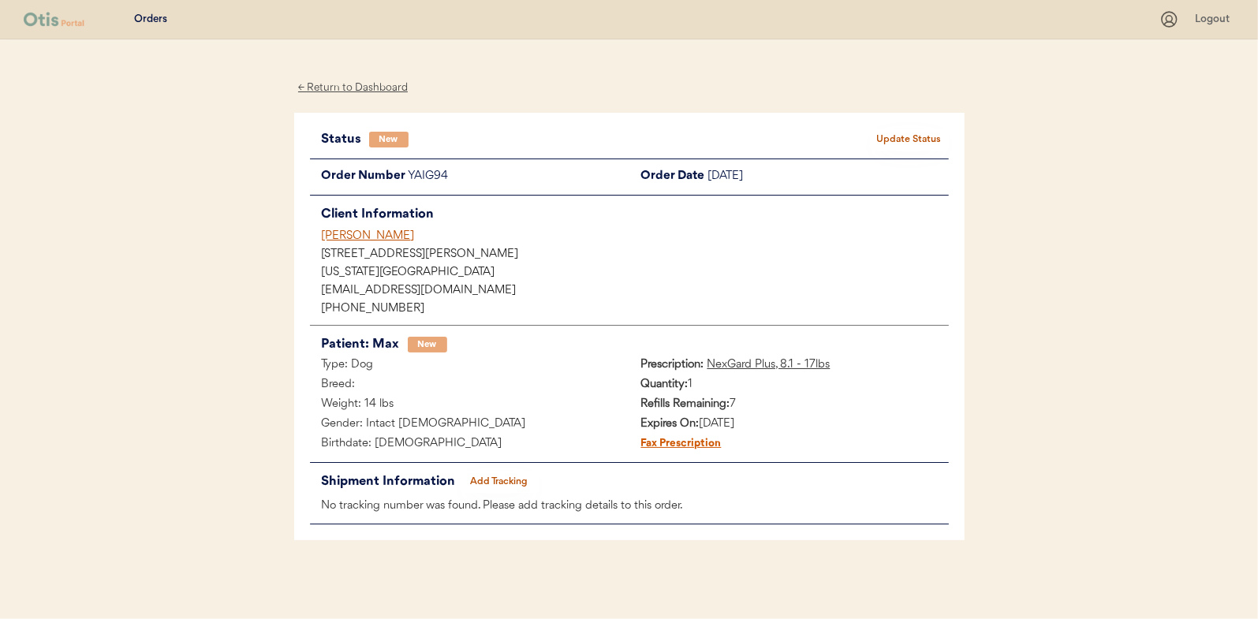
click at [897, 139] on button "Update Status" at bounding box center [909, 140] width 79 height 22
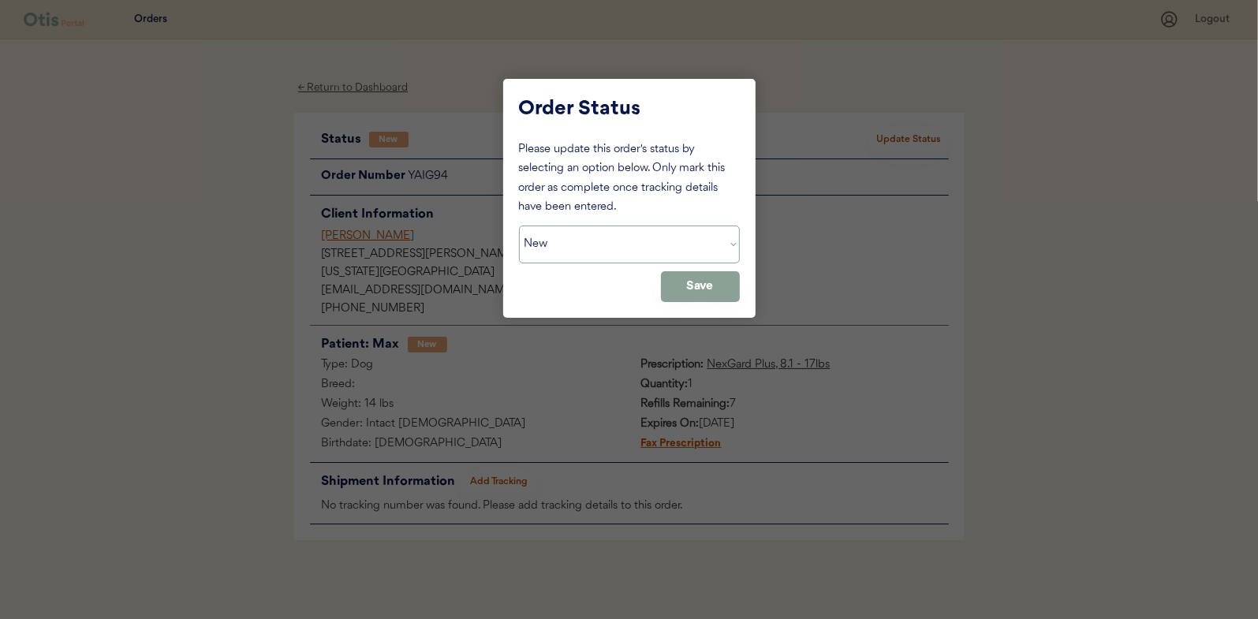
click at [562, 240] on select "Status On Hold New In Progress Complete Pending HW Consent Canceled" at bounding box center [629, 245] width 221 height 38
select select ""in_progress""
click at [519, 226] on select "Status On Hold New In Progress Complete Pending HW Consent Canceled" at bounding box center [629, 245] width 221 height 38
click at [703, 275] on button "Save" at bounding box center [700, 286] width 79 height 31
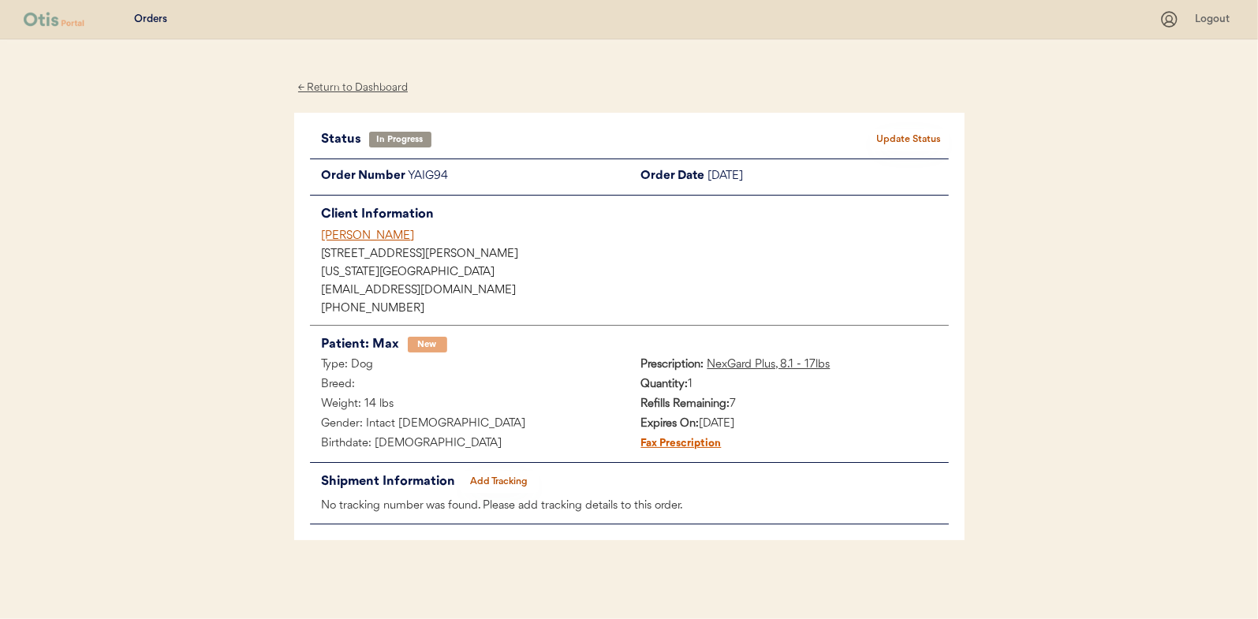
click at [369, 84] on div "← Return to Dashboard" at bounding box center [353, 88] width 118 height 18
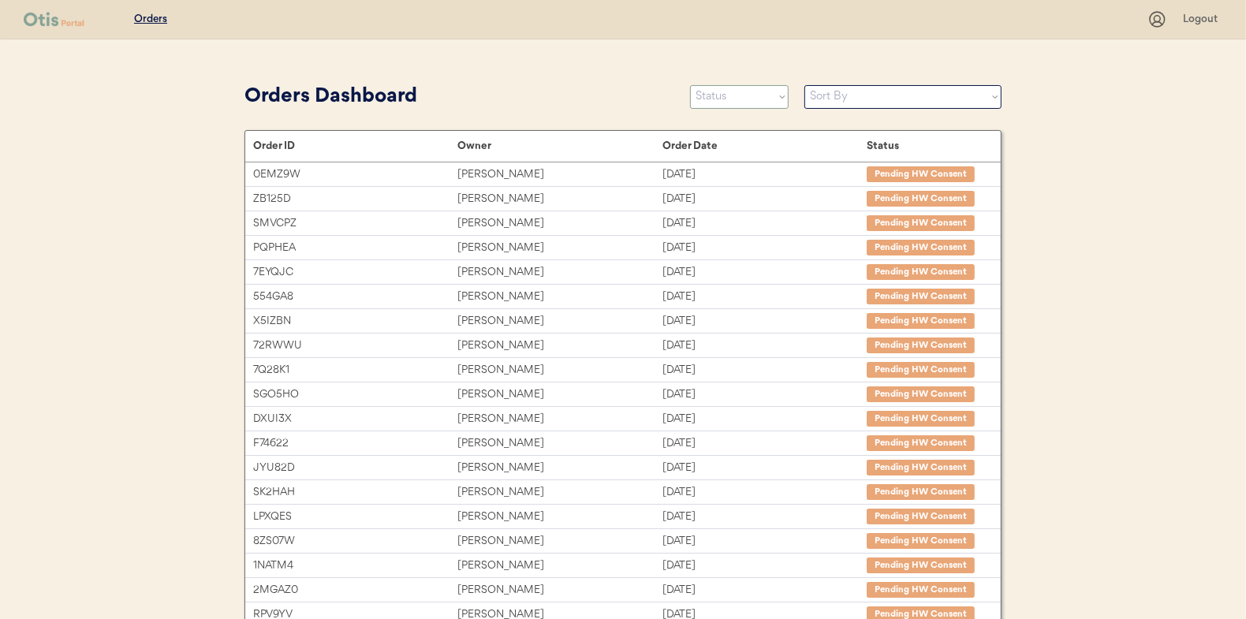
click at [721, 92] on select "Status On Hold New In Progress Complete Pending HW Consent Canceled" at bounding box center [739, 97] width 99 height 24
select select ""new""
click at [690, 85] on select "Status On Hold New In Progress Complete Pending HW Consent Canceled" at bounding box center [739, 97] width 99 height 24
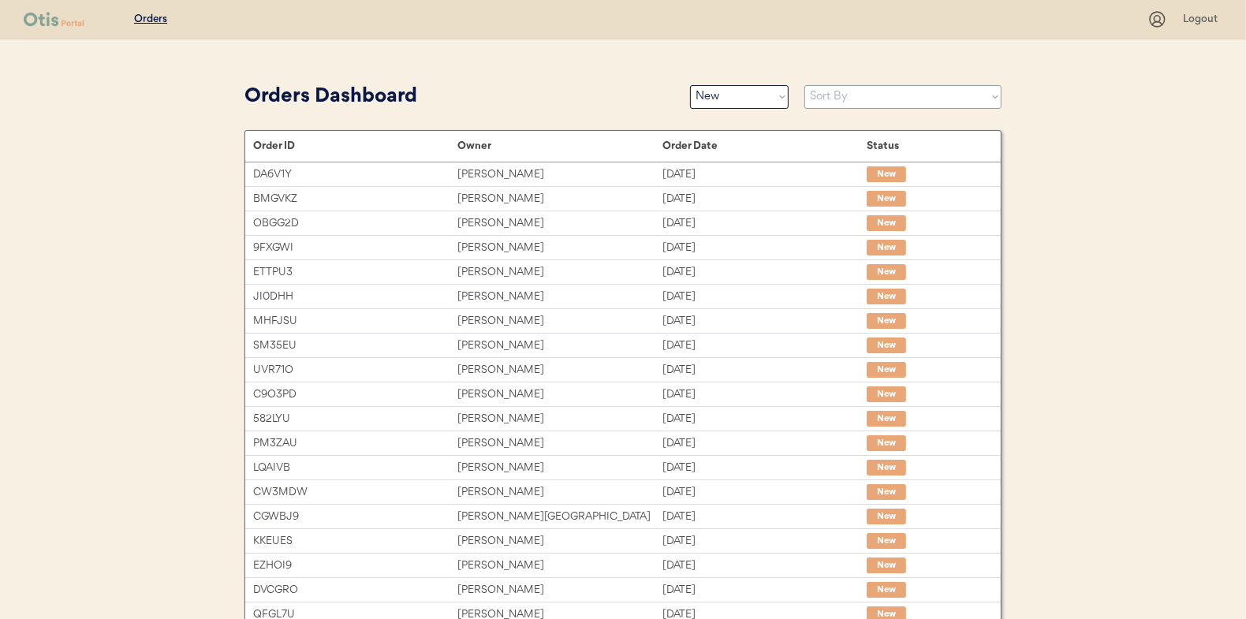
drag, startPoint x: 826, startPoint y: 92, endPoint x: 828, endPoint y: 102, distance: 9.6
click at [826, 92] on select "Sort By Order Date (Newest → Oldest) Order Date (Oldest → Newest)" at bounding box center [903, 97] width 197 height 24
select select ""Order Date (Oldest → Newest)""
click at [805, 85] on select "Sort By Order Date (Newest → Oldest) Order Date (Oldest → Newest)" at bounding box center [903, 97] width 197 height 24
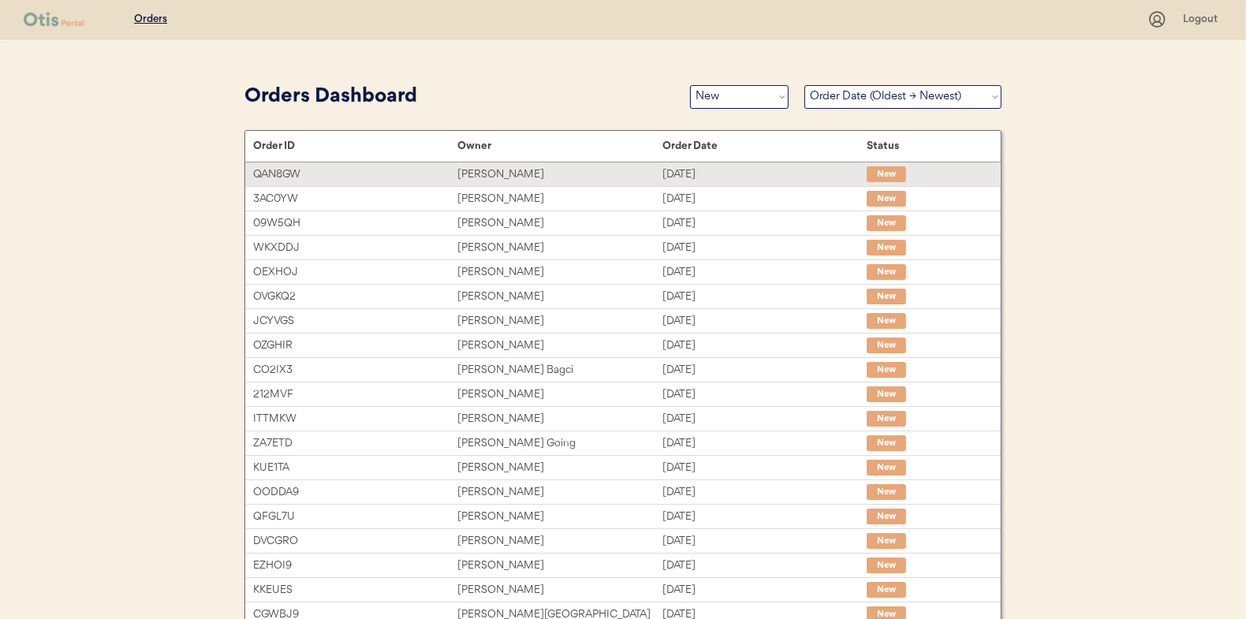
click at [496, 177] on div "Julie Herman" at bounding box center [560, 175] width 204 height 18
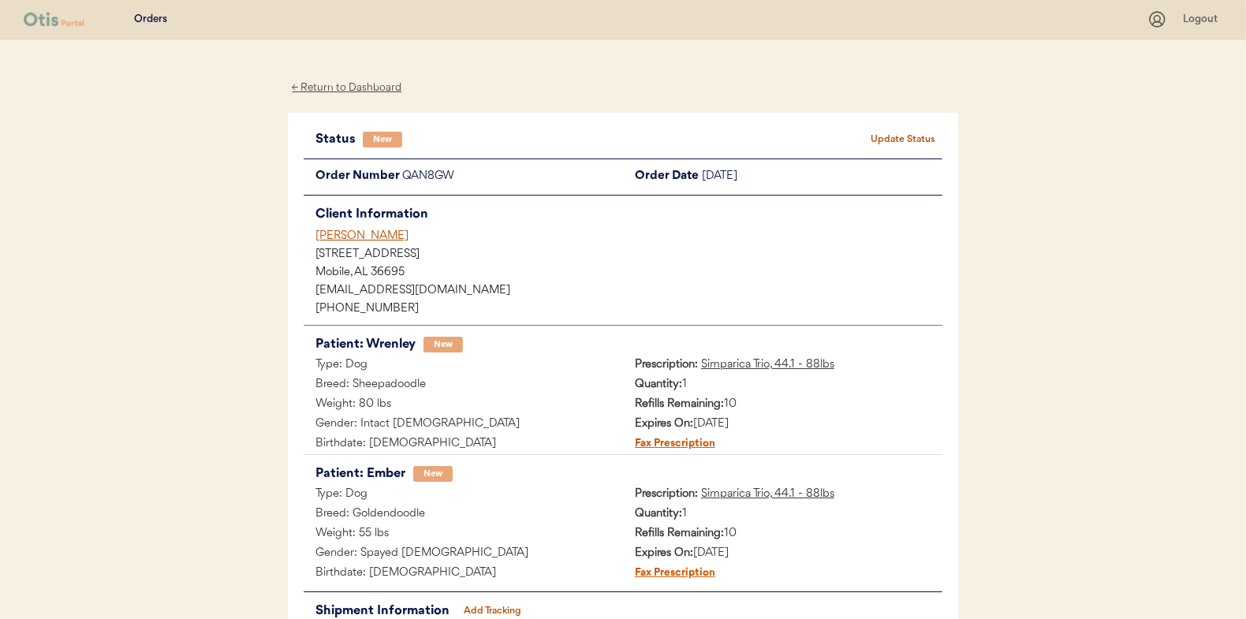
click at [899, 144] on button "Update Status" at bounding box center [903, 140] width 79 height 22
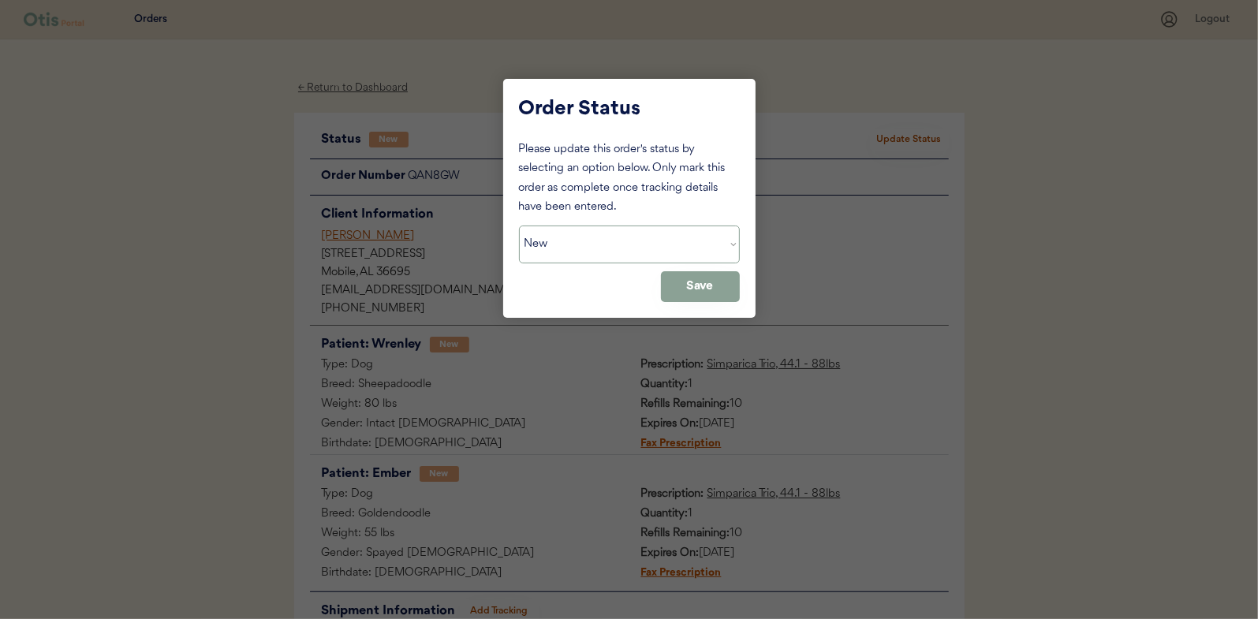
click at [559, 243] on select "Status On Hold New In Progress Complete Pending HW Consent Canceled" at bounding box center [629, 245] width 221 height 38
select select ""in_progress""
click at [519, 226] on select "Status On Hold New In Progress Complete Pending HW Consent Canceled" at bounding box center [629, 245] width 221 height 38
click at [731, 295] on button "Save" at bounding box center [700, 286] width 79 height 31
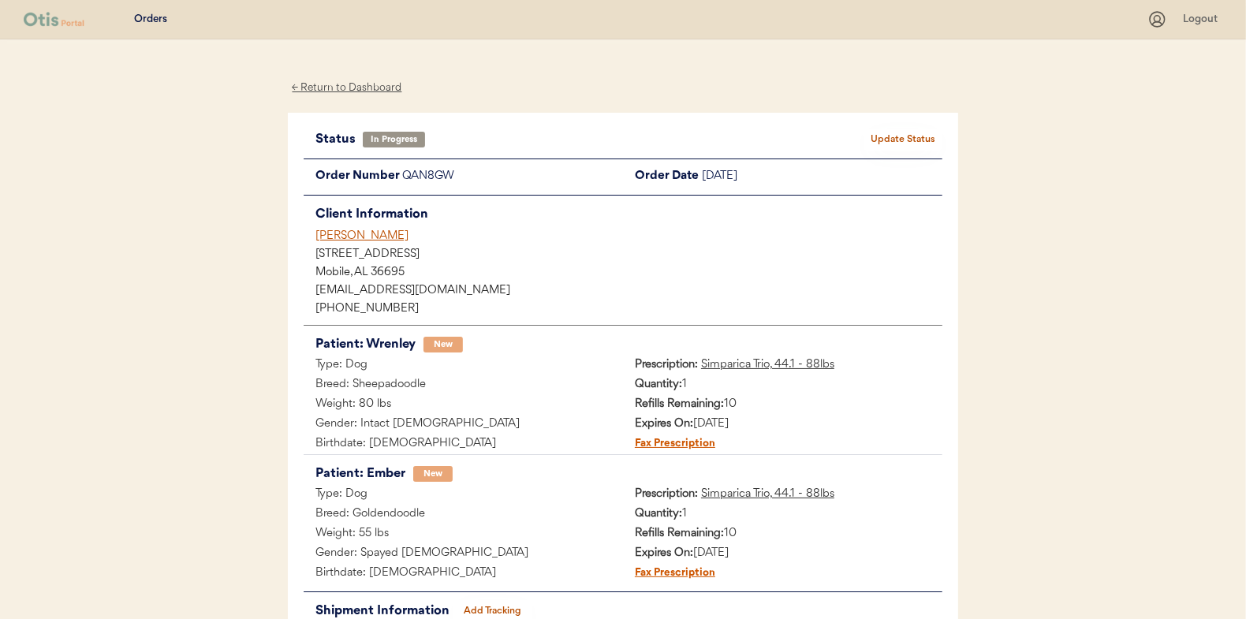
click at [331, 80] on div "← Return to Dashboard" at bounding box center [347, 88] width 118 height 18
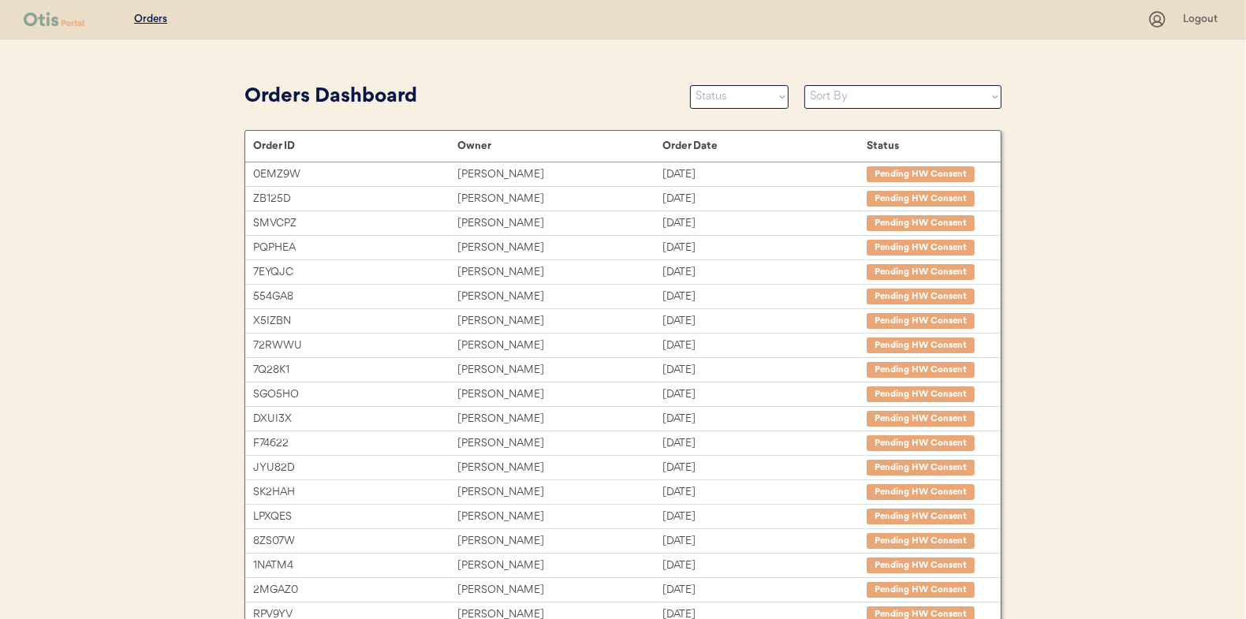
click at [742, 111] on div "Orders Dashboard Status On Hold New In Progress Complete Pending HW Consent Can…" at bounding box center [623, 97] width 757 height 36
click at [735, 102] on select "Status On Hold New In Progress Complete Pending HW Consent Canceled" at bounding box center [739, 97] width 99 height 24
select select ""new""
click at [690, 85] on select "Status On Hold New In Progress Complete Pending HW Consent Canceled" at bounding box center [739, 97] width 99 height 24
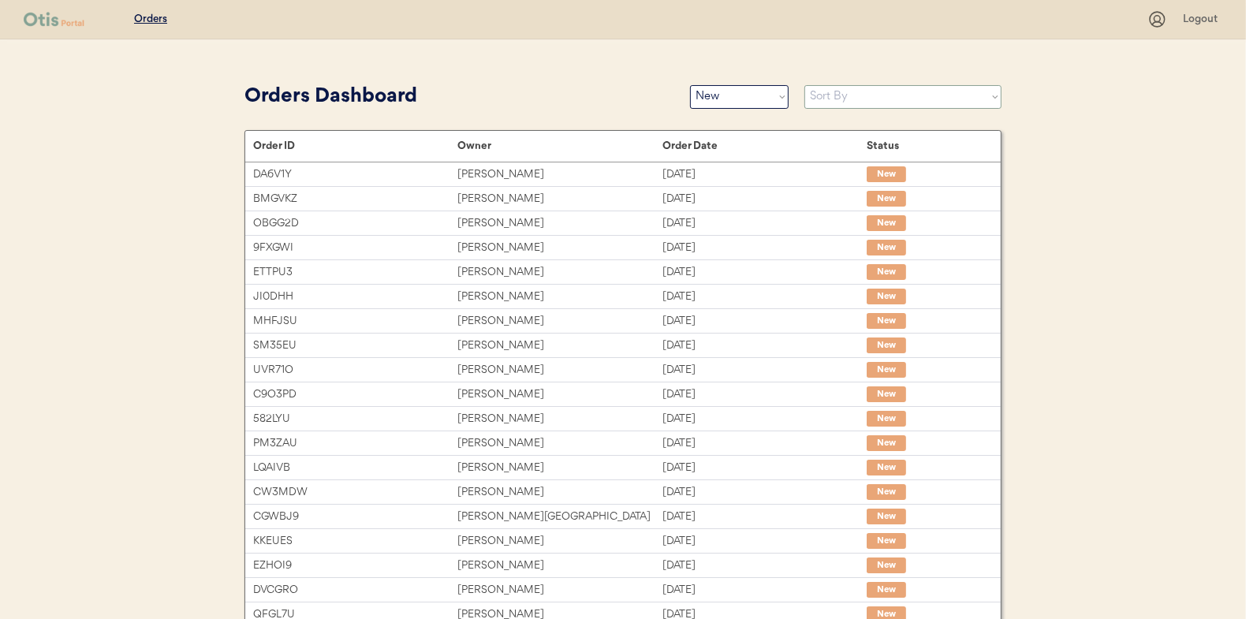
click at [850, 99] on select "Sort By Order Date (Newest → Oldest) Order Date (Oldest → Newest)" at bounding box center [903, 97] width 197 height 24
select select ""Order Date (Oldest → Newest)""
click at [805, 85] on select "Sort By Order Date (Newest → Oldest) Order Date (Oldest → Newest)" at bounding box center [903, 97] width 197 height 24
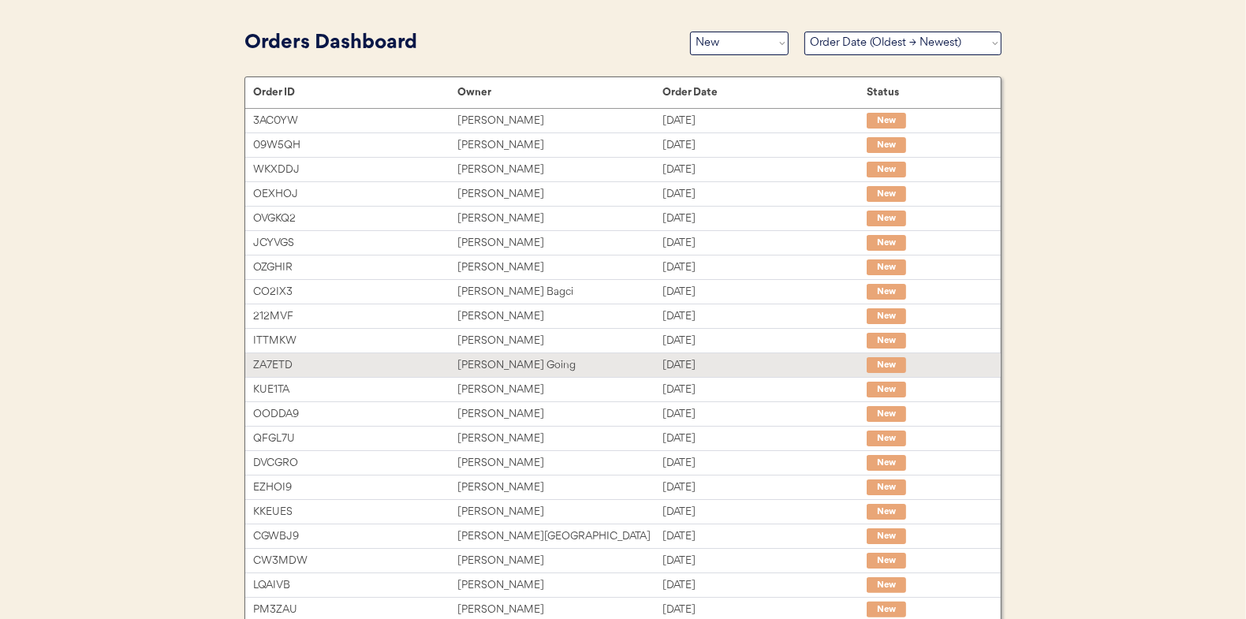
scroll to position [6, 0]
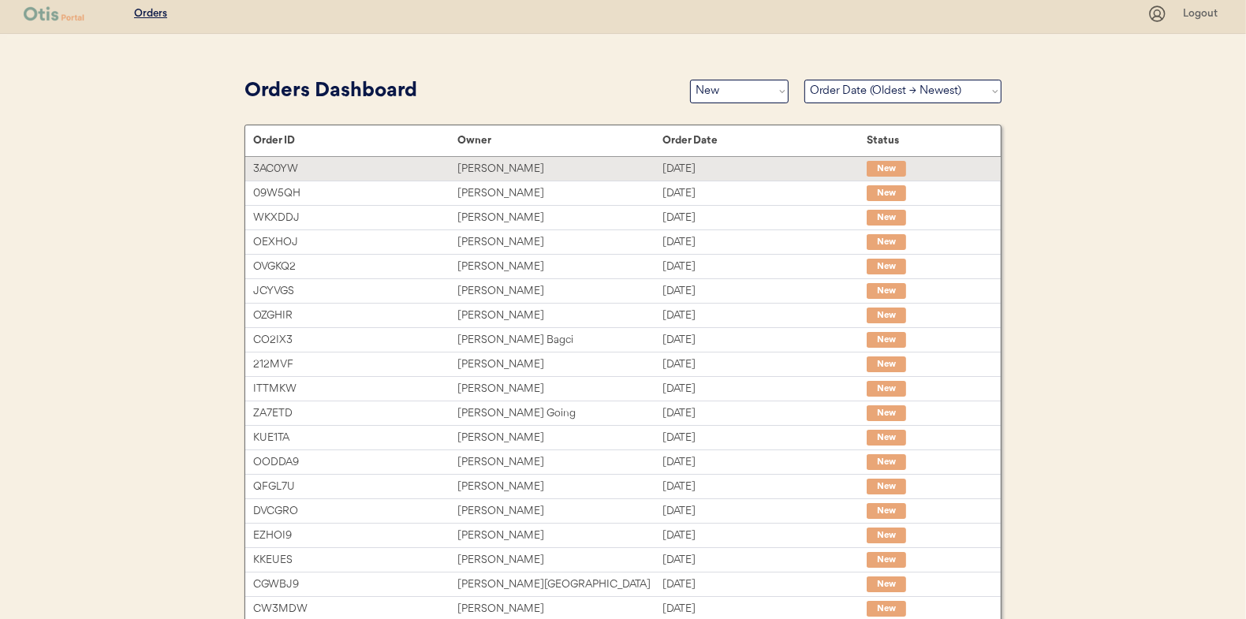
click at [483, 163] on div "Andrew Furr" at bounding box center [560, 169] width 204 height 18
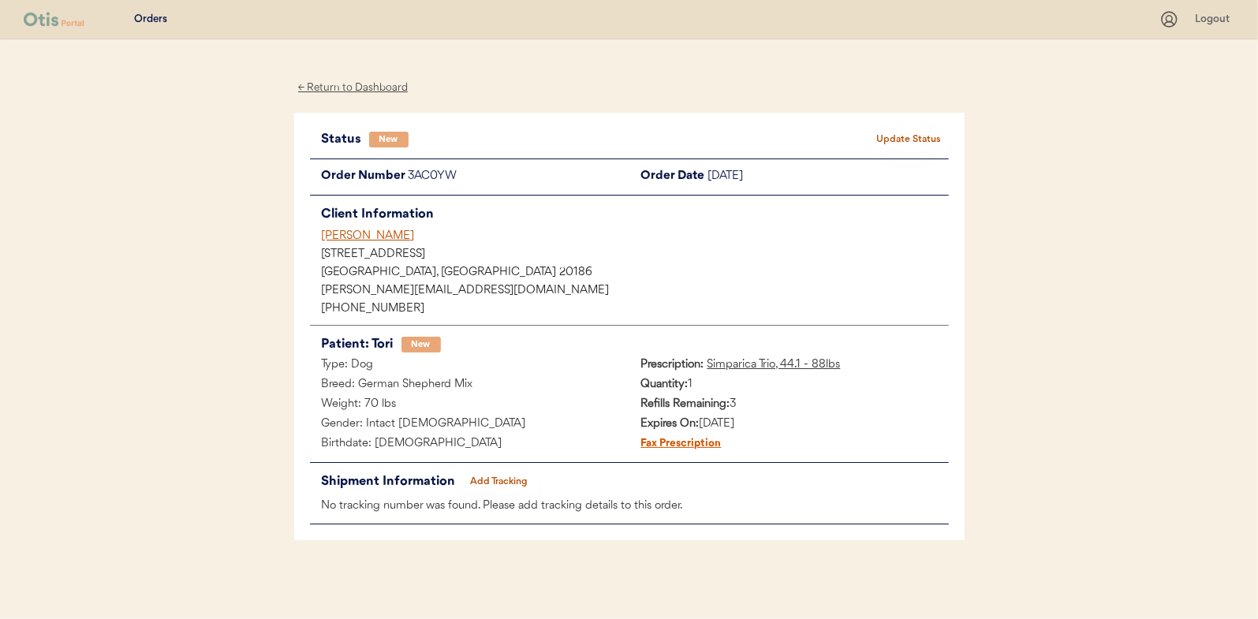
click at [910, 140] on button "Update Status" at bounding box center [909, 140] width 79 height 22
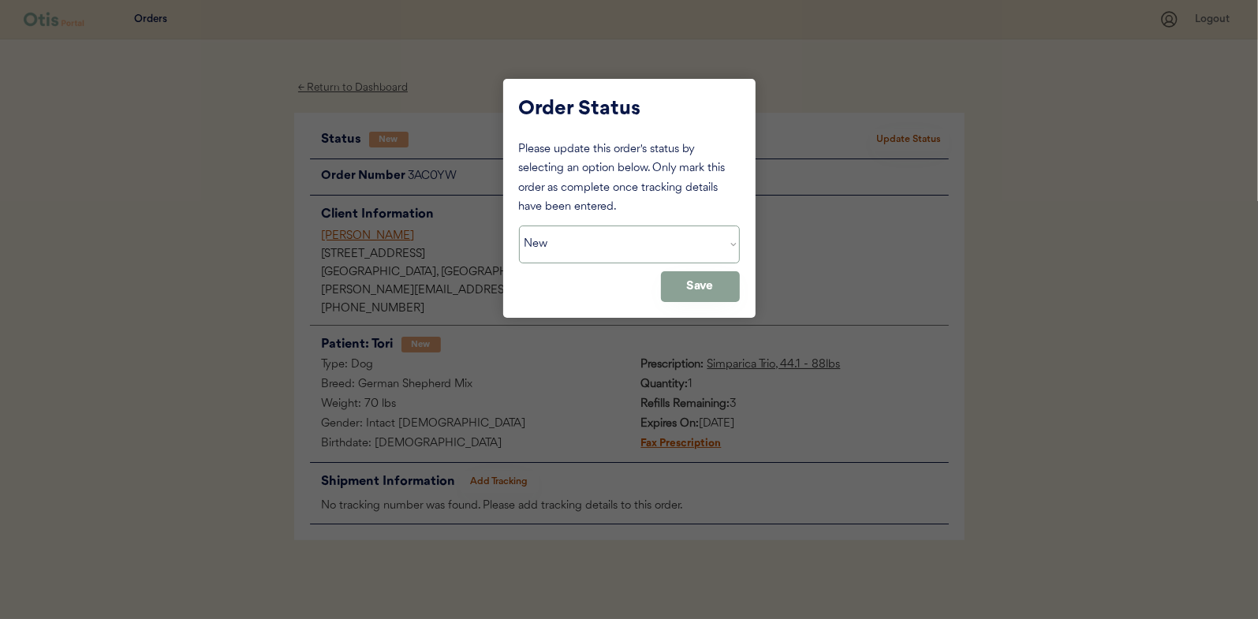
click at [605, 241] on select "Status On Hold New In Progress Complete Pending HW Consent Canceled" at bounding box center [629, 245] width 221 height 38
select select ""in_progress""
click at [519, 226] on select "Status On Hold New In Progress Complete Pending HW Consent Canceled" at bounding box center [629, 245] width 221 height 38
click at [686, 280] on button "Save" at bounding box center [700, 286] width 79 height 31
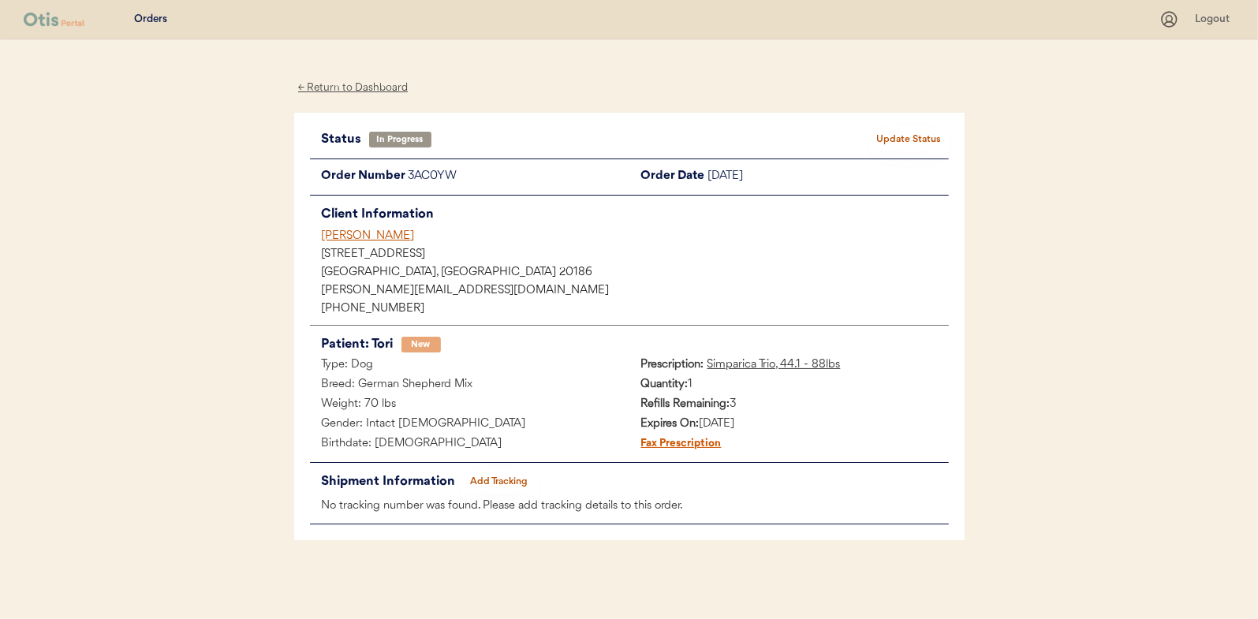
click at [347, 87] on div "← Return to Dashboard" at bounding box center [353, 88] width 118 height 18
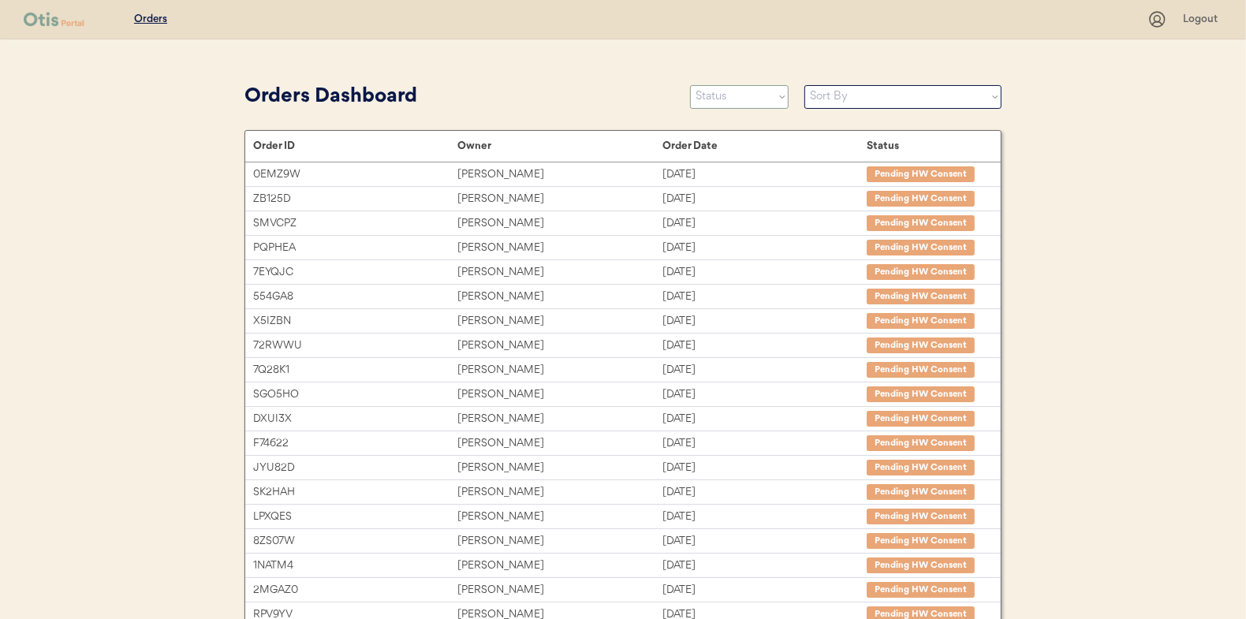
click at [735, 95] on select "Status On Hold New In Progress Complete Pending HW Consent Canceled" at bounding box center [739, 97] width 99 height 24
select select ""new""
click at [690, 85] on select "Status On Hold New In Progress Complete Pending HW Consent Canceled" at bounding box center [739, 97] width 99 height 24
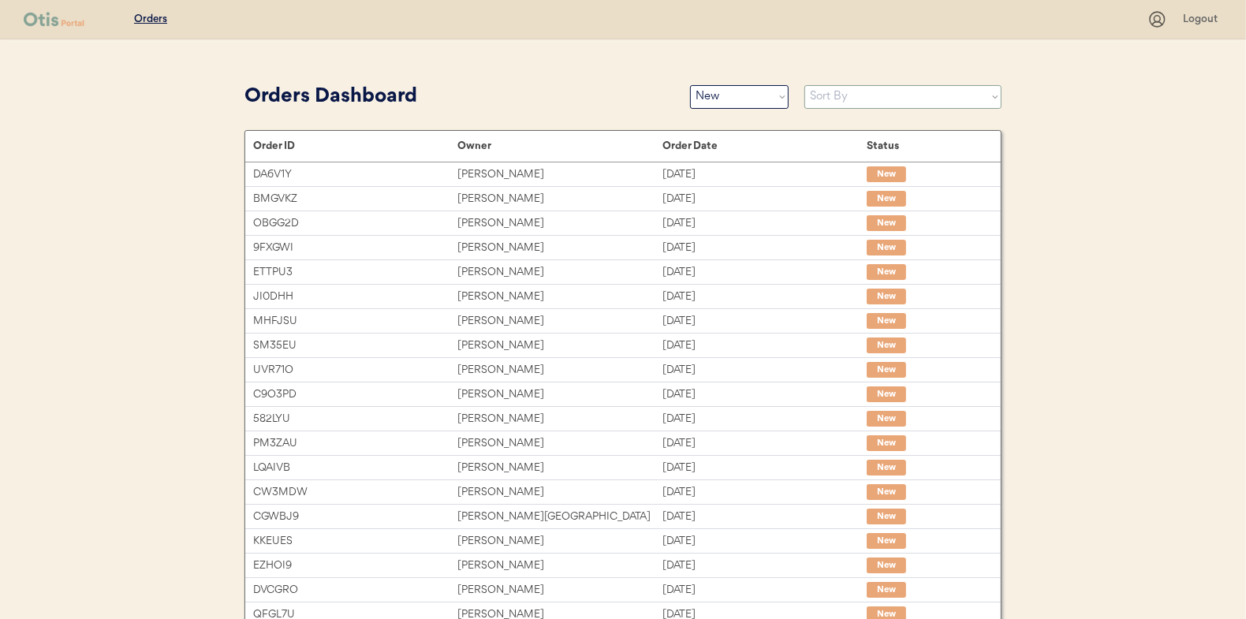
click at [819, 92] on select "Sort By Order Date (Newest → Oldest) Order Date (Oldest → Newest)" at bounding box center [903, 97] width 197 height 24
select select ""Order Date (Oldest → Newest)""
click at [805, 85] on select "Sort By Order Date (Newest → Oldest) Order Date (Oldest → Newest)" at bounding box center [903, 97] width 197 height 24
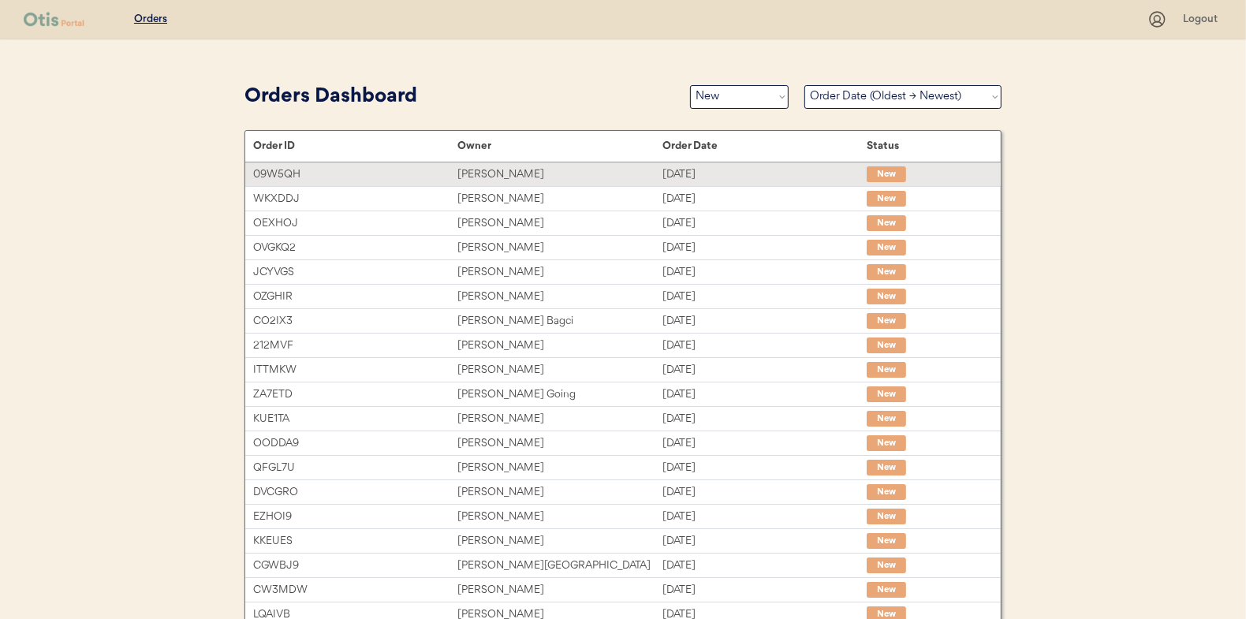
click at [475, 170] on div "[PERSON_NAME]" at bounding box center [560, 175] width 204 height 18
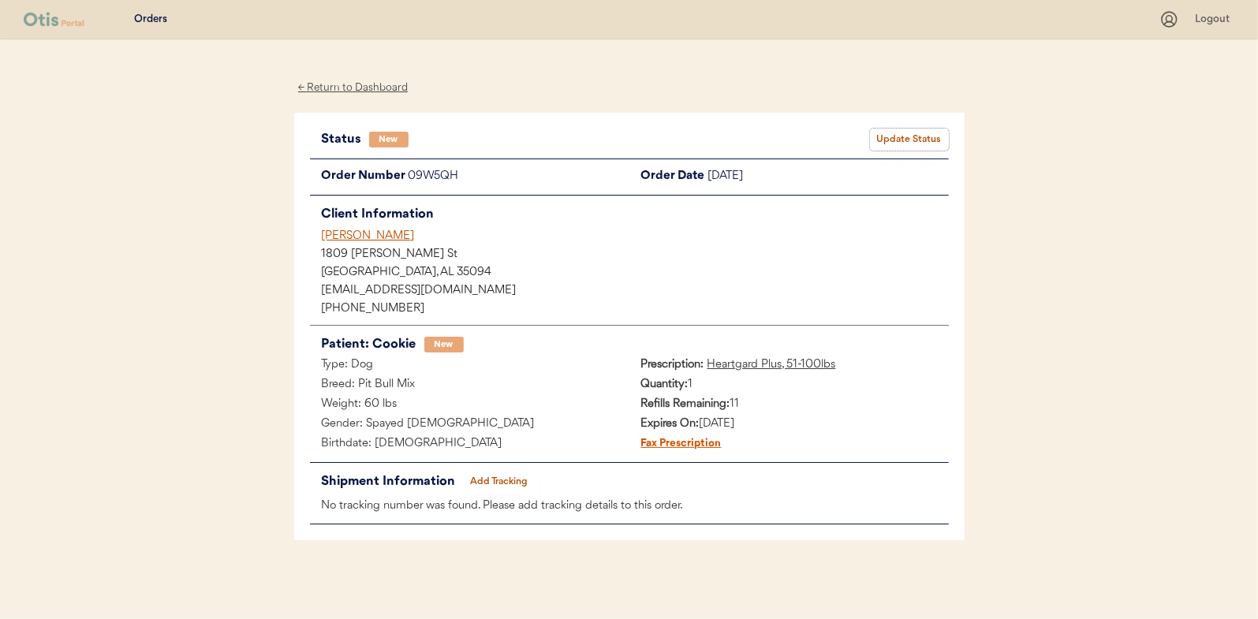
click at [924, 138] on button "Update Status" at bounding box center [909, 140] width 79 height 22
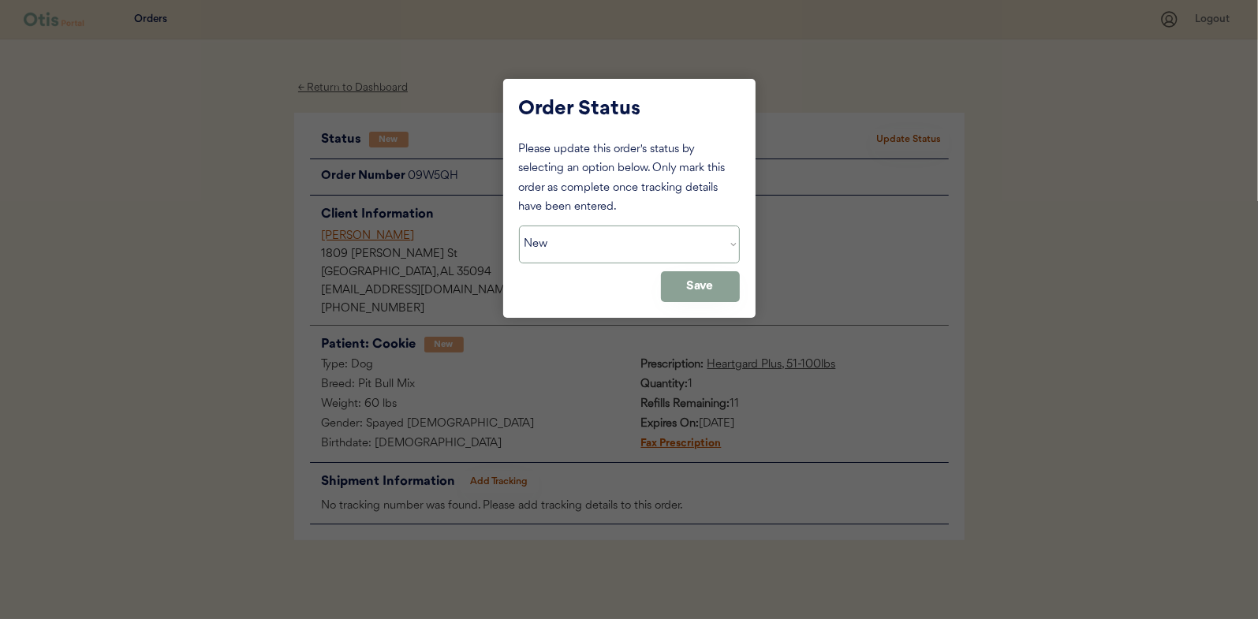
click at [654, 252] on select "Status On Hold New In Progress Complete Pending HW Consent Canceled" at bounding box center [629, 245] width 221 height 38
select select ""in_progress""
click at [519, 226] on select "Status On Hold New In Progress Complete Pending HW Consent Canceled" at bounding box center [629, 245] width 221 height 38
click at [728, 267] on div "Please update this order's status by selecting an option below. Only mark this …" at bounding box center [629, 221] width 221 height 162
click at [699, 285] on button "Save" at bounding box center [700, 286] width 79 height 31
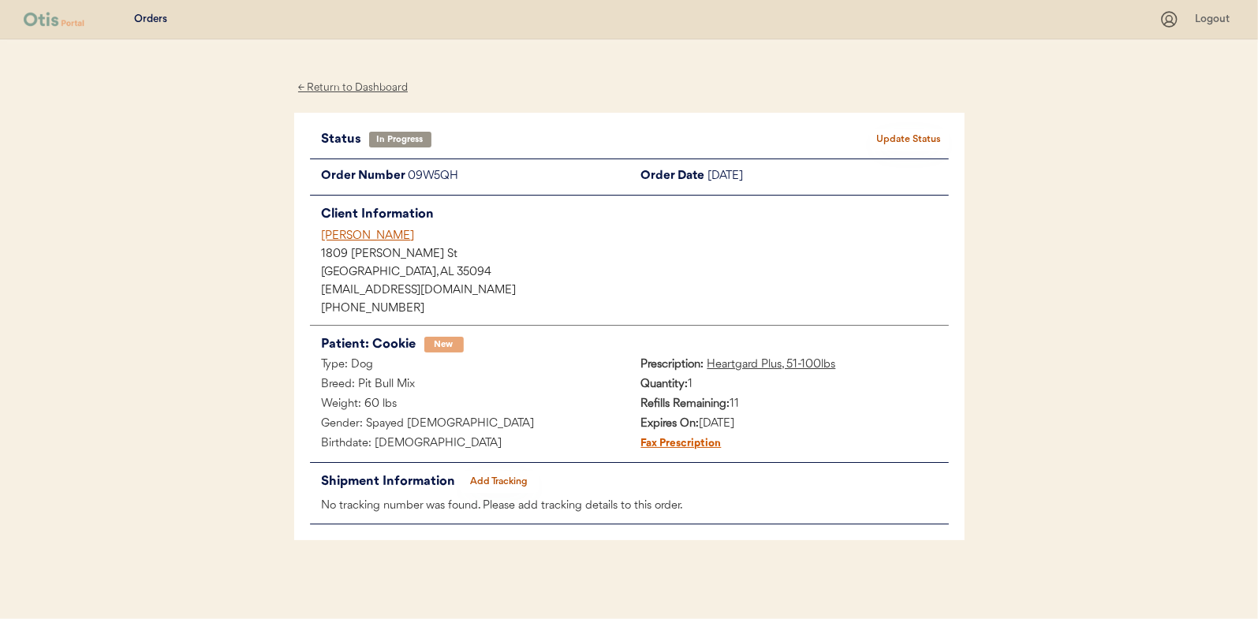
click at [359, 84] on div "← Return to Dashboard" at bounding box center [353, 88] width 118 height 18
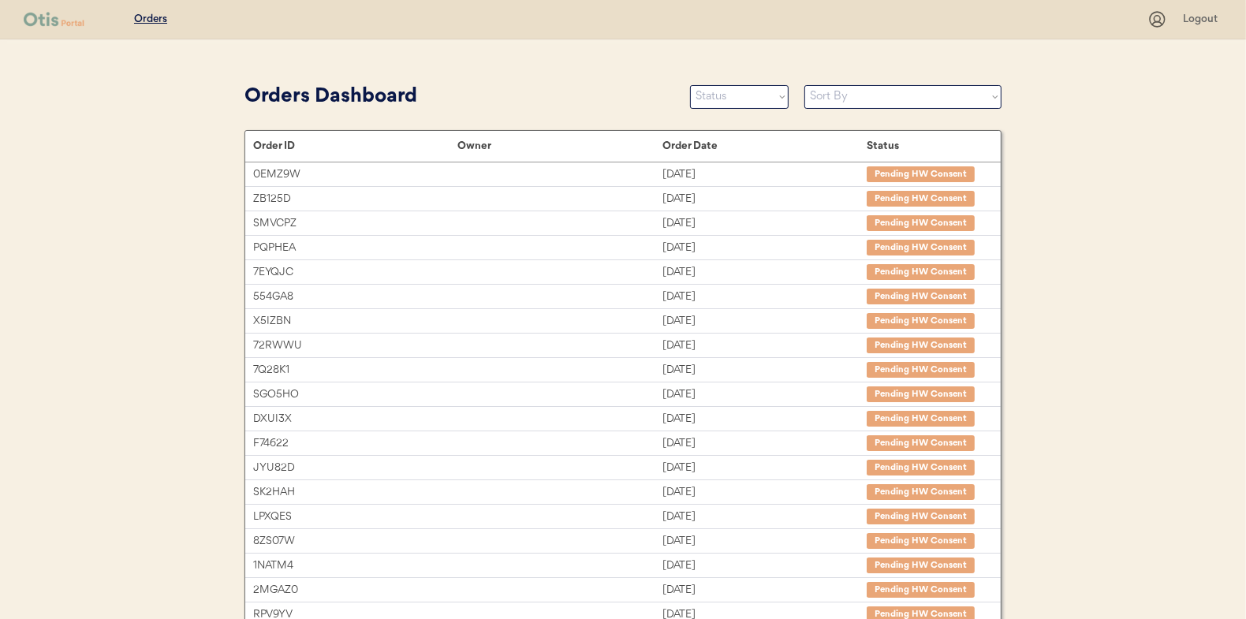
click at [727, 88] on select "Status On Hold New In Progress Complete Pending HW Consent Canceled" at bounding box center [739, 97] width 99 height 24
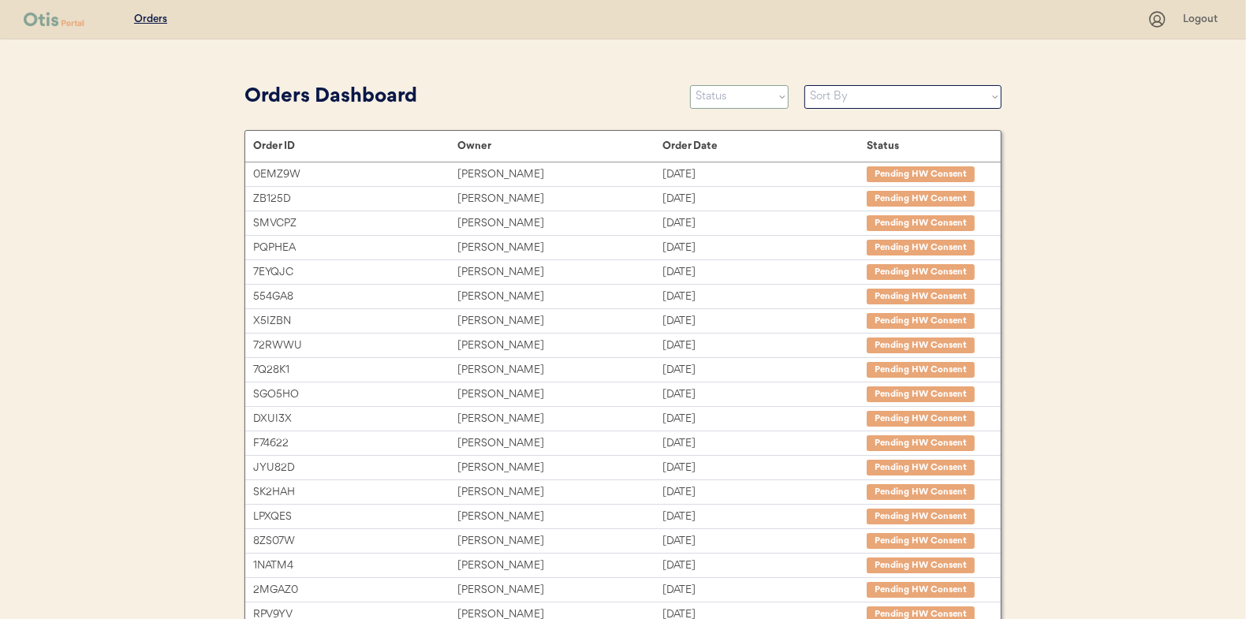
select select ""new""
click at [690, 85] on select "Status On Hold New In Progress Complete Pending HW Consent Canceled" at bounding box center [739, 97] width 99 height 24
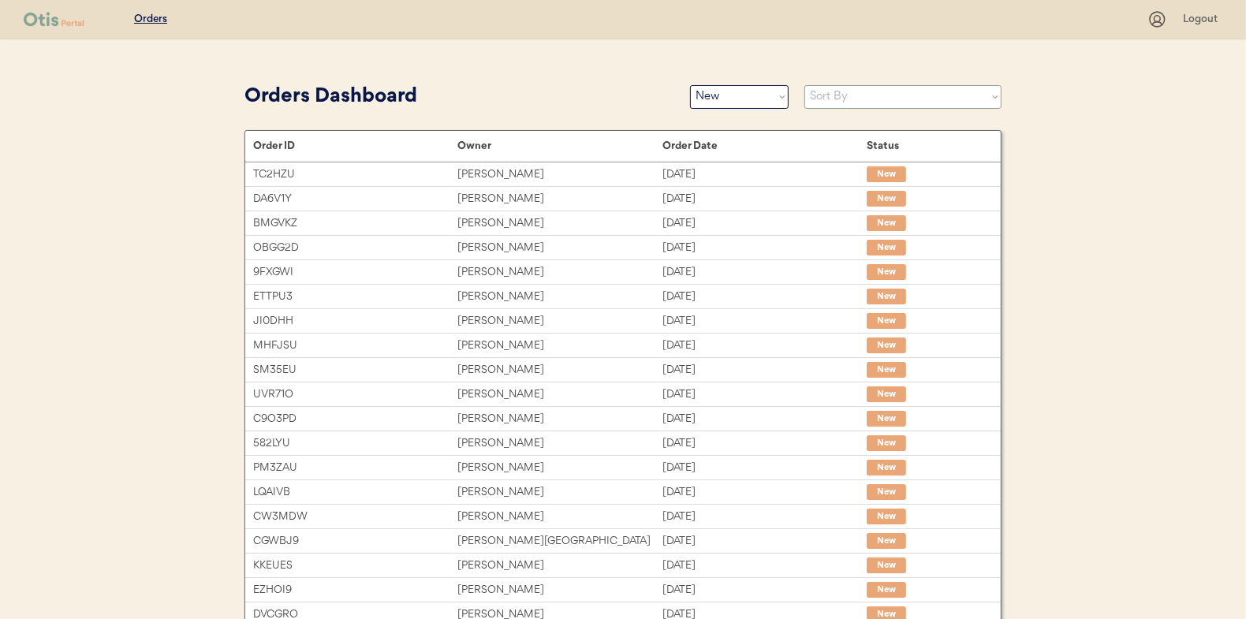
click at [841, 95] on select "Sort By Order Date (Newest → Oldest) Order Date (Oldest → Newest)" at bounding box center [903, 97] width 197 height 24
select select ""Order Date (Oldest → Newest)""
click at [805, 85] on select "Sort By Order Date (Newest → Oldest) Order Date (Oldest → Newest)" at bounding box center [903, 97] width 197 height 24
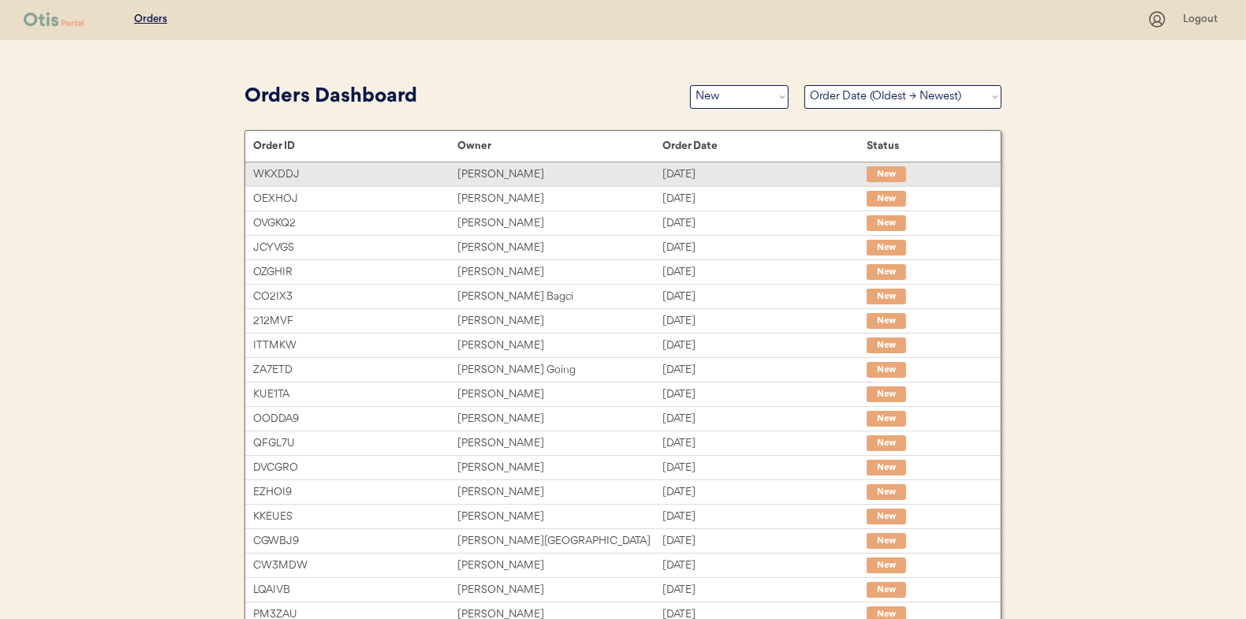
click at [491, 171] on div "[PERSON_NAME]" at bounding box center [560, 175] width 204 height 18
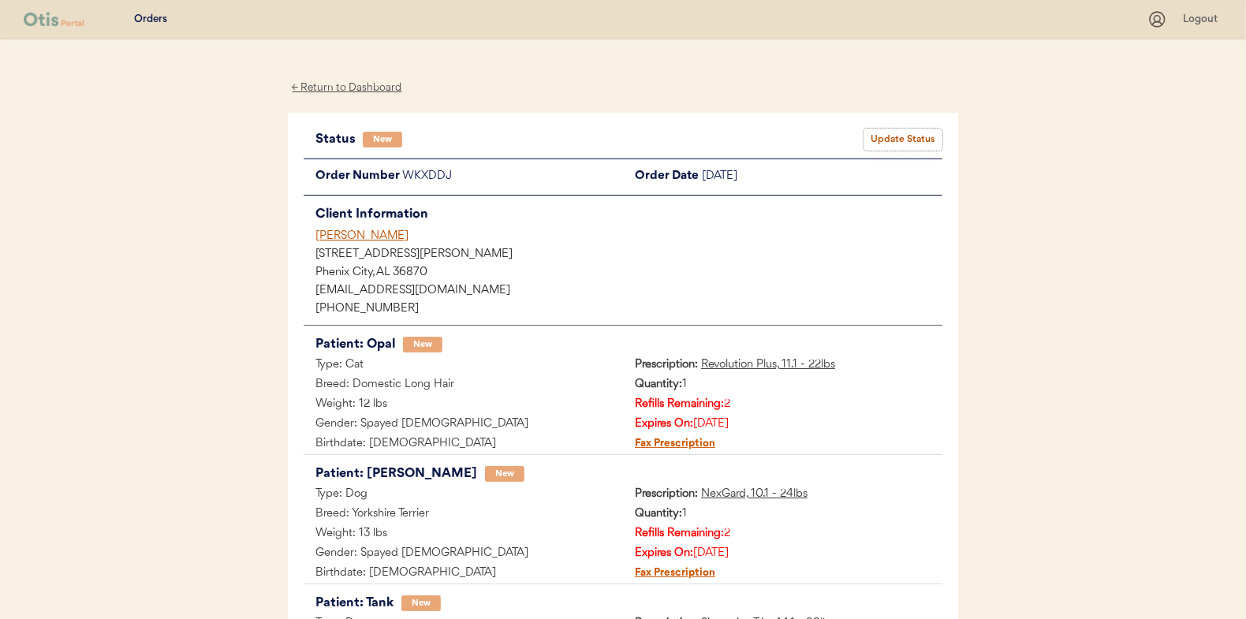
click at [912, 136] on button "Update Status" at bounding box center [903, 140] width 79 height 22
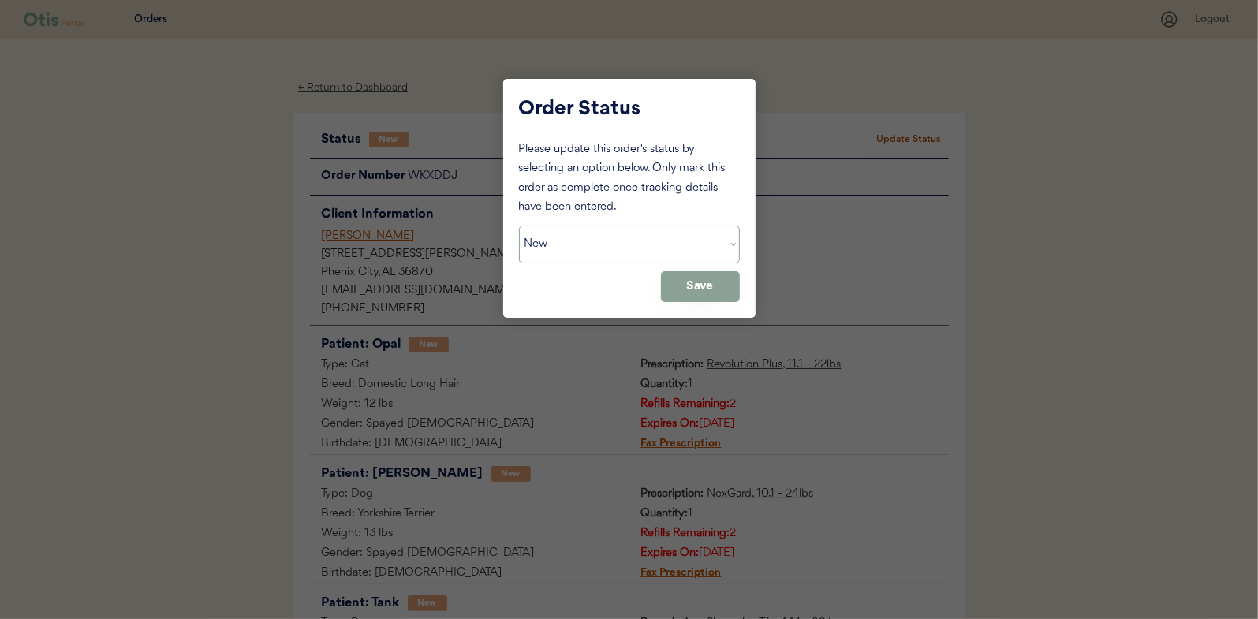
click at [636, 246] on select "Status On Hold New In Progress Complete Pending HW Consent Canceled" at bounding box center [629, 245] width 221 height 38
select select ""in_progress""
click at [519, 226] on select "Status On Hold New In Progress Complete Pending HW Consent Canceled" at bounding box center [629, 245] width 221 height 38
click at [682, 278] on button "Save" at bounding box center [700, 286] width 79 height 31
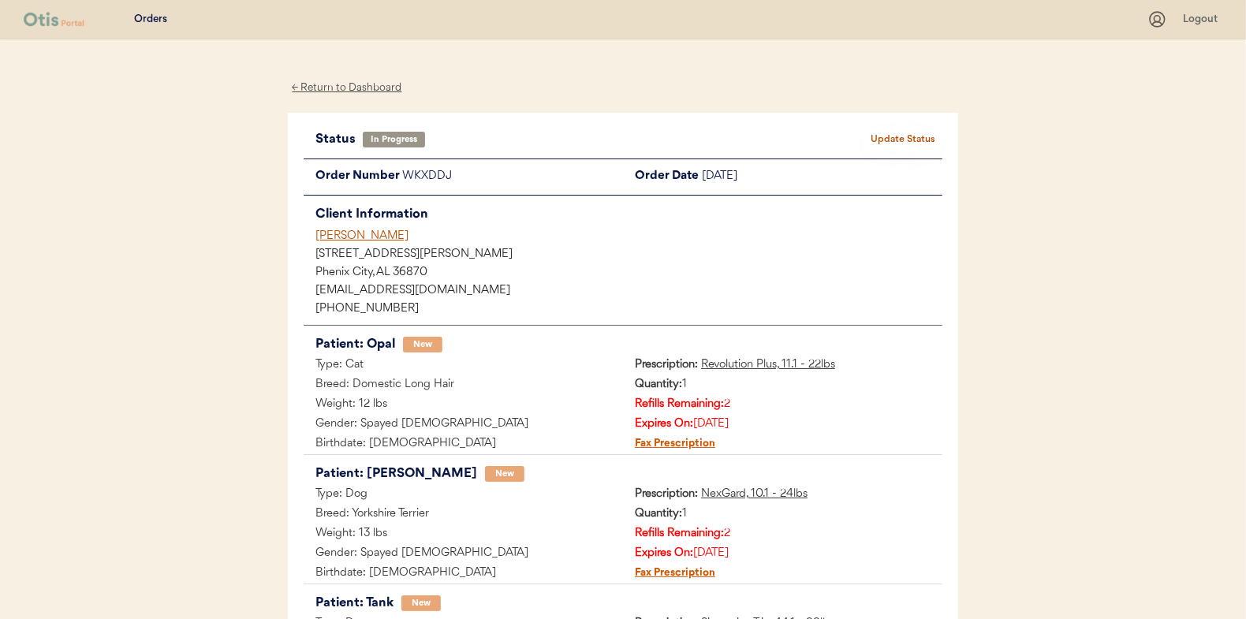
click at [350, 96] on div "← Return to Dashboard" at bounding box center [347, 88] width 118 height 18
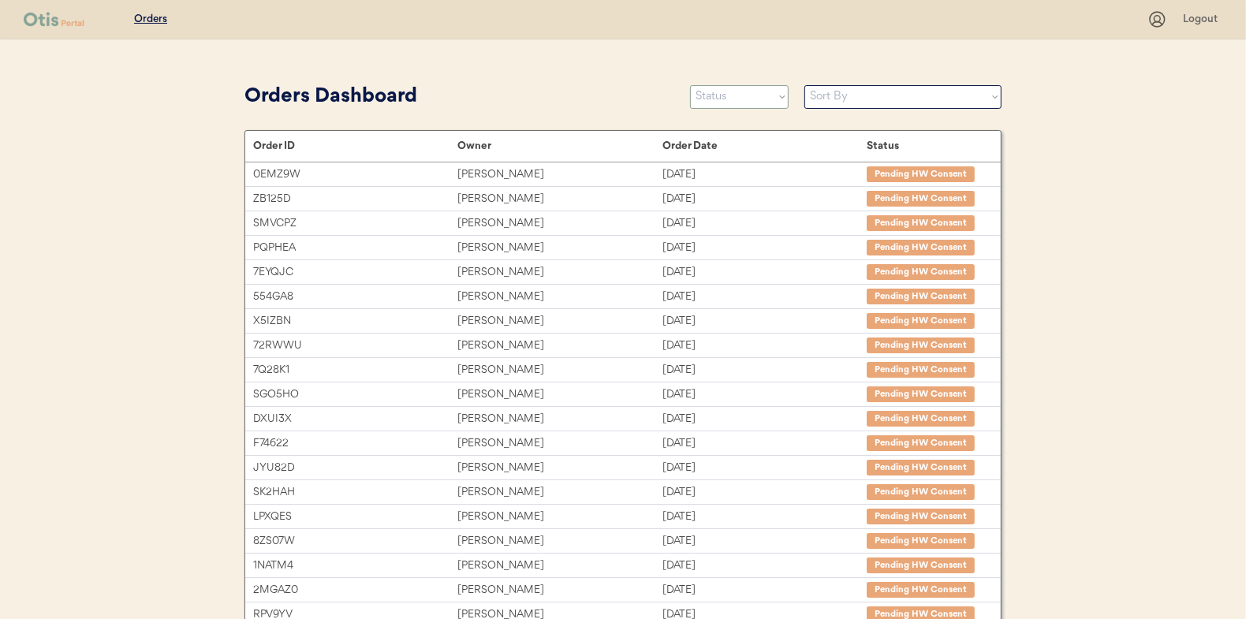
click at [722, 99] on select "Status On Hold New In Progress Complete Pending HW Consent Canceled" at bounding box center [739, 97] width 99 height 24
select select ""new""
click at [690, 85] on select "Status On Hold New In Progress Complete Pending HW Consent Canceled" at bounding box center [739, 97] width 99 height 24
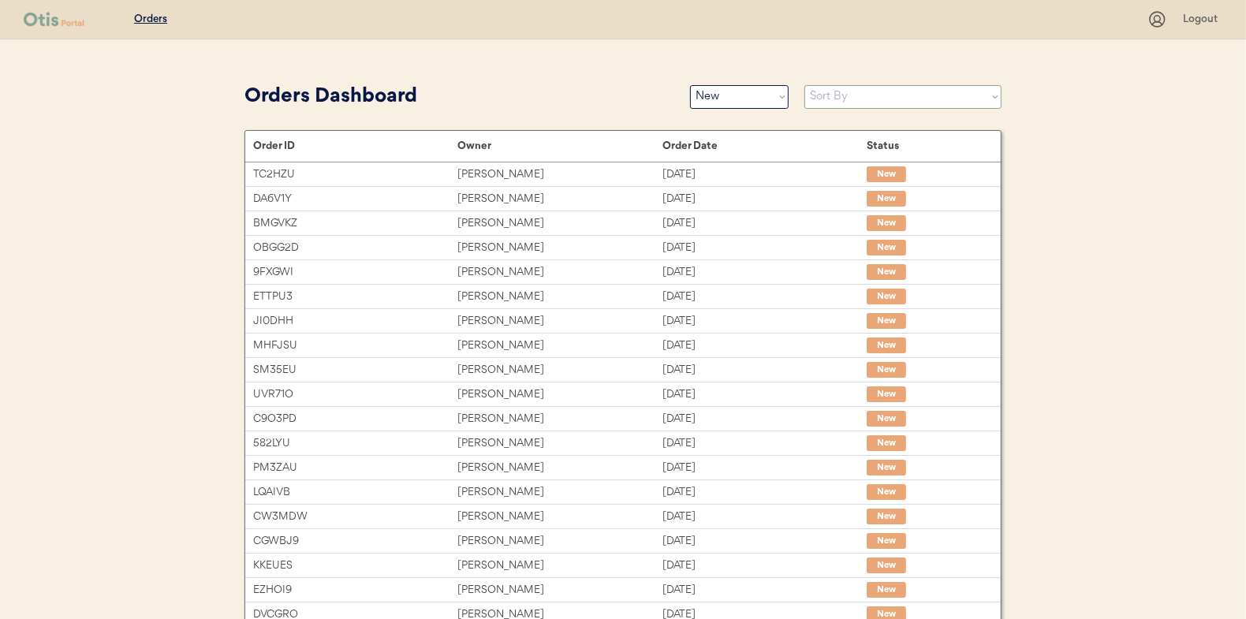
click at [846, 95] on select "Sort By Order Date (Newest → Oldest) Order Date (Oldest → Newest)" at bounding box center [903, 97] width 197 height 24
select select ""Order Date (Oldest → Newest)""
click at [805, 85] on select "Sort By Order Date (Newest → Oldest) Order Date (Oldest → Newest)" at bounding box center [903, 97] width 197 height 24
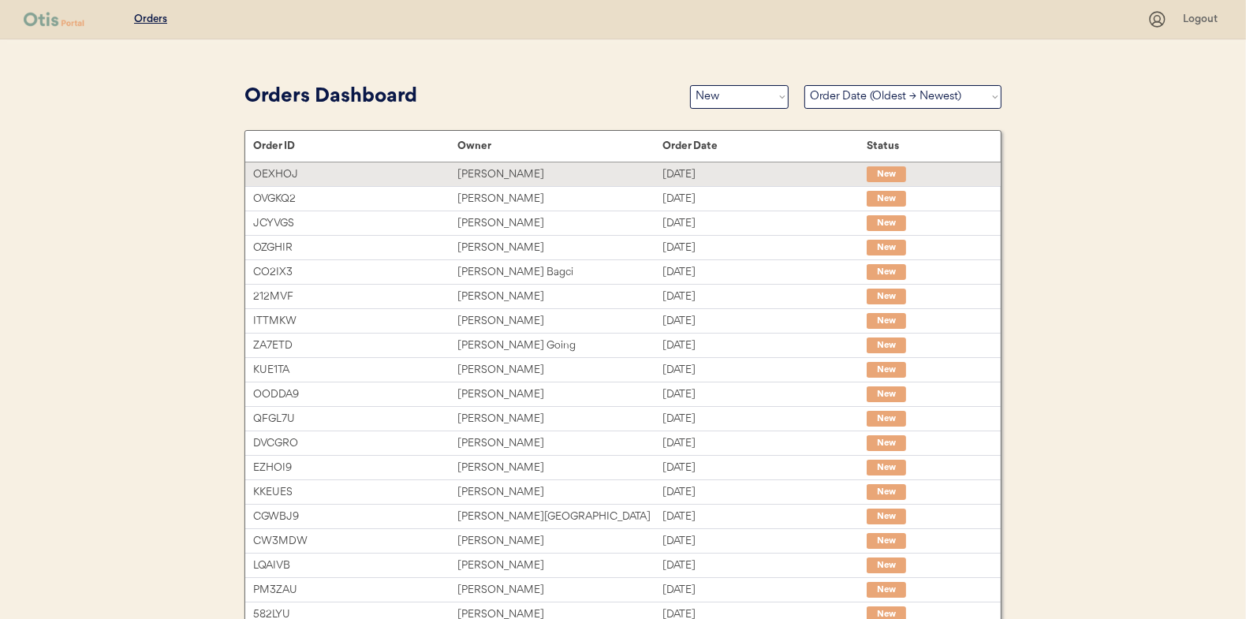
click at [495, 174] on div "[PERSON_NAME]" at bounding box center [560, 175] width 204 height 18
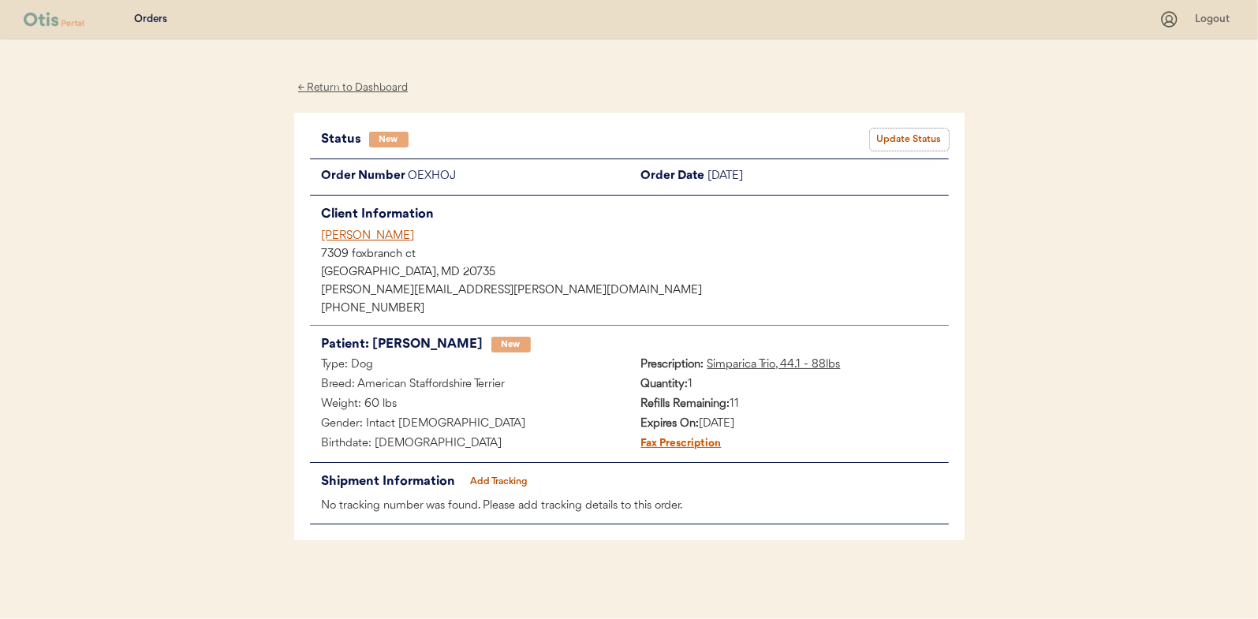
click at [901, 144] on button "Update Status" at bounding box center [909, 140] width 79 height 22
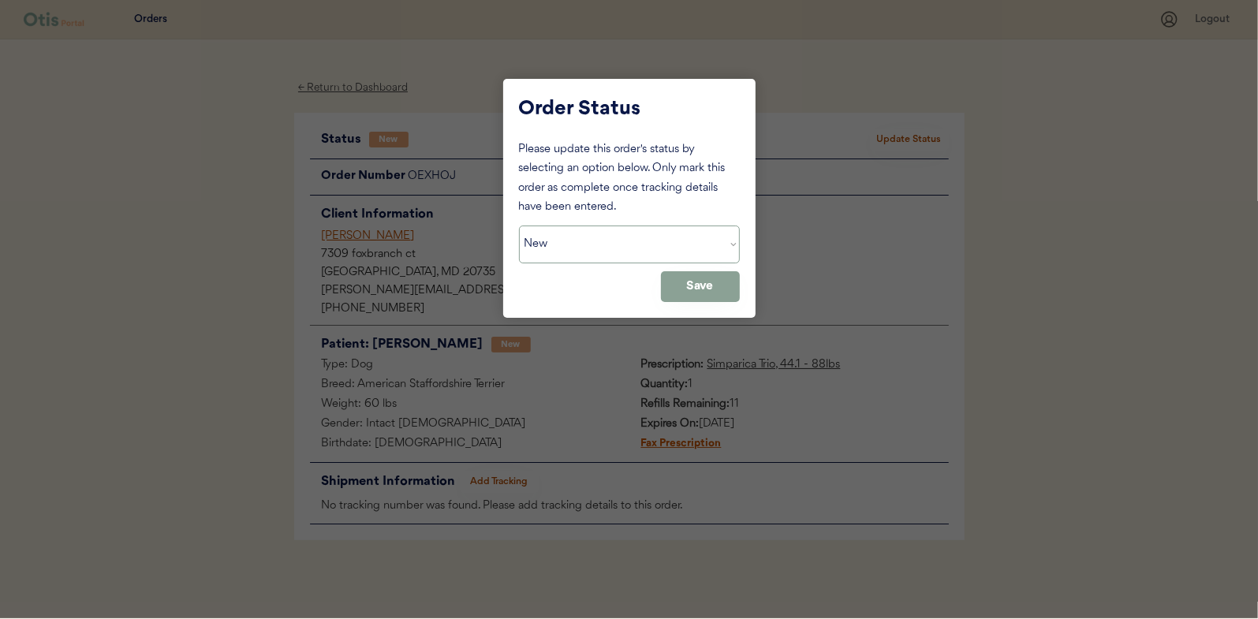
click at [631, 256] on select "Status On Hold New In Progress Complete Pending HW Consent Canceled" at bounding box center [629, 245] width 221 height 38
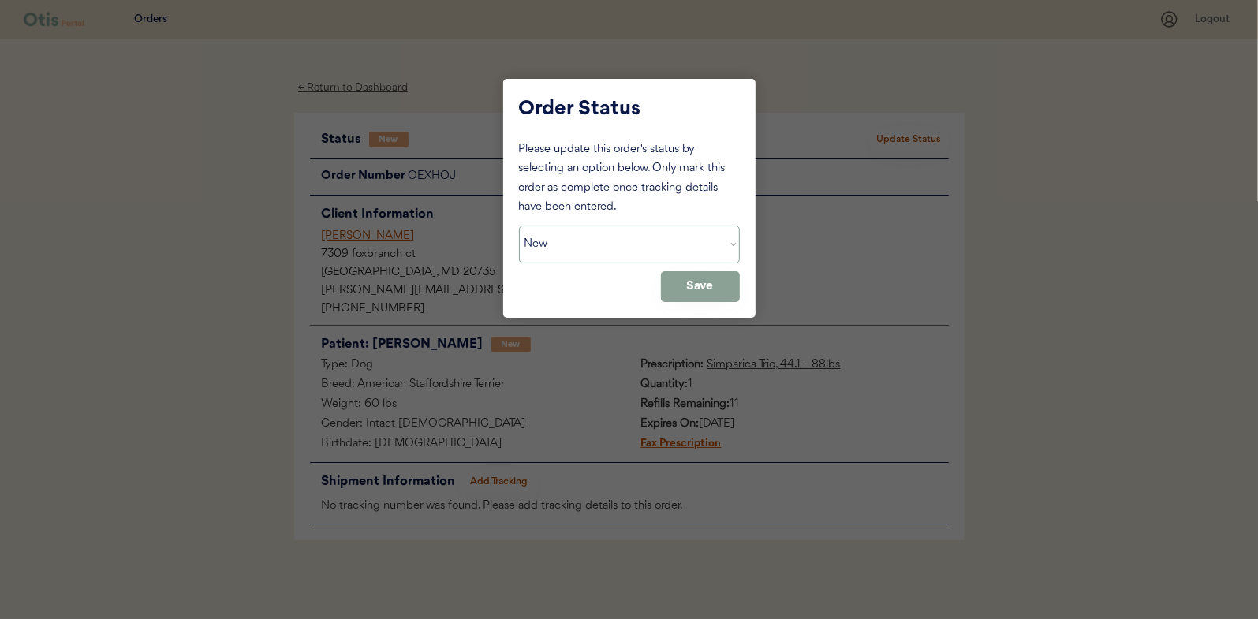
select select ""in_progress""
click at [519, 226] on select "Status On Hold New In Progress Complete Pending HW Consent Canceled" at bounding box center [629, 245] width 221 height 38
click at [708, 285] on button "Save" at bounding box center [700, 286] width 79 height 31
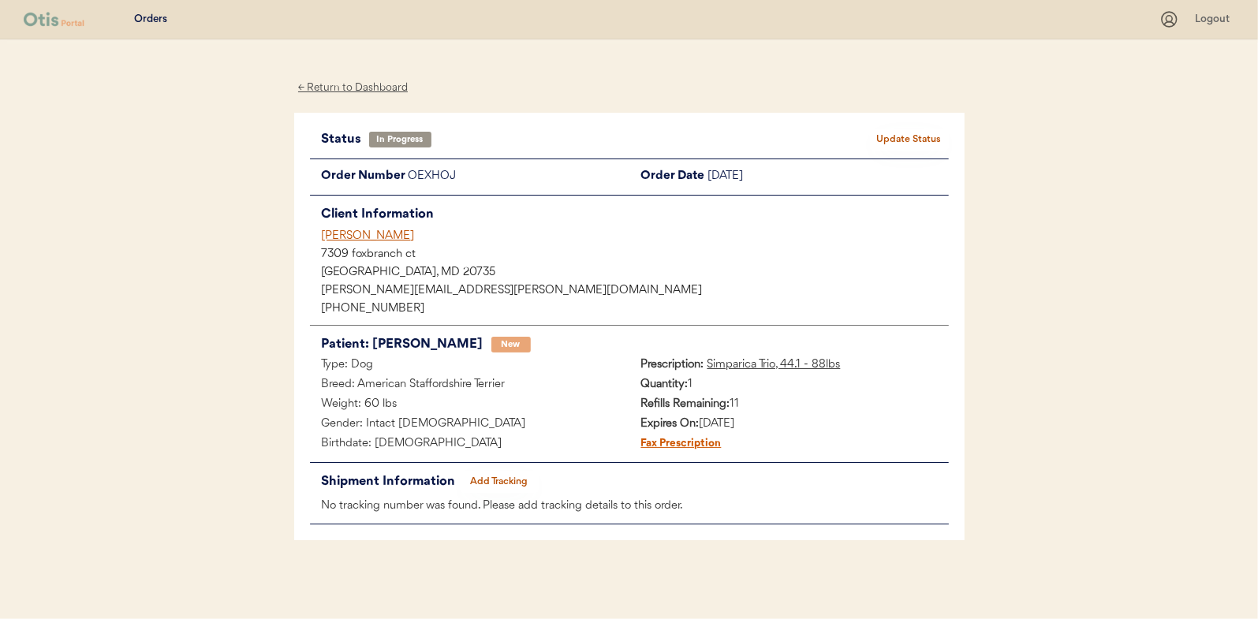
click at [353, 87] on div "← Return to Dashboard" at bounding box center [353, 88] width 118 height 18
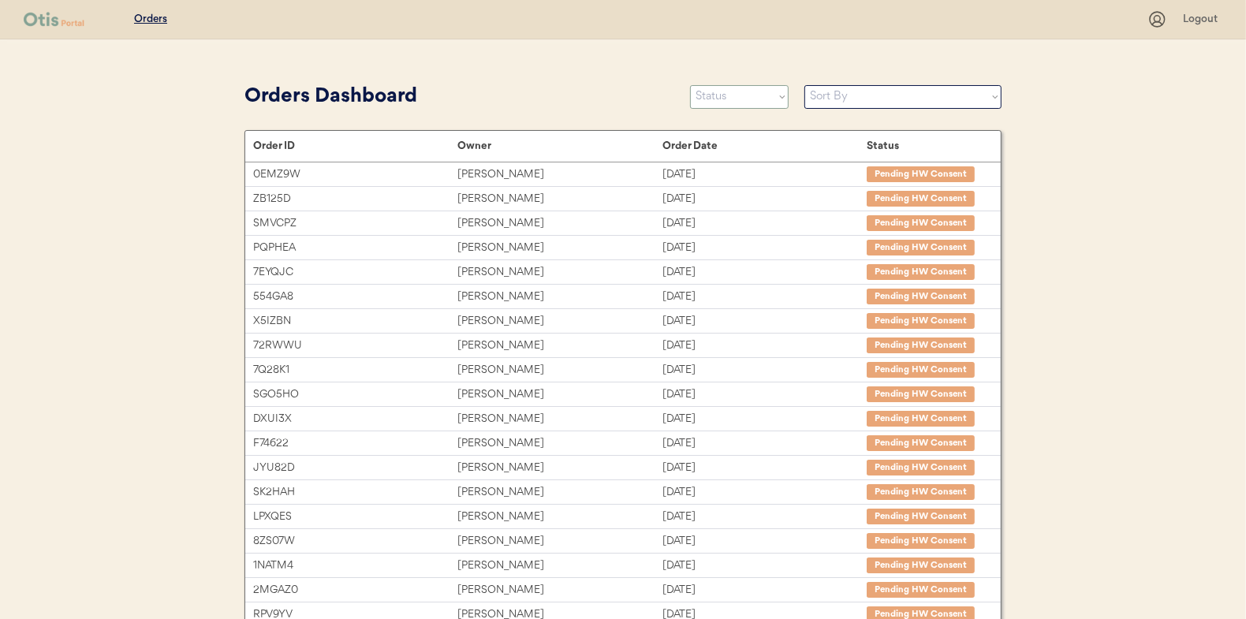
click at [717, 87] on select "Status On Hold New In Progress Complete Pending HW Consent Canceled" at bounding box center [739, 97] width 99 height 24
select select ""new""
click at [690, 85] on select "Status On Hold New In Progress Complete Pending HW Consent Canceled" at bounding box center [739, 97] width 99 height 24
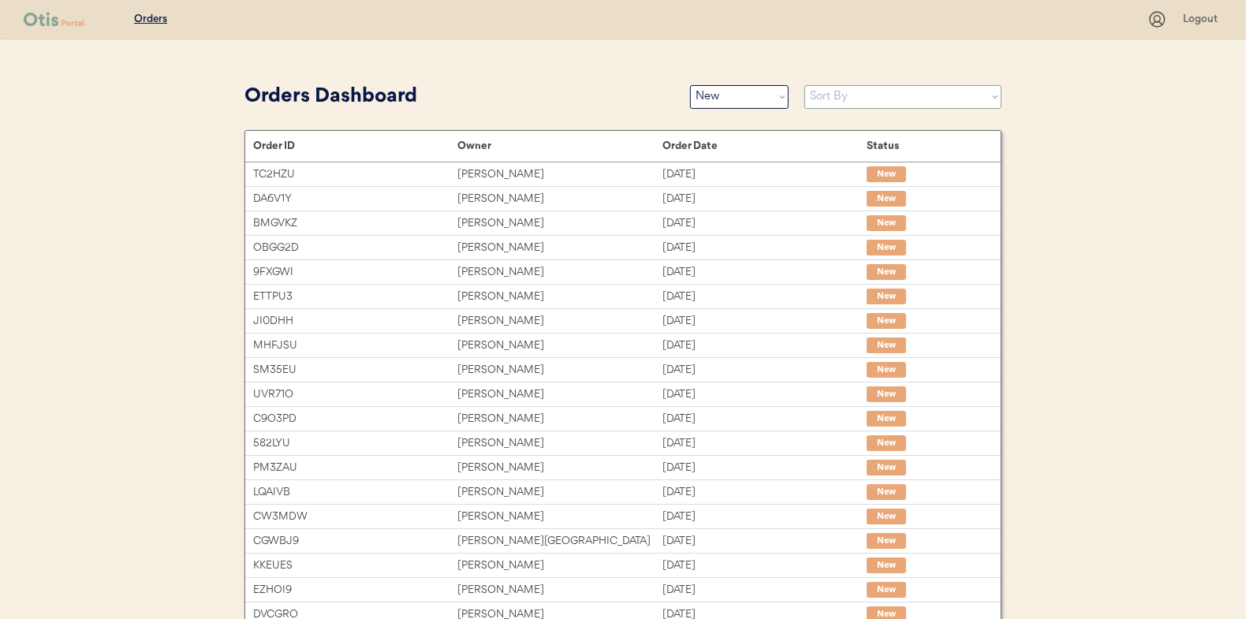
click at [828, 103] on select "Sort By Order Date (Newest → Oldest) Order Date (Oldest → Newest)" at bounding box center [903, 97] width 197 height 24
select select ""Order Date (Oldest → Newest)""
click at [805, 85] on select "Sort By Order Date (Newest → Oldest) Order Date (Oldest → Newest)" at bounding box center [903, 97] width 197 height 24
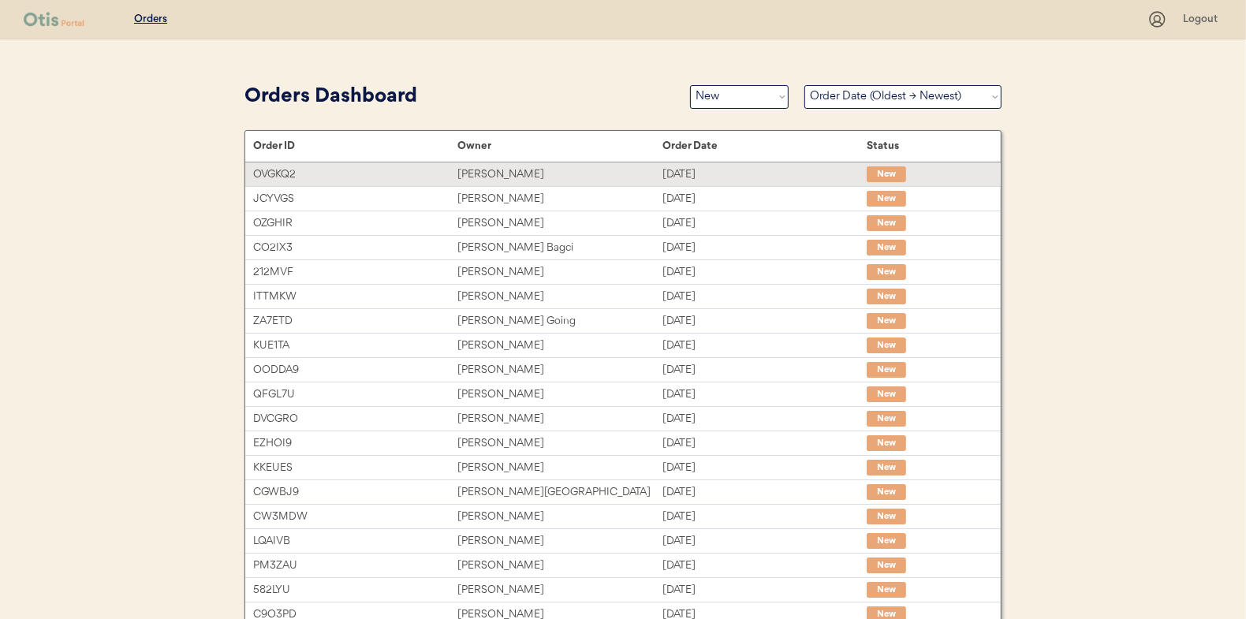
click at [504, 171] on div "[PERSON_NAME]" at bounding box center [560, 175] width 204 height 18
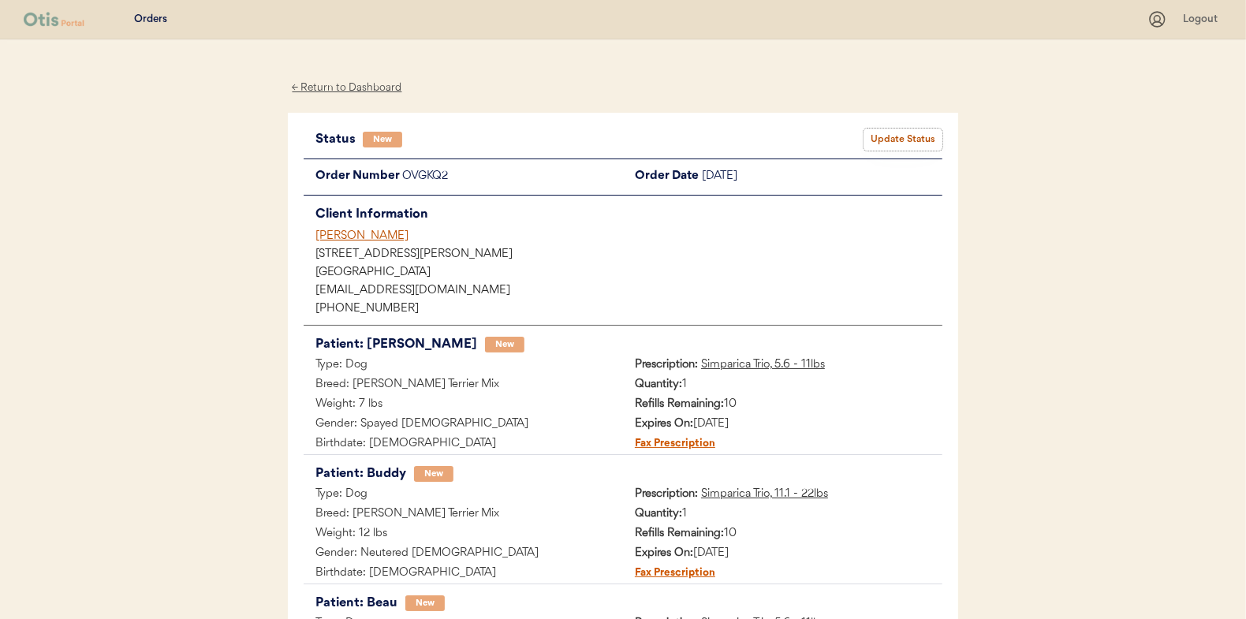
click at [898, 133] on button "Update Status" at bounding box center [903, 140] width 79 height 22
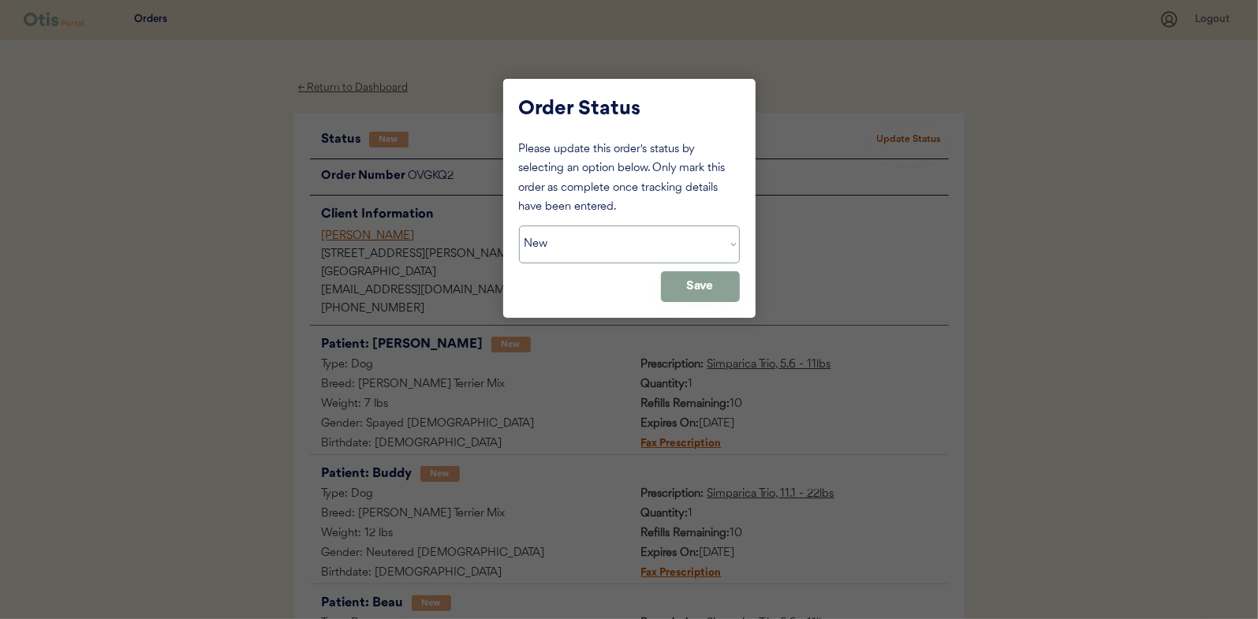
click at [569, 249] on select "Status On Hold New In Progress Complete Pending HW Consent Canceled" at bounding box center [629, 245] width 221 height 38
select select ""in_progress""
click at [519, 226] on select "Status On Hold New In Progress Complete Pending HW Consent Canceled" at bounding box center [629, 245] width 221 height 38
click at [694, 285] on button "Save" at bounding box center [700, 286] width 79 height 31
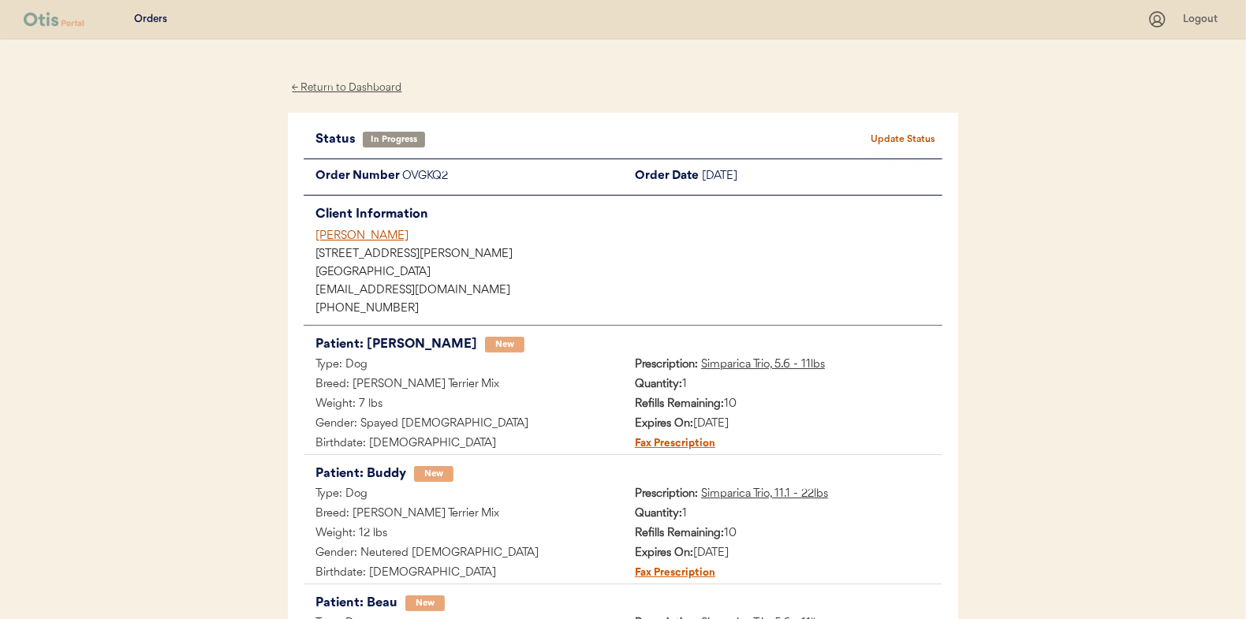
click at [340, 84] on div "← Return to Dashboard" at bounding box center [347, 88] width 118 height 18
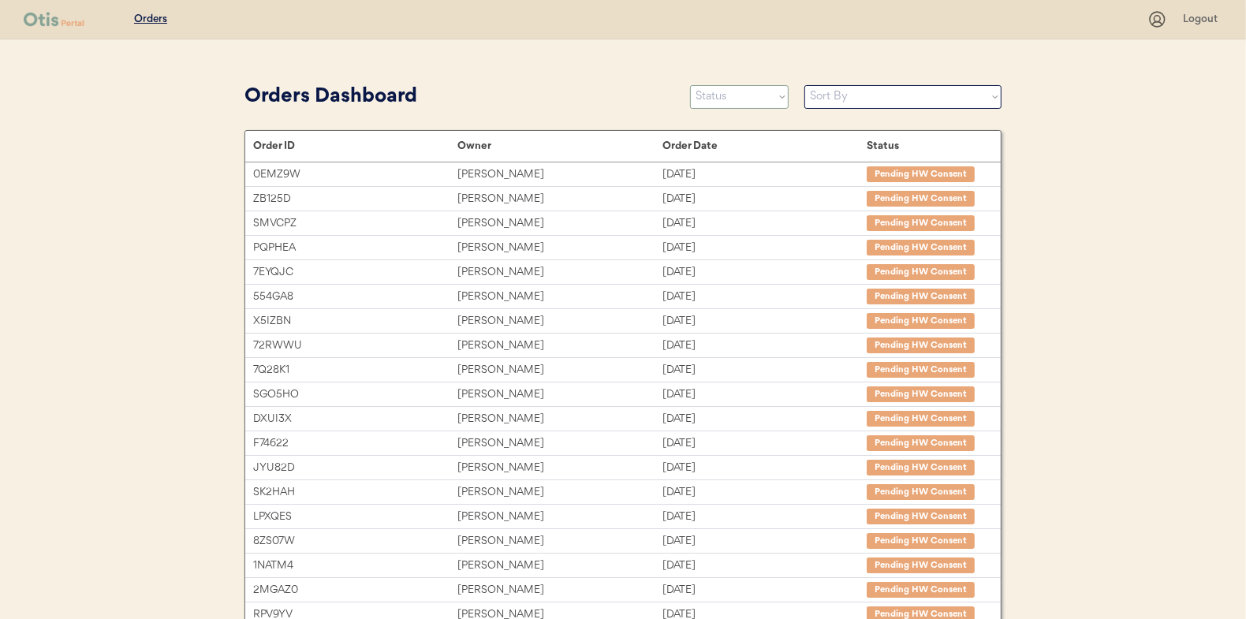
click at [734, 94] on select "Status On Hold New In Progress Complete Pending HW Consent Canceled" at bounding box center [739, 97] width 99 height 24
select select ""new""
click at [690, 85] on select "Status On Hold New In Progress Complete Pending HW Consent Canceled" at bounding box center [739, 97] width 99 height 24
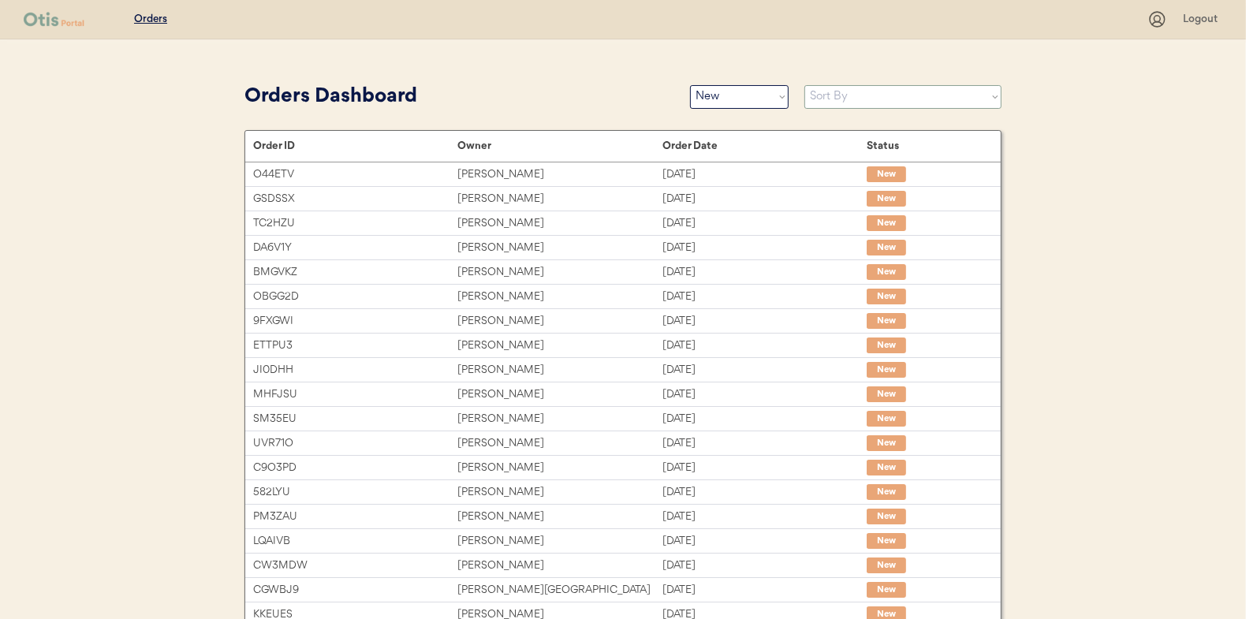
click at [844, 96] on select "Sort By Order Date (Newest → Oldest) Order Date (Oldest → Newest)" at bounding box center [903, 97] width 197 height 24
select select ""Order Date (Oldest → Newest)""
click at [805, 85] on select "Sort By Order Date (Newest → Oldest) Order Date (Oldest → Newest)" at bounding box center [903, 97] width 197 height 24
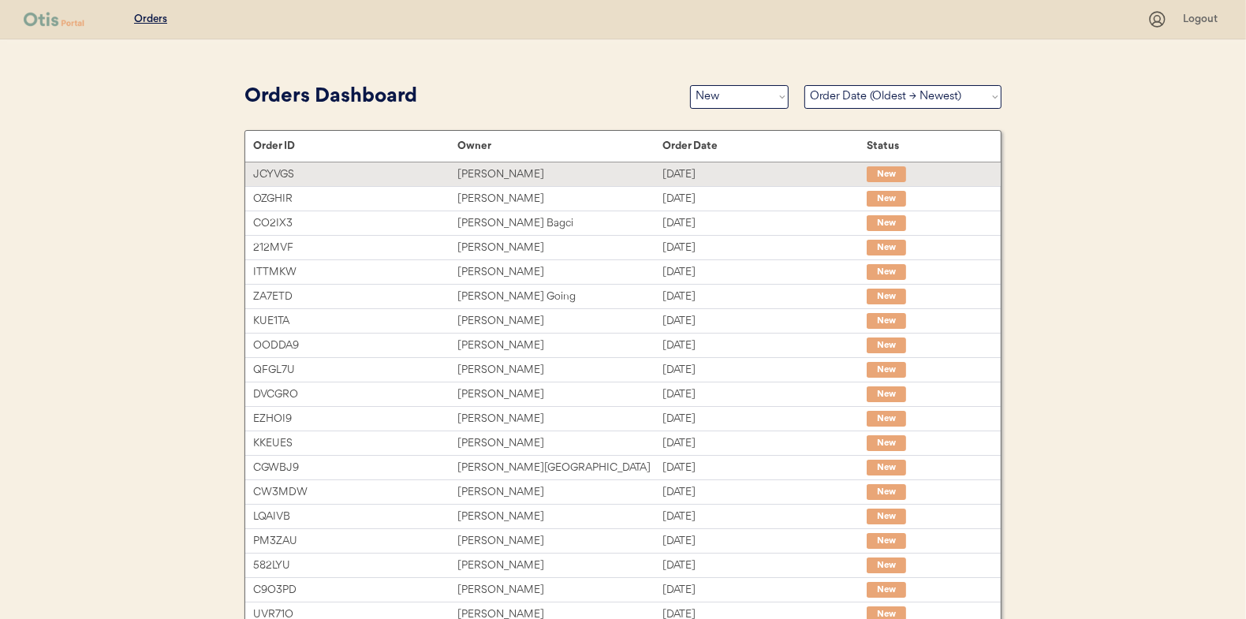
click at [506, 169] on div "[PERSON_NAME]" at bounding box center [560, 175] width 204 height 18
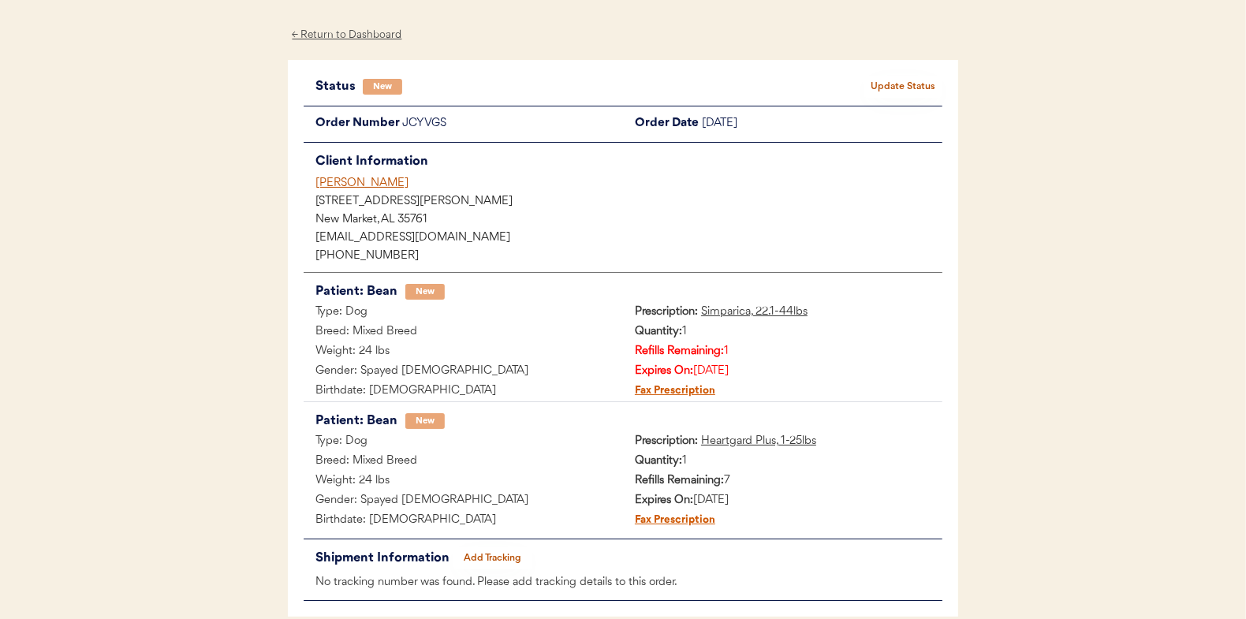
scroll to position [79, 0]
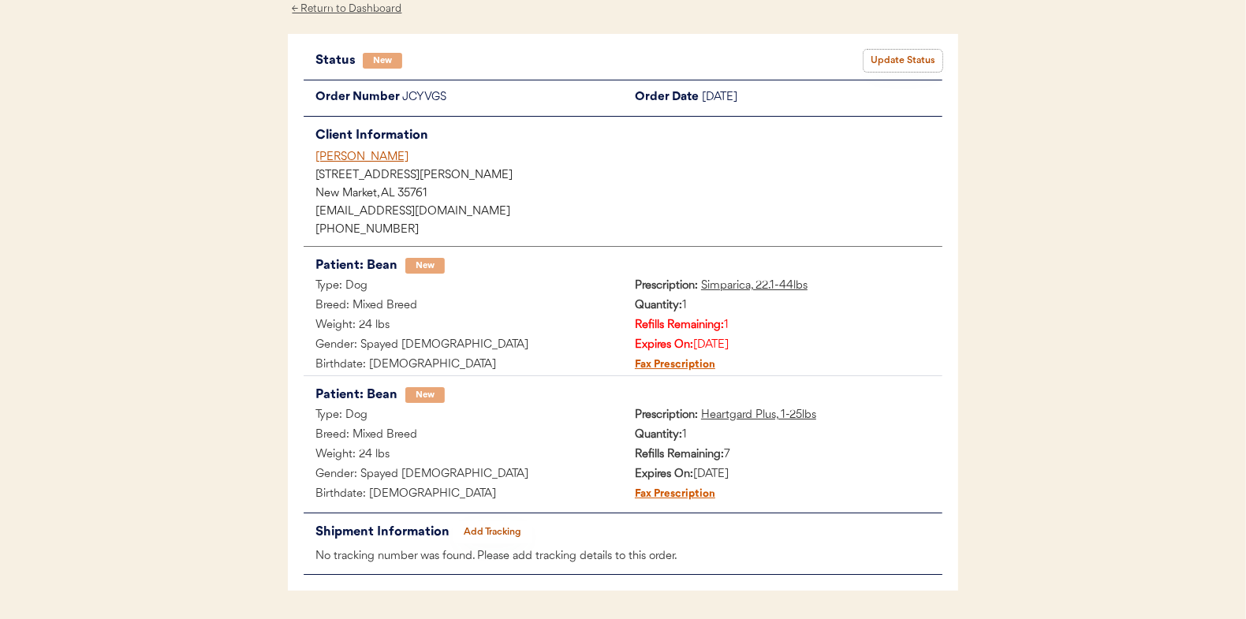
click at [885, 56] on button "Update Status" at bounding box center [903, 61] width 79 height 22
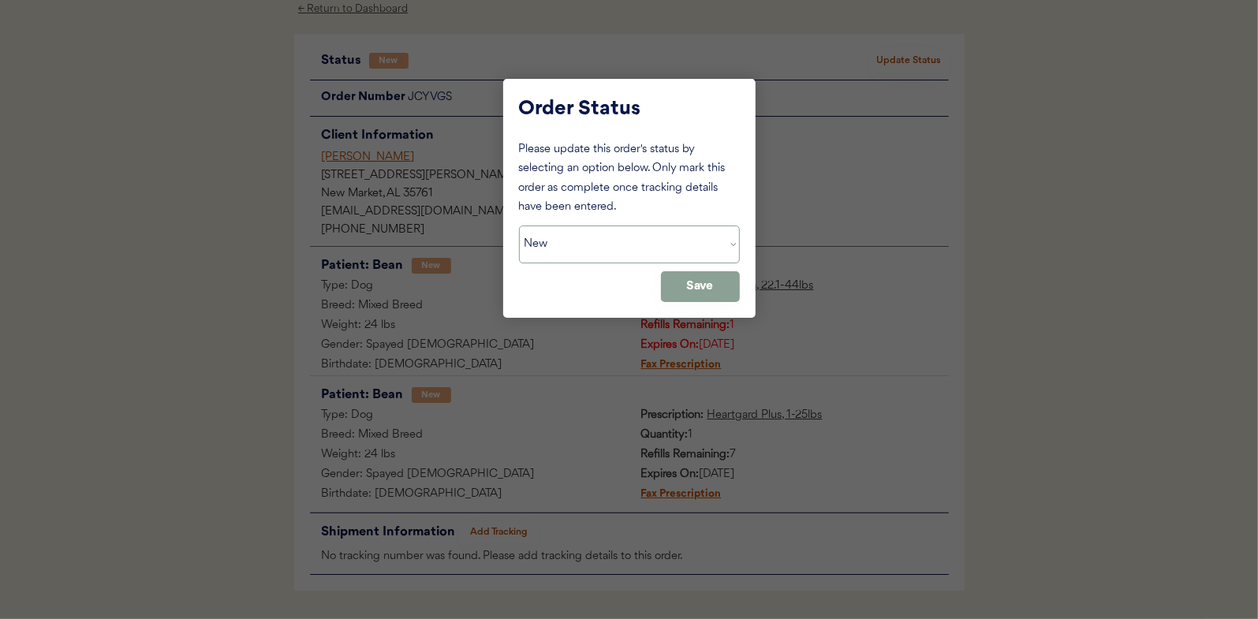
click at [561, 235] on select "Status On Hold New In Progress Complete Pending HW Consent Canceled" at bounding box center [629, 245] width 221 height 38
select select ""in_progress""
click at [519, 226] on select "Status On Hold New In Progress Complete Pending HW Consent Canceled" at bounding box center [629, 245] width 221 height 38
click at [726, 290] on button "Save" at bounding box center [700, 286] width 79 height 31
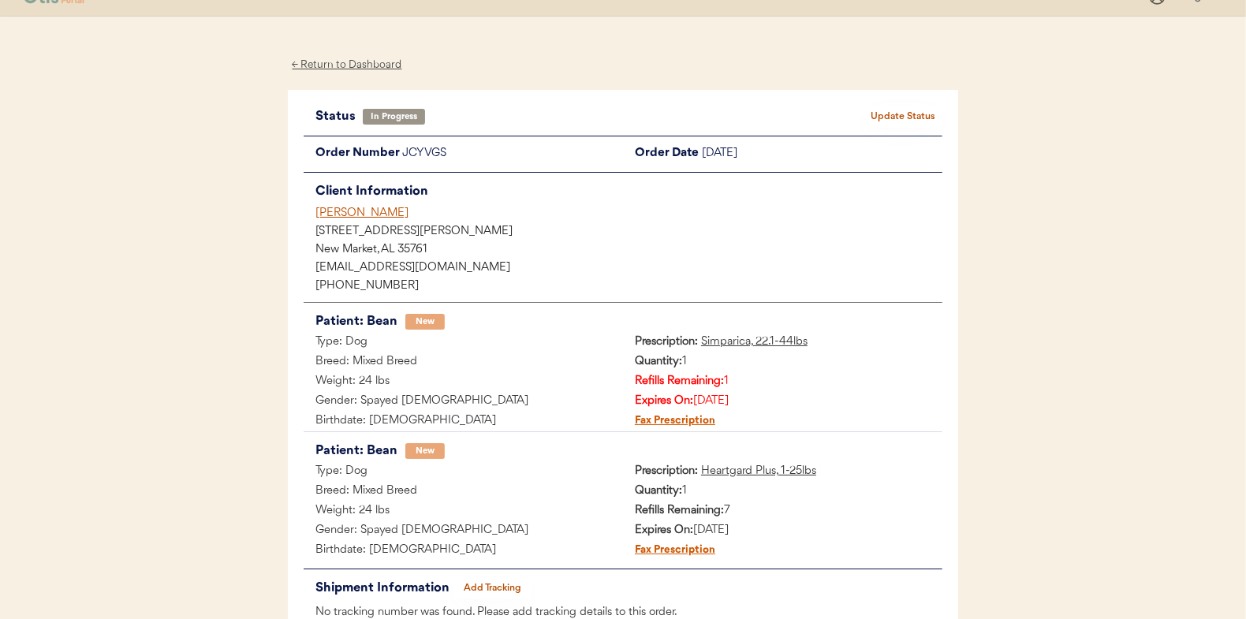
scroll to position [0, 0]
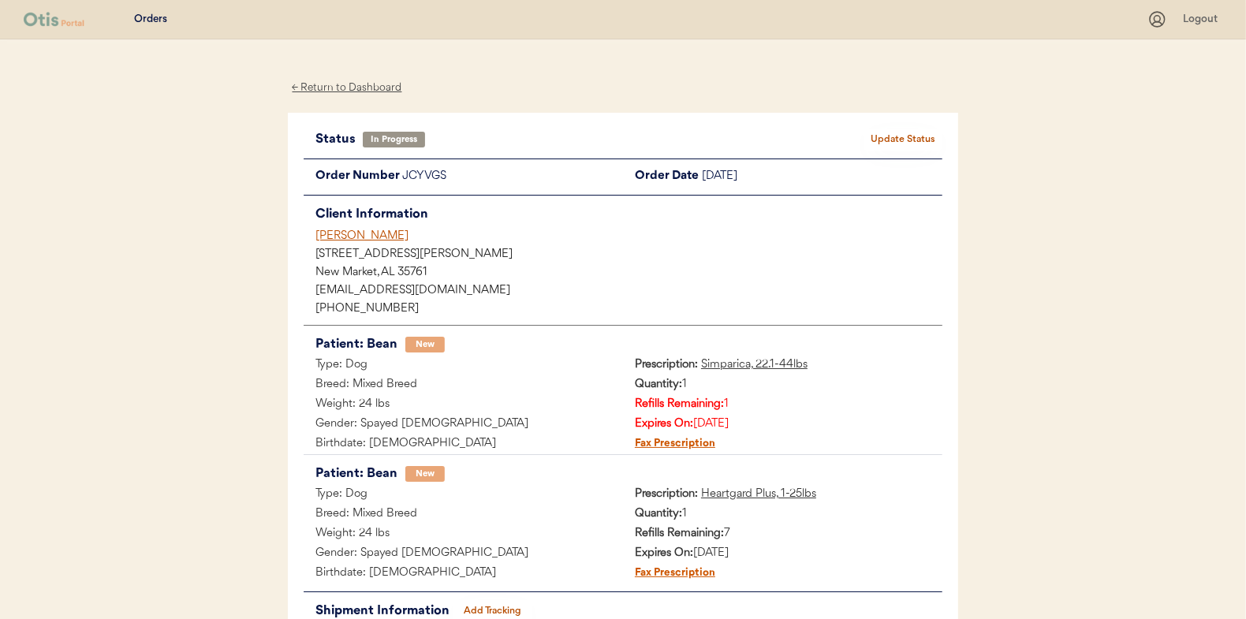
click at [347, 83] on div "← Return to Dashboard" at bounding box center [347, 88] width 118 height 18
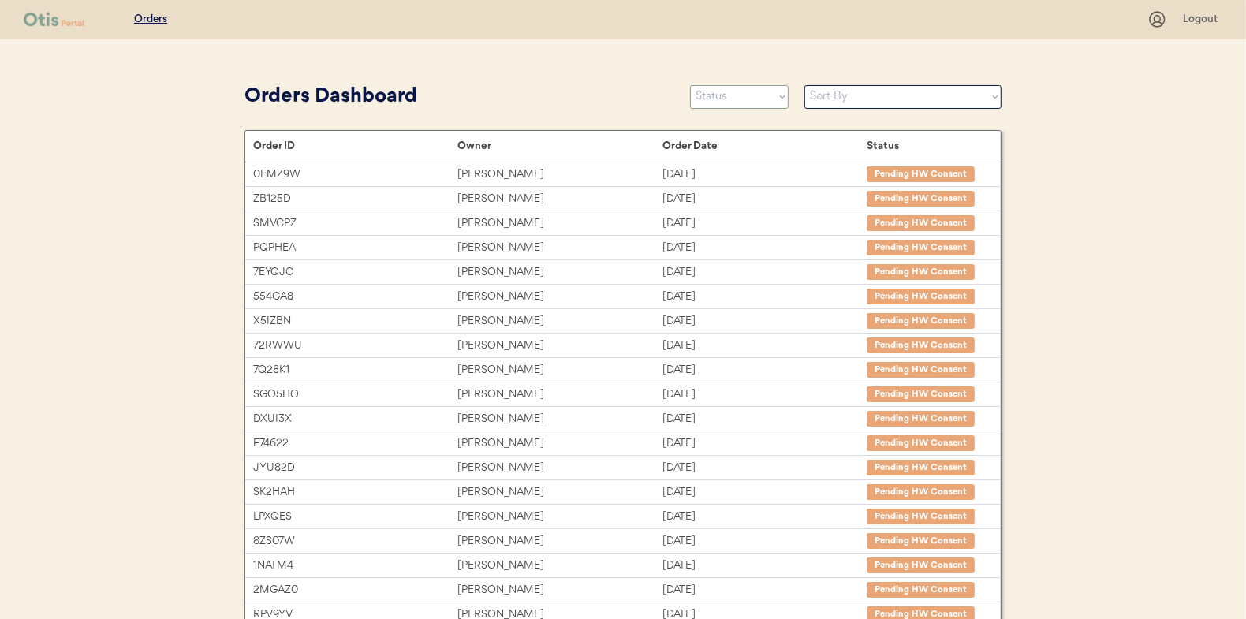
click at [722, 101] on select "Status On Hold New In Progress Complete Pending HW Consent Canceled" at bounding box center [739, 97] width 99 height 24
select select ""new""
click at [690, 85] on select "Status On Hold New In Progress Complete Pending HW Consent Canceled" at bounding box center [739, 97] width 99 height 24
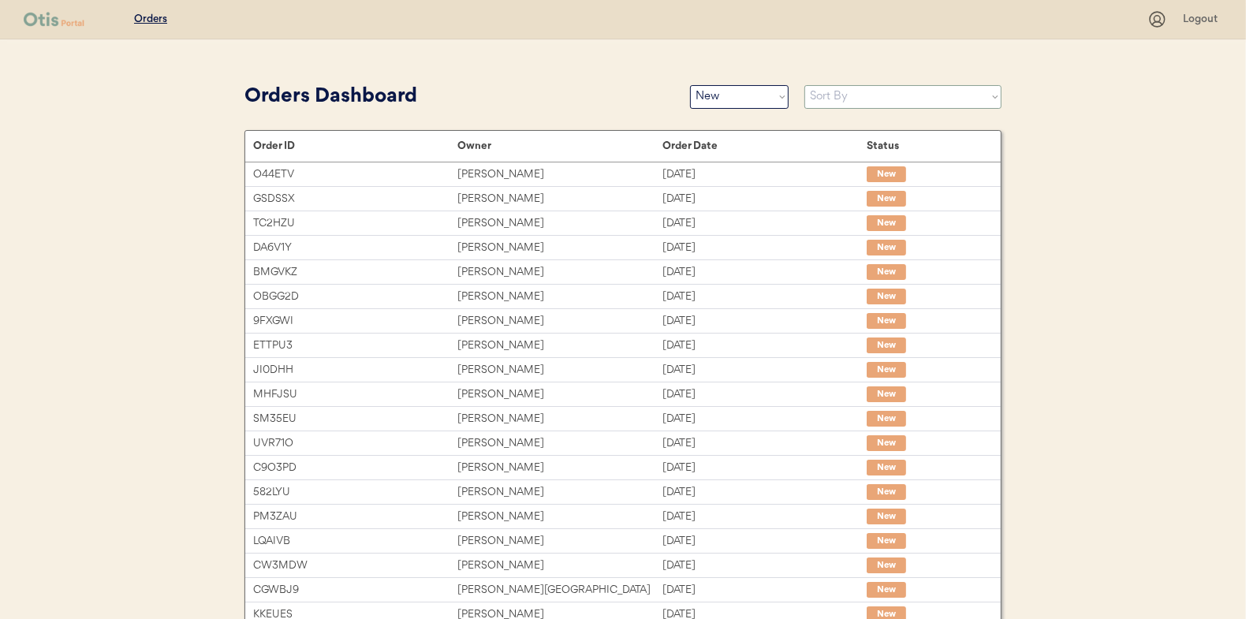
click at [833, 97] on select "Sort By Order Date (Newest → Oldest) Order Date (Oldest → Newest)" at bounding box center [903, 97] width 197 height 24
select select ""Order Date (Oldest → Newest)""
click at [805, 85] on select "Sort By Order Date (Newest → Oldest) Order Date (Oldest → Newest)" at bounding box center [903, 97] width 197 height 24
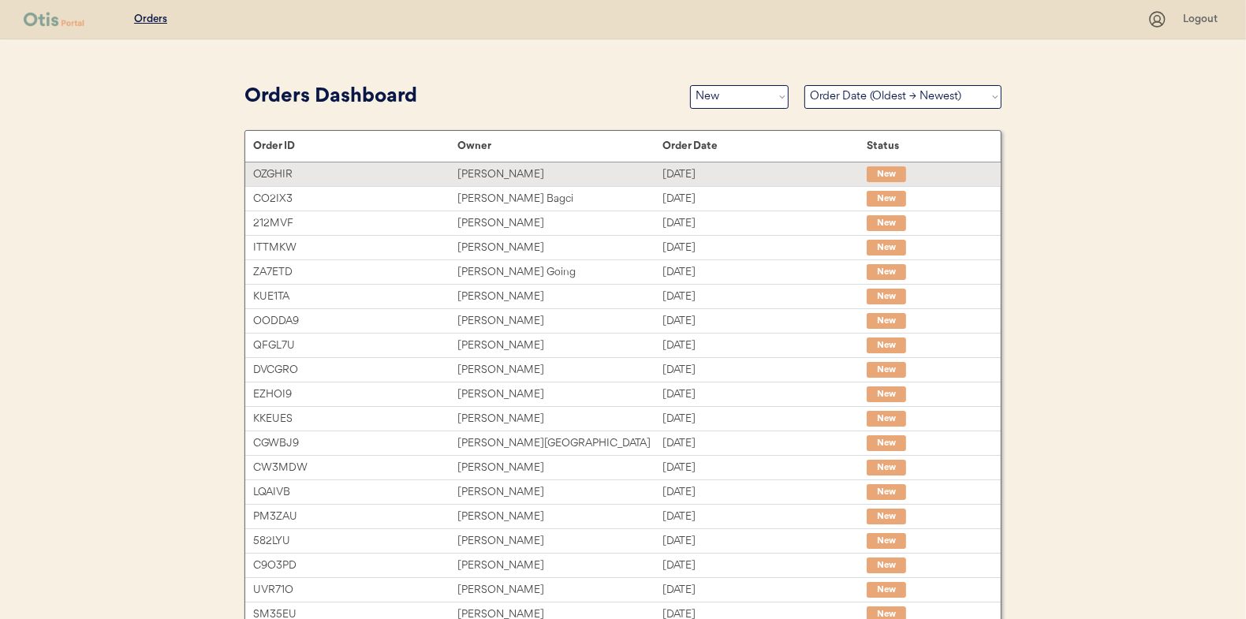
click at [480, 171] on div "[PERSON_NAME]" at bounding box center [560, 175] width 204 height 18
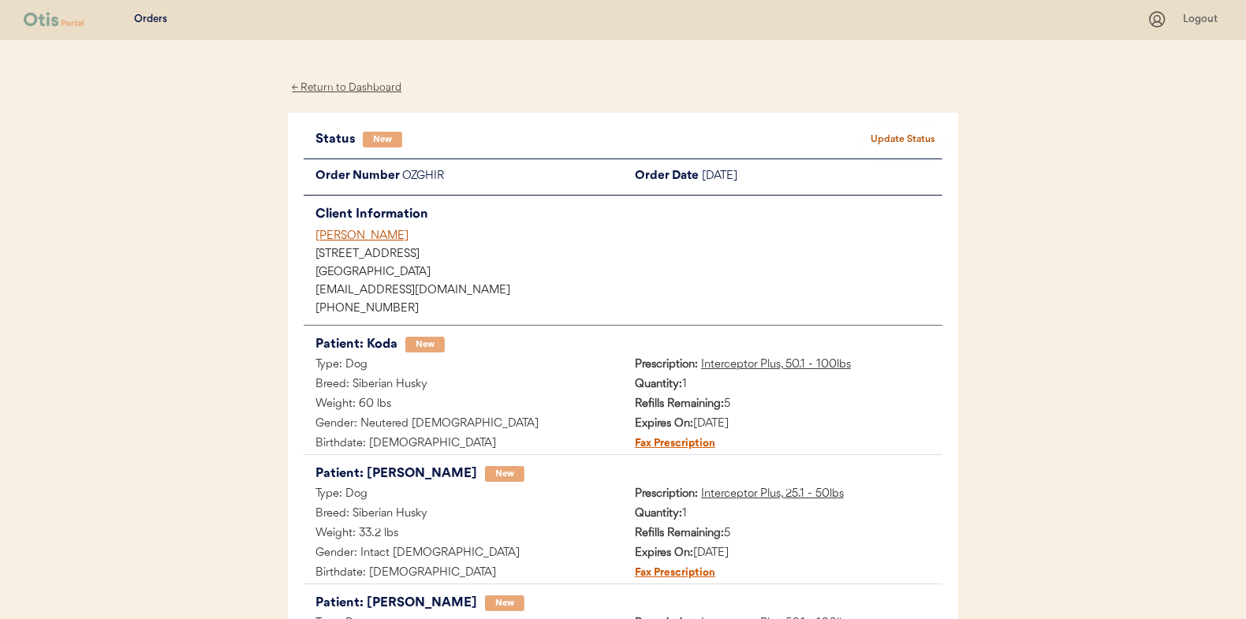
click at [910, 140] on button "Update Status" at bounding box center [903, 140] width 79 height 22
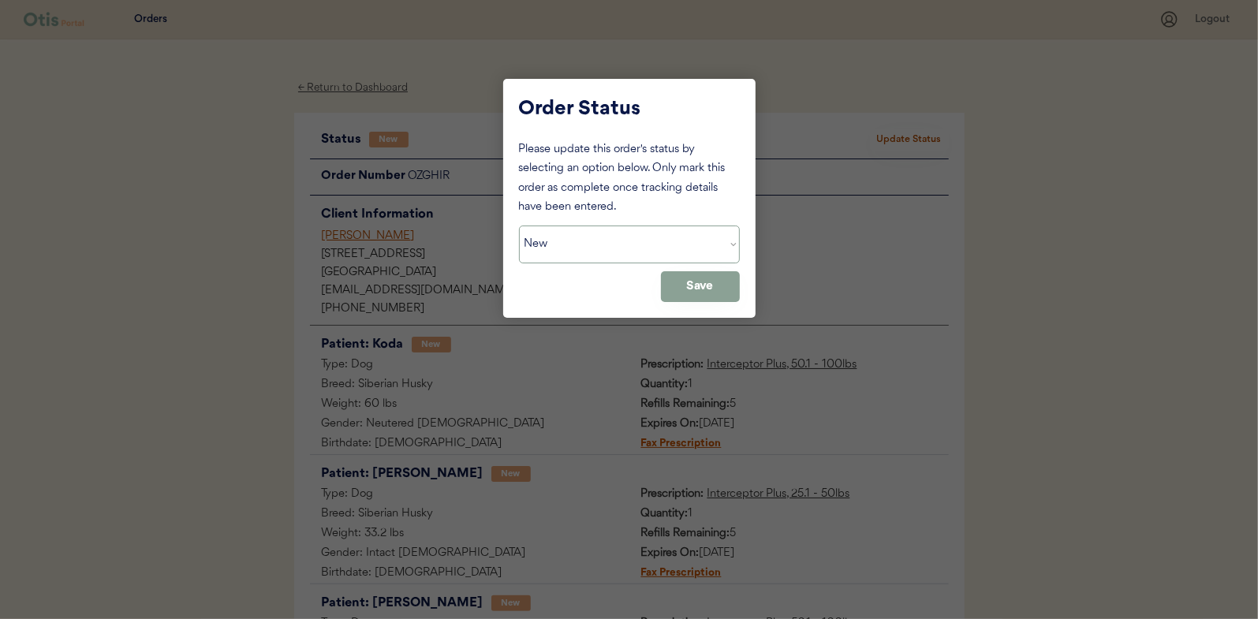
click at [614, 252] on select "Status On Hold New In Progress Complete Pending HW Consent Canceled" at bounding box center [629, 245] width 221 height 38
select select ""in_progress""
click at [519, 226] on select "Status On Hold New In Progress Complete Pending HW Consent Canceled" at bounding box center [629, 245] width 221 height 38
click at [709, 282] on button "Save" at bounding box center [700, 286] width 79 height 31
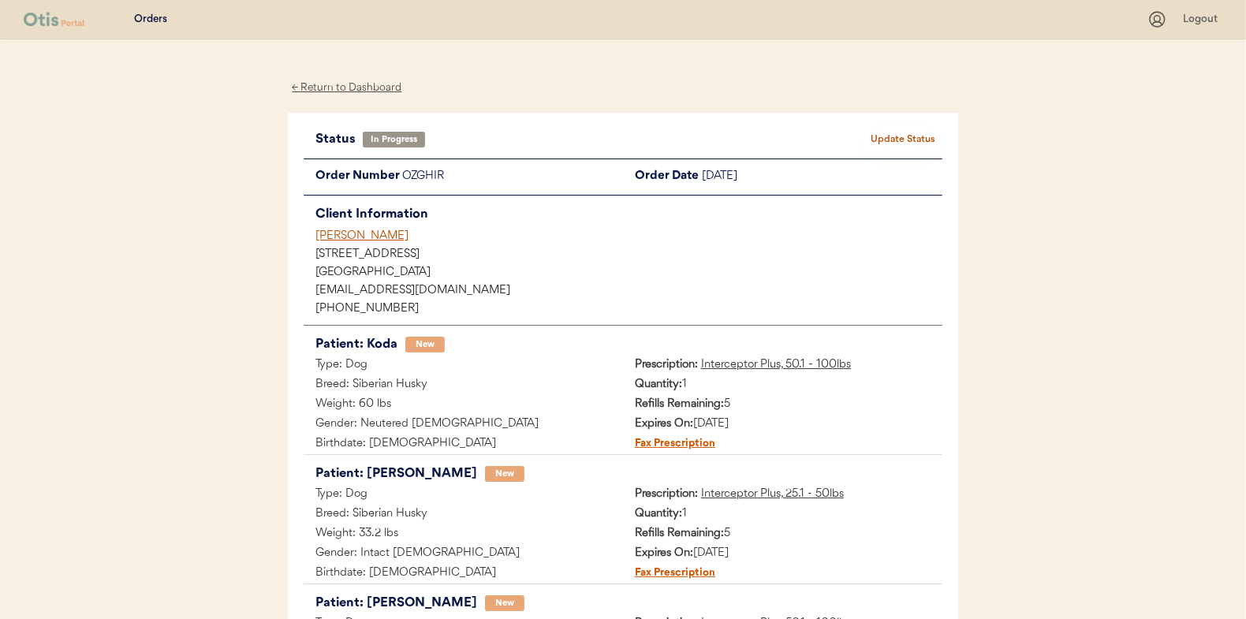
click at [327, 84] on div "← Return to Dashboard" at bounding box center [347, 88] width 118 height 18
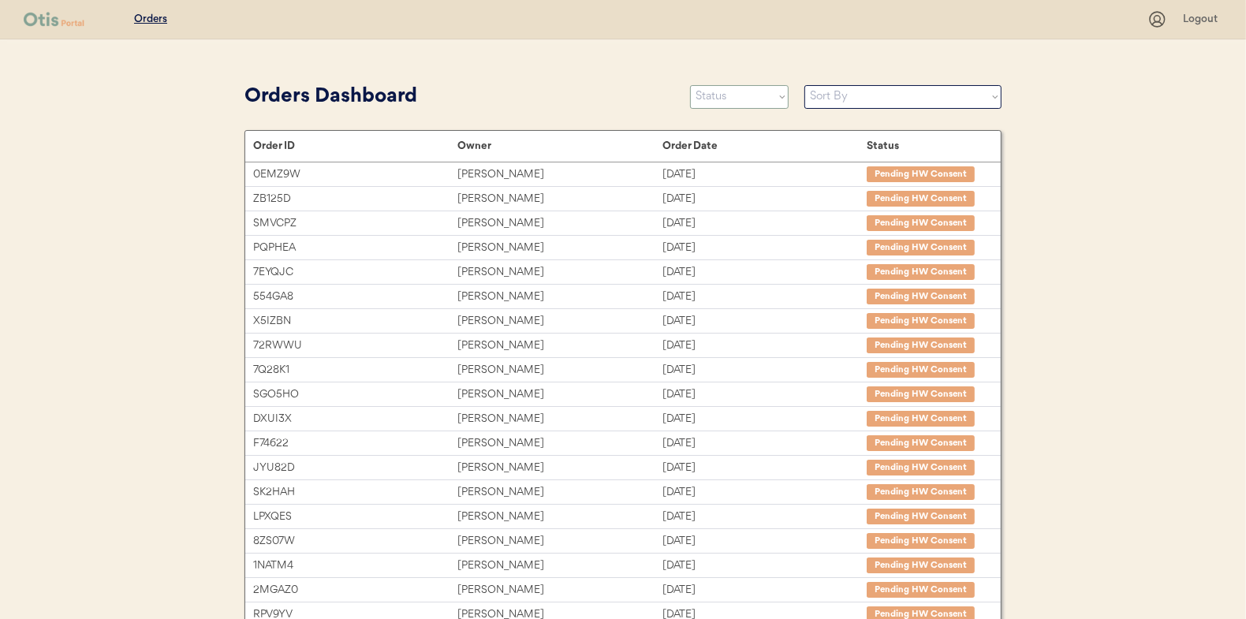
click at [735, 100] on select "Status On Hold New In Progress Complete Pending HW Consent Canceled" at bounding box center [739, 97] width 99 height 24
select select ""new""
click at [690, 85] on select "Status On Hold New In Progress Complete Pending HW Consent Canceled" at bounding box center [739, 97] width 99 height 24
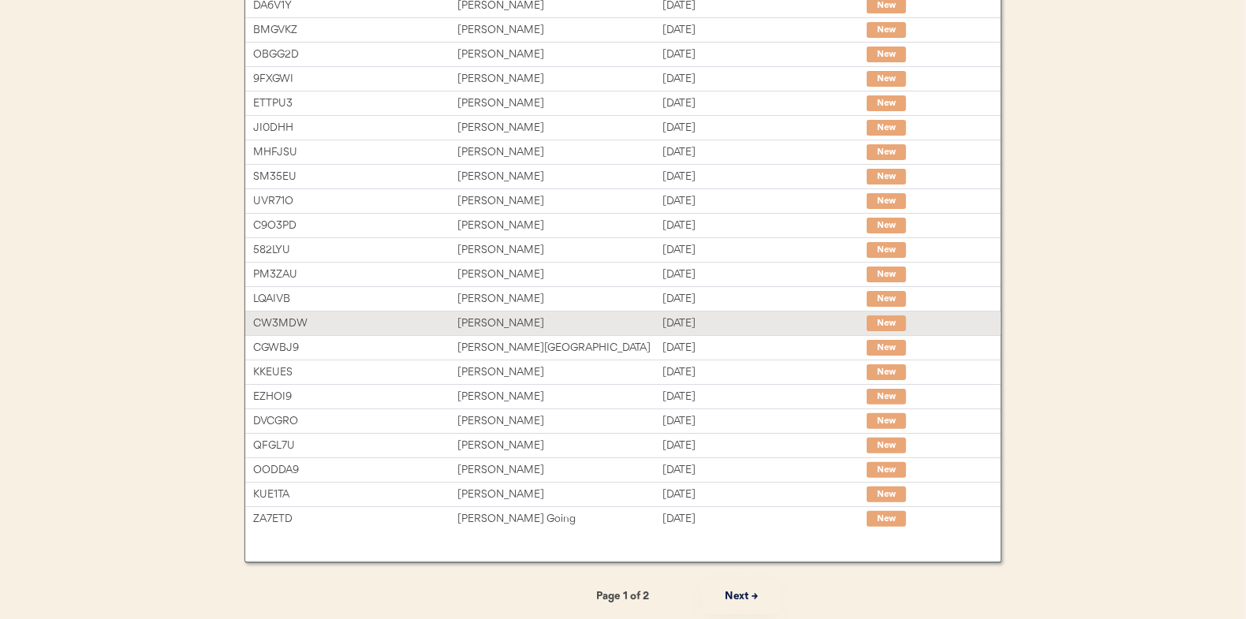
scroll to position [6, 0]
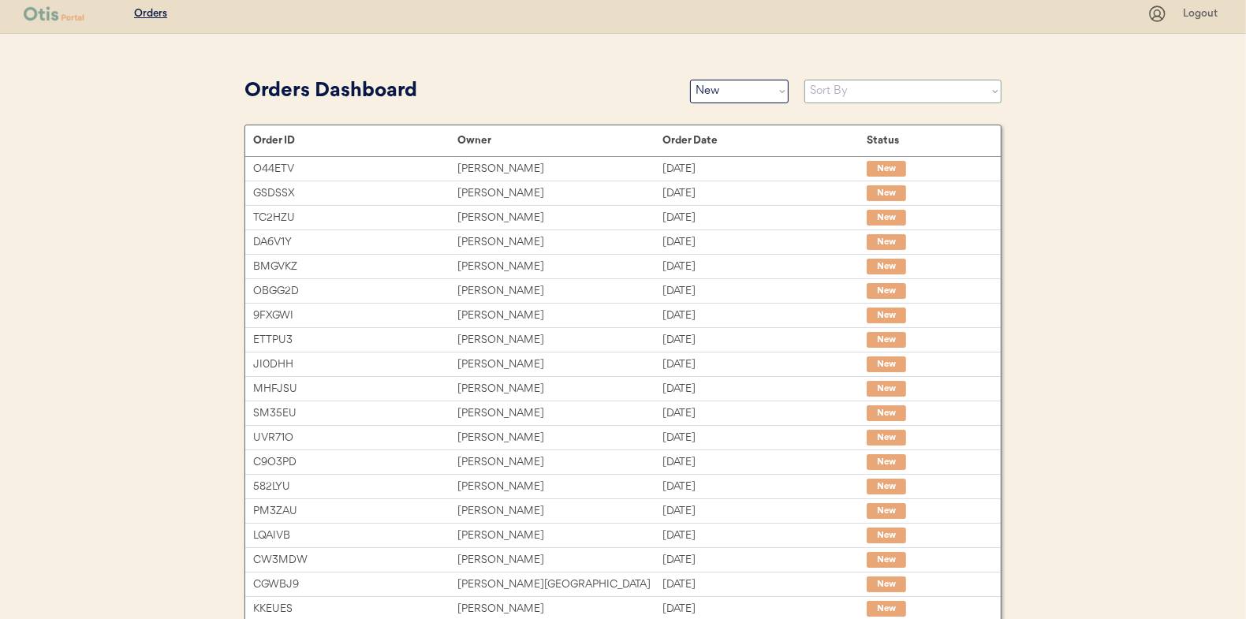
click at [865, 90] on select "Sort By Order Date (Newest → Oldest) Order Date (Oldest → Newest)" at bounding box center [903, 92] width 197 height 24
select select ""Order Date (Oldest → Newest)""
click at [805, 80] on select "Sort By Order Date (Newest → Oldest) Order Date (Oldest → Newest)" at bounding box center [903, 92] width 197 height 24
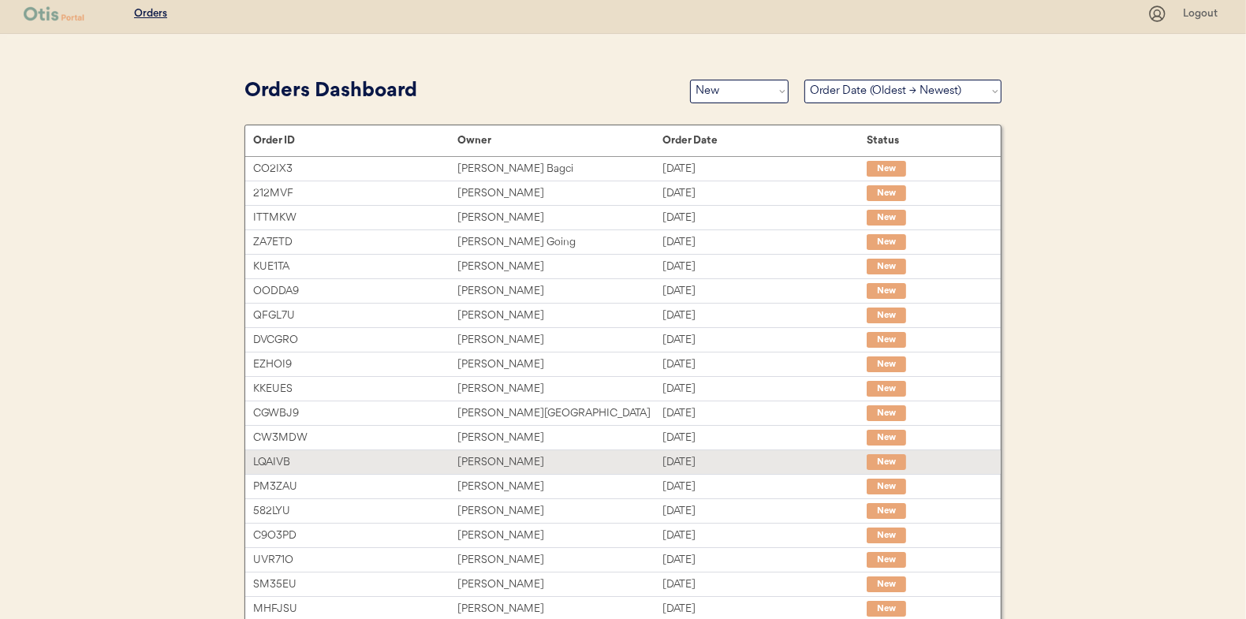
scroll to position [0, 0]
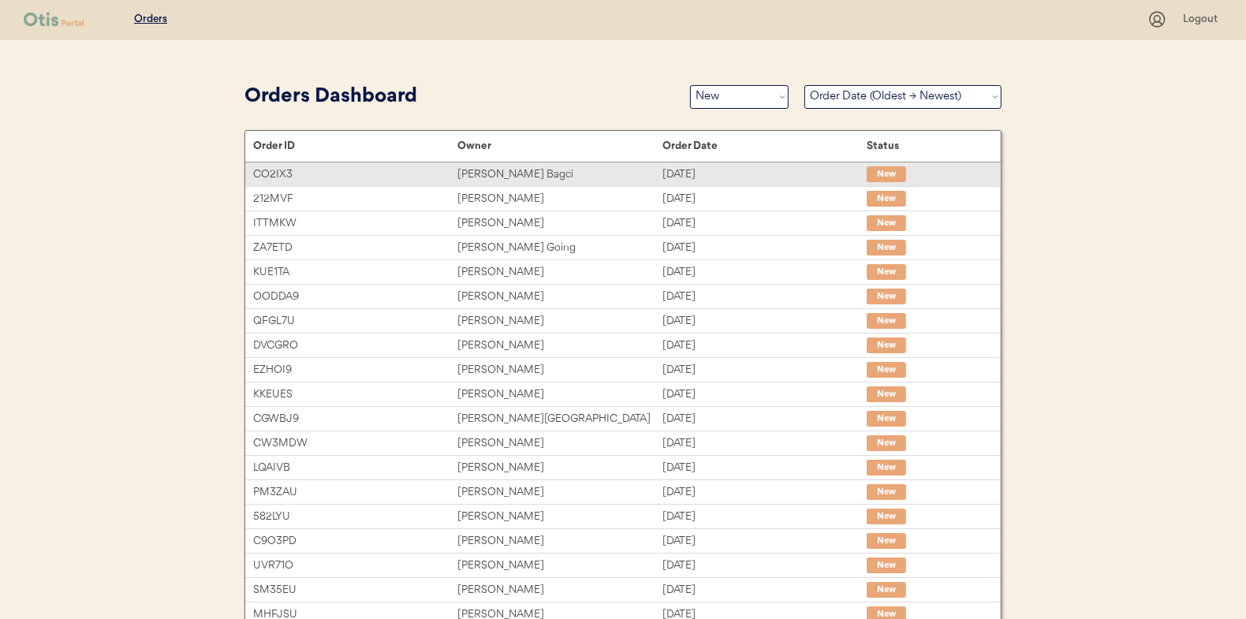
click at [535, 170] on div "[PERSON_NAME] Bagci" at bounding box center [560, 175] width 204 height 18
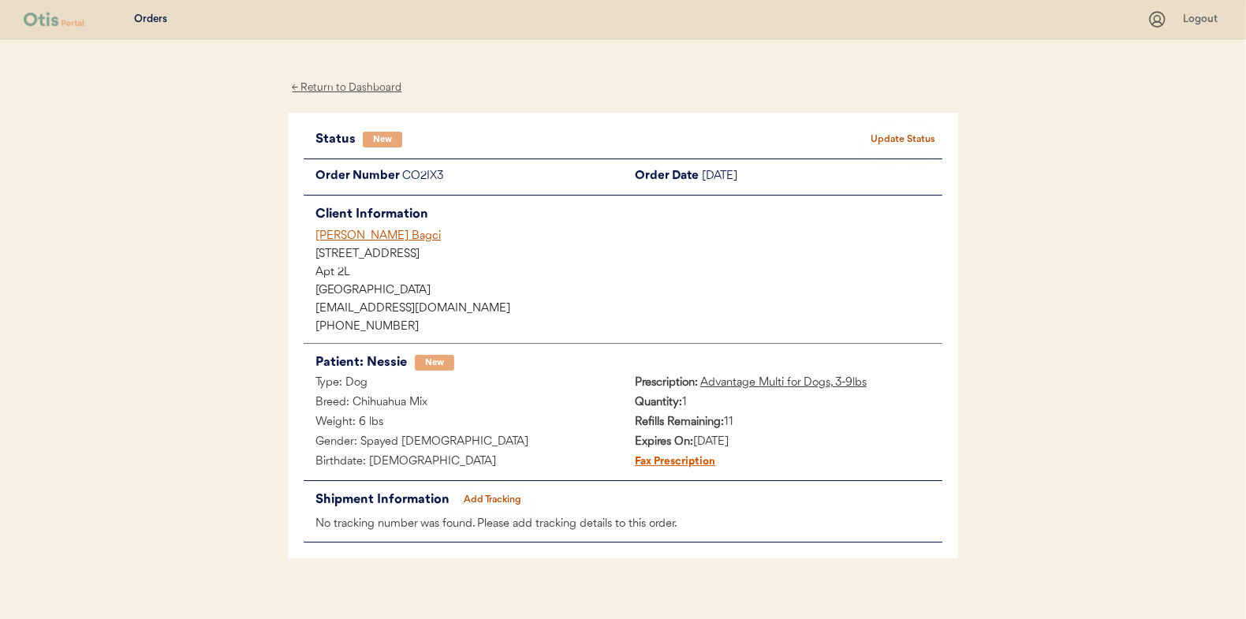
click at [910, 136] on button "Update Status" at bounding box center [903, 140] width 79 height 22
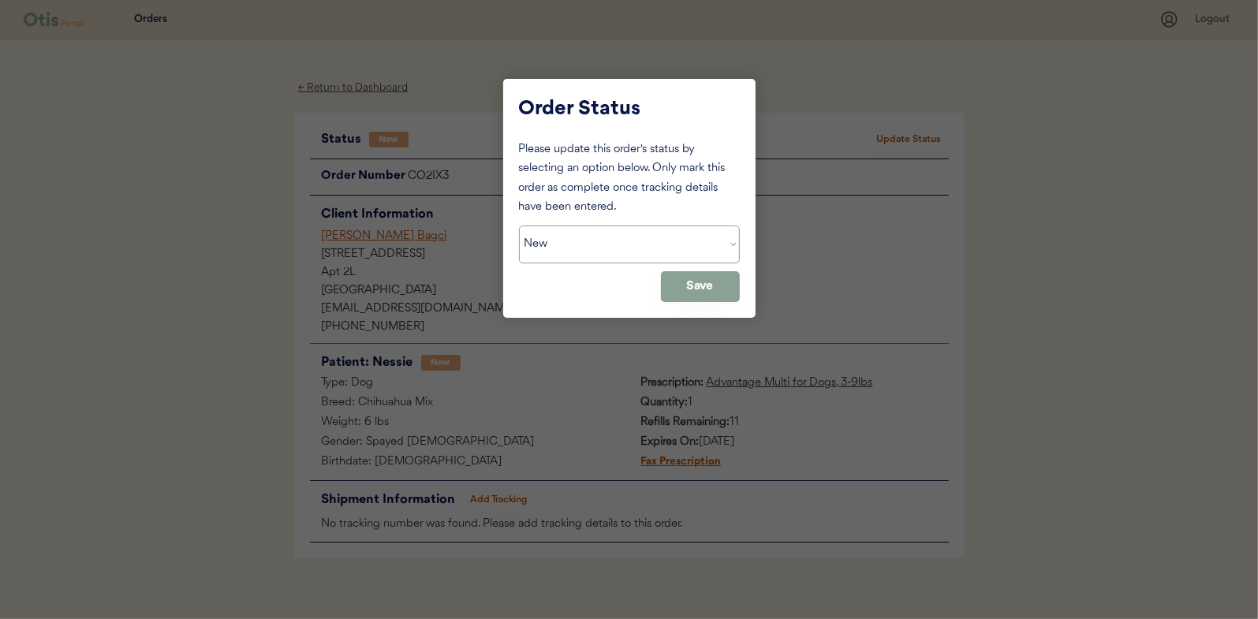
click at [559, 241] on select "Status On Hold New In Progress Complete Pending HW Consent Canceled" at bounding box center [629, 245] width 221 height 38
select select ""in_progress""
click at [519, 226] on select "Status On Hold New In Progress Complete Pending HW Consent Canceled" at bounding box center [629, 245] width 221 height 38
click at [696, 288] on button "Save" at bounding box center [700, 286] width 79 height 31
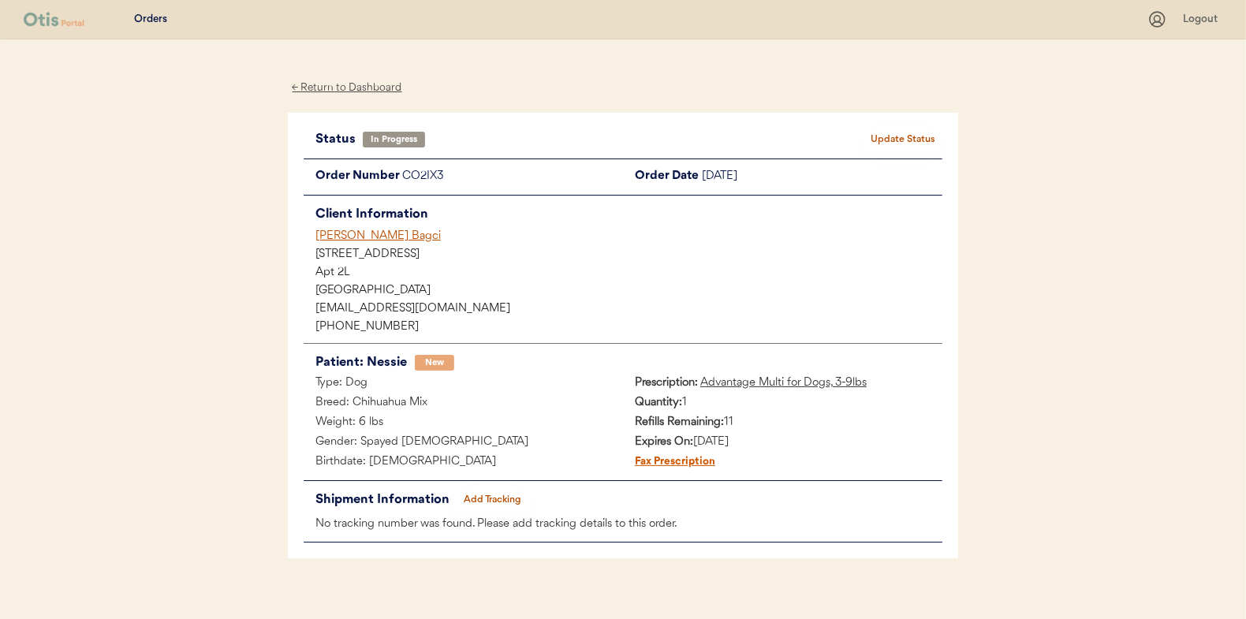
click at [363, 92] on div "← Return to Dashboard" at bounding box center [347, 88] width 118 height 18
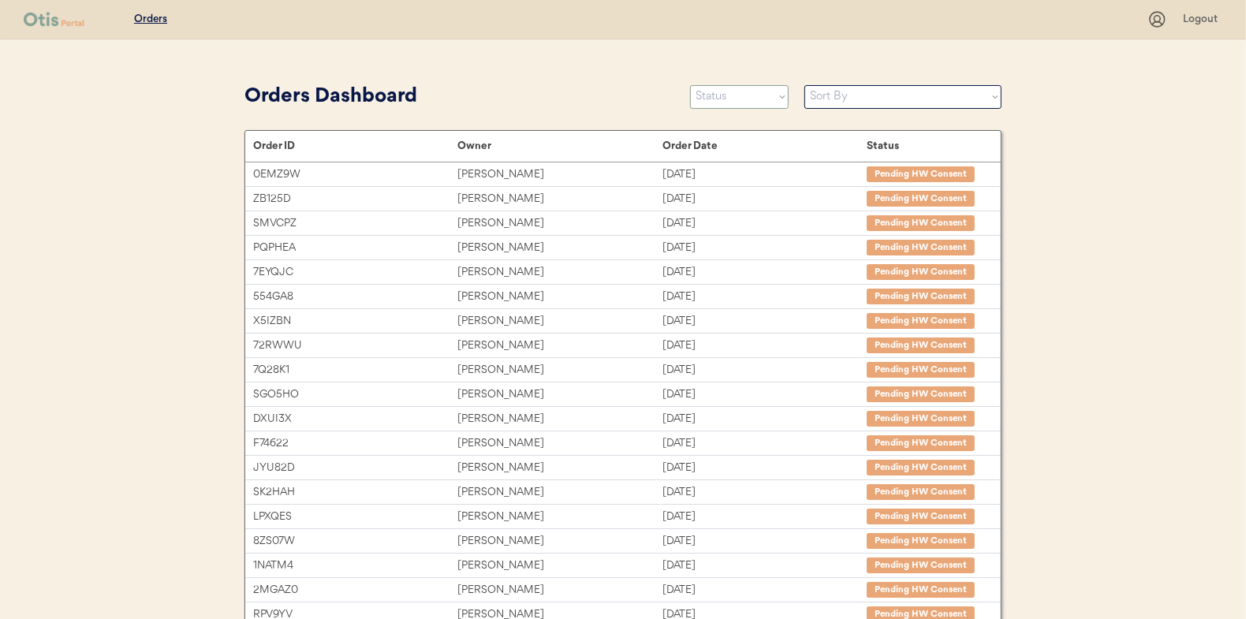
click at [731, 95] on select "Status On Hold New In Progress Complete Pending HW Consent Canceled" at bounding box center [739, 97] width 99 height 24
select select ""new""
click at [690, 85] on select "Status On Hold New In Progress Complete Pending HW Consent Canceled" at bounding box center [739, 97] width 99 height 24
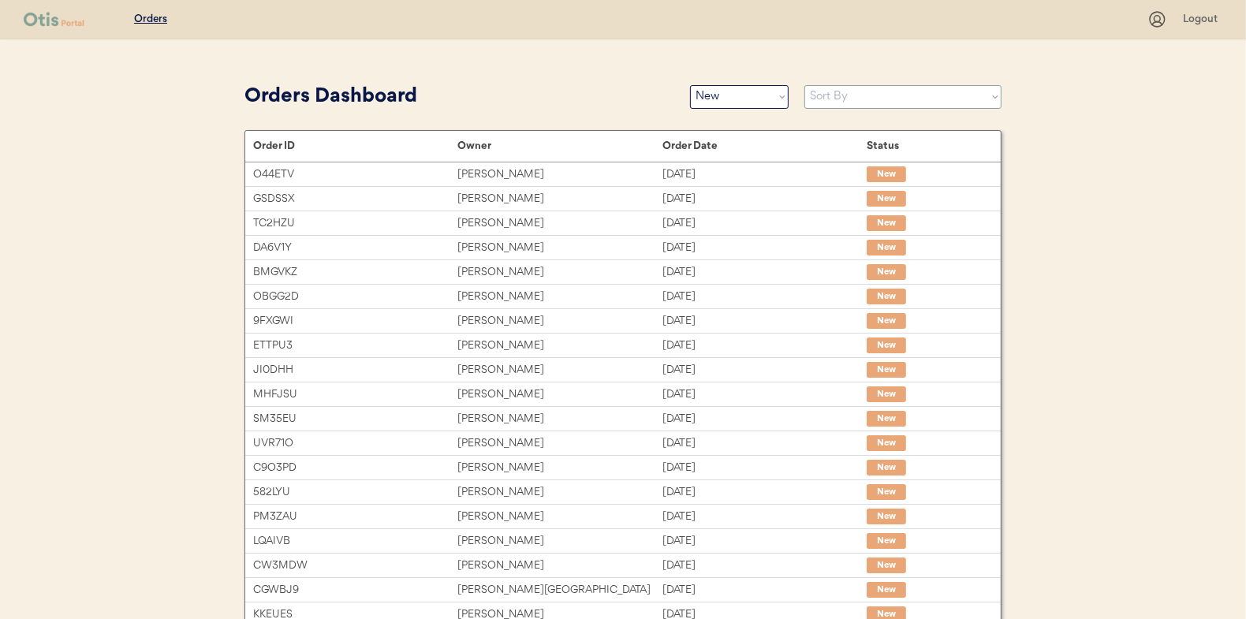
click at [825, 99] on select "Sort By Order Date (Newest → Oldest) Order Date (Oldest → Newest)" at bounding box center [903, 97] width 197 height 24
select select ""Order Date (Oldest → Newest)""
click at [805, 85] on select "Sort By Order Date (Newest → Oldest) Order Date (Oldest → Newest)" at bounding box center [903, 97] width 197 height 24
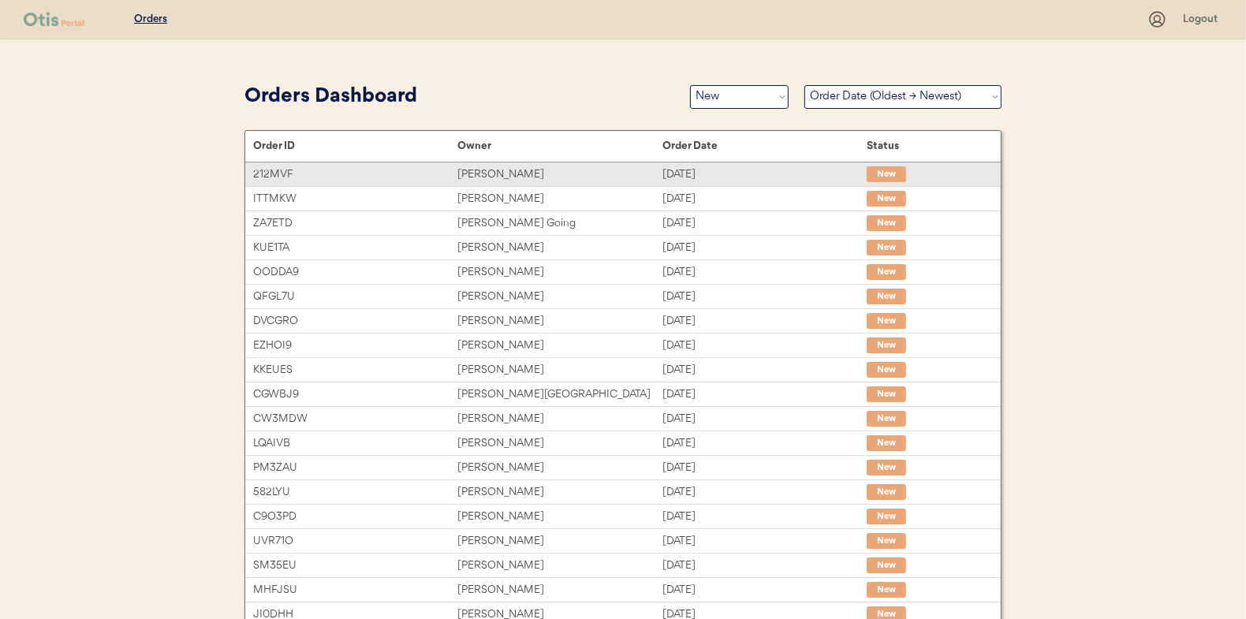
click at [543, 170] on div "[PERSON_NAME]" at bounding box center [560, 175] width 204 height 18
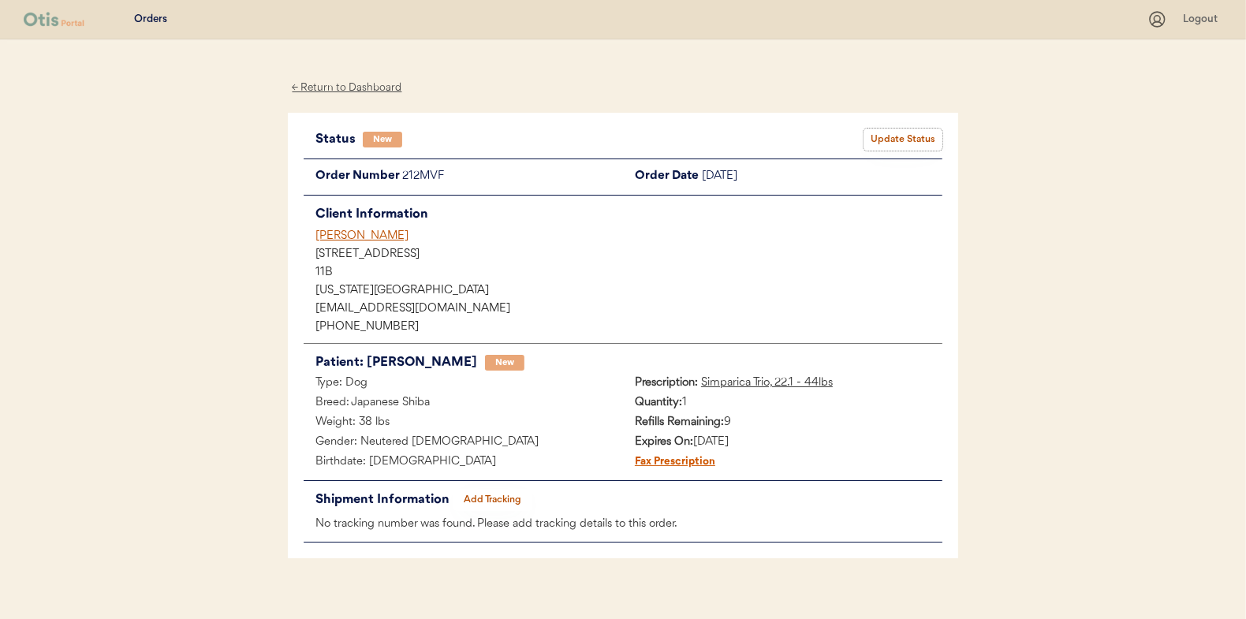
click at [894, 136] on button "Update Status" at bounding box center [903, 140] width 79 height 22
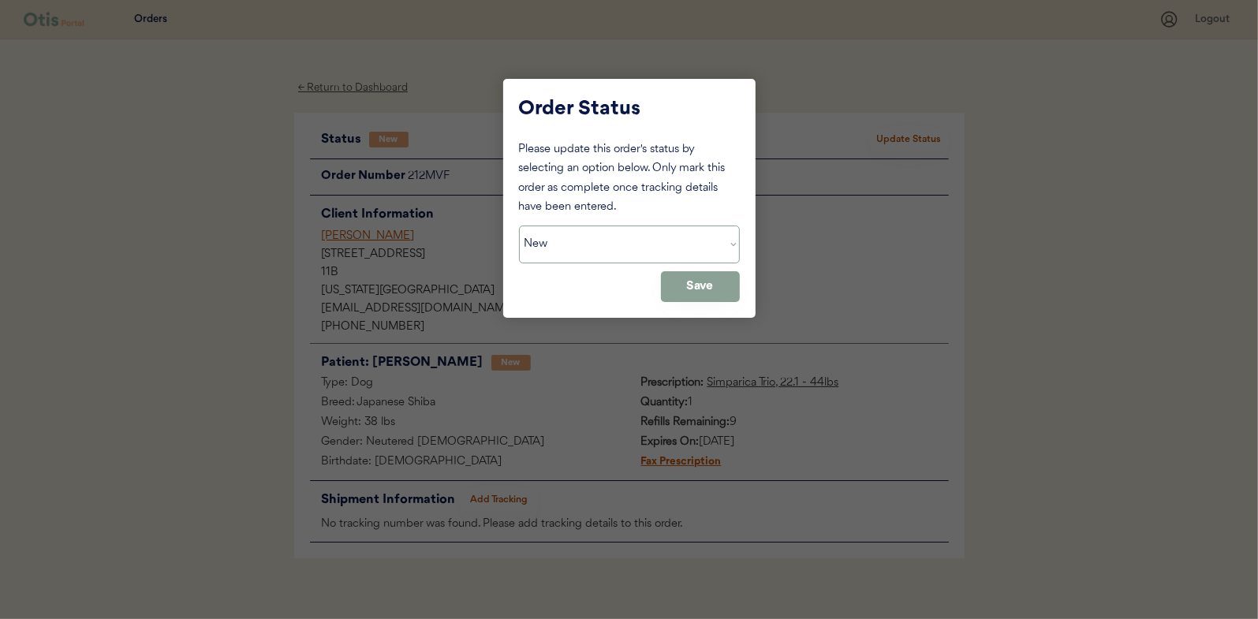
click at [585, 245] on select "Status On Hold New In Progress Complete Pending HW Consent Canceled" at bounding box center [629, 245] width 221 height 38
select select ""in_progress""
click at [519, 226] on select "Status On Hold New In Progress Complete Pending HW Consent Canceled" at bounding box center [629, 245] width 221 height 38
click at [719, 284] on button "Save" at bounding box center [700, 286] width 79 height 31
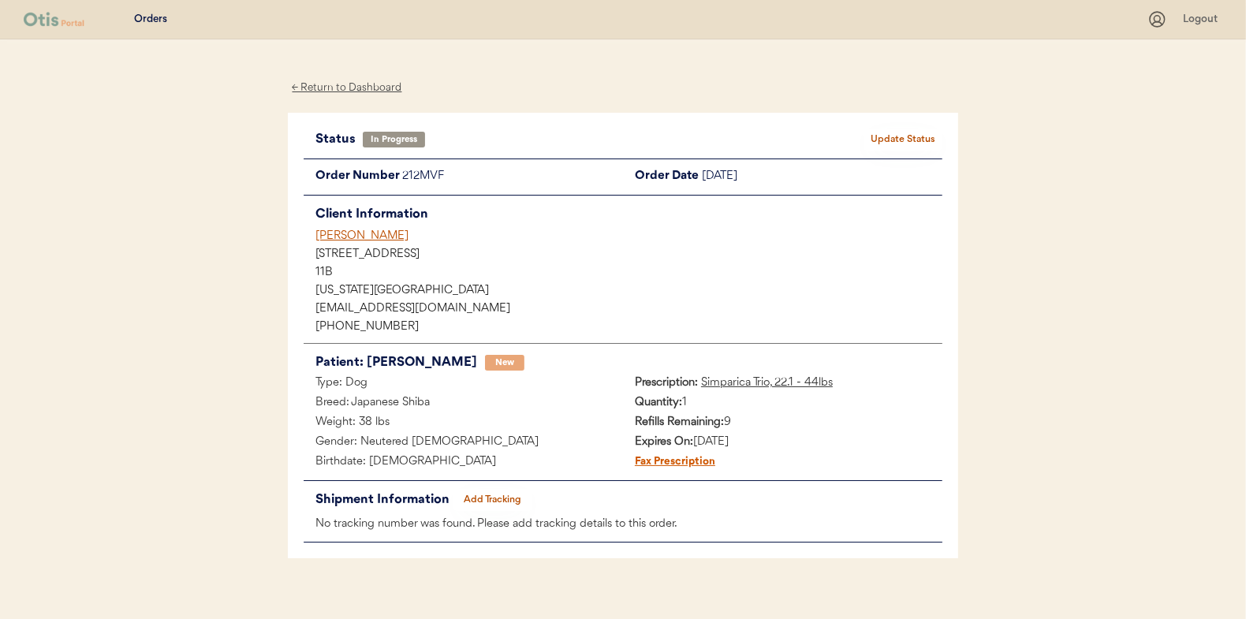
click at [330, 88] on div "← Return to Dashboard" at bounding box center [347, 88] width 118 height 18
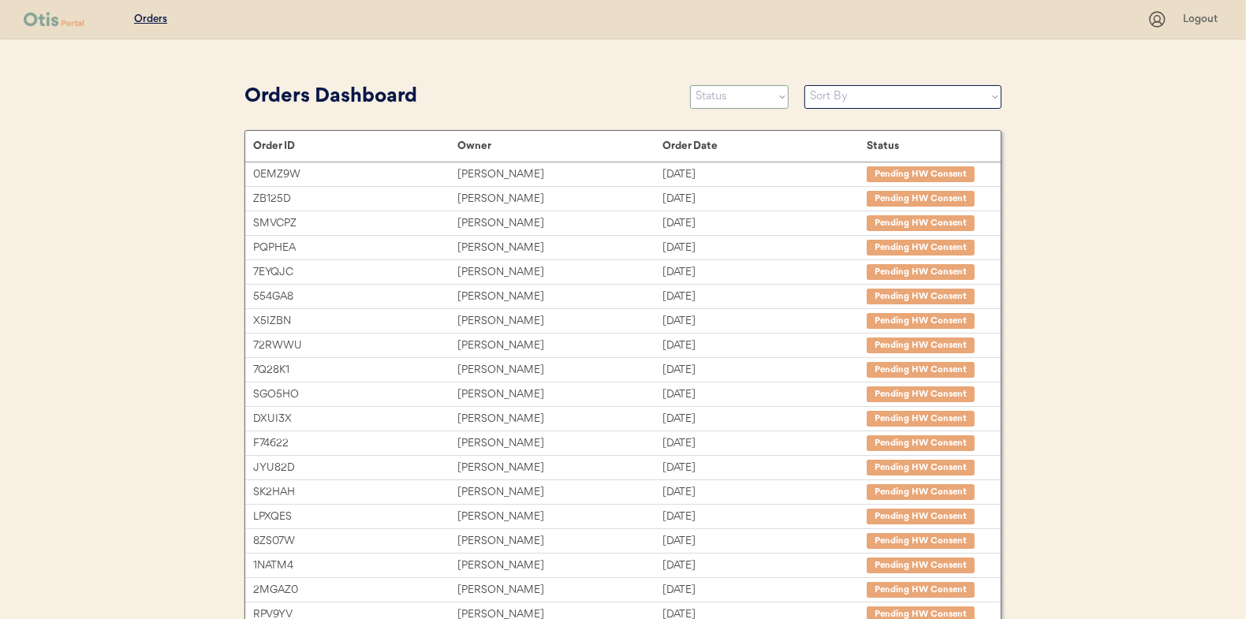
click at [730, 98] on select "Status On Hold New In Progress Complete Pending HW Consent Canceled" at bounding box center [739, 97] width 99 height 24
select select ""new""
click at [690, 85] on select "Status On Hold New In Progress Complete Pending HW Consent Canceled" at bounding box center [739, 97] width 99 height 24
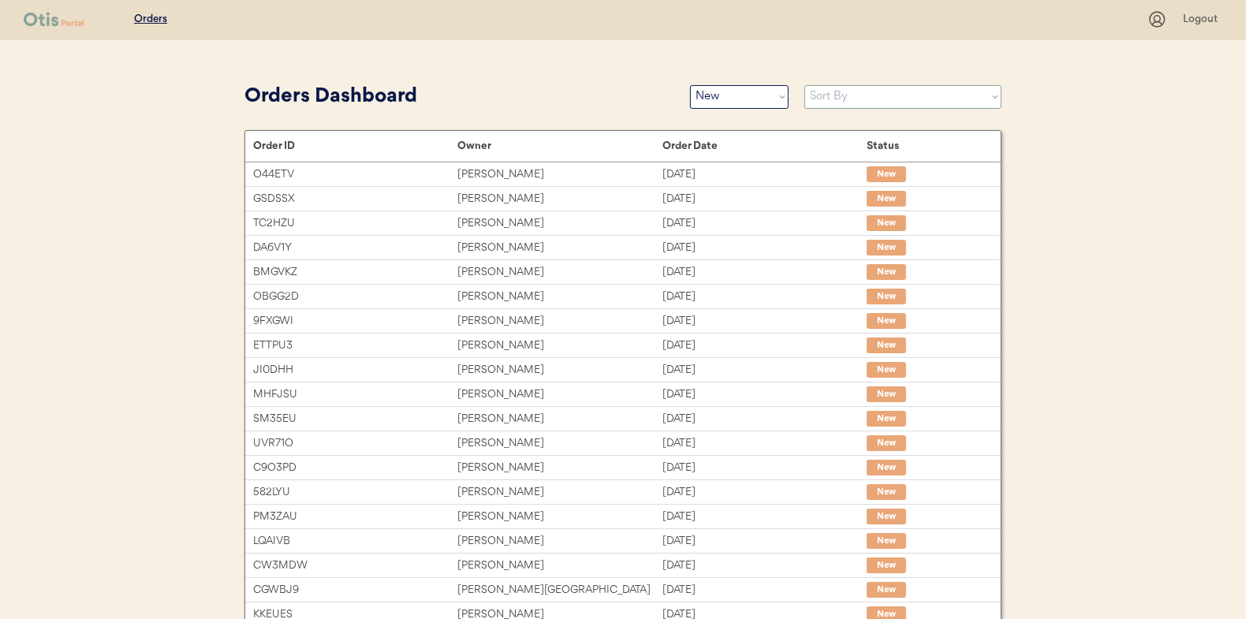
click at [835, 100] on select "Sort By Order Date (Newest → Oldest) Order Date (Oldest → Newest)" at bounding box center [903, 97] width 197 height 24
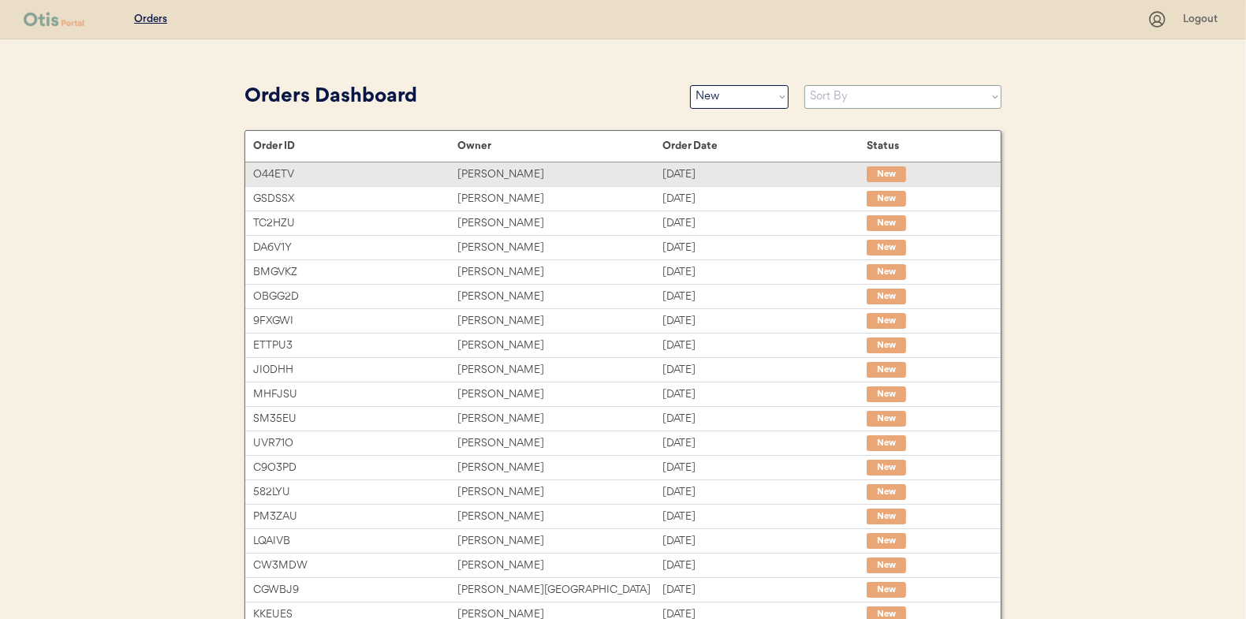
select select ""Order Date (Oldest → Newest)""
click at [805, 85] on select "Sort By Order Date (Newest → Oldest) Order Date (Oldest → Newest)" at bounding box center [903, 97] width 197 height 24
click at [574, 169] on div "[PERSON_NAME]" at bounding box center [560, 175] width 204 height 18
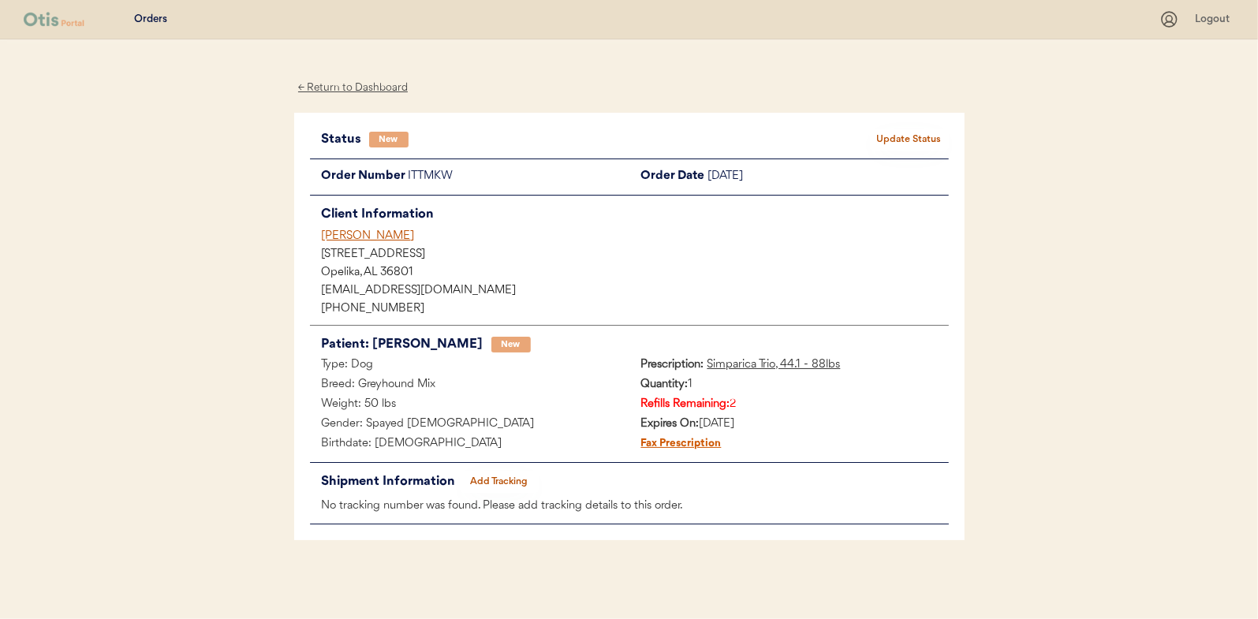
click at [929, 134] on button "Update Status" at bounding box center [909, 140] width 79 height 22
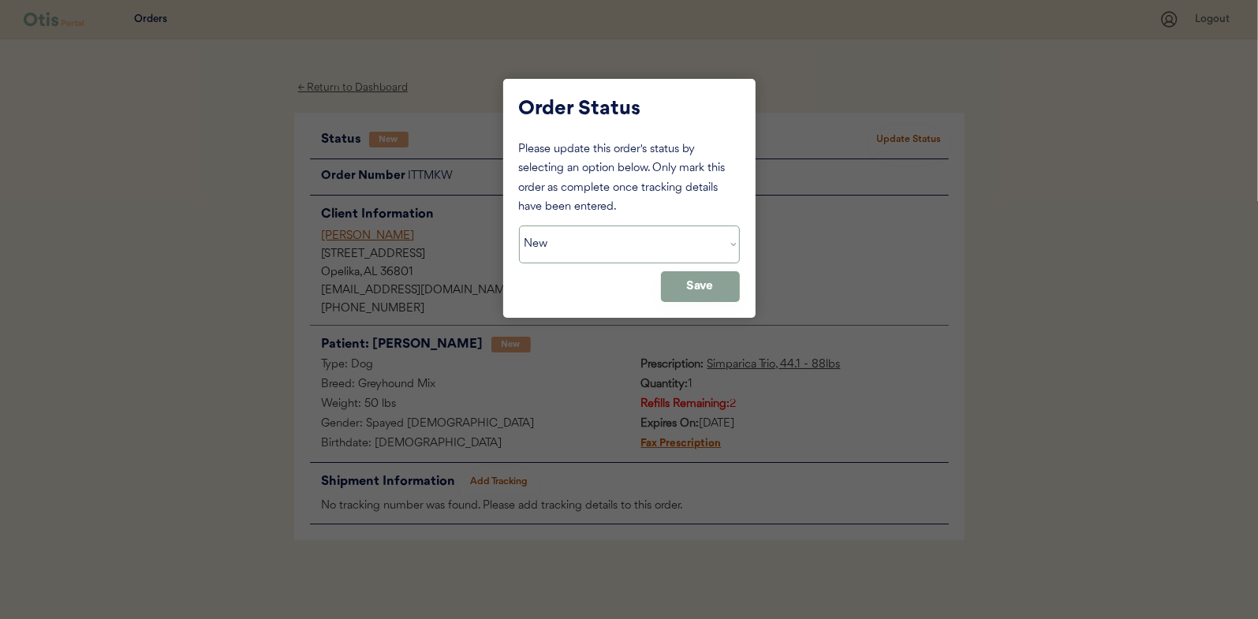
click at [607, 237] on select "Status On Hold New In Progress Complete Pending HW Consent Canceled" at bounding box center [629, 245] width 221 height 38
select select ""in_progress""
click at [519, 226] on select "Status On Hold New In Progress Complete Pending HW Consent Canceled" at bounding box center [629, 245] width 221 height 38
click at [704, 284] on button "Save" at bounding box center [700, 286] width 79 height 31
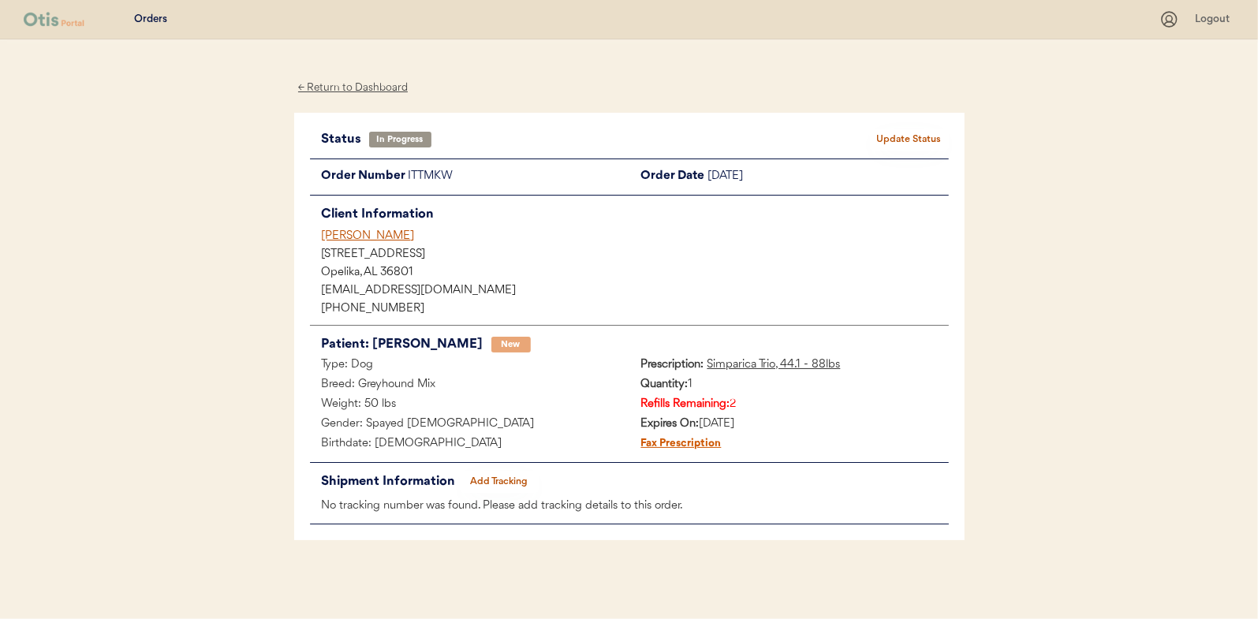
click at [354, 84] on div "← Return to Dashboard" at bounding box center [353, 88] width 118 height 18
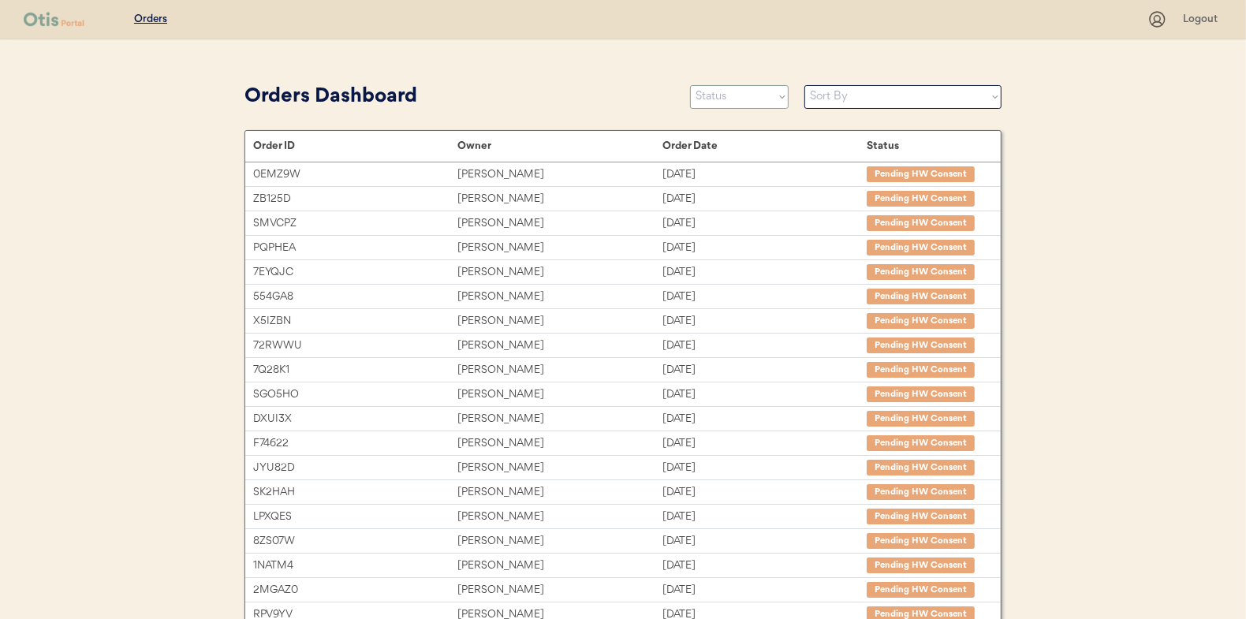
click at [736, 103] on select "Status On Hold New In Progress Complete Pending HW Consent Canceled" at bounding box center [739, 97] width 99 height 24
select select ""new""
click at [690, 85] on select "Status On Hold New In Progress Complete Pending HW Consent Canceled" at bounding box center [739, 97] width 99 height 24
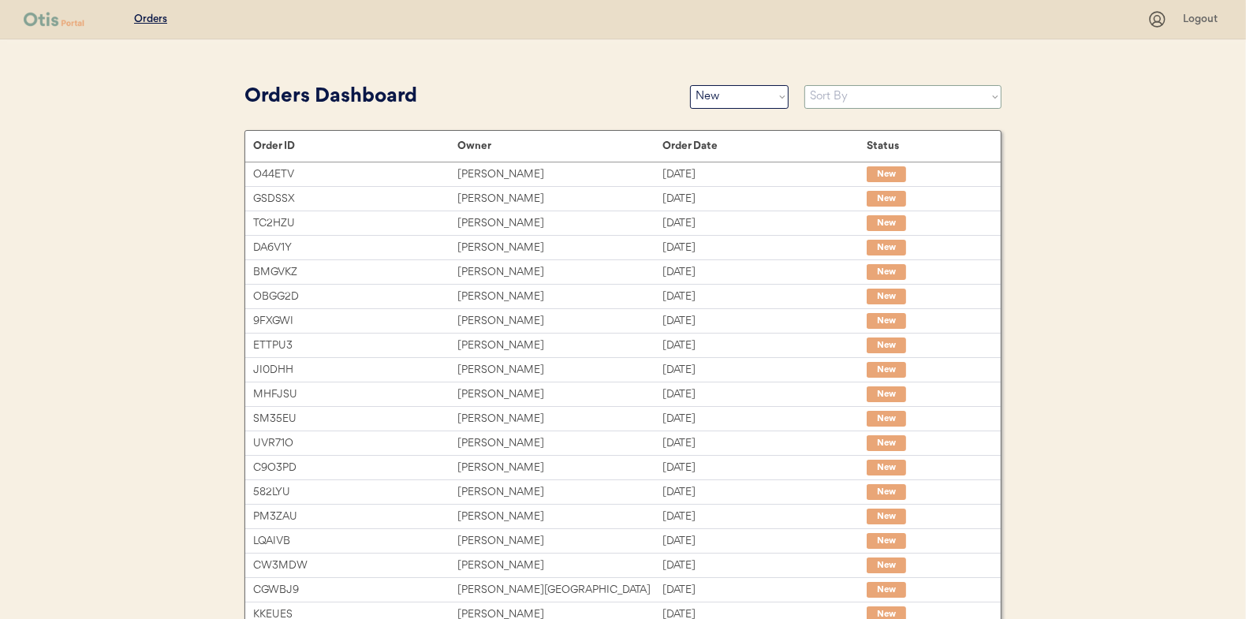
drag, startPoint x: 839, startPoint y: 98, endPoint x: 836, endPoint y: 110, distance: 12.2
click at [839, 98] on select "Sort By Order Date (Newest → Oldest) Order Date (Oldest → Newest)" at bounding box center [903, 97] width 197 height 24
select select ""Order Date (Oldest → Newest)""
click at [805, 85] on select "Sort By Order Date (Newest → Oldest) Order Date (Oldest → Newest)" at bounding box center [903, 97] width 197 height 24
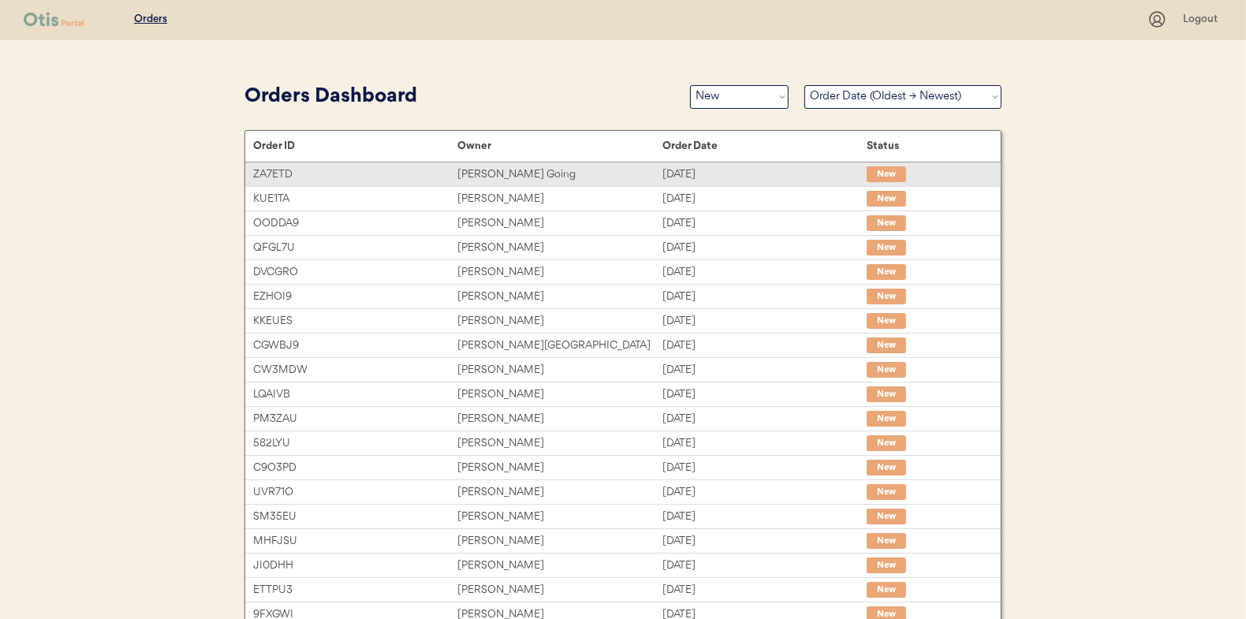
click at [489, 173] on div "[PERSON_NAME] Going" at bounding box center [560, 175] width 204 height 18
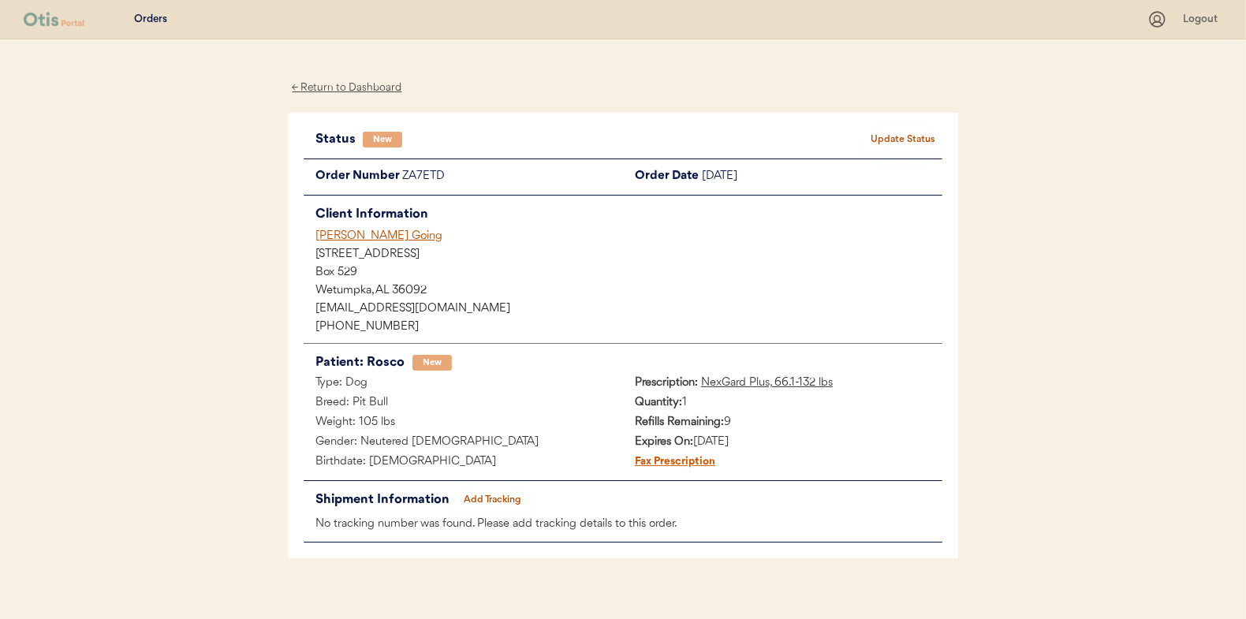
click at [899, 144] on button "Update Status" at bounding box center [903, 140] width 79 height 22
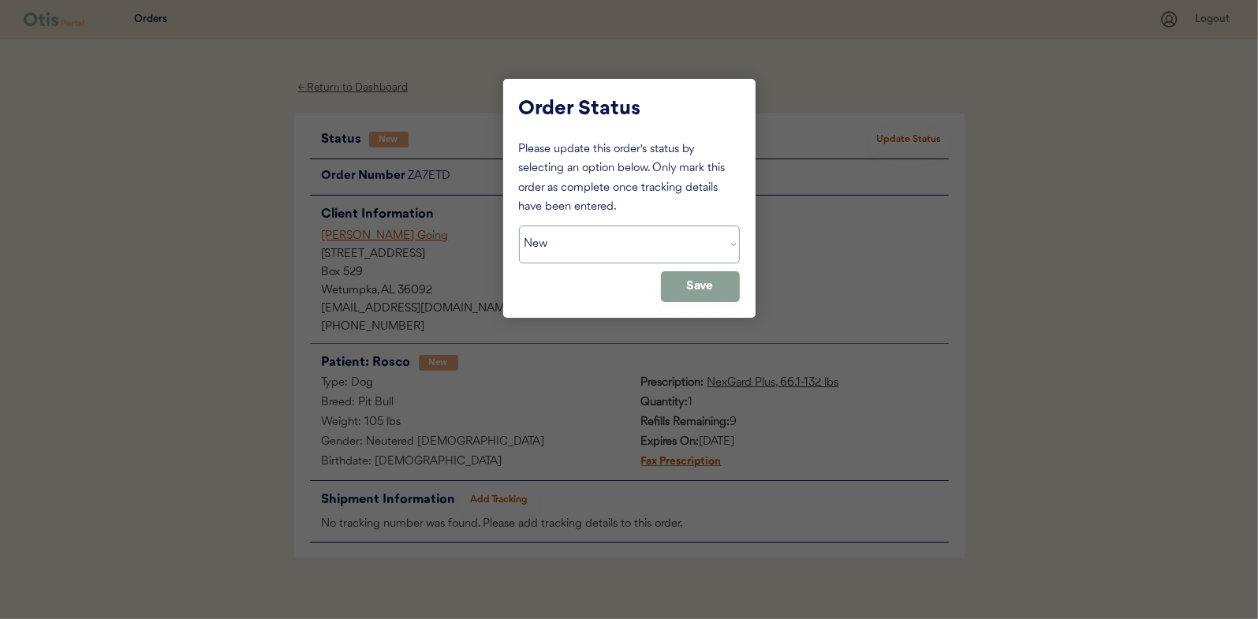
click at [598, 236] on select "Status On Hold New In Progress Complete Pending HW Consent Canceled" at bounding box center [629, 245] width 221 height 38
select select ""in_progress""
click at [519, 226] on select "Status On Hold New In Progress Complete Pending HW Consent Canceled" at bounding box center [629, 245] width 221 height 38
click at [710, 286] on button "Save" at bounding box center [700, 286] width 79 height 31
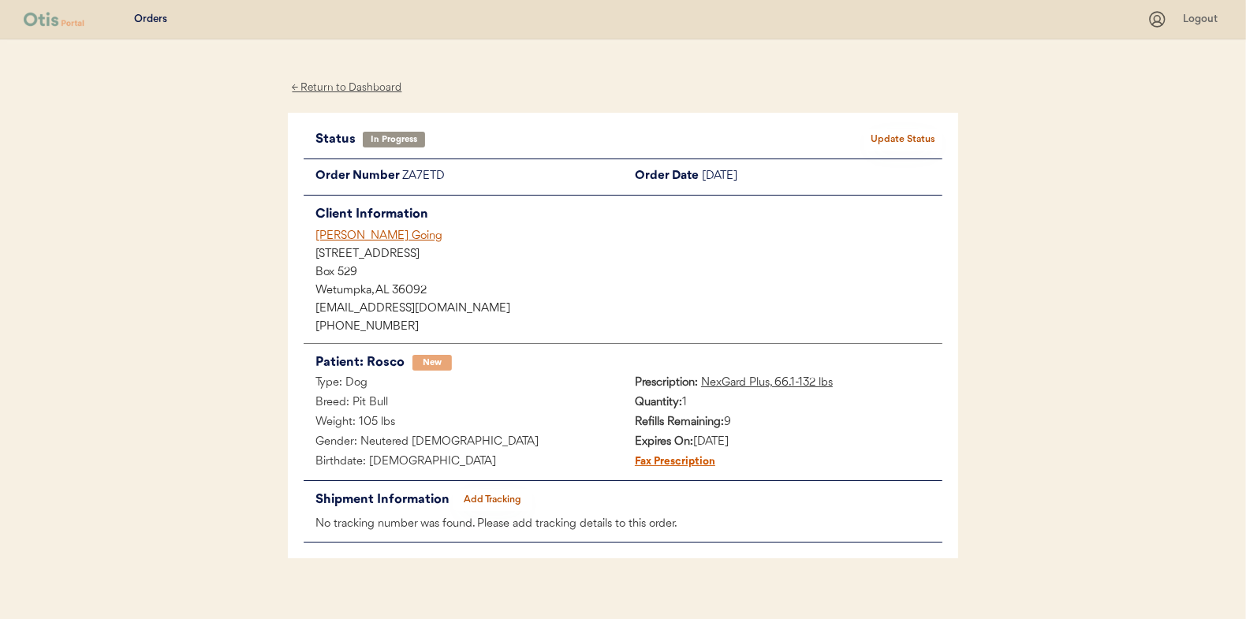
click at [350, 87] on div "← Return to Dashboard" at bounding box center [347, 88] width 118 height 18
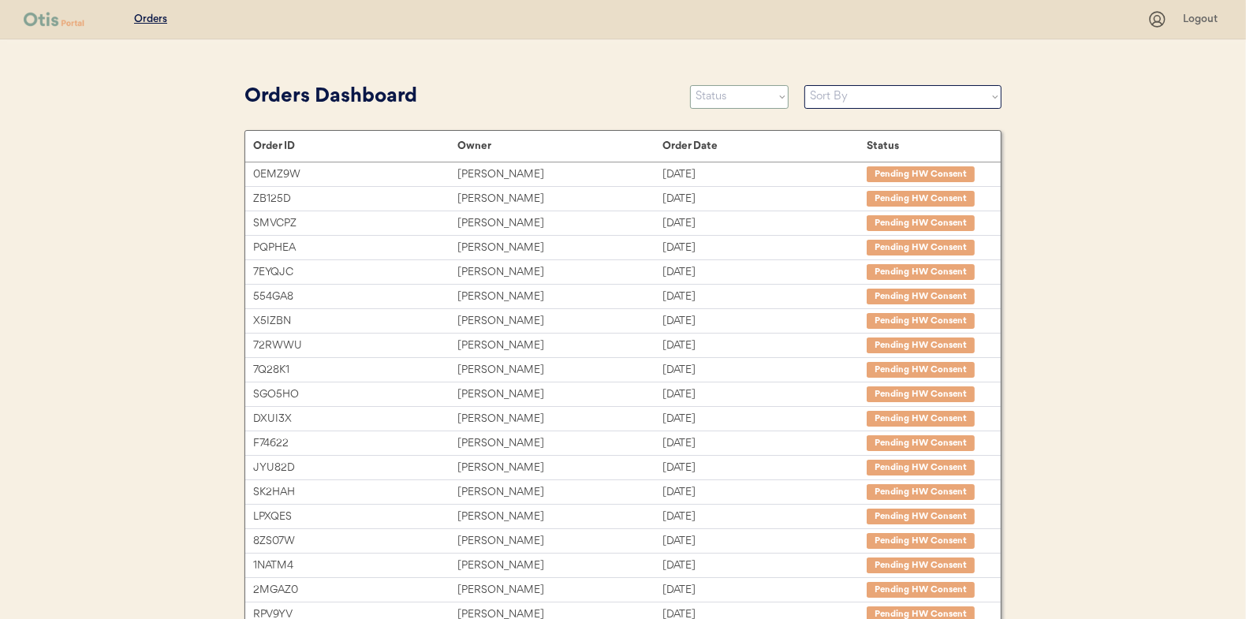
drag, startPoint x: 743, startPoint y: 92, endPoint x: 734, endPoint y: 100, distance: 12.3
click at [742, 92] on select "Status On Hold New In Progress Complete Pending HW Consent Canceled" at bounding box center [739, 97] width 99 height 24
select select ""new""
click at [690, 85] on select "Status On Hold New In Progress Complete Pending HW Consent Canceled" at bounding box center [739, 97] width 99 height 24
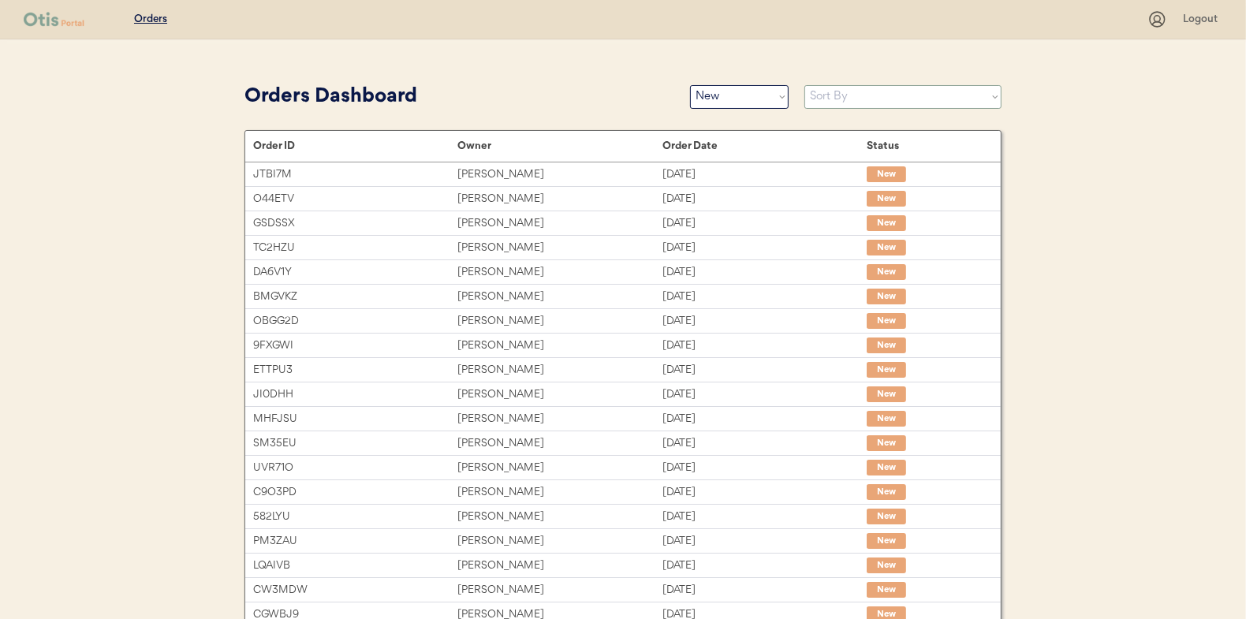
click at [838, 96] on select "Sort By Order Date (Newest → Oldest) Order Date (Oldest → Newest)" at bounding box center [903, 97] width 197 height 24
select select ""Order Date (Oldest → Newest)""
click at [805, 85] on select "Sort By Order Date (Newest → Oldest) Order Date (Oldest → Newest)" at bounding box center [903, 97] width 197 height 24
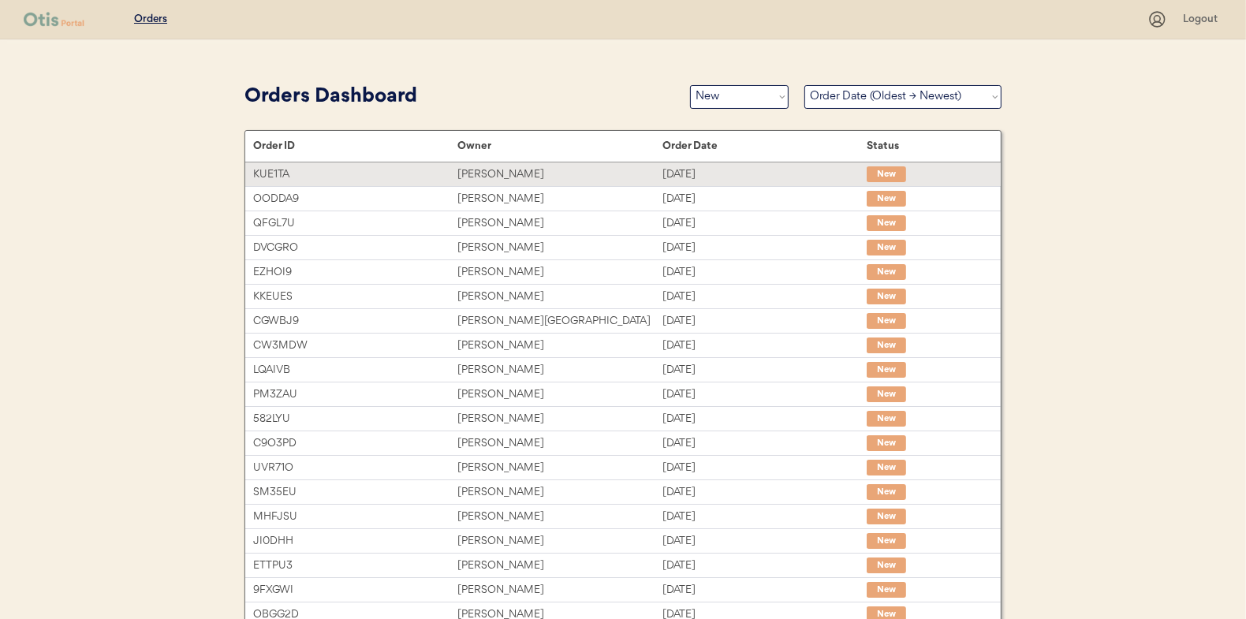
click at [495, 175] on div "[PERSON_NAME]" at bounding box center [560, 175] width 204 height 18
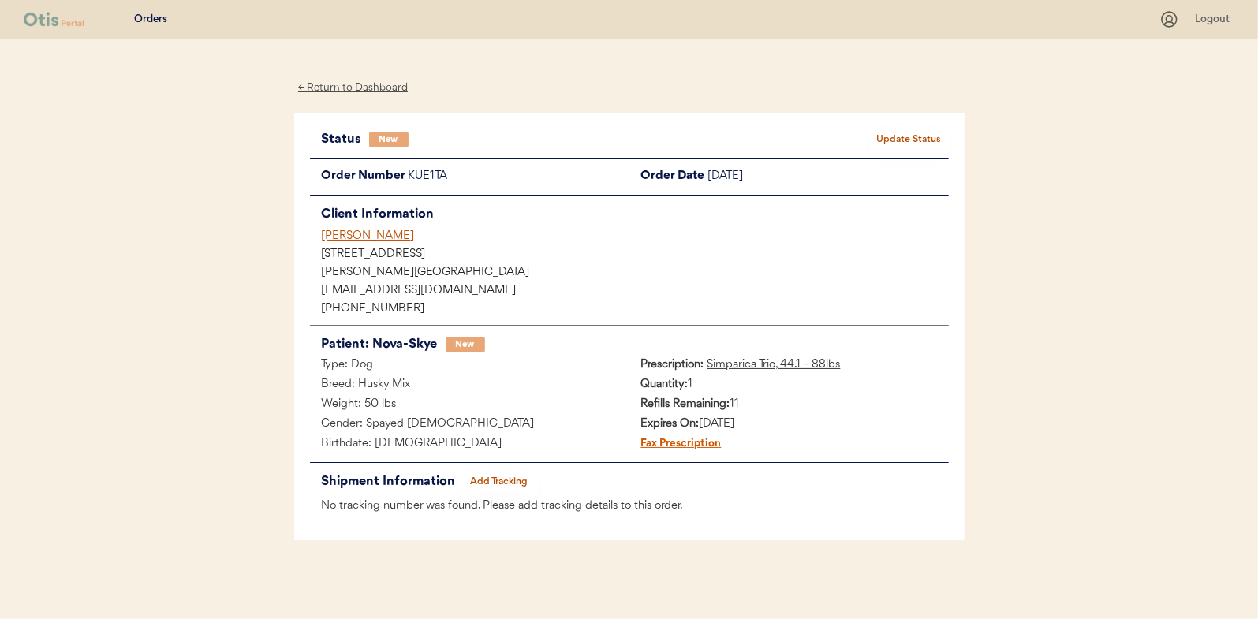
click at [917, 144] on button "Update Status" at bounding box center [909, 140] width 79 height 22
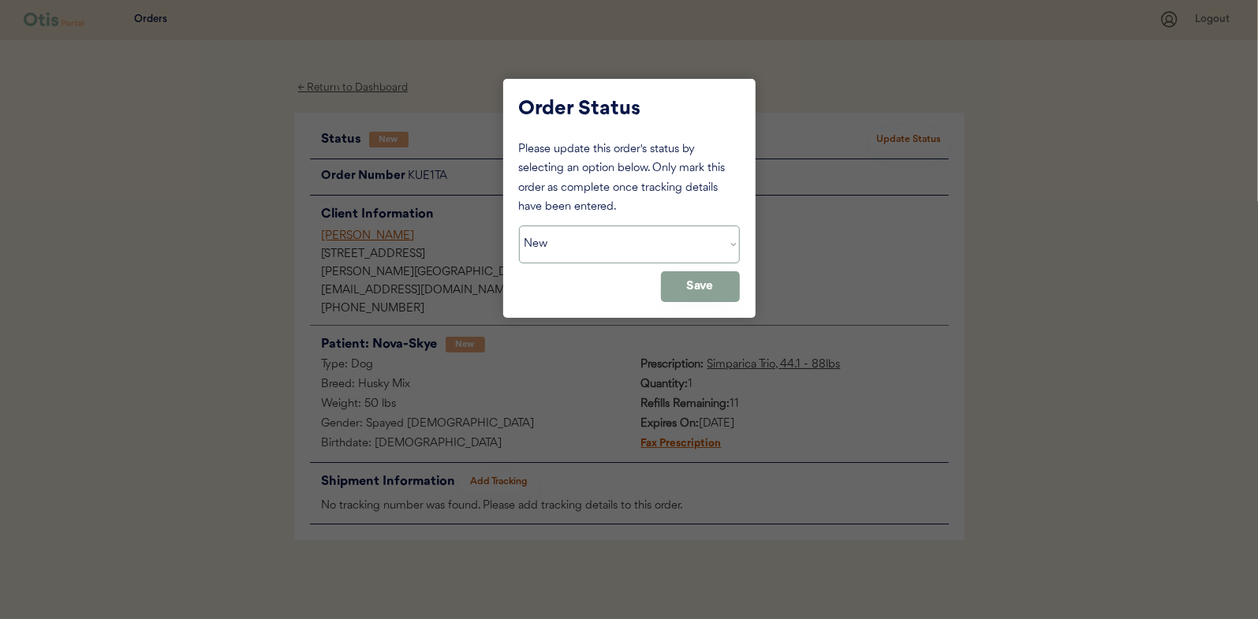
click at [562, 249] on select "Status On Hold New In Progress Complete Pending HW Consent Canceled" at bounding box center [629, 245] width 221 height 38
select select ""in_progress""
click at [519, 226] on select "Status On Hold New In Progress Complete Pending HW Consent Canceled" at bounding box center [629, 245] width 221 height 38
click at [710, 278] on button "Save" at bounding box center [700, 286] width 79 height 31
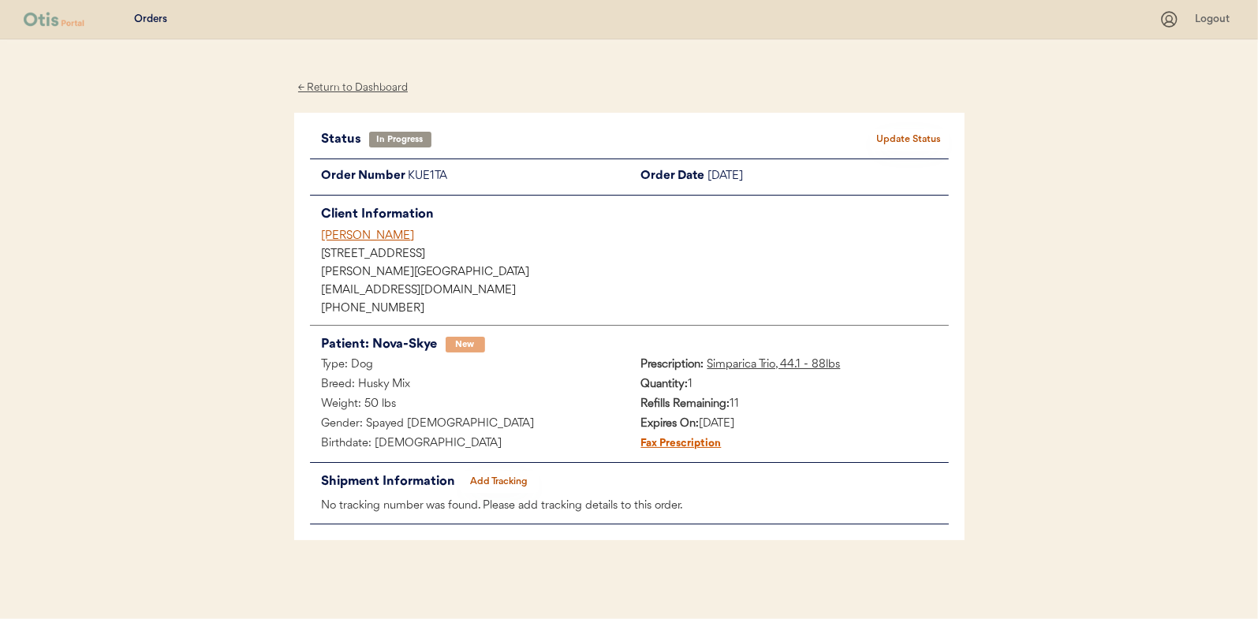
click at [360, 88] on div "← Return to Dashboard" at bounding box center [353, 88] width 118 height 18
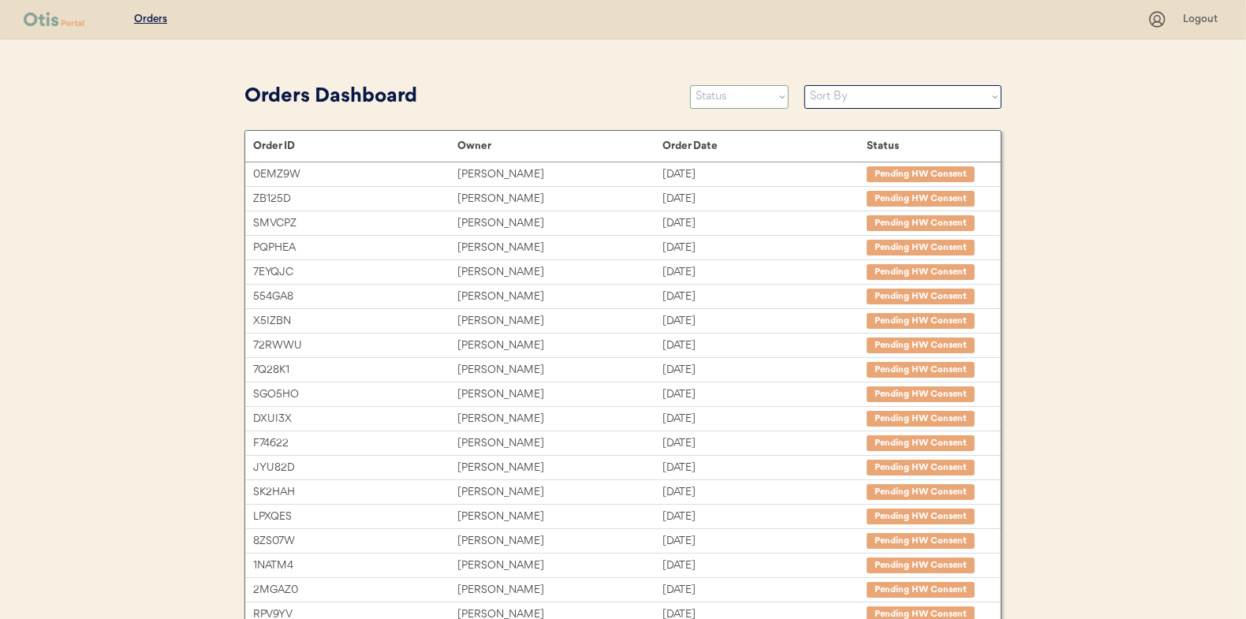
click at [705, 97] on select "Status On Hold New In Progress Complete Pending HW Consent Canceled" at bounding box center [739, 97] width 99 height 24
select select ""new""
click at [690, 85] on select "Status On Hold New In Progress Complete Pending HW Consent Canceled" at bounding box center [739, 97] width 99 height 24
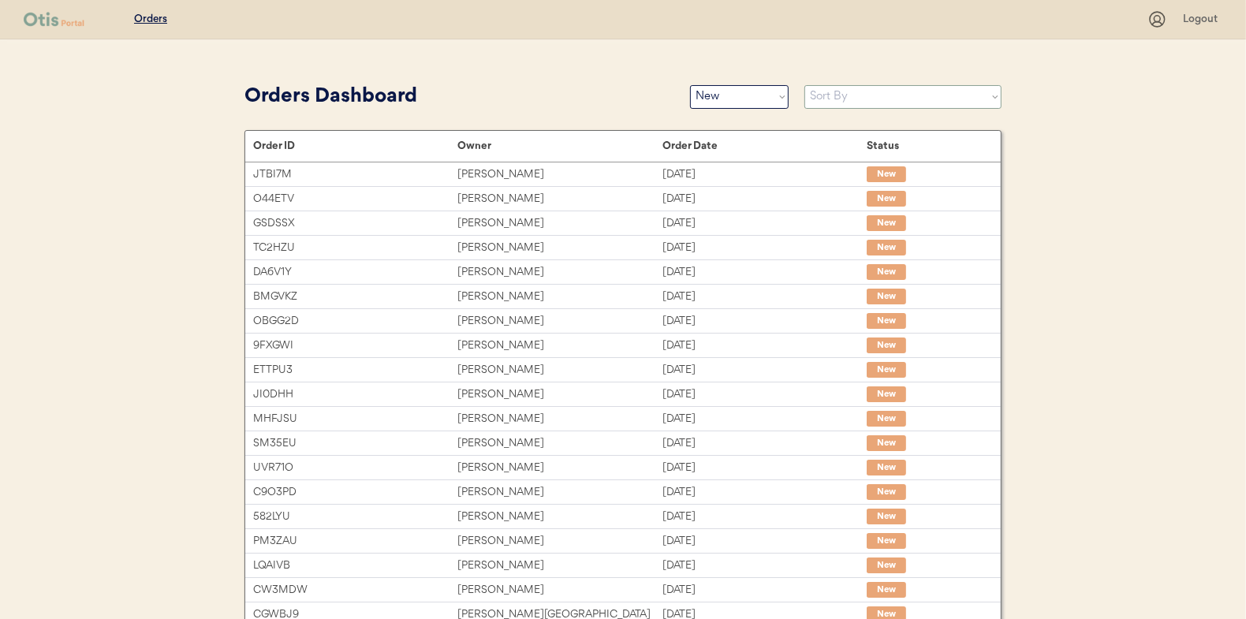
click at [846, 94] on select "Sort By Order Date (Newest → Oldest) Order Date (Oldest → Newest)" at bounding box center [903, 97] width 197 height 24
select select ""Order Date (Oldest → Newest)""
click at [805, 85] on select "Sort By Order Date (Newest → Oldest) Order Date (Oldest → Newest)" at bounding box center [903, 97] width 197 height 24
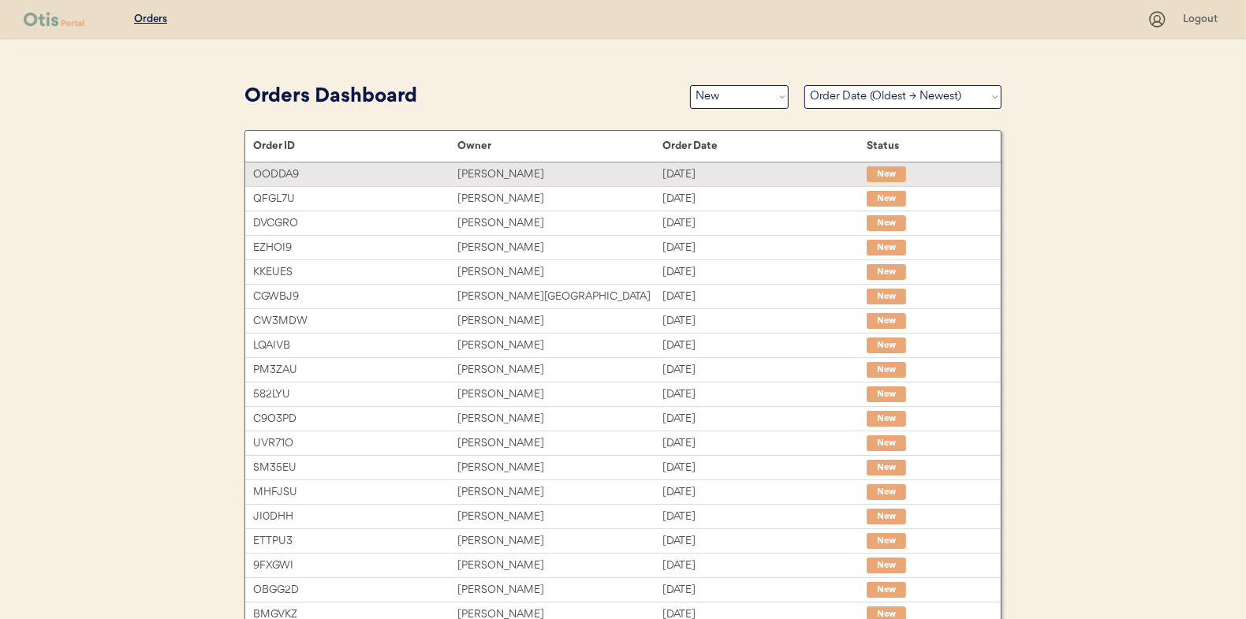
click at [494, 169] on div "[PERSON_NAME]" at bounding box center [560, 175] width 204 height 18
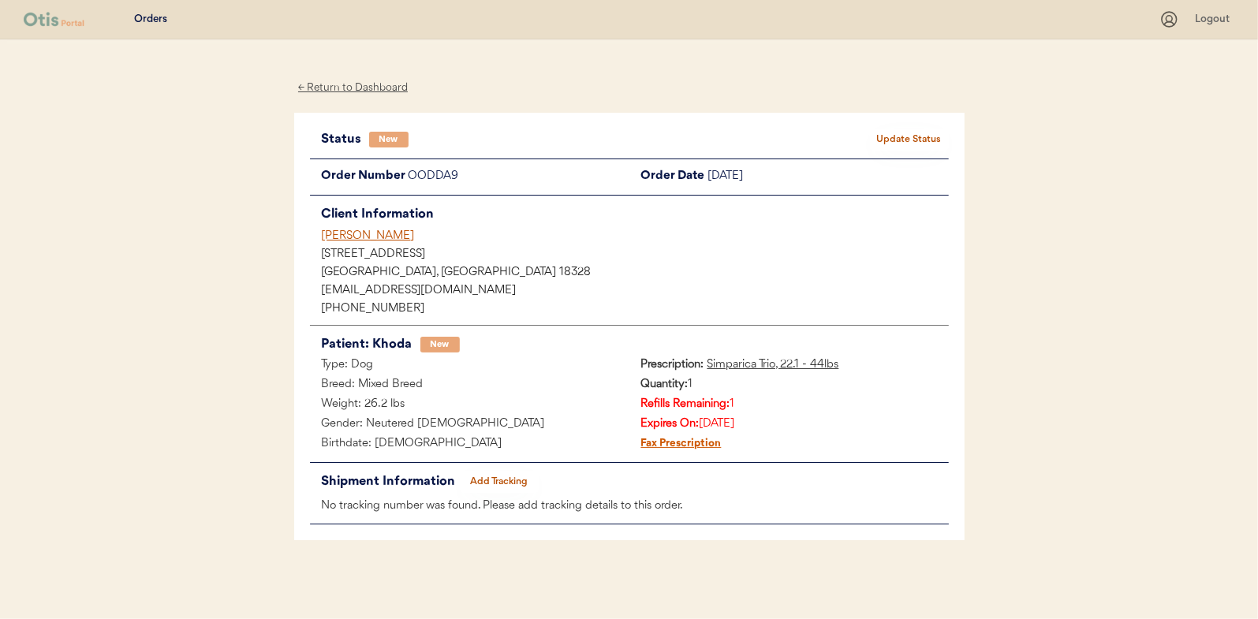
click at [891, 136] on button "Update Status" at bounding box center [909, 140] width 79 height 22
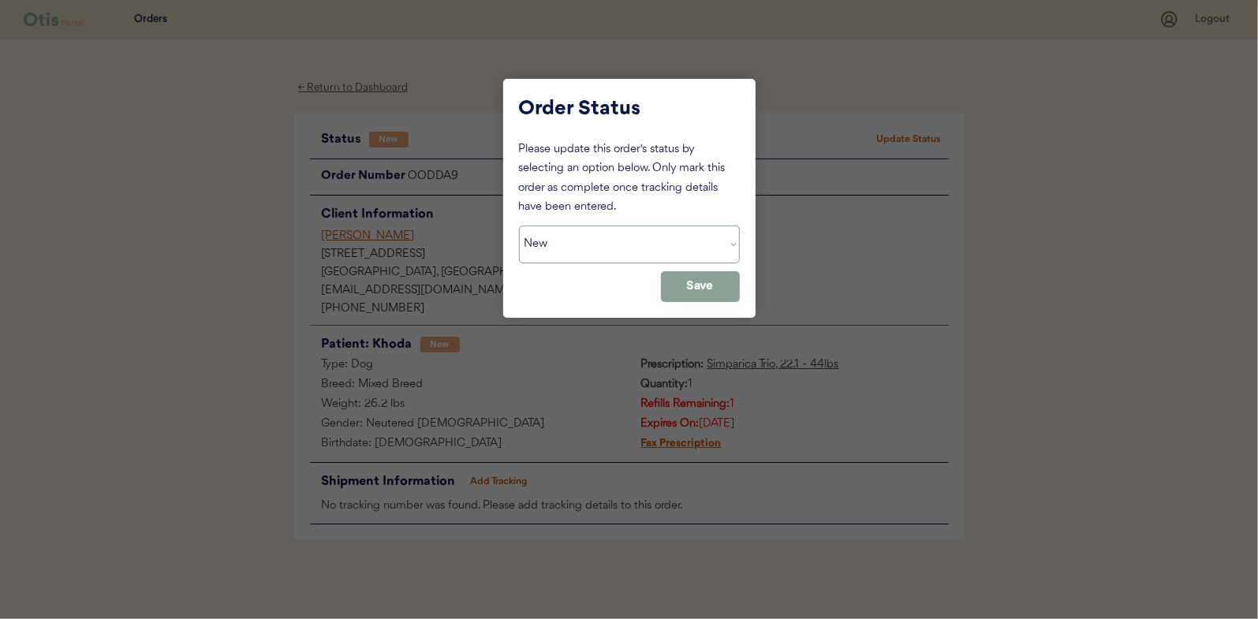
click at [626, 236] on select "Status On Hold New In Progress Complete Pending HW Consent Canceled" at bounding box center [629, 245] width 221 height 38
select select ""in_progress""
click at [519, 226] on select "Status On Hold New In Progress Complete Pending HW Consent Canceled" at bounding box center [629, 245] width 221 height 38
drag, startPoint x: 686, startPoint y: 279, endPoint x: 665, endPoint y: 265, distance: 25.6
click at [686, 279] on button "Save" at bounding box center [700, 286] width 79 height 31
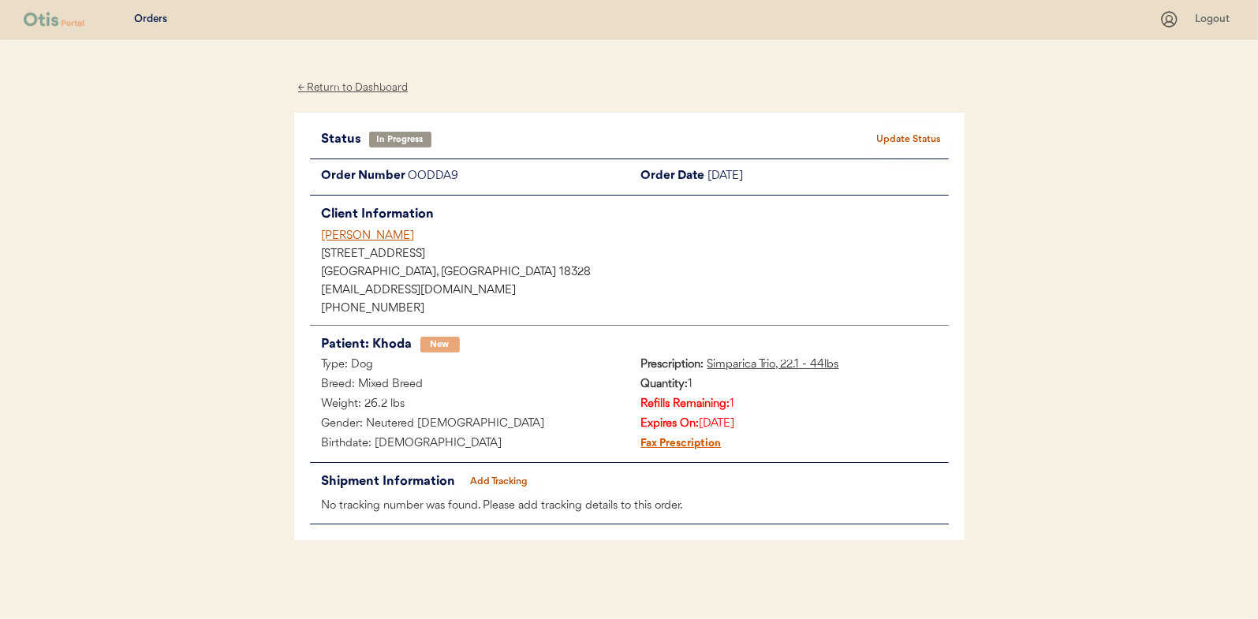
click at [369, 89] on div "← Return to Dashboard" at bounding box center [353, 88] width 118 height 18
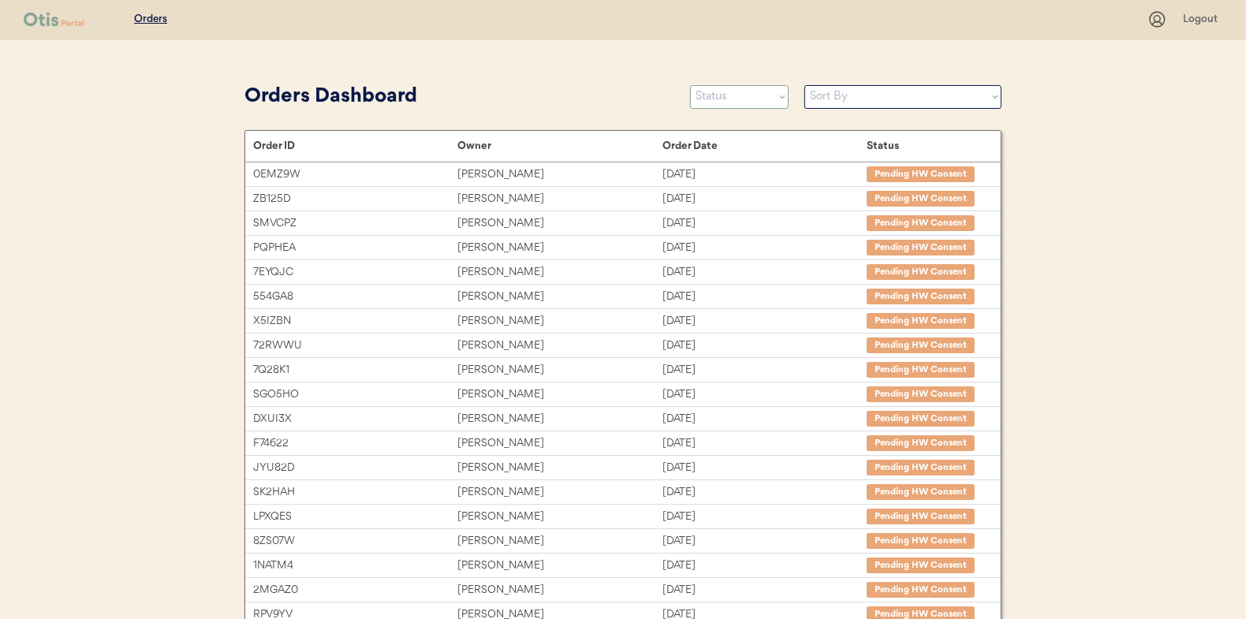
click at [706, 88] on select "Status On Hold New In Progress Complete Pending HW Consent Canceled" at bounding box center [739, 97] width 99 height 24
select select ""new""
click at [690, 85] on select "Status On Hold New In Progress Complete Pending HW Consent Canceled" at bounding box center [739, 97] width 99 height 24
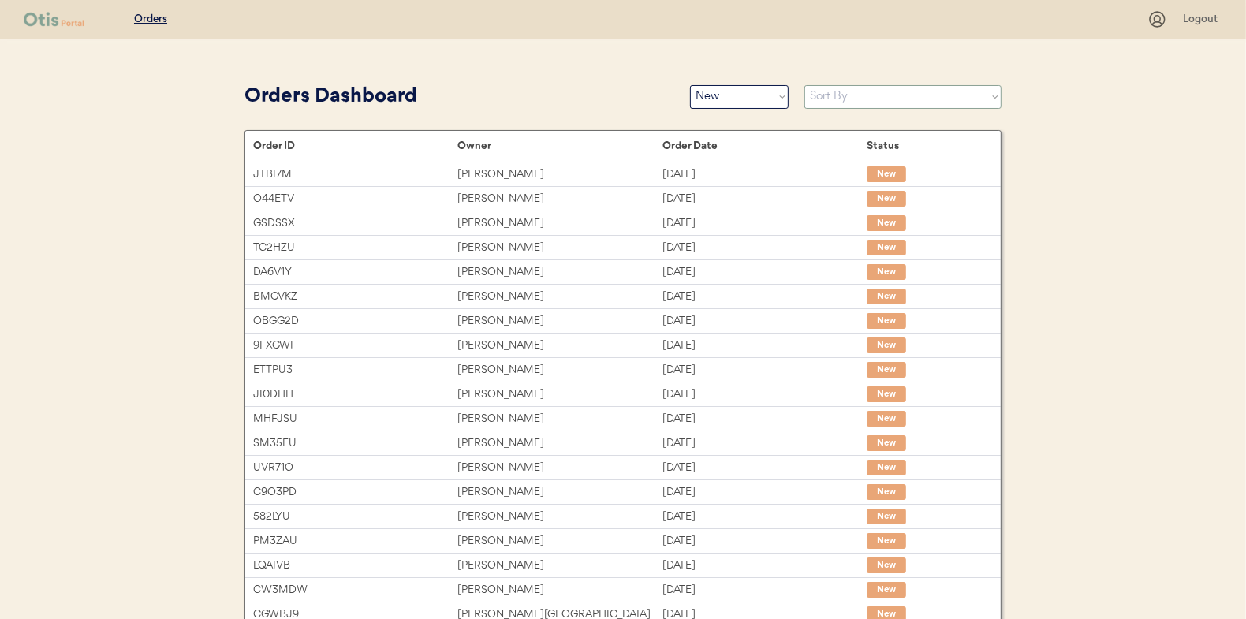
click at [819, 95] on select "Sort By Order Date (Newest → Oldest) Order Date (Oldest → Newest)" at bounding box center [903, 97] width 197 height 24
select select ""Order Date (Oldest → Newest)""
click at [805, 85] on select "Sort By Order Date (Newest → Oldest) Order Date (Oldest → Newest)" at bounding box center [903, 97] width 197 height 24
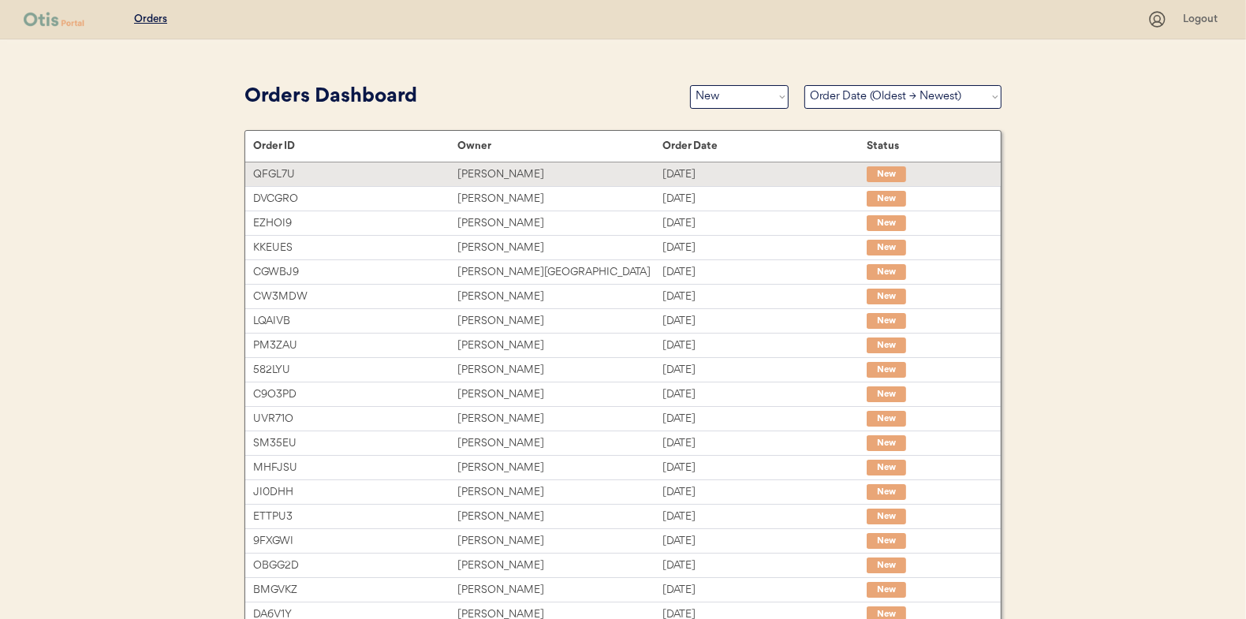
click at [480, 170] on div "[PERSON_NAME]" at bounding box center [560, 175] width 204 height 18
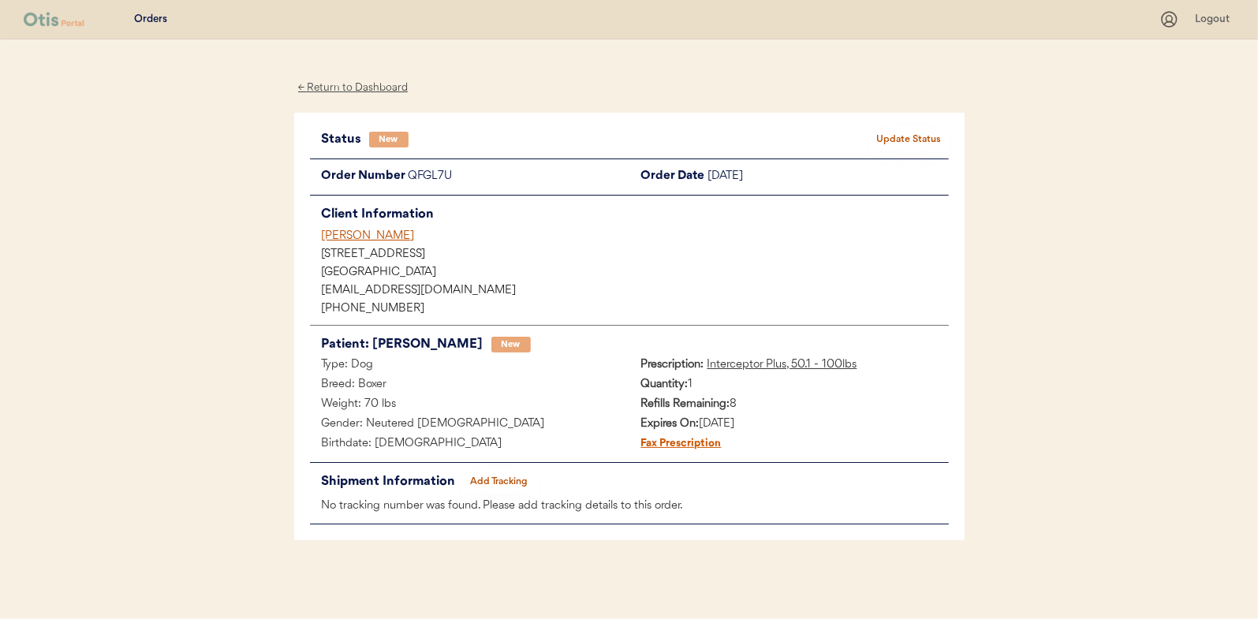
click at [906, 129] on button "Update Status" at bounding box center [909, 140] width 79 height 22
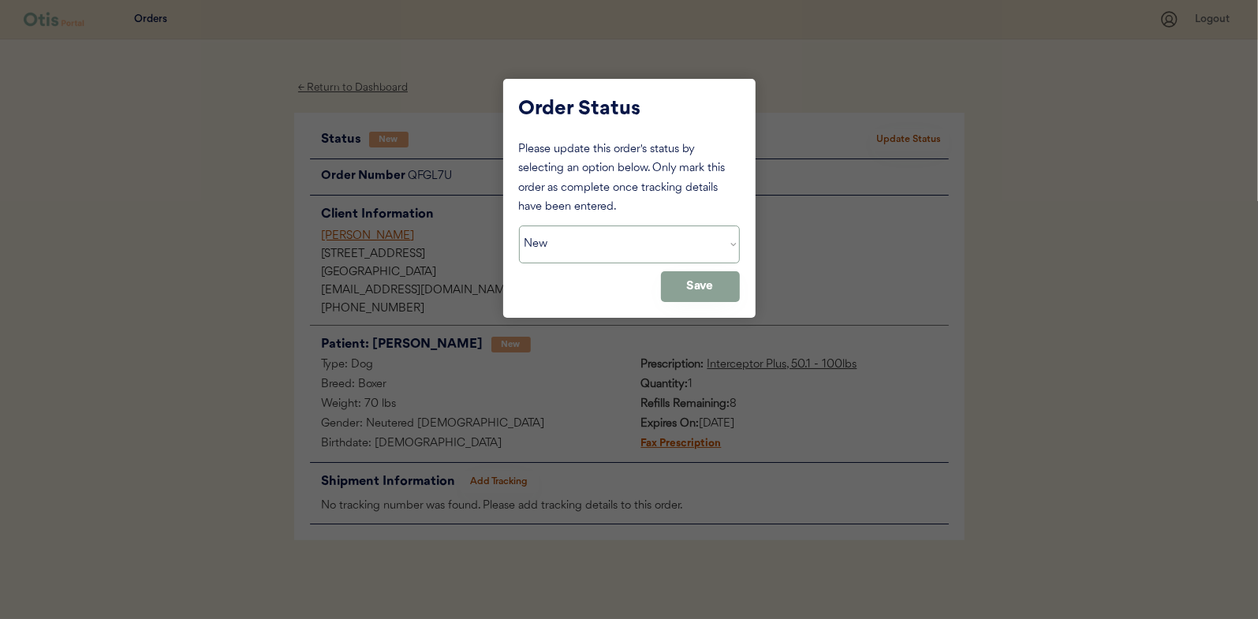
click at [581, 245] on select "Status On Hold New In Progress Complete Pending HW Consent Canceled" at bounding box center [629, 245] width 221 height 38
select select ""in_progress""
click at [519, 226] on select "Status On Hold New In Progress Complete Pending HW Consent Canceled" at bounding box center [629, 245] width 221 height 38
click at [693, 279] on button "Save" at bounding box center [700, 286] width 79 height 31
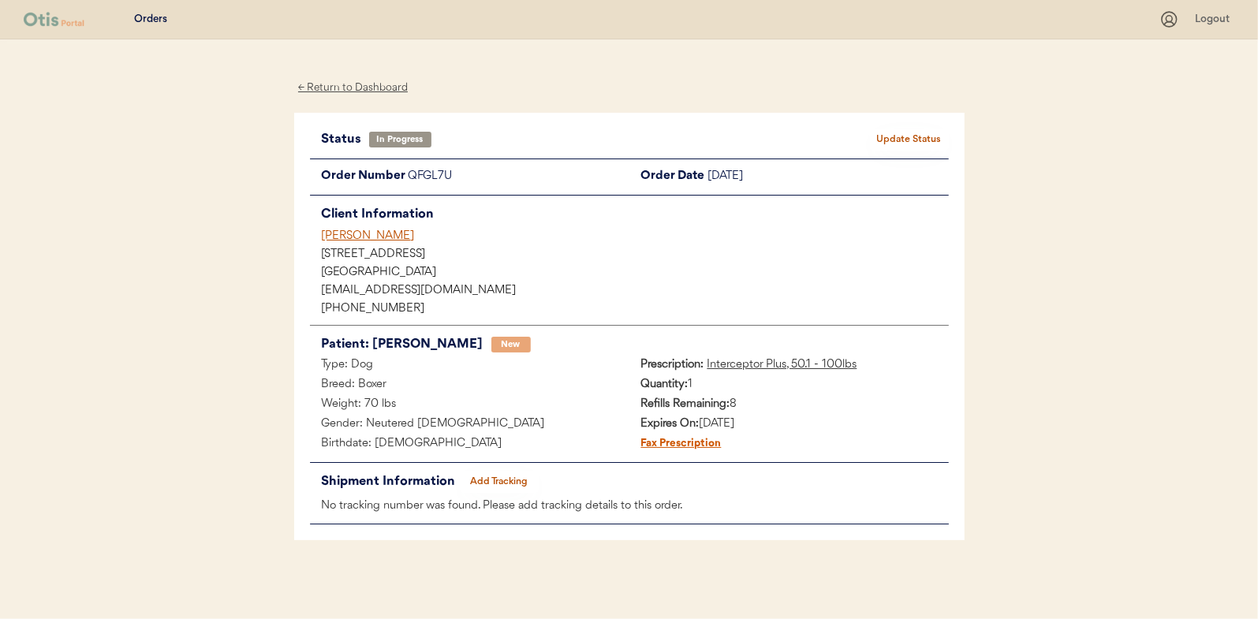
click at [355, 84] on div "← Return to Dashboard" at bounding box center [353, 88] width 118 height 18
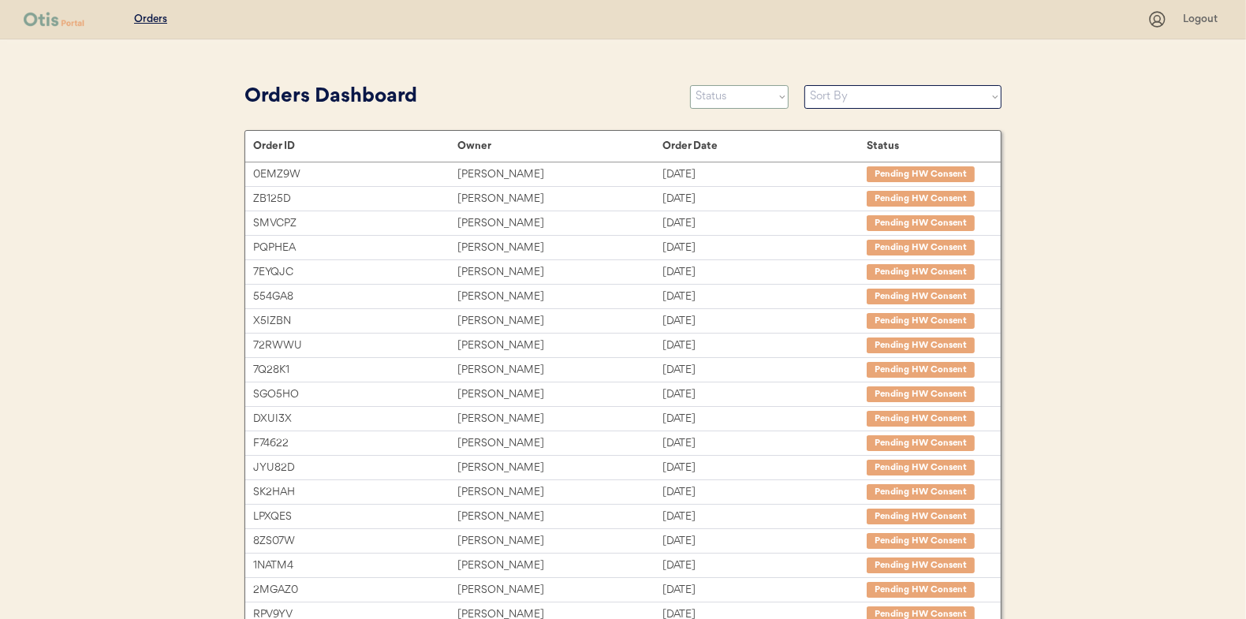
click at [738, 92] on select "Status On Hold New In Progress Complete Pending HW Consent Canceled" at bounding box center [739, 97] width 99 height 24
select select ""new""
click at [690, 85] on select "Status On Hold New In Progress Complete Pending HW Consent Canceled" at bounding box center [739, 97] width 99 height 24
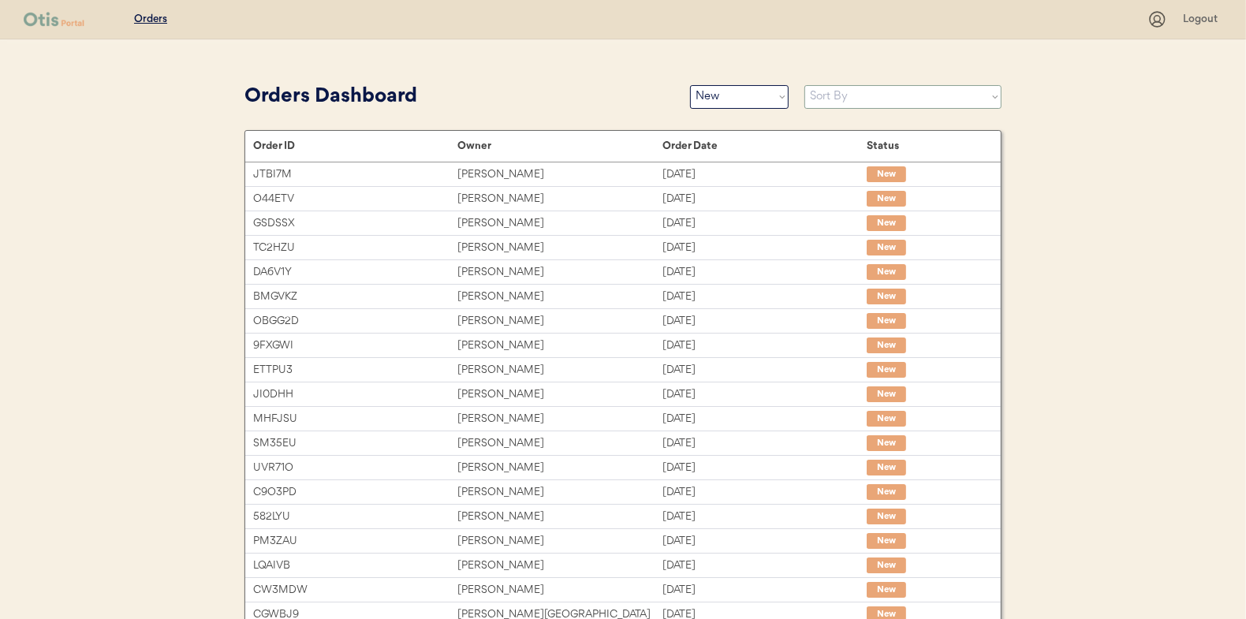
click at [826, 95] on select "Sort By Order Date (Newest → Oldest) Order Date (Oldest → Newest)" at bounding box center [903, 97] width 197 height 24
select select ""Order Date (Oldest → Newest)""
click at [805, 85] on select "Sort By Order Date (Newest → Oldest) Order Date (Oldest → Newest)" at bounding box center [903, 97] width 197 height 24
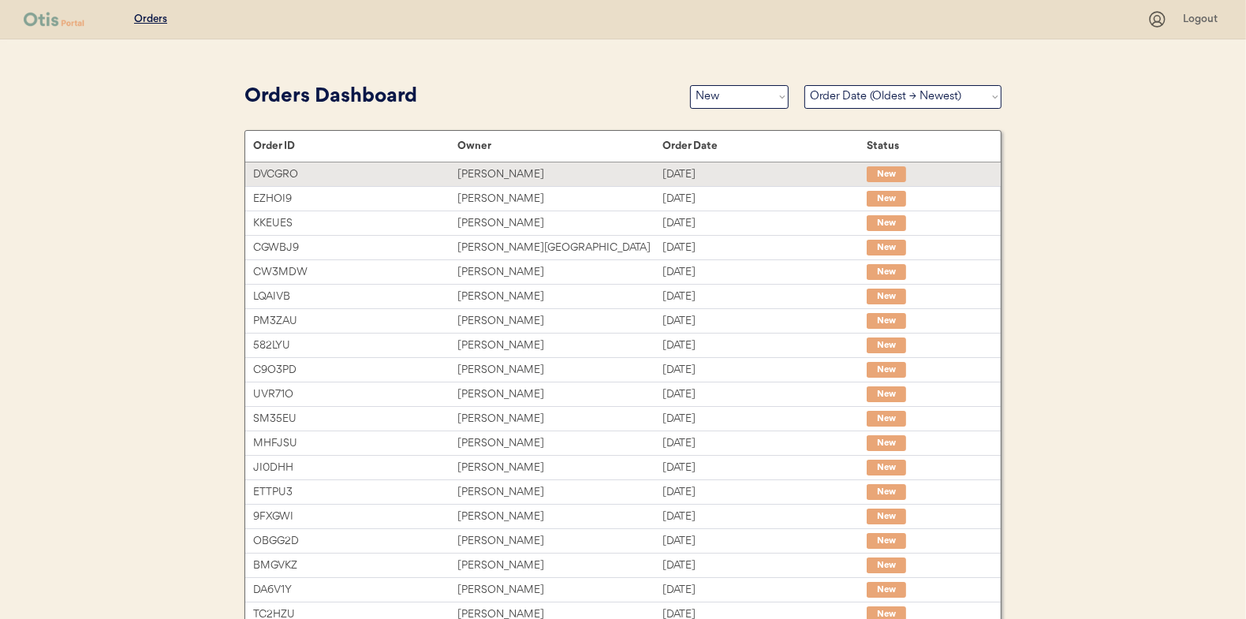
click at [499, 171] on div "Pierce Jones" at bounding box center [560, 175] width 204 height 18
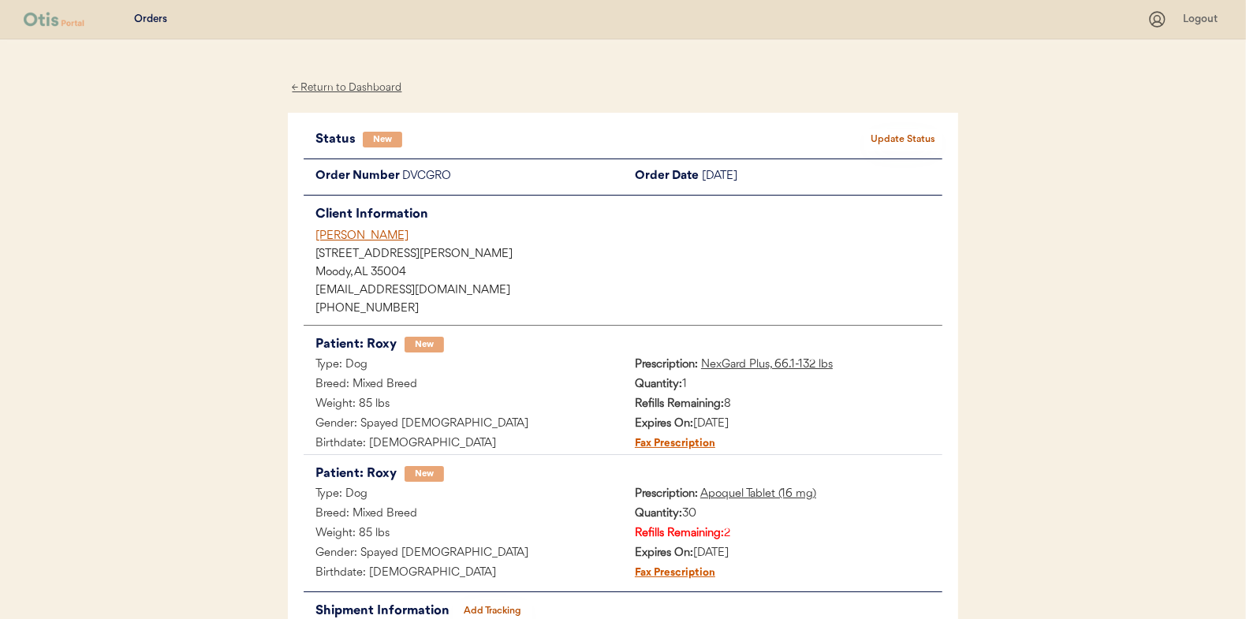
click at [897, 136] on button "Update Status" at bounding box center [903, 140] width 79 height 22
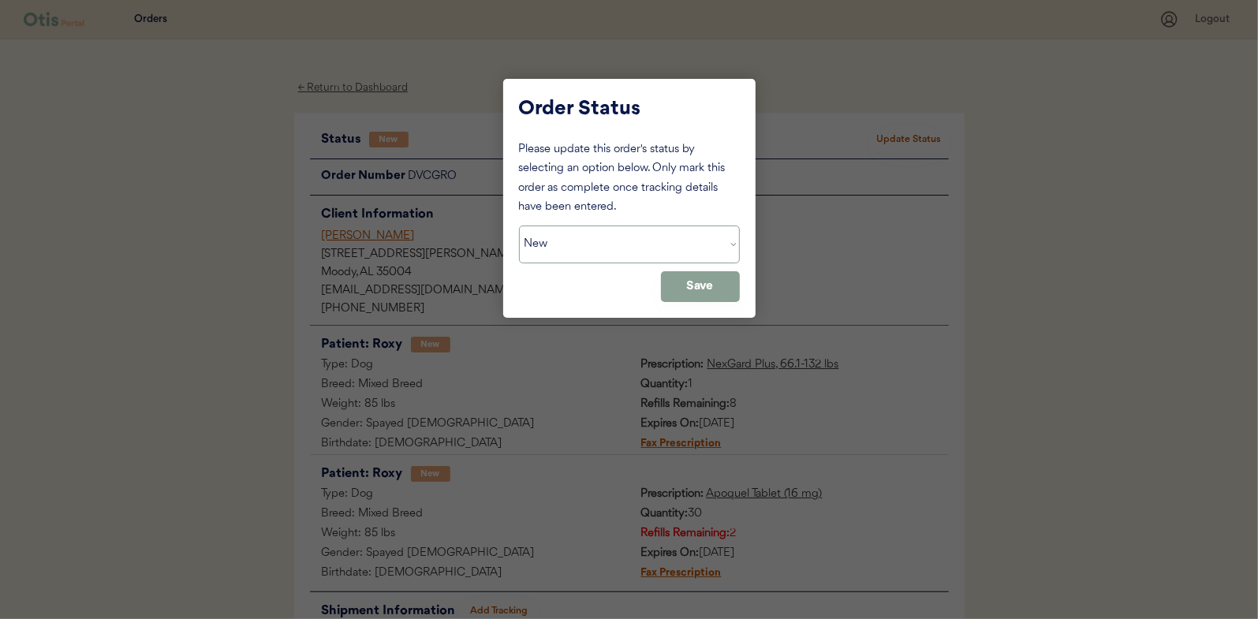
click at [654, 244] on select "Status On Hold New In Progress Complete Pending HW Consent Canceled" at bounding box center [629, 245] width 221 height 38
select select ""in_progress""
click at [519, 226] on select "Status On Hold New In Progress Complete Pending HW Consent Canceled" at bounding box center [629, 245] width 221 height 38
click at [697, 289] on button "Save" at bounding box center [700, 286] width 79 height 31
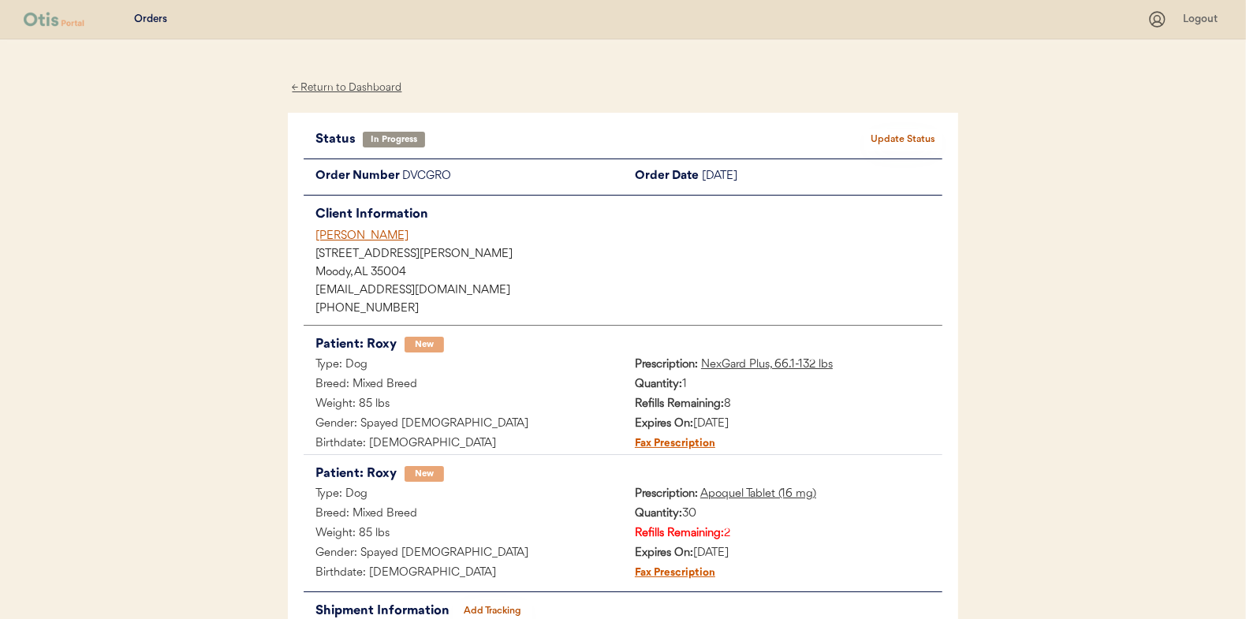
click at [346, 81] on div "← Return to Dashboard" at bounding box center [347, 88] width 118 height 18
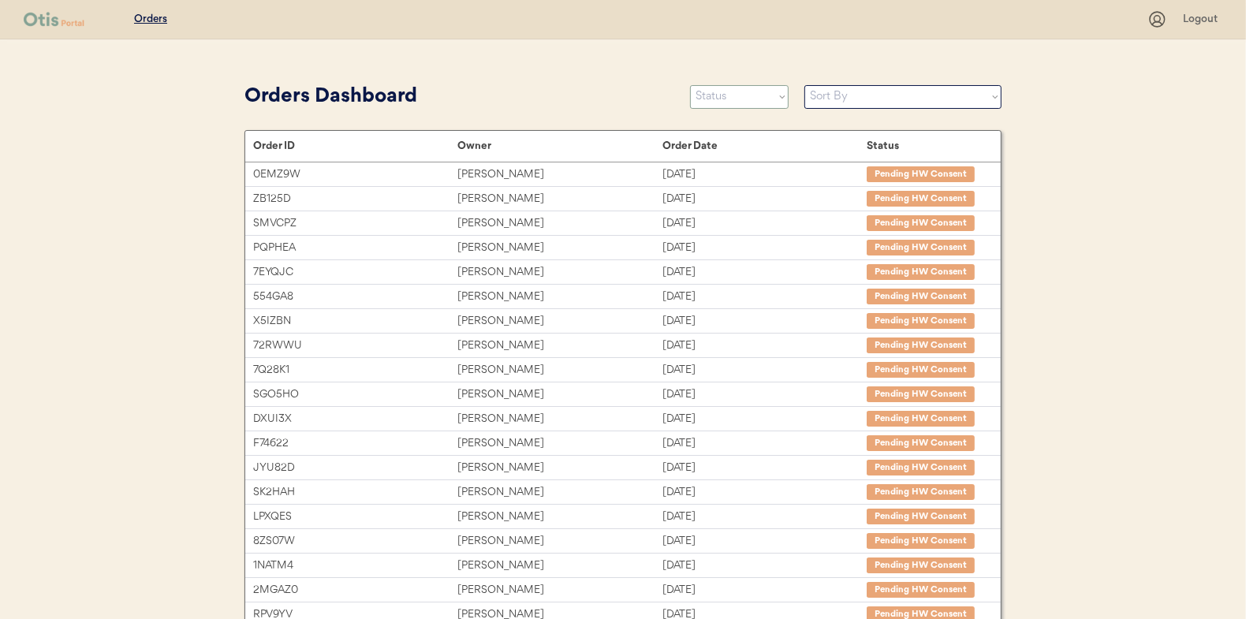
click at [738, 103] on select "Status On Hold New In Progress Complete Pending HW Consent Canceled" at bounding box center [739, 97] width 99 height 24
select select ""new""
click at [690, 85] on select "Status On Hold New In Progress Complete Pending HW Consent Canceled" at bounding box center [739, 97] width 99 height 24
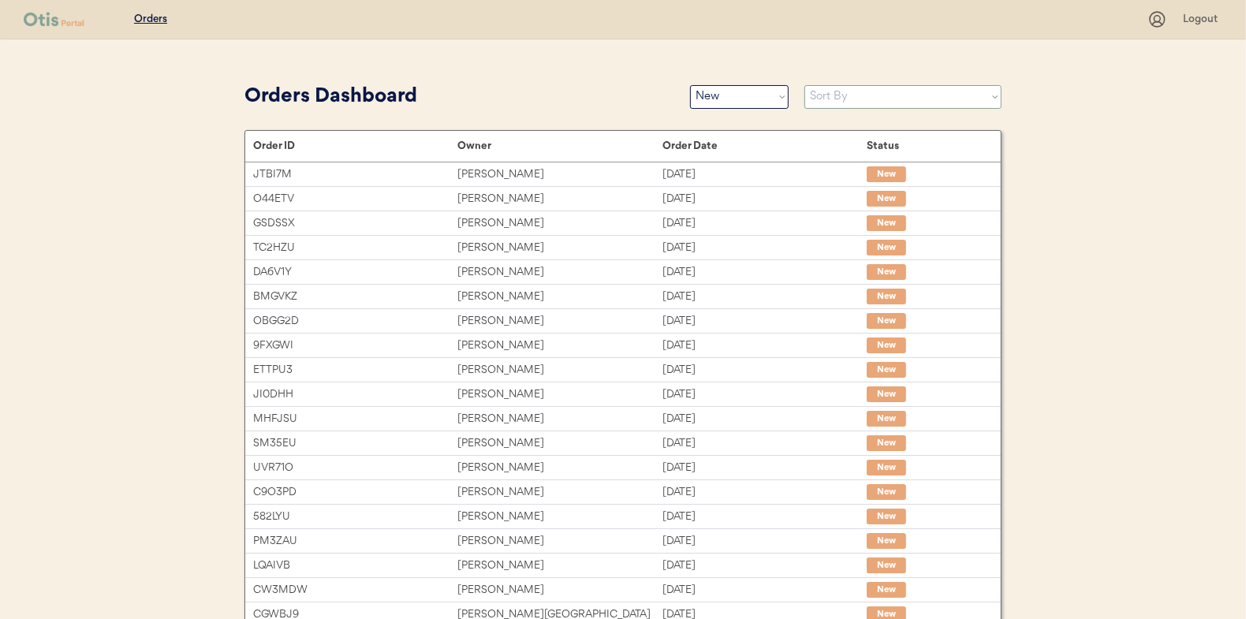
click at [858, 101] on select "Sort By Order Date (Newest → Oldest) Order Date (Oldest → Newest)" at bounding box center [903, 97] width 197 height 24
click at [628, 79] on div "Orders Dashboard" at bounding box center [460, 97] width 430 height 36
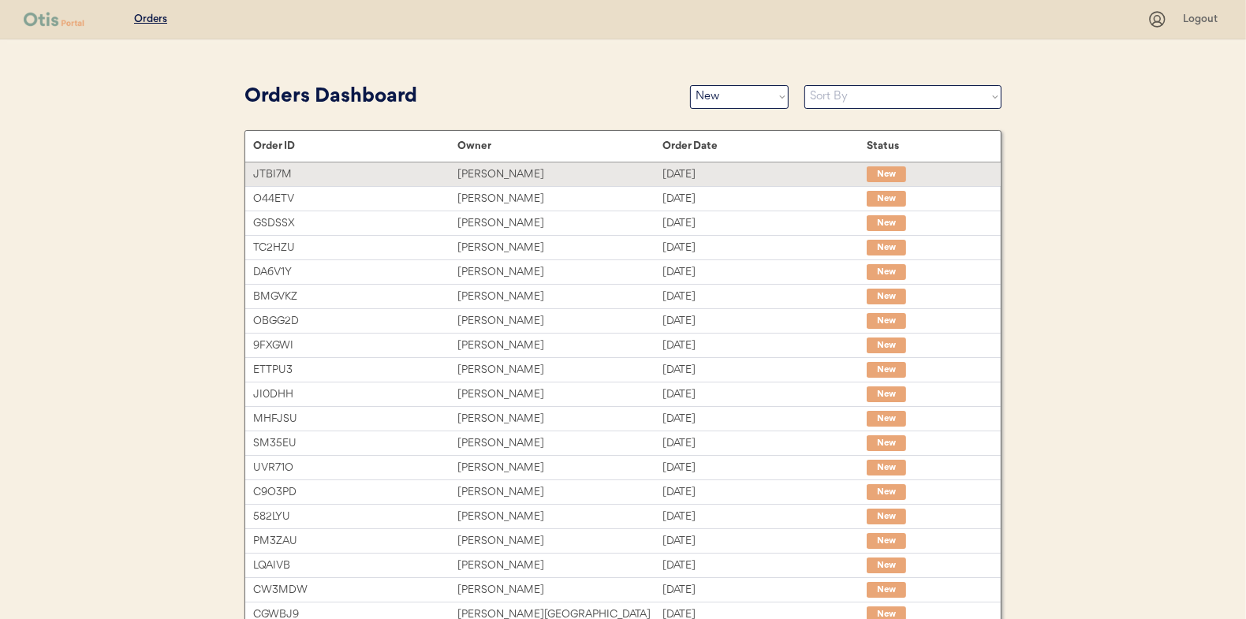
click at [517, 167] on div "[PERSON_NAME]" at bounding box center [560, 175] width 204 height 18
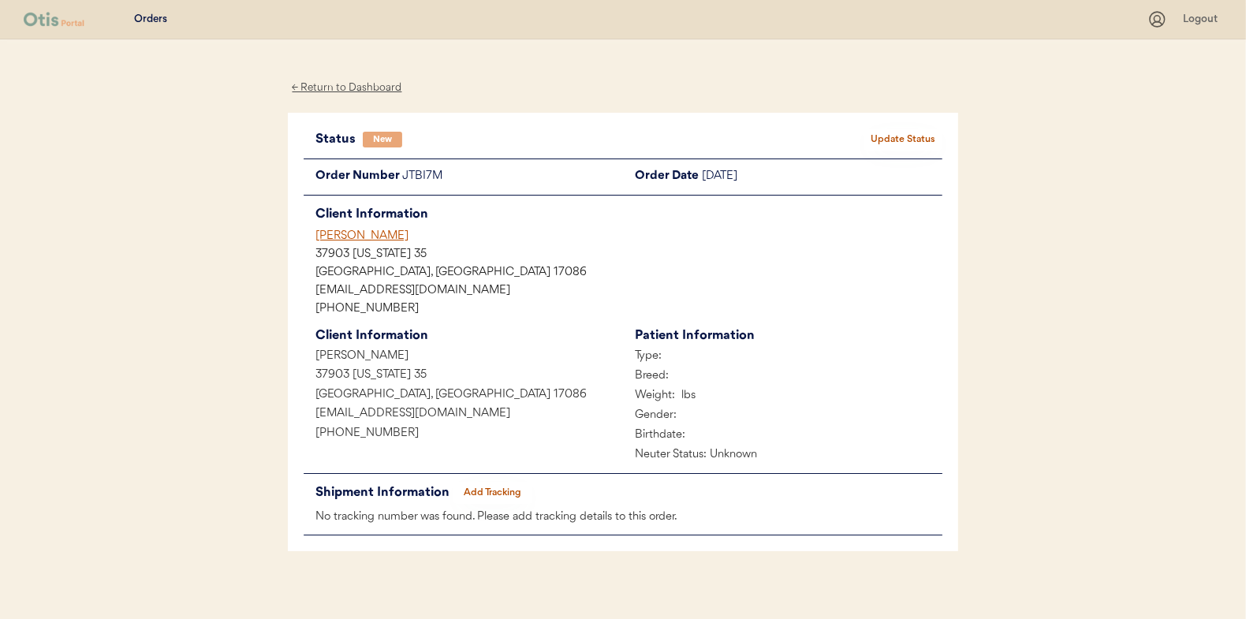
click at [351, 86] on div "← Return to Dashboard" at bounding box center [347, 88] width 118 height 18
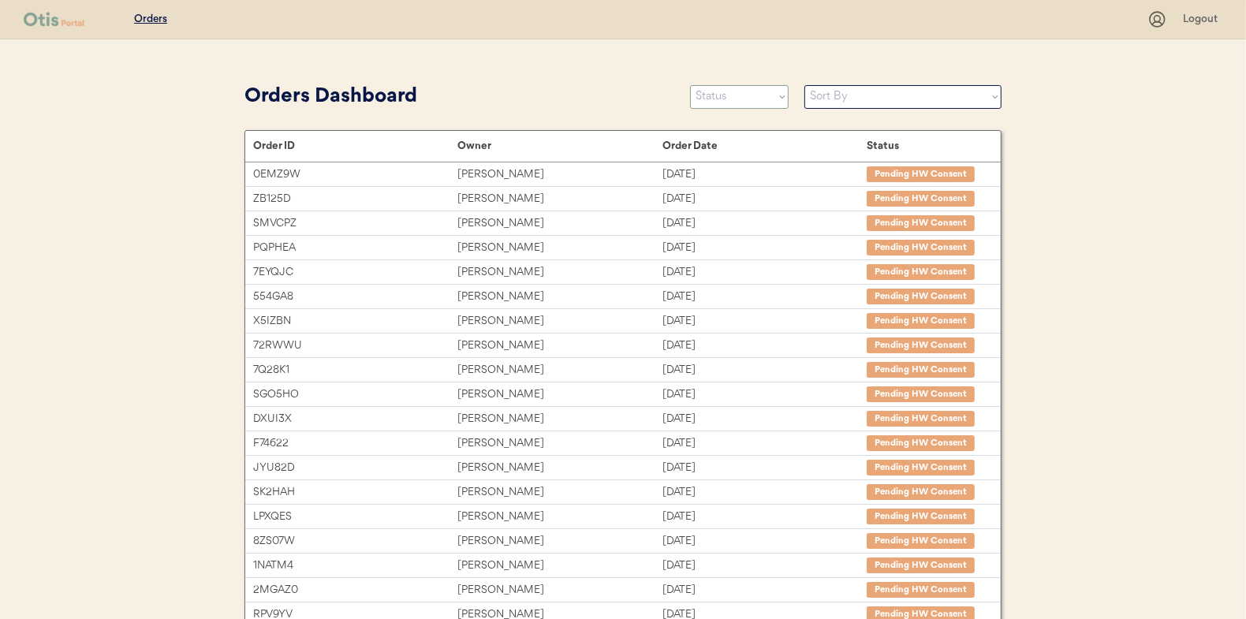
click at [744, 94] on select "Status On Hold New In Progress Complete Pending HW Consent Canceled" at bounding box center [739, 97] width 99 height 24
select select ""new""
click at [690, 85] on select "Status On Hold New In Progress Complete Pending HW Consent Canceled" at bounding box center [739, 97] width 99 height 24
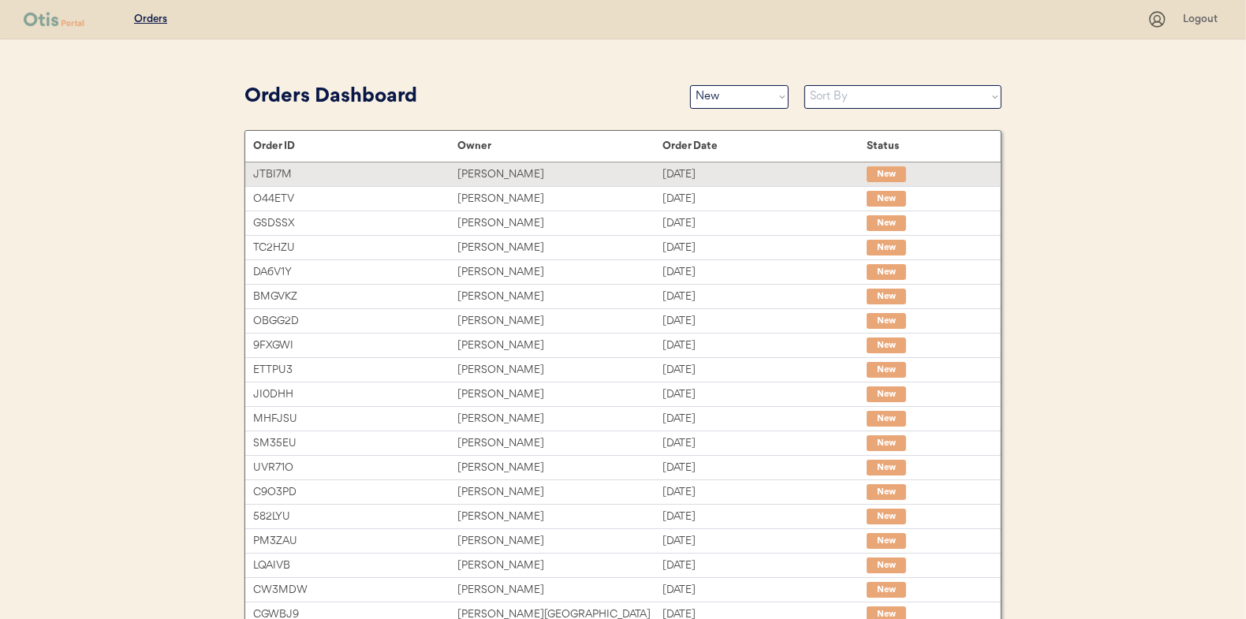
click at [510, 172] on div "[PERSON_NAME]" at bounding box center [560, 175] width 204 height 18
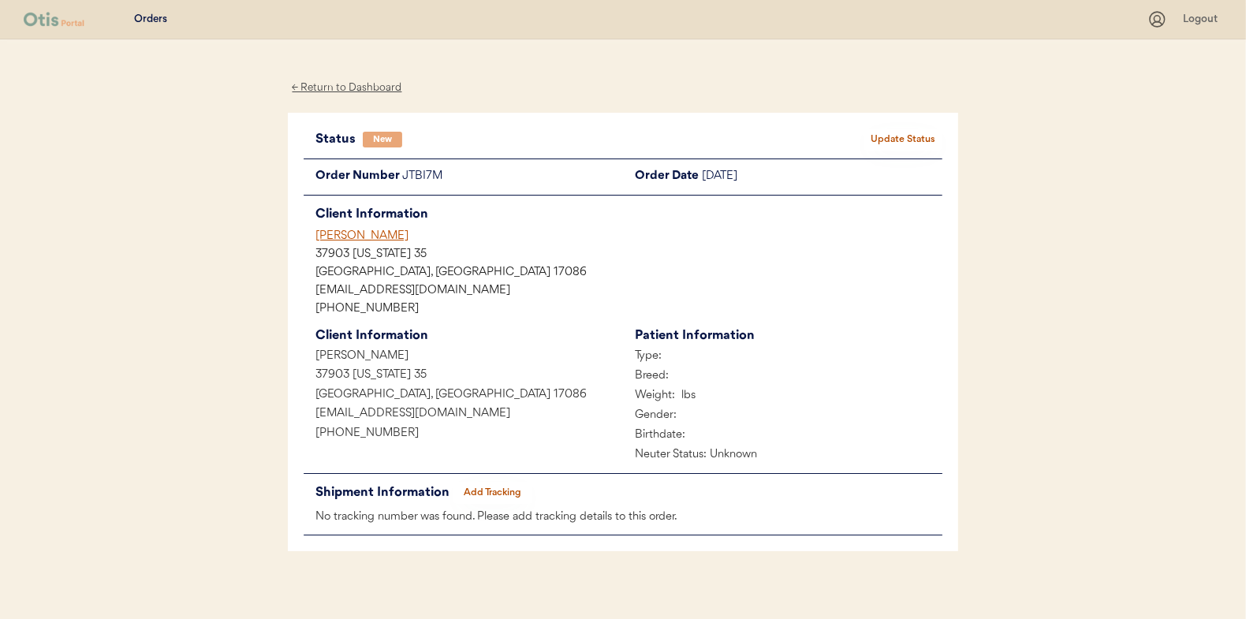
click at [354, 85] on div "← Return to Dashboard" at bounding box center [347, 88] width 118 height 18
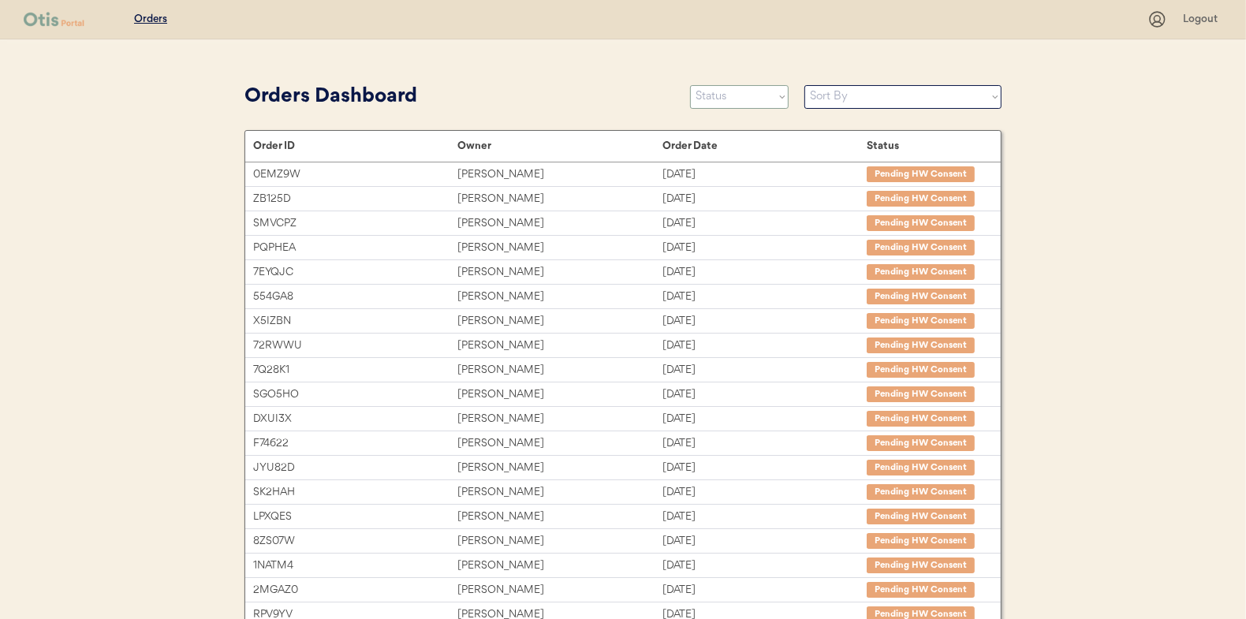
click at [755, 92] on select "Status On Hold New In Progress Complete Pending HW Consent Canceled" at bounding box center [739, 97] width 99 height 24
select select ""new""
click at [690, 85] on select "Status On Hold New In Progress Complete Pending HW Consent Canceled" at bounding box center [739, 97] width 99 height 24
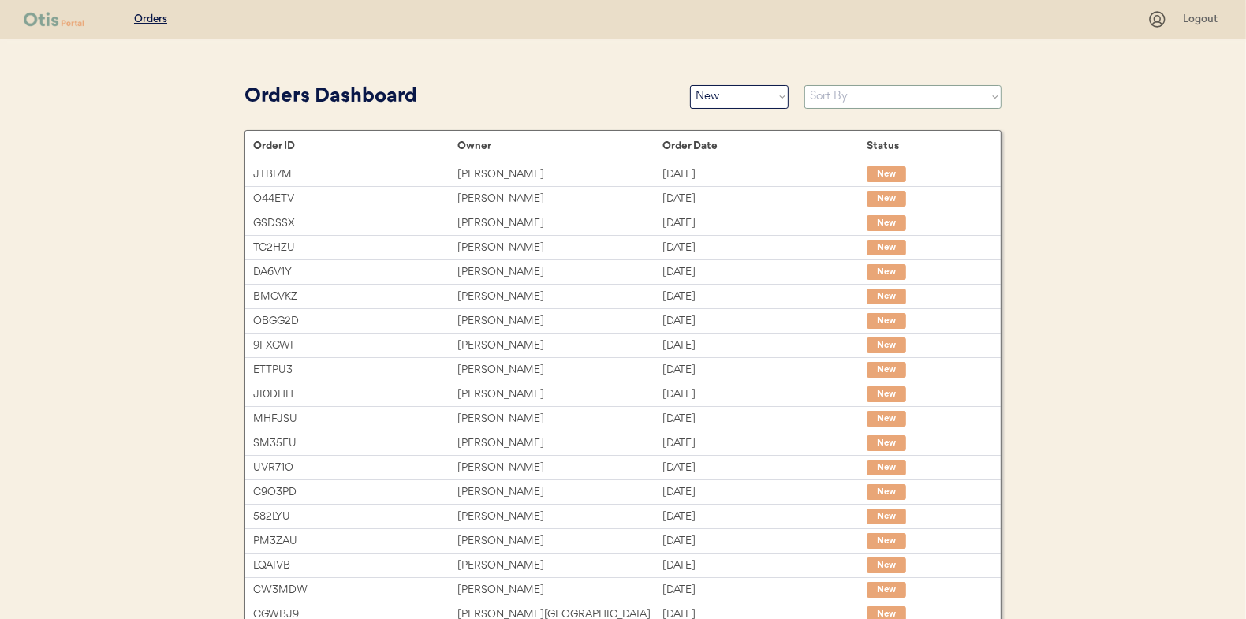
click at [846, 97] on select "Sort By Order Date (Newest → Oldest) Order Date (Oldest → Newest)" at bounding box center [903, 97] width 197 height 24
select select ""Order Date (Oldest → Newest)""
click at [805, 85] on select "Sort By Order Date (Newest → Oldest) Order Date (Oldest → Newest)" at bounding box center [903, 97] width 197 height 24
